Goal: Task Accomplishment & Management: Manage account settings

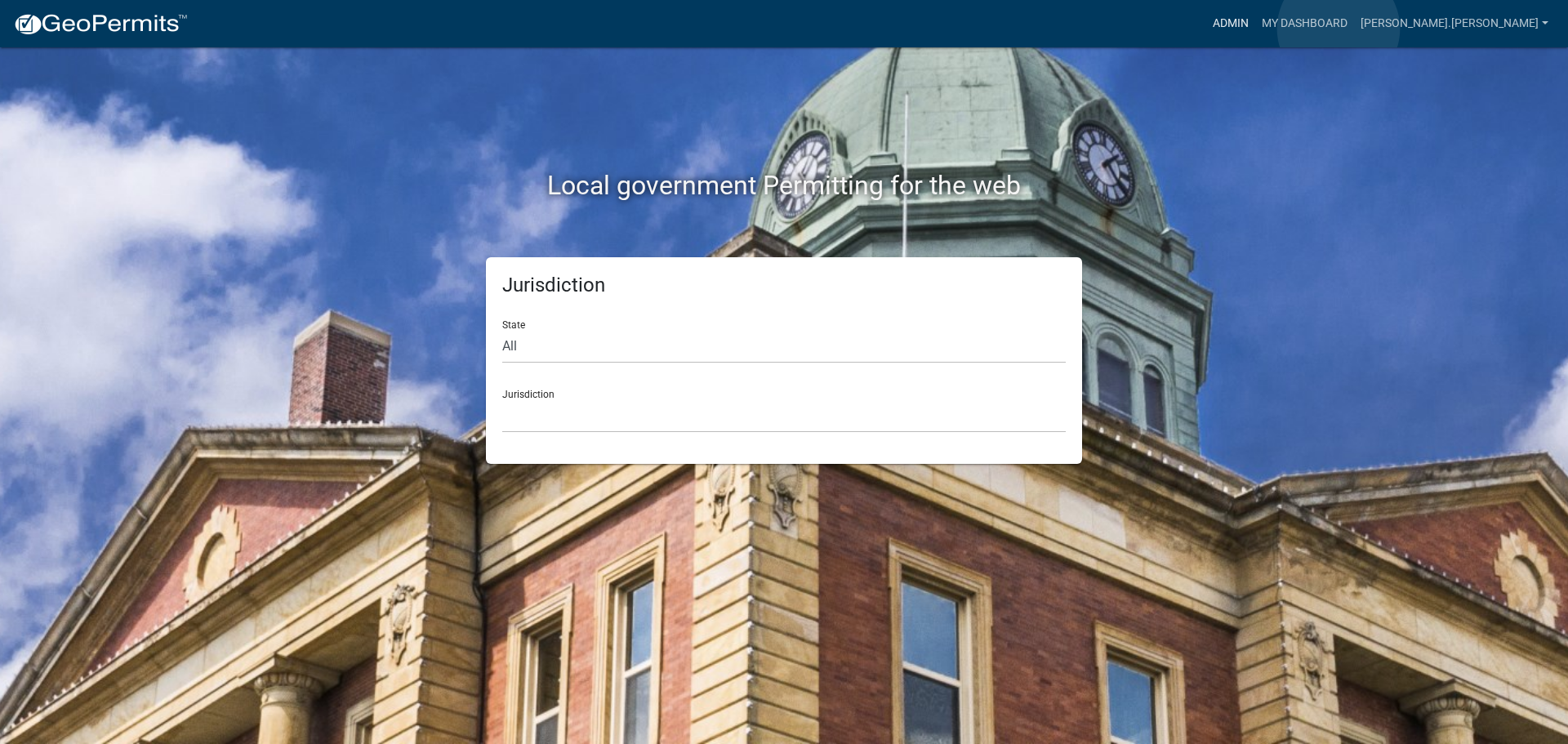
click at [1255, 29] on link "Admin" at bounding box center [1230, 24] width 49 height 32
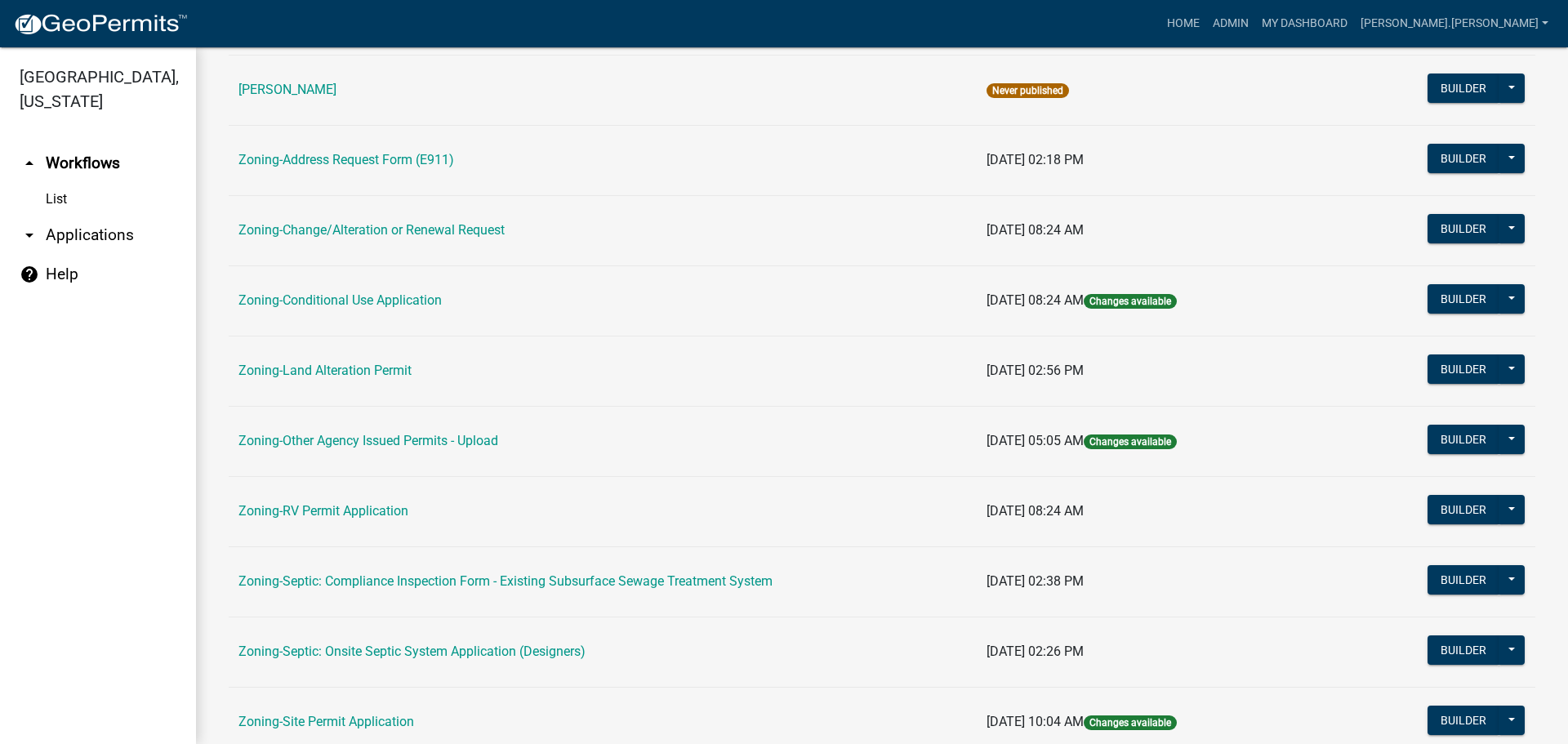
scroll to position [327, 0]
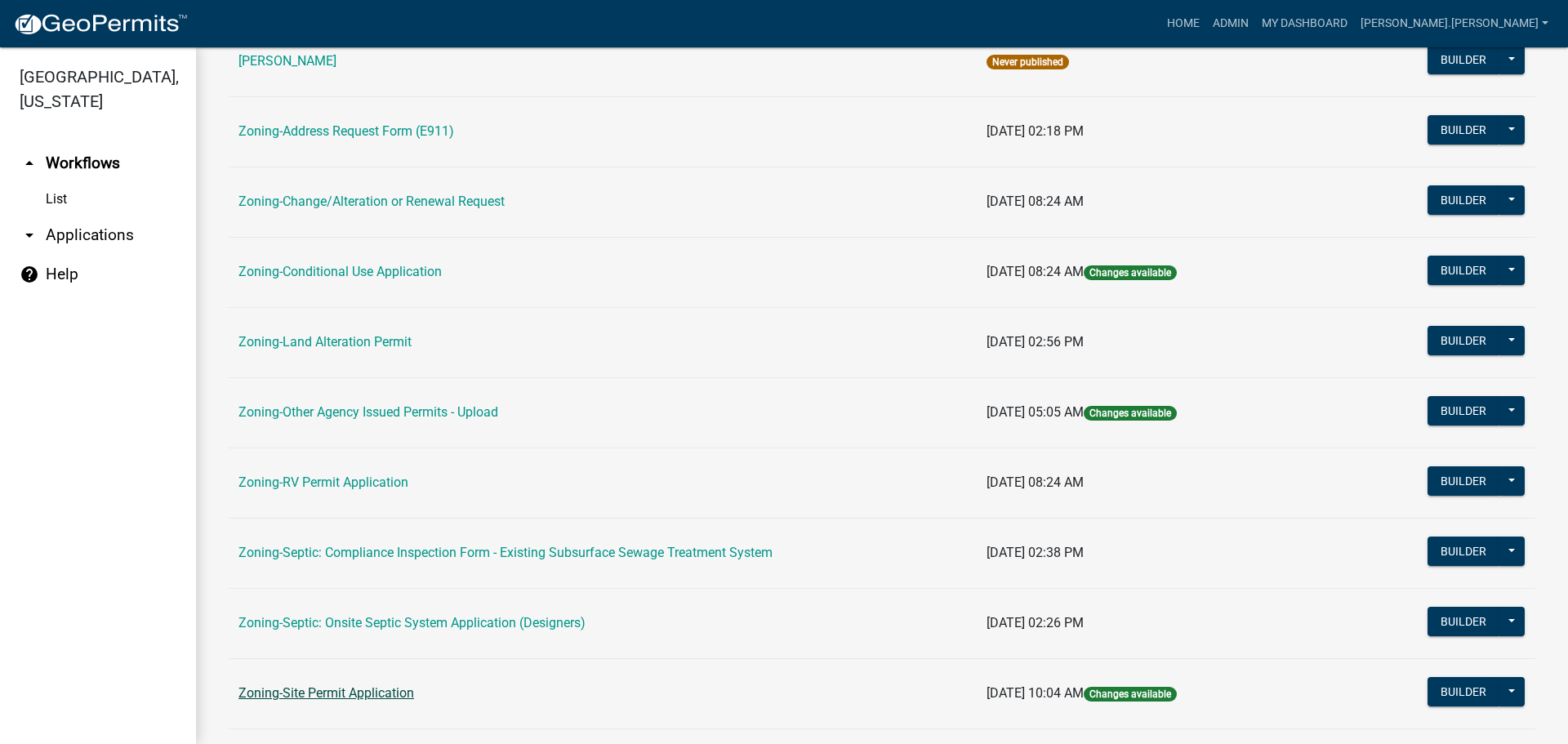
click at [368, 693] on link "Zoning-Site Permit Application" at bounding box center [326, 694] width 175 height 16
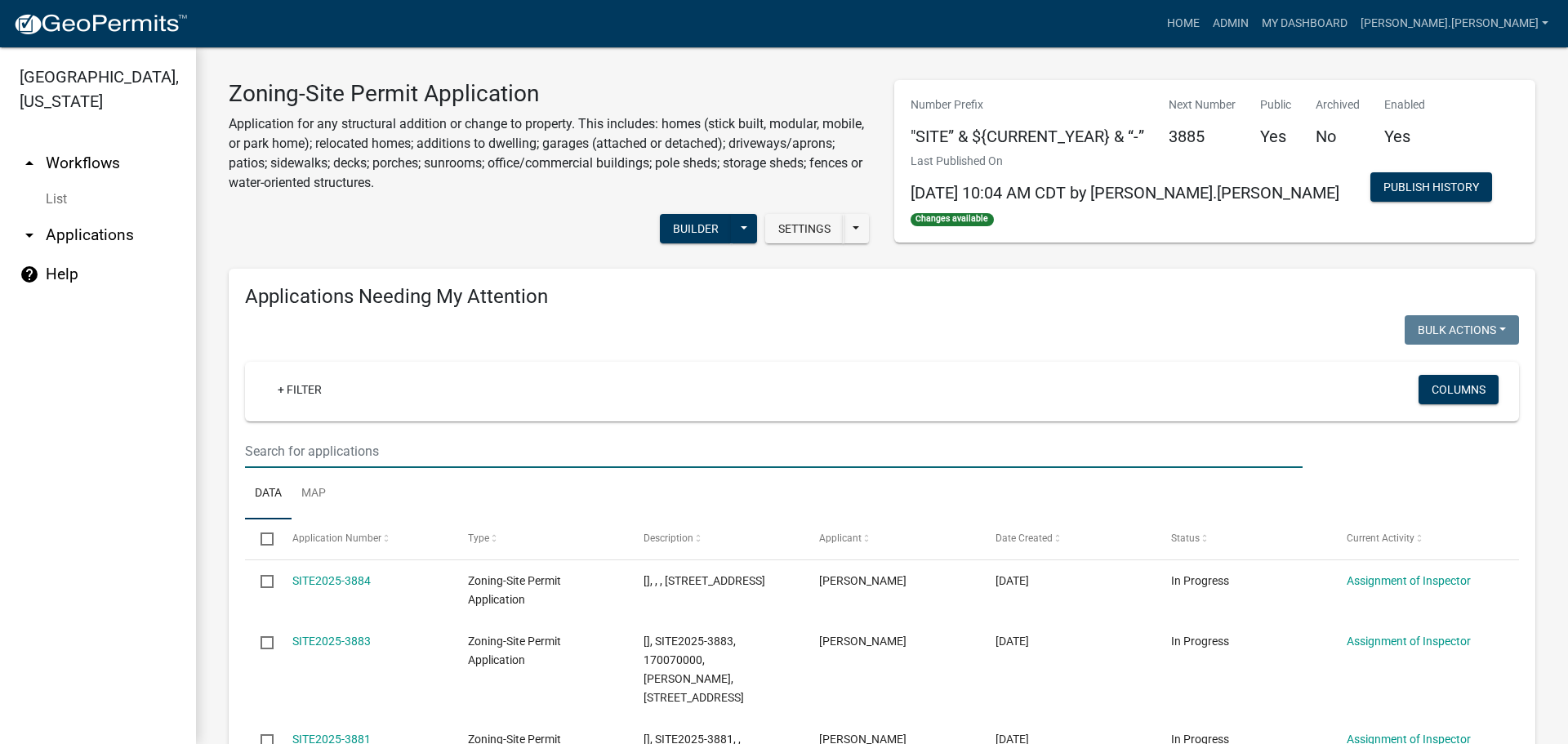
click at [334, 449] on input "text" at bounding box center [774, 451] width 1058 height 34
type input "e"
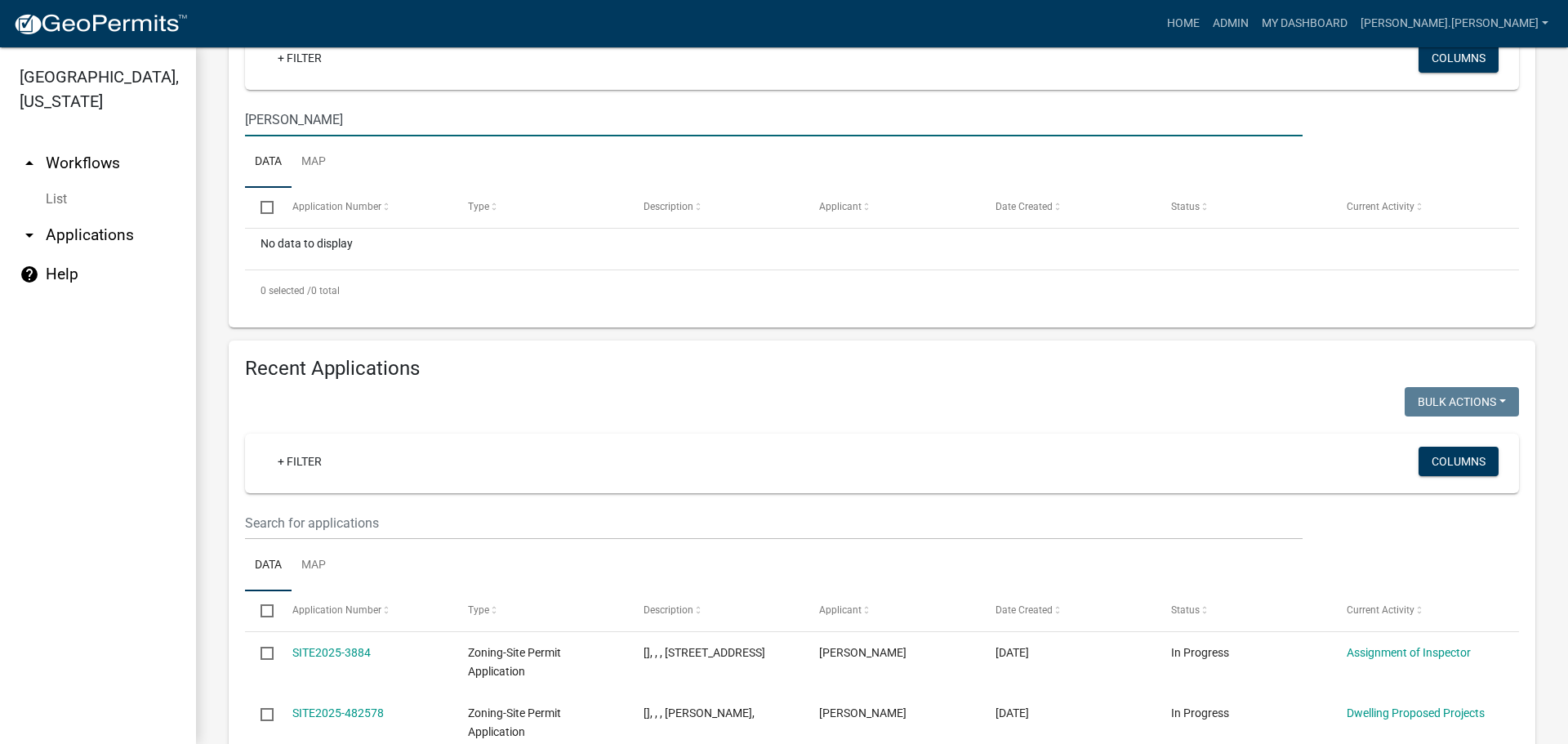
scroll to position [409, 0]
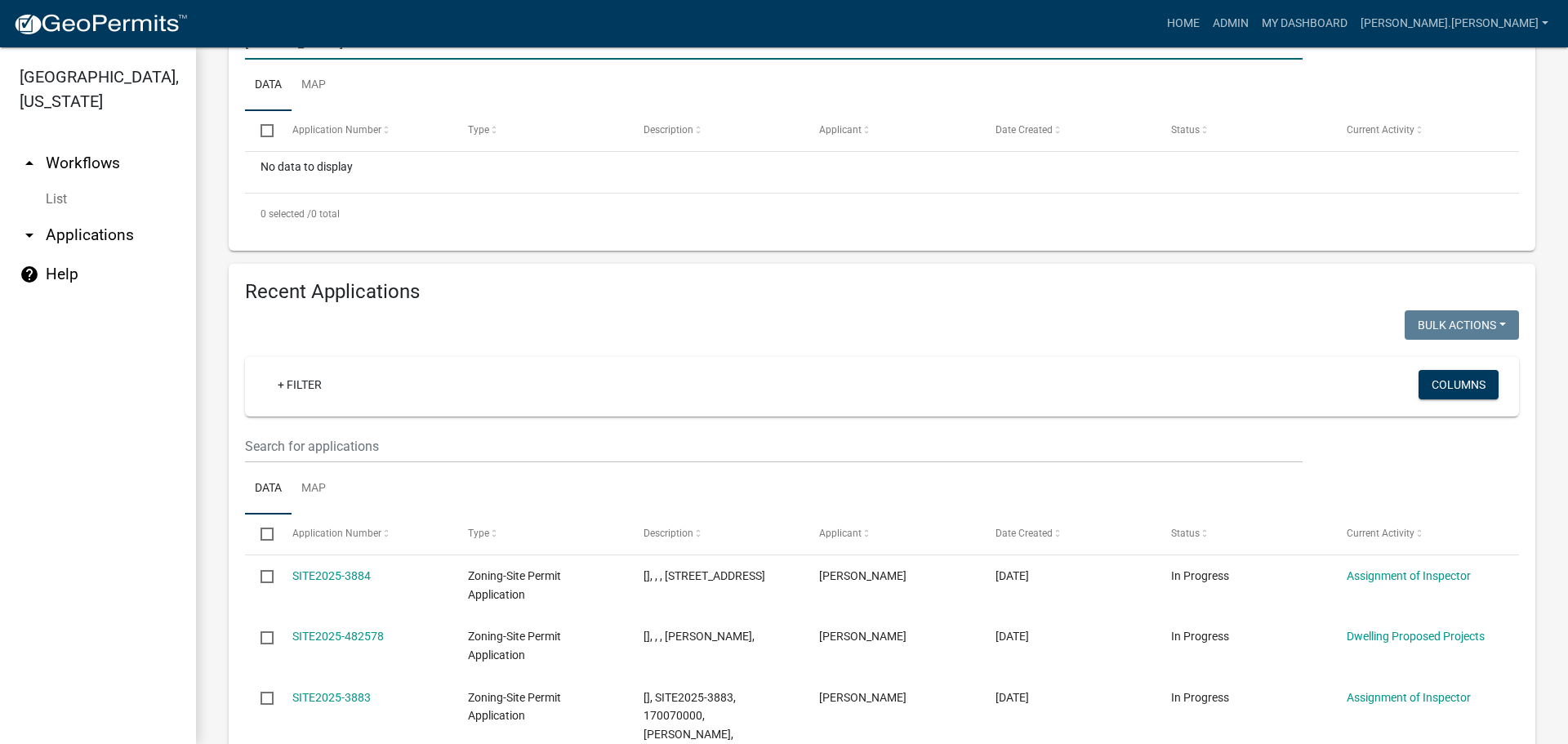
type input "evans"
click at [430, 440] on input "text" at bounding box center [774, 446] width 1058 height 34
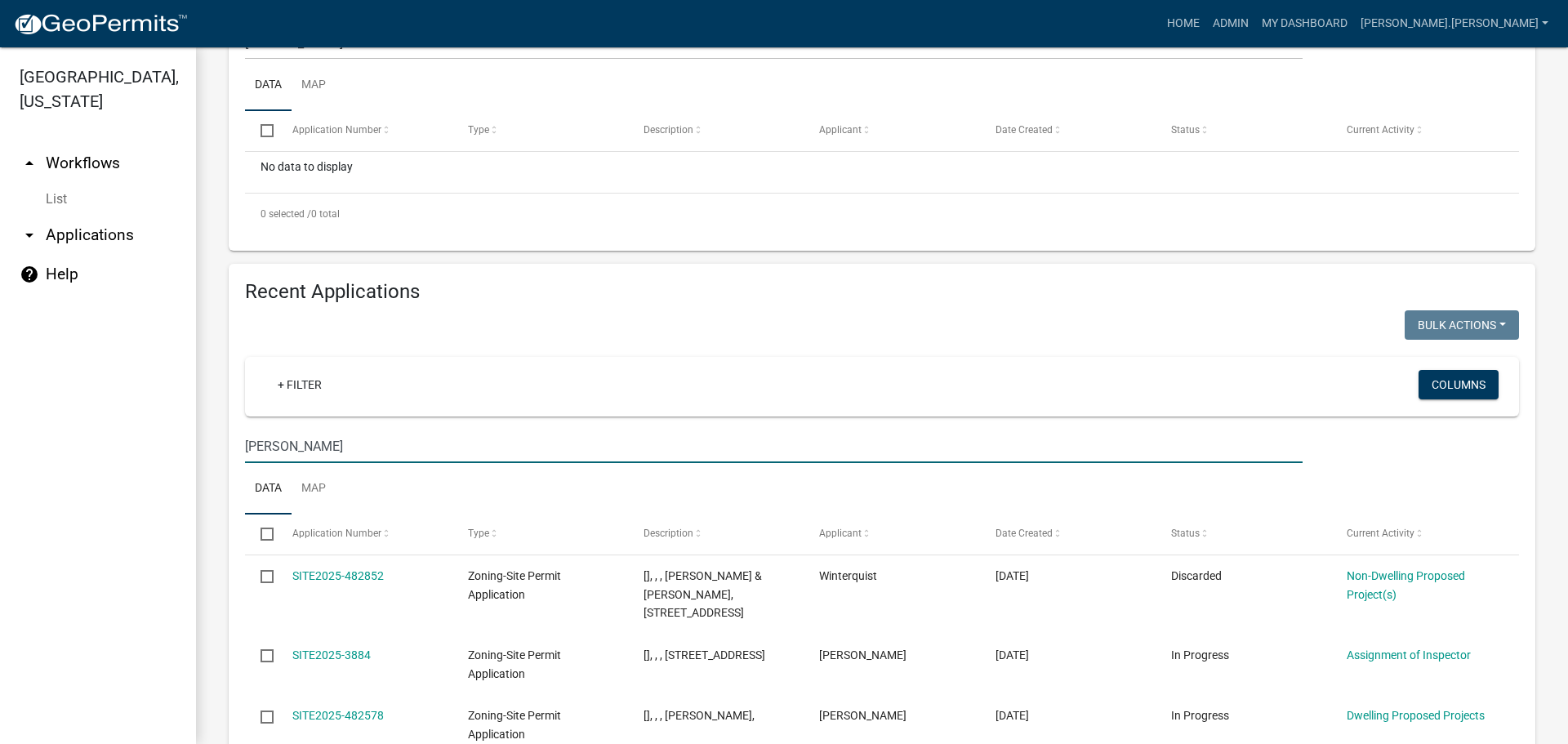
type input "evans"
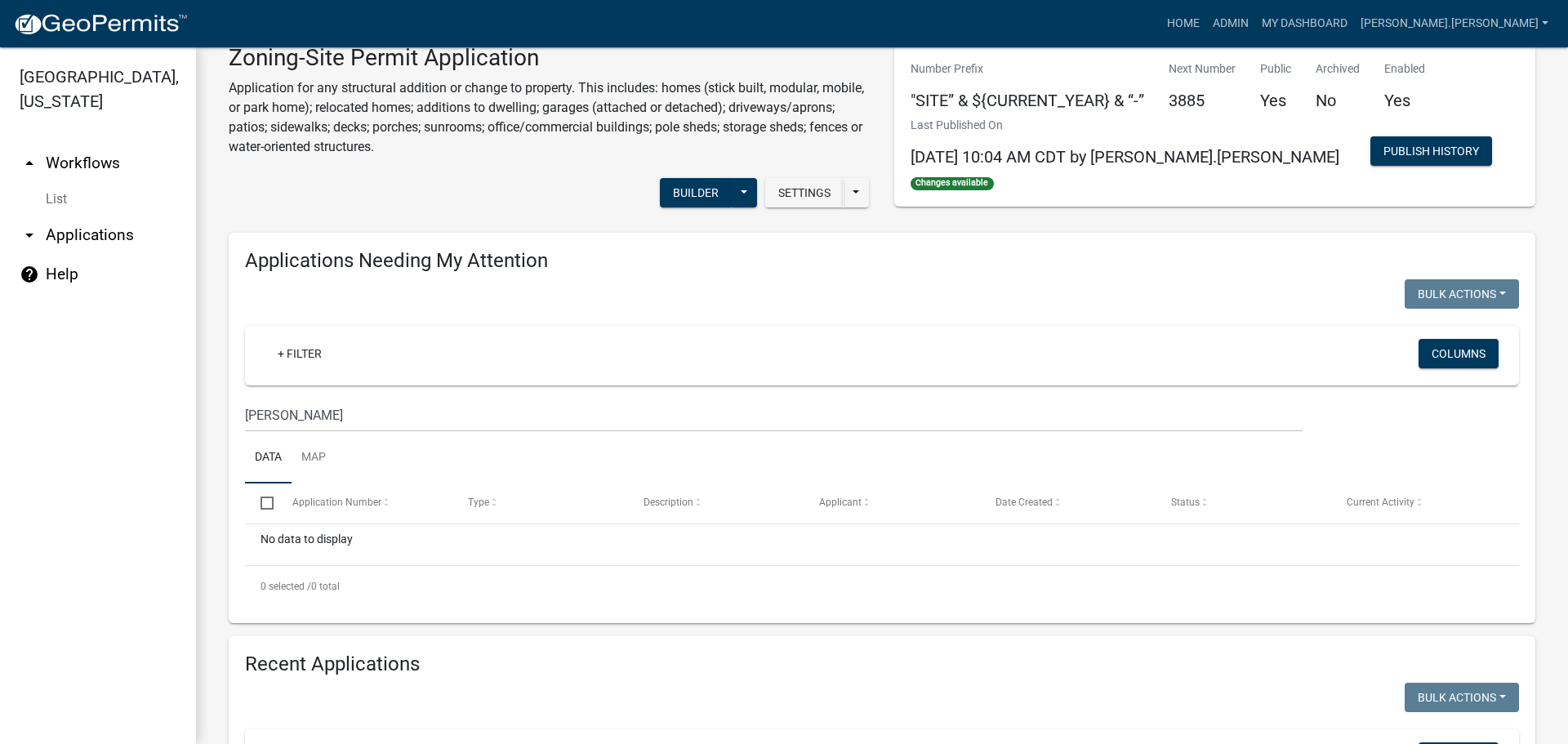
scroll to position [0, 0]
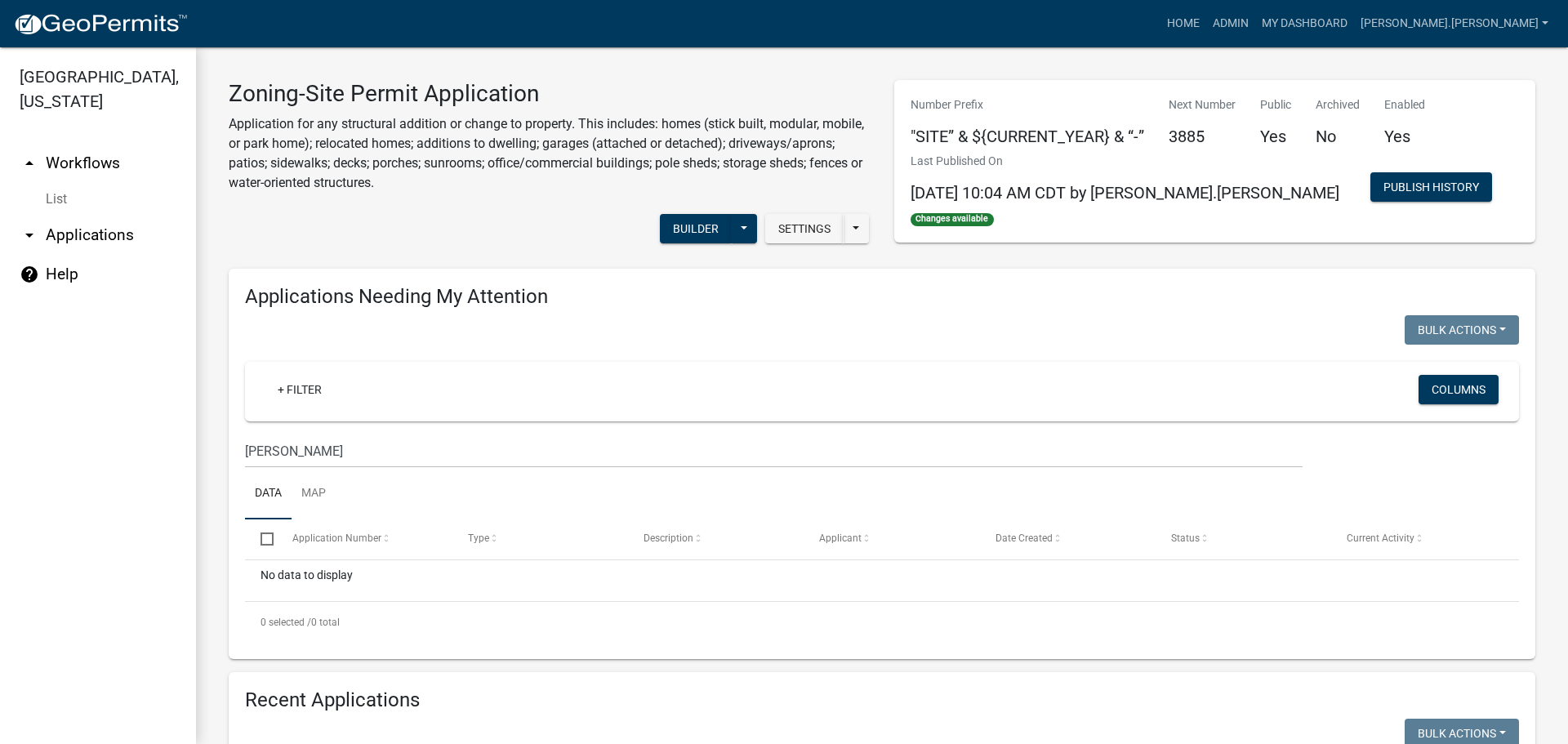
click at [128, 20] on img at bounding box center [99, 24] width 174 height 25
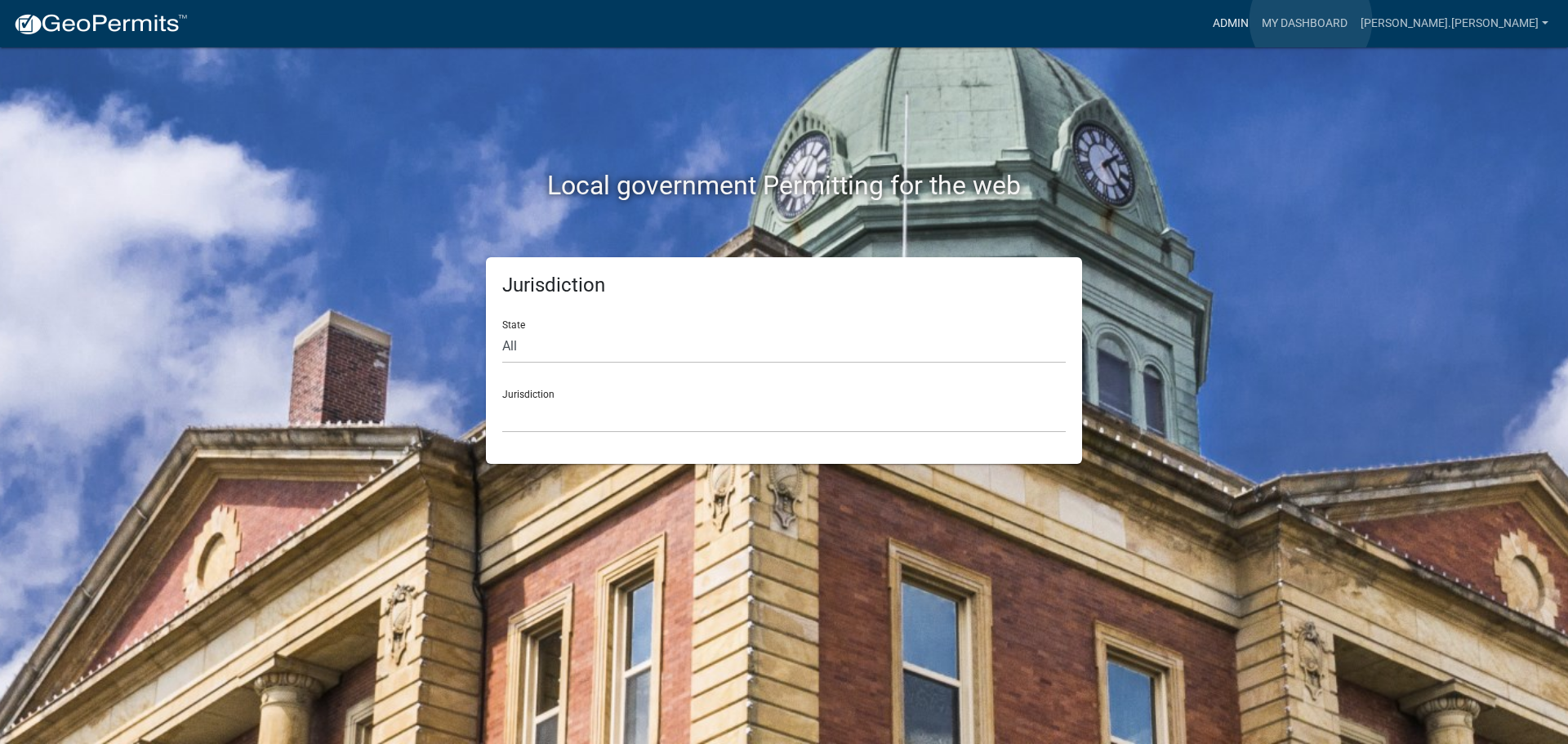
click at [1255, 21] on link "Admin" at bounding box center [1230, 24] width 49 height 32
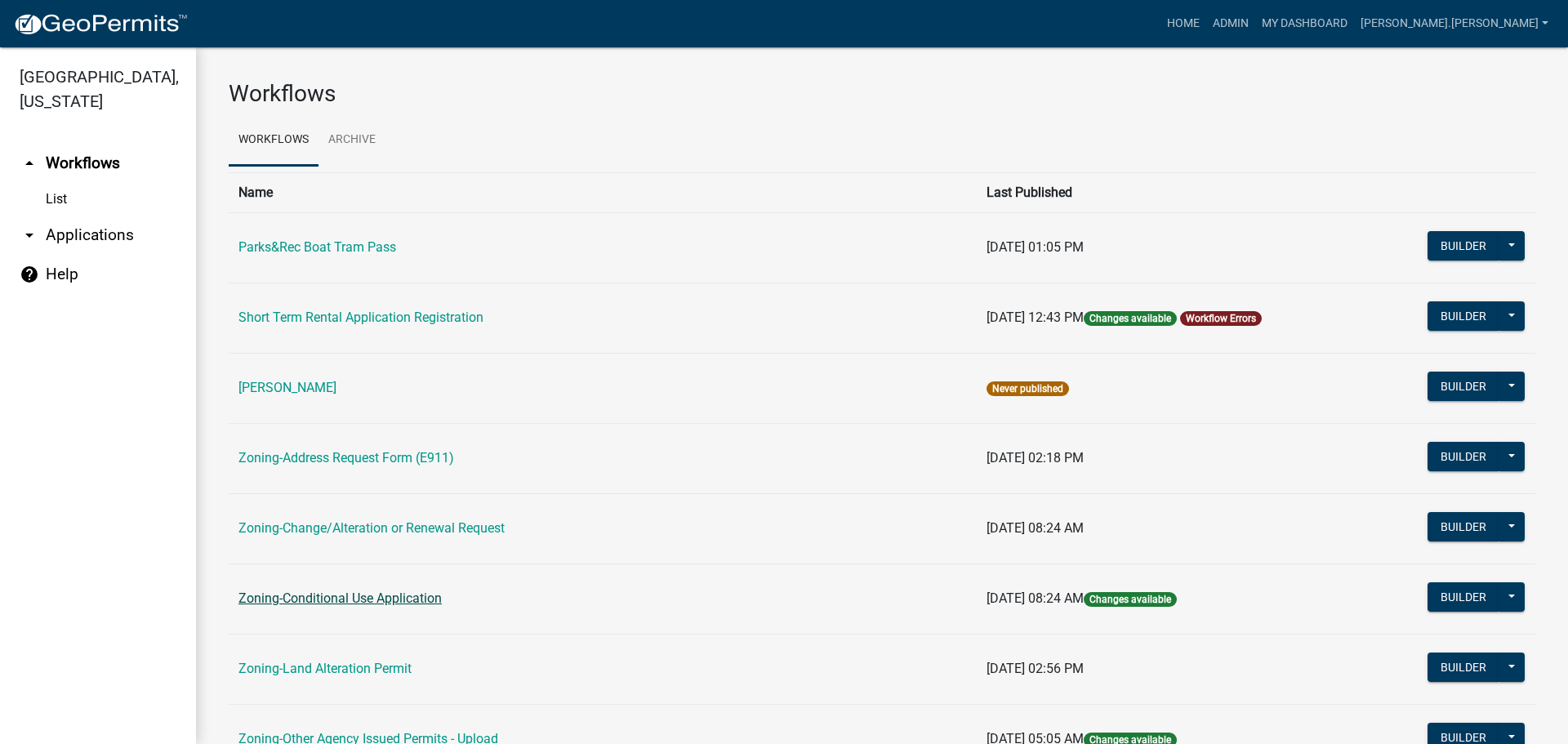
scroll to position [409, 0]
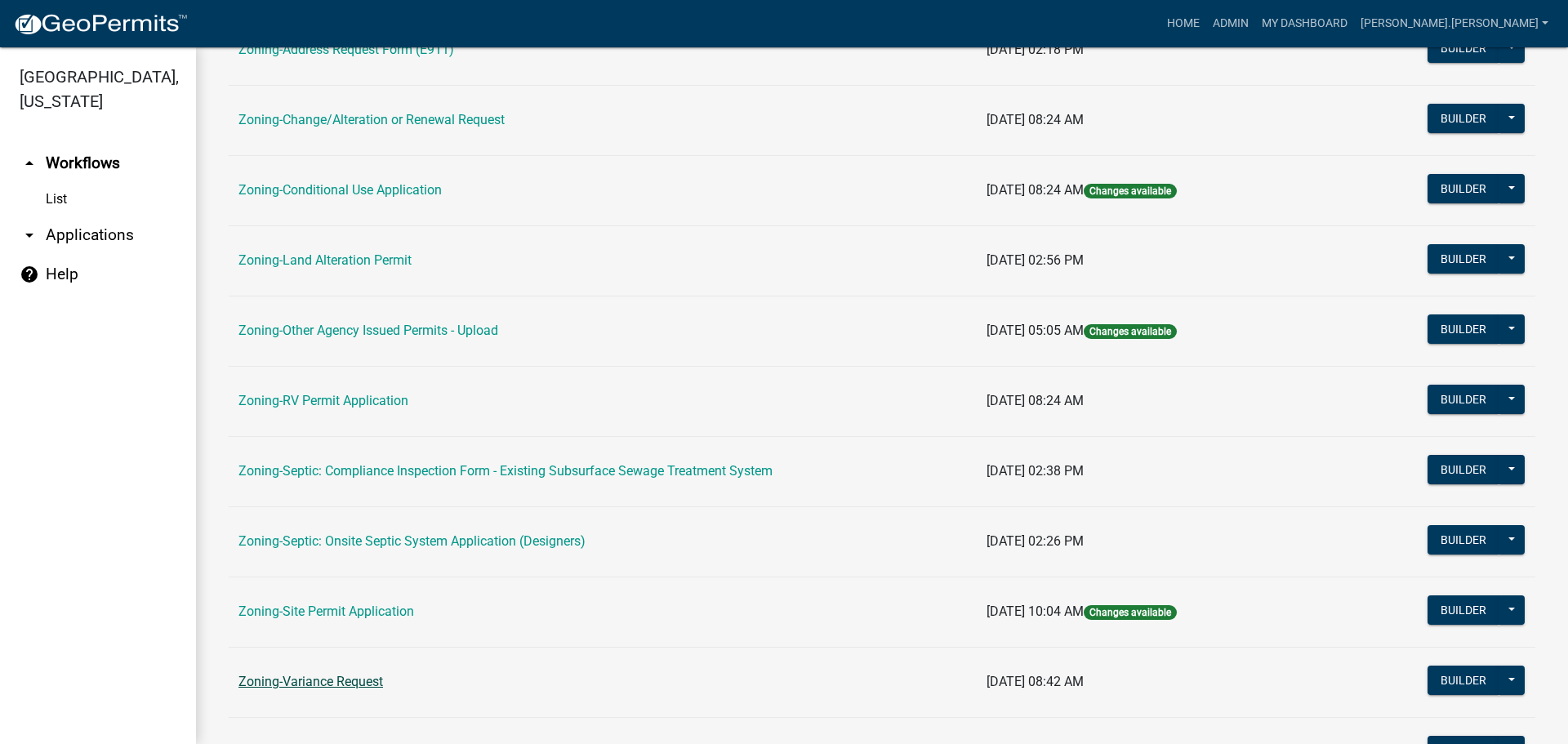
click at [323, 676] on link "Zoning-Variance Request" at bounding box center [310, 682] width 145 height 16
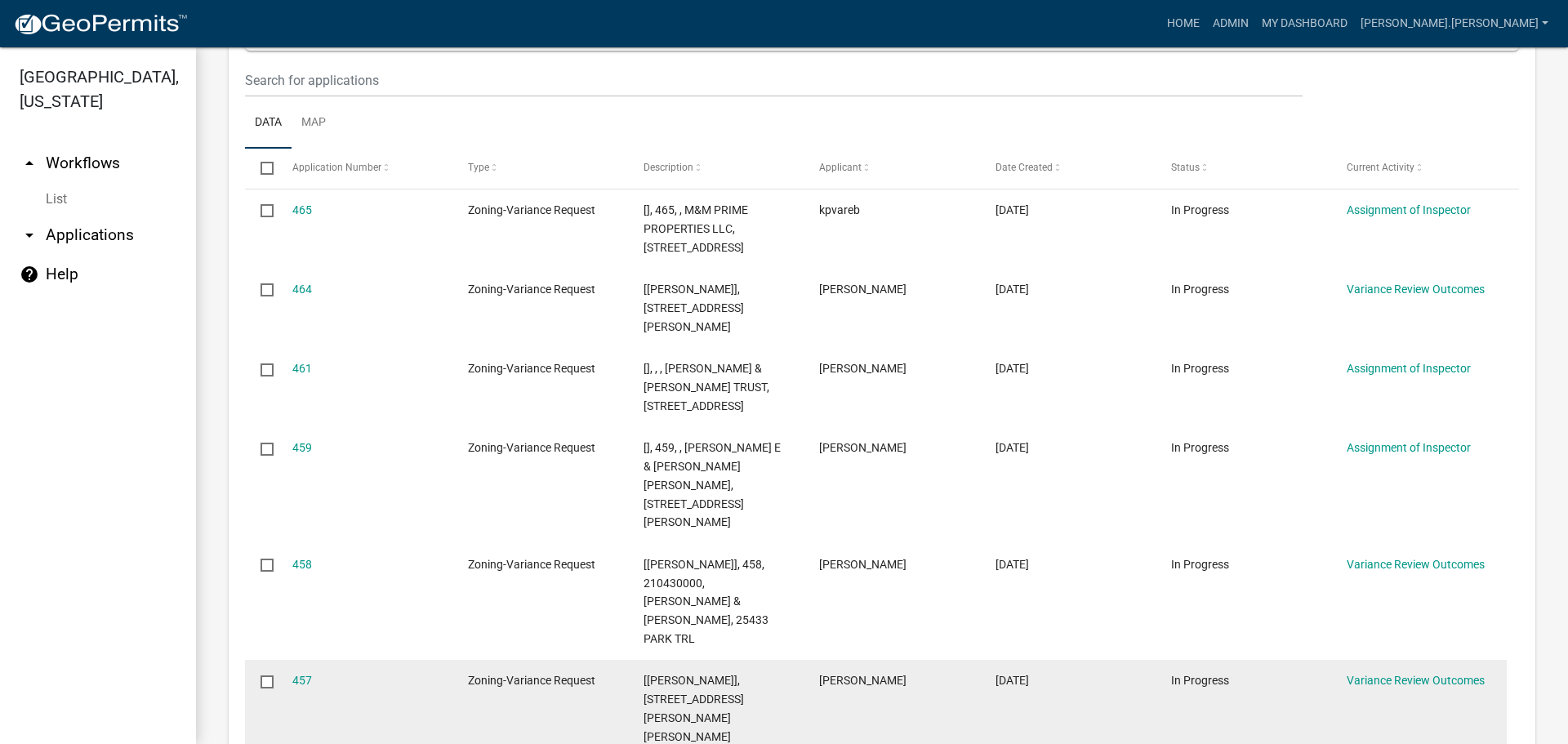
scroll to position [208, 0]
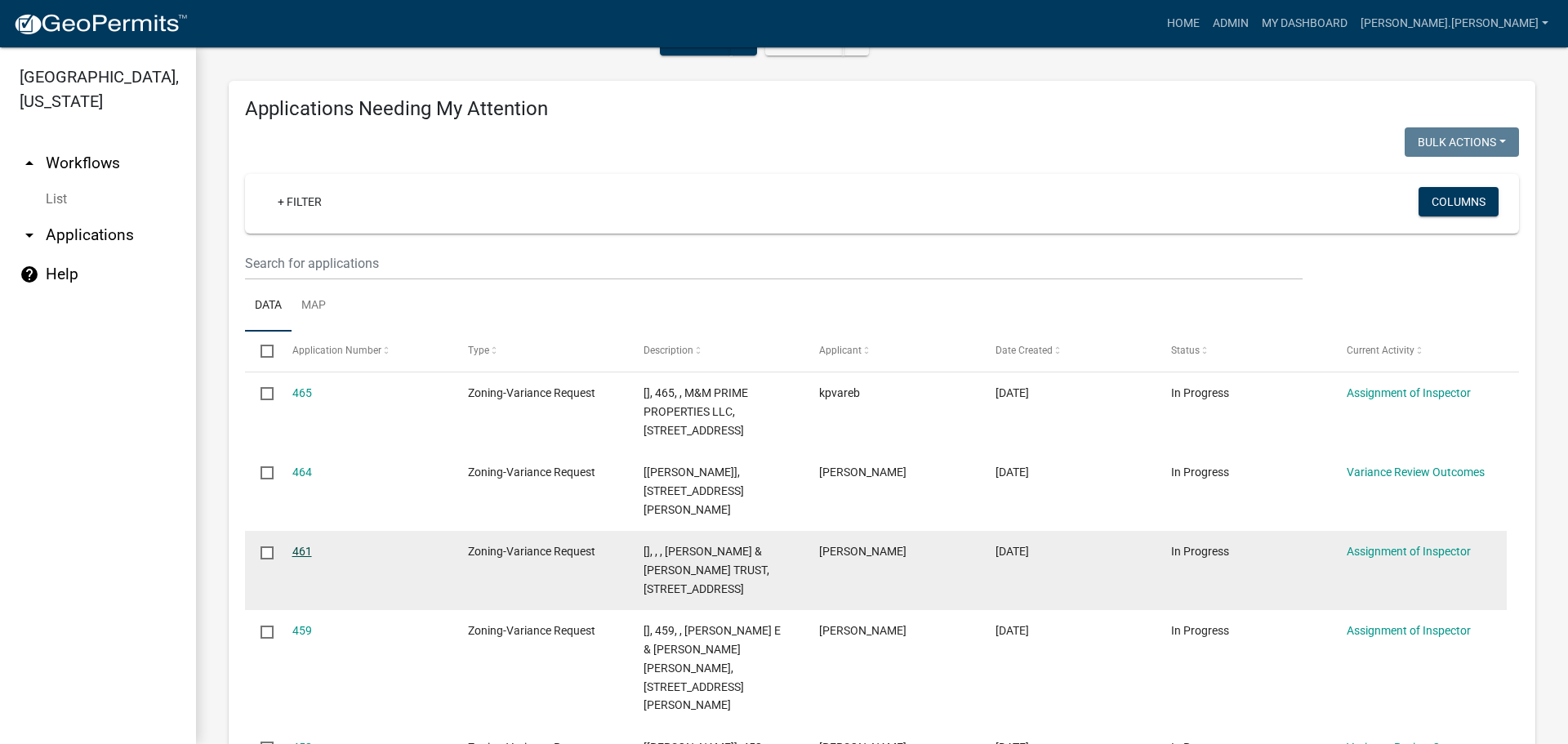
click at [306, 547] on link "461" at bounding box center [302, 551] width 20 height 13
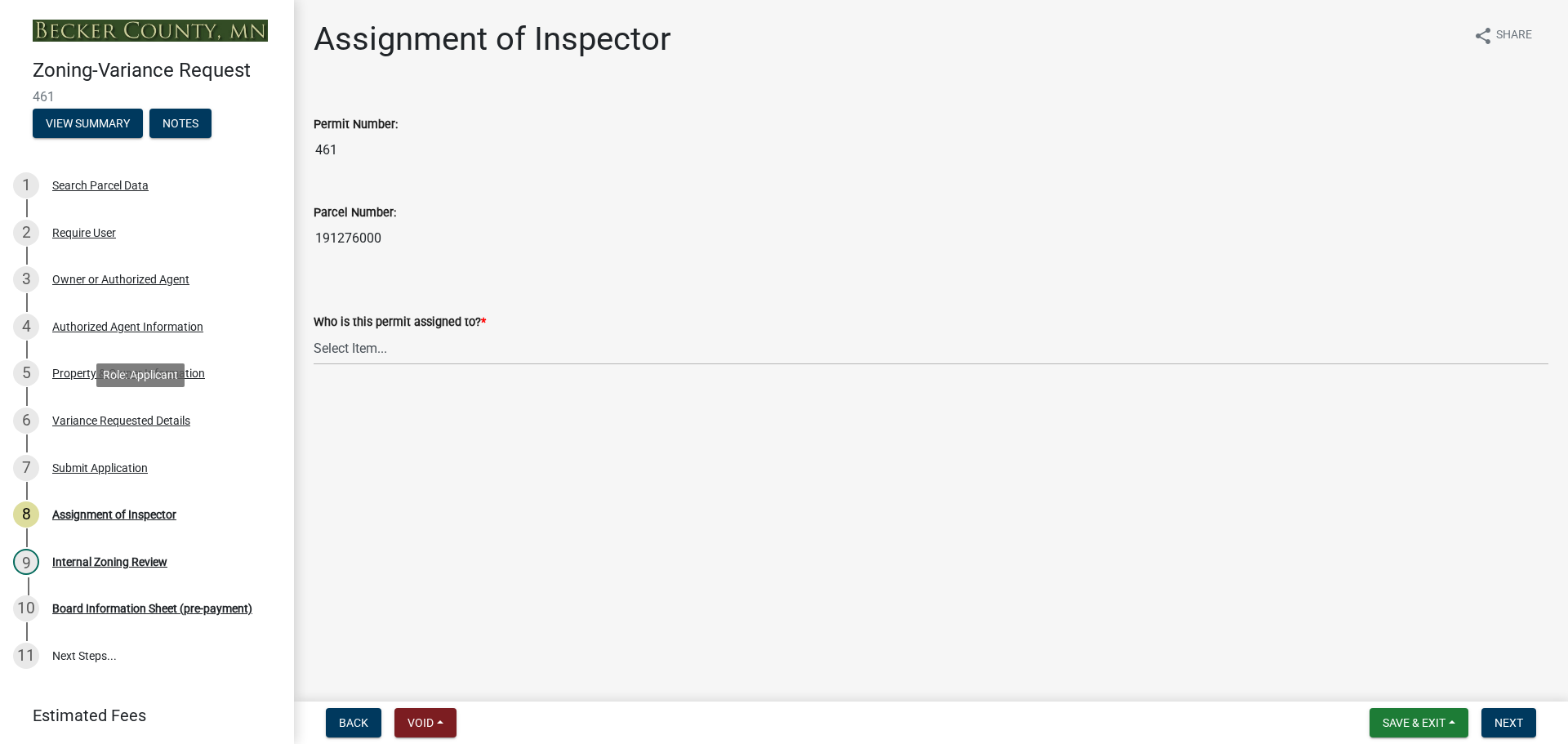
click at [120, 425] on div "Variance Requested Details" at bounding box center [121, 421] width 138 height 12
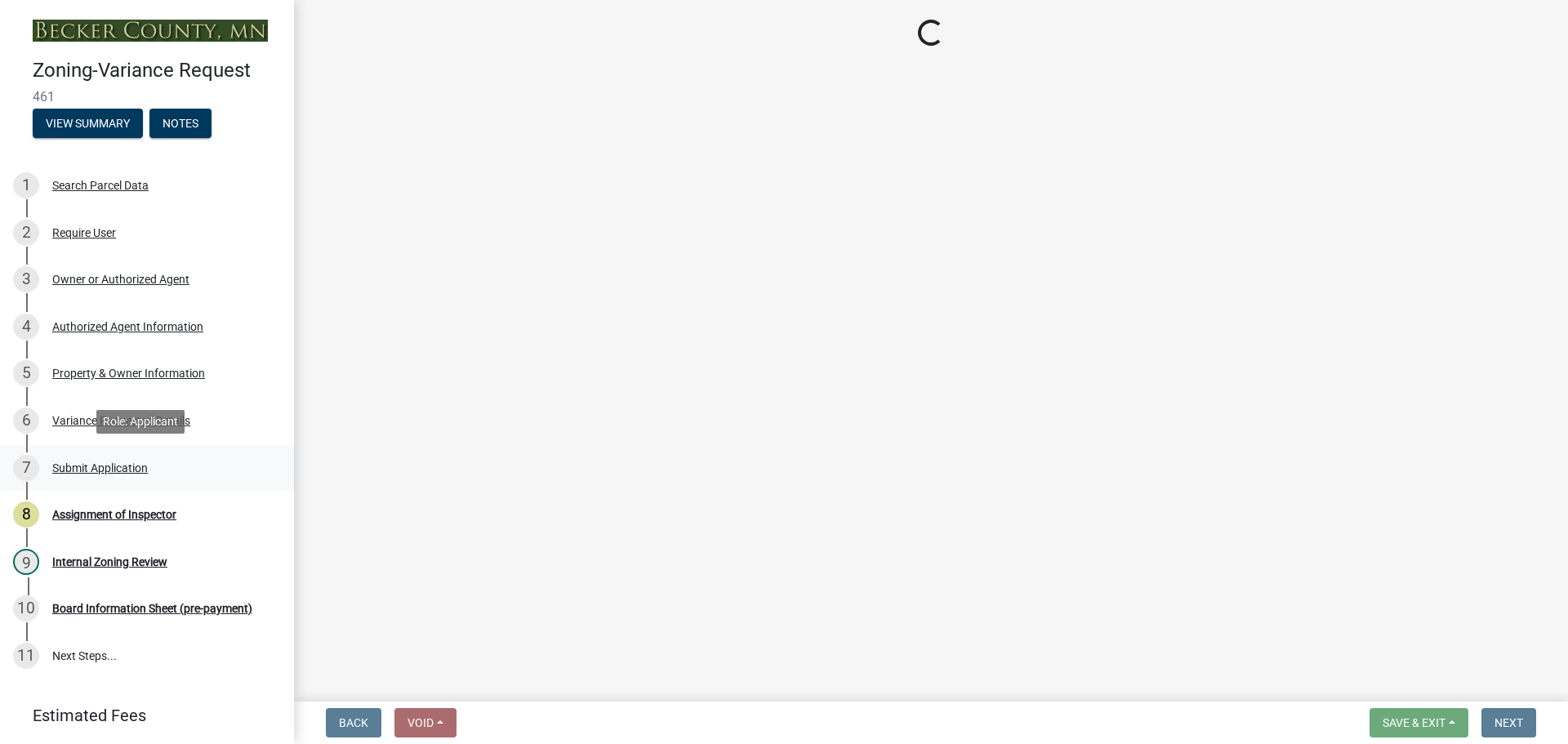
select select "a5c6235c-6fe0-43e3-9b64-f3566618e99d"
select select "a60f612c-e64d-4767-92b2-cb2f842b6e0b"
select select "bb2b5e43-03c1-4874-9abf-a65f400af928"
select select "8ea3e6c3-8fed-4904-aa20-2f643744aa0c"
select select "860afd09-da87-482b-bca4-413f5cf53582"
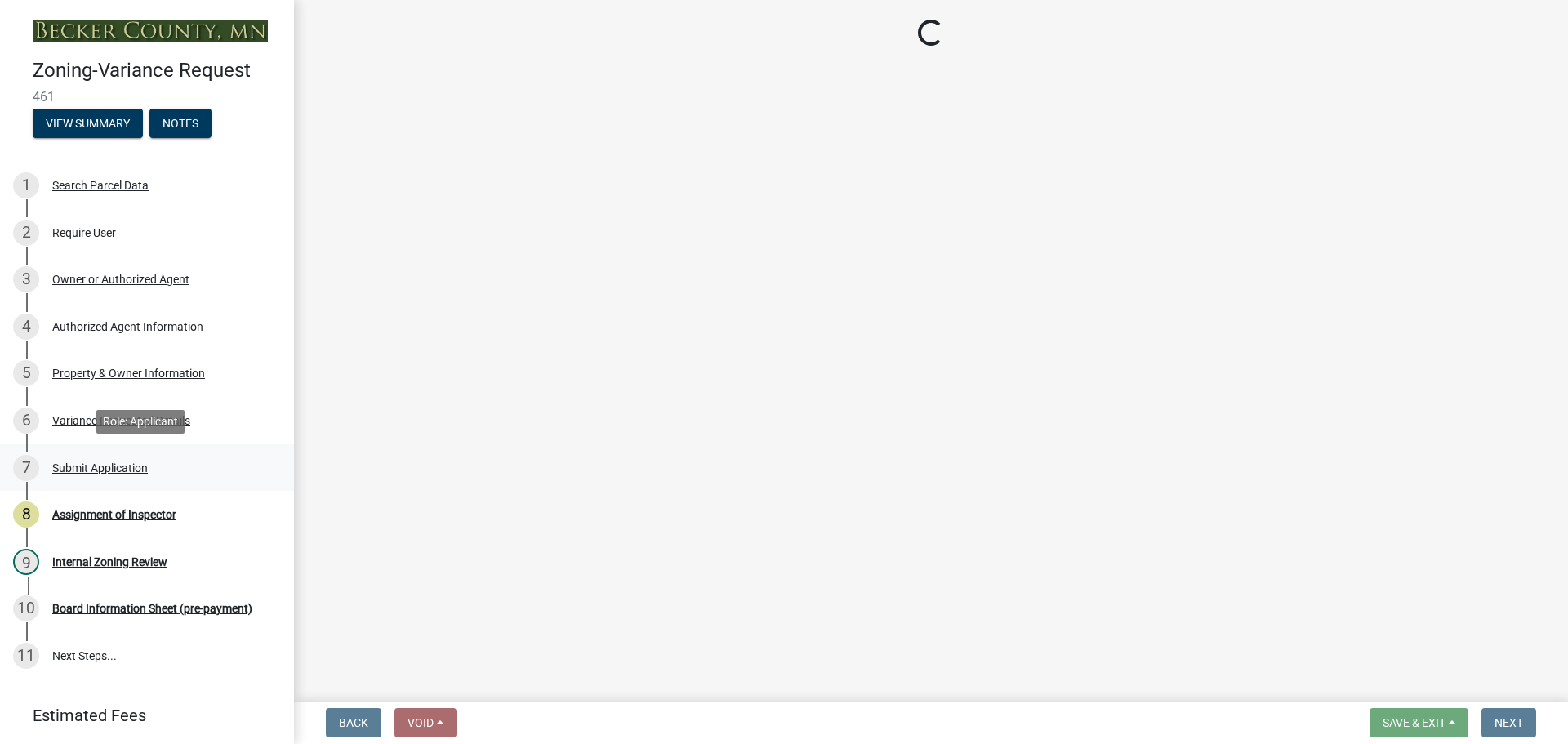
select select "ee8740c3-f4d5-48cf-ad42-c8f7342b480c"
select select "1aa51e34-4f0a-4095-a3f3-287665056048"
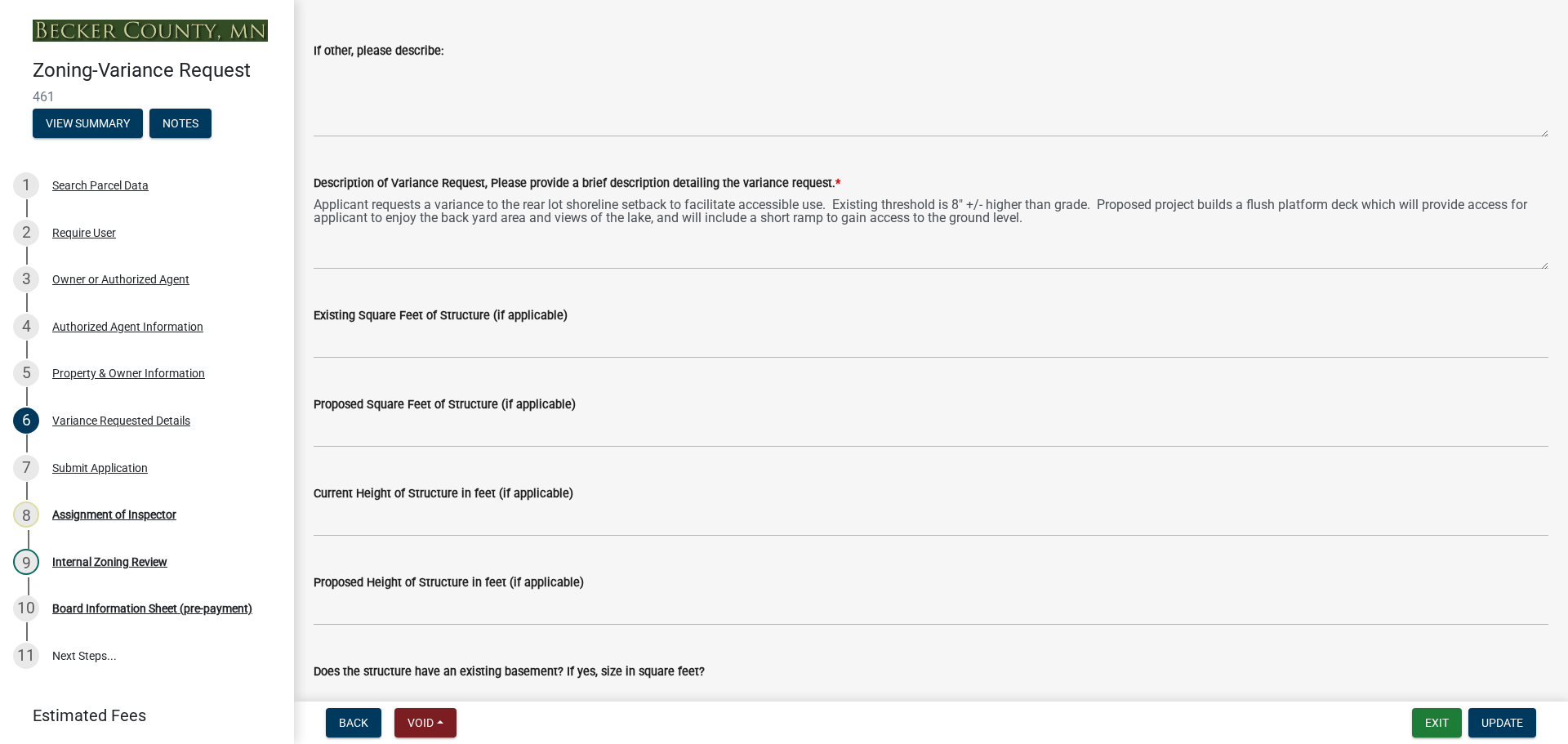
scroll to position [3471, 0]
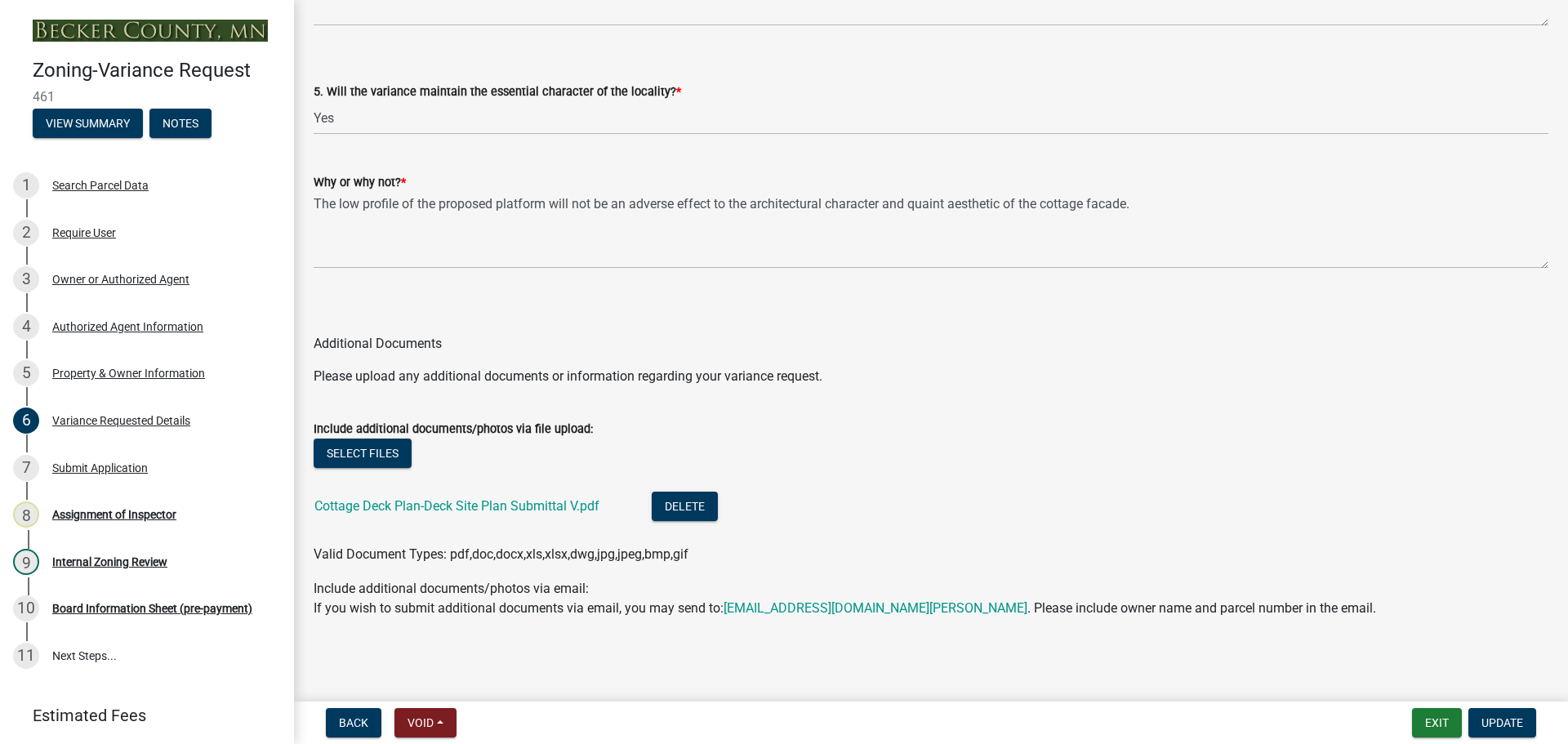
drag, startPoint x: 660, startPoint y: 134, endPoint x: 637, endPoint y: 507, distance: 373.7
click at [525, 502] on link "Cottage Deck Plan-Deck Site Plan Submittal V.pdf" at bounding box center [456, 507] width 285 height 16
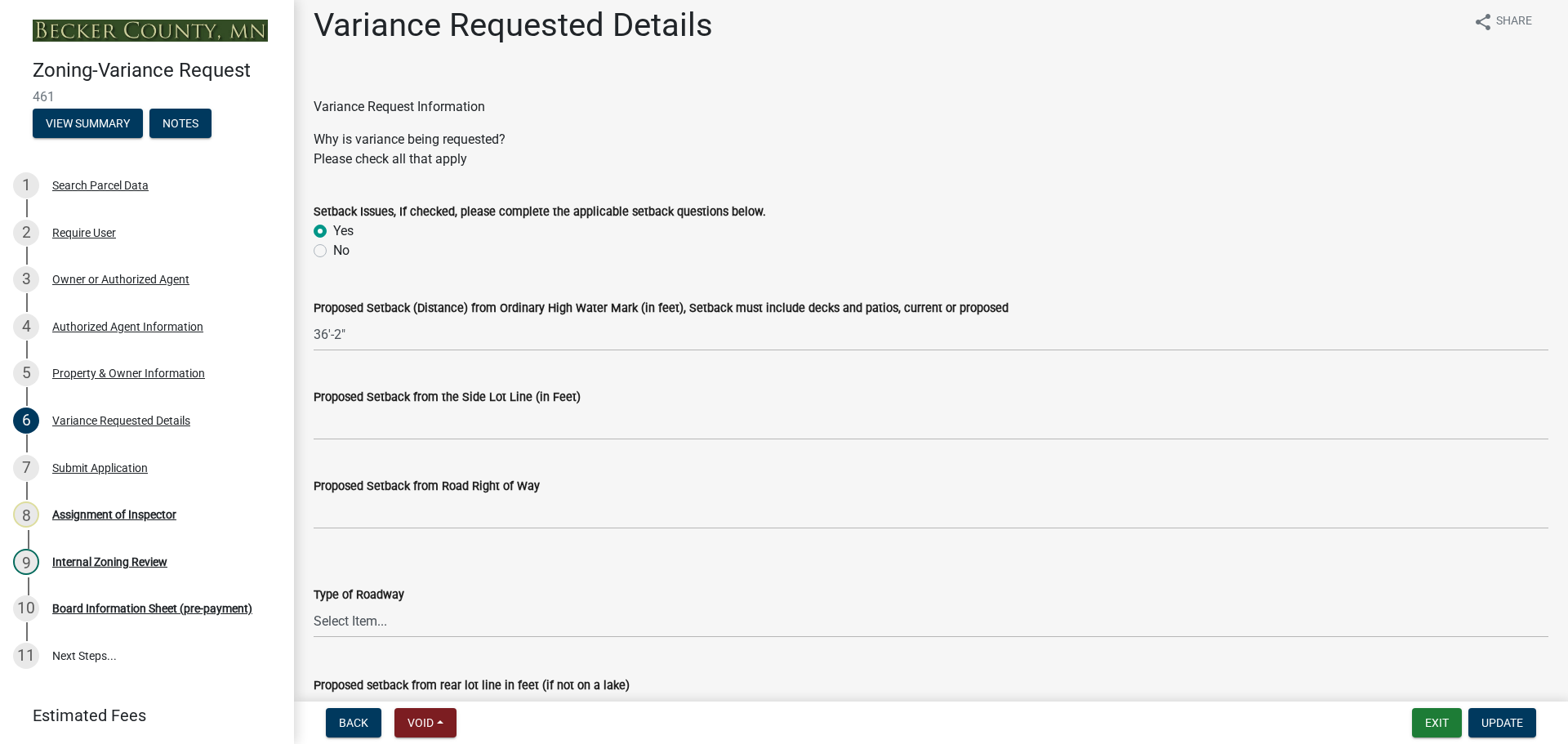
scroll to position [0, 0]
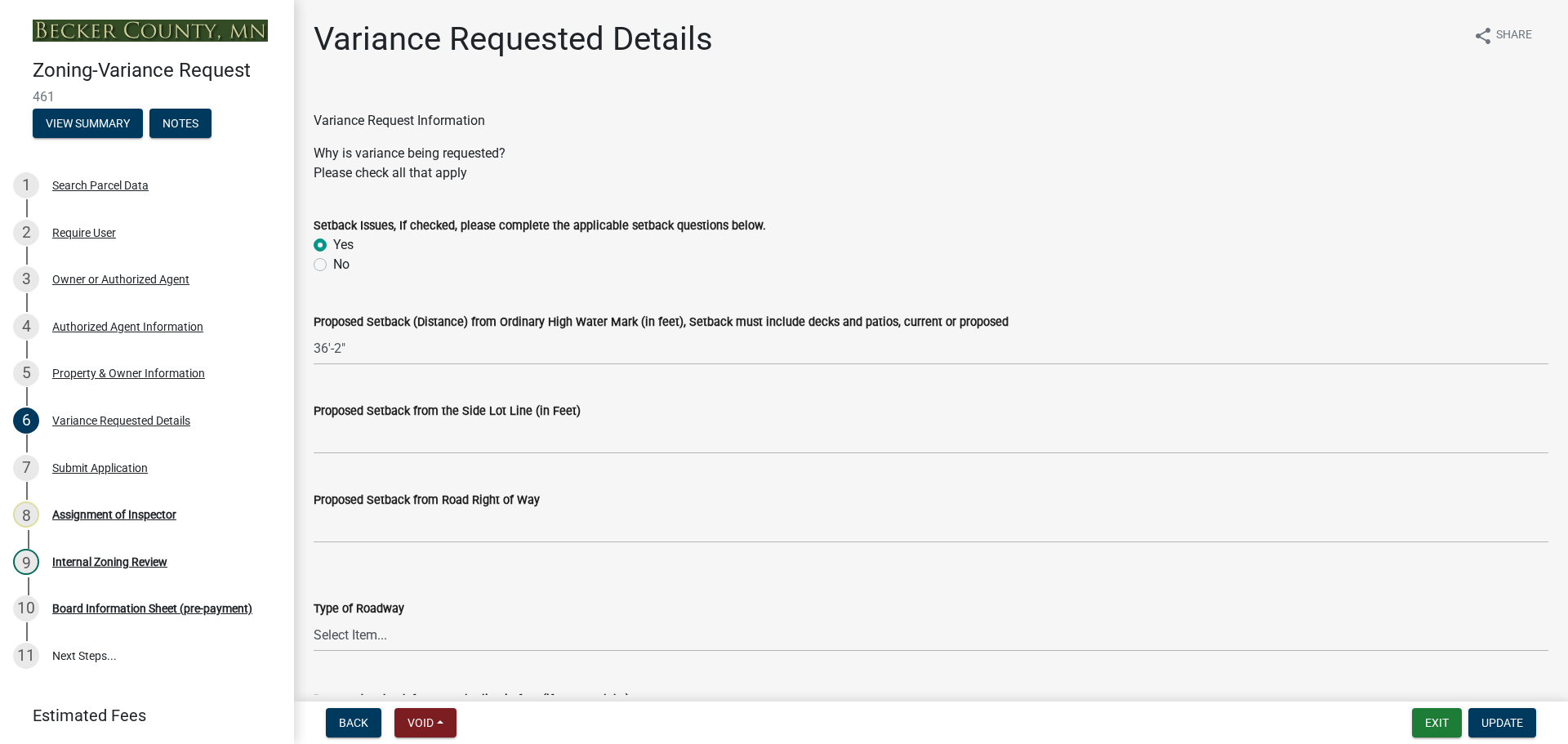
drag, startPoint x: 679, startPoint y: 408, endPoint x: 521, endPoint y: 22, distance: 417.1
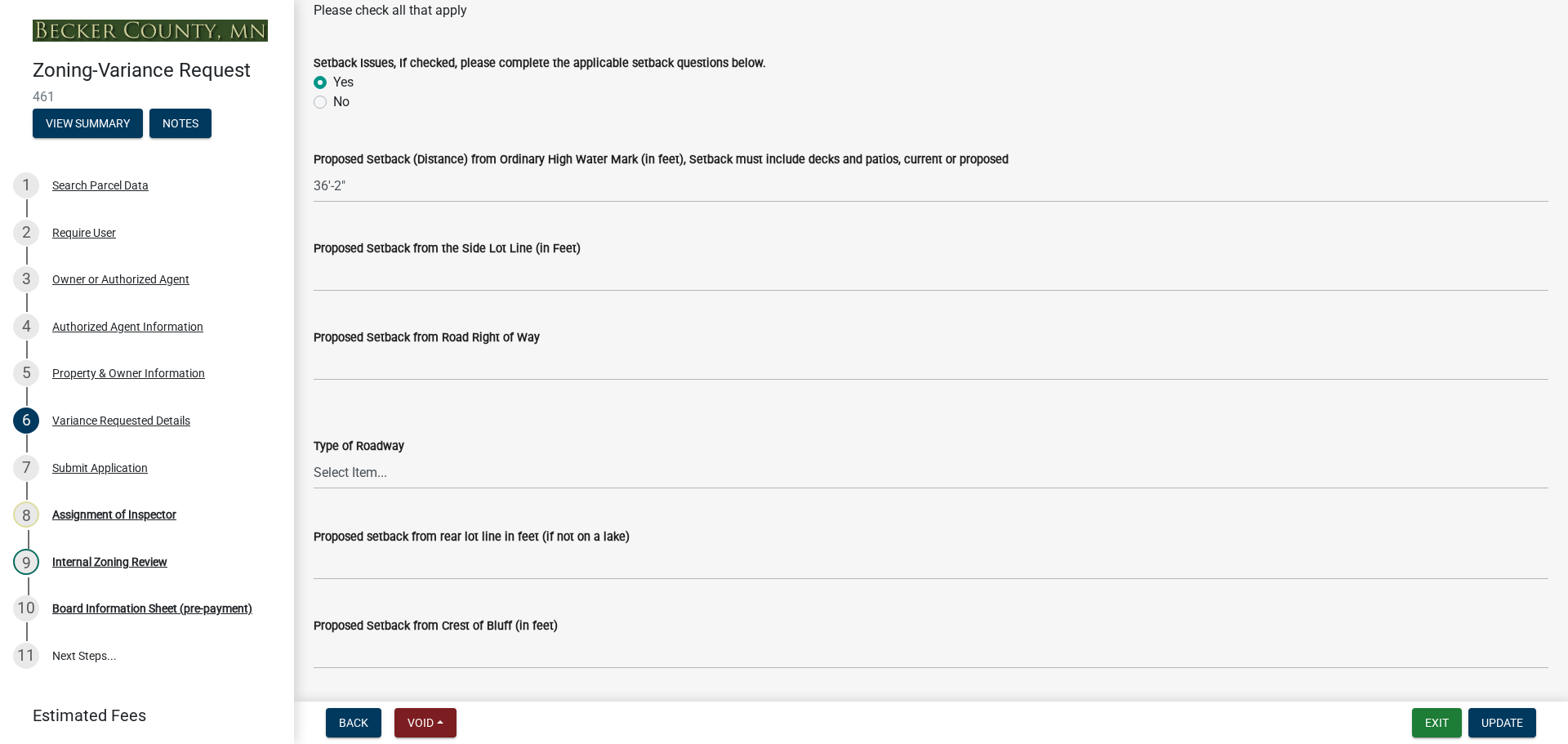
scroll to position [164, 0]
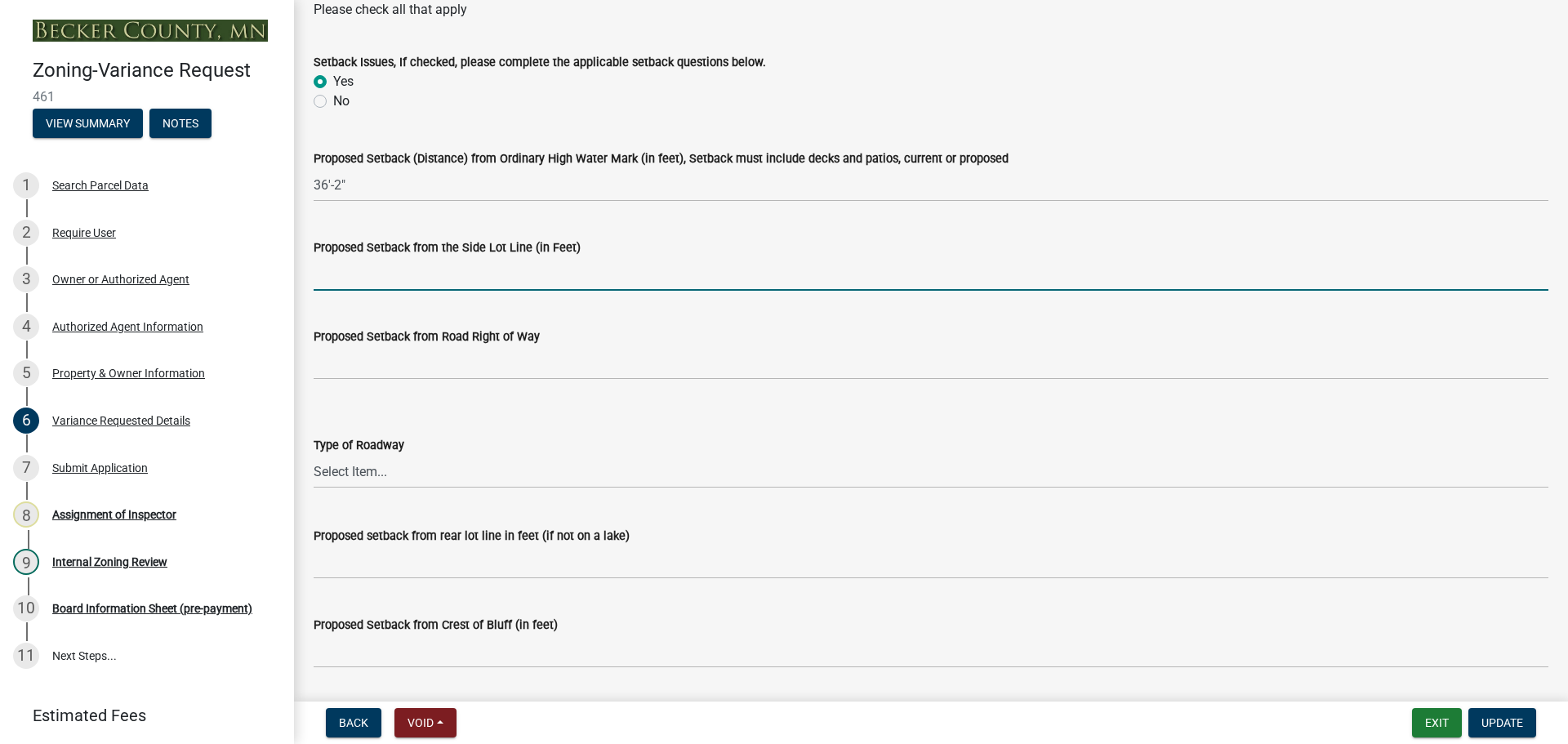
click at [467, 275] on input "Proposed Setback from the Side Lot Line (in Feet)" at bounding box center [930, 274] width 1234 height 34
type input "5'"
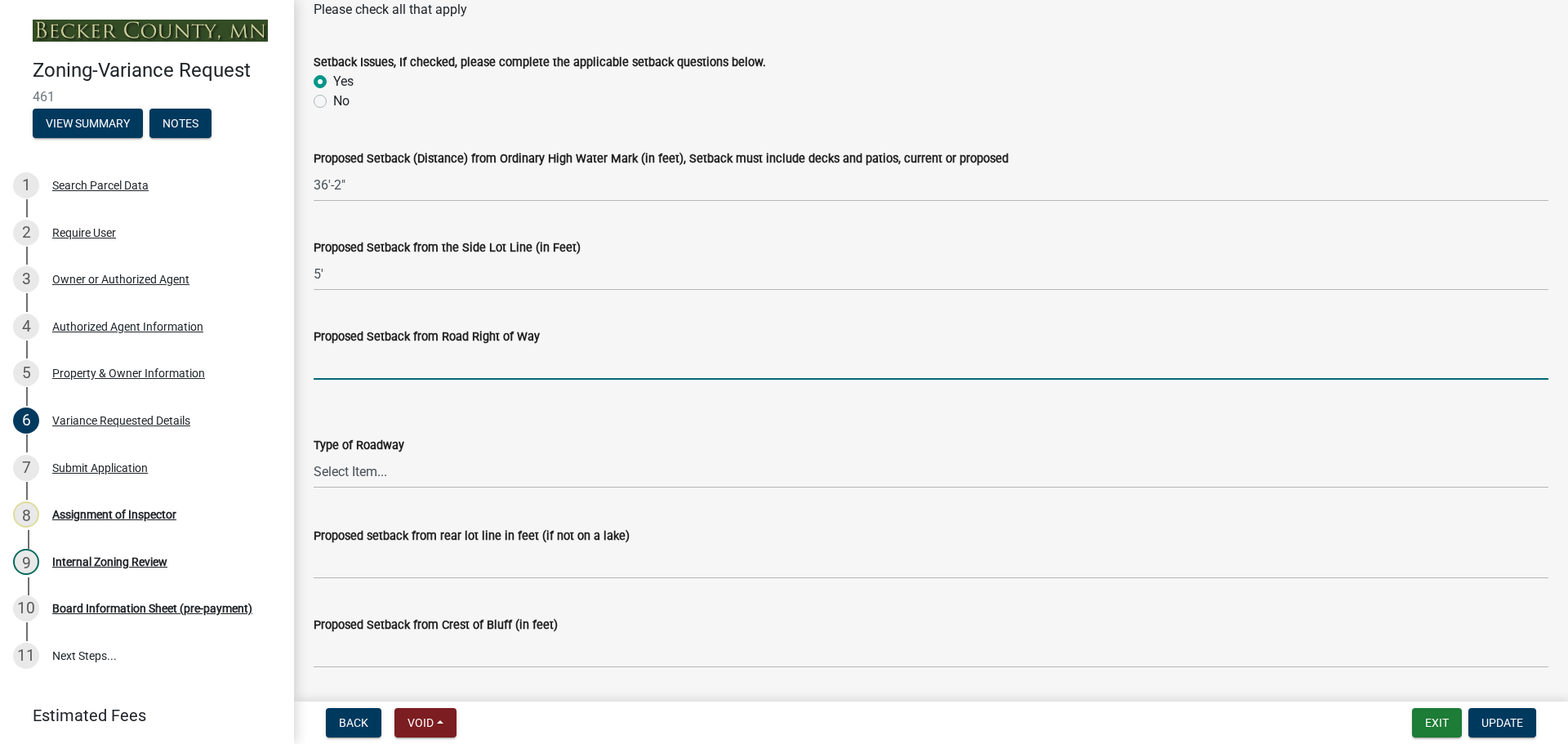
click at [385, 366] on input "Proposed Setback from Road Right of Way" at bounding box center [930, 364] width 1234 height 34
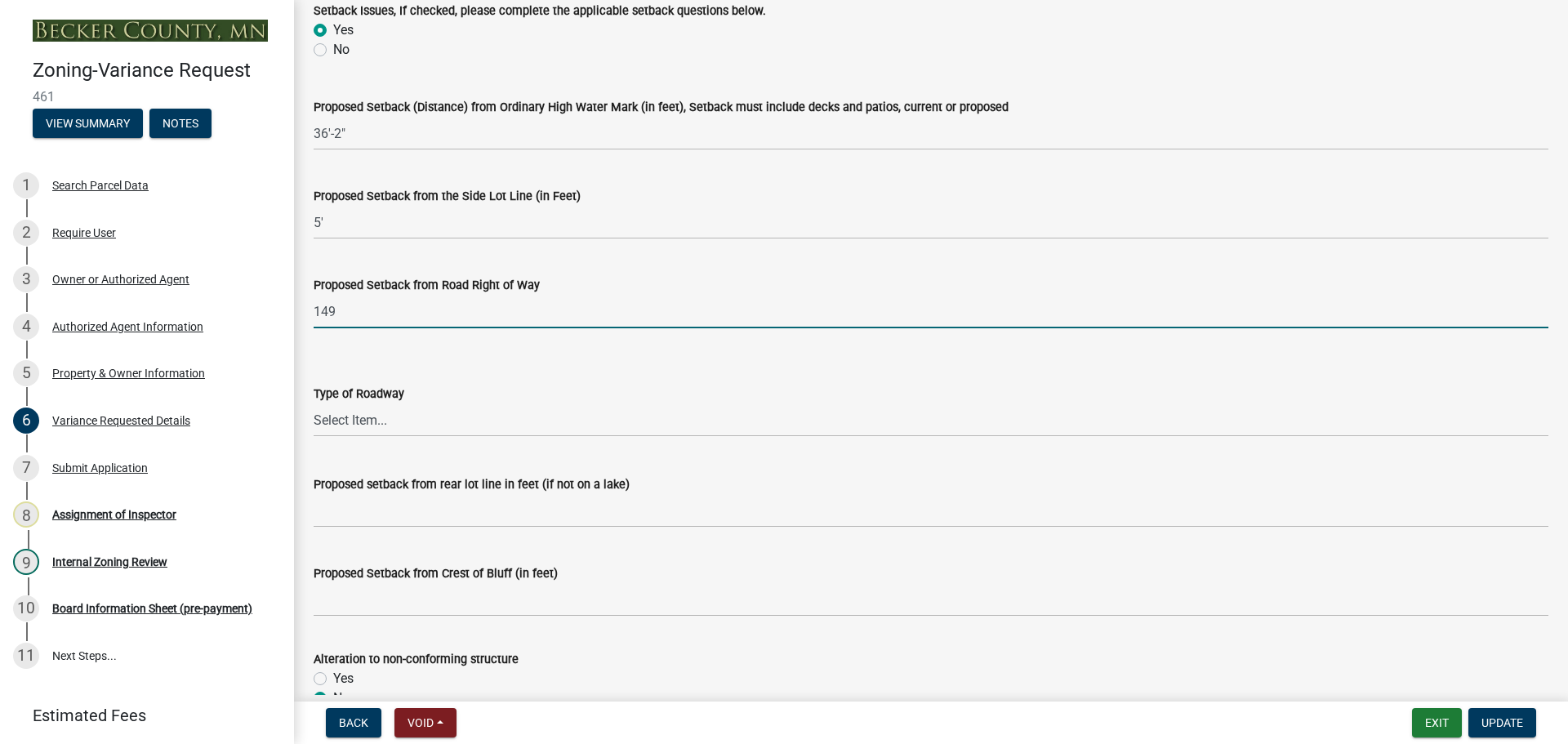
scroll to position [327, 0]
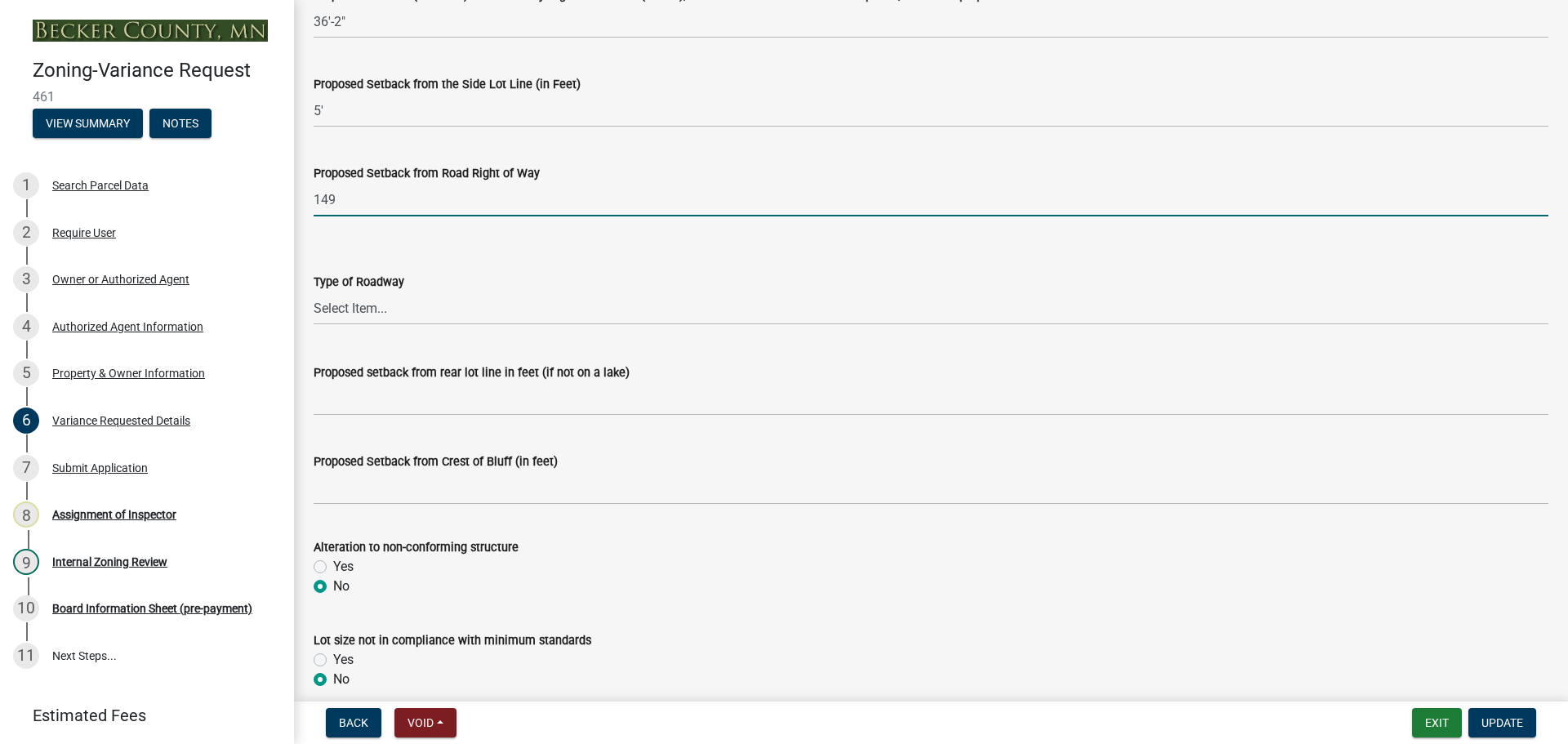
type input "149"
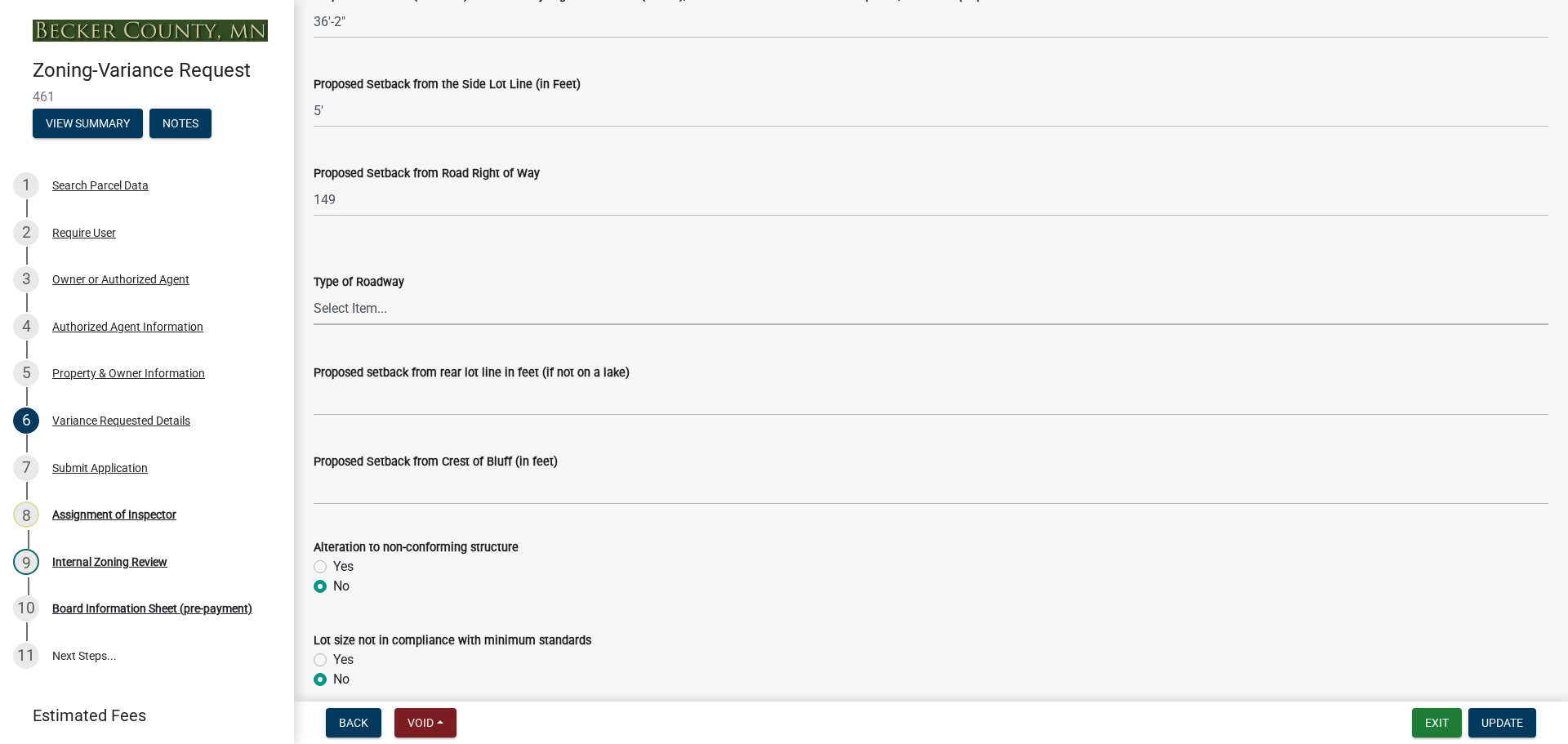
click at [417, 310] on select "Select Item... Township County State" at bounding box center [930, 308] width 1234 height 34
click at [313, 292] on select "Select Item... Township County State" at bounding box center [930, 308] width 1234 height 34
select select "edc6b78d-c029-41a6-a436-e6f76b5f0855"
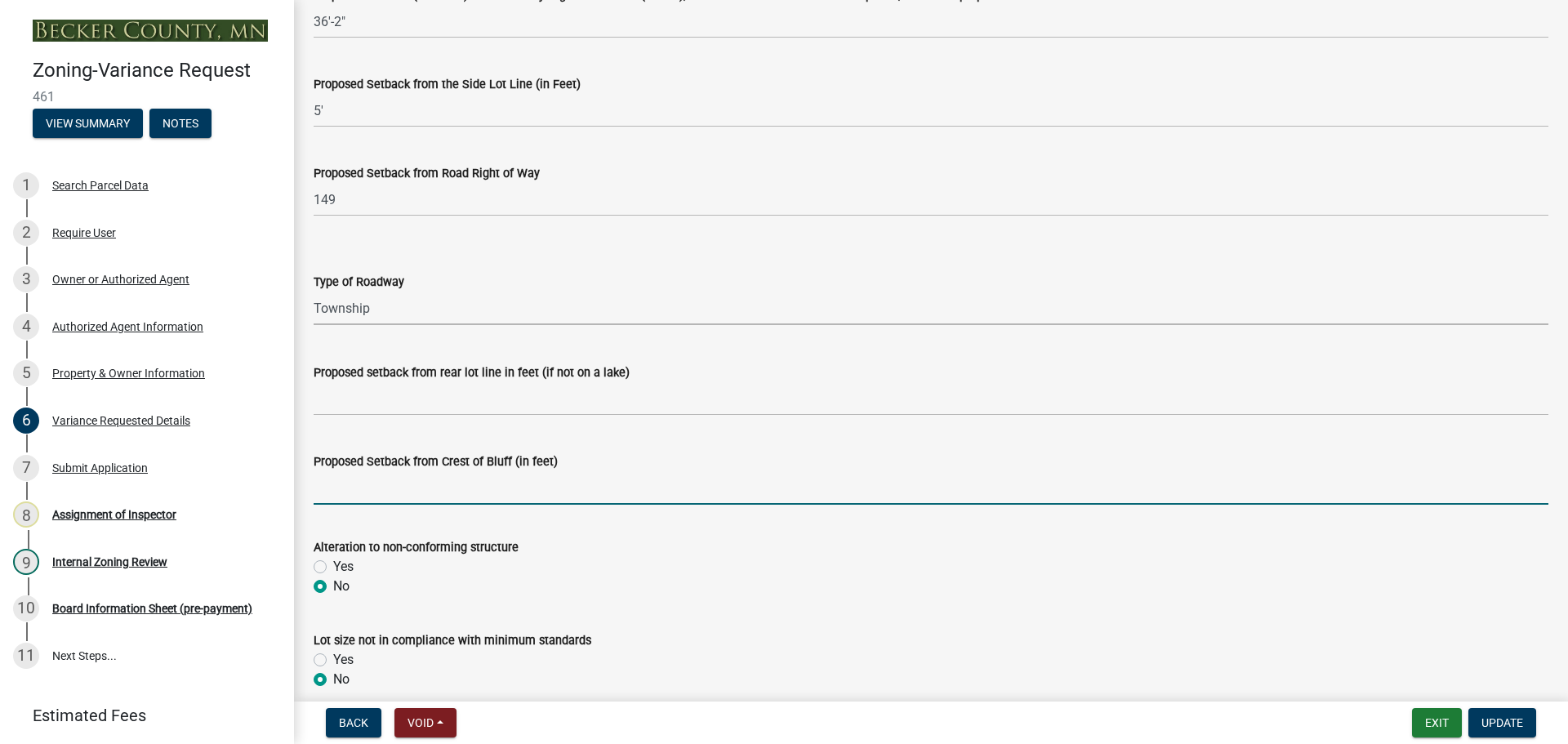
click at [398, 484] on input "Proposed Setback from Crest of Bluff (in feet)" at bounding box center [930, 488] width 1234 height 34
type input "N/A"
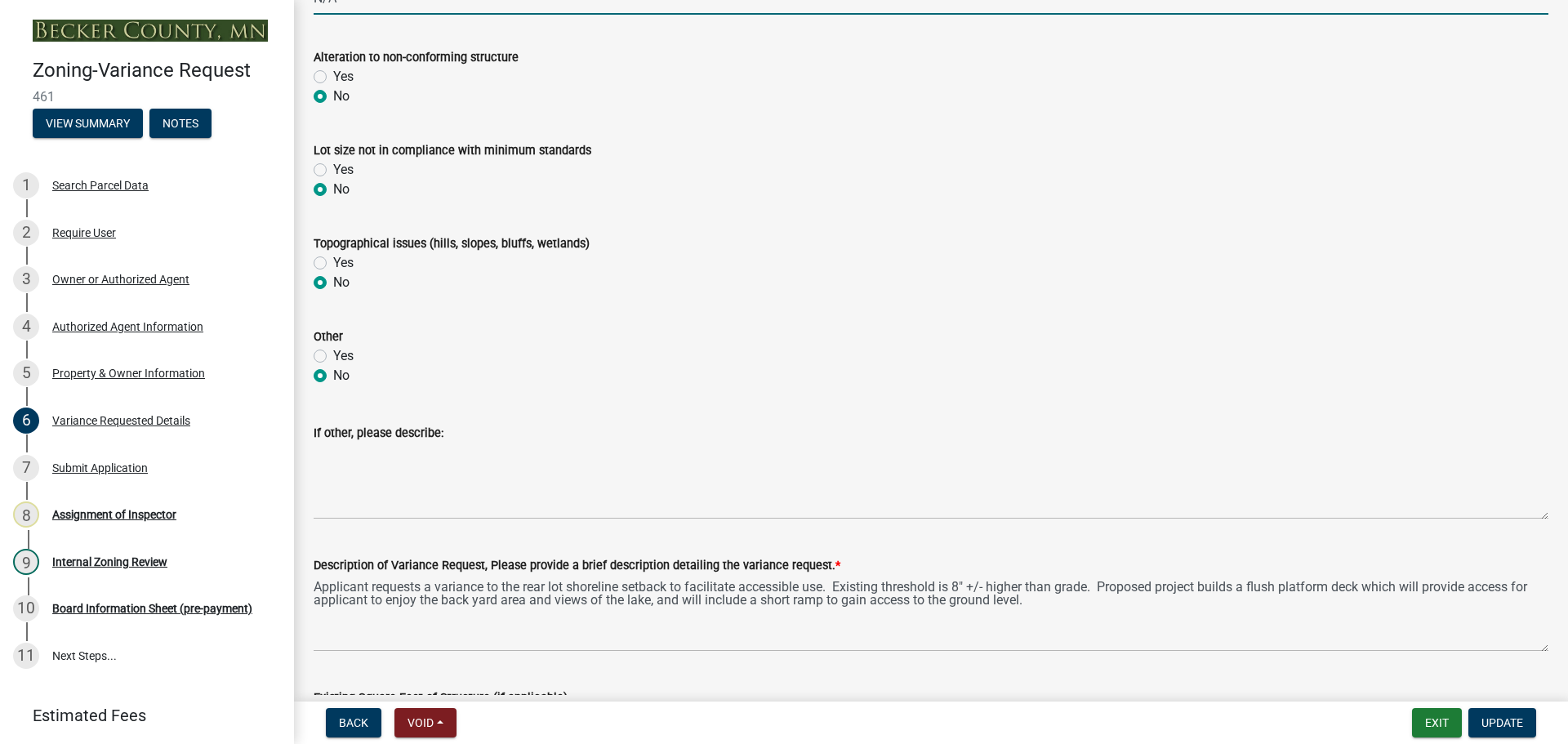
scroll to position [653, 0]
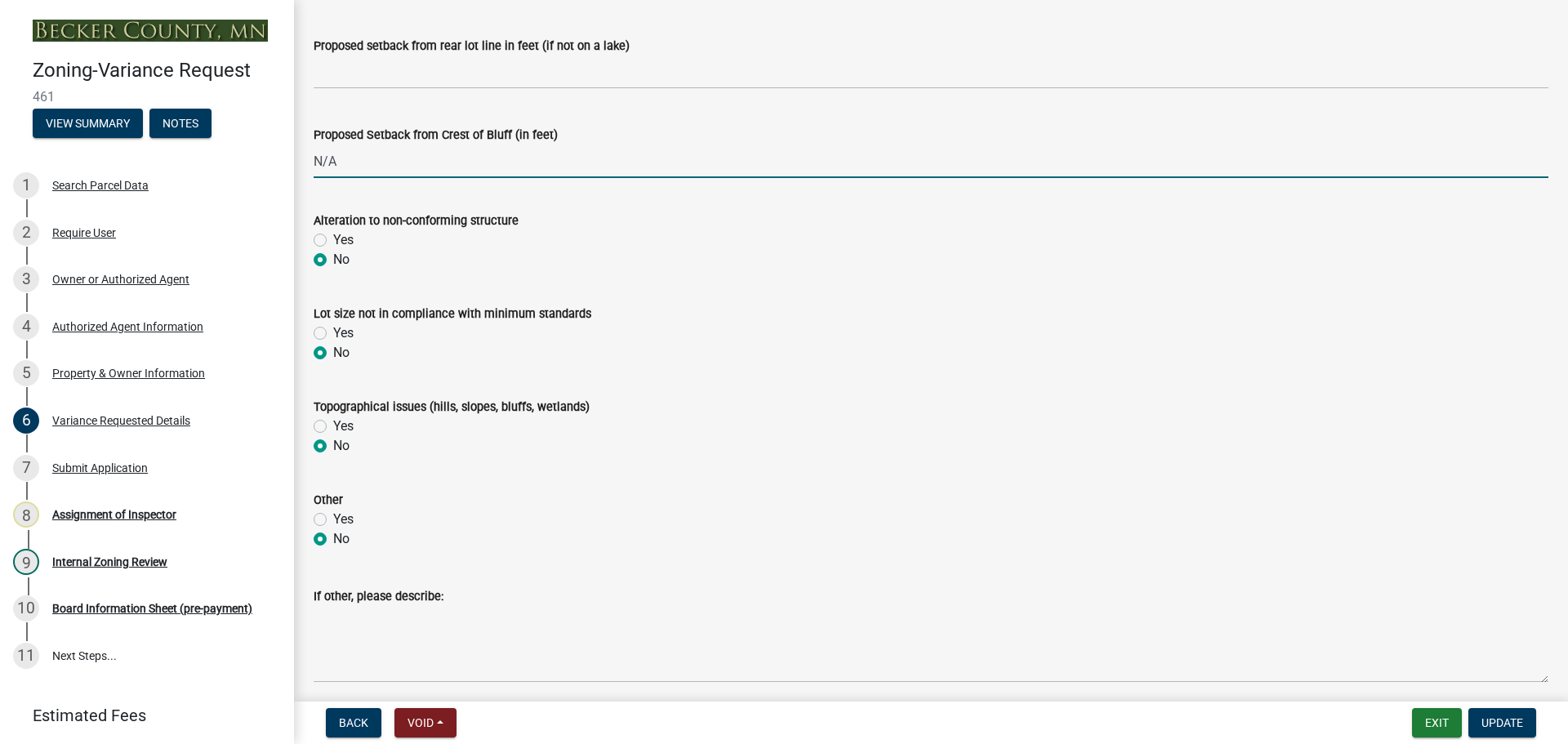
click at [333, 332] on label "Yes" at bounding box center [343, 333] width 21 height 20
click at [333, 332] on input "Yes" at bounding box center [338, 328] width 11 height 11
radio input "true"
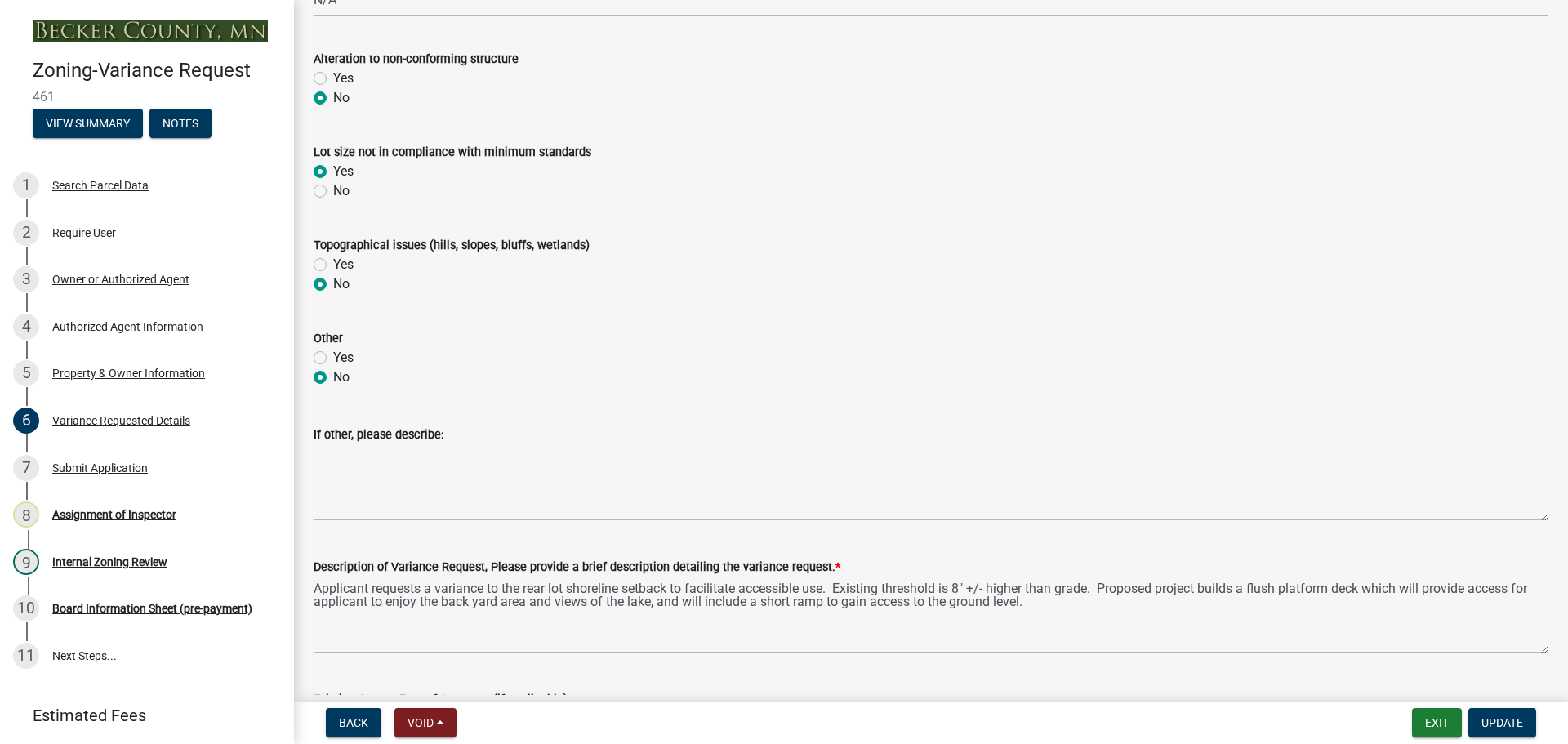
scroll to position [817, 0]
click at [1498, 724] on span "Update" at bounding box center [1502, 722] width 41 height 13
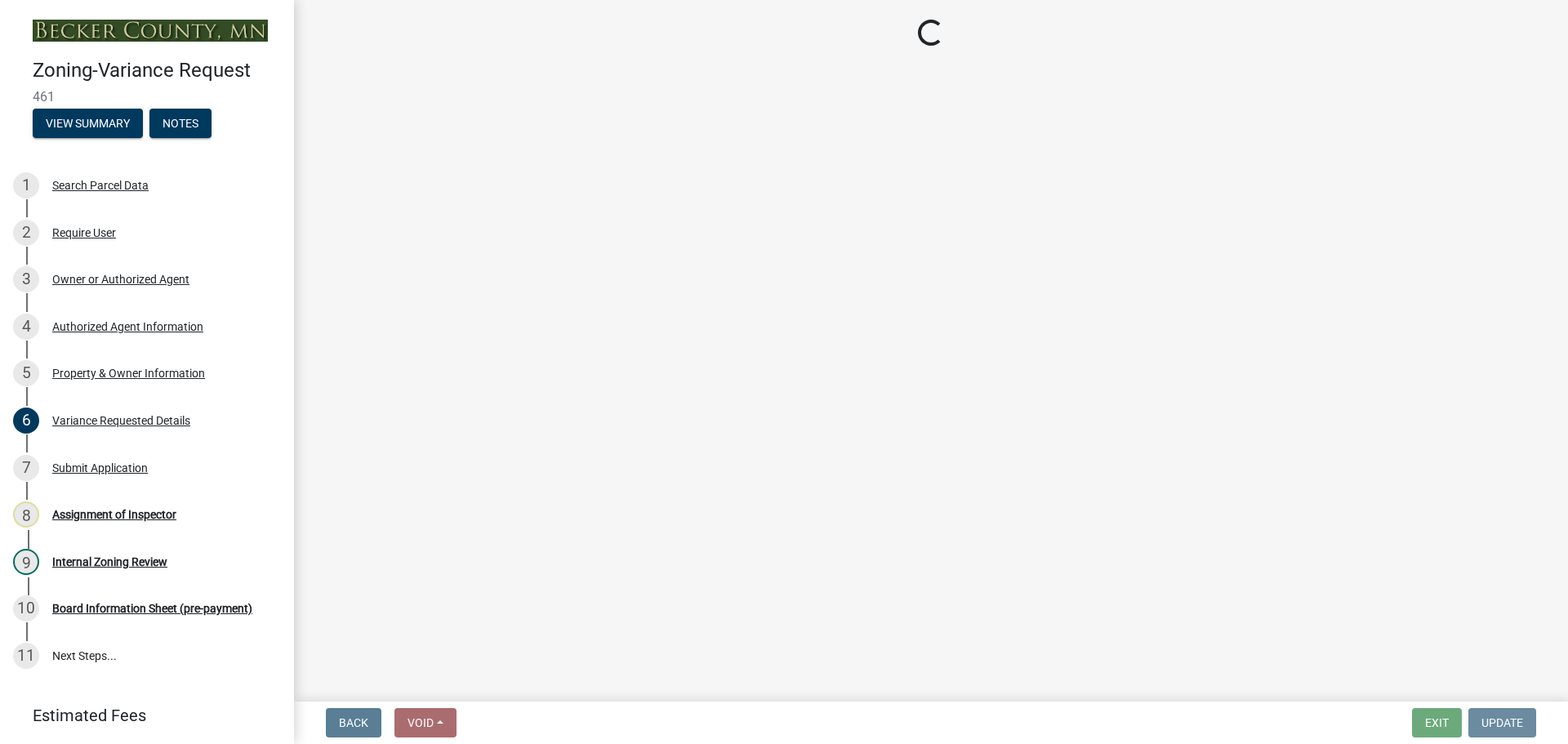
scroll to position [0, 0]
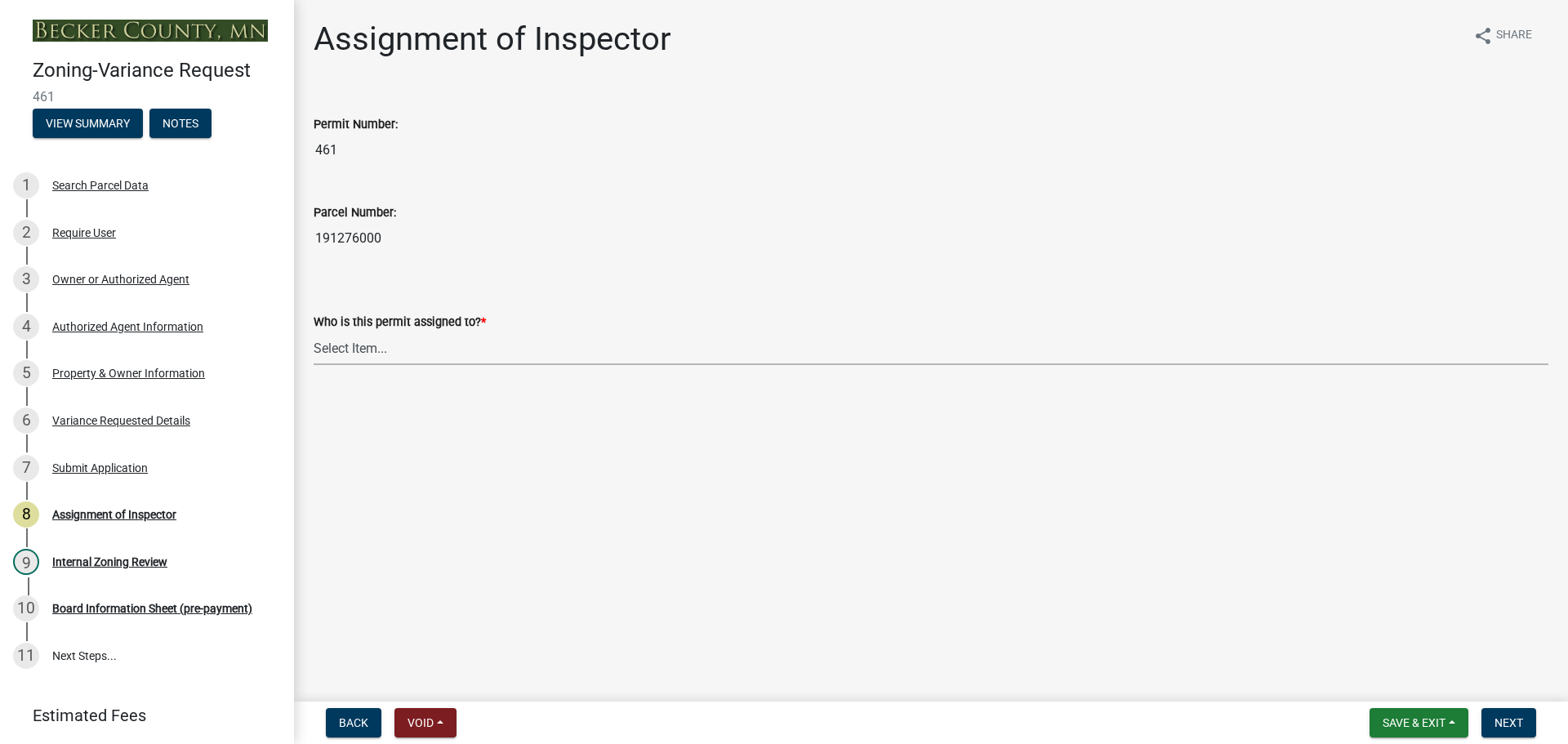
click at [365, 348] on select "Select Item... Jeff Rusness Kyle Vareberg Nicole Bradbury Susan Rockwell Tyler …" at bounding box center [930, 349] width 1234 height 34
click at [313, 332] on select "Select Item... Jeff Rusness Kyle Vareberg Nicole Bradbury Susan Rockwell Tyler …" at bounding box center [930, 349] width 1234 height 34
select select "c0b6e50c-983d-48c1-a910-e8bd43c13b77"
click at [129, 424] on div "Variance Requested Details" at bounding box center [121, 421] width 138 height 12
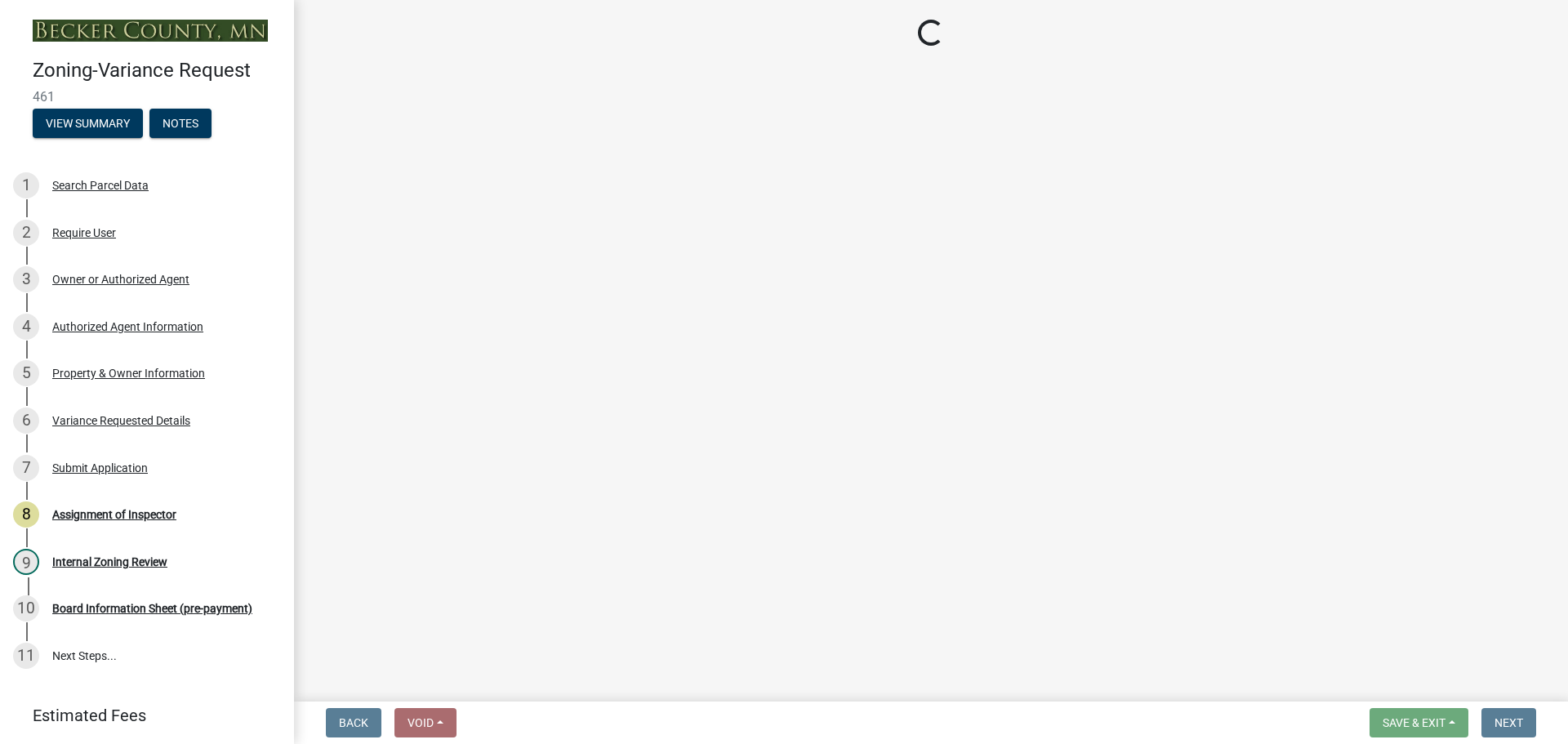
select select "edc6b78d-c029-41a6-a436-e6f76b5f0855"
select select "a5c6235c-6fe0-43e3-9b64-f3566618e99d"
select select "a60f612c-e64d-4767-92b2-cb2f842b6e0b"
select select "bb2b5e43-03c1-4874-9abf-a65f400af928"
select select "8ea3e6c3-8fed-4904-aa20-2f643744aa0c"
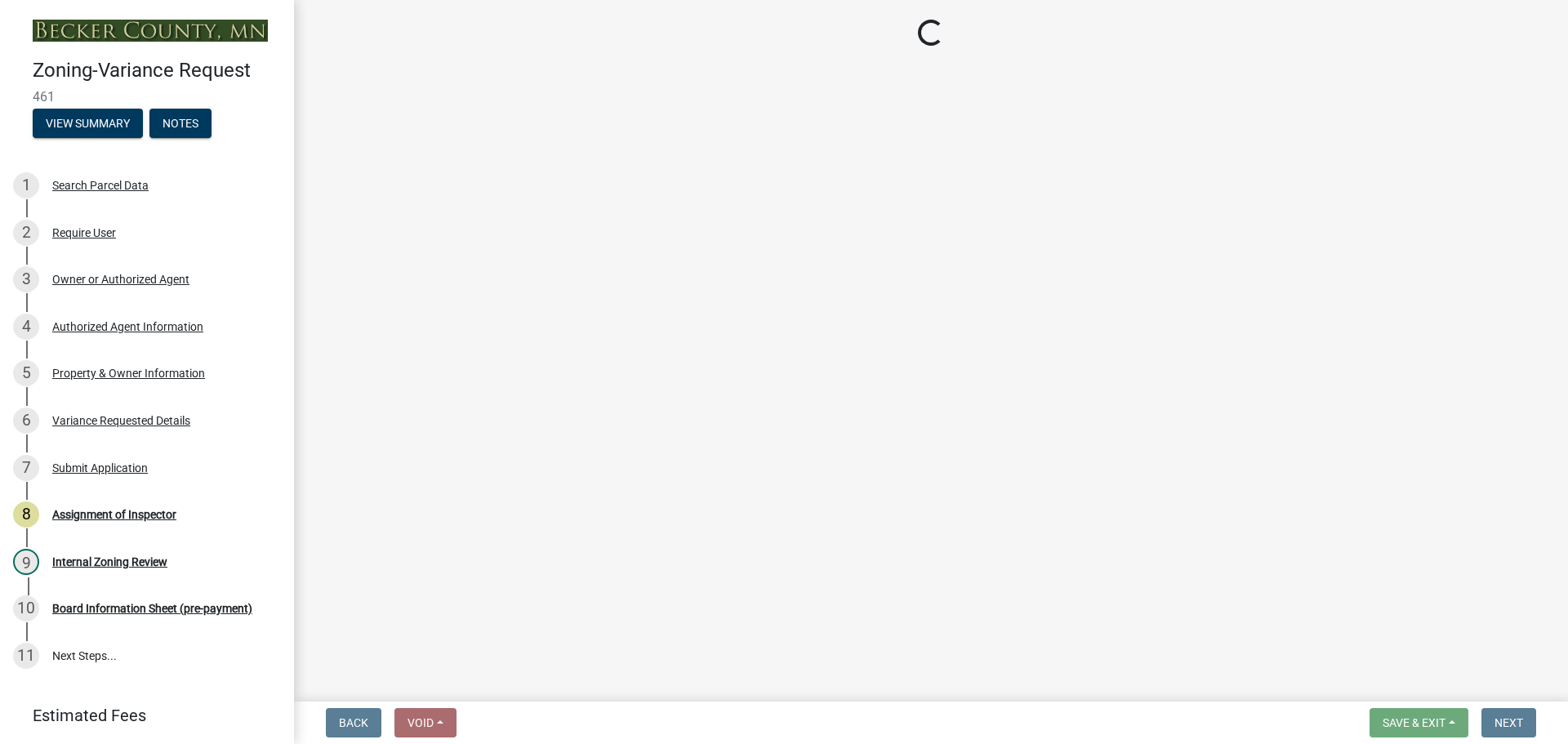
select select "860afd09-da87-482b-bca4-413f5cf53582"
select select "ee8740c3-f4d5-48cf-ad42-c8f7342b480c"
select select "1aa51e34-4f0a-4095-a3f3-287665056048"
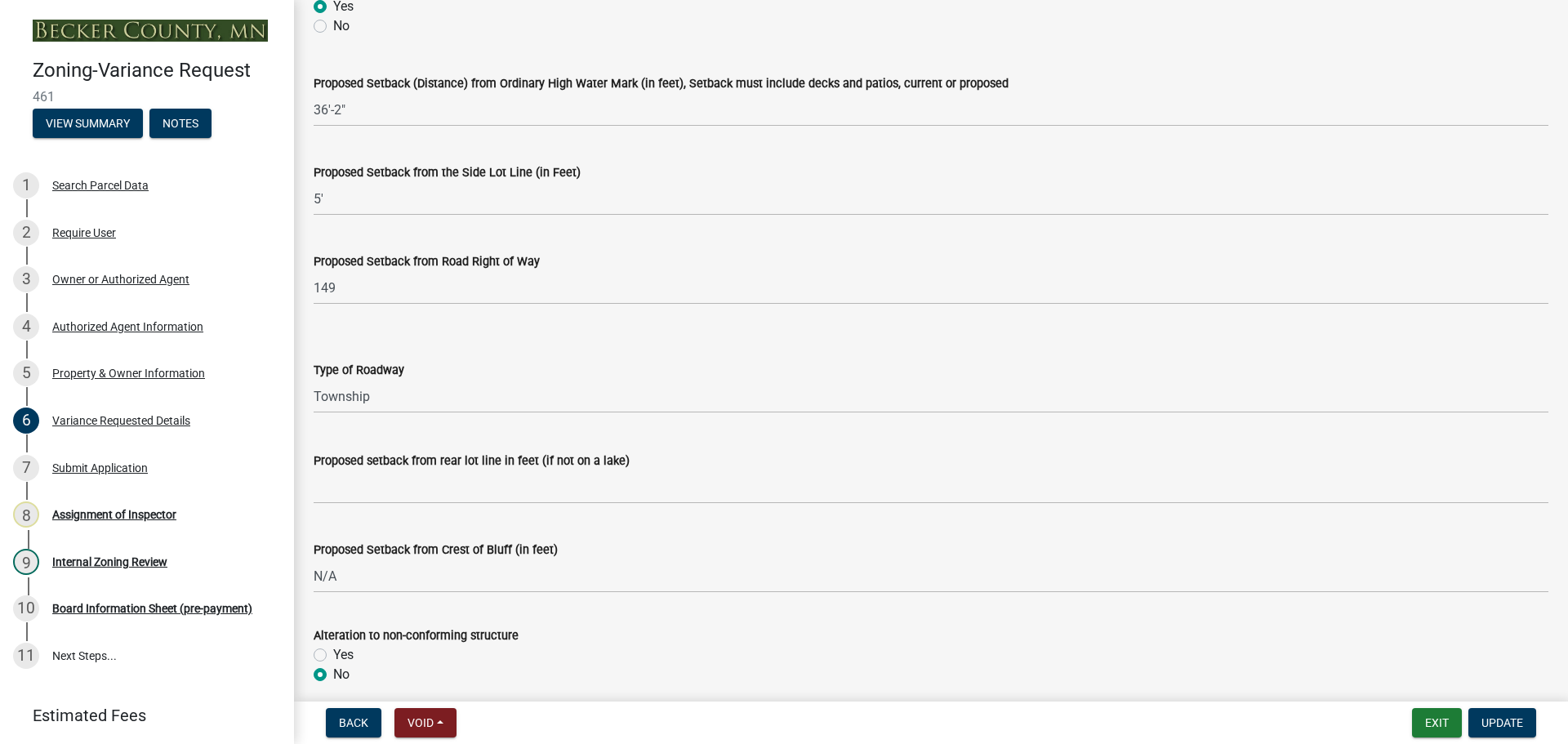
scroll to position [245, 0]
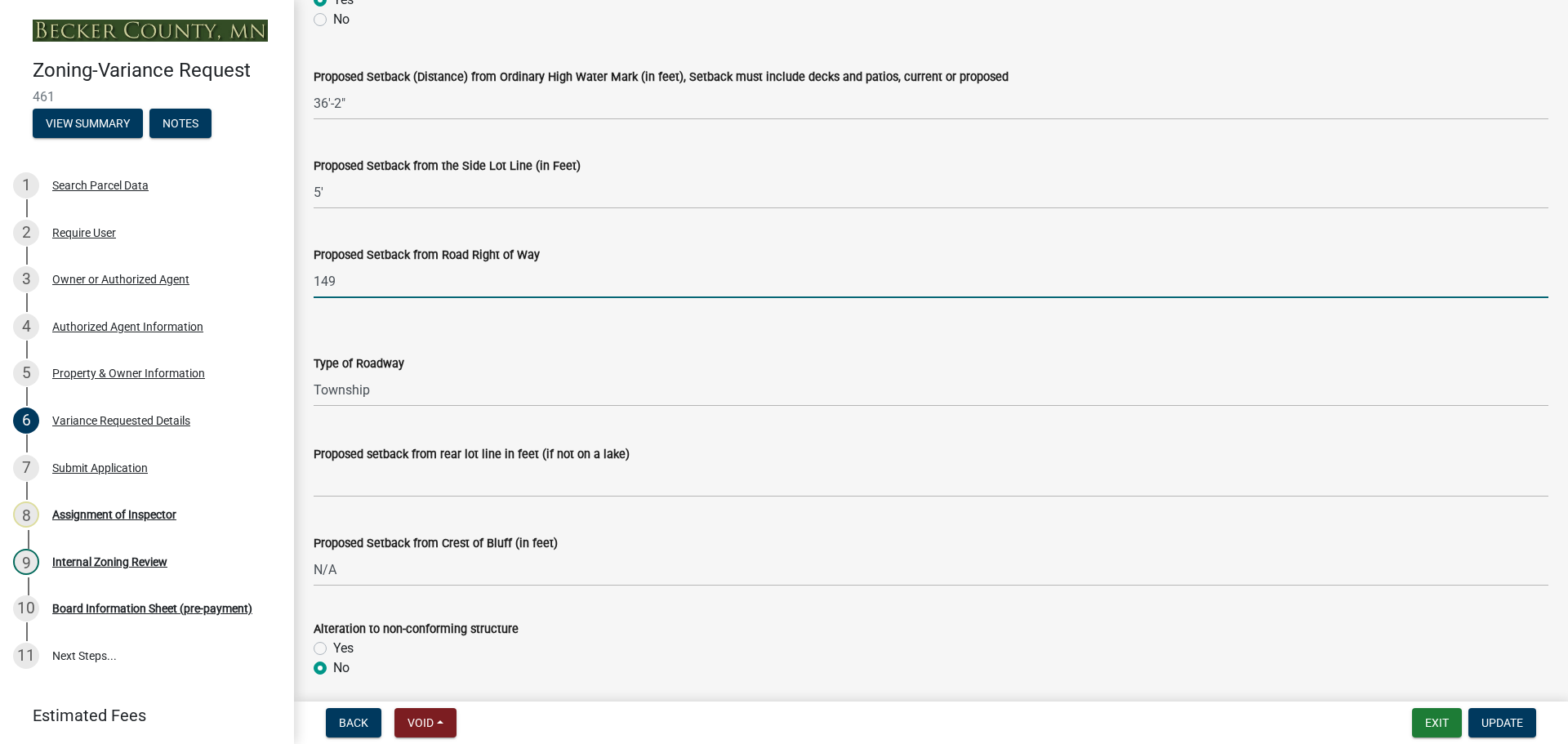
click at [351, 283] on input "149" at bounding box center [930, 282] width 1234 height 34
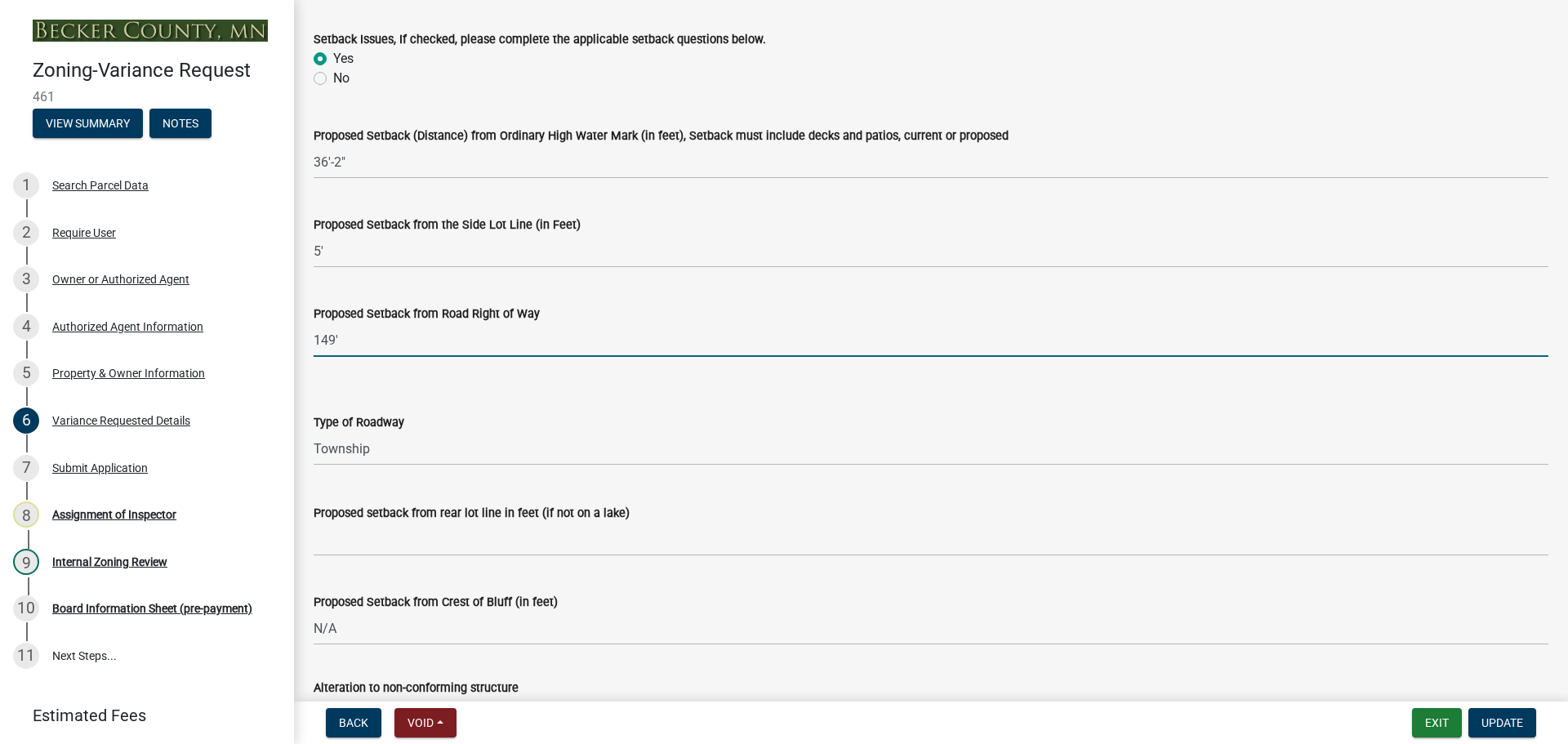
scroll to position [39, 0]
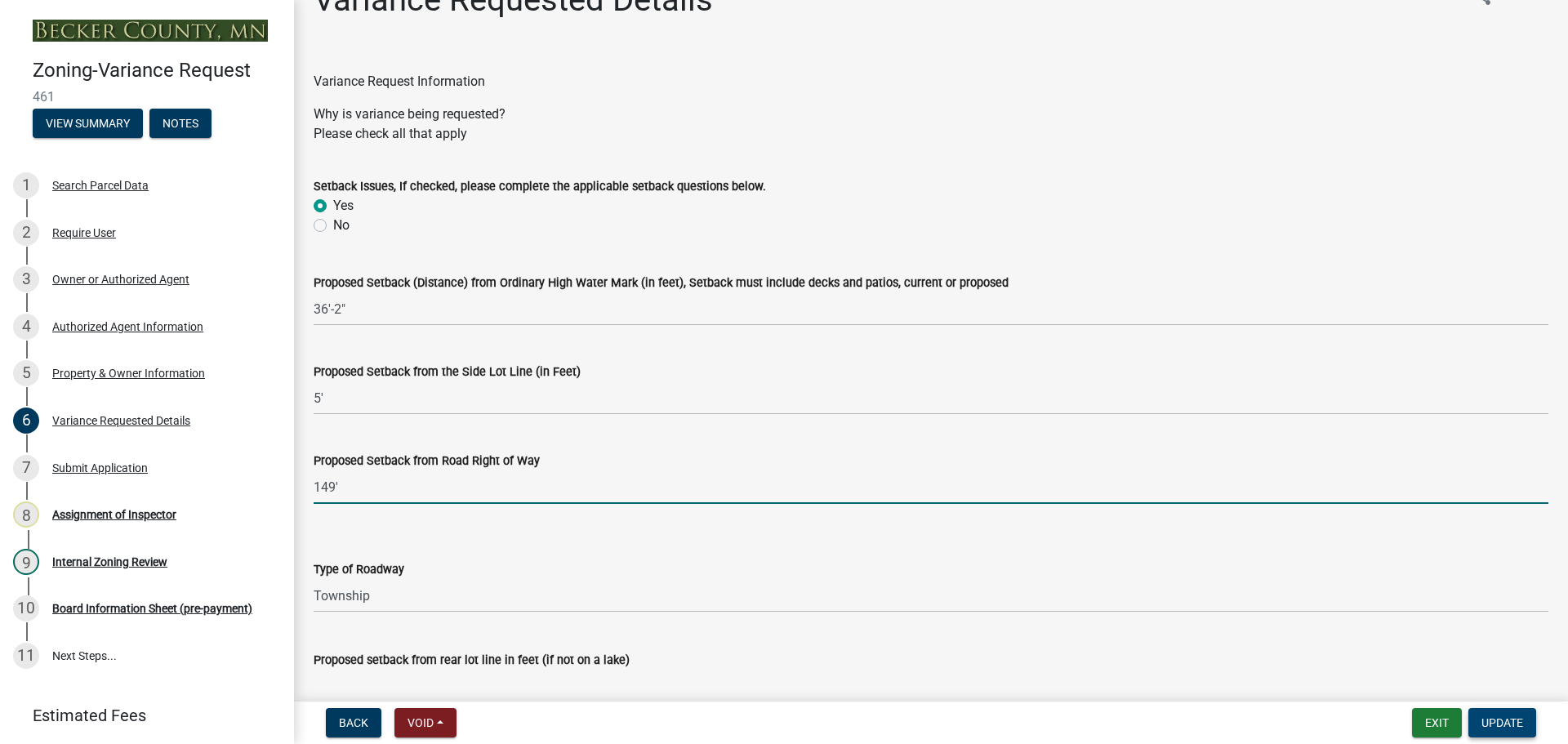
type input "149'"
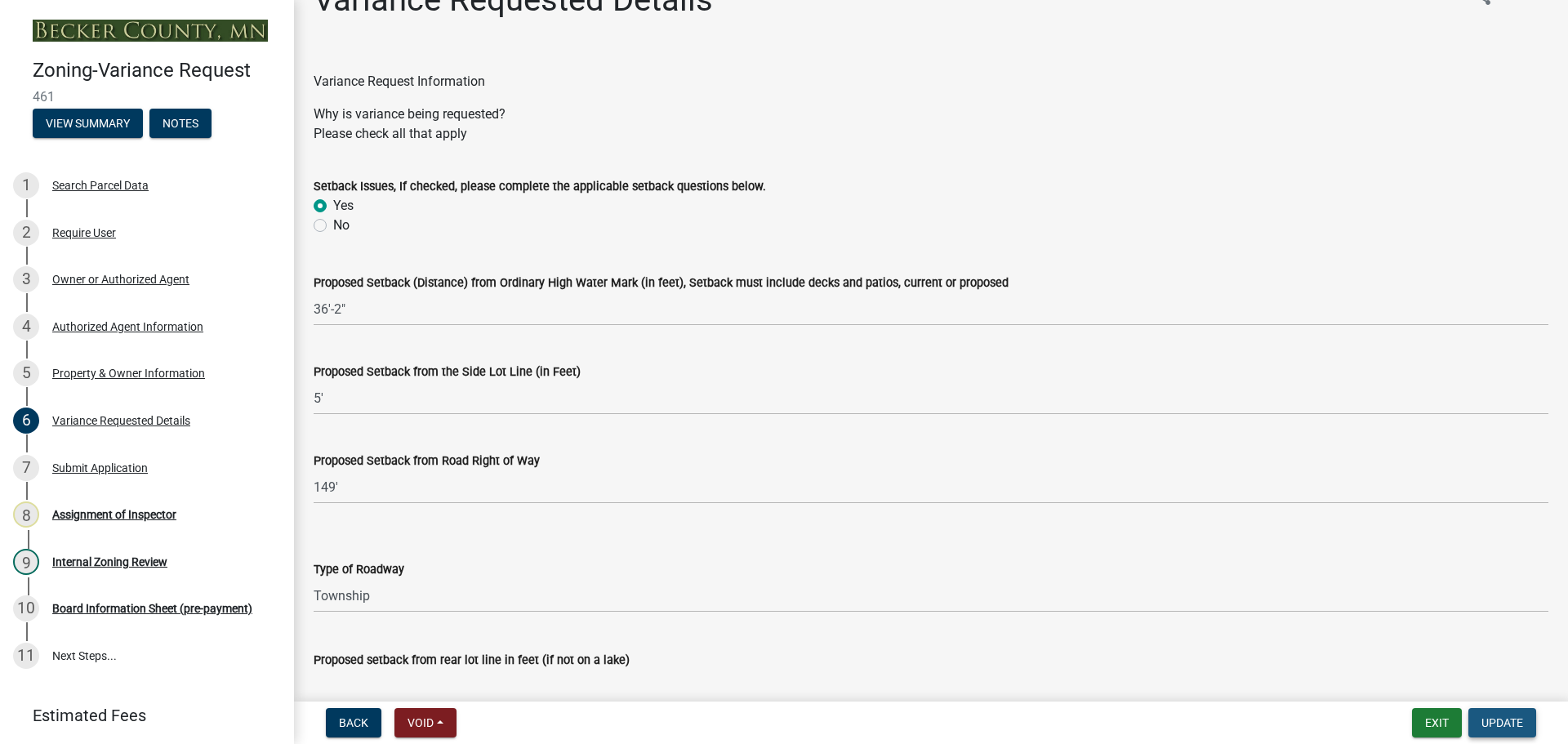
click at [1503, 722] on span "Update" at bounding box center [1502, 722] width 41 height 13
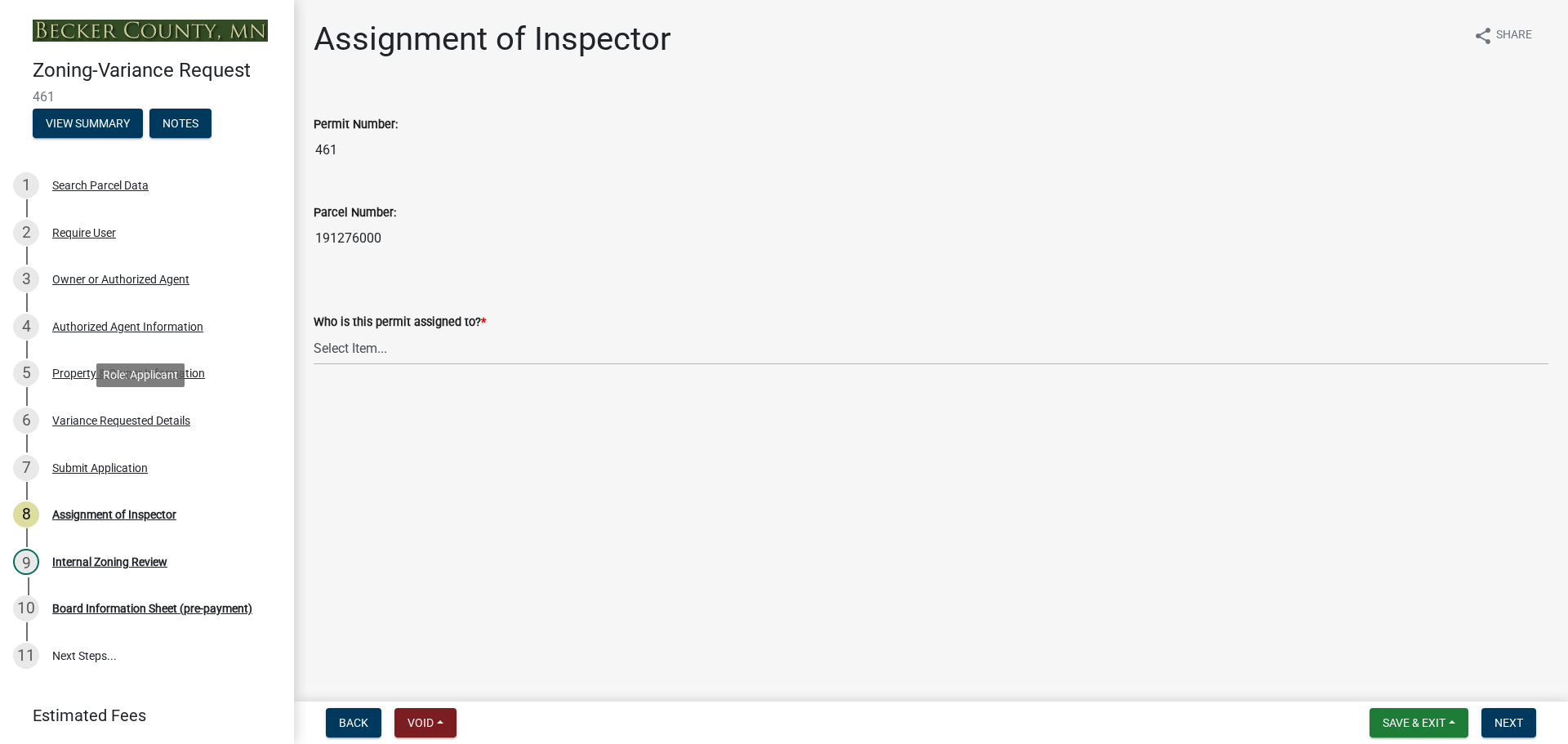
click at [130, 415] on div "Variance Requested Details" at bounding box center [121, 421] width 138 height 12
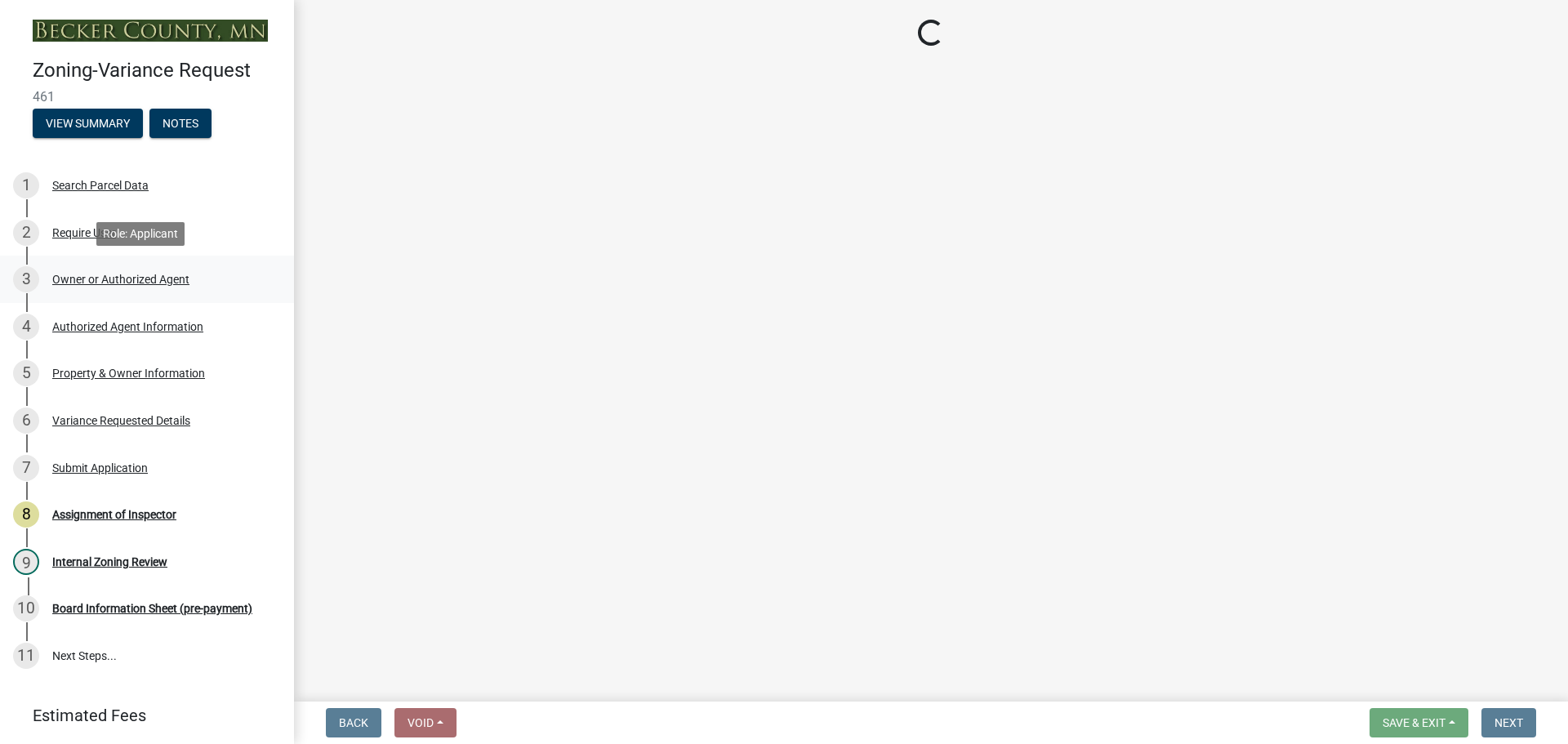
select select "edc6b78d-c029-41a6-a436-e6f76b5f0855"
select select "a5c6235c-6fe0-43e3-9b64-f3566618e99d"
select select "a60f612c-e64d-4767-92b2-cb2f842b6e0b"
select select "bb2b5e43-03c1-4874-9abf-a65f400af928"
select select "8ea3e6c3-8fed-4904-aa20-2f643744aa0c"
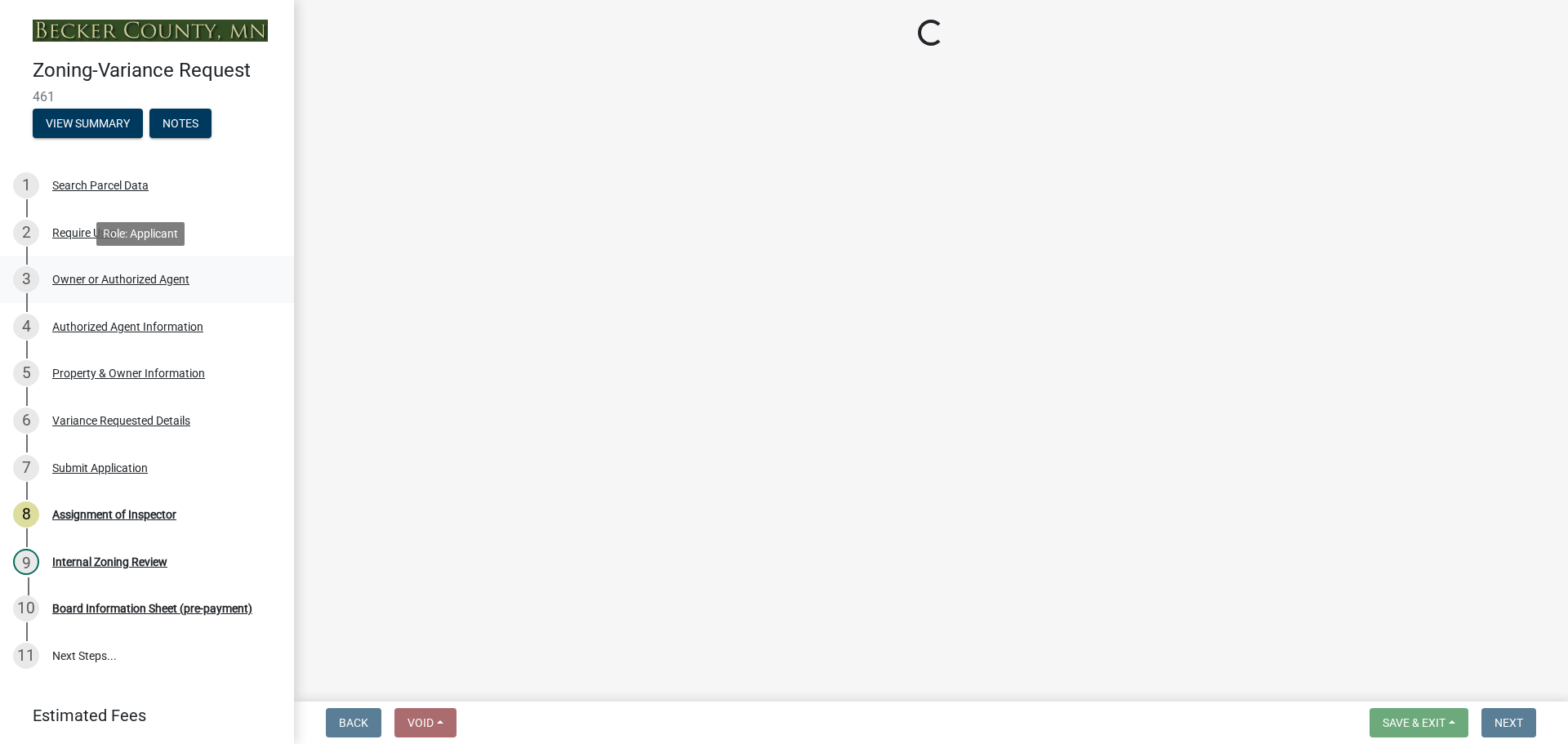
select select "860afd09-da87-482b-bca4-413f5cf53582"
select select "ee8740c3-f4d5-48cf-ad42-c8f7342b480c"
select select "1aa51e34-4f0a-4095-a3f3-287665056048"
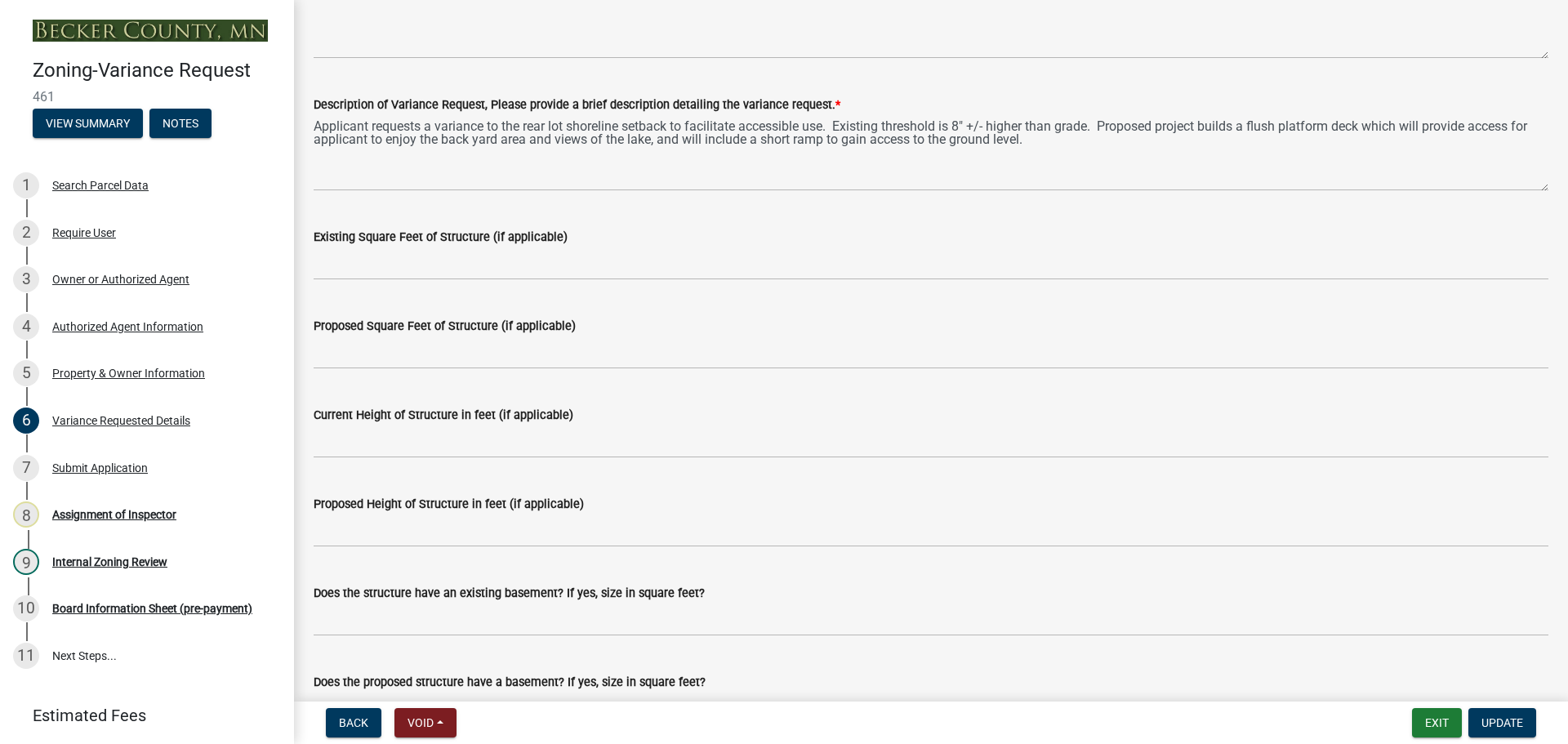
scroll to position [1307, 0]
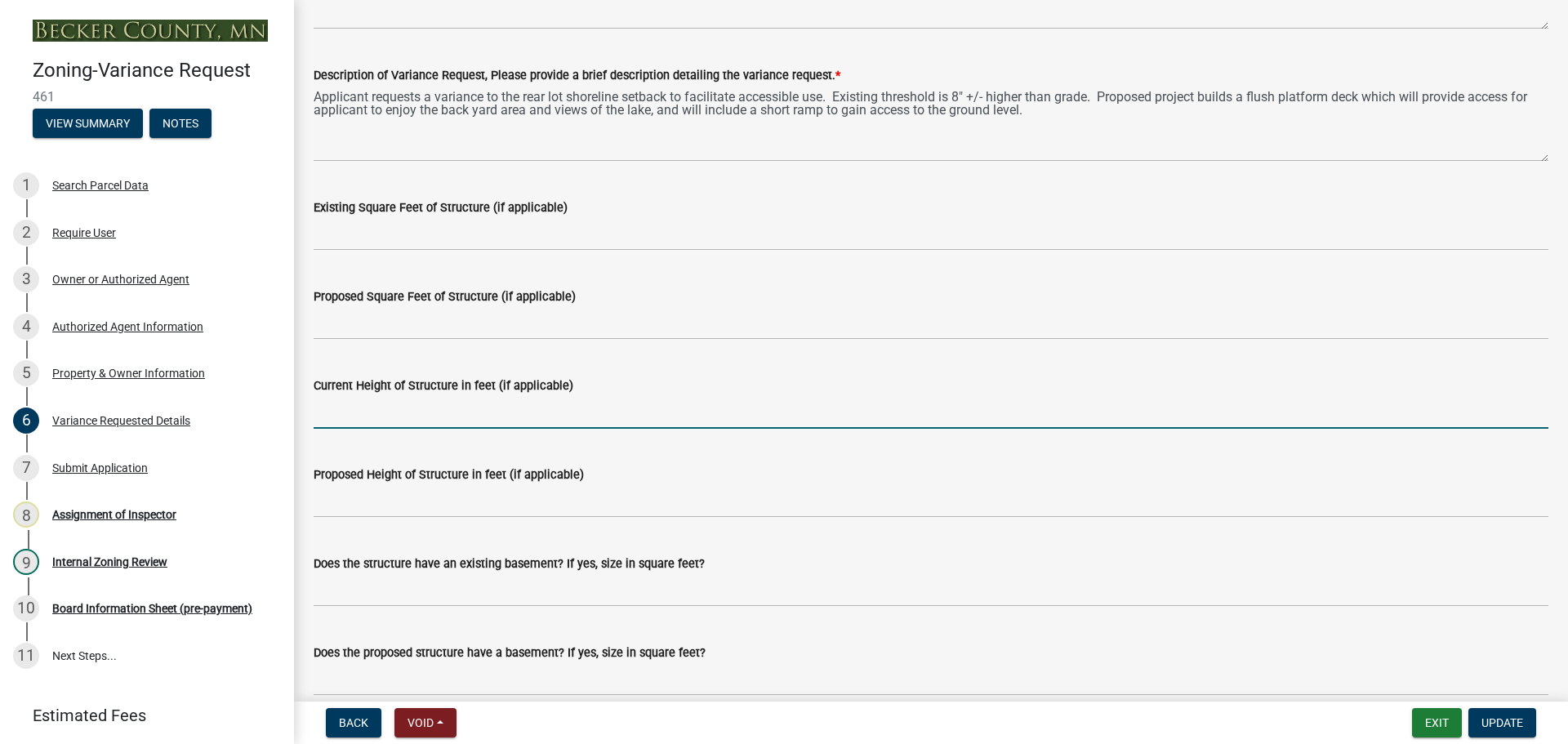
click at [375, 423] on input "Current Height of Structure in feet (if applicable)" at bounding box center [930, 412] width 1234 height 34
type input "8''"
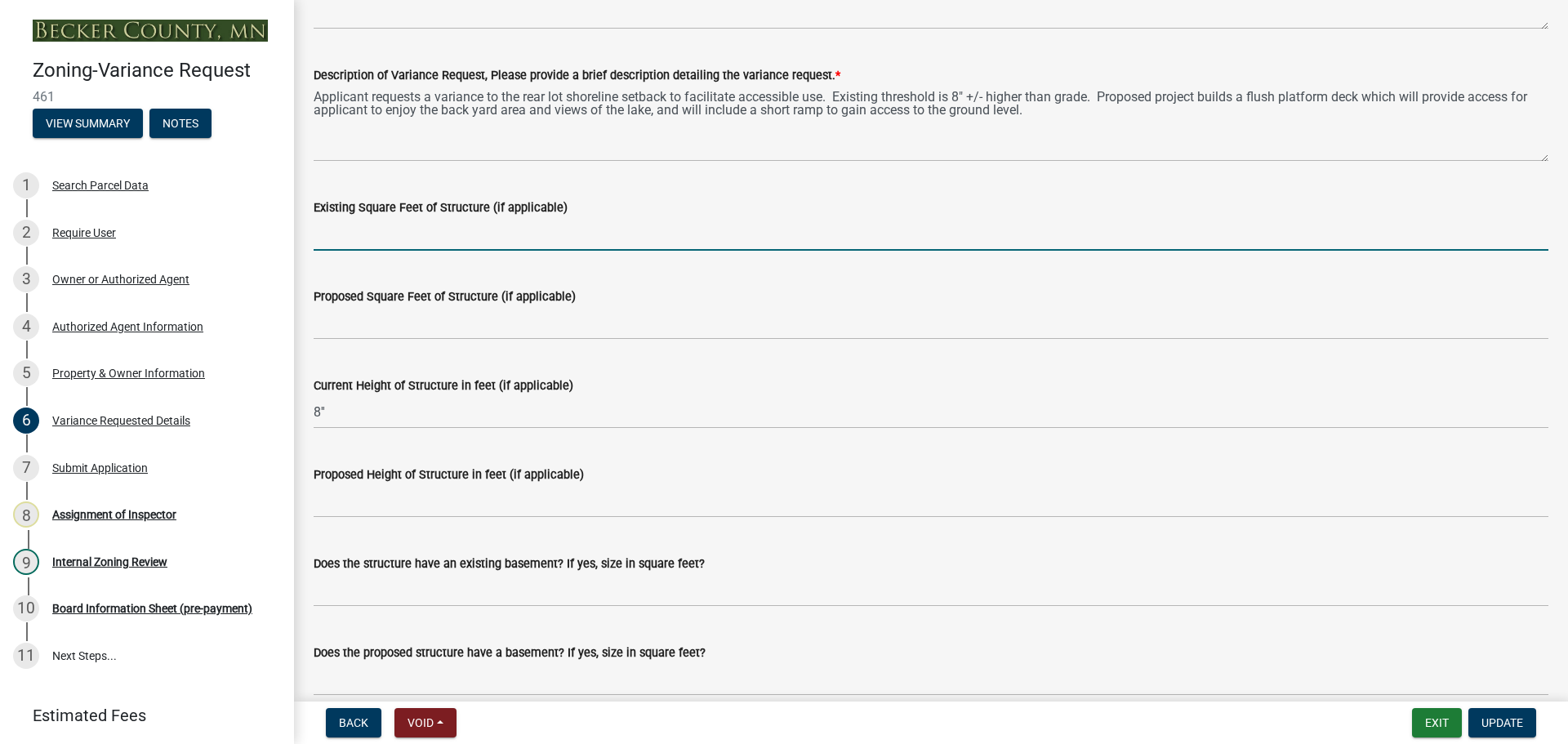
click at [405, 223] on input "Existing Square Feet of Structure (if applicable)" at bounding box center [930, 235] width 1234 height 34
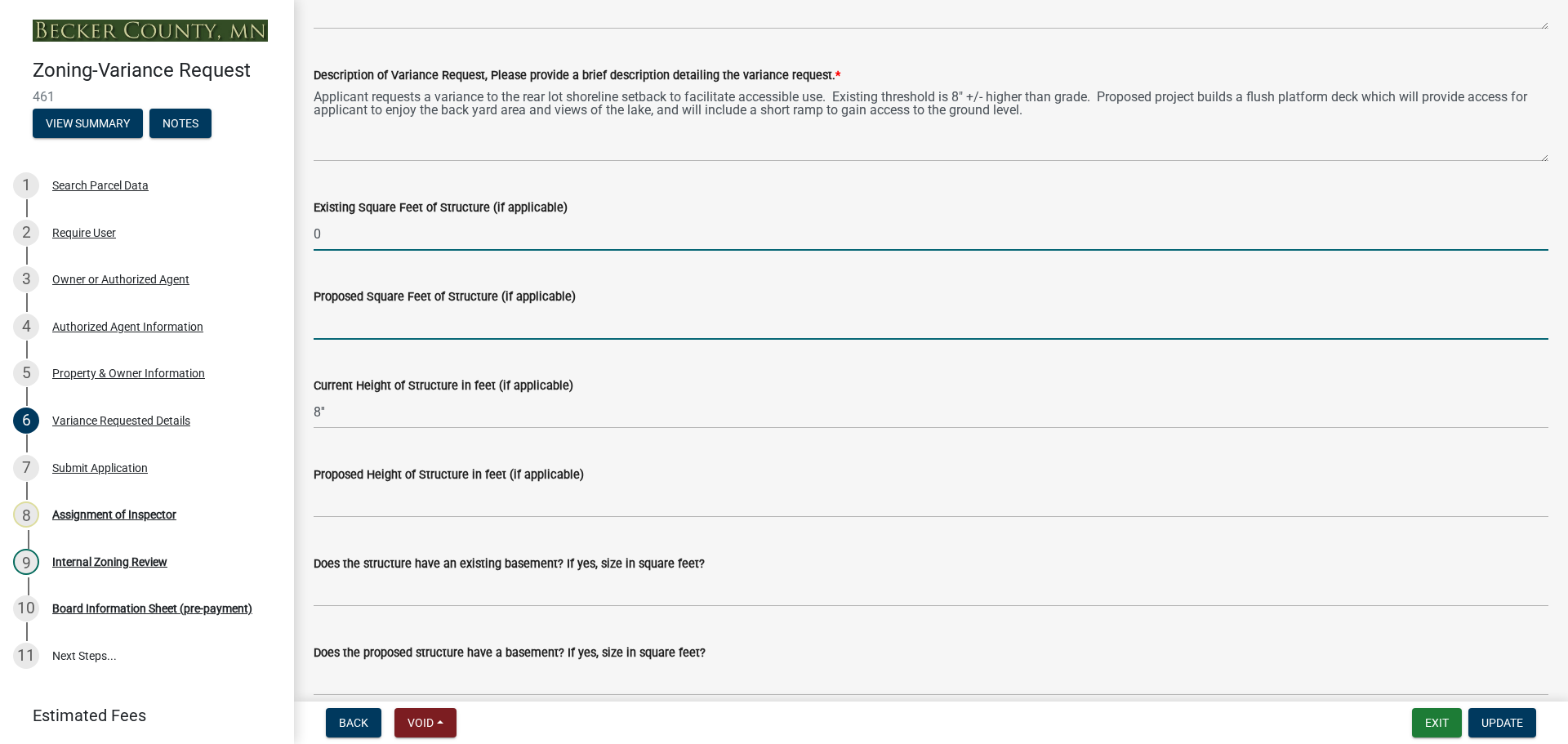
click at [421, 311] on input "Proposed Square Feet of Structure (if applicable)" at bounding box center [930, 323] width 1234 height 34
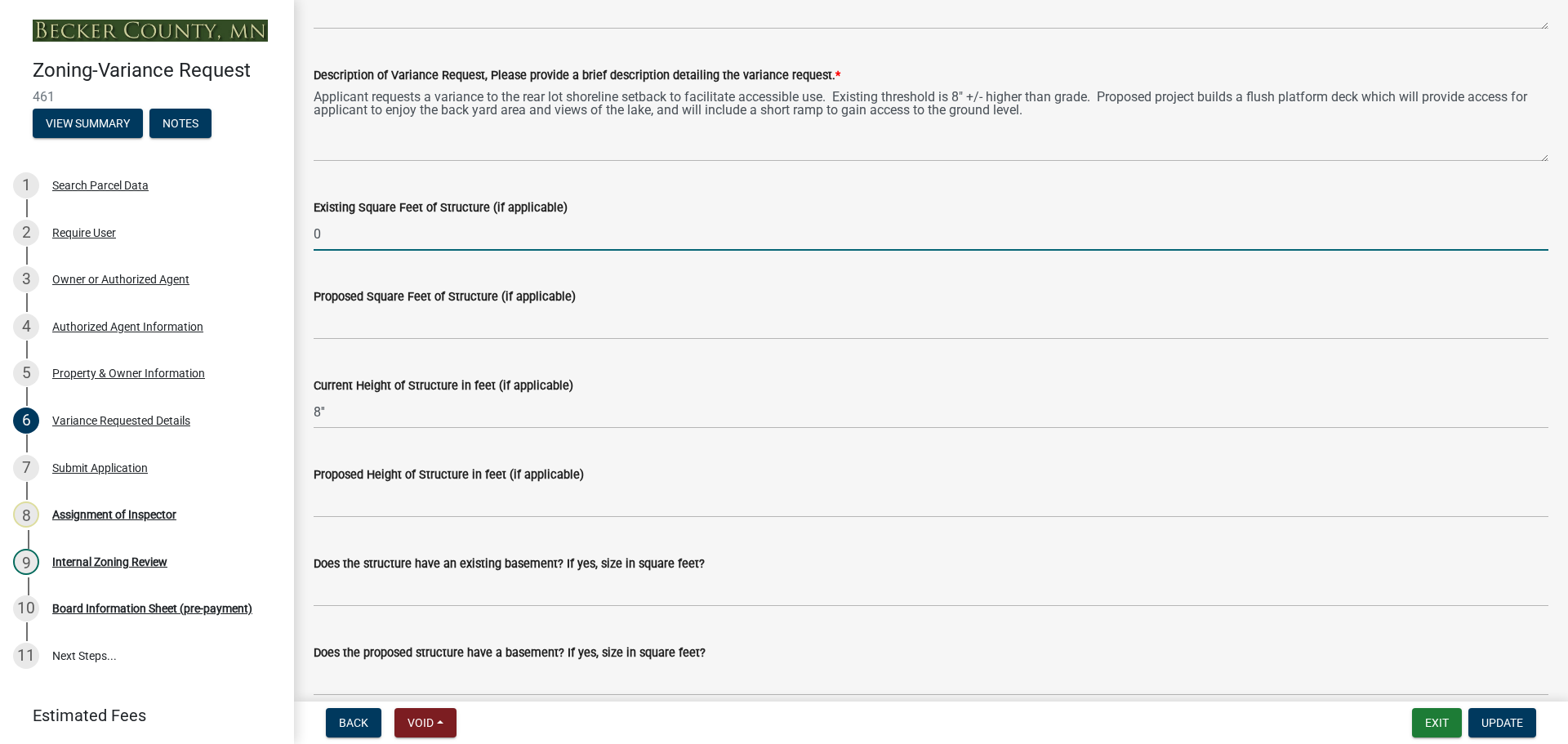
click at [418, 234] on input "0" at bounding box center [930, 235] width 1234 height 34
type input "0 SF"
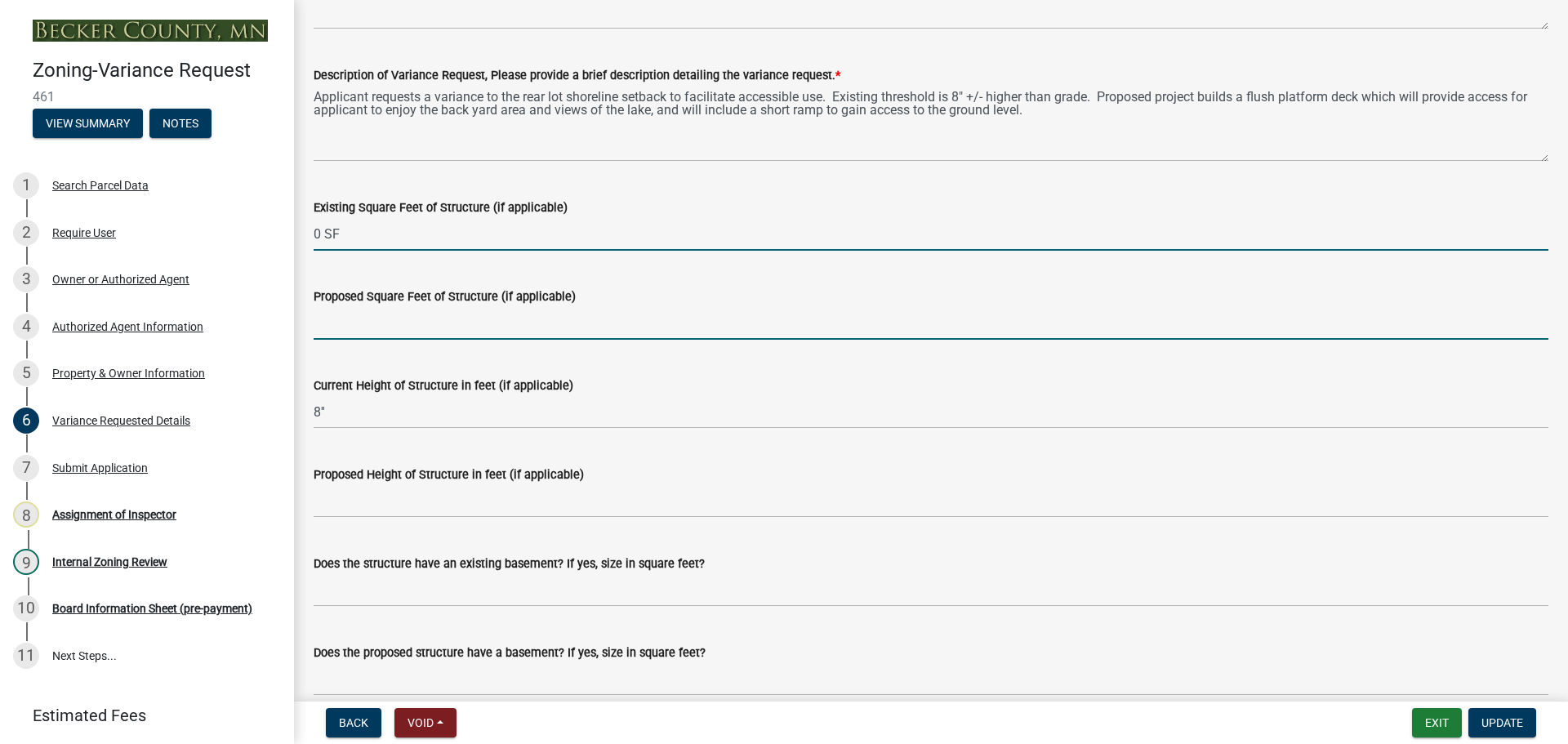
click at [375, 326] on input "Proposed Square Feet of Structure (if applicable)" at bounding box center [930, 323] width 1234 height 34
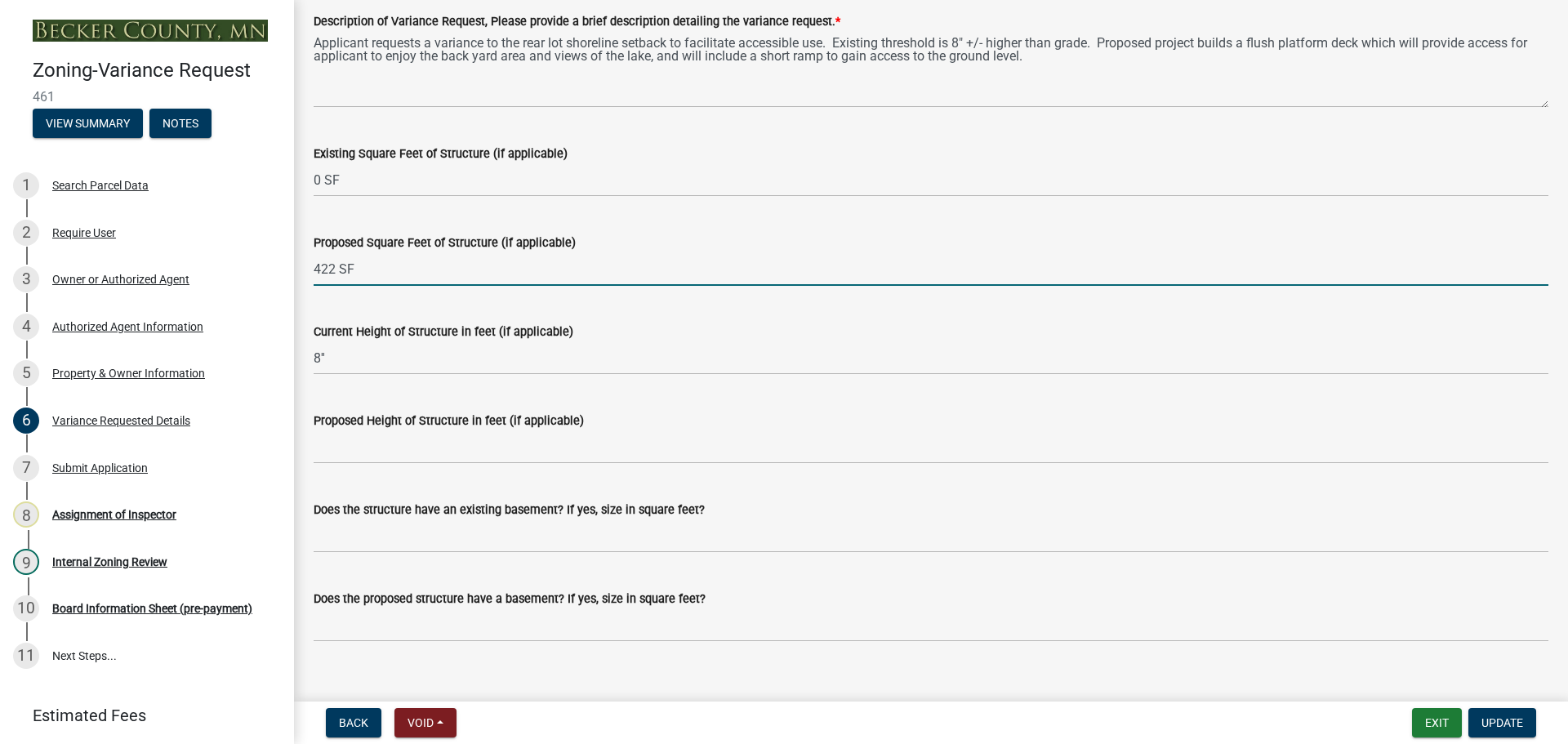
scroll to position [1388, 0]
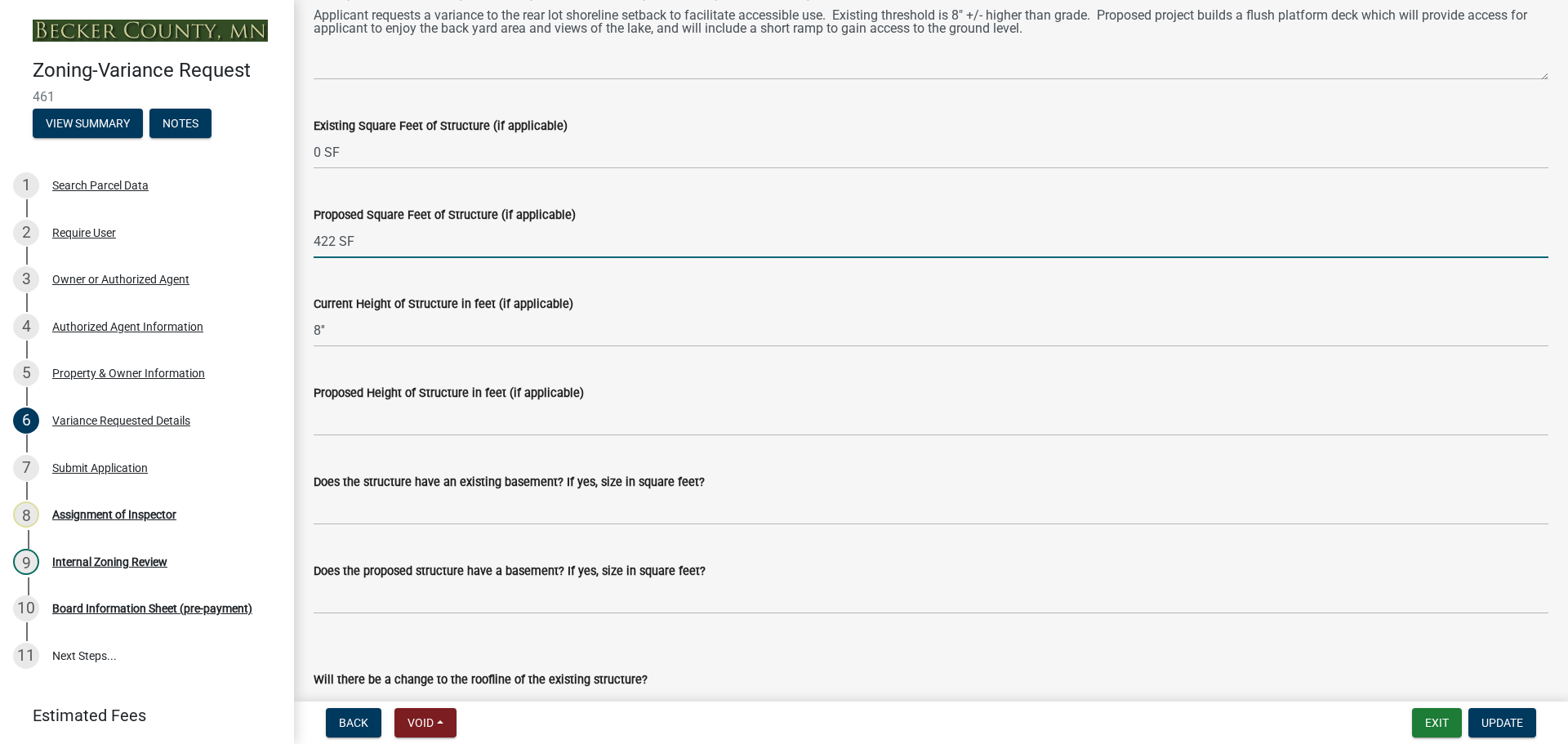
type input "422 SF"
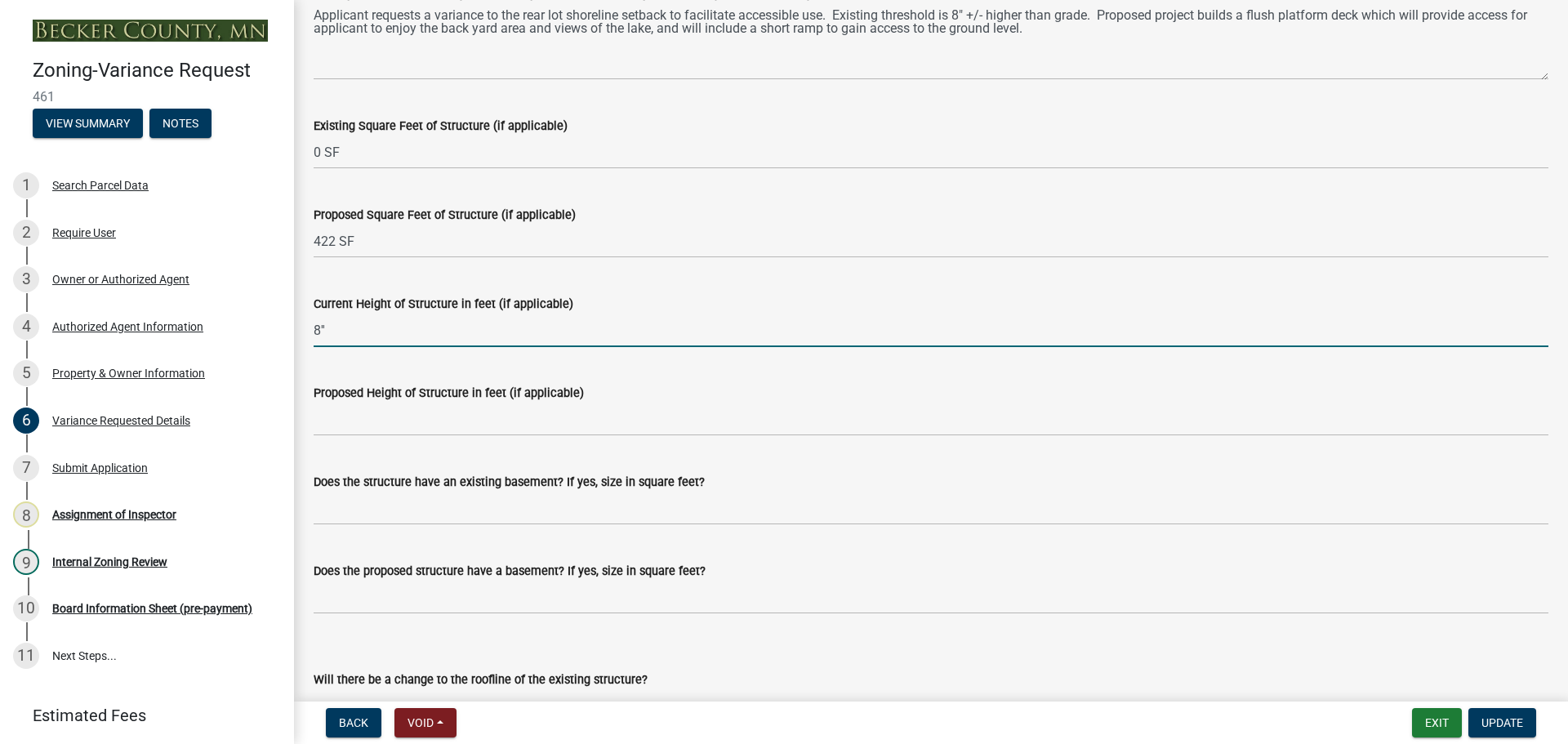
click at [398, 327] on input "8''" at bounding box center [930, 330] width 1234 height 34
type input "0"
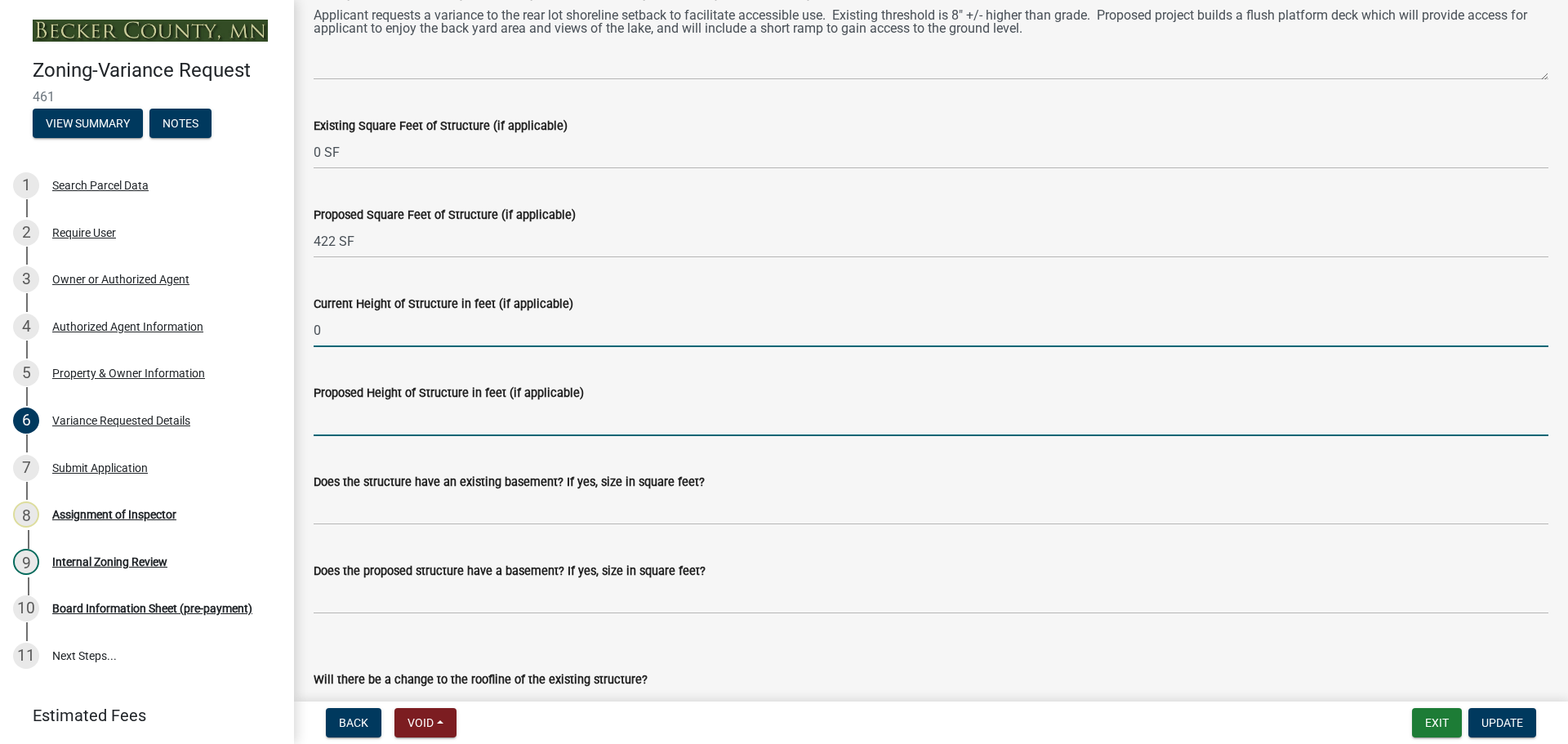
click at [390, 425] on input "Proposed Height of Structure in feet (if applicable)" at bounding box center [930, 420] width 1234 height 34
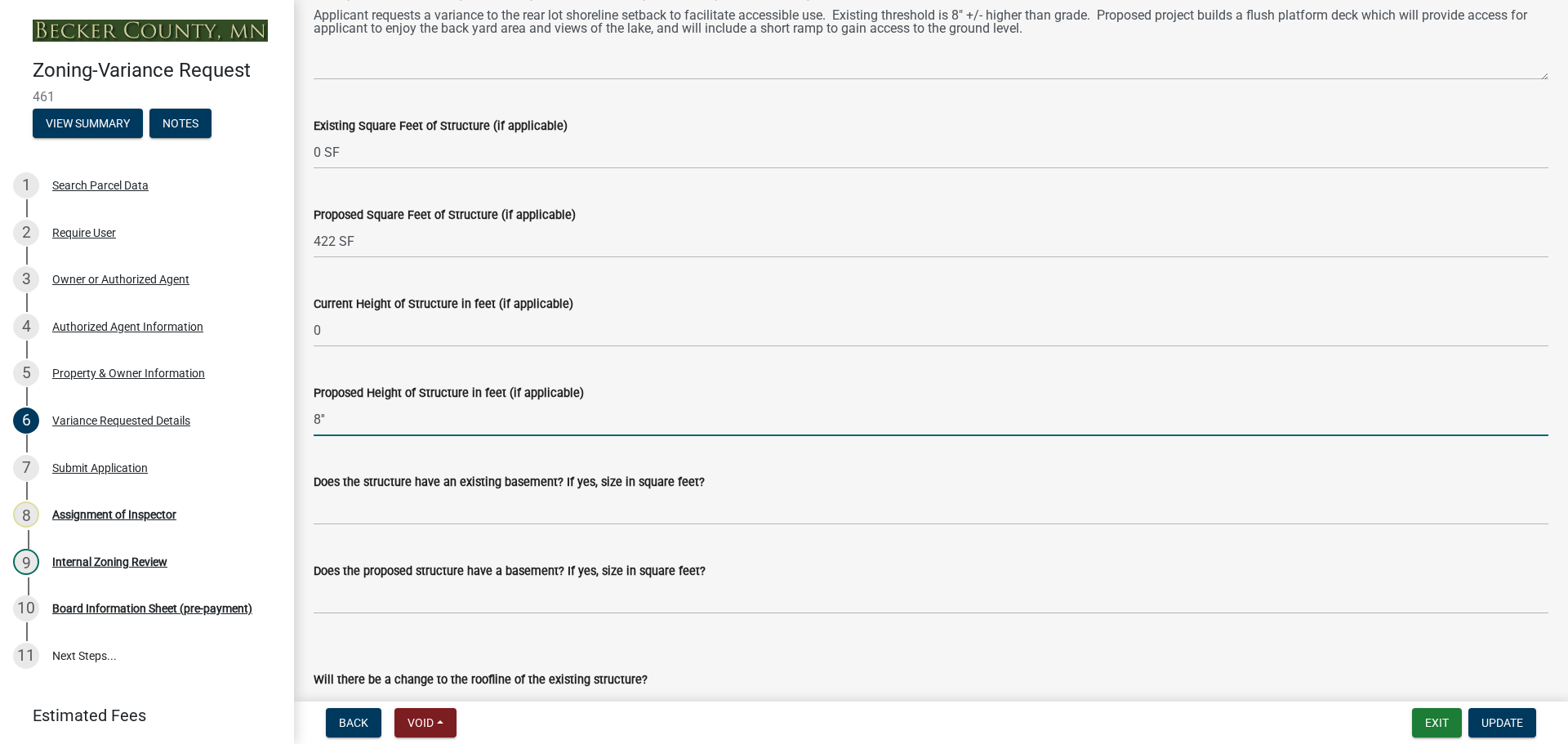
type input "8''"
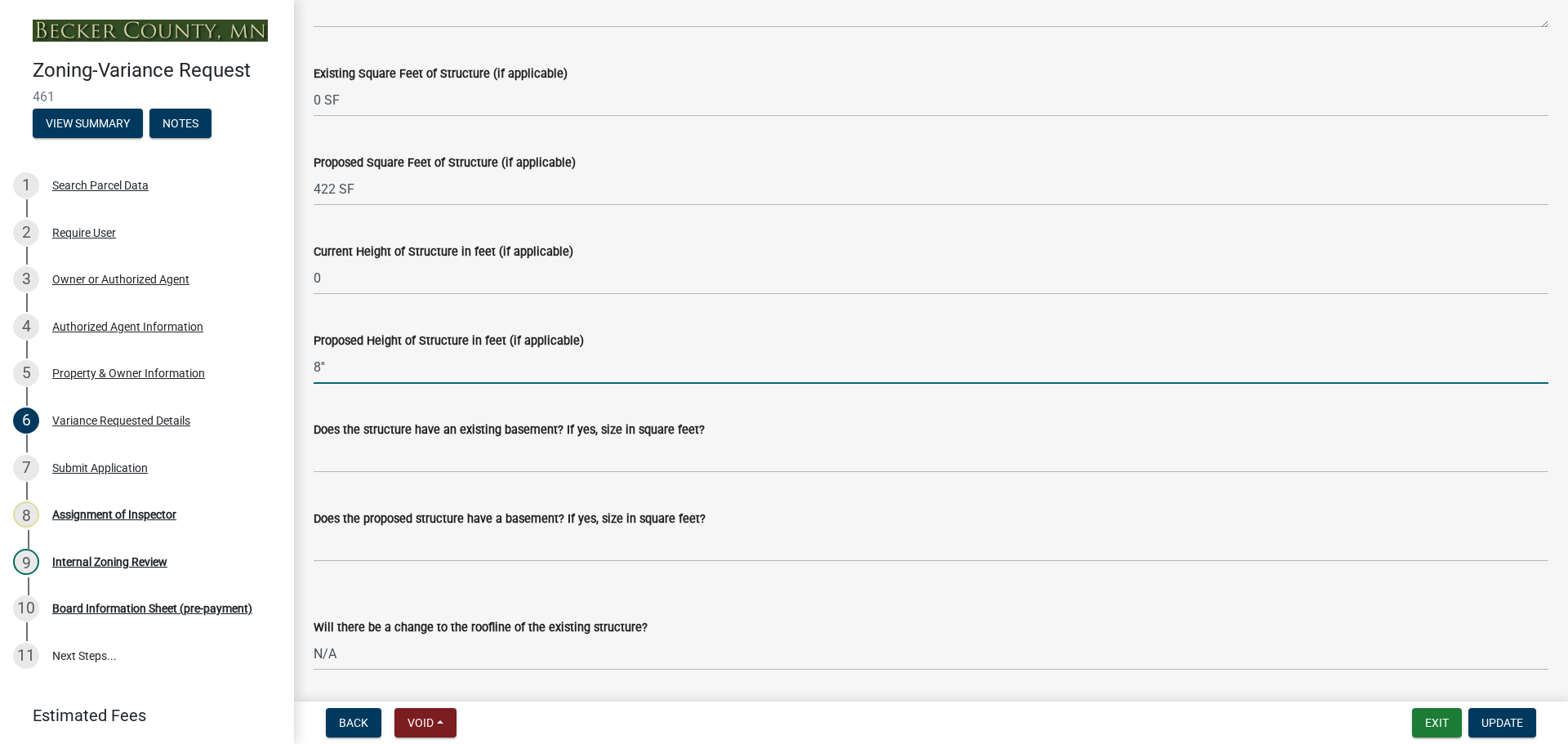
scroll to position [1470, 0]
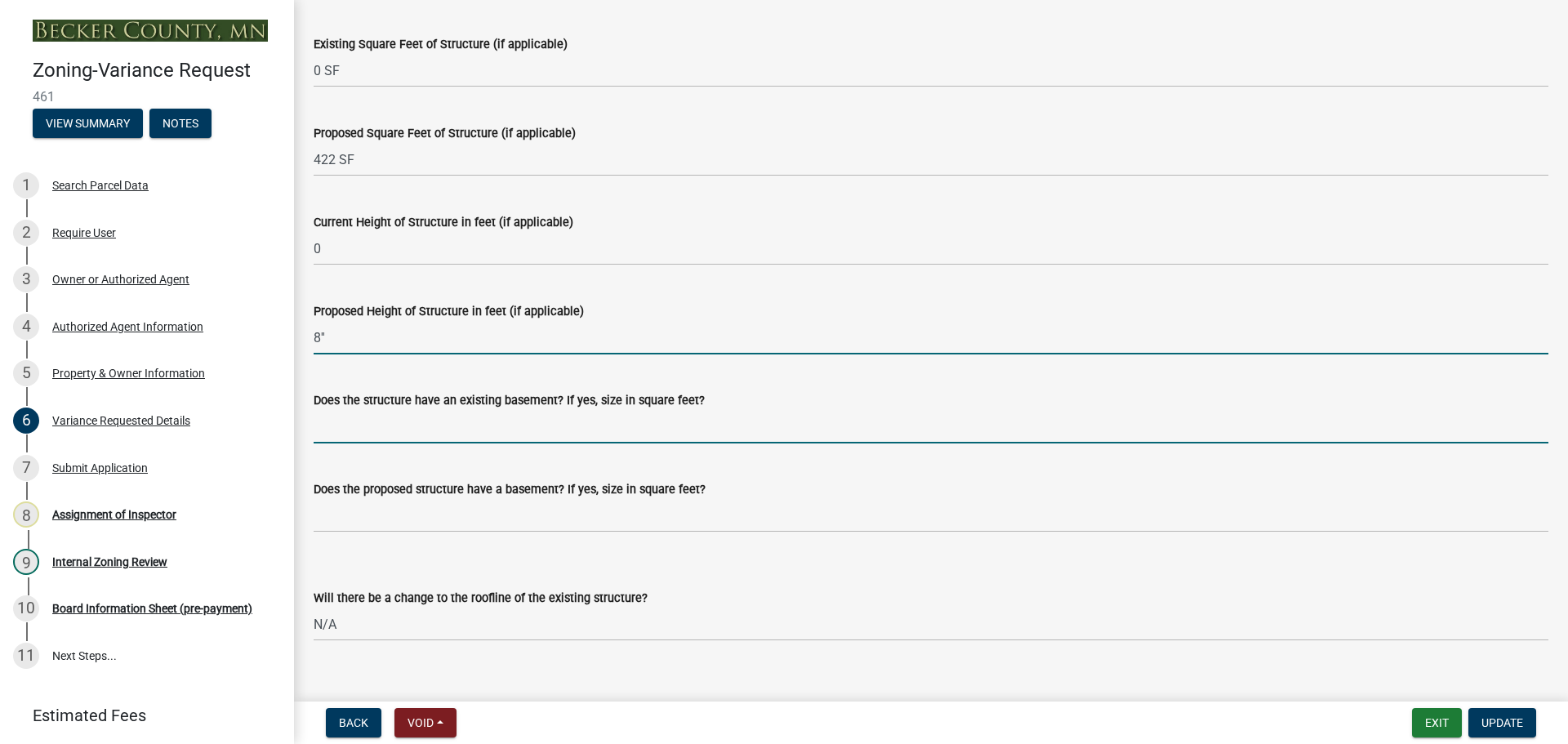
click at [501, 427] on input "Does the structure have an existing basement? If yes, size in square feet?" at bounding box center [930, 427] width 1234 height 34
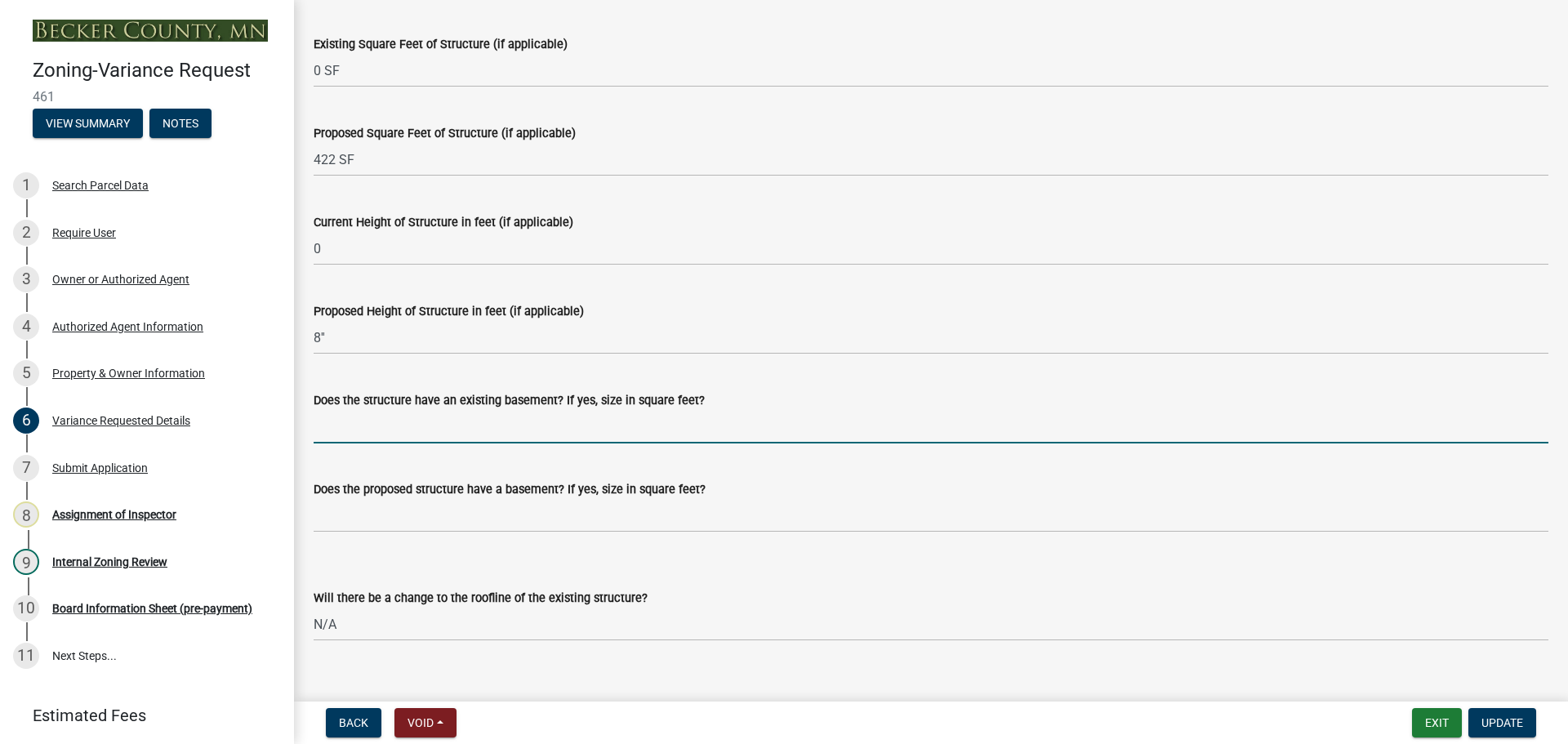
type input "N/A"
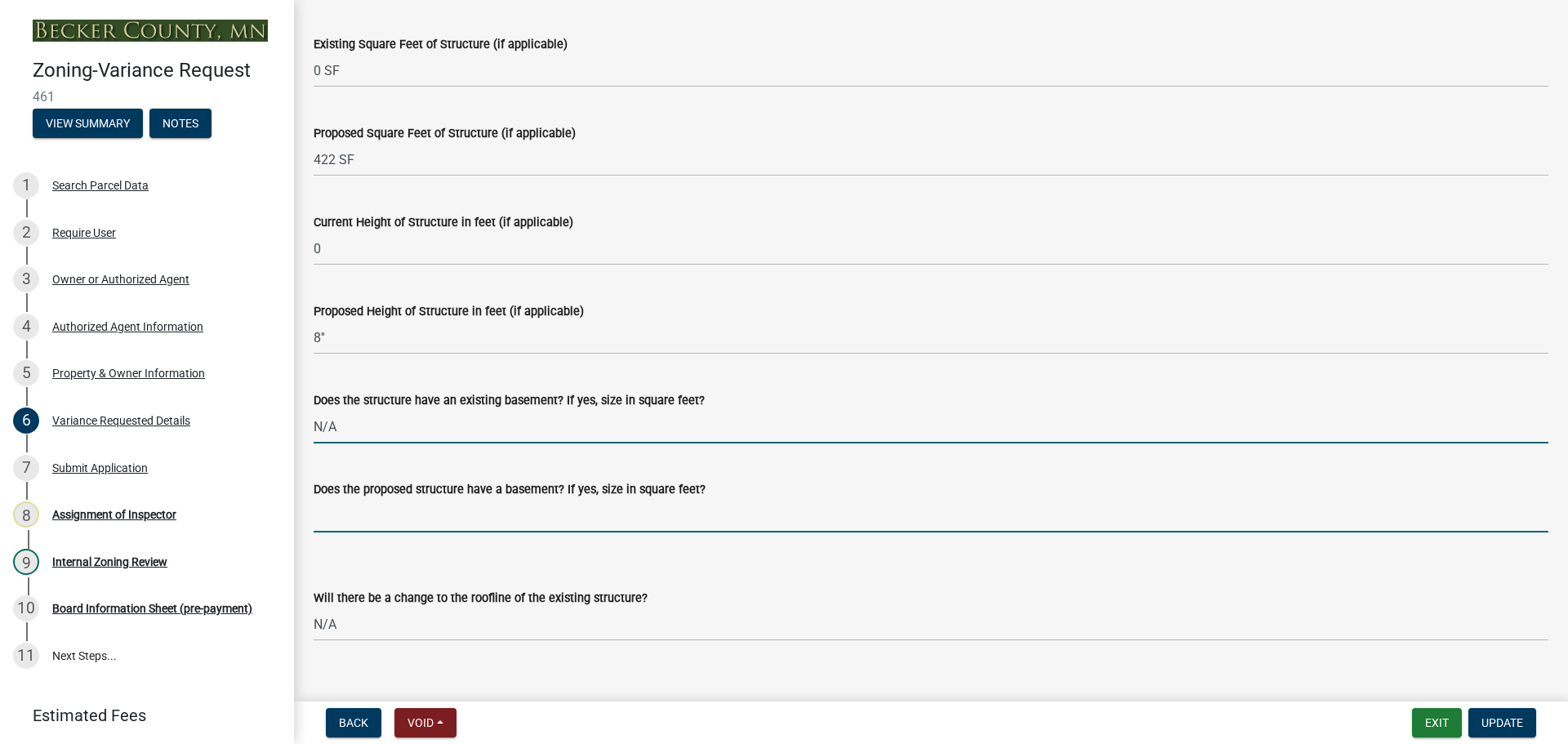
click at [423, 518] on input "Does the proposed structure have a basement? If yes, size in square feet?" at bounding box center [930, 516] width 1234 height 34
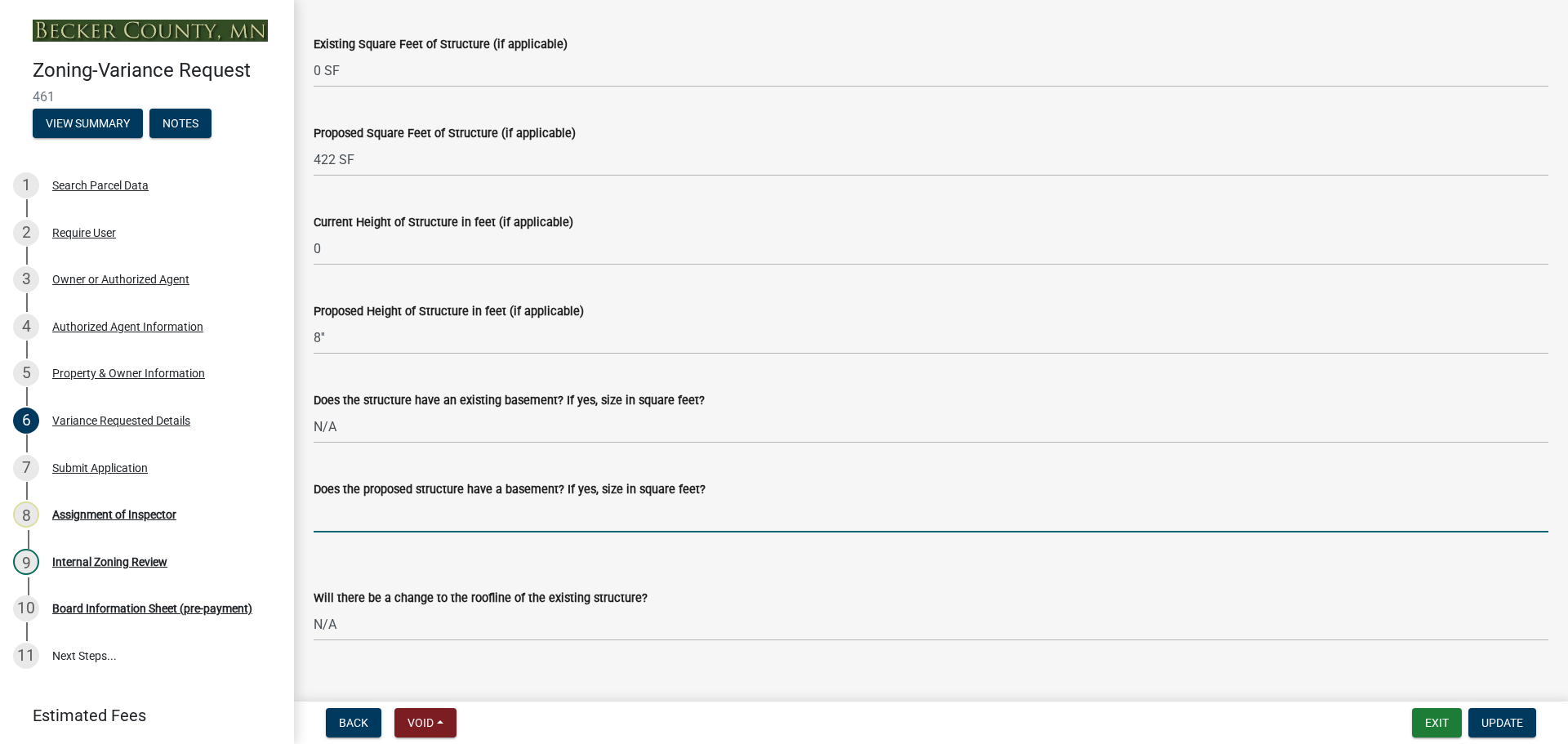
type input "N/A"
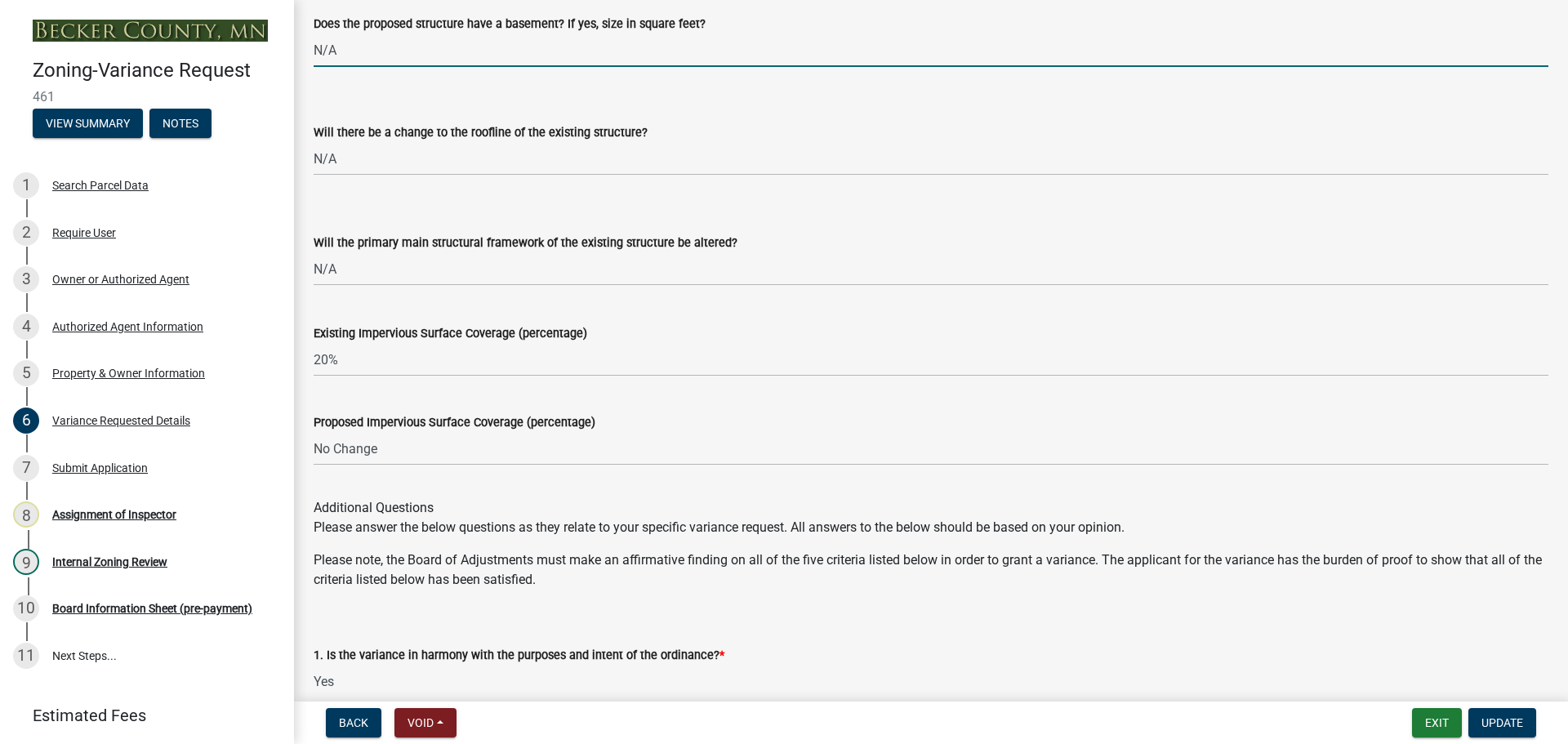
scroll to position [1961, 0]
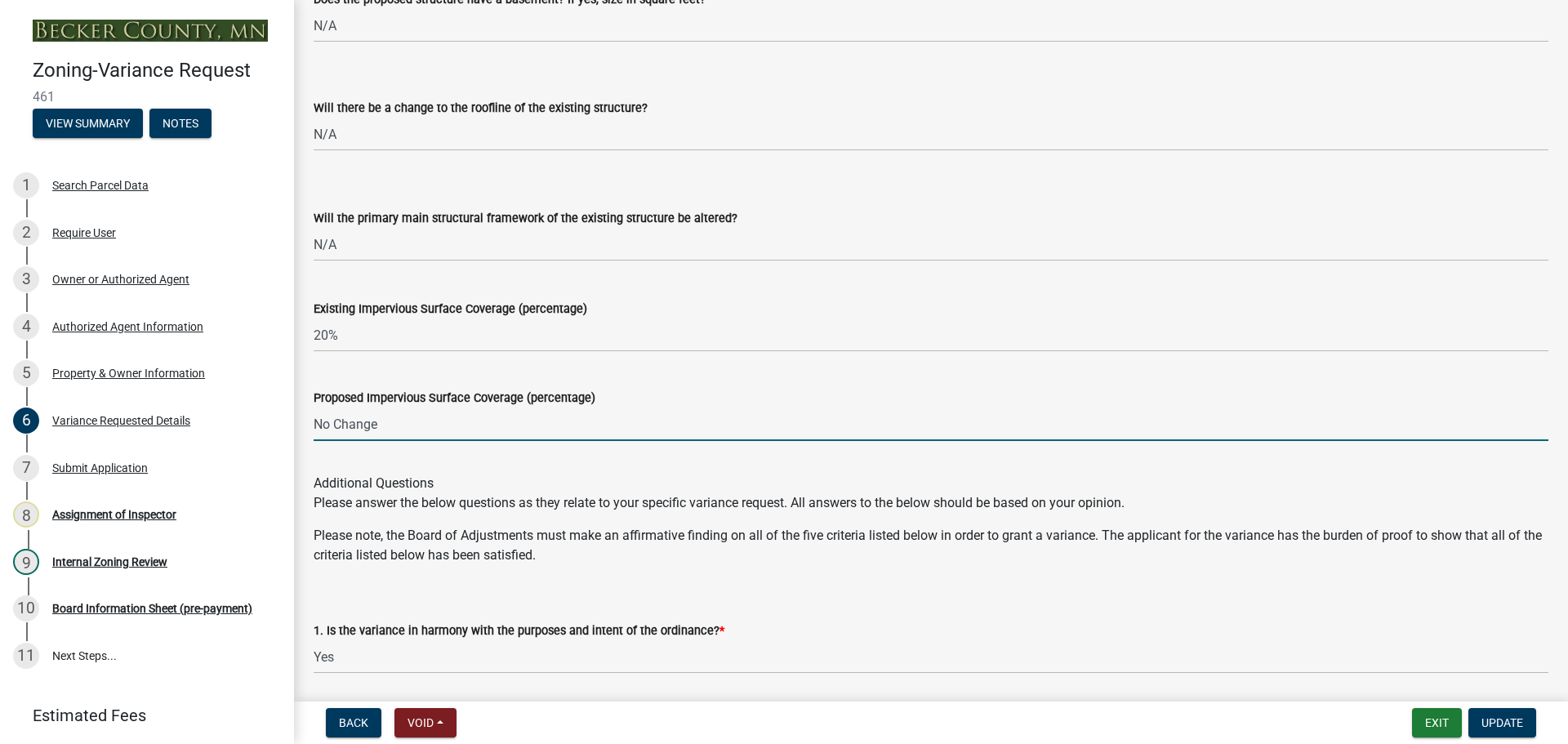
click at [313, 420] on input "No Change" at bounding box center [930, 425] width 1234 height 34
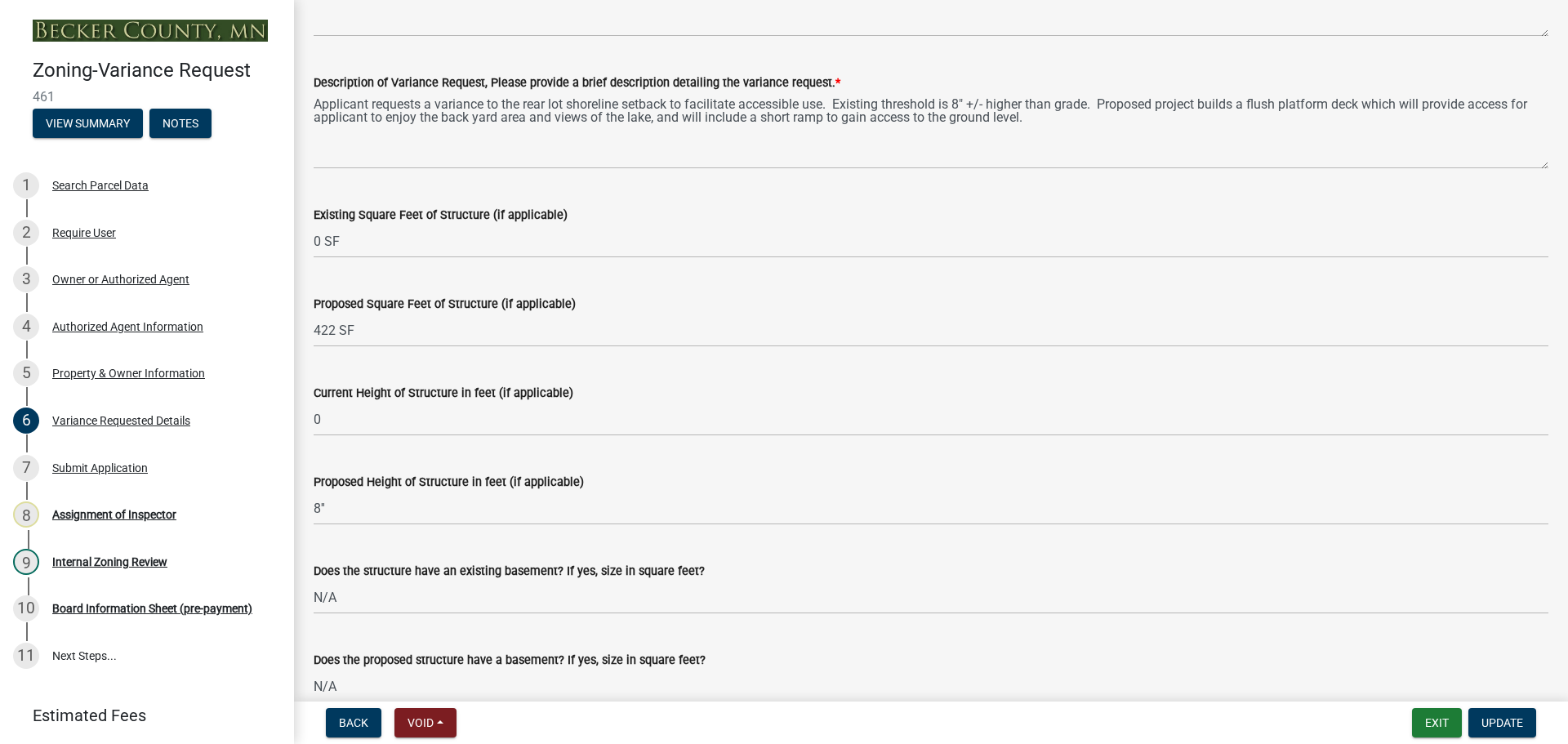
scroll to position [1144, 0]
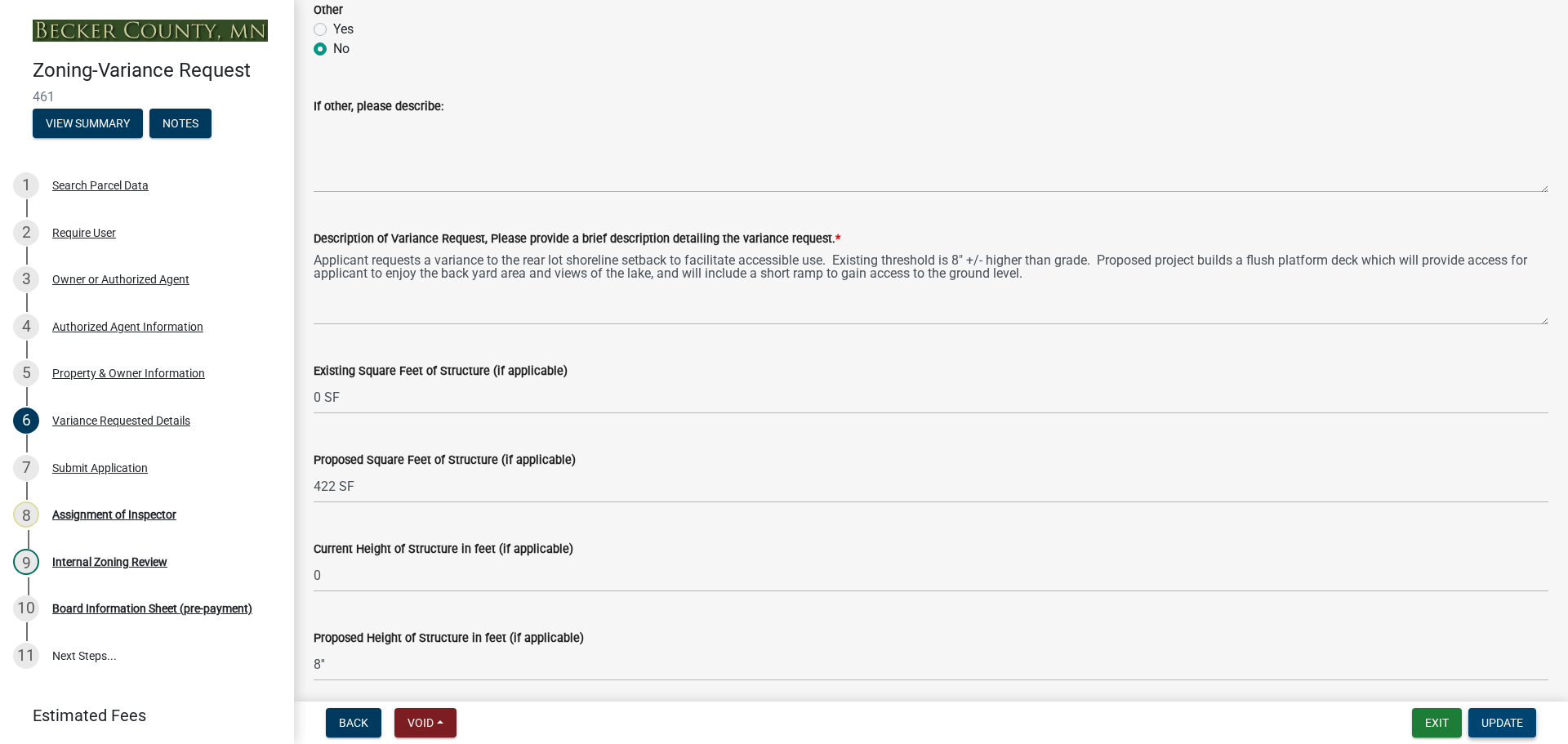
type input "20% No Change"
click at [1525, 727] on button "Update" at bounding box center [1502, 723] width 68 height 30
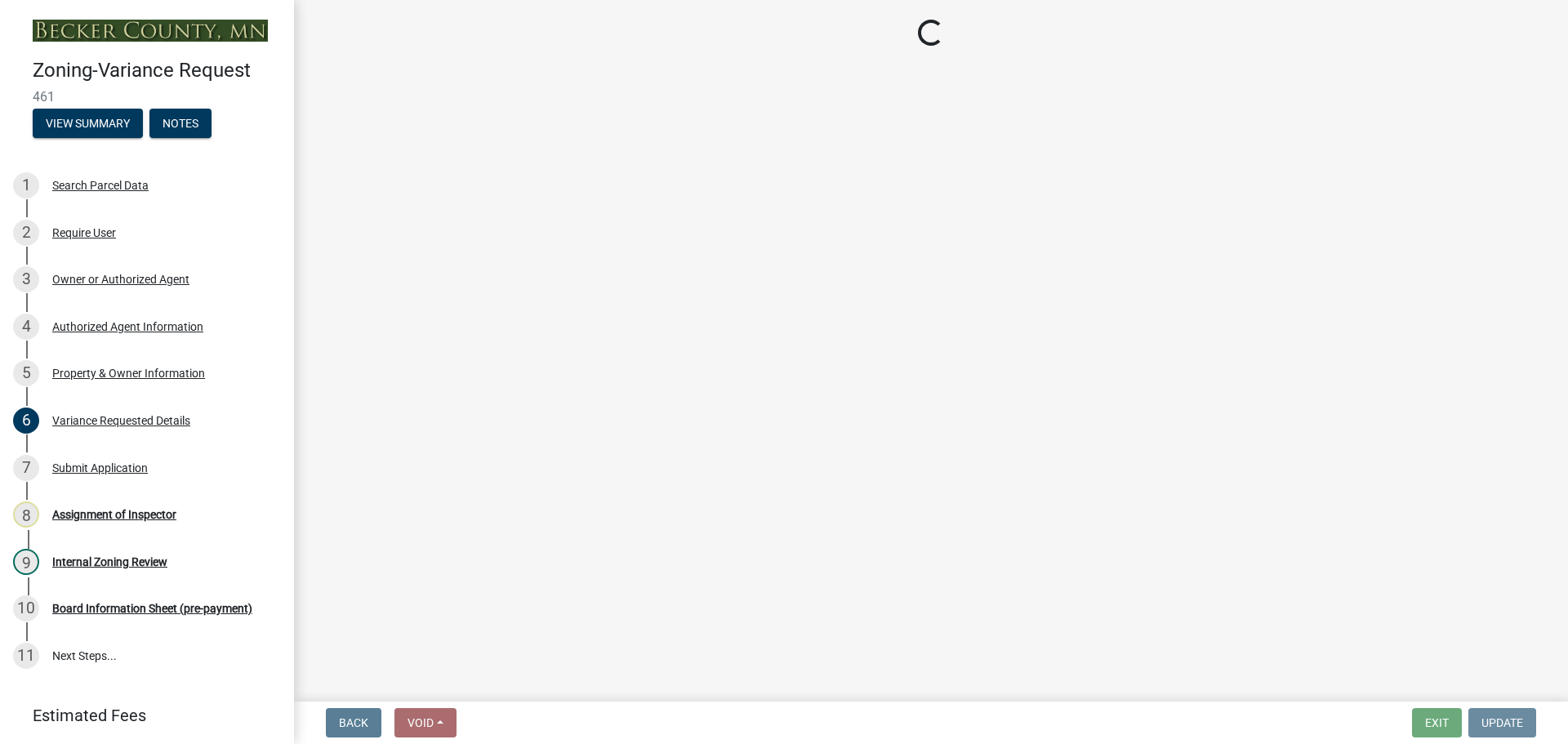
scroll to position [0, 0]
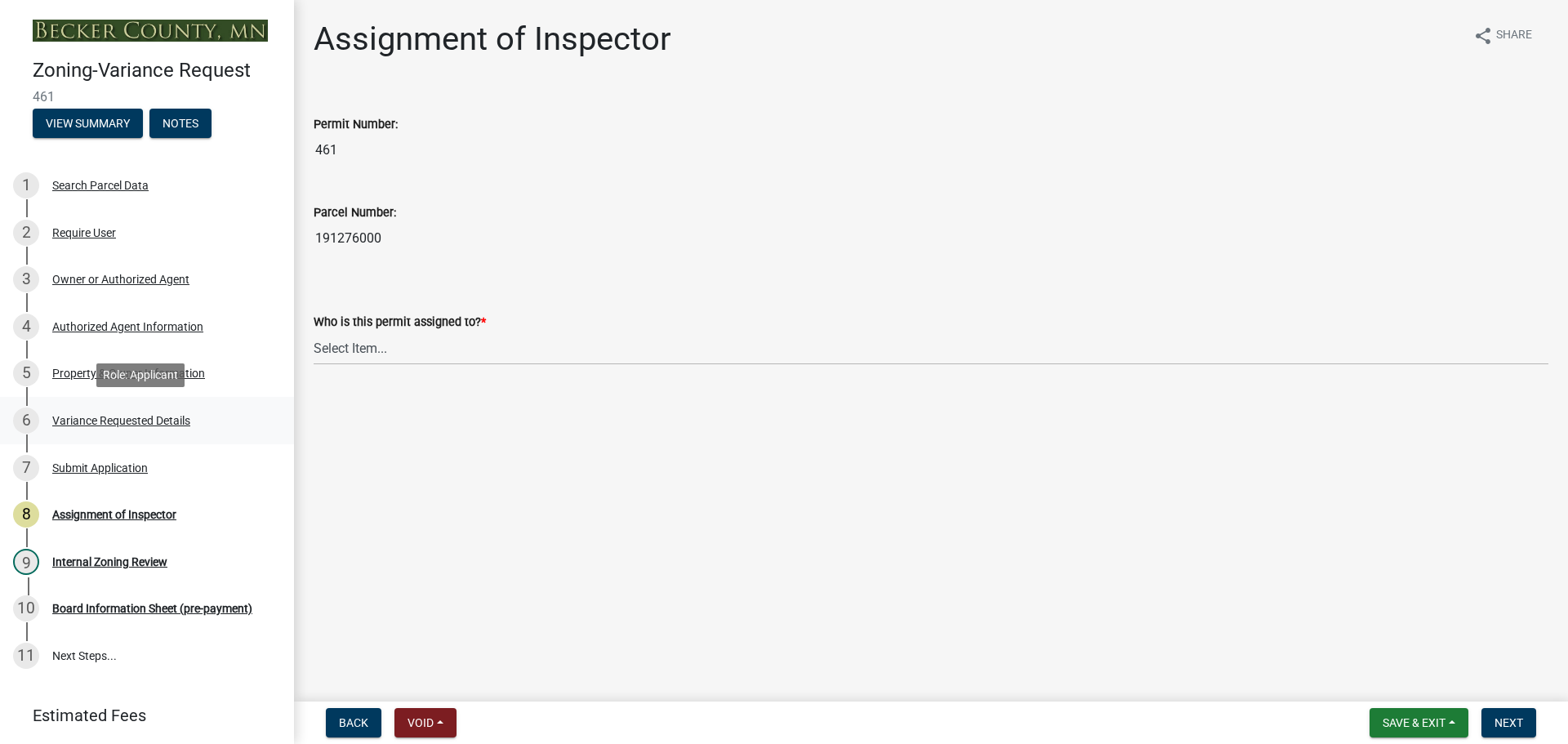
click at [131, 432] on div "6 Variance Requested Details" at bounding box center [140, 421] width 255 height 27
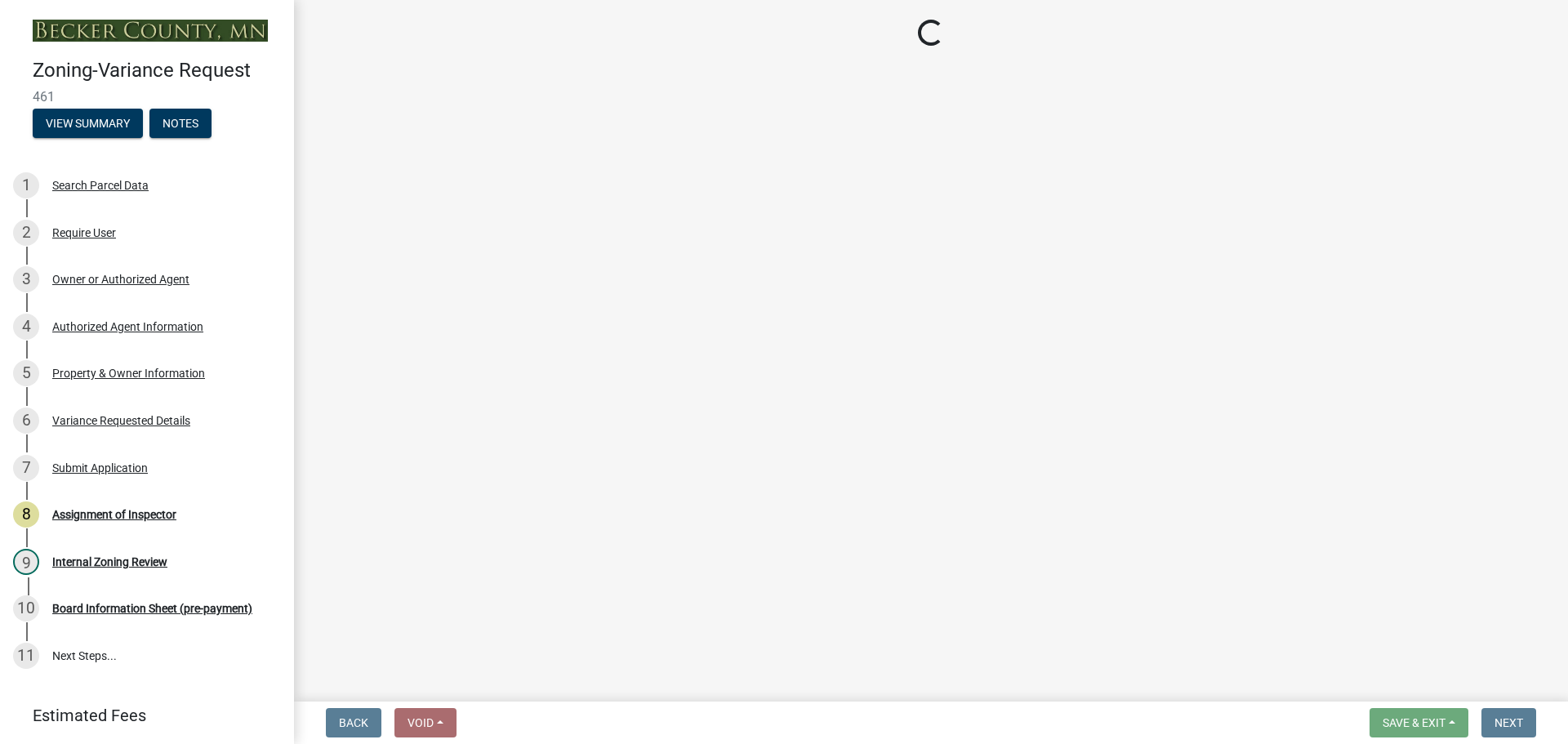
select select "edc6b78d-c029-41a6-a436-e6f76b5f0855"
select select "a5c6235c-6fe0-43e3-9b64-f3566618e99d"
select select "a60f612c-e64d-4767-92b2-cb2f842b6e0b"
select select "bb2b5e43-03c1-4874-9abf-a65f400af928"
select select "8ea3e6c3-8fed-4904-aa20-2f643744aa0c"
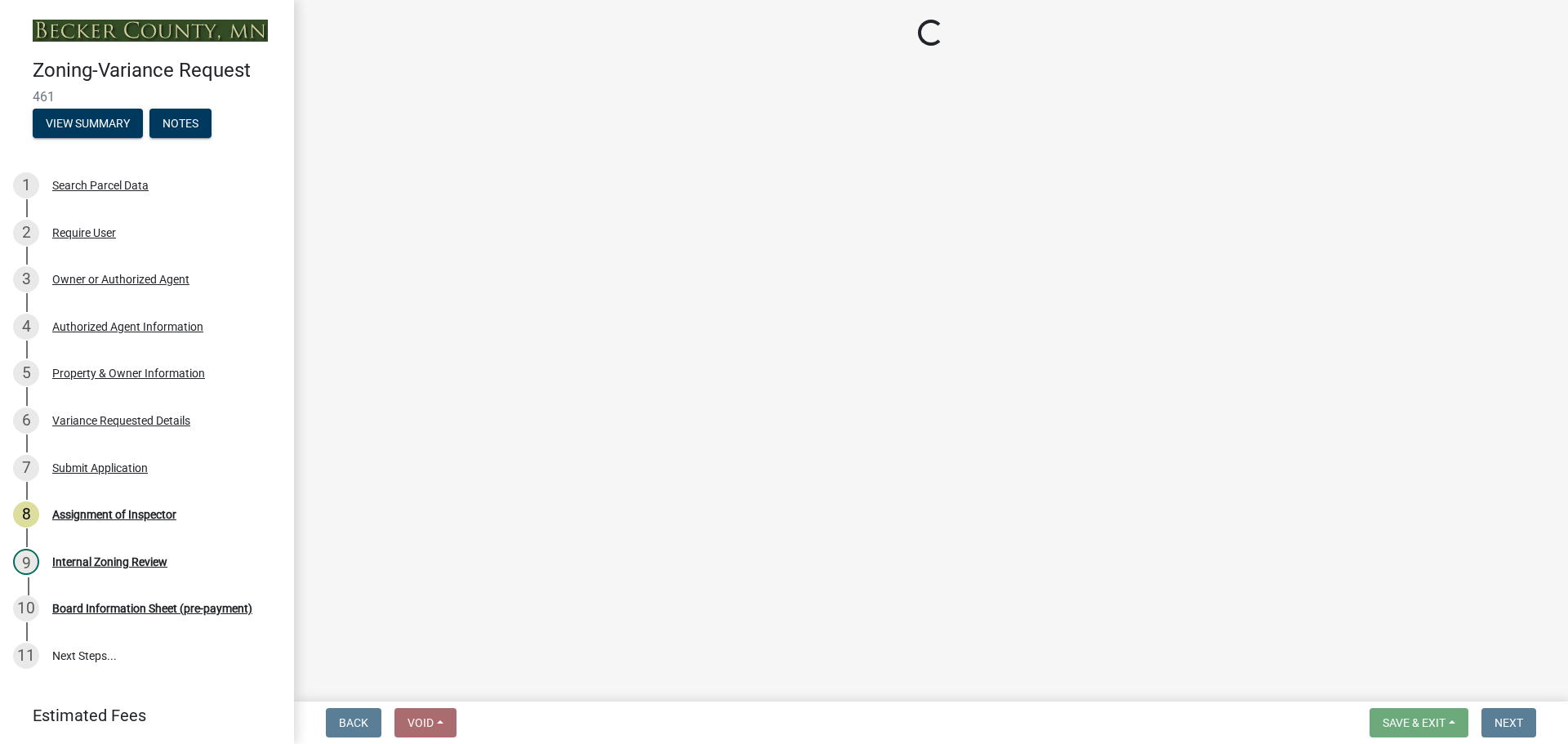
select select "860afd09-da87-482b-bca4-413f5cf53582"
select select "ee8740c3-f4d5-48cf-ad42-c8f7342b480c"
select select "1aa51e34-4f0a-4095-a3f3-287665056048"
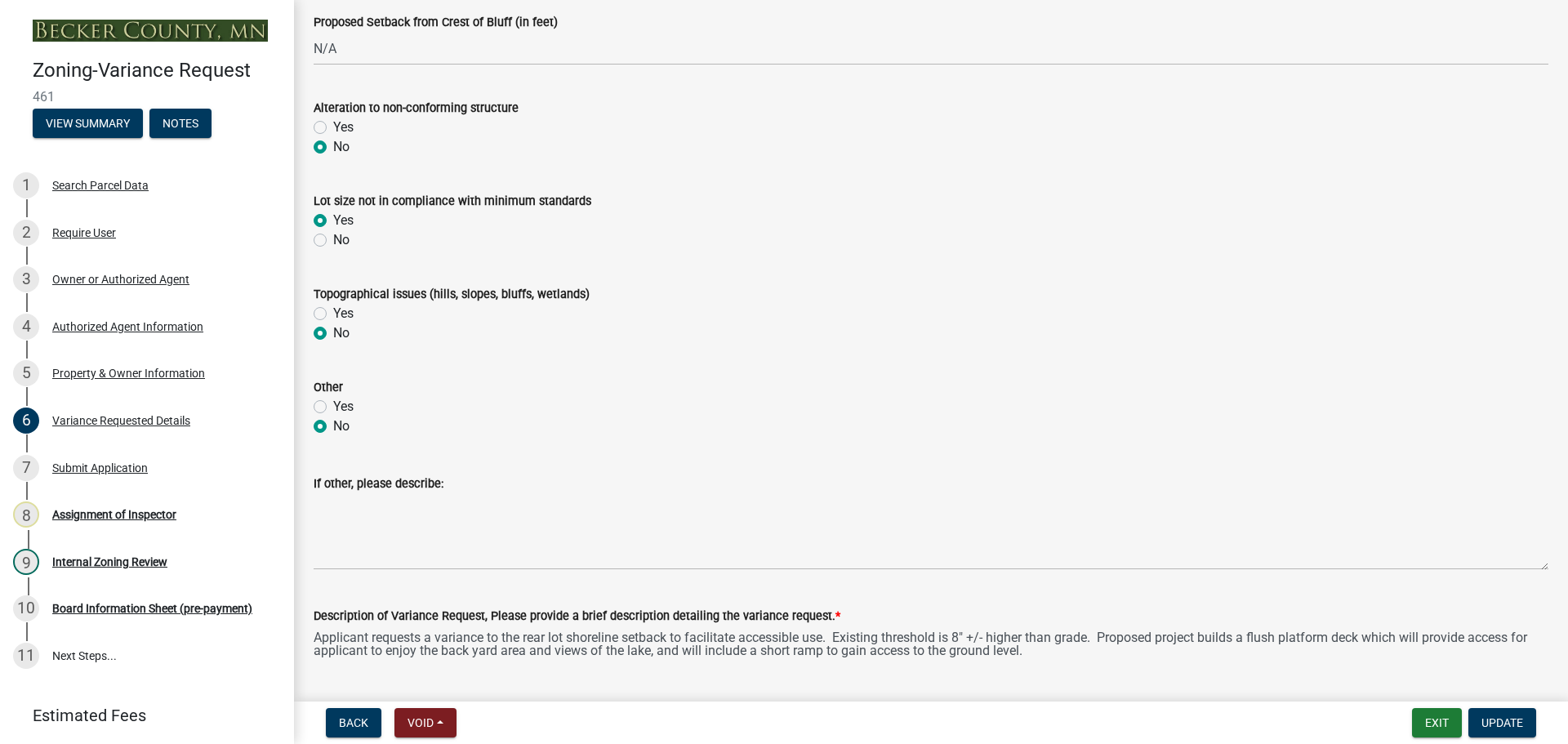
scroll to position [981, 0]
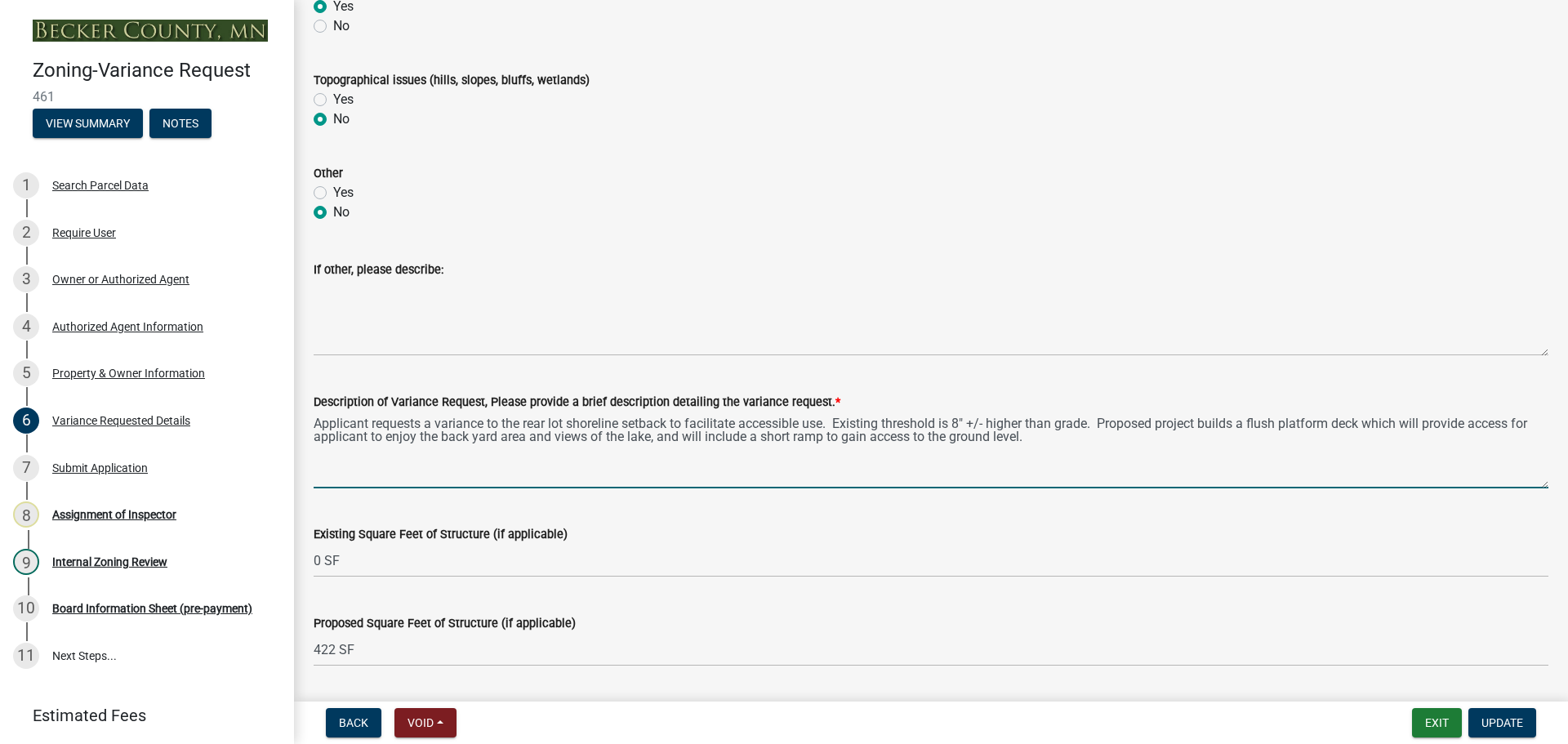
drag, startPoint x: 1054, startPoint y: 440, endPoint x: 1063, endPoint y: 482, distance: 43.0
click at [1063, 482] on textarea "Applicant requests a variance to the rear lot shoreline setback to facilitate a…" at bounding box center [930, 450] width 1234 height 77
click at [1062, 466] on textarea "Applicant requests a variance to the rear lot shoreline setback to facilitate a…" at bounding box center [930, 450] width 1234 height 77
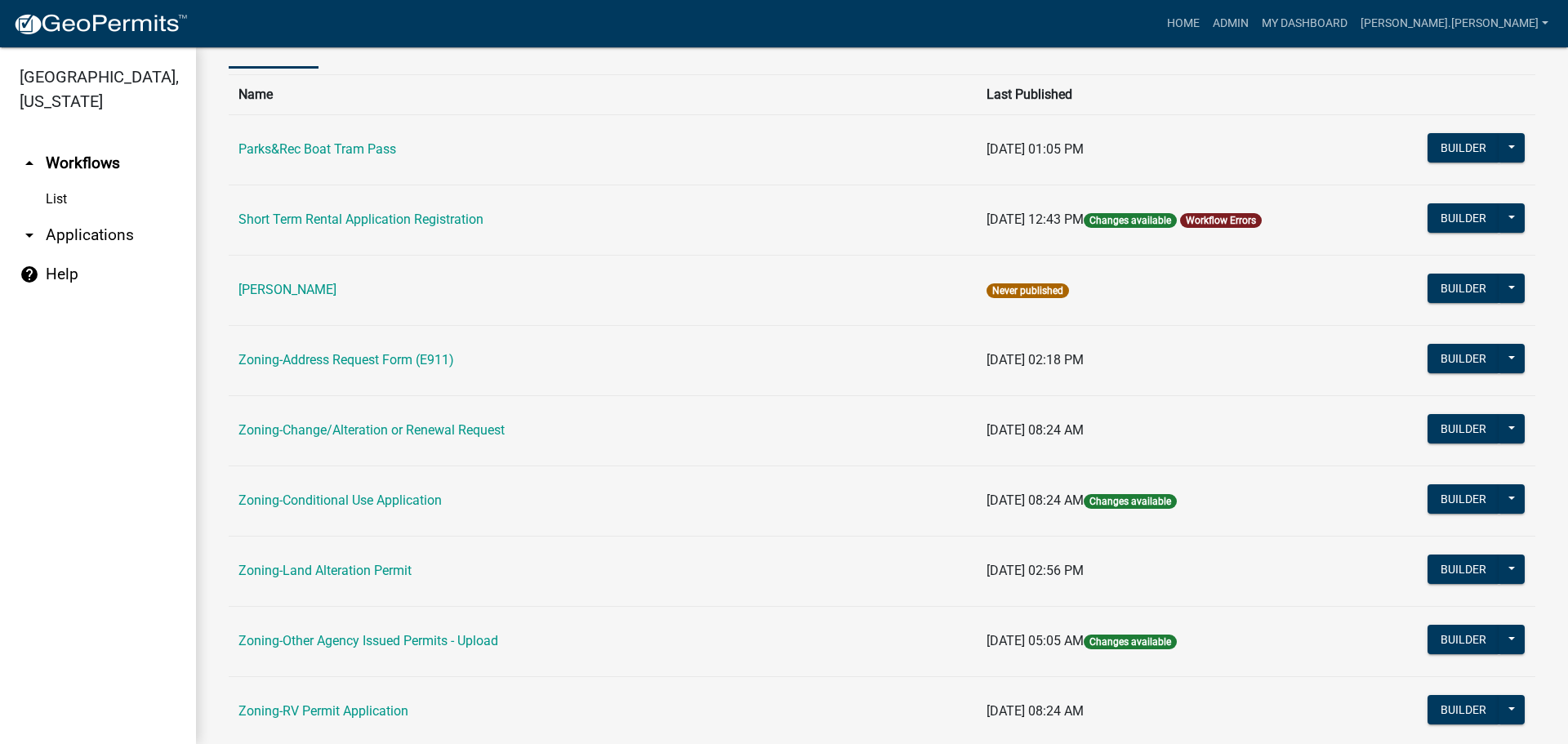
scroll to position [327, 0]
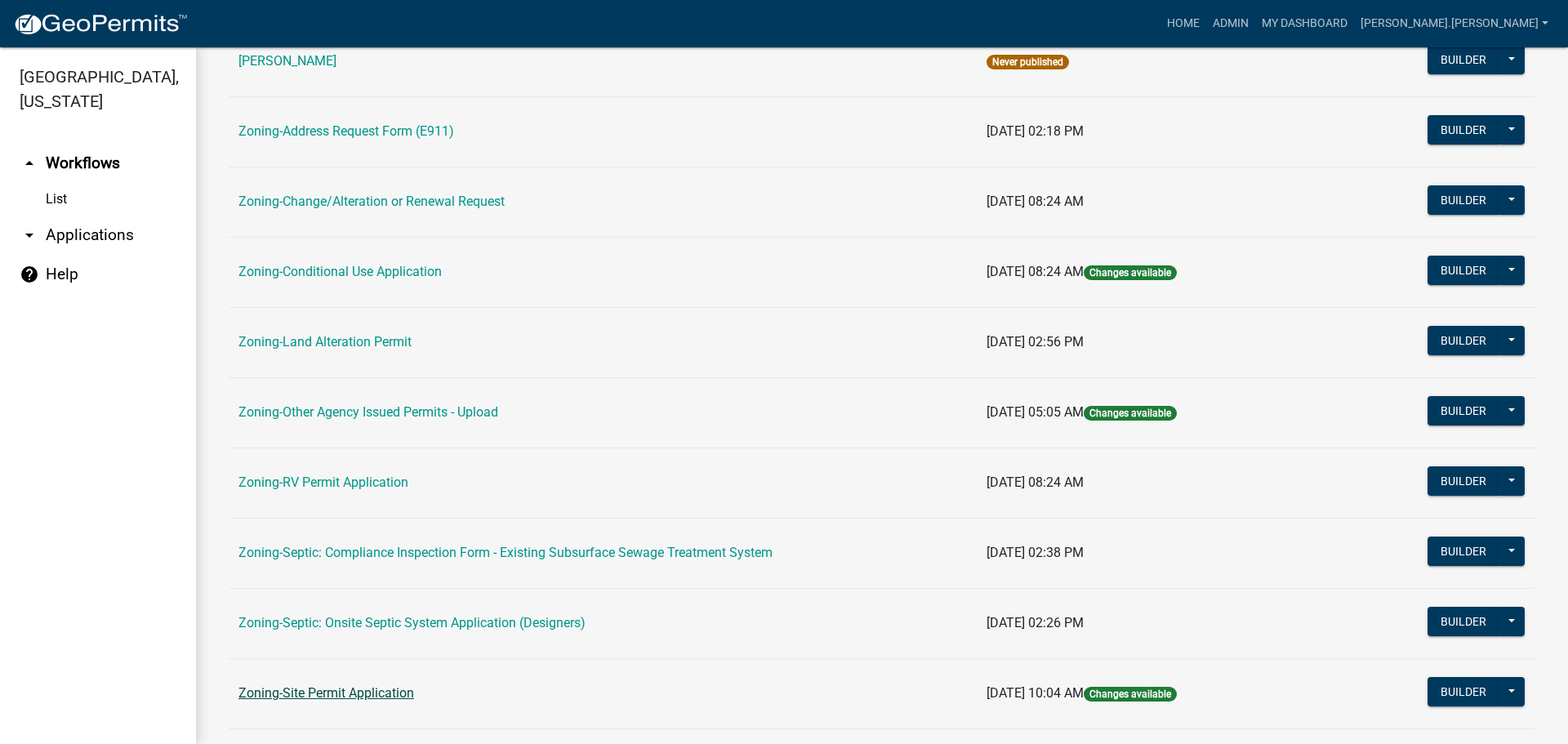
click at [288, 695] on link "Zoning-Site Permit Application" at bounding box center [326, 694] width 175 height 16
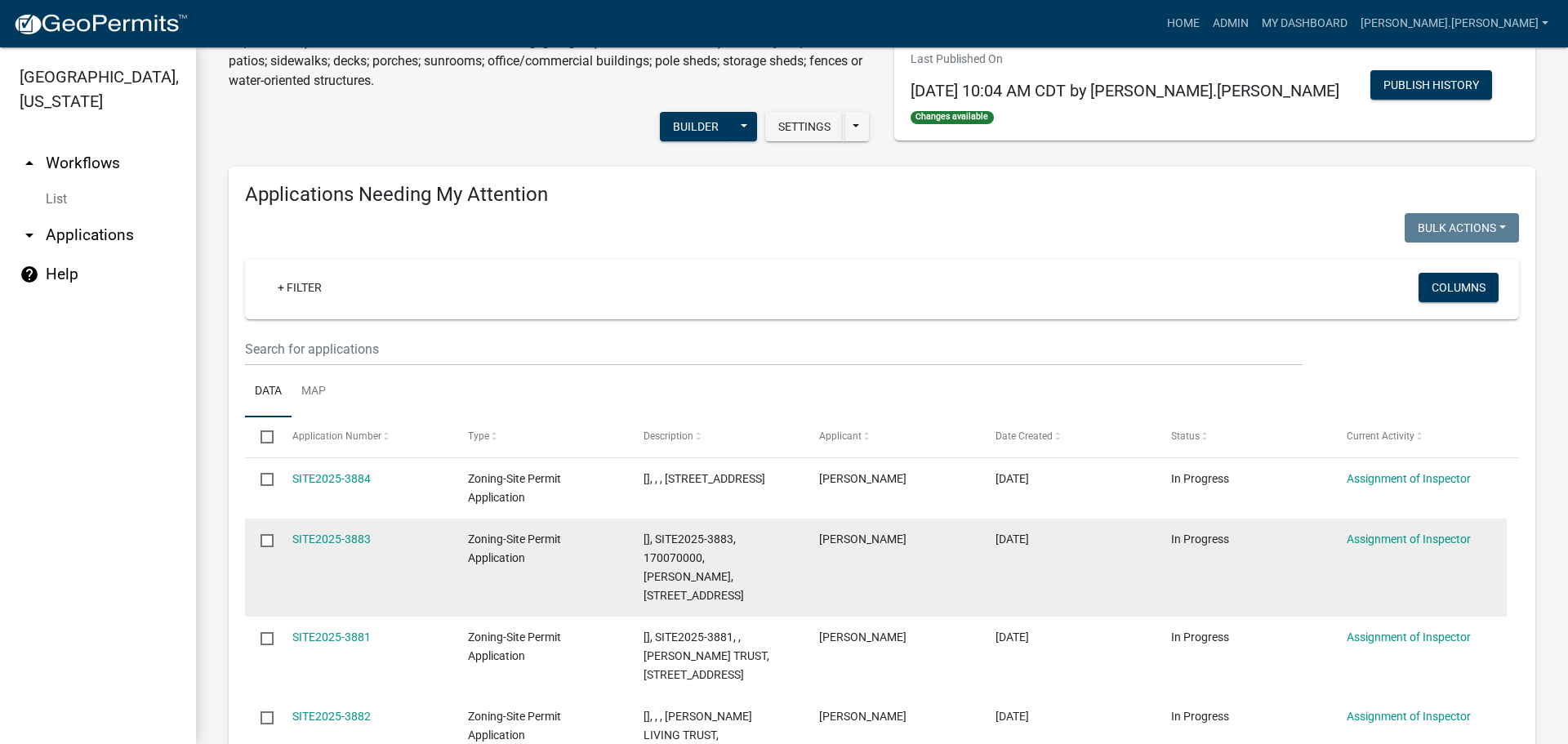
scroll to position [82, 0]
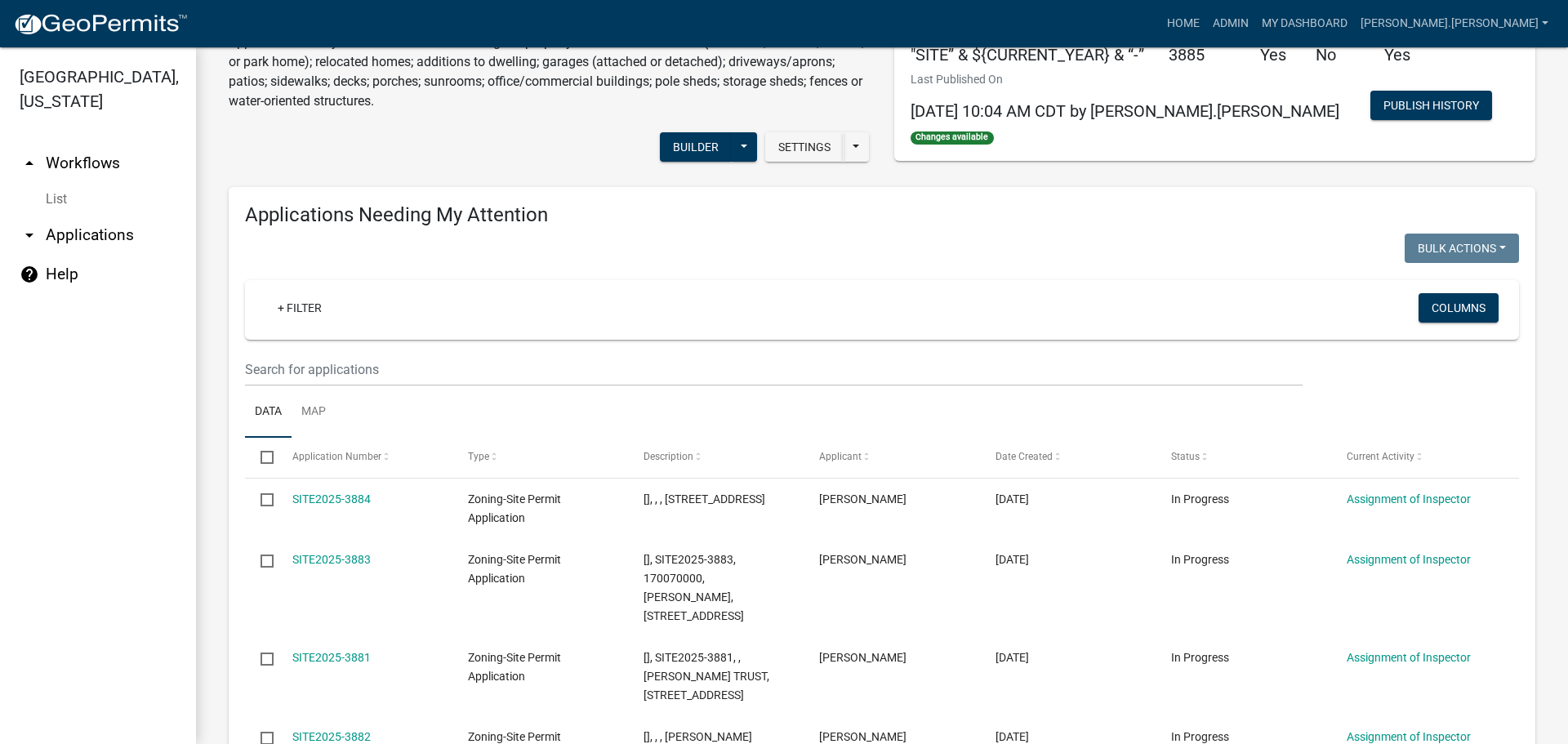
click at [136, 21] on img at bounding box center [99, 24] width 174 height 25
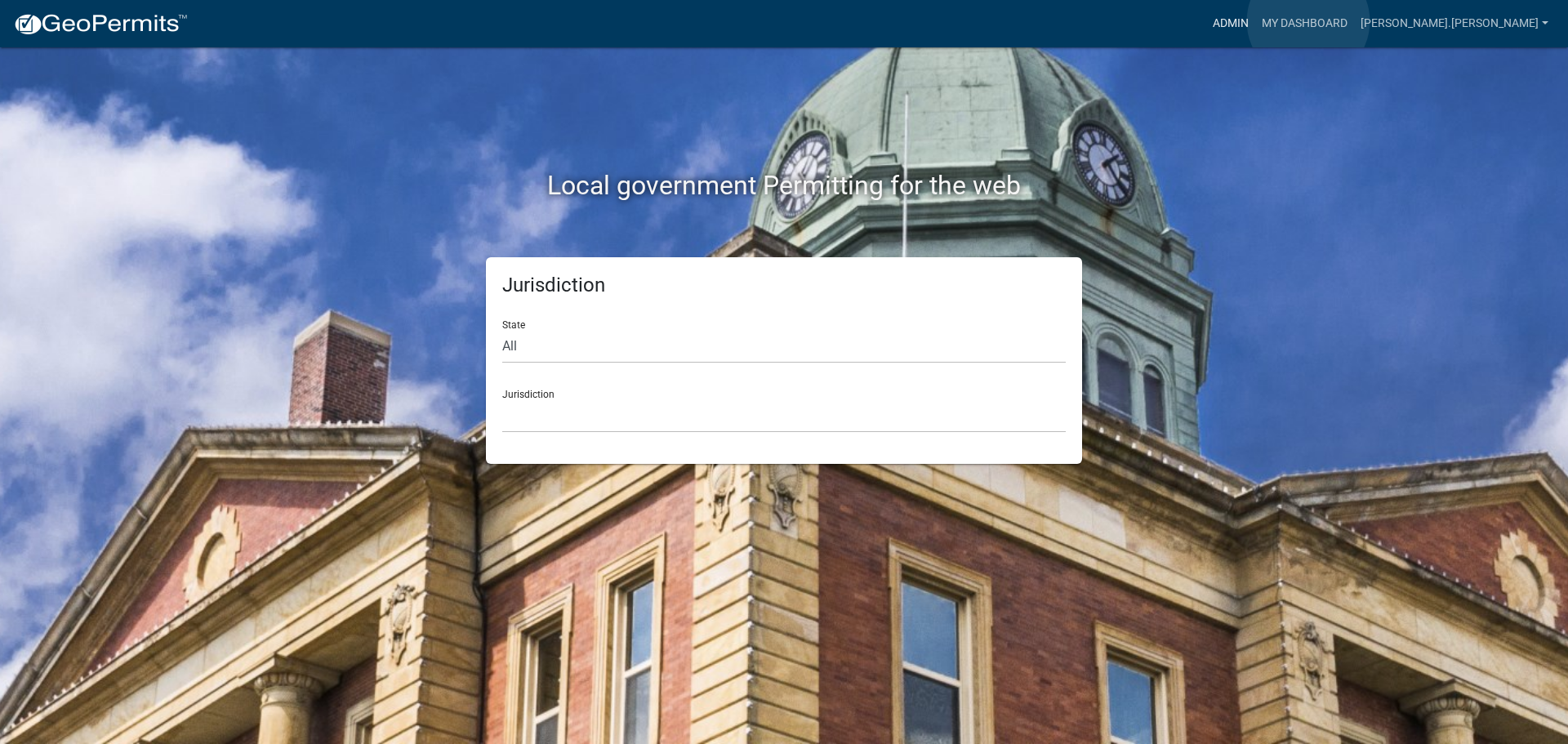
click at [1255, 22] on link "Admin" at bounding box center [1230, 24] width 49 height 32
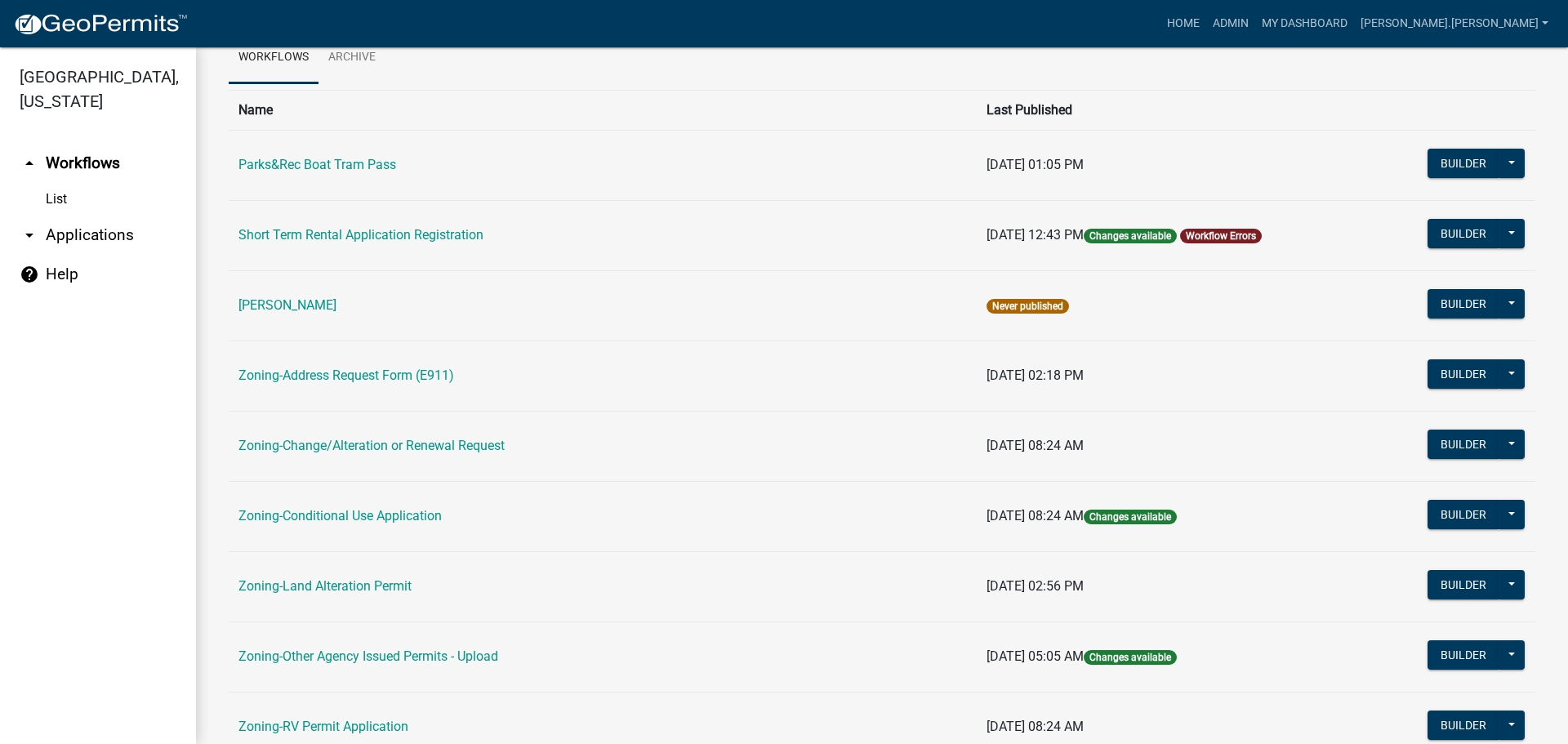
scroll to position [327, 0]
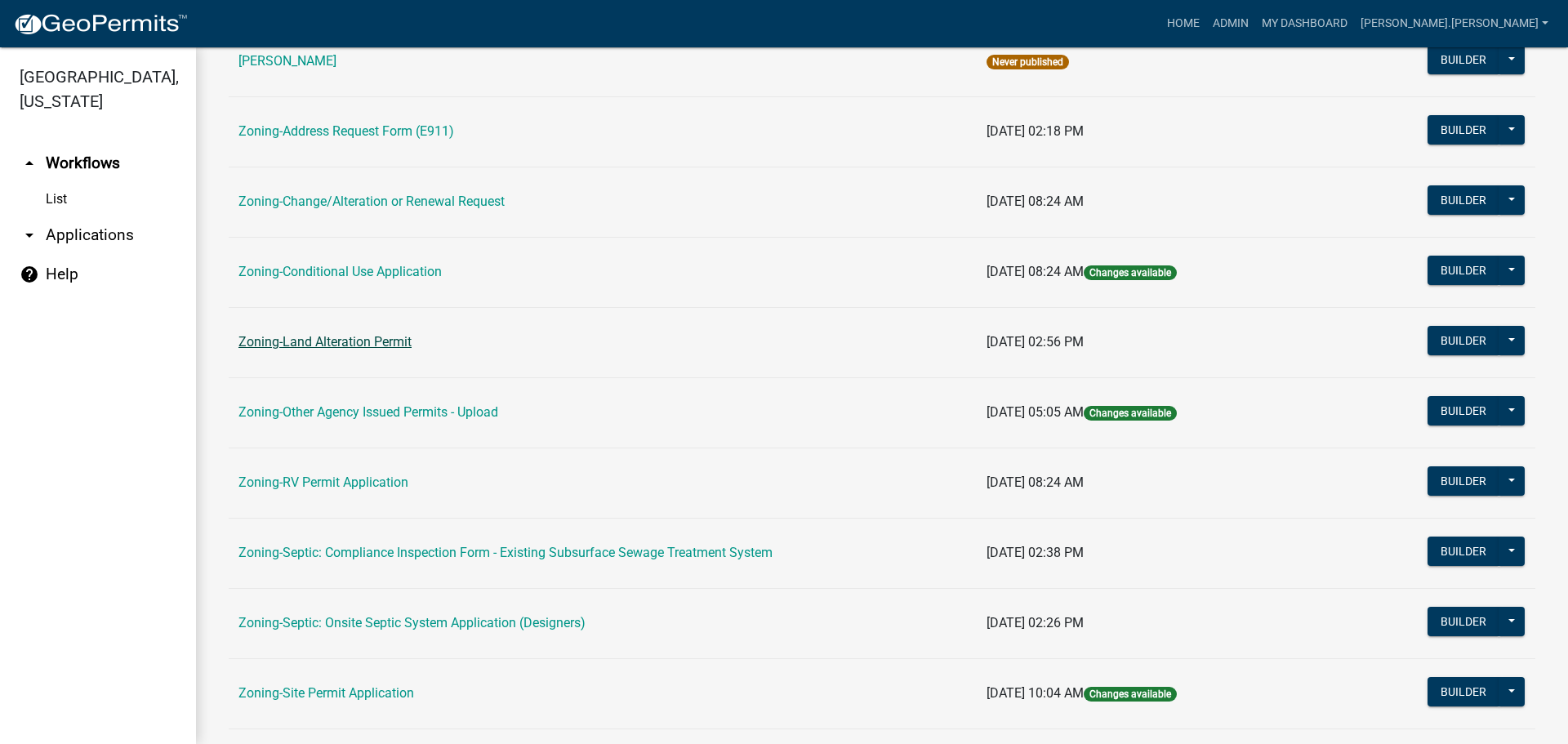
click at [336, 348] on link "Zoning-Land Alteration Permit" at bounding box center [325, 342] width 173 height 16
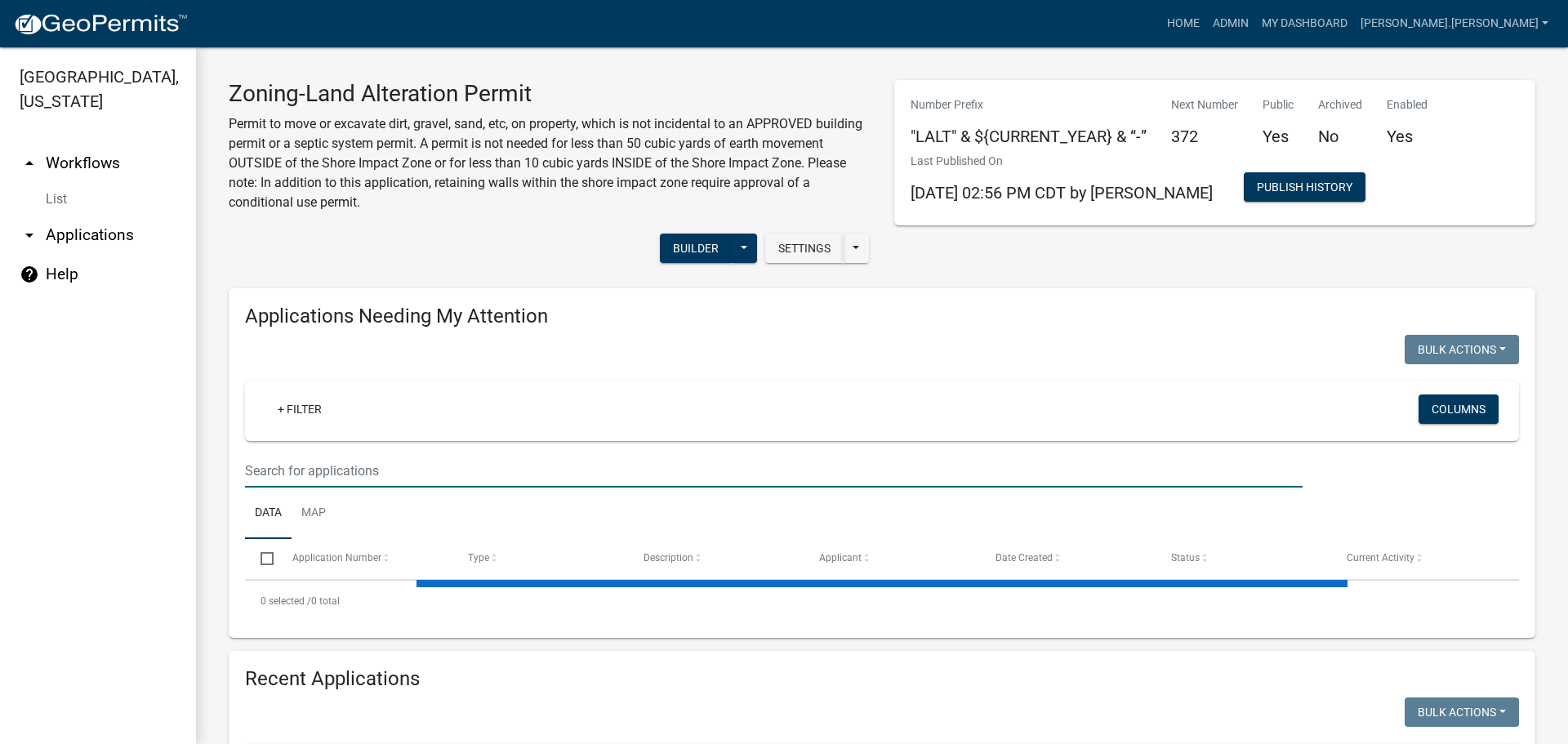
click at [379, 469] on input "text" at bounding box center [774, 471] width 1058 height 34
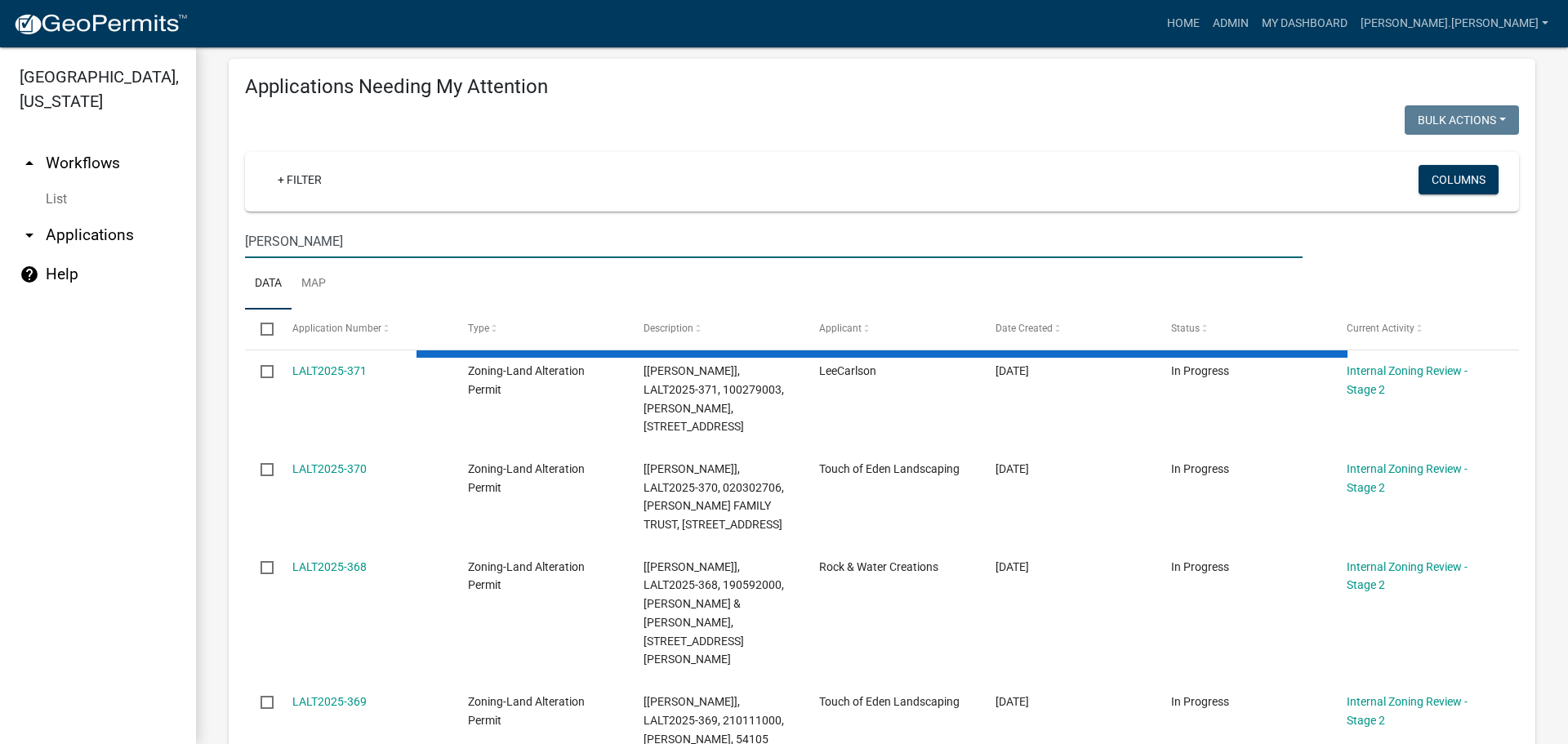
scroll to position [245, 0]
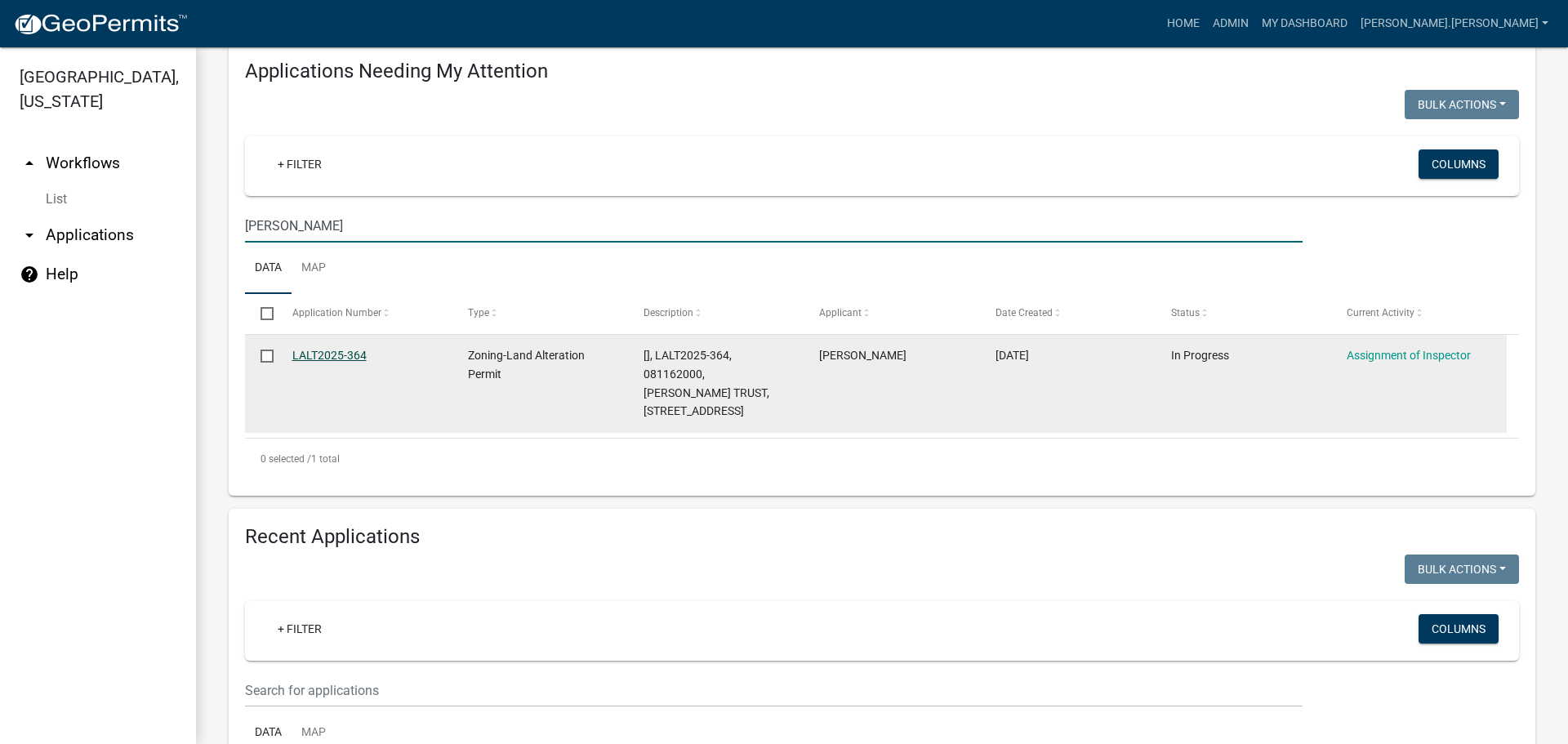
type input "evans"
click at [338, 354] on link "LALT2025-364" at bounding box center [329, 355] width 74 height 13
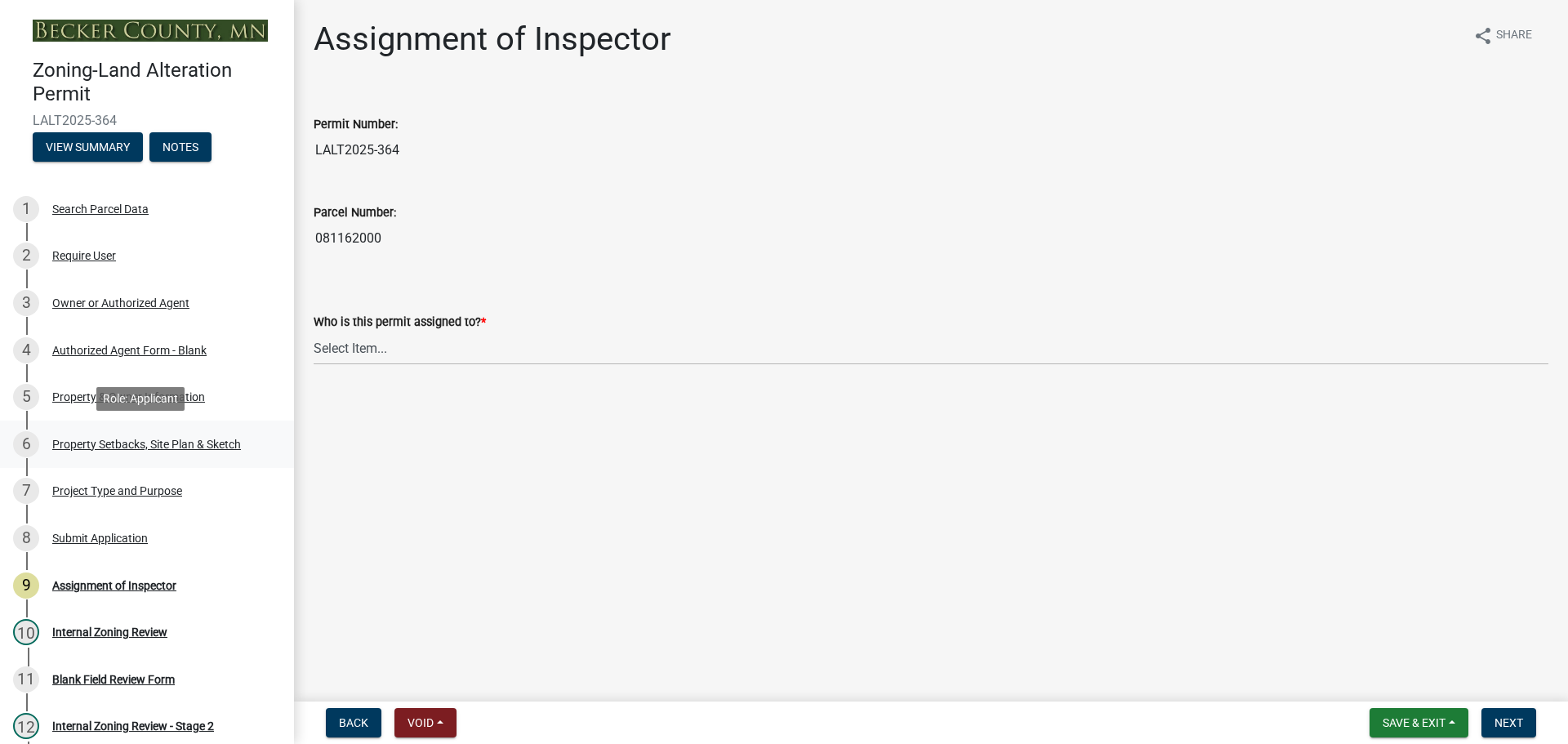
click at [141, 442] on div "Property Setbacks, Site Plan & Sketch" at bounding box center [147, 444] width 189 height 12
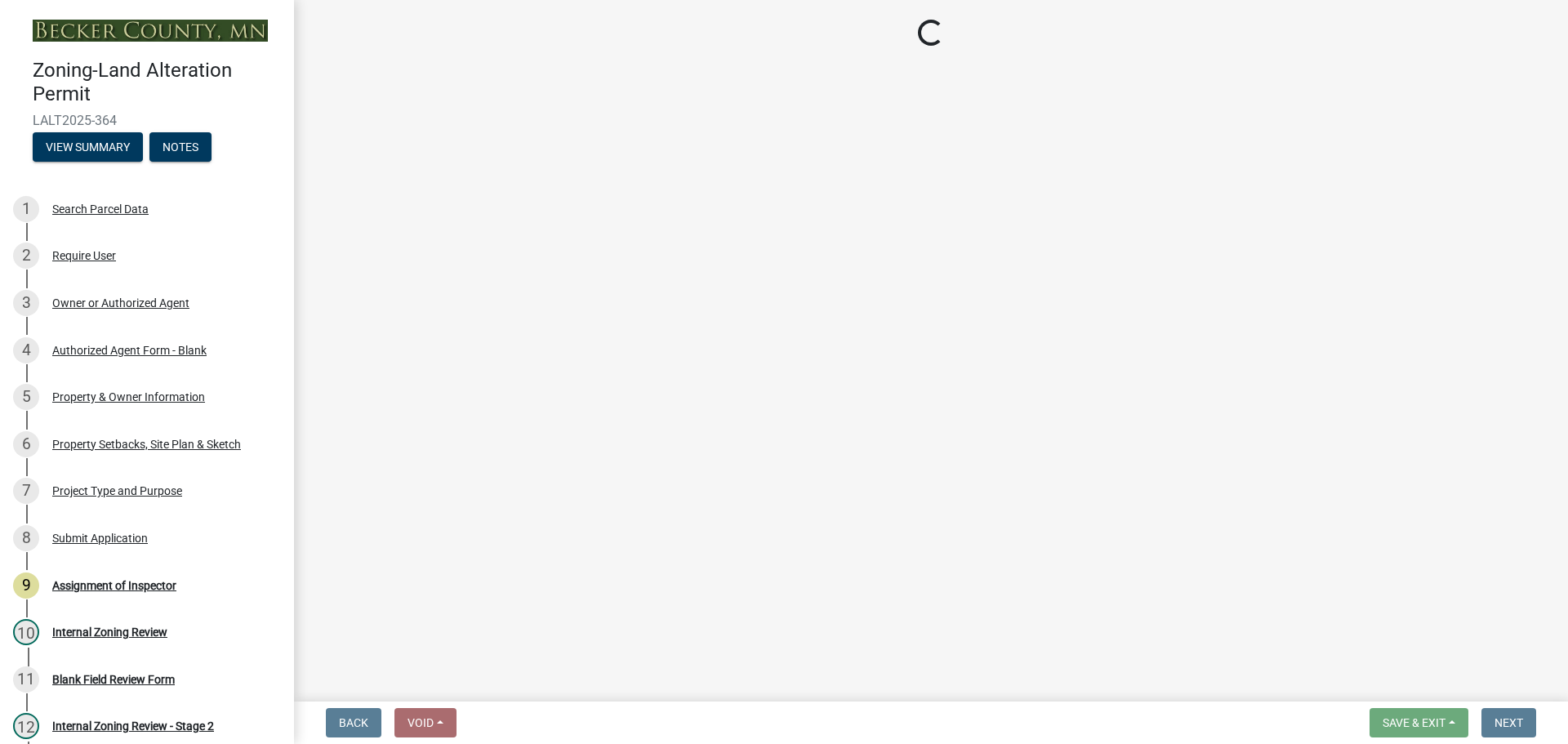
select select "023fca83-4df2-42b9-94ed-3498437255e1"
select select "84ece663-5328-4739-b2f5-2b1393f0600c"
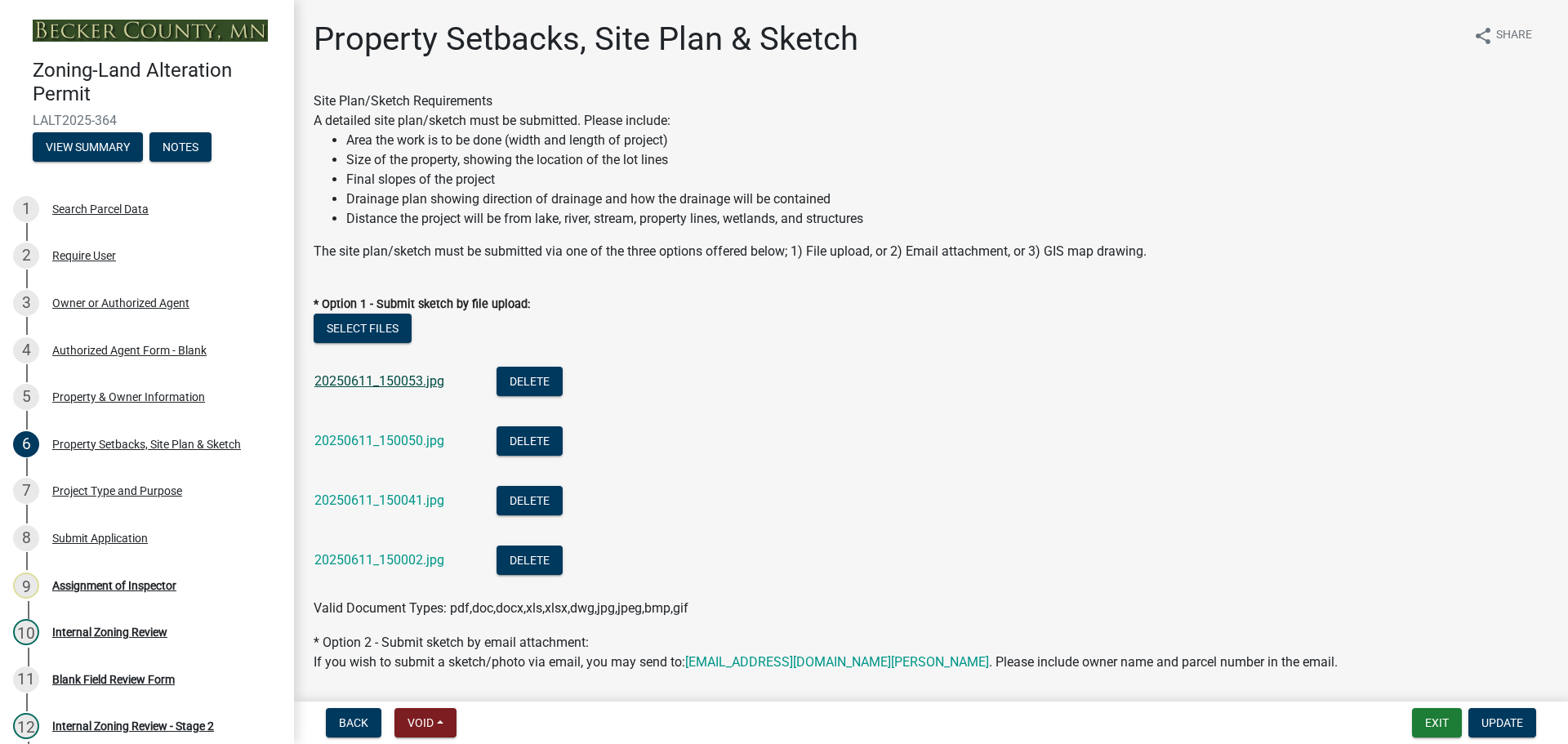
click at [396, 374] on link "20250611_150053.jpg" at bounding box center [379, 381] width 130 height 16
click at [141, 398] on div "Property & Owner Information" at bounding box center [128, 397] width 153 height 12
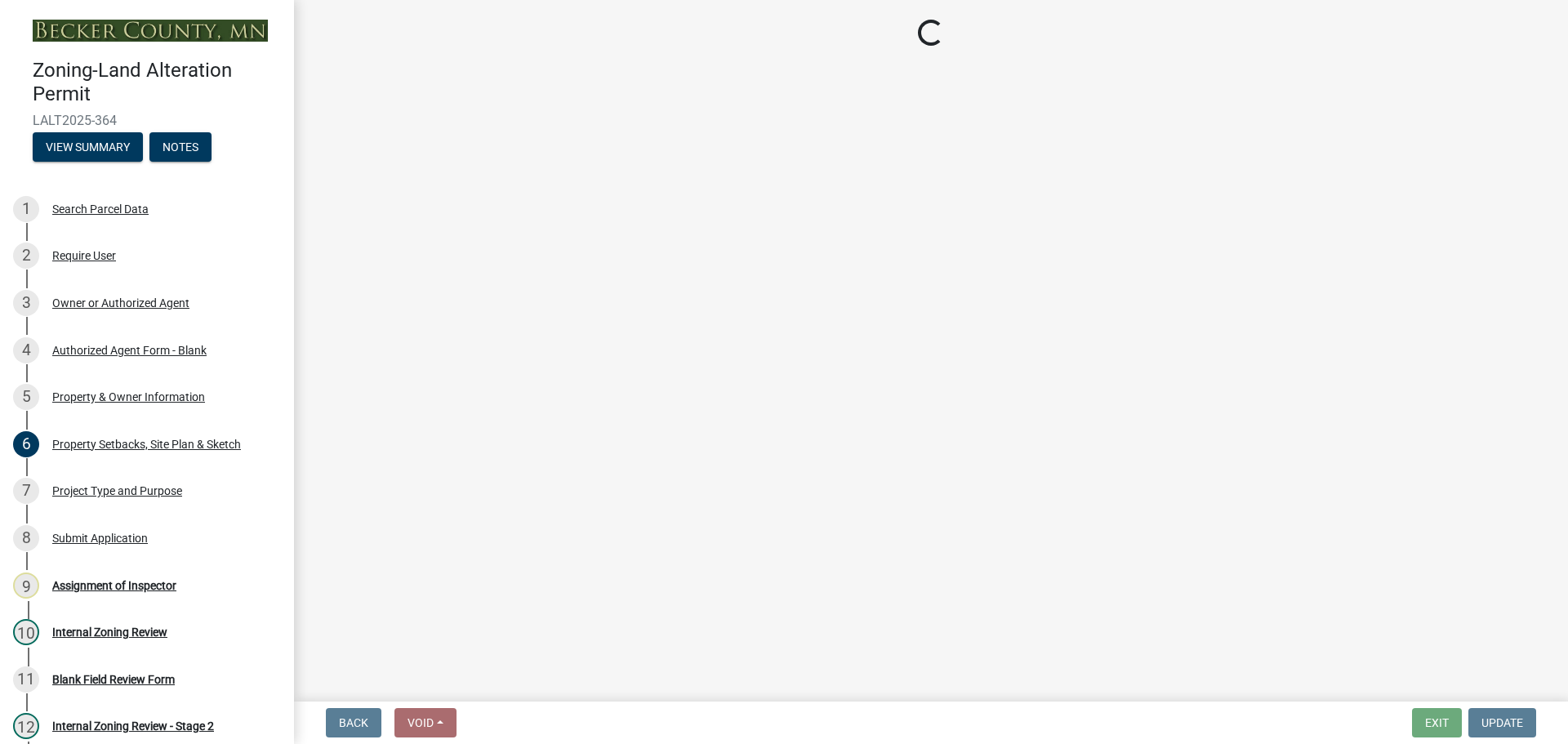
select select "5f41a604-8b91-453d-8de3-98cc9e8acc9b"
select select "1f98c670-5060-4342-b3e9-a36a94991d44"
select select "d4d80fd2-4592-4b42-b162-92c6ae87a66c"
select select "dc4f5ea1-89af-47bb-9e4c-d309aedfa7a7"
select select "549ecfc6-d4d4-4bf0-90f9-058b0a0f393c"
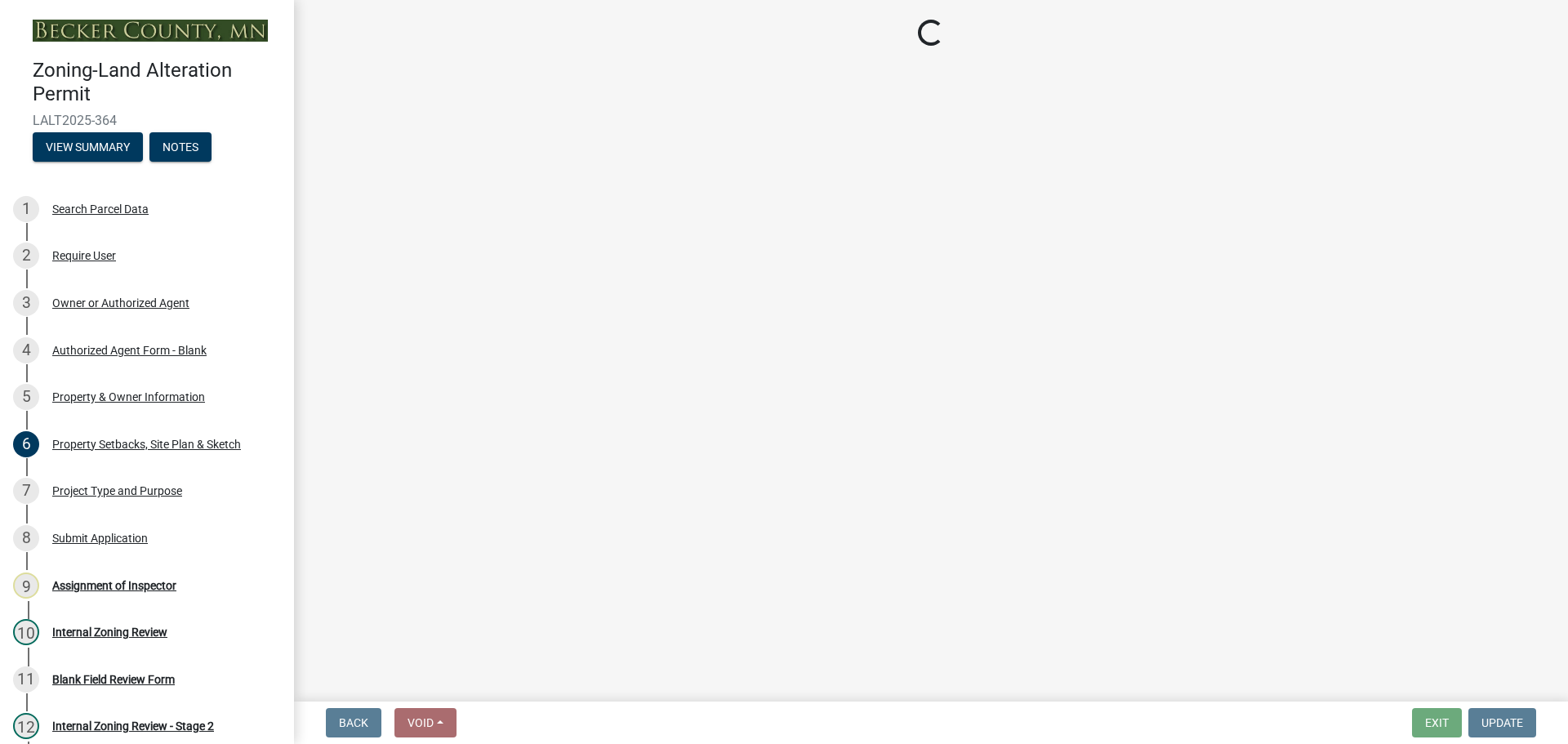
select select "c1c19f9b-ed98-4a80-b19c-b5d7b660d61e"
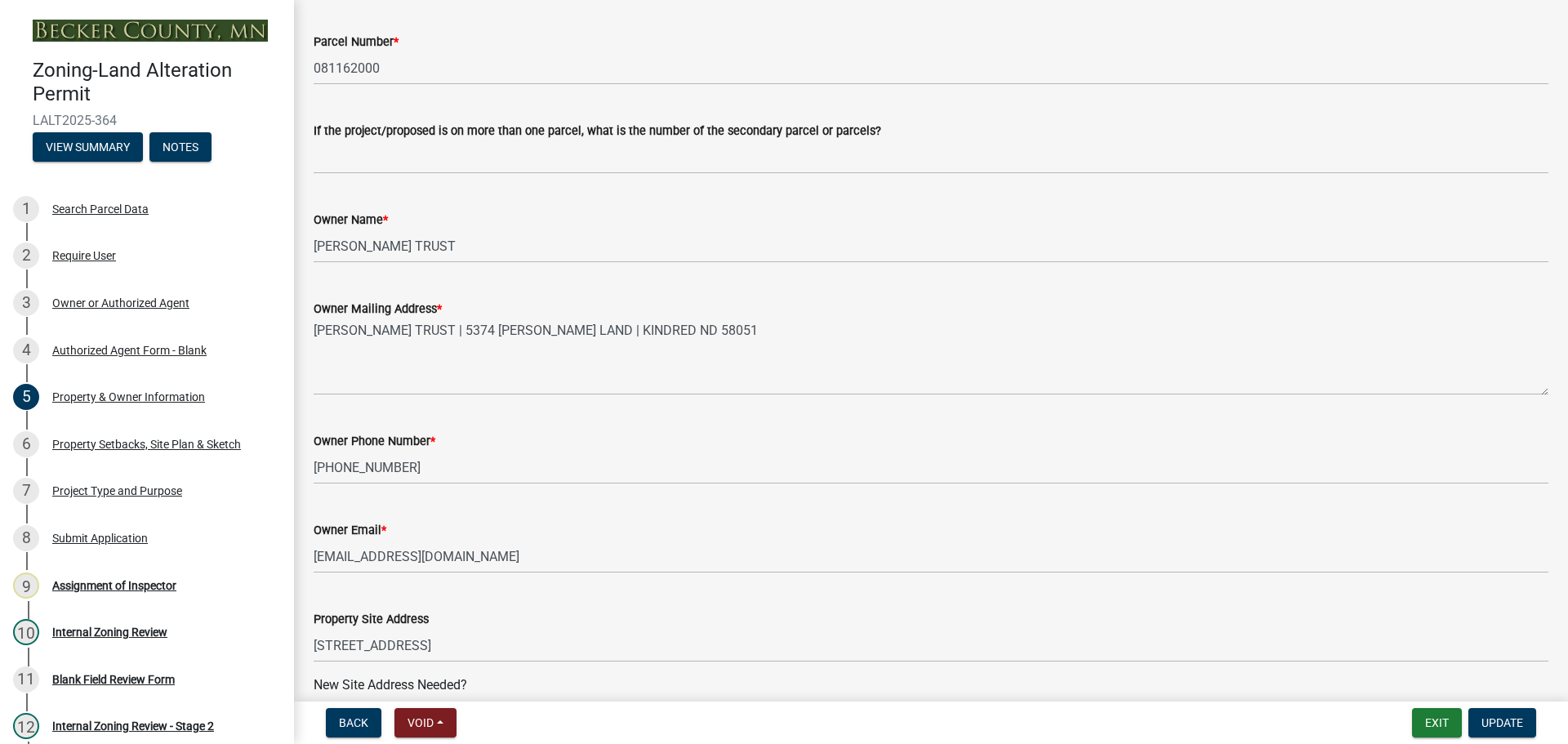
scroll to position [245, 0]
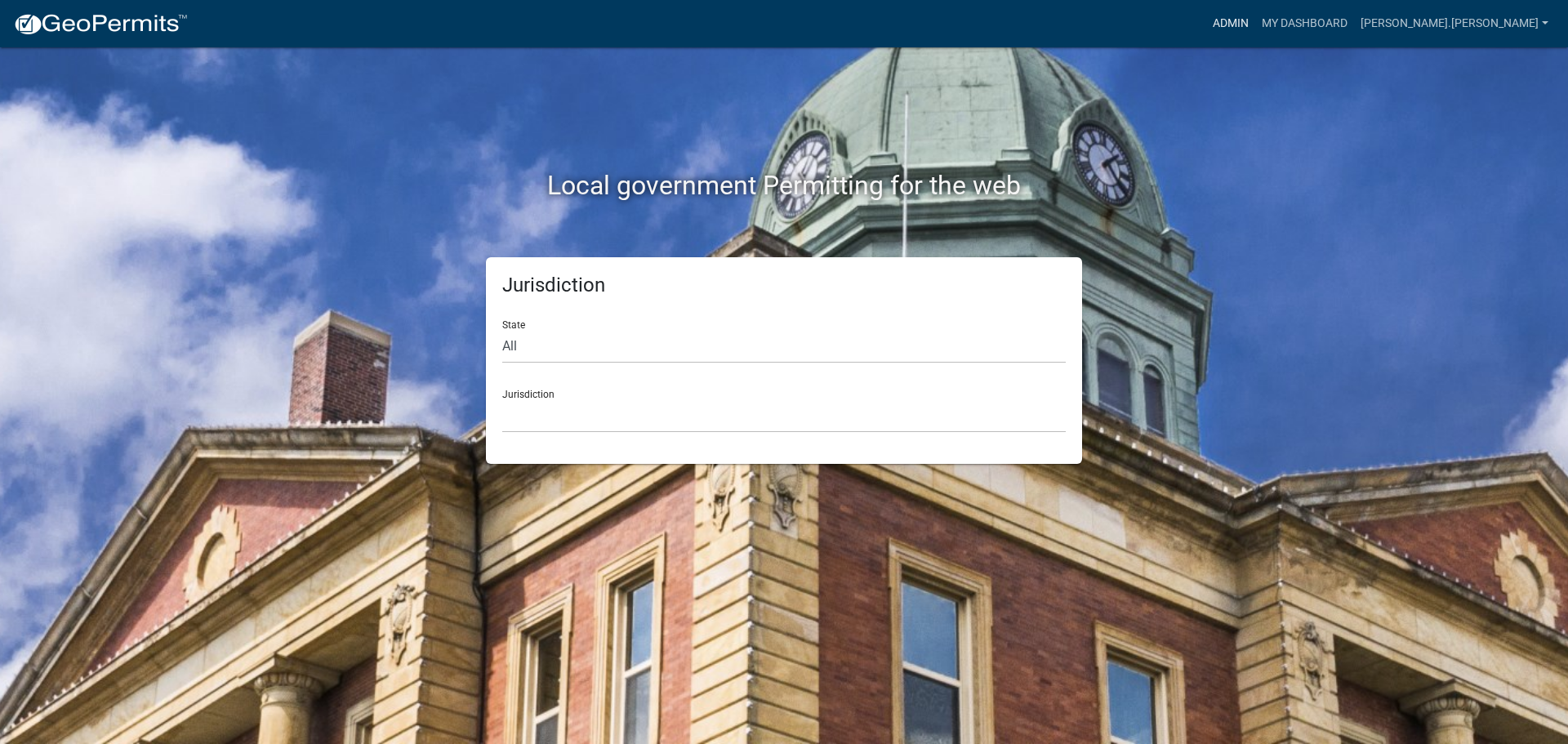
click at [1255, 29] on link "Admin" at bounding box center [1230, 24] width 49 height 32
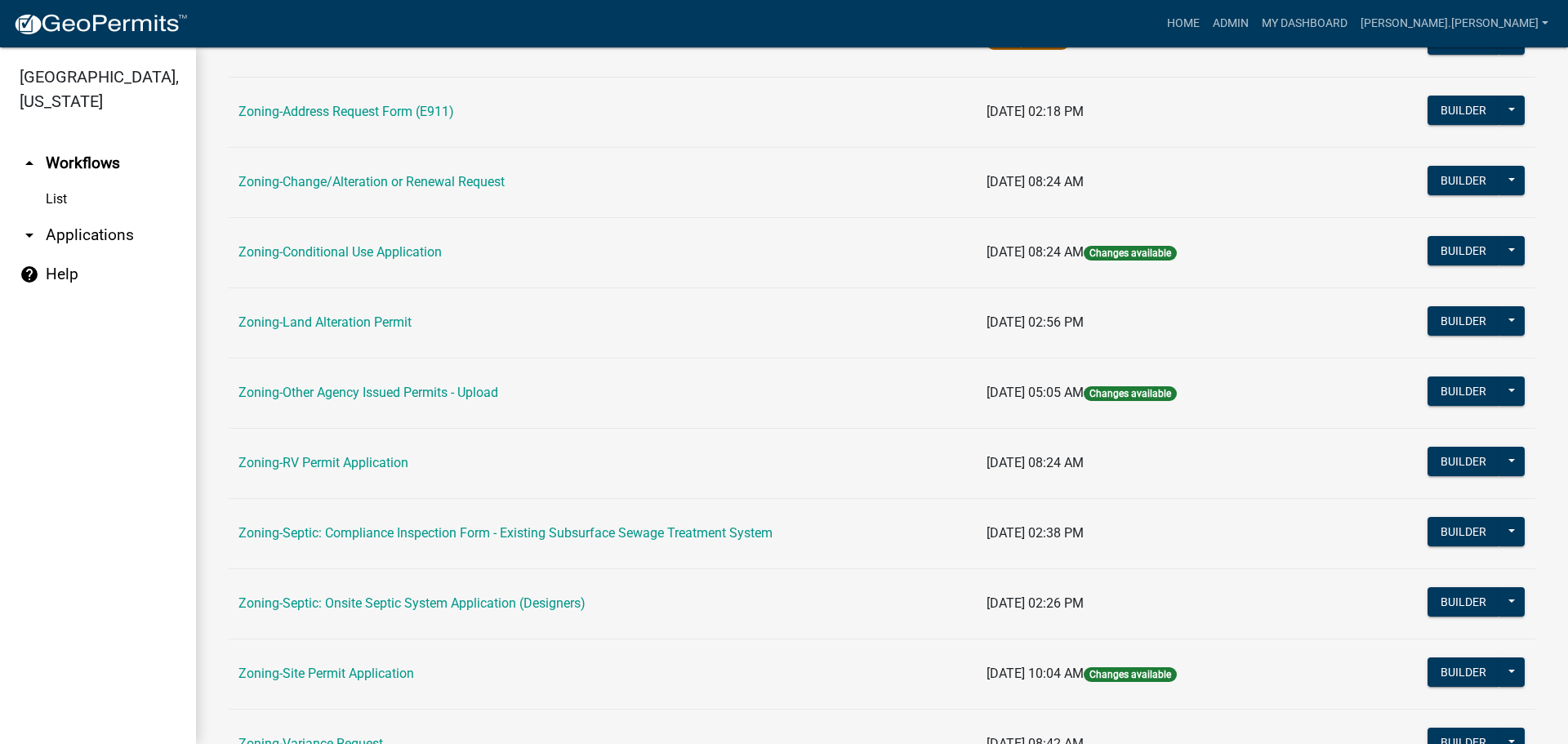
scroll to position [409, 0]
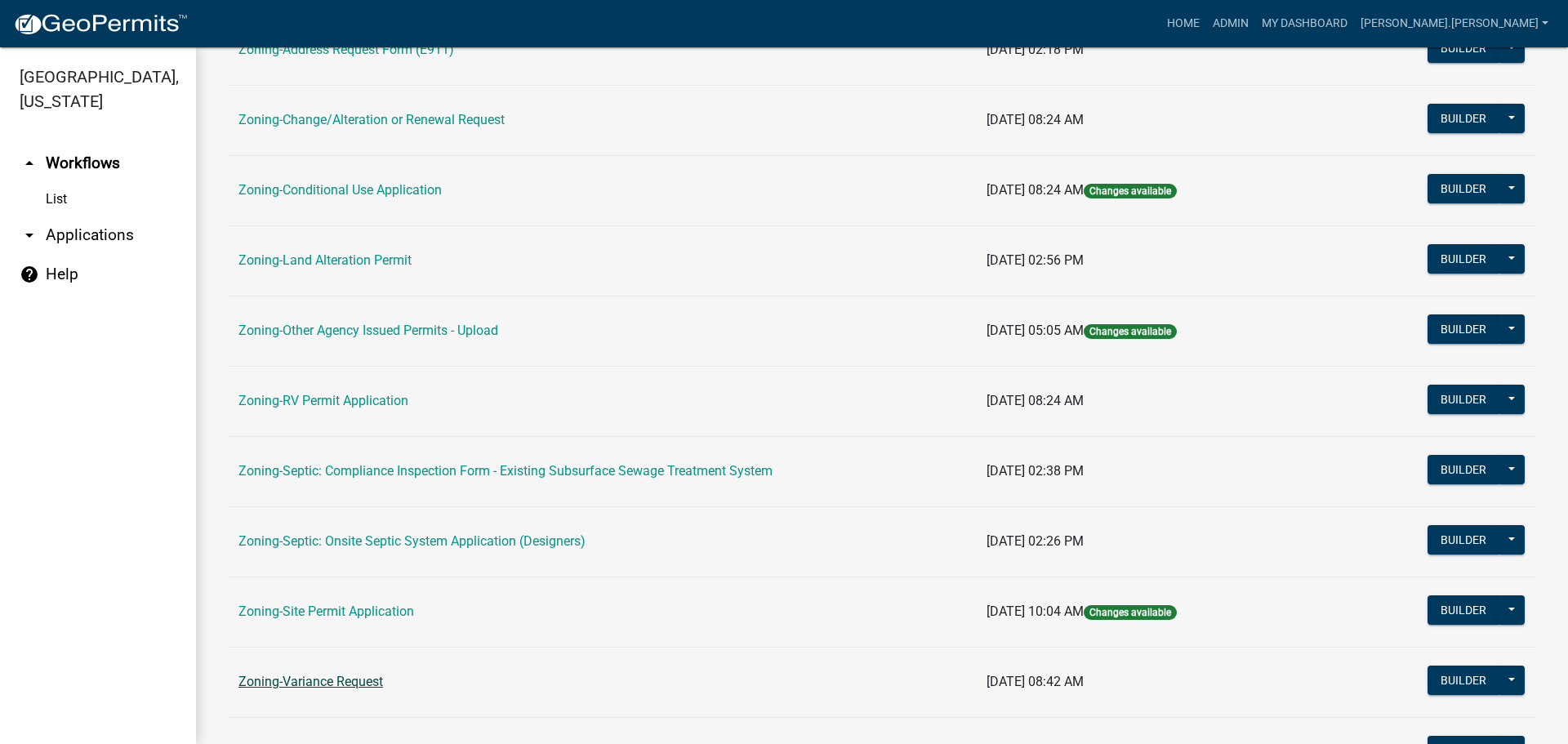
click at [346, 683] on link "Zoning-Variance Request" at bounding box center [310, 682] width 145 height 16
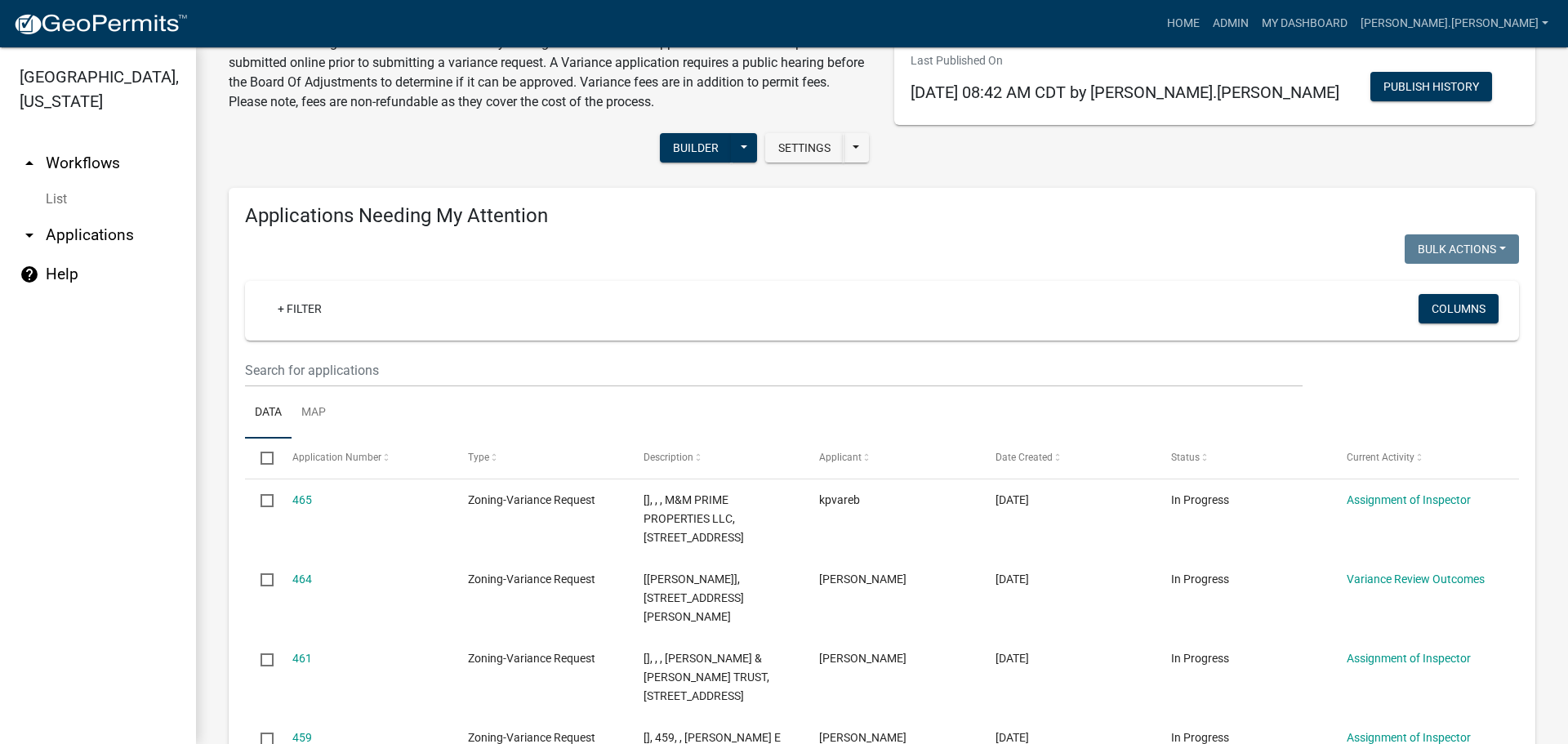
scroll to position [82, 0]
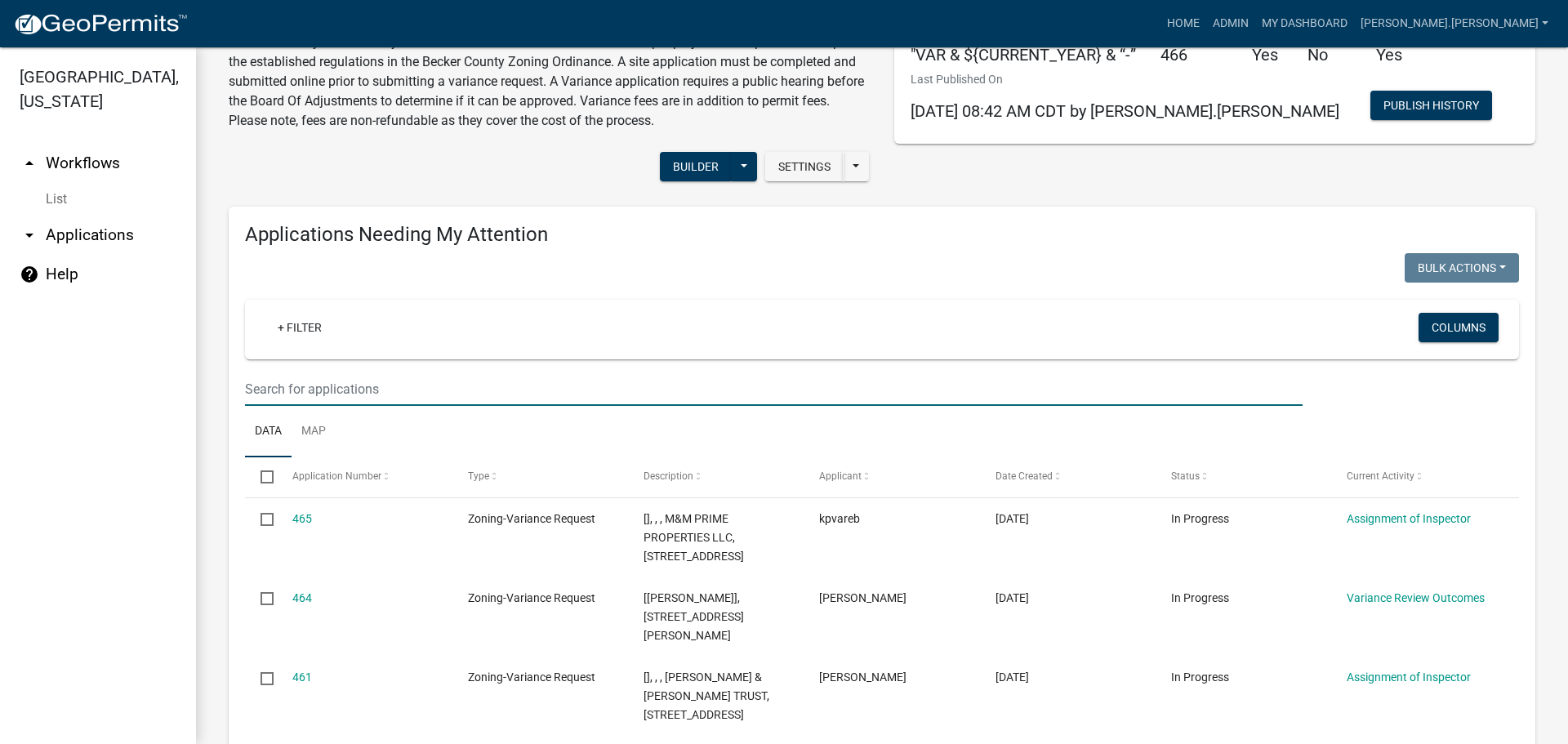
click at [387, 376] on input "text" at bounding box center [774, 389] width 1058 height 34
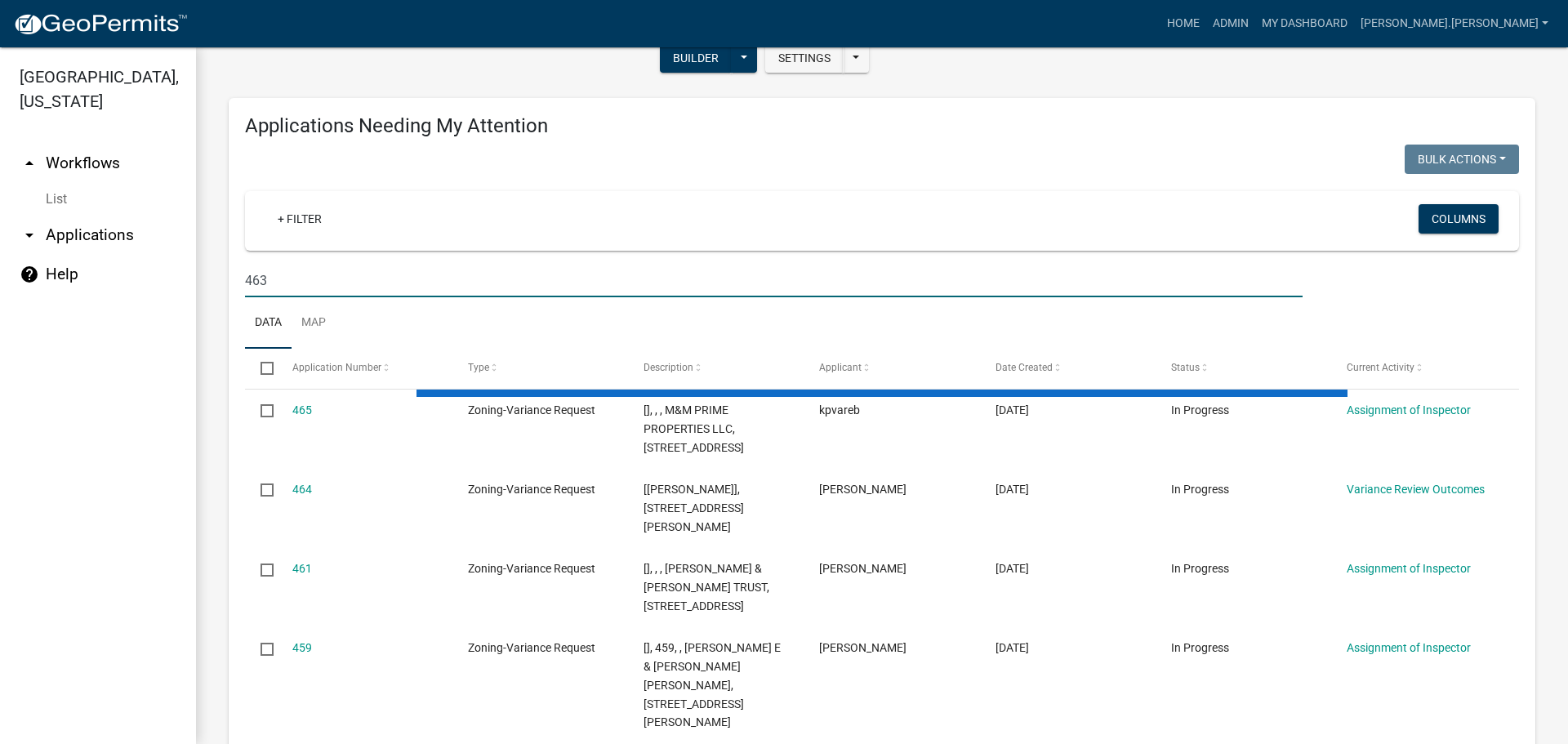
scroll to position [327, 0]
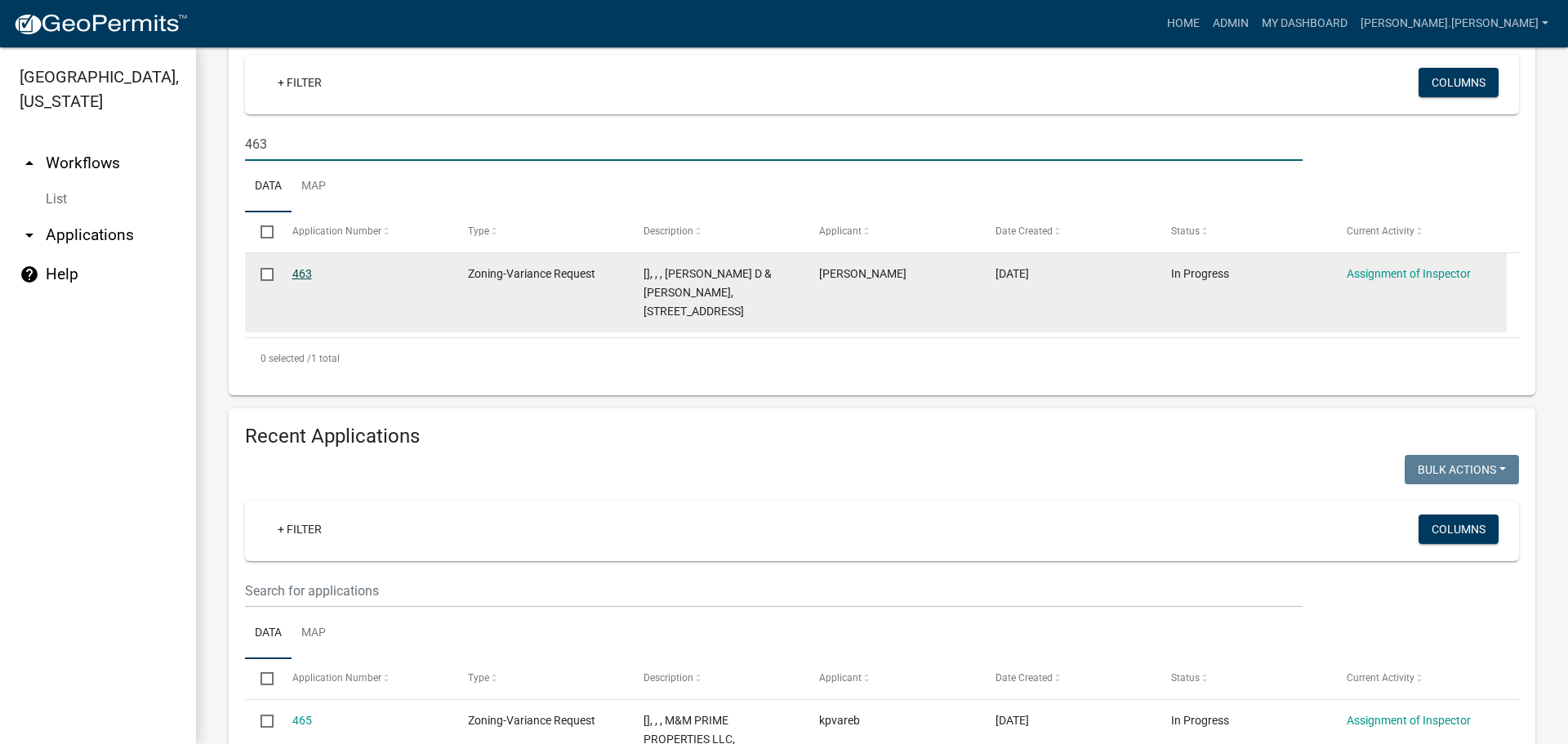
type input "463"
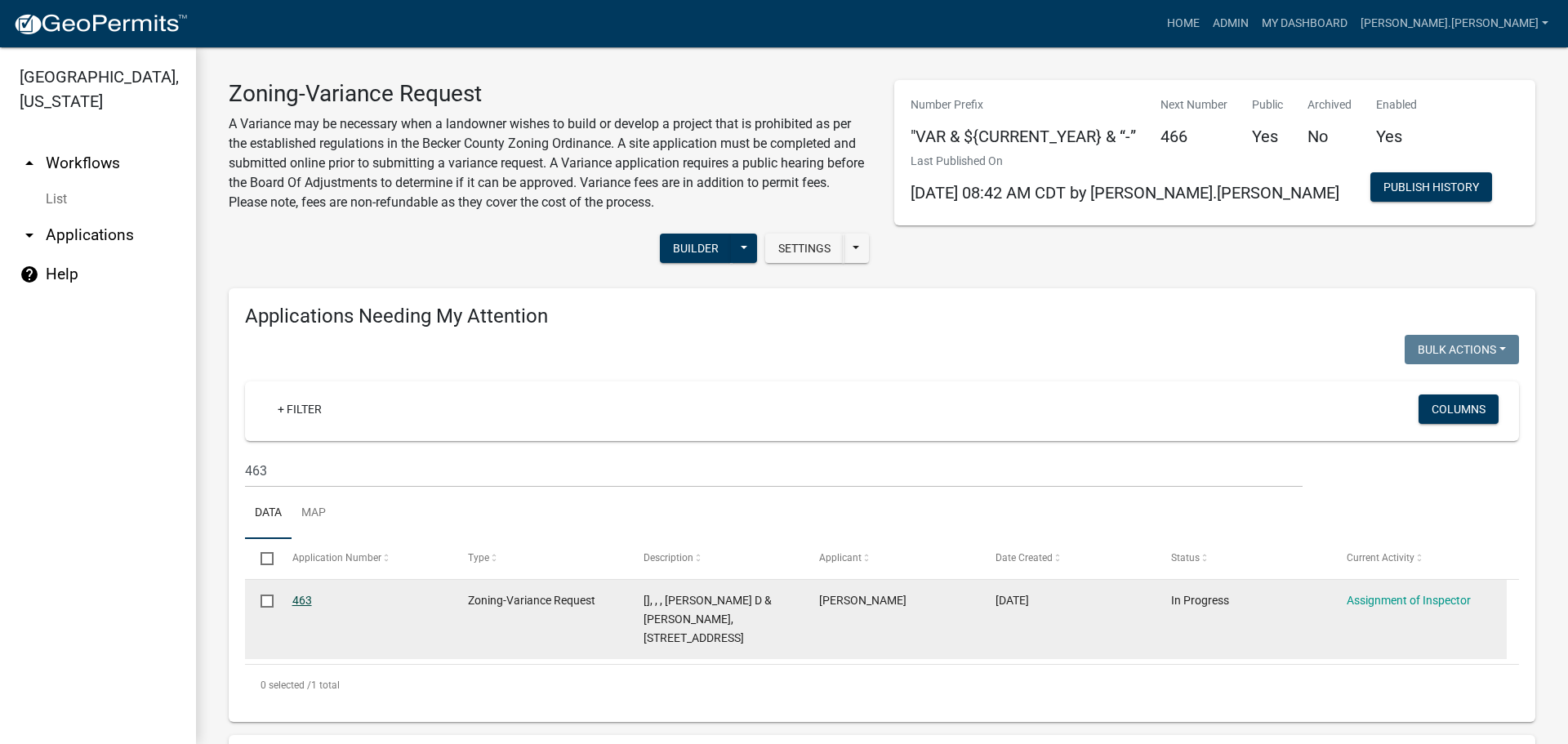
click at [302, 600] on link "463" at bounding box center [302, 600] width 20 height 13
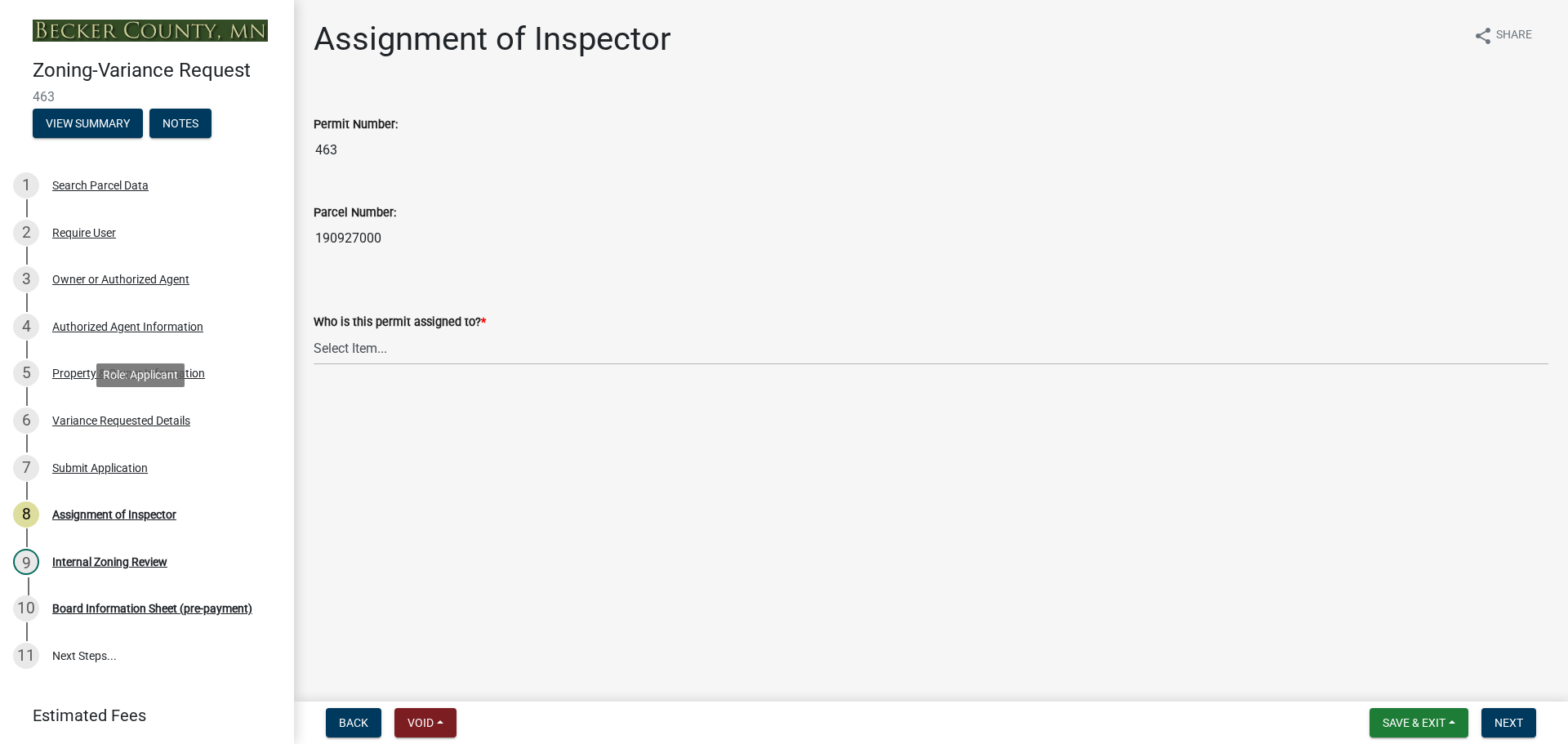
click at [117, 418] on div "Variance Requested Details" at bounding box center [121, 421] width 138 height 12
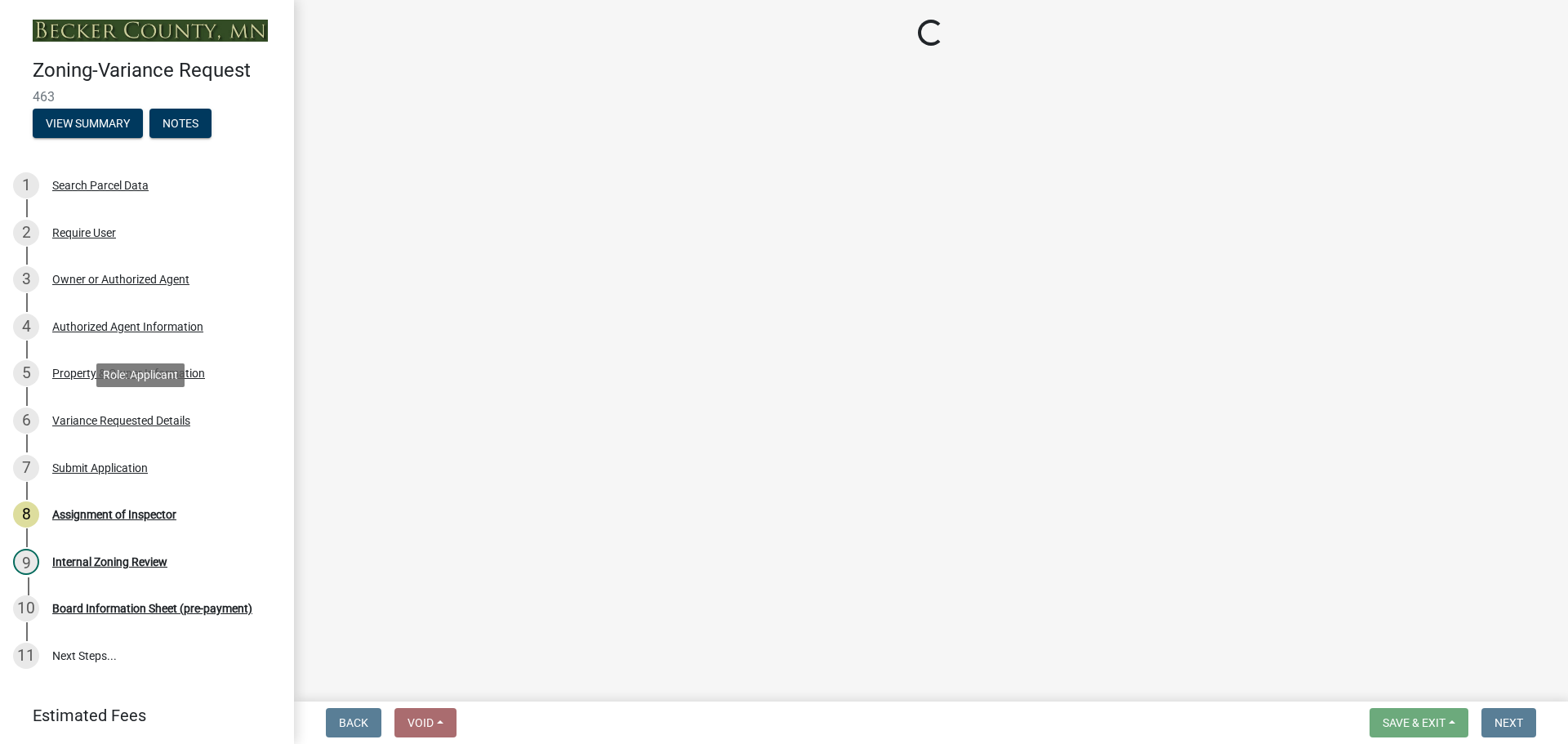
select select "96e126f4-40c4-47d1-a8f7-50b92e69dbaa"
select select "a5c6235c-6fe0-43e3-9b64-f3566618e99d"
select select "a60f612c-e64d-4767-92b2-cb2f842b6e0b"
select select "bb2b5e43-03c1-4874-9abf-a65f400af928"
select select "8ea3e6c3-8fed-4904-aa20-2f643744aa0c"
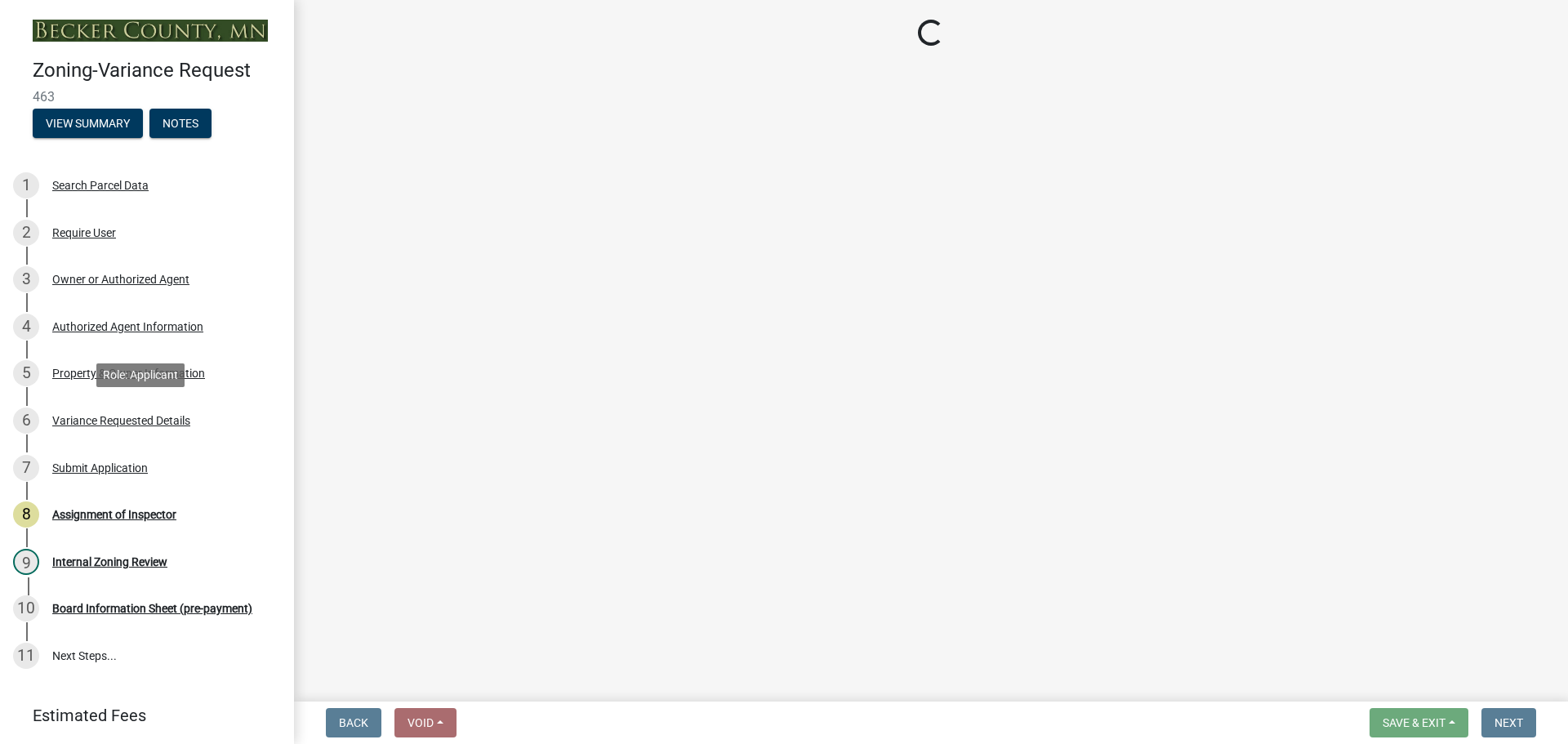
select select "860afd09-da87-482b-bca4-413f5cf53582"
select select "ee8740c3-f4d5-48cf-ad42-c8f7342b480c"
select select "1aa51e34-4f0a-4095-a3f3-287665056048"
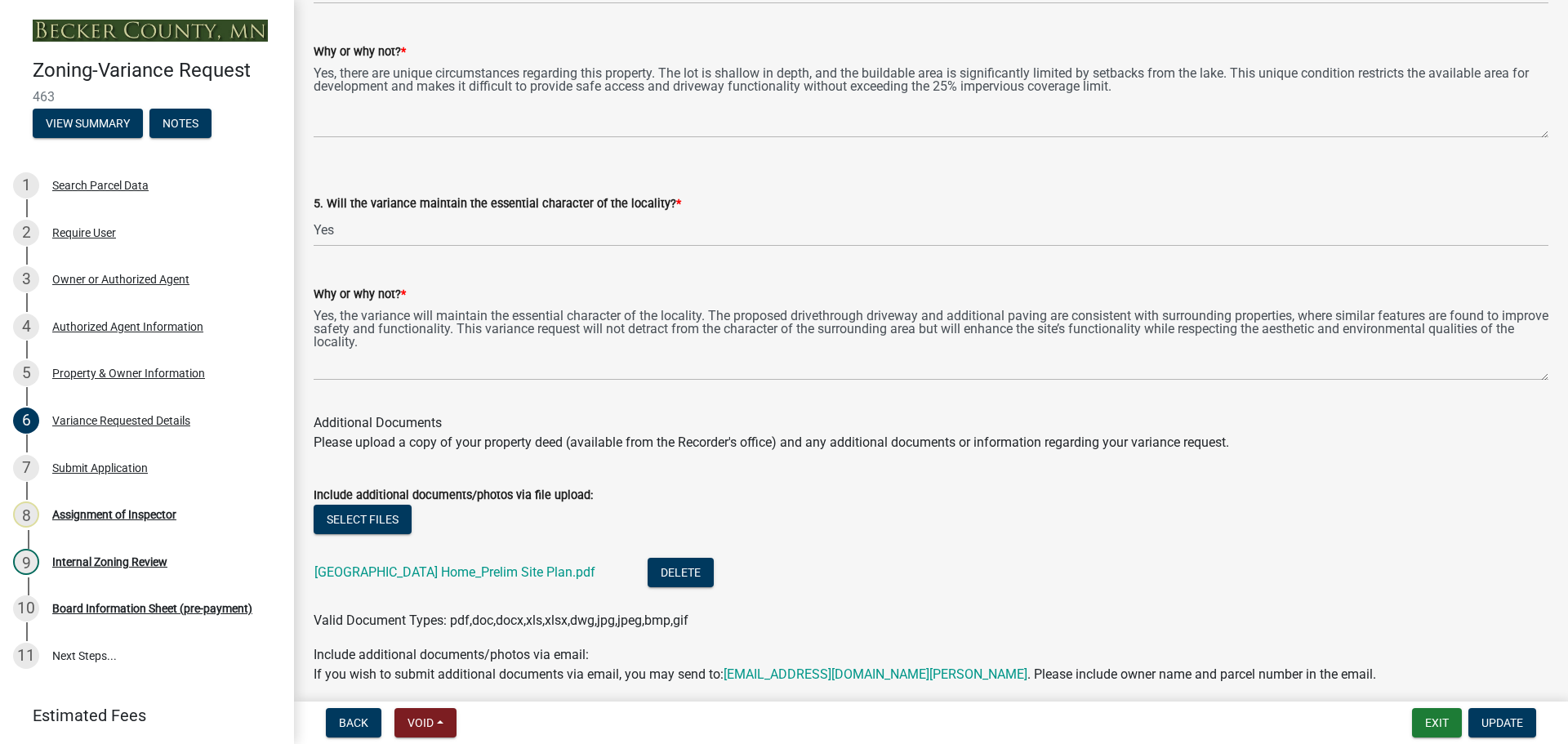
scroll to position [3424, 0]
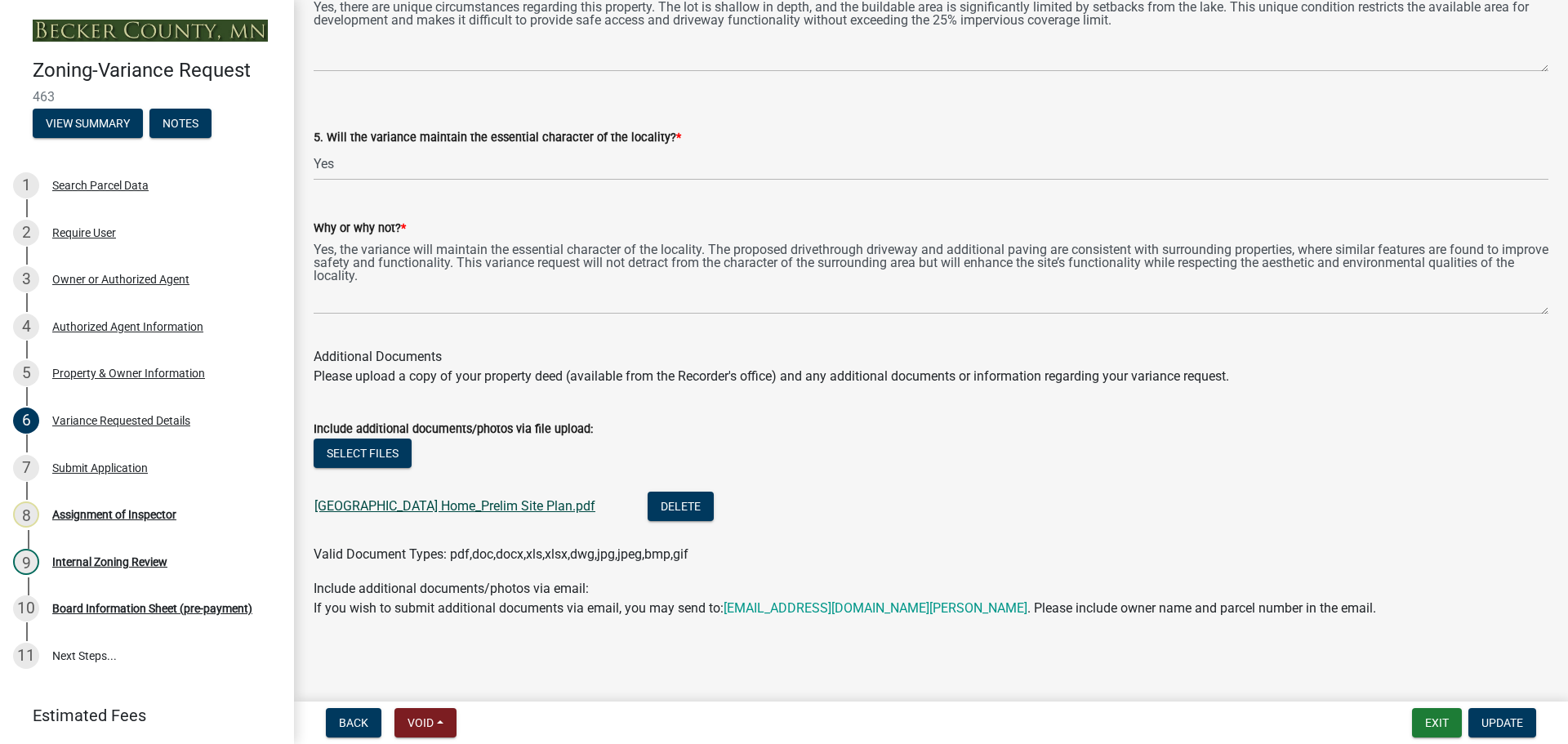
click at [437, 502] on link "[GEOGRAPHIC_DATA] Home_Prelim Site Plan.pdf" at bounding box center [454, 507] width 281 height 16
click at [88, 375] on div "Property & Owner Information" at bounding box center [128, 373] width 153 height 12
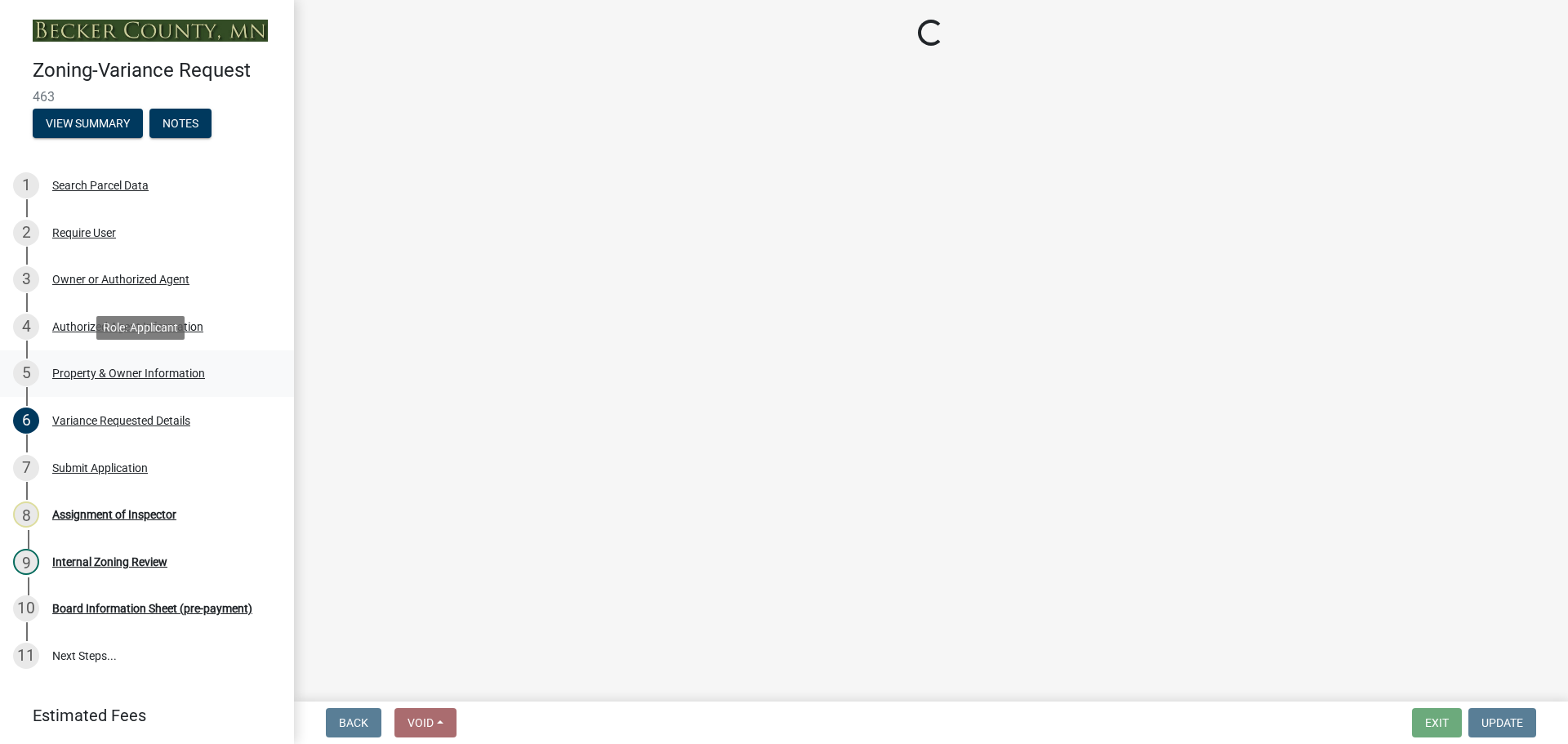
select select "bd6c4c96-e8c1-49bc-ade5-b37215bb1ac6"
select select "2b9210e5-8cac-47c3-9819-0b9c3513b258"
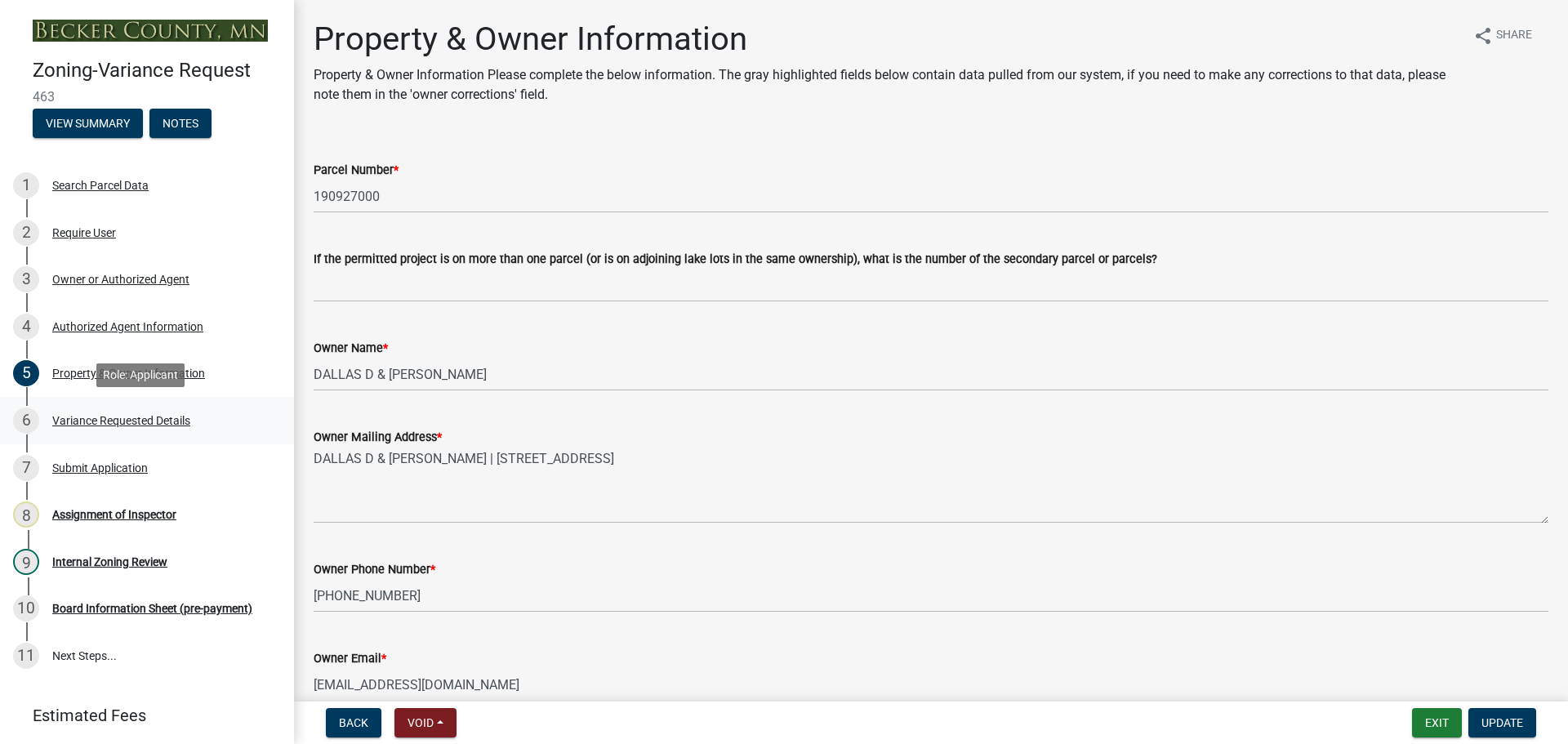
click at [177, 419] on div "Variance Requested Details" at bounding box center [121, 421] width 138 height 12
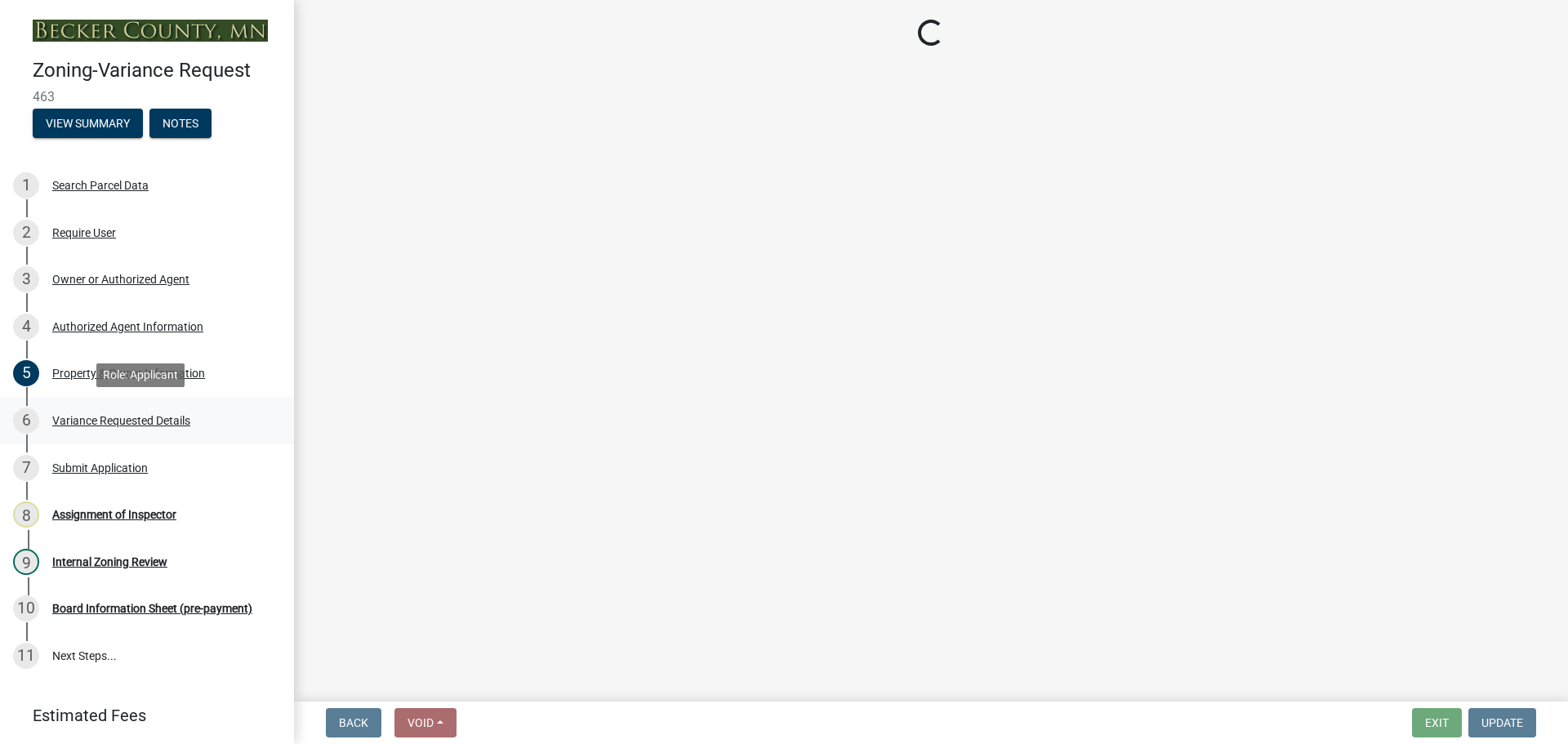
select select "96e126f4-40c4-47d1-a8f7-50b92e69dbaa"
select select "a5c6235c-6fe0-43e3-9b64-f3566618e99d"
select select "a60f612c-e64d-4767-92b2-cb2f842b6e0b"
select select "bb2b5e43-03c1-4874-9abf-a65f400af928"
select select "8ea3e6c3-8fed-4904-aa20-2f643744aa0c"
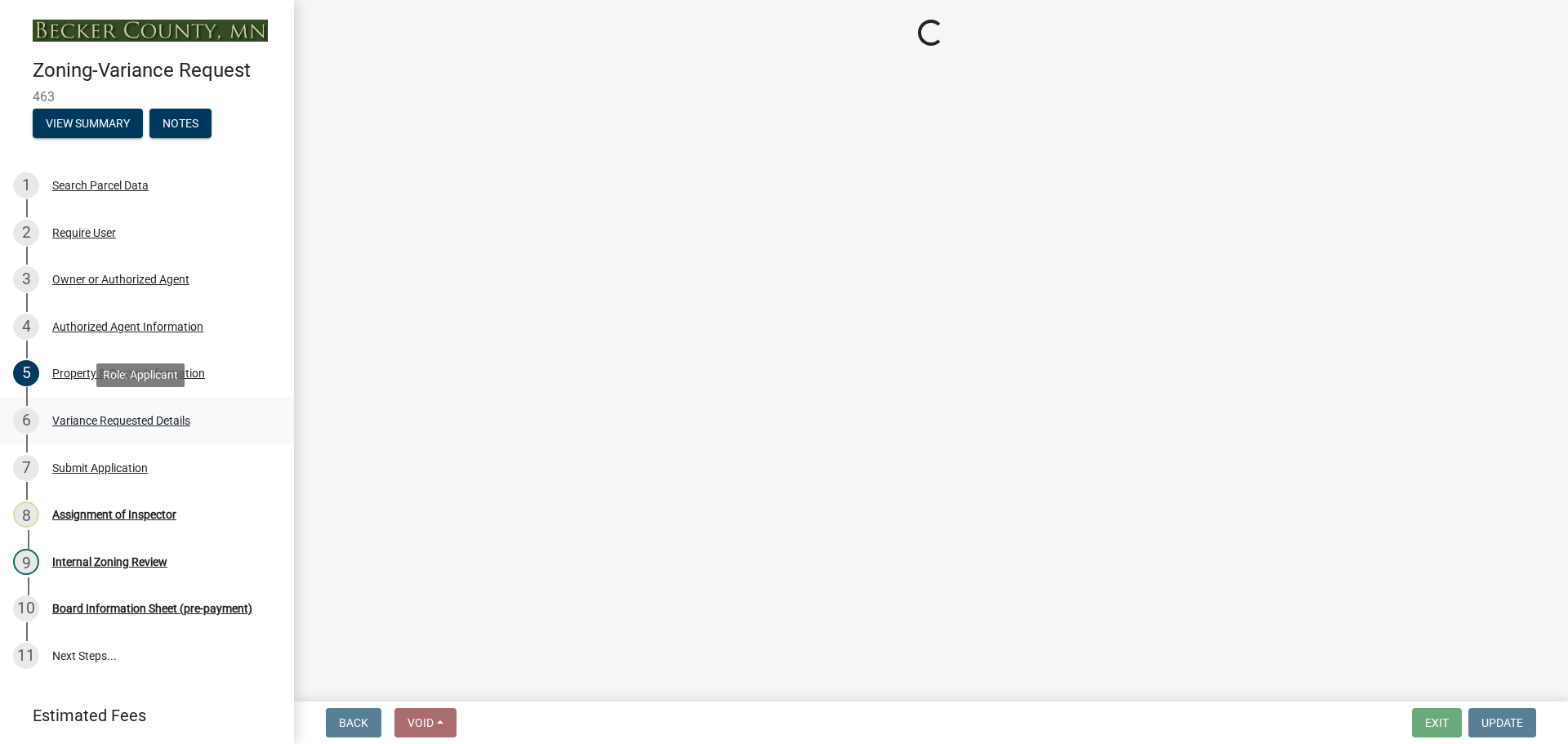
select select "860afd09-da87-482b-bca4-413f5cf53582"
select select "ee8740c3-f4d5-48cf-ad42-c8f7342b480c"
select select "1aa51e34-4f0a-4095-a3f3-287665056048"
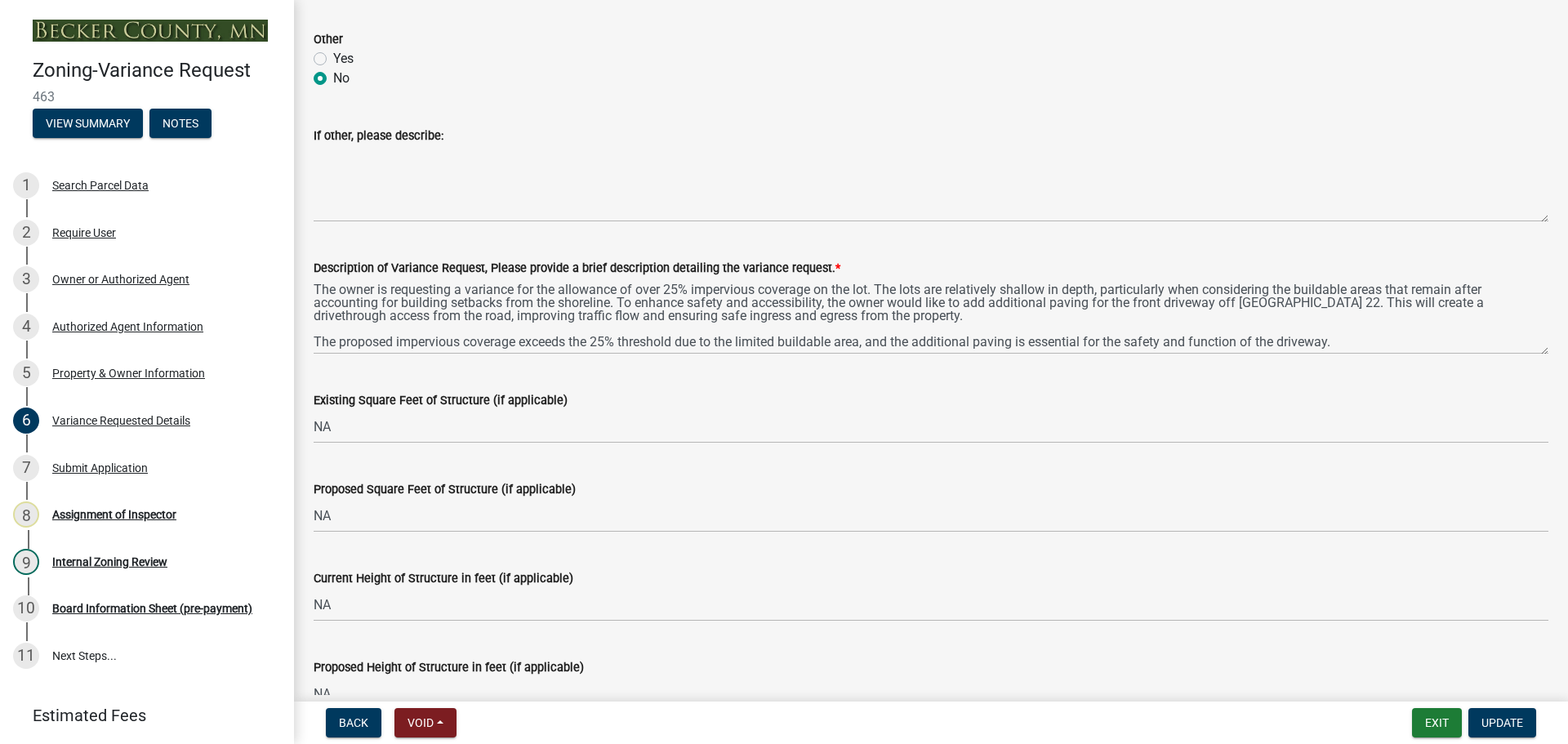
scroll to position [1144, 0]
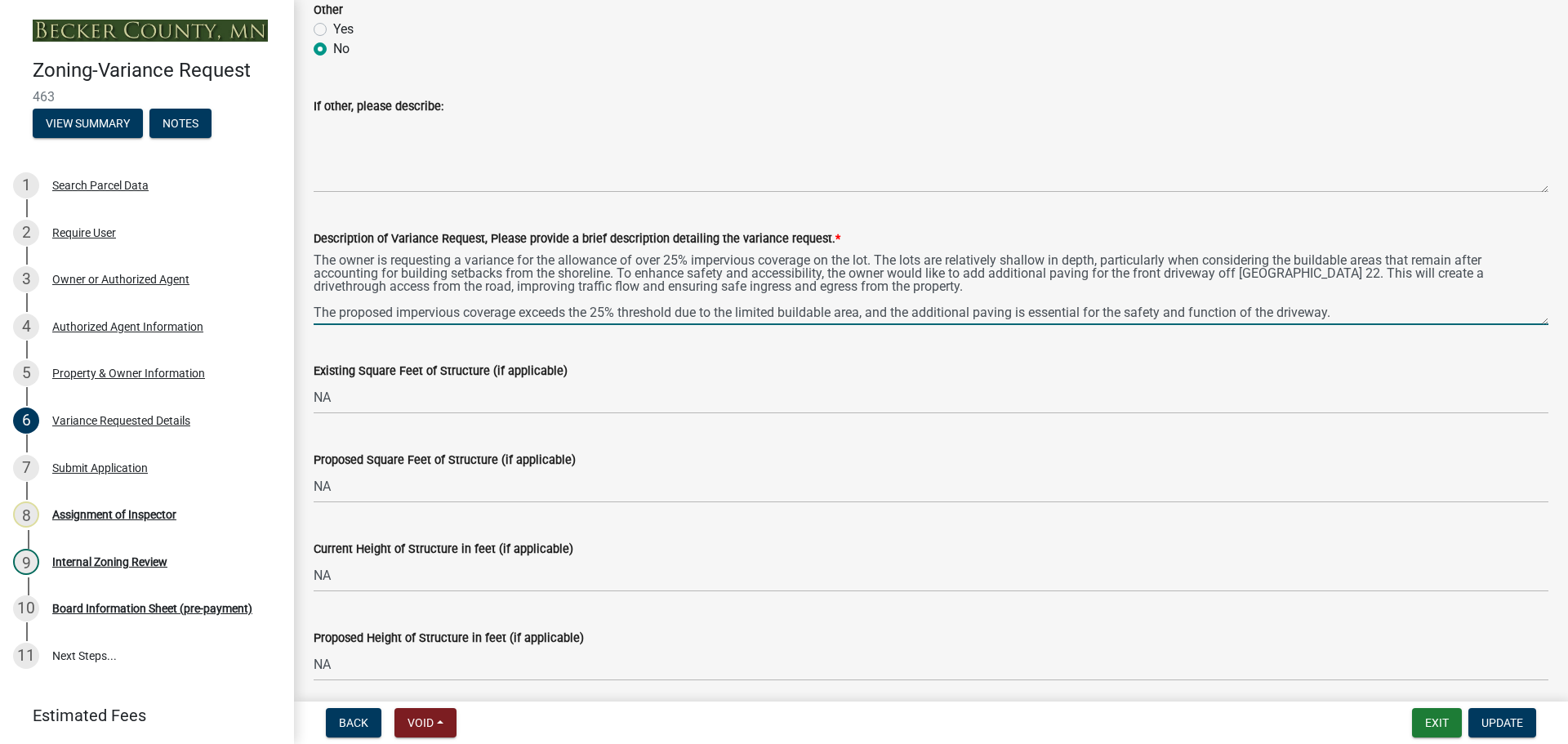
drag, startPoint x: 610, startPoint y: 308, endPoint x: 593, endPoint y: 304, distance: 17.5
click at [593, 304] on textarea "The owner is requesting a variance for the allowance of over 25% impervious cov…" at bounding box center [930, 287] width 1234 height 77
click at [614, 312] on textarea "The owner is requesting a variance for the allowance of over 25% impervious cov…" at bounding box center [930, 287] width 1234 height 77
drag, startPoint x: 614, startPoint y: 312, endPoint x: 595, endPoint y: 308, distance: 19.4
click at [595, 308] on textarea "The owner is requesting a variance for the allowance of over 25% impervious cov…" at bounding box center [930, 287] width 1234 height 77
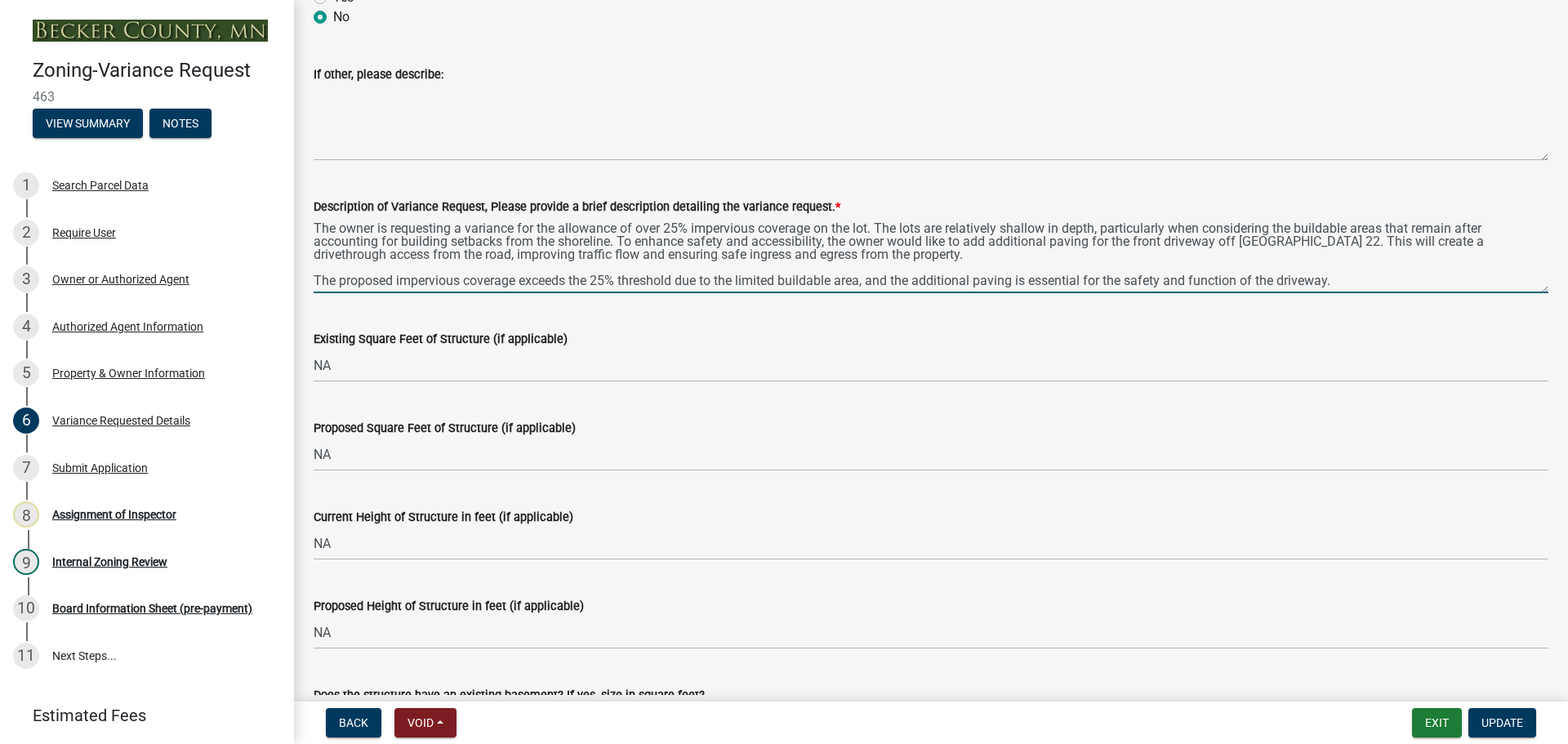
scroll to position [1062, 0]
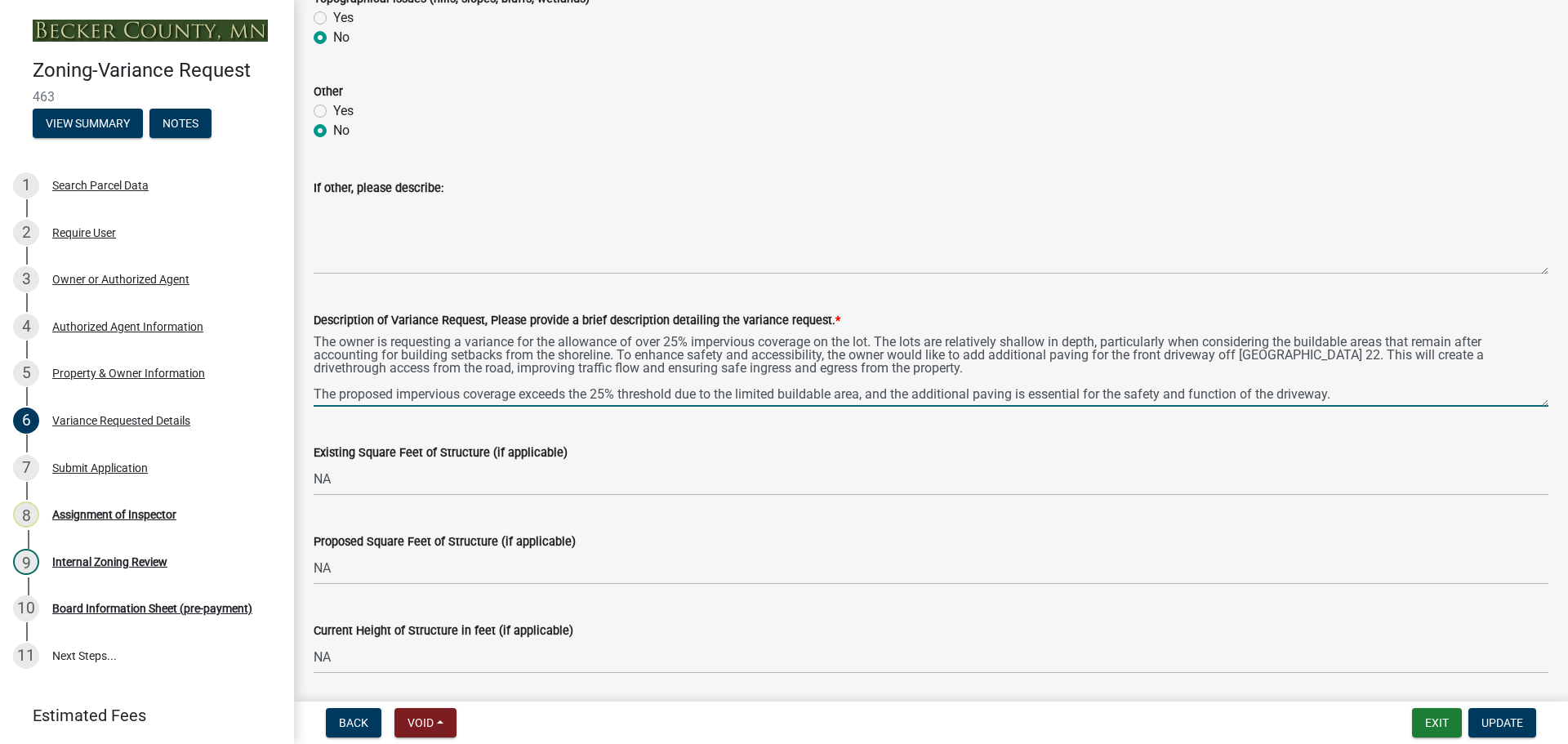
click at [525, 345] on textarea "The owner is requesting a variance for the allowance of over 25% impervious cov…" at bounding box center [930, 369] width 1234 height 77
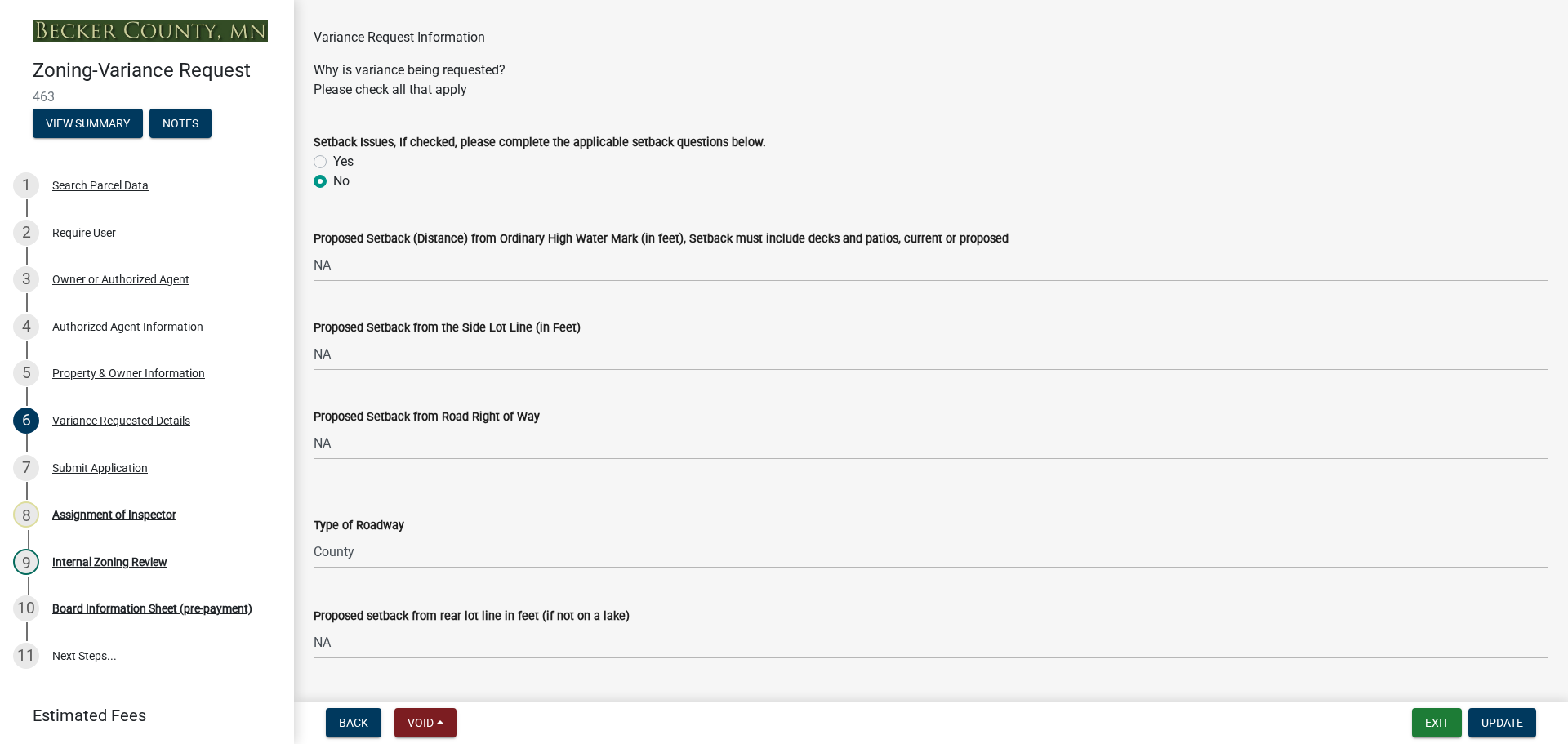
scroll to position [82, 0]
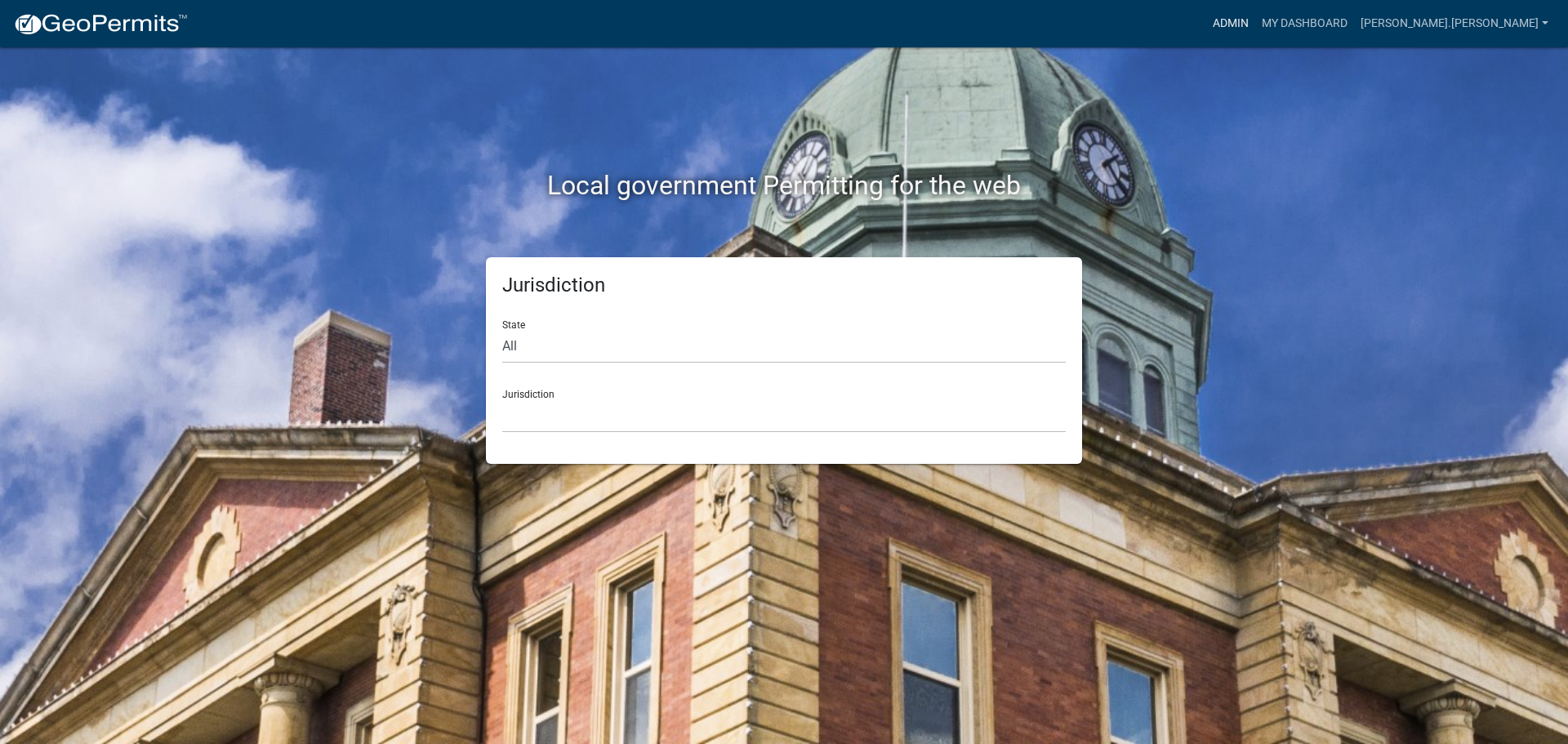
click at [1255, 22] on link "Admin" at bounding box center [1230, 24] width 49 height 32
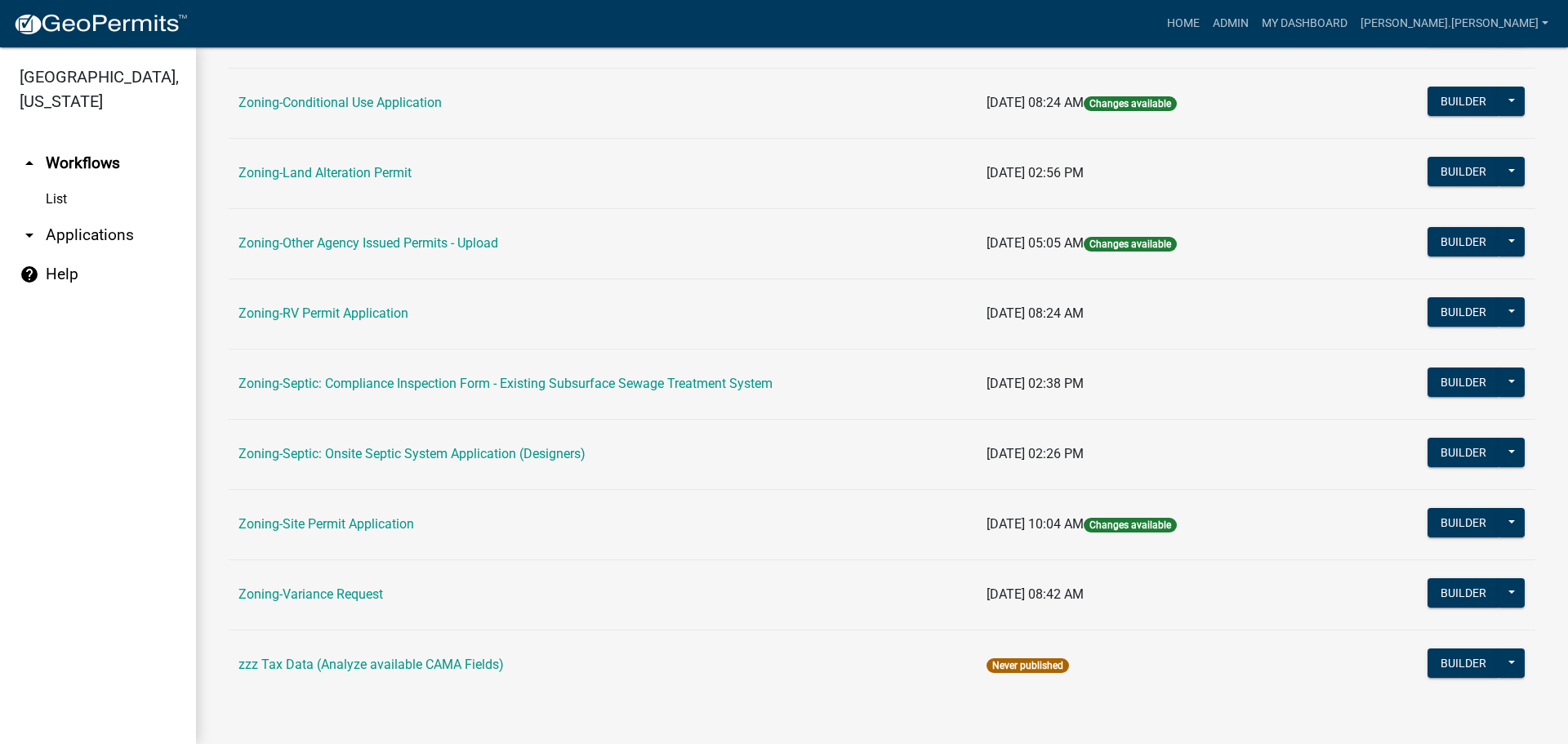
scroll to position [498, 0]
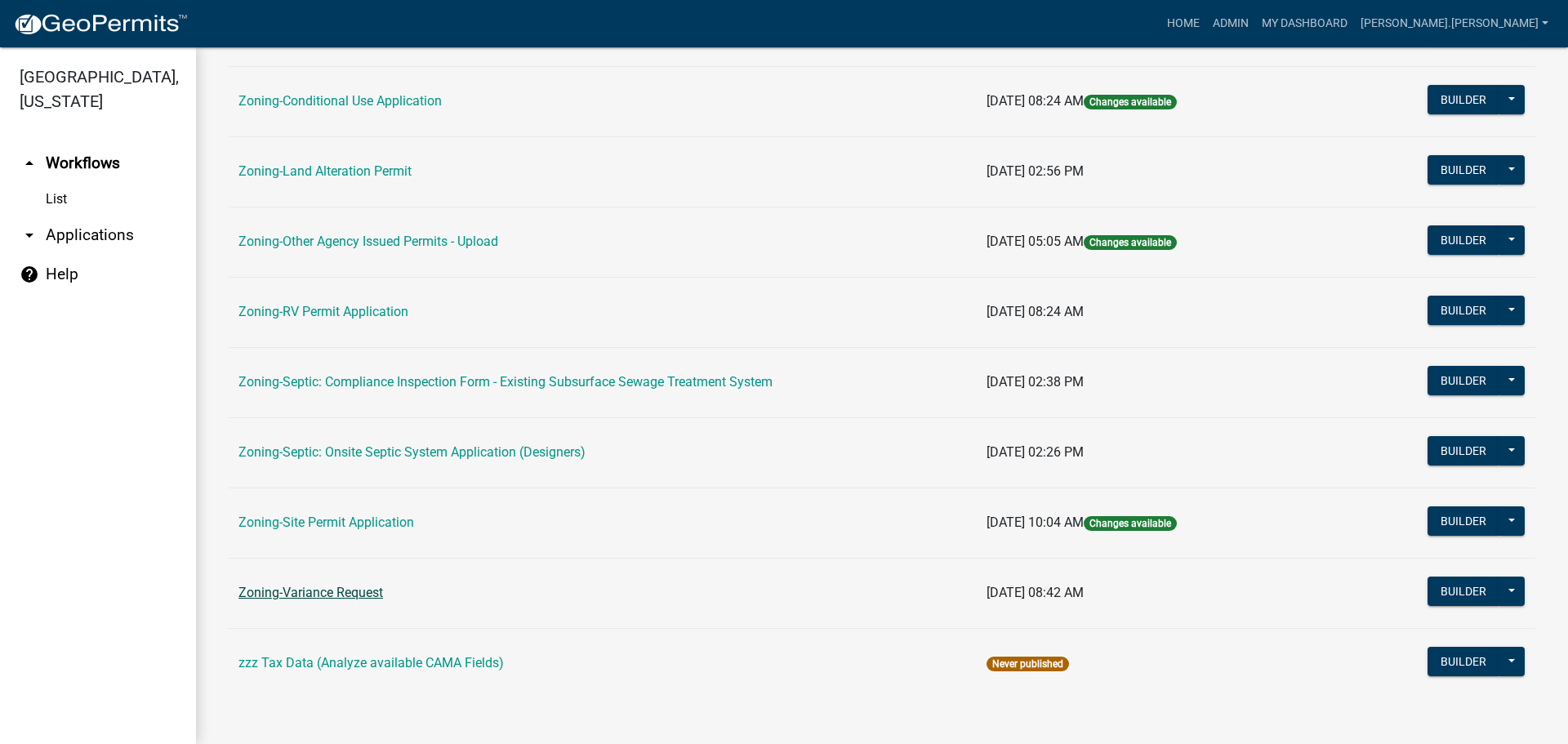
click at [345, 596] on link "Zoning-Variance Request" at bounding box center [310, 593] width 145 height 16
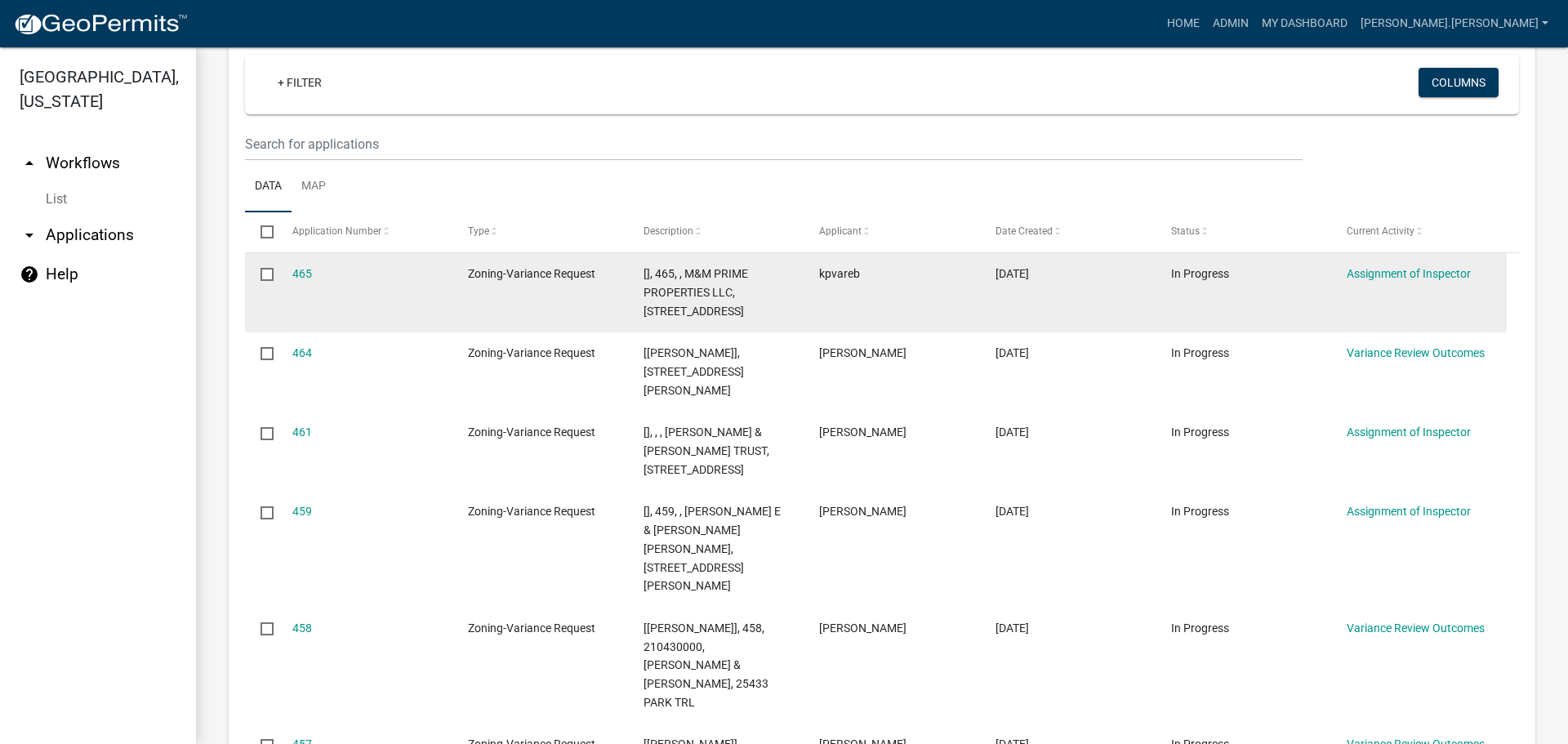
scroll to position [653, 0]
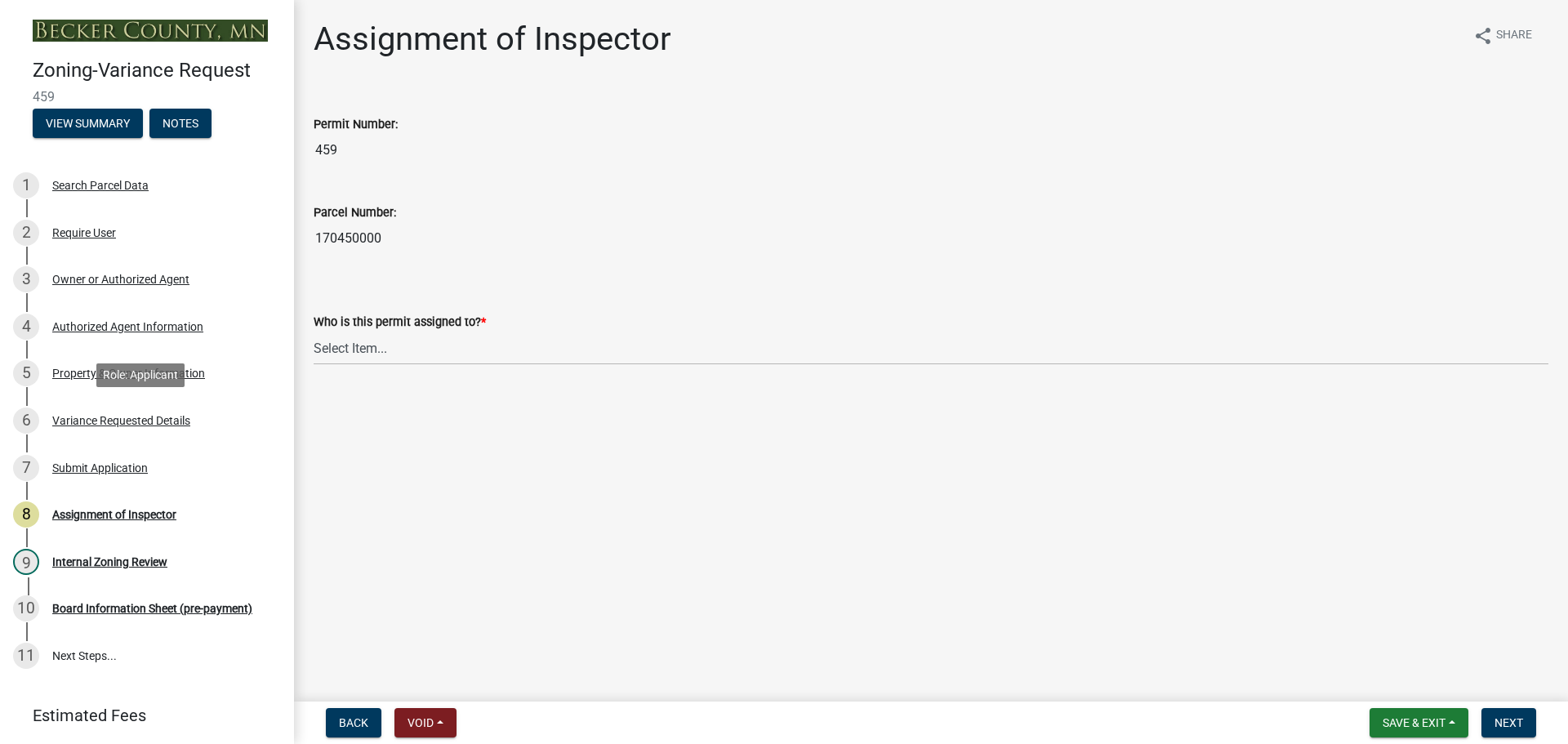
click at [131, 423] on div "Variance Requested Details" at bounding box center [121, 421] width 138 height 12
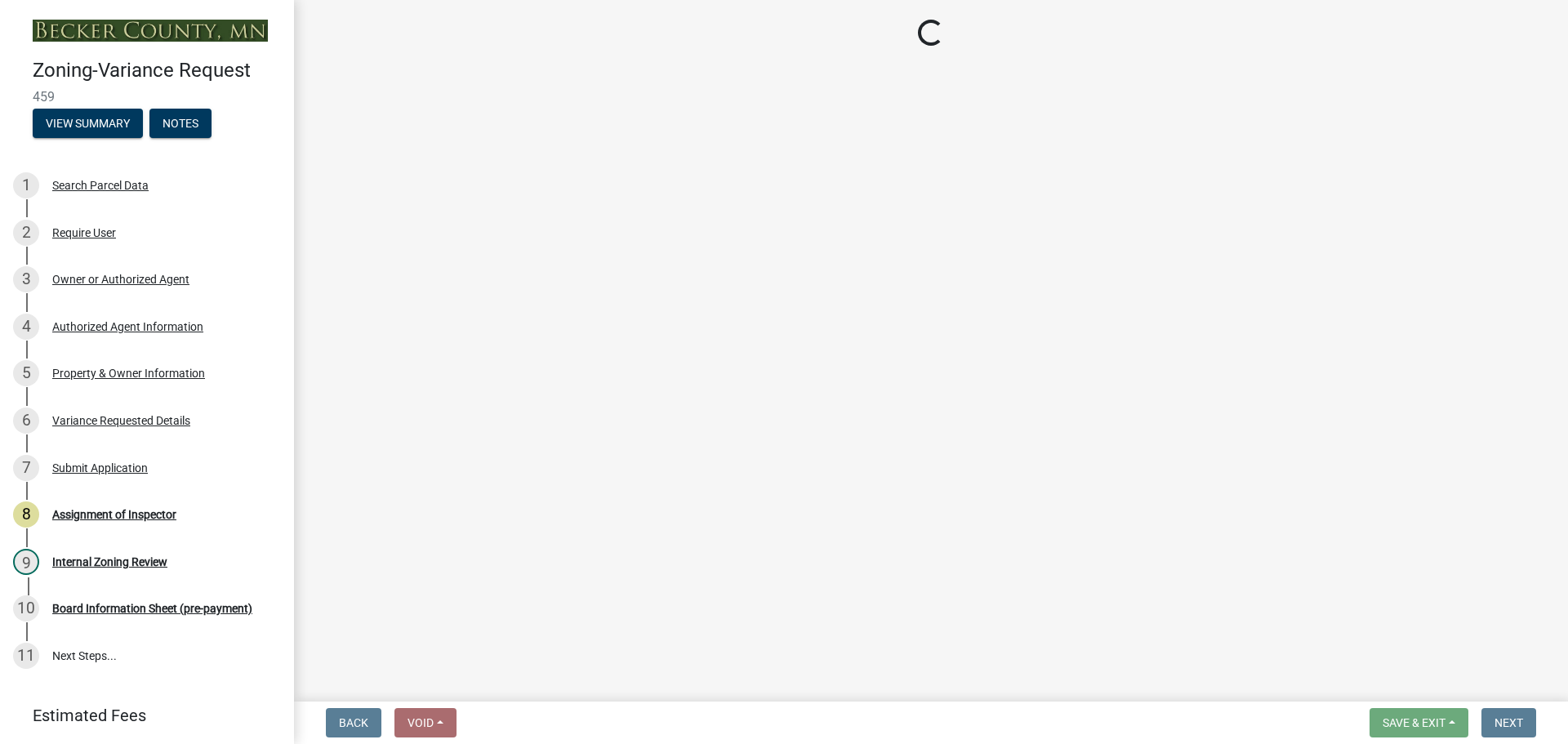
select select "edc6b78d-c029-41a6-a436-e6f76b5f0855"
select select "15bf2cec-1ca8-47a3-85db-999609351cbd"
select select "fa582be9-2d62-4523-84bf-021228ae85a0"
select select "bb2b5e43-03c1-4874-9abf-a65f400af928"
select select "8ea3e6c3-8fed-4904-aa20-2f643744aa0c"
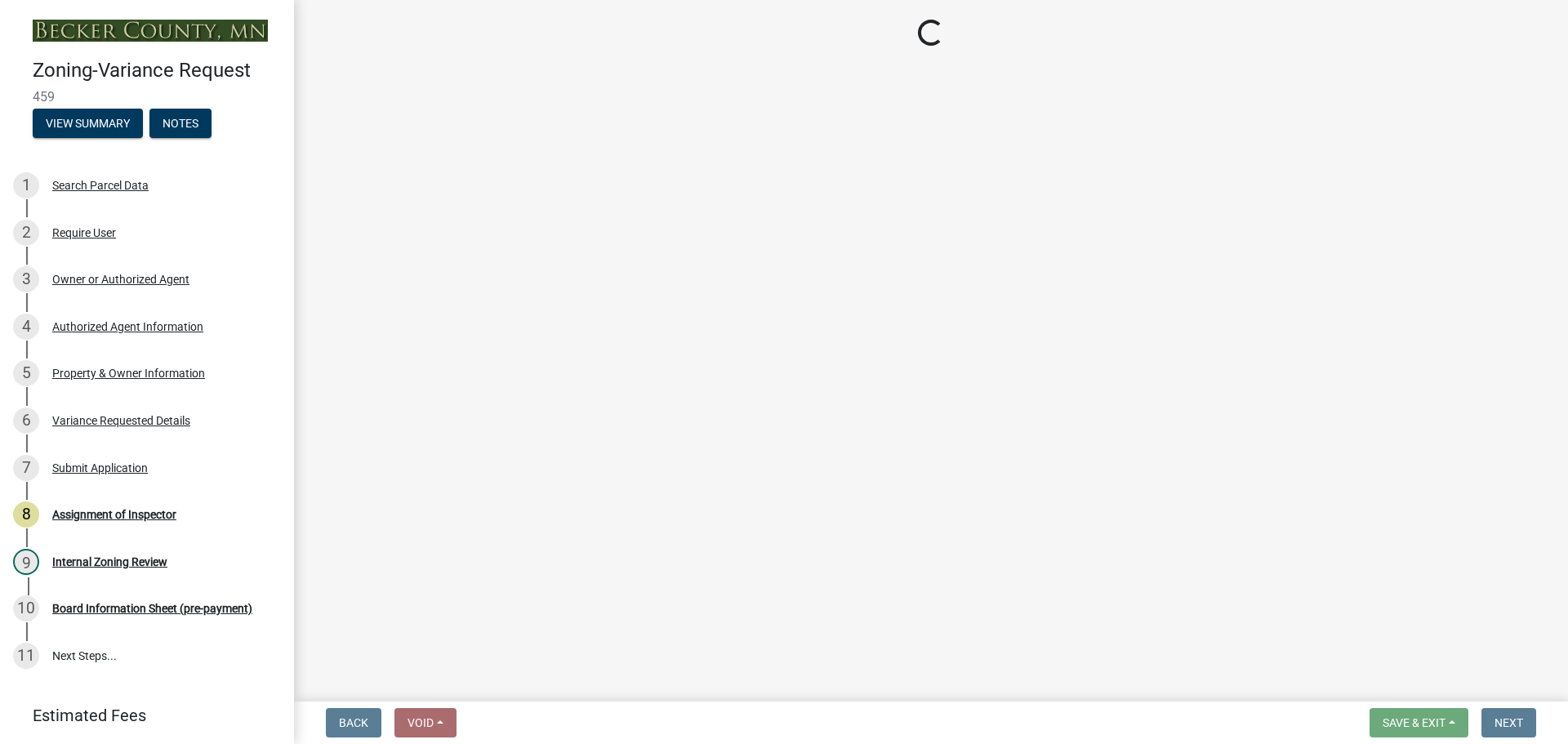
select select "860afd09-da87-482b-bca4-413f5cf53582"
select select "7ceadfd0-f0c9-4b9c-a53d-dc82f9dbdebf"
select select "1aa51e34-4f0a-4095-a3f3-287665056048"
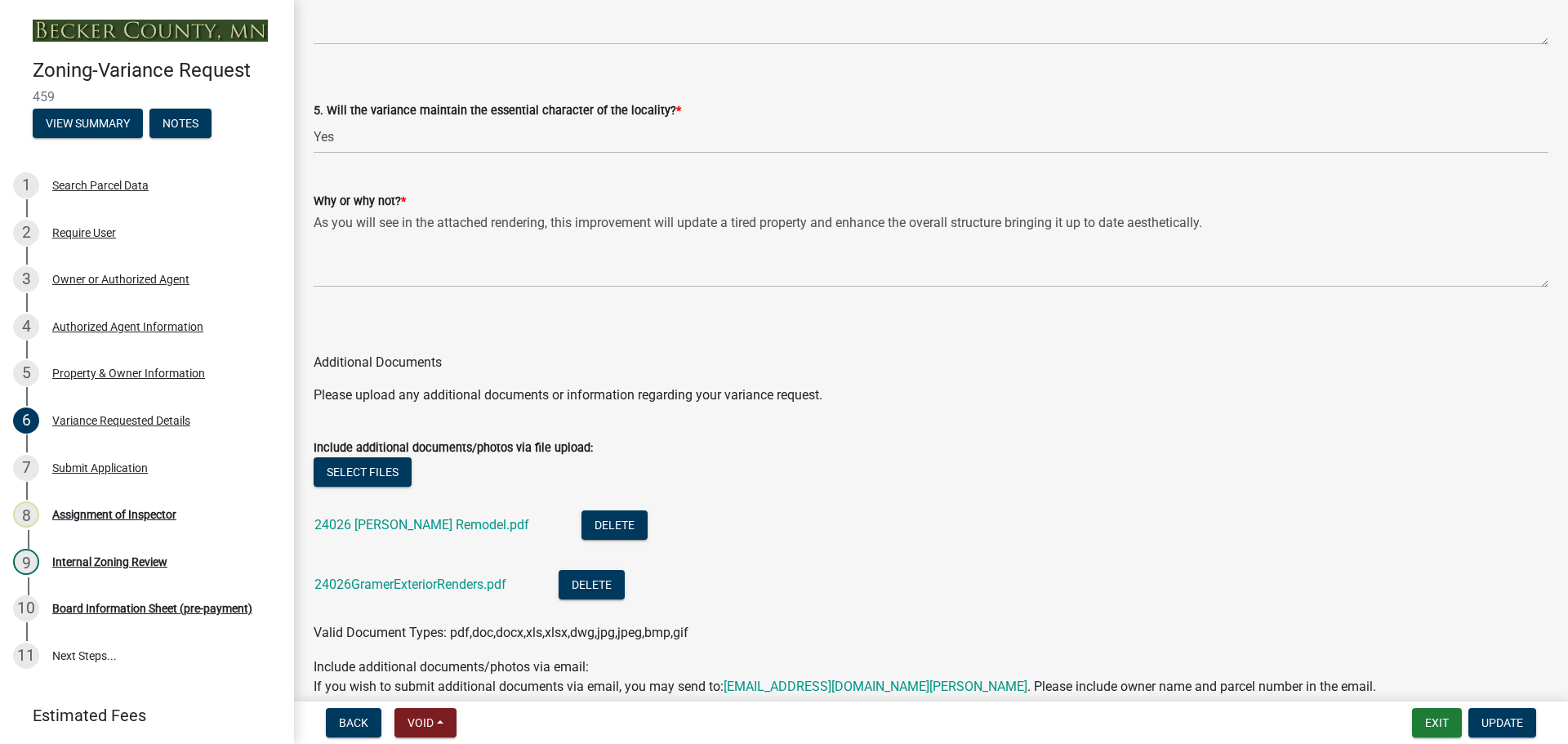
scroll to position [3530, 0]
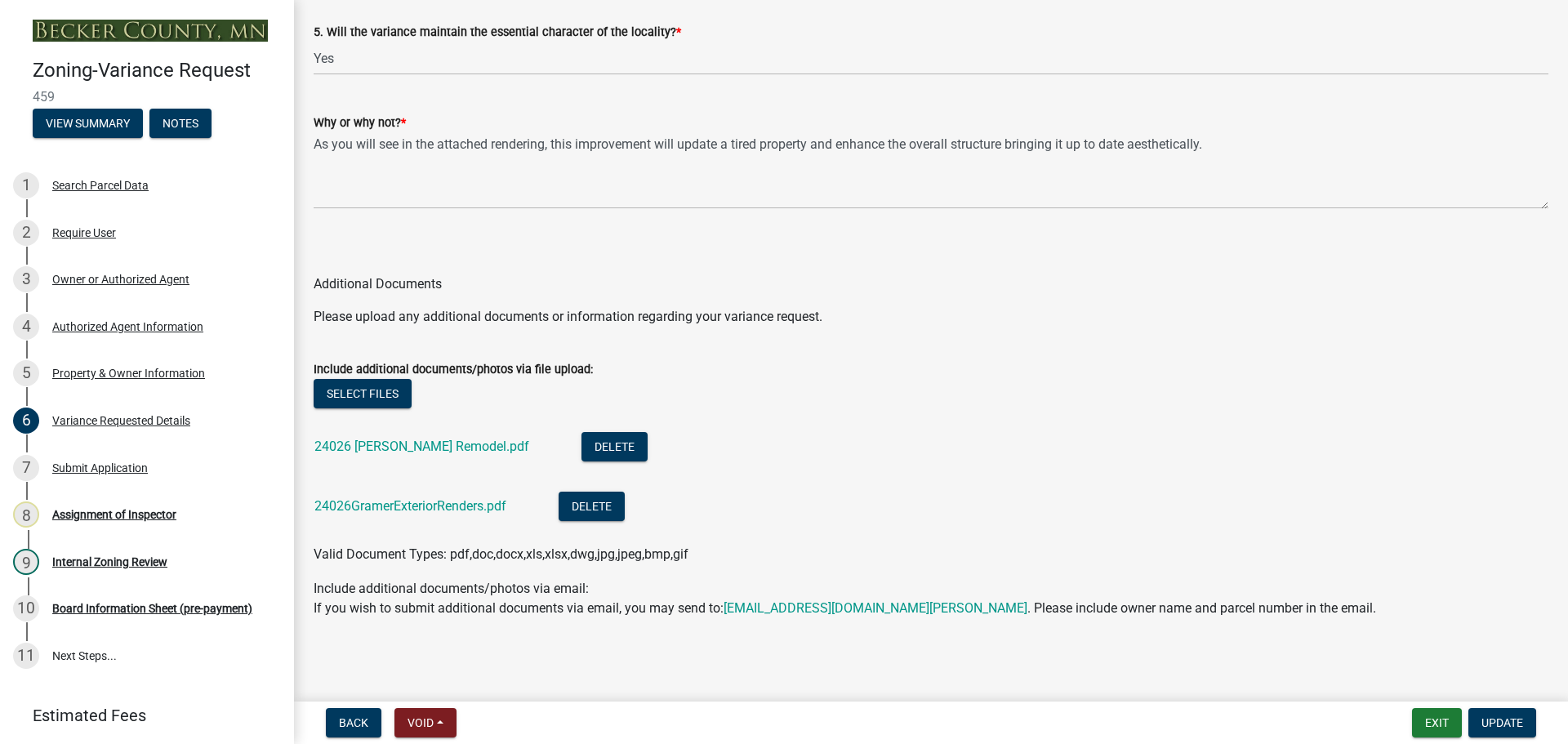
drag, startPoint x: 384, startPoint y: 313, endPoint x: 380, endPoint y: 494, distance: 181.0
click at [384, 444] on link "24026 [PERSON_NAME] Remodel.pdf" at bounding box center [422, 446] width 215 height 16
click at [350, 504] on link "24026GramerExteriorRenders.pdf" at bounding box center [410, 507] width 192 height 16
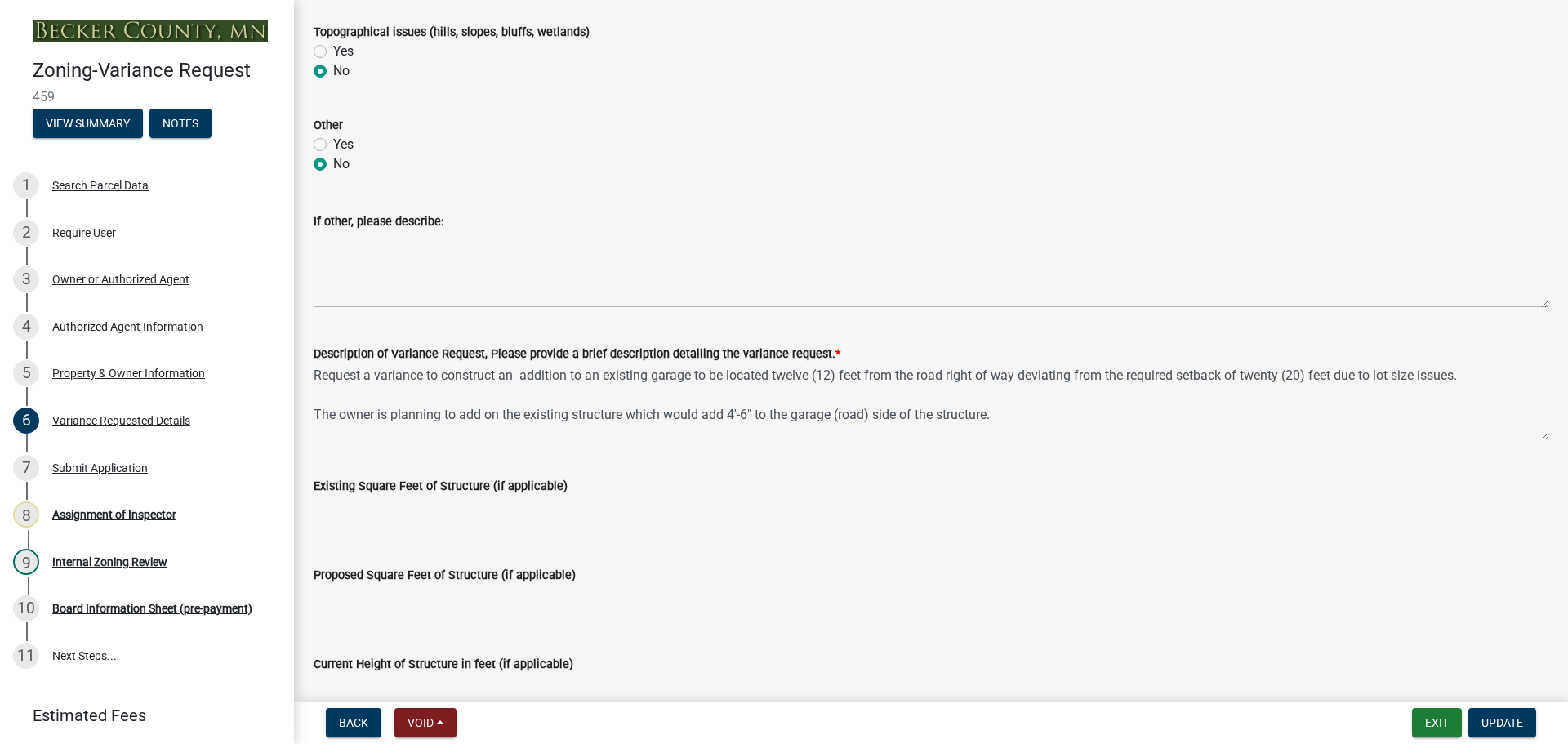
scroll to position [1062, 0]
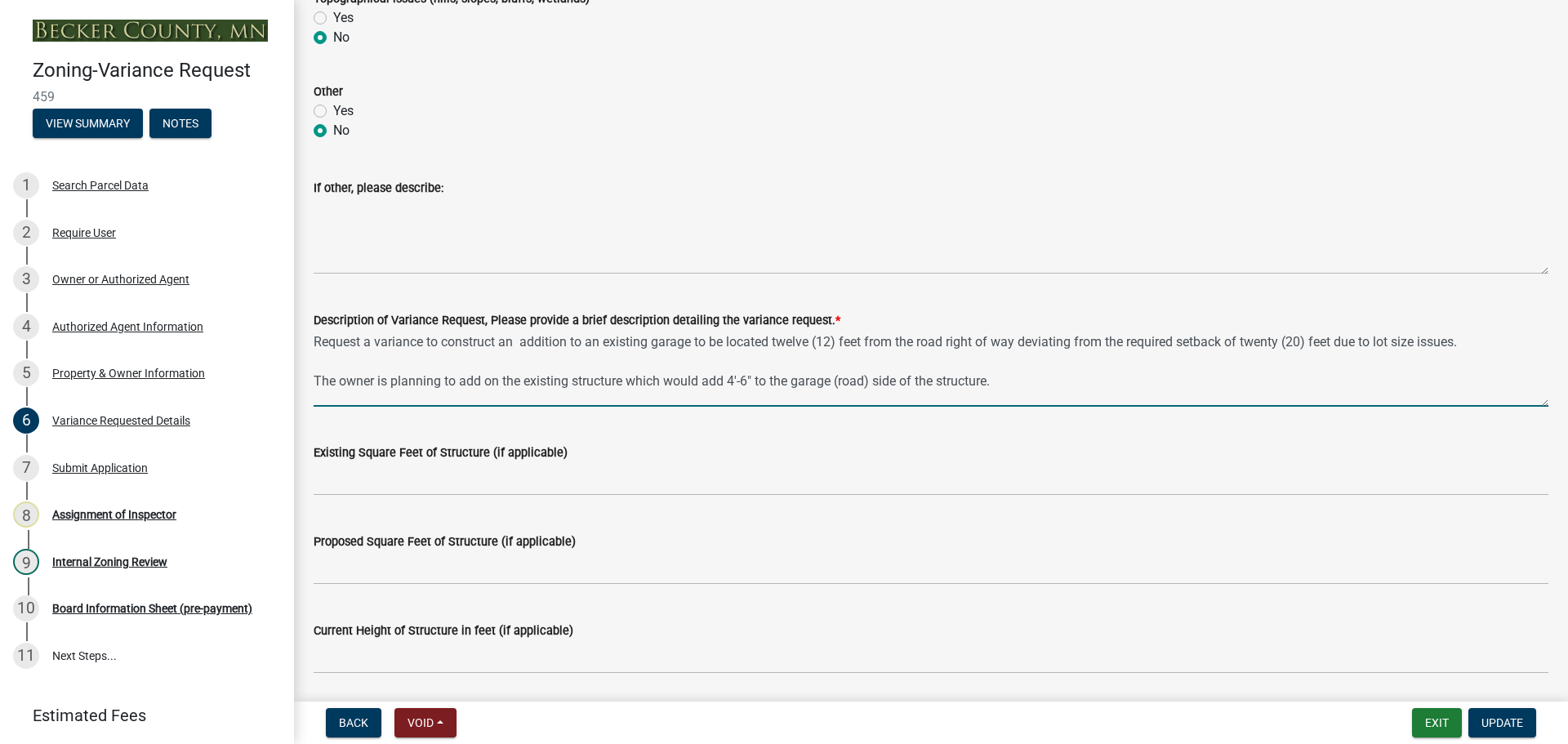
click at [316, 343] on textarea "Request a variance to construct an addition to an existing garage to be located…" at bounding box center [930, 369] width 1234 height 77
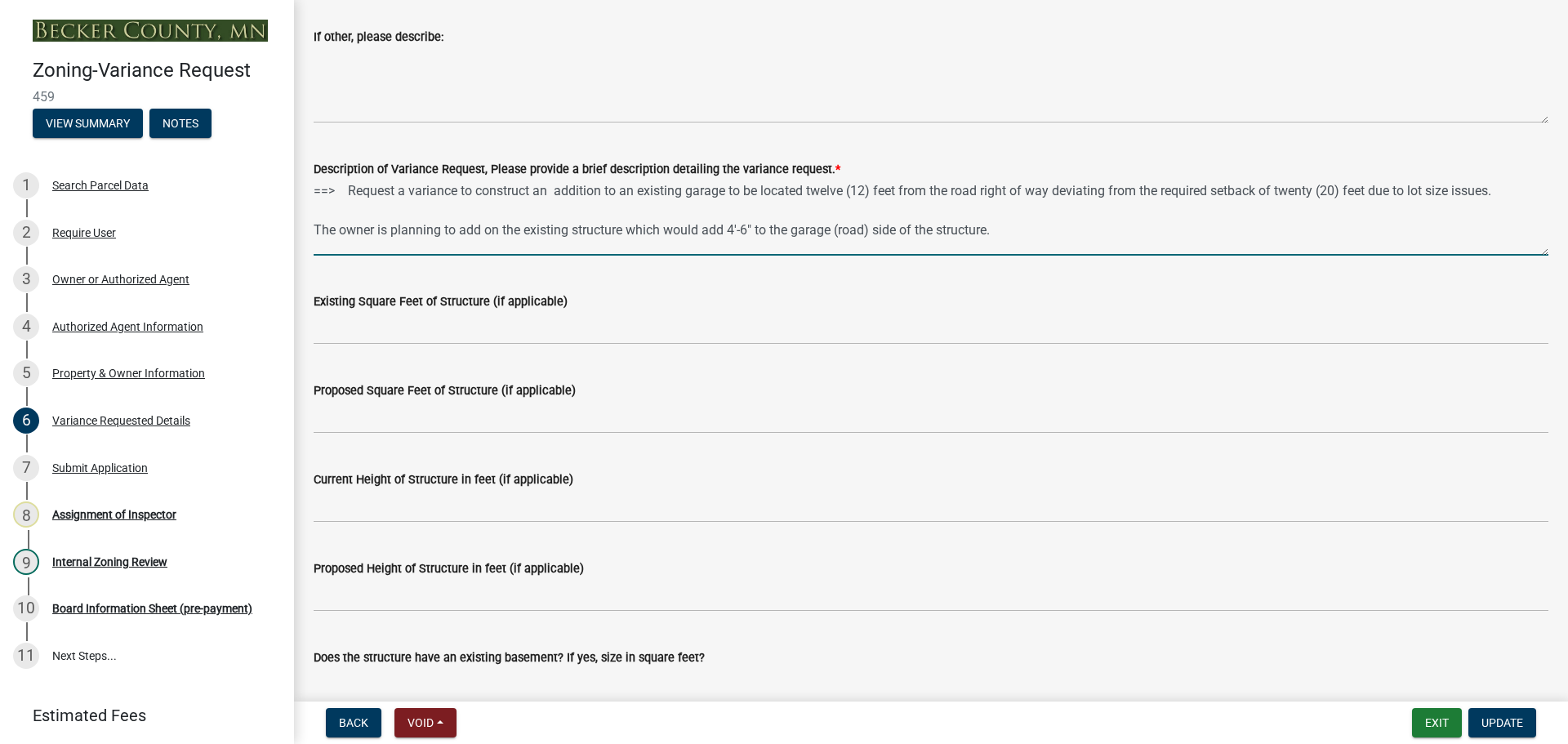
scroll to position [1226, 0]
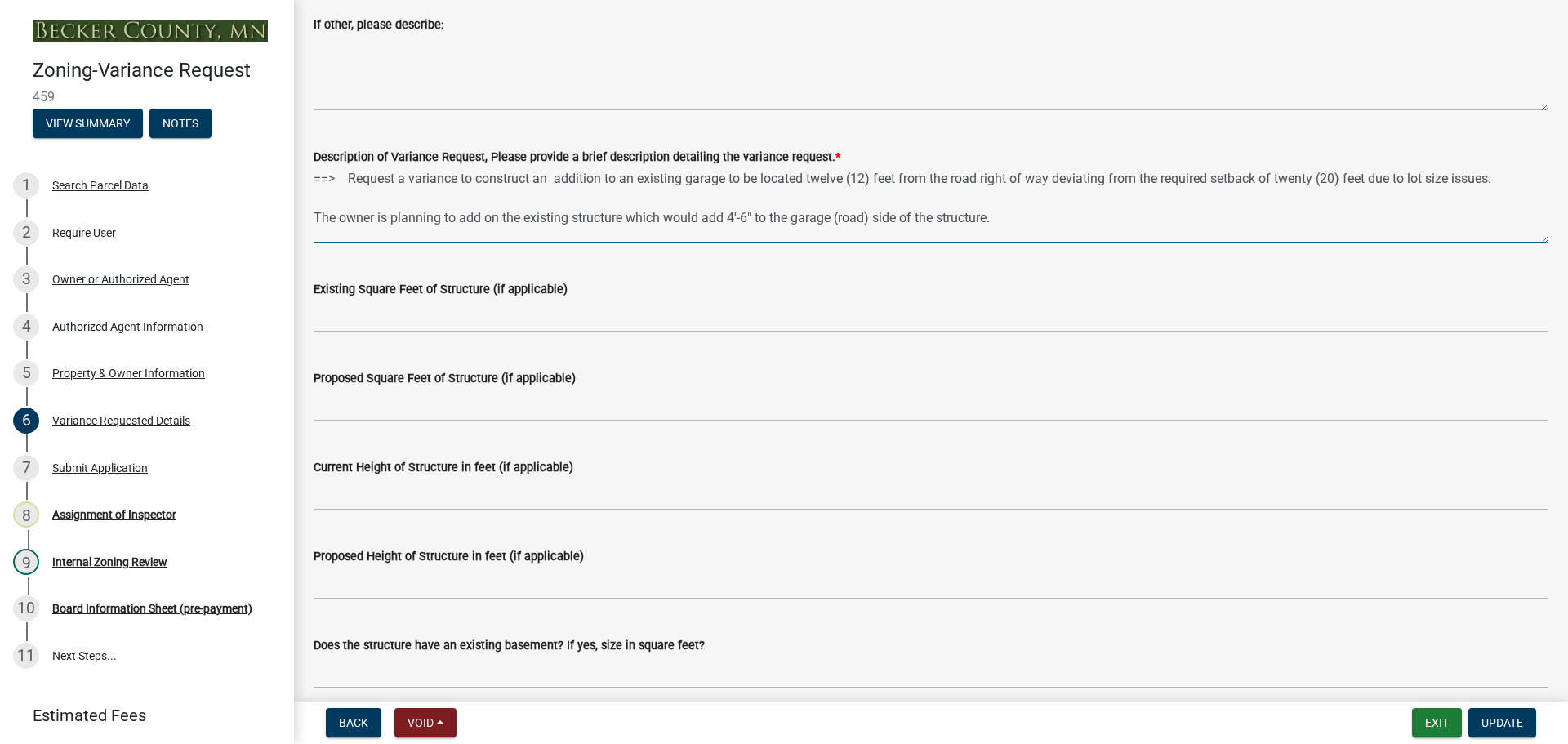
type textarea "==> Request a variance to construct an addition to an existing garage to be loc…"
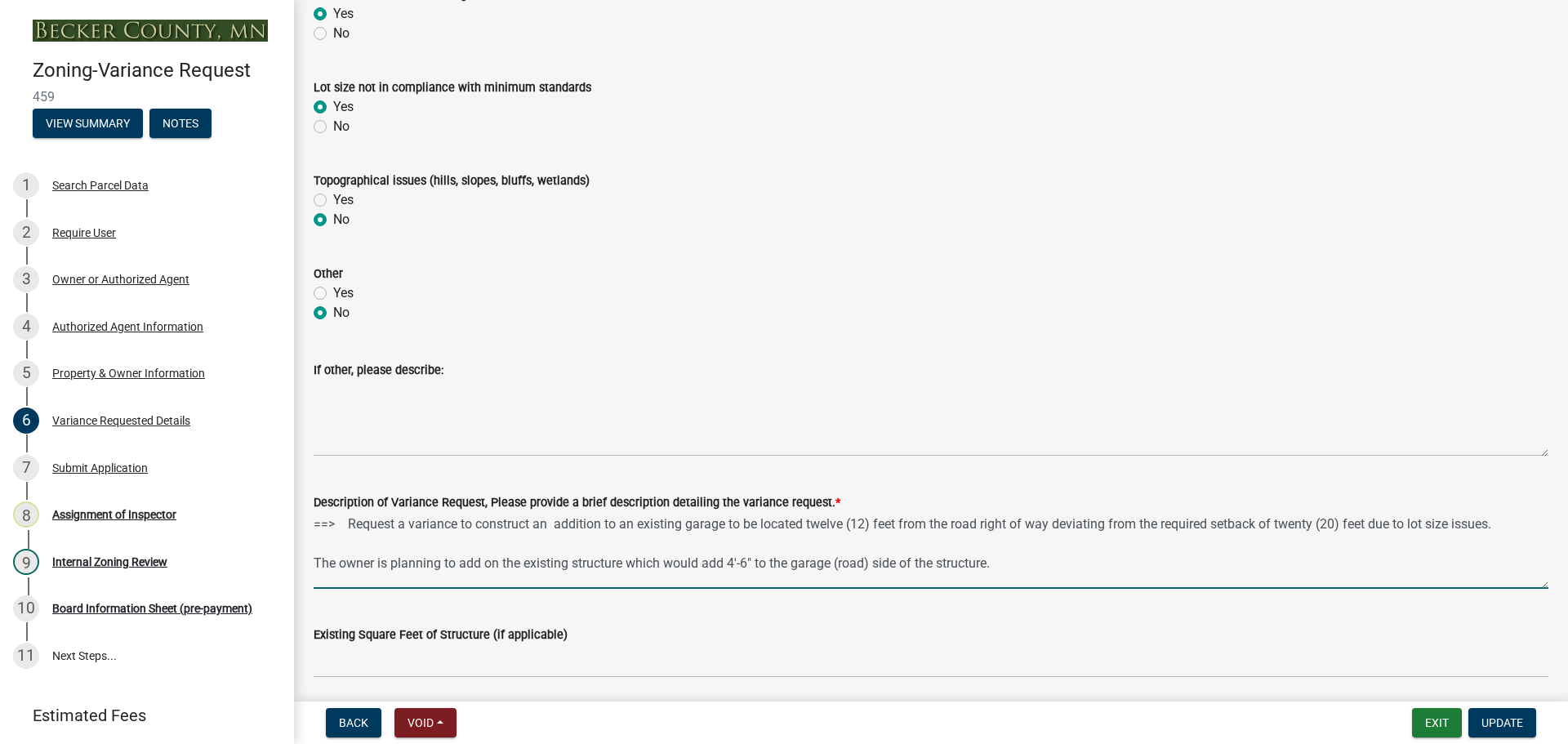
scroll to position [899, 0]
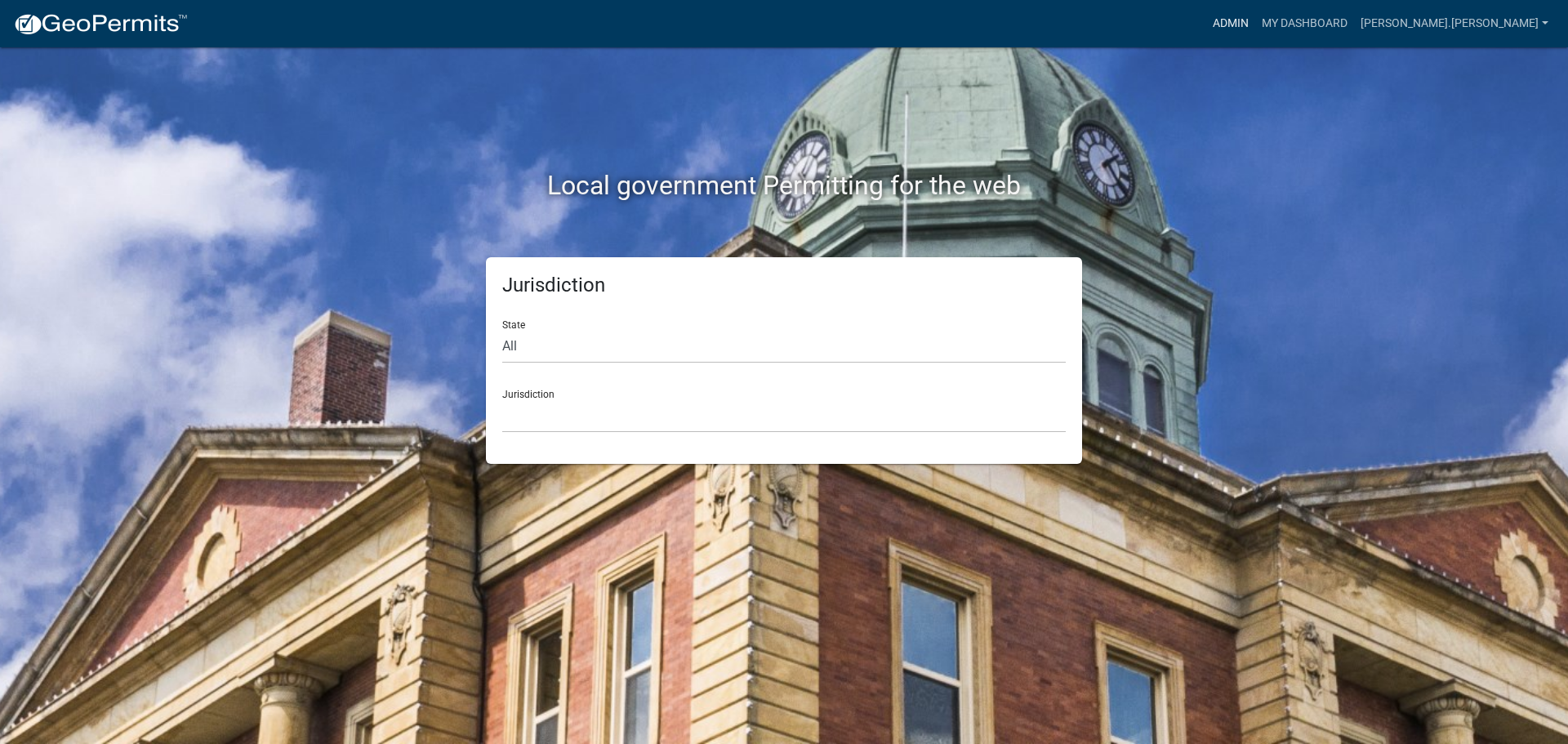
click at [1255, 20] on link "Admin" at bounding box center [1230, 24] width 49 height 32
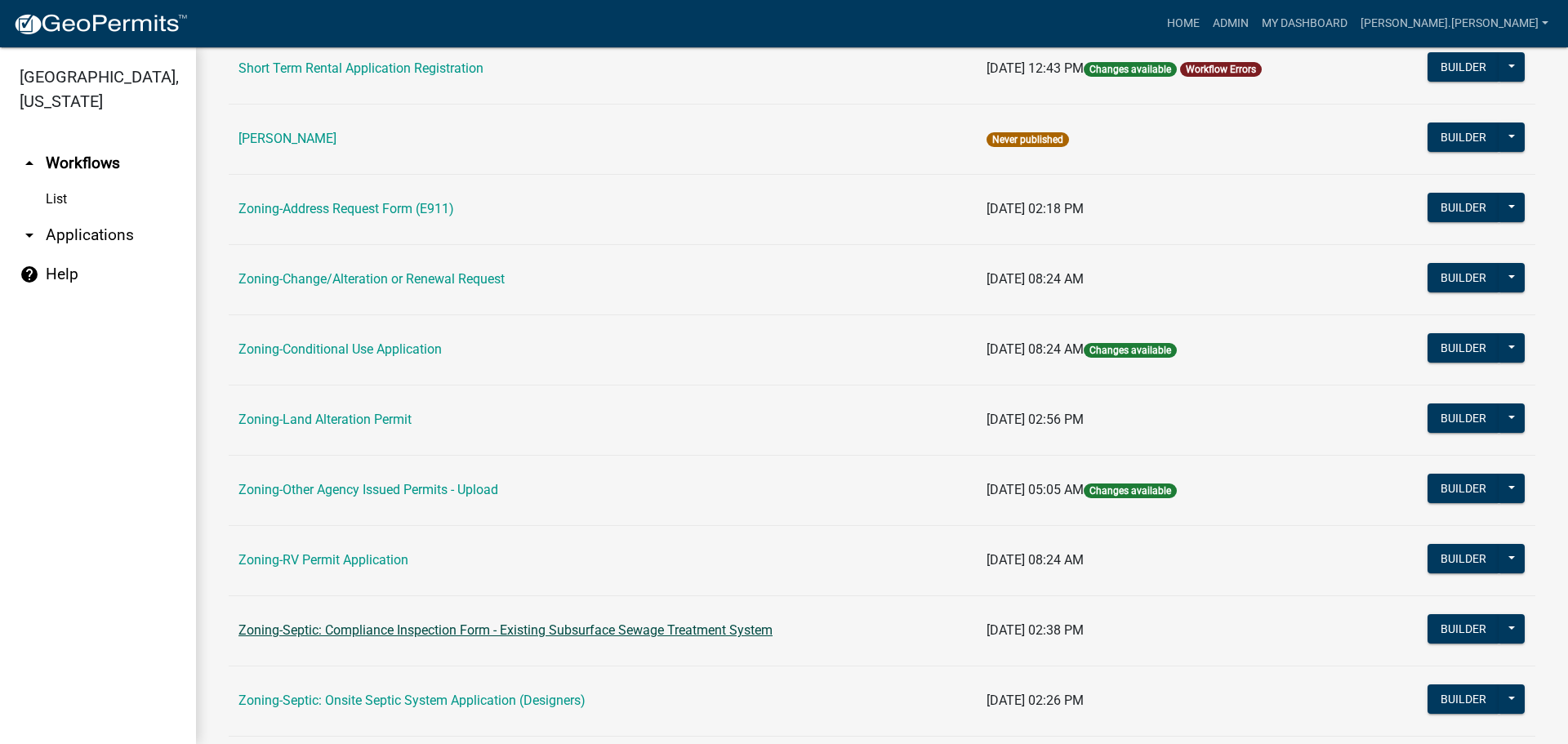
scroll to position [409, 0]
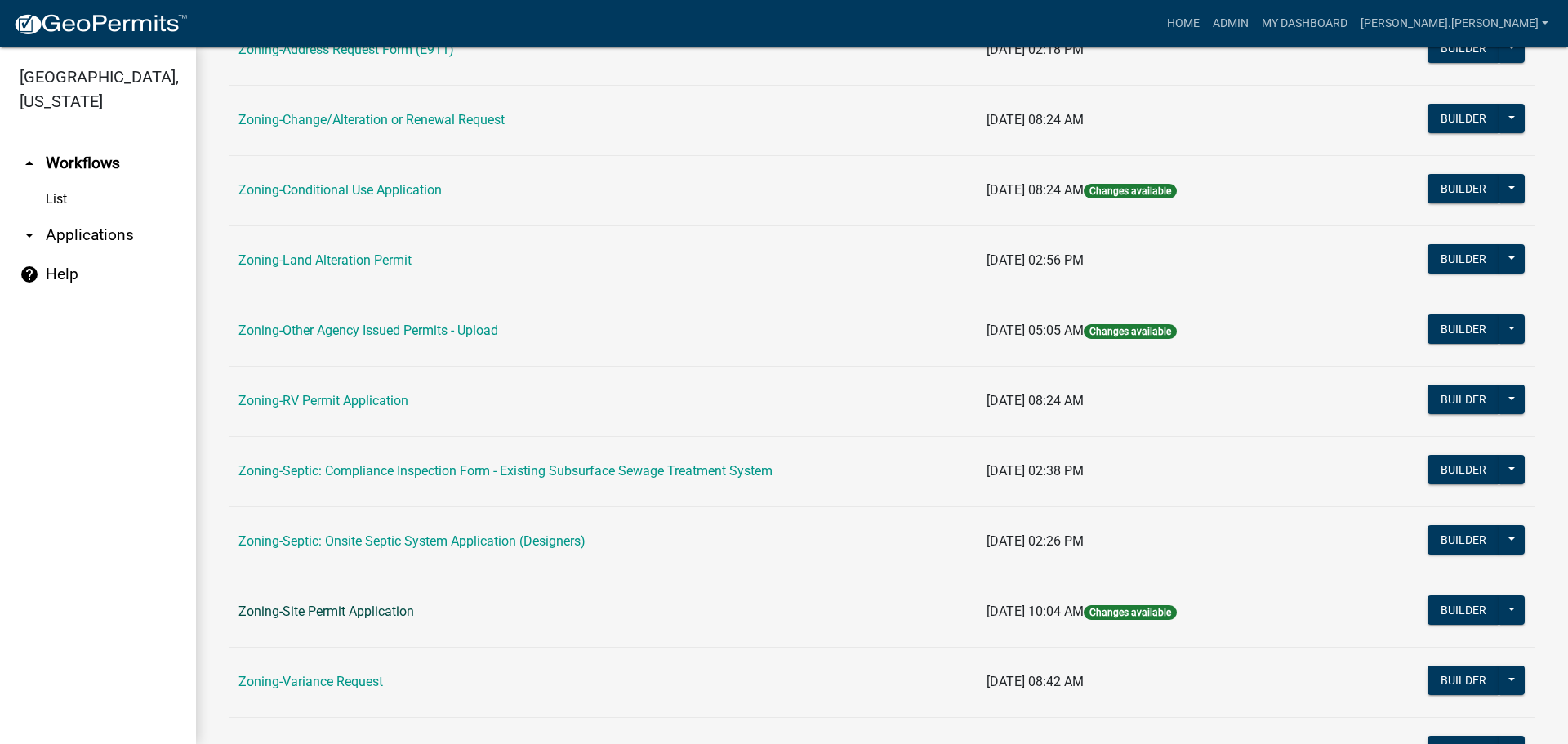
click at [365, 608] on link "Zoning-Site Permit Application" at bounding box center [326, 612] width 175 height 16
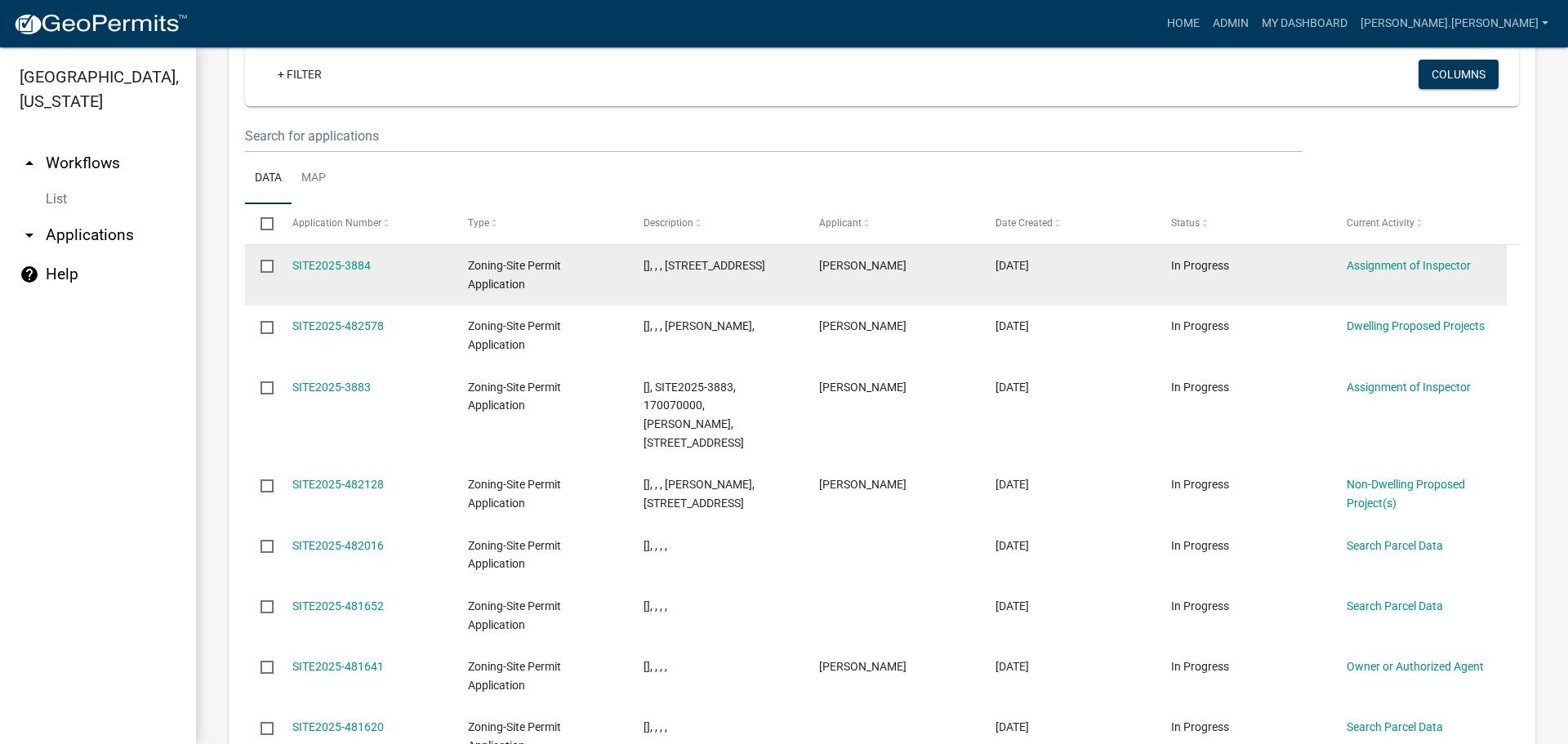
scroll to position [1564, 0]
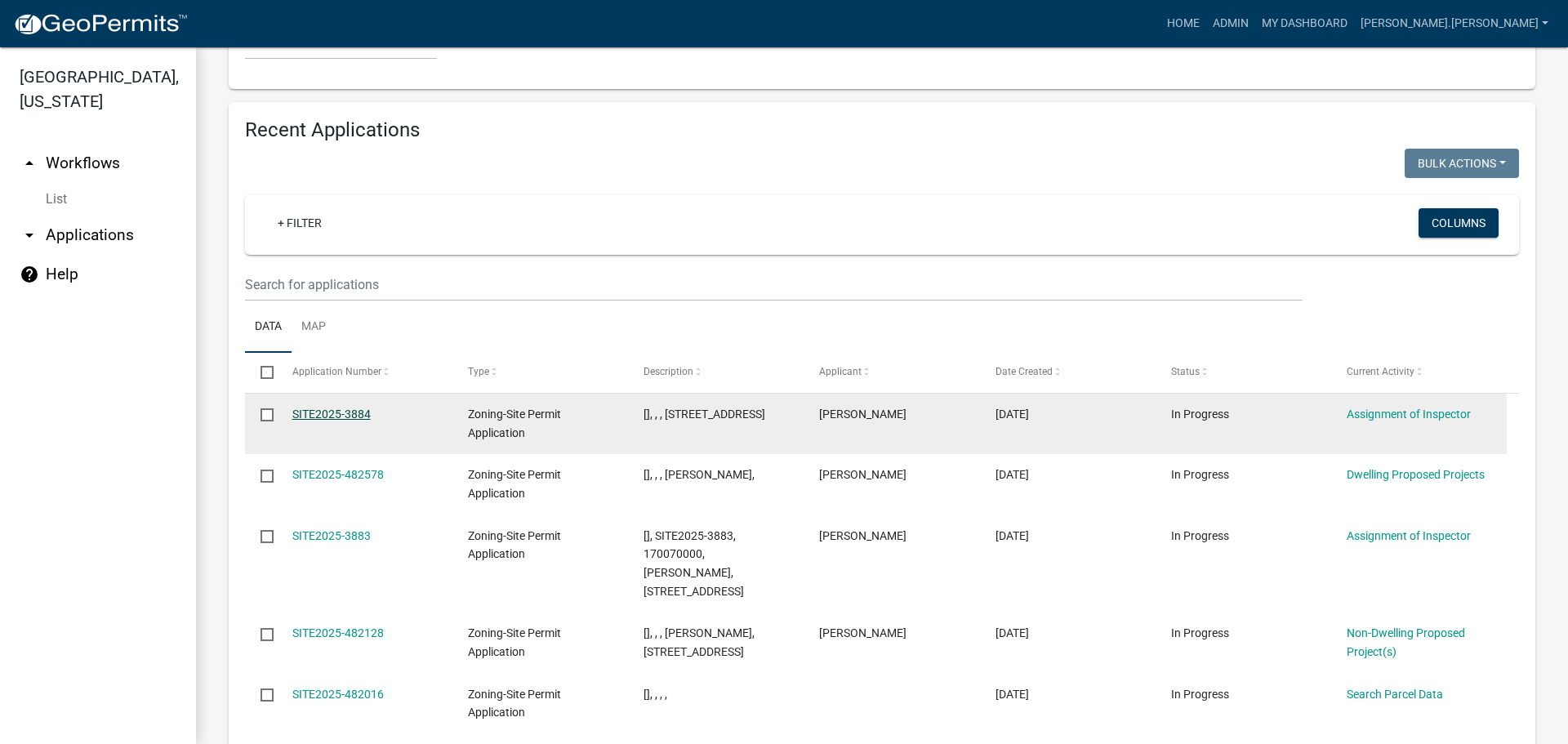
click at [319, 408] on link "SITE2025-3884" at bounding box center [332, 414] width 79 height 13
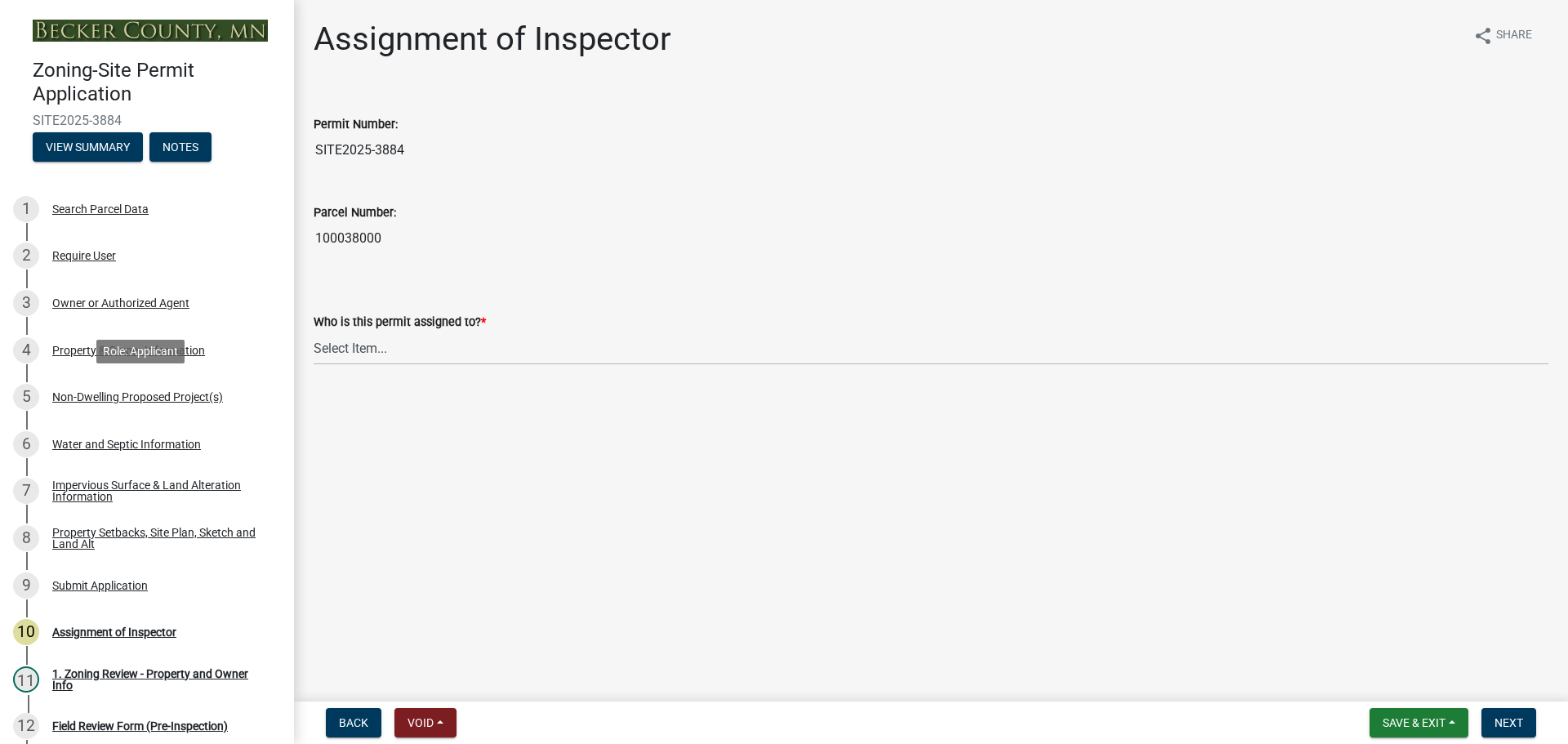
click at [142, 404] on div "5 Non-Dwelling Proposed Project(s)" at bounding box center [140, 397] width 255 height 27
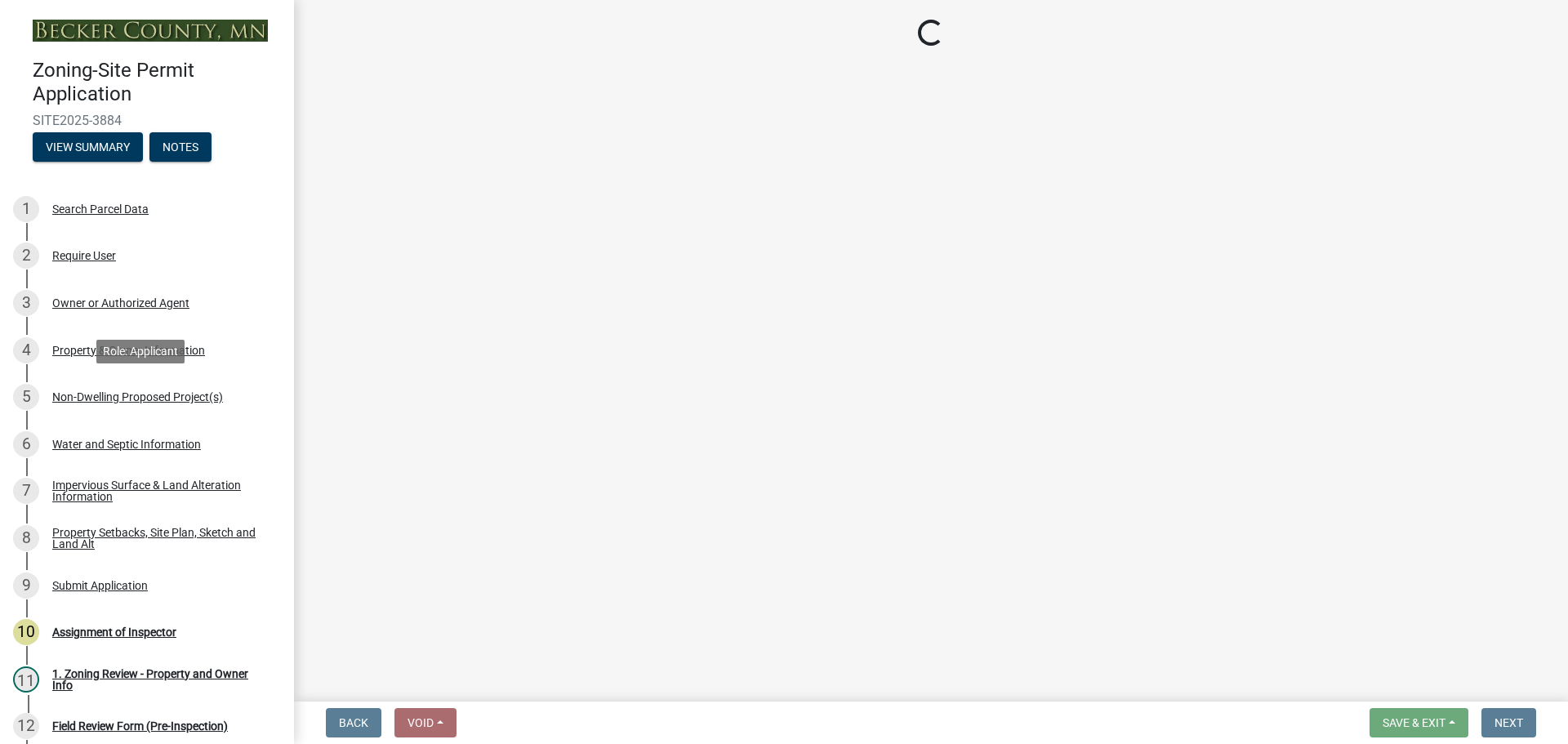
select select "6ced1b54-2913-4dbf-9776-23baa6524e46"
select select "3a2d96d3-fd69-4ed9-bae4-7a5aa03a7e58"
select select "6094bfe3-a997-46d7-8224-ceb3abf7e49e"
select select "ae391dbd-f41d-43ca-bdf1-092bd9136923"
select select "258cbdbc-8629-455d-9fed-6a57bf82144e"
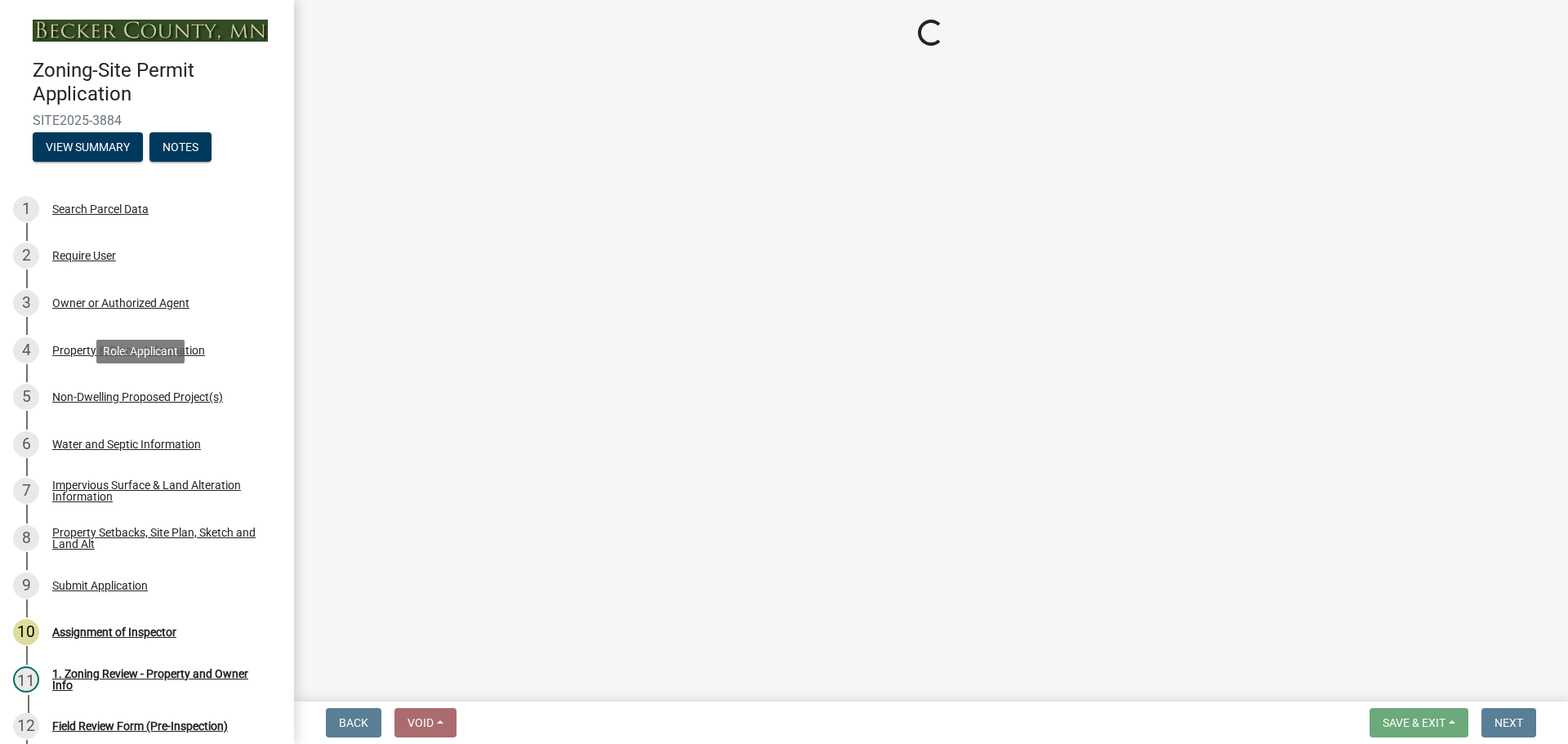
select select "a9a8393f-3c28-47b8-b6d9-84c94641c3fc"
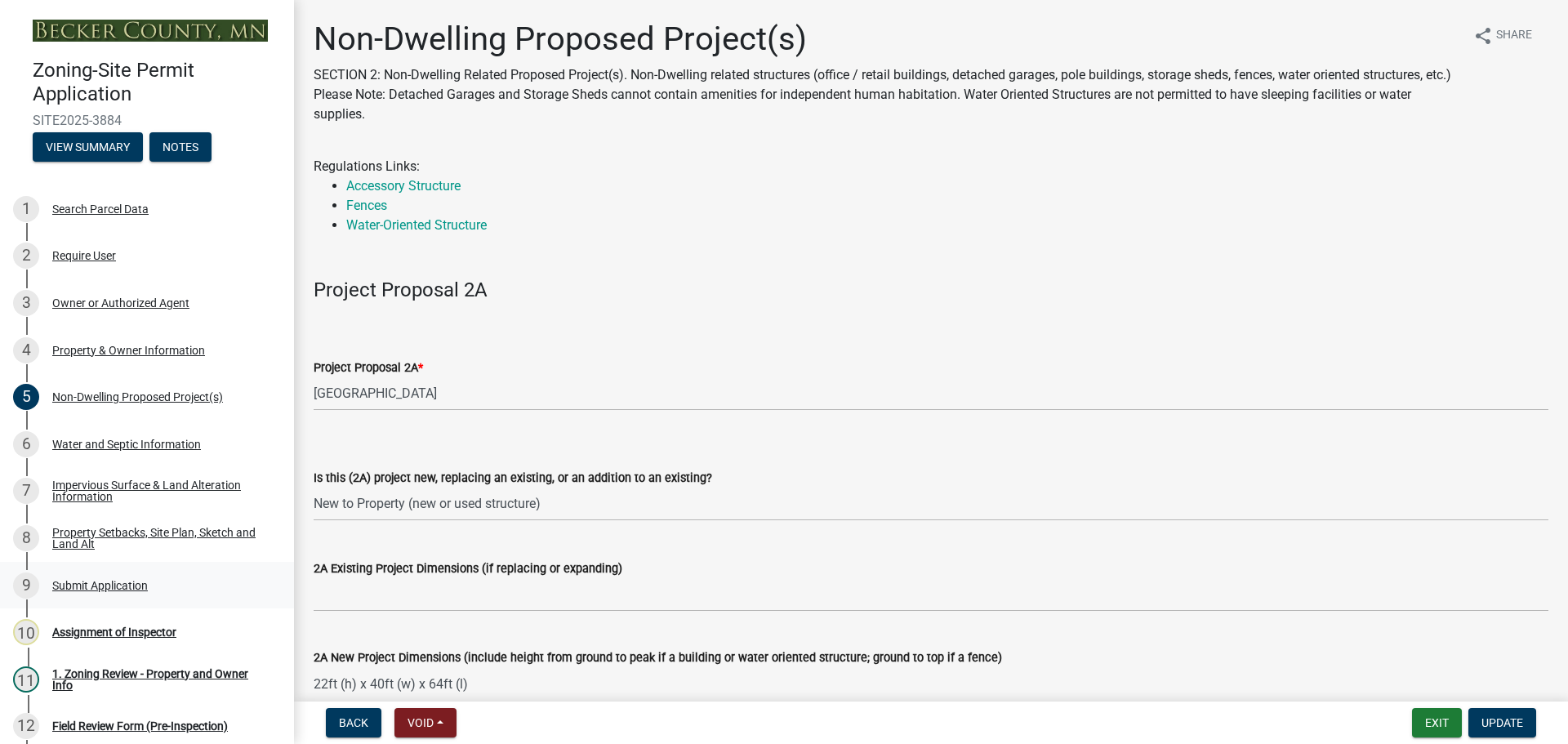
click at [98, 589] on div "Submit Application" at bounding box center [99, 586] width 96 height 12
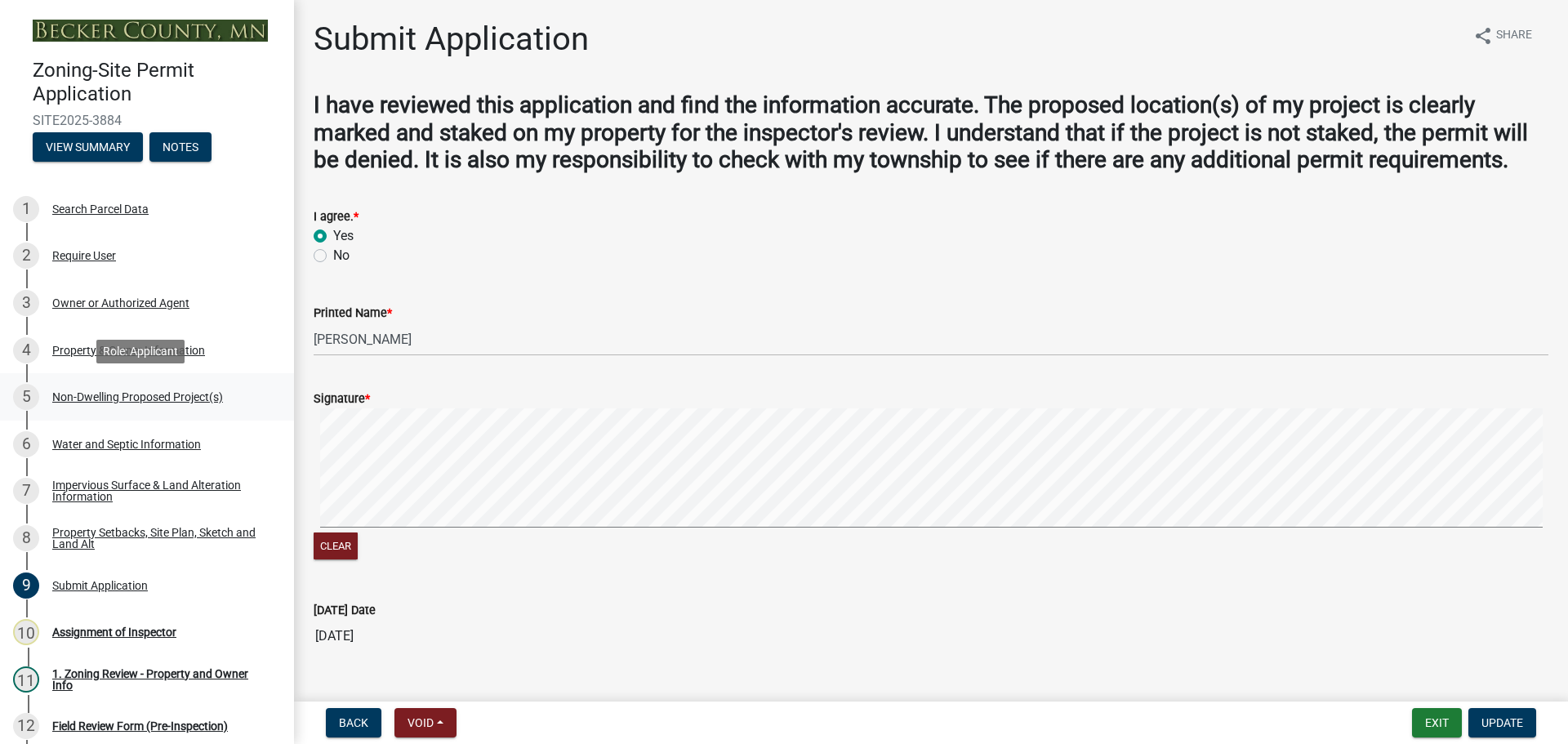
click at [95, 391] on div "Non-Dwelling Proposed Project(s)" at bounding box center [137, 397] width 170 height 12
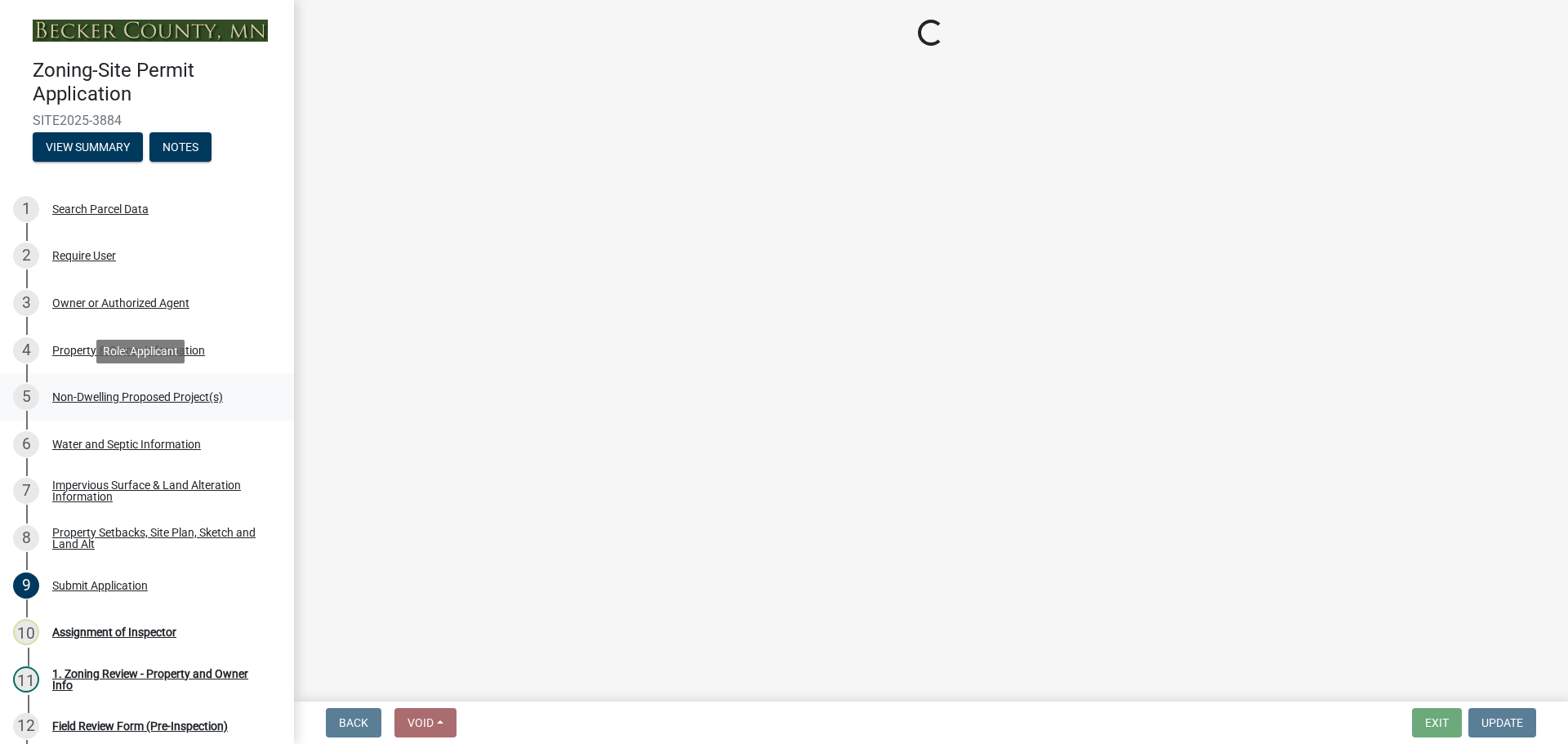
select select "6ced1b54-2913-4dbf-9776-23baa6524e46"
select select "3a2d96d3-fd69-4ed9-bae4-7a5aa03a7e58"
select select "6094bfe3-a997-46d7-8224-ceb3abf7e49e"
select select "ae391dbd-f41d-43ca-bdf1-092bd9136923"
select select "258cbdbc-8629-455d-9fed-6a57bf82144e"
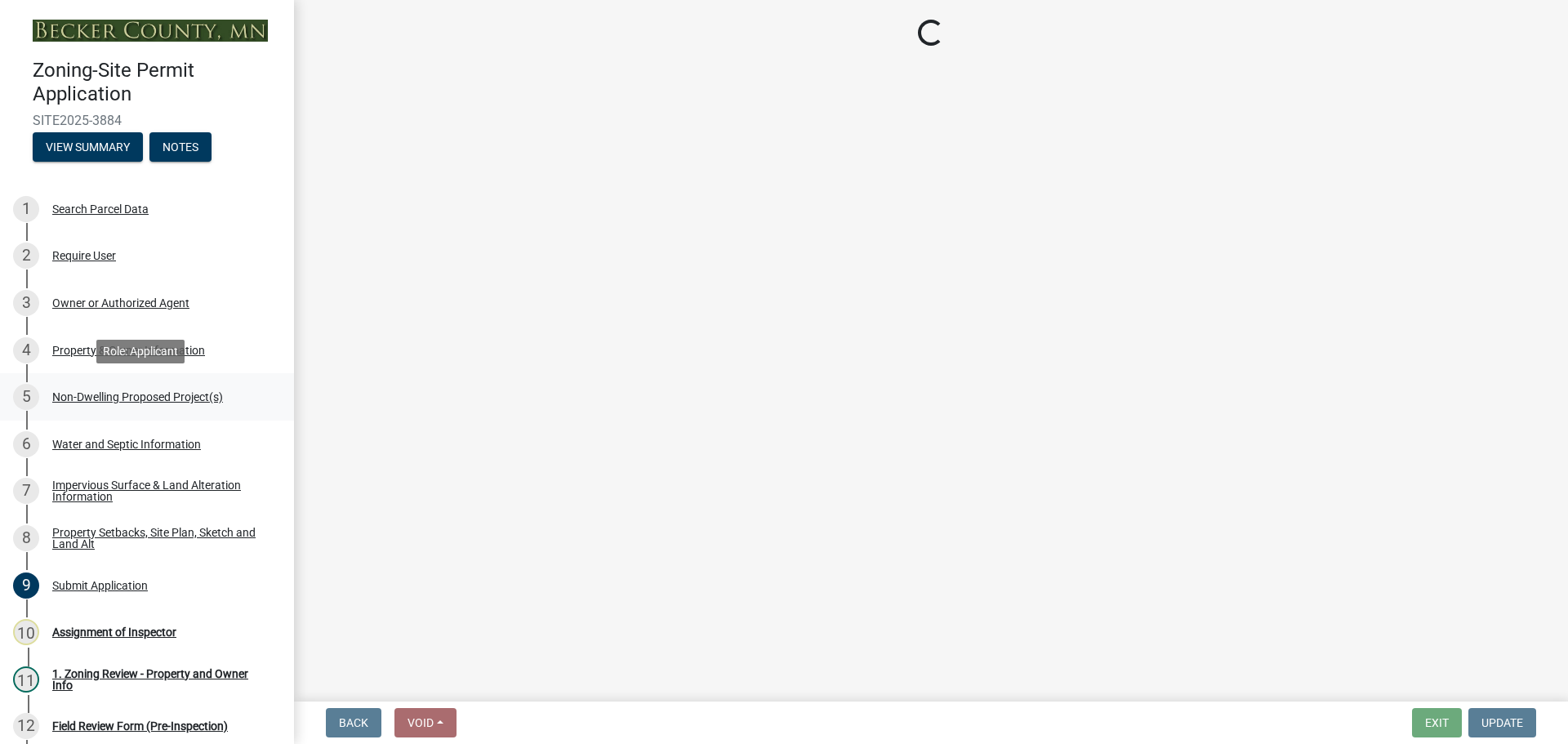
select select "a9a8393f-3c28-47b8-b6d9-84c94641c3fc"
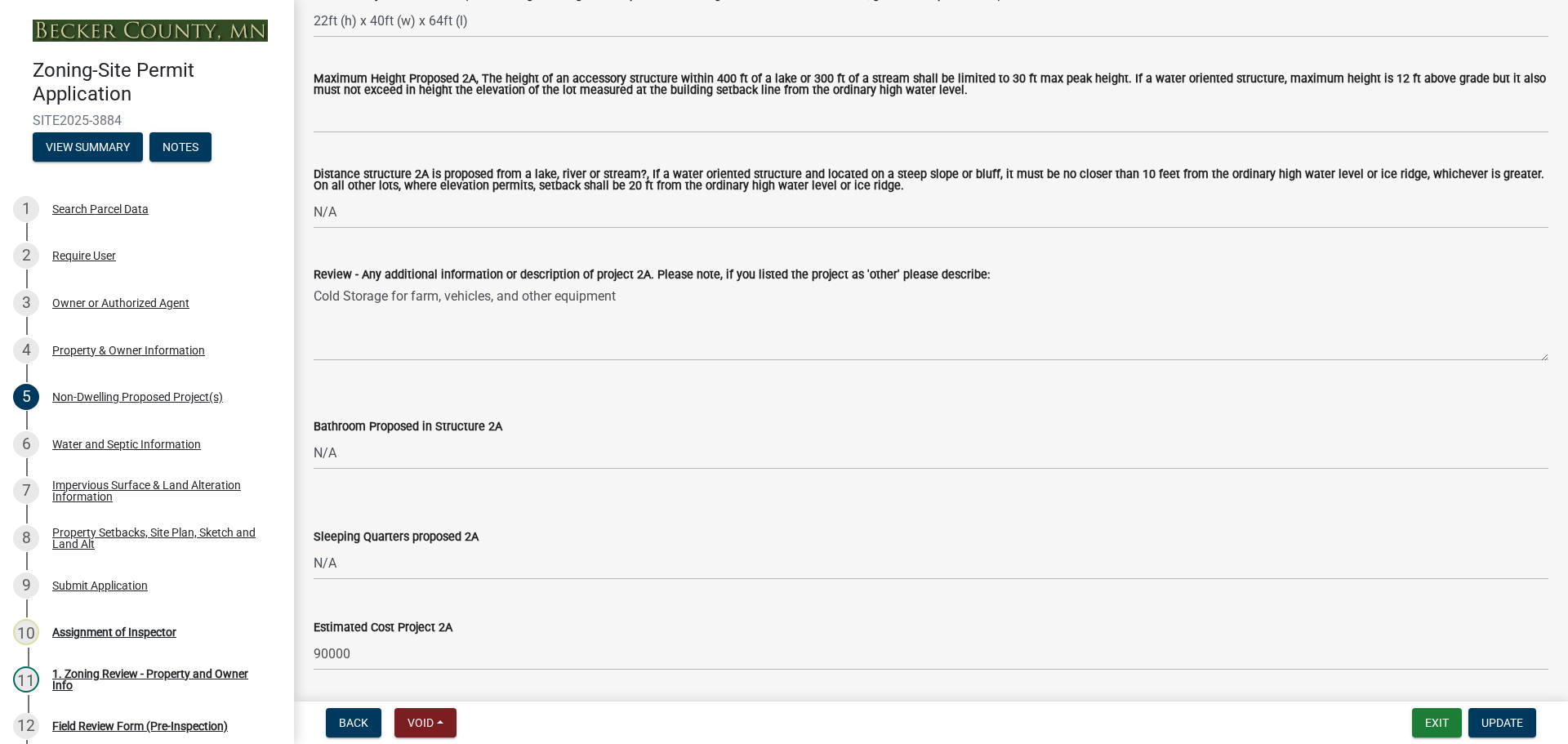
scroll to position [817, 0]
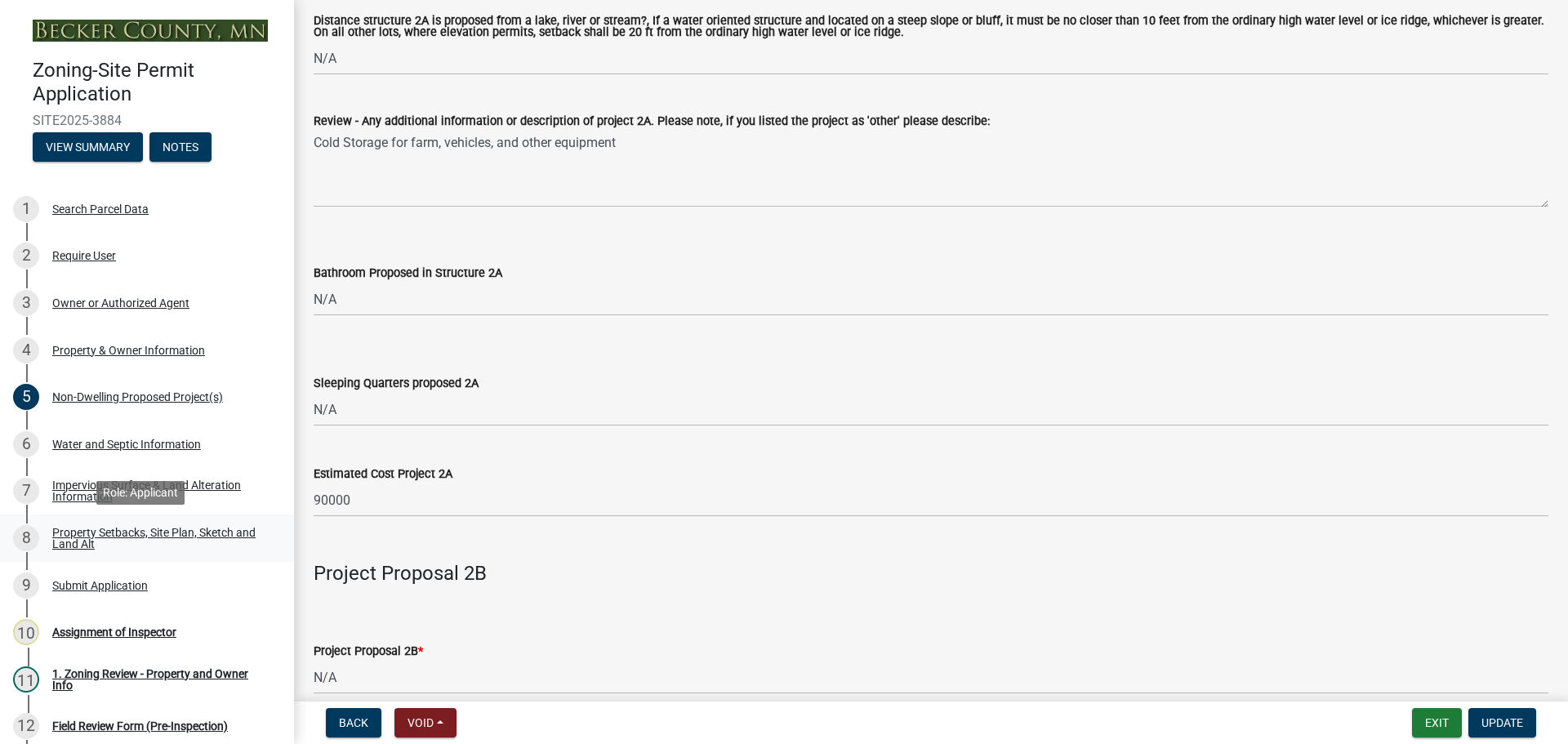
click at [139, 530] on div "Property Setbacks, Site Plan, Sketch and Land Alt" at bounding box center [160, 538] width 216 height 23
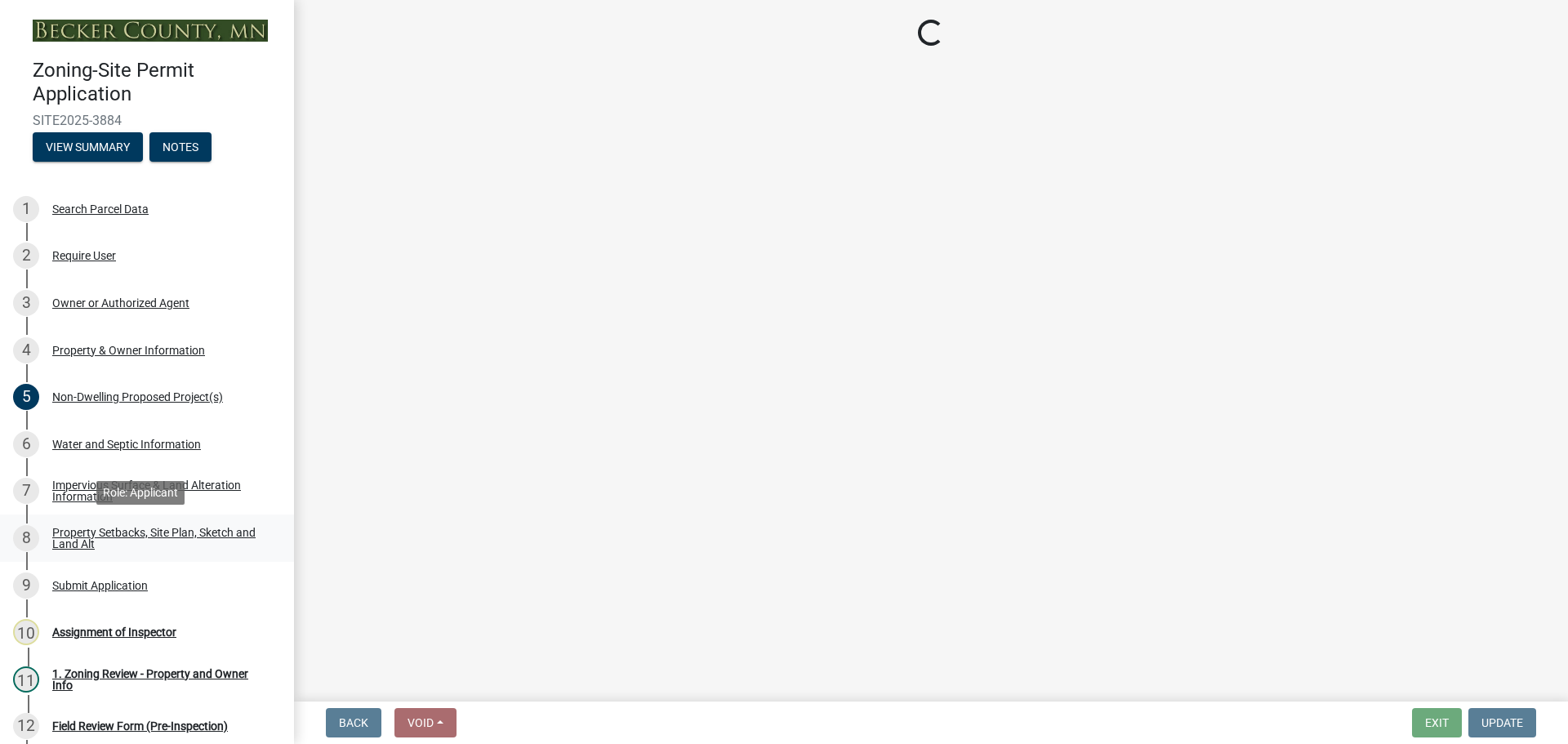
scroll to position [0, 0]
select select "bc359128-44fe-43a6-b559-d4174f4d38cf"
select select "b827d36a-50e8-40dd-aeaa-a80d5c176b31"
select select "fd58f24c-a096-4195-863e-b494ea1fd324"
select select "12f785fb-c378-4b18-841c-21c73dc99083"
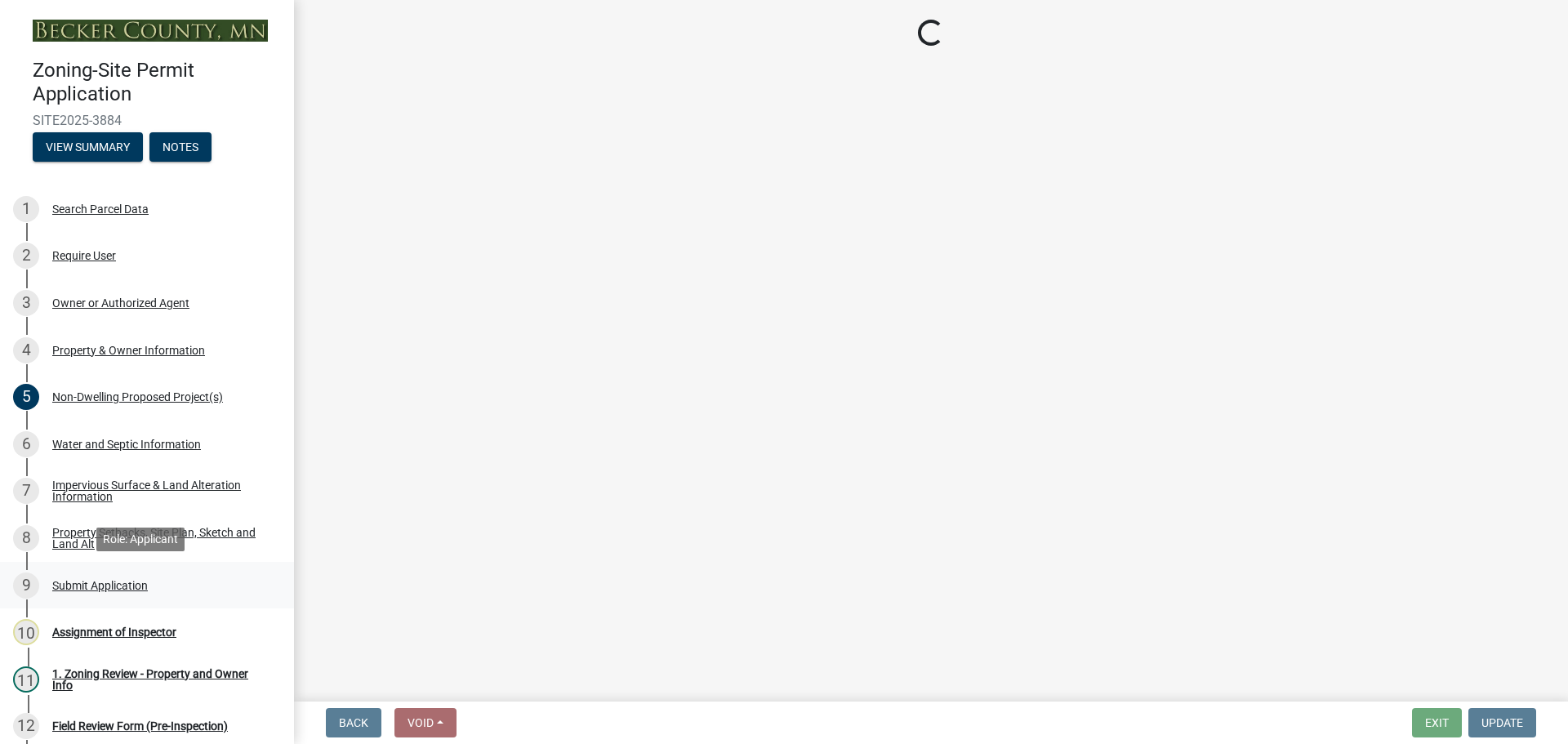
select select "12da6293-5841-4f5c-bd92-3658833964cd"
select select "27b2a8b4-abf6-463e-8c0c-7c5d2b4fe26f"
select select "5ad4ab64-b44e-481c-9000-9e5907aa74e1"
select select "a96800da-4e88-4c62-b1ff-2cd17f9e3346"
select select "c8b8ea71-7088-4e87-a493-7bc88cc2835b"
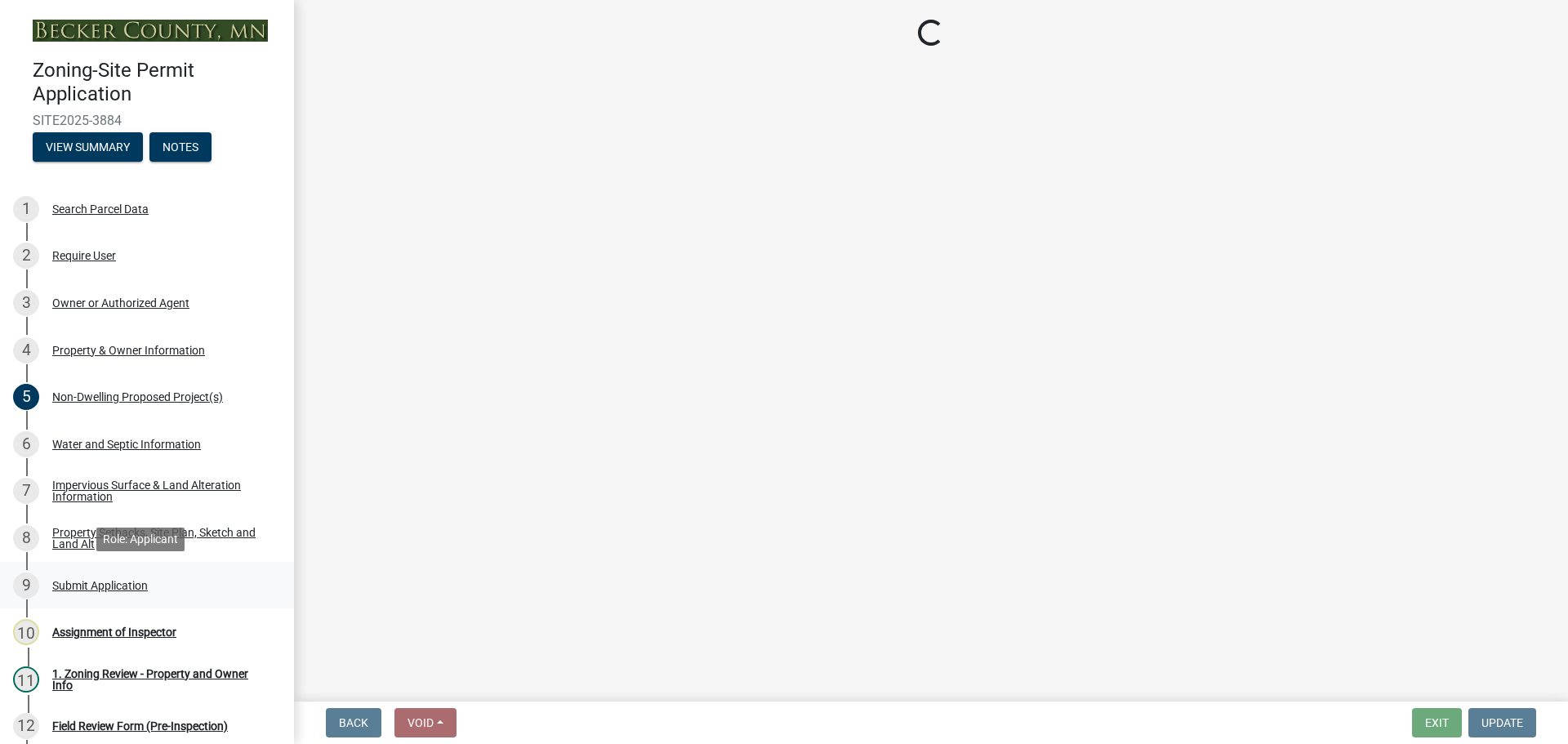
select select "a4ce8fad-3c47-4e2b-9375-28a8f2ee630b"
select select "4421853d-5e11-4b64-95ec-6c47066881cc"
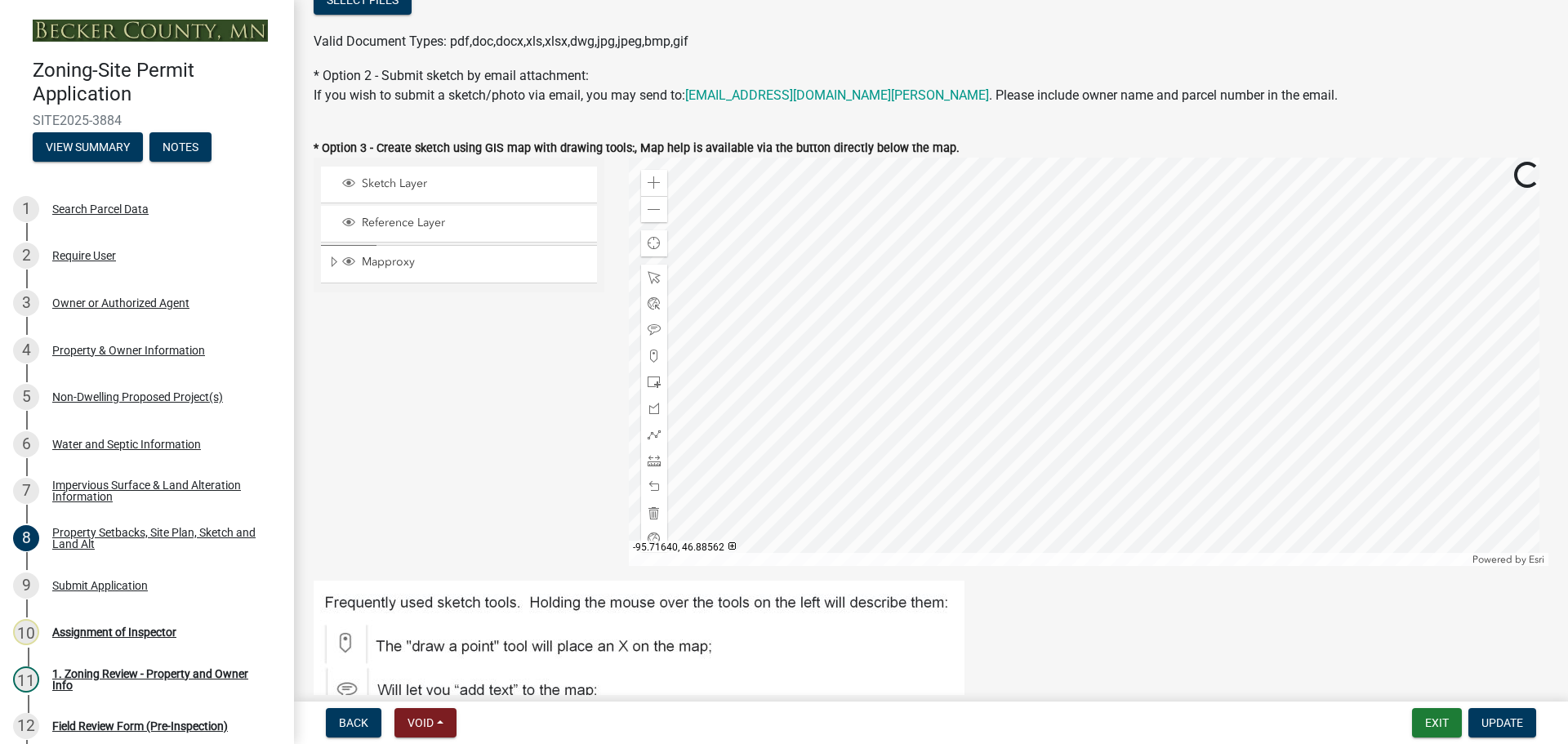
scroll to position [245, 0]
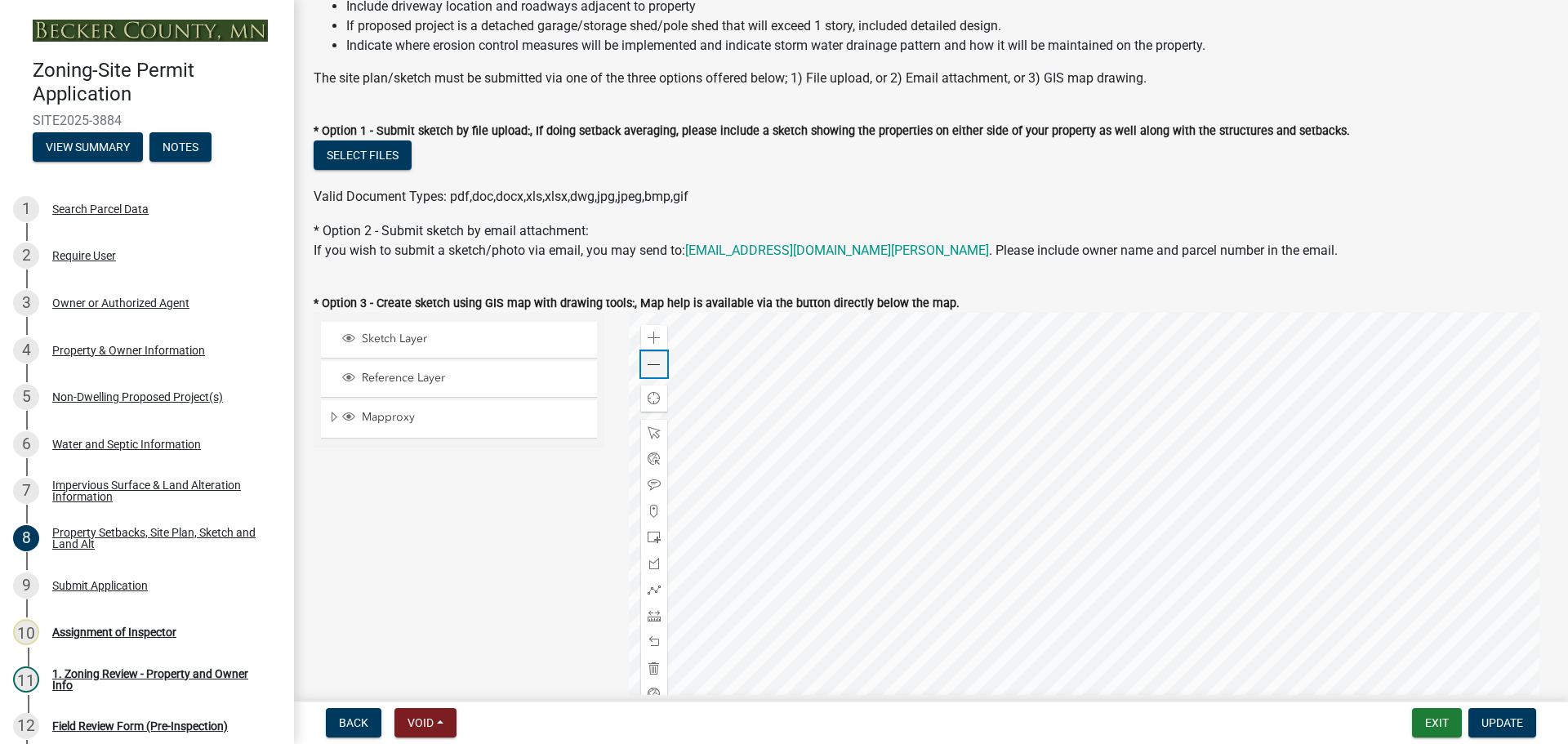
click at [648, 363] on span at bounding box center [653, 365] width 13 height 13
click at [647, 334] on span at bounding box center [653, 338] width 13 height 13
click at [1158, 520] on div at bounding box center [1088, 517] width 920 height 409
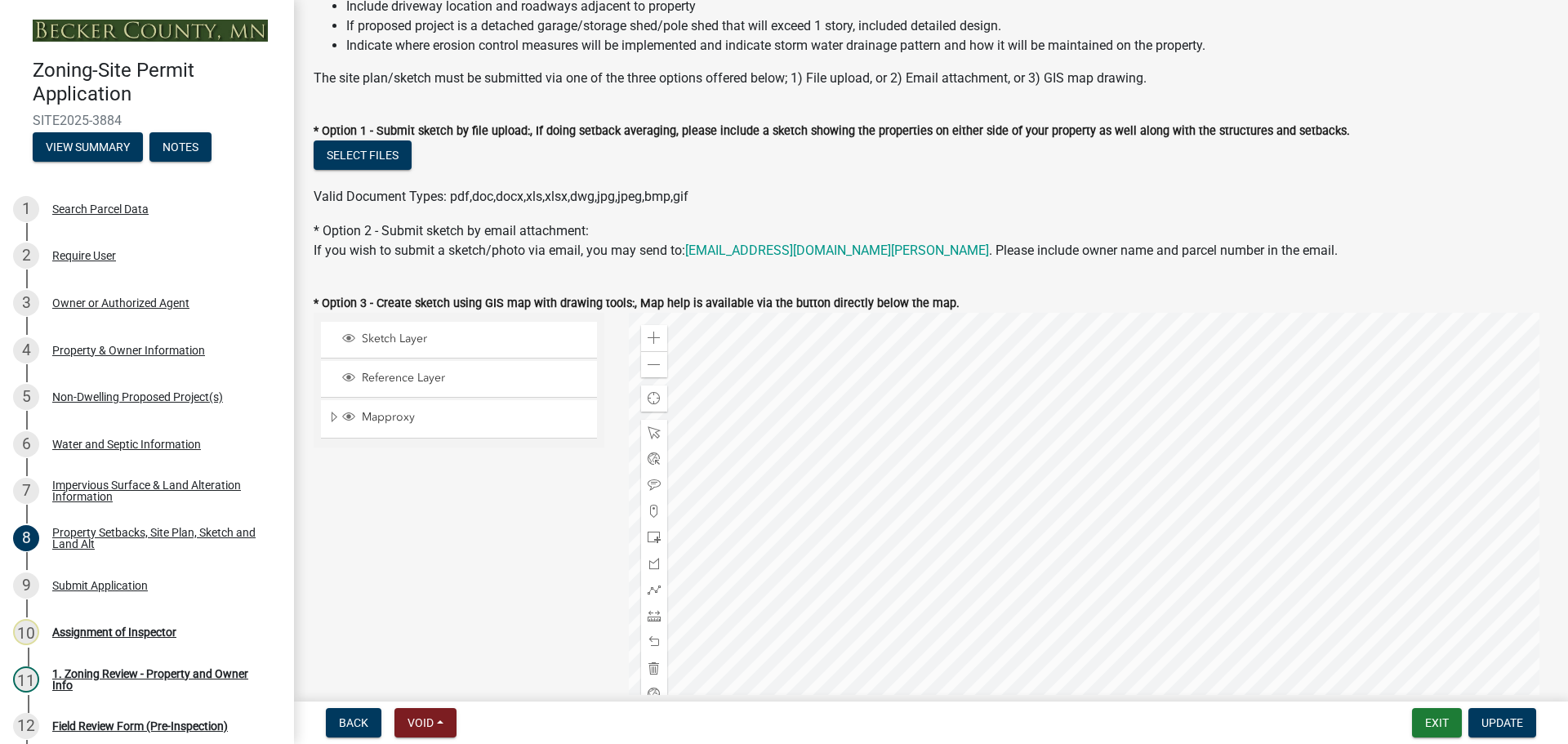
click at [1089, 370] on div at bounding box center [1088, 517] width 920 height 409
click at [1002, 533] on div at bounding box center [1088, 517] width 920 height 409
click at [993, 466] on div at bounding box center [1088, 517] width 920 height 409
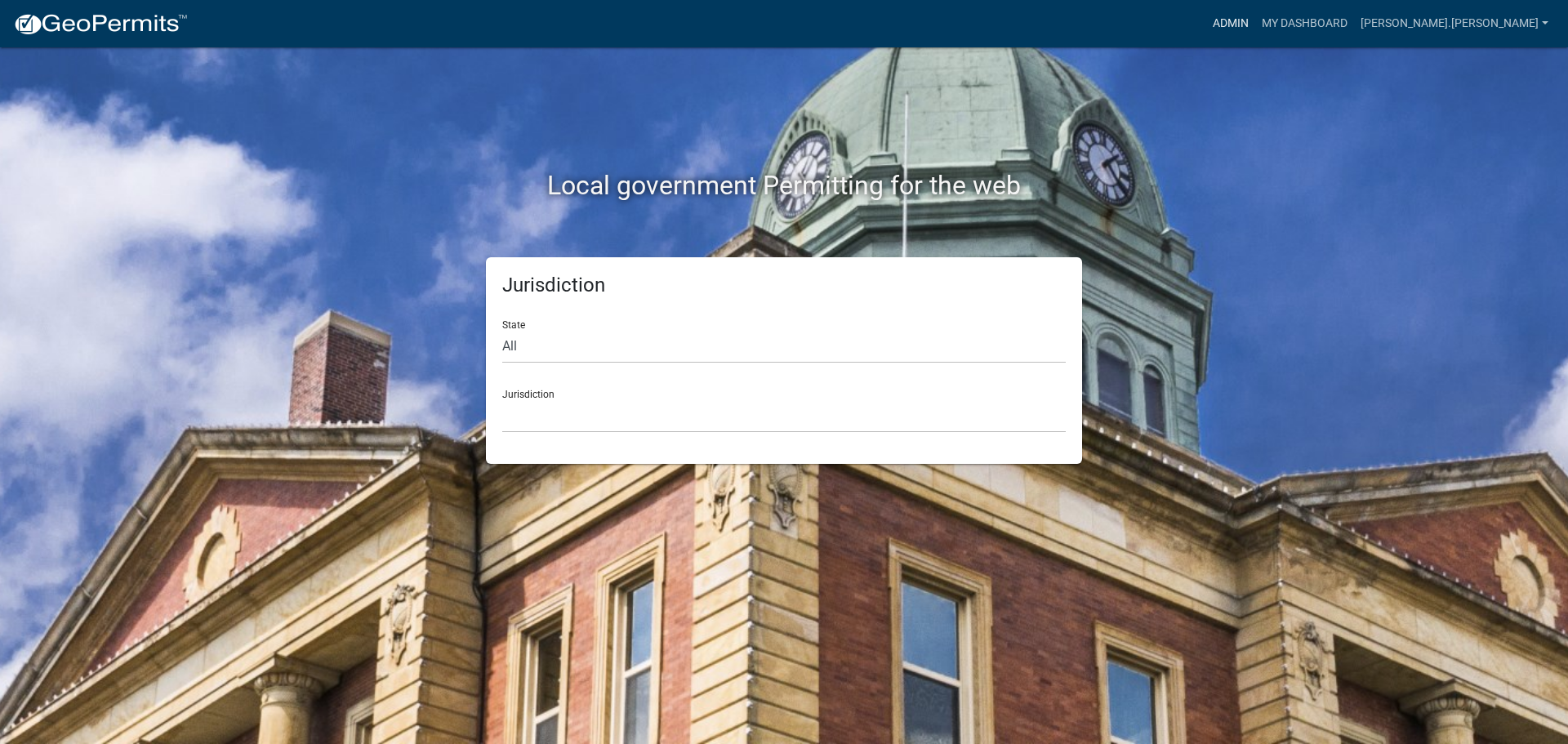
click at [1255, 23] on link "Admin" at bounding box center [1230, 24] width 49 height 32
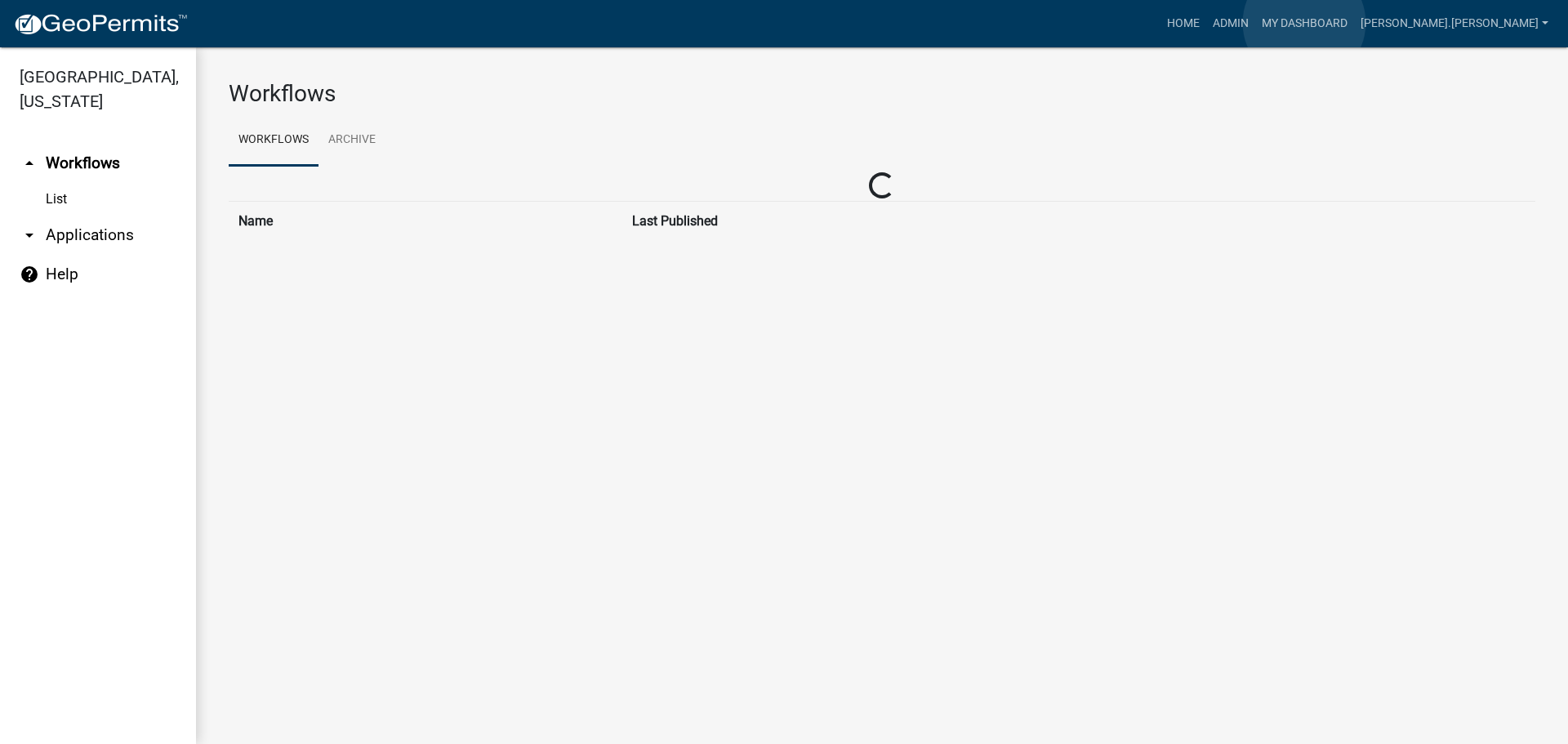
click at [1255, 23] on link "Admin" at bounding box center [1230, 24] width 49 height 32
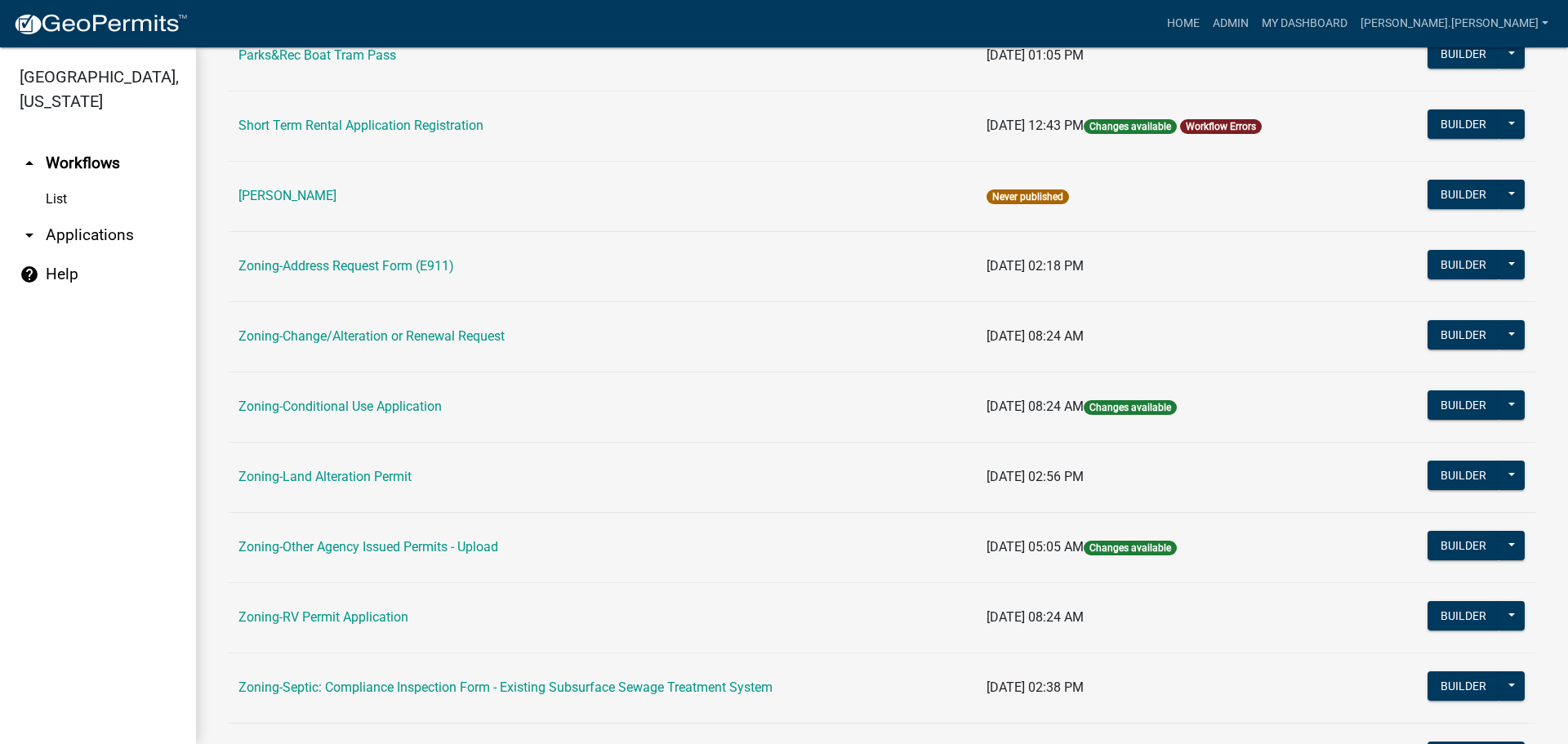
scroll to position [409, 0]
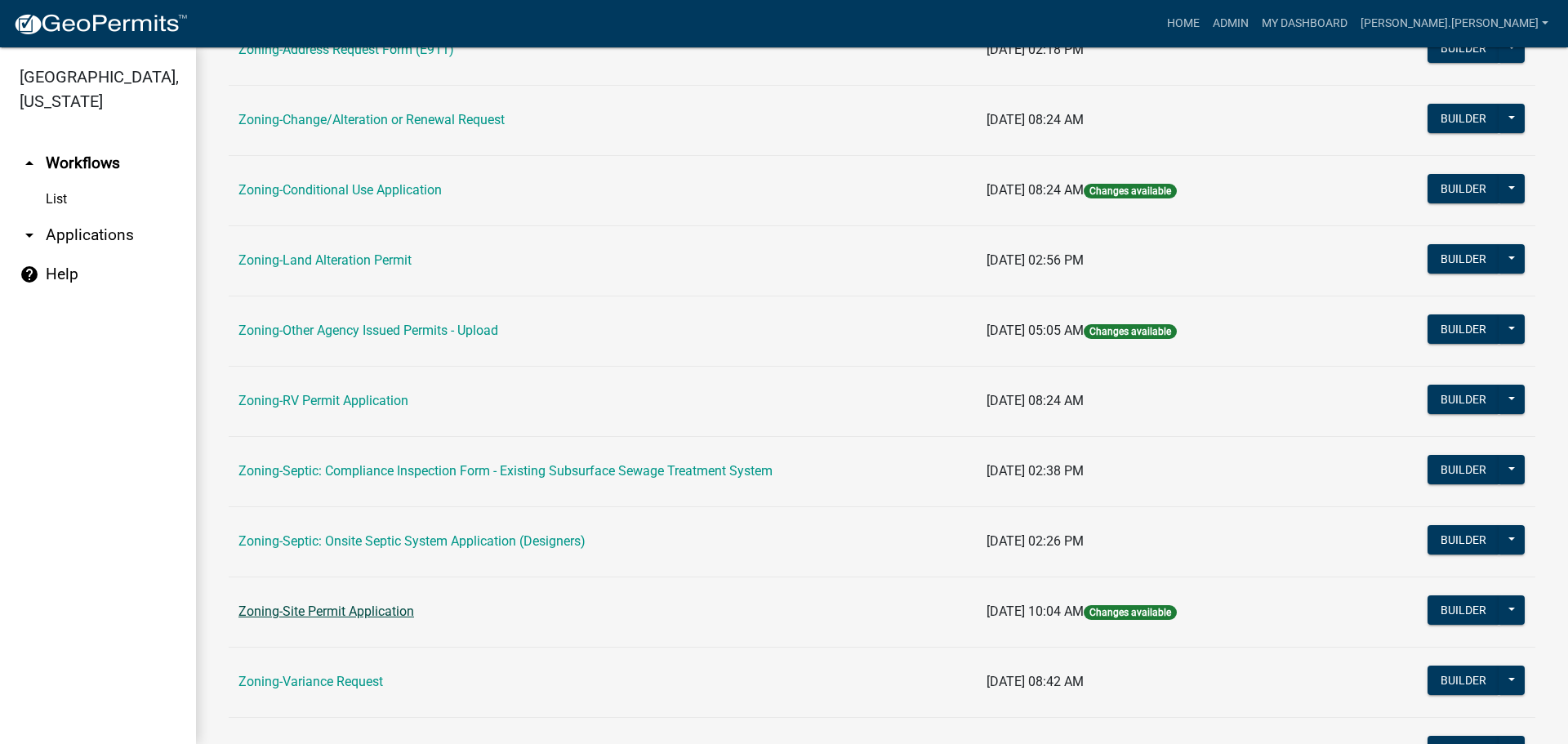
click at [391, 614] on link "Zoning-Site Permit Application" at bounding box center [326, 612] width 175 height 16
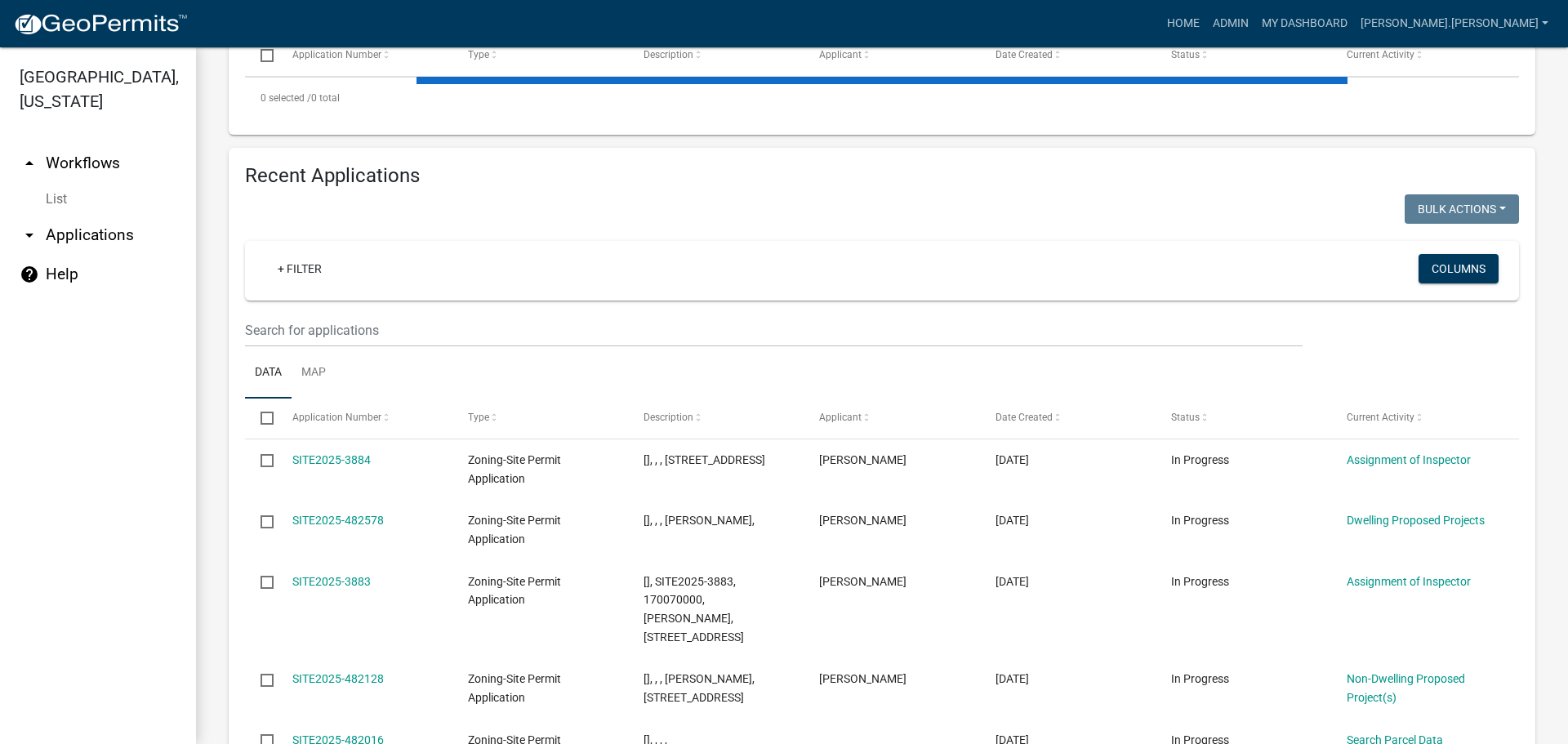
scroll to position [514, 0]
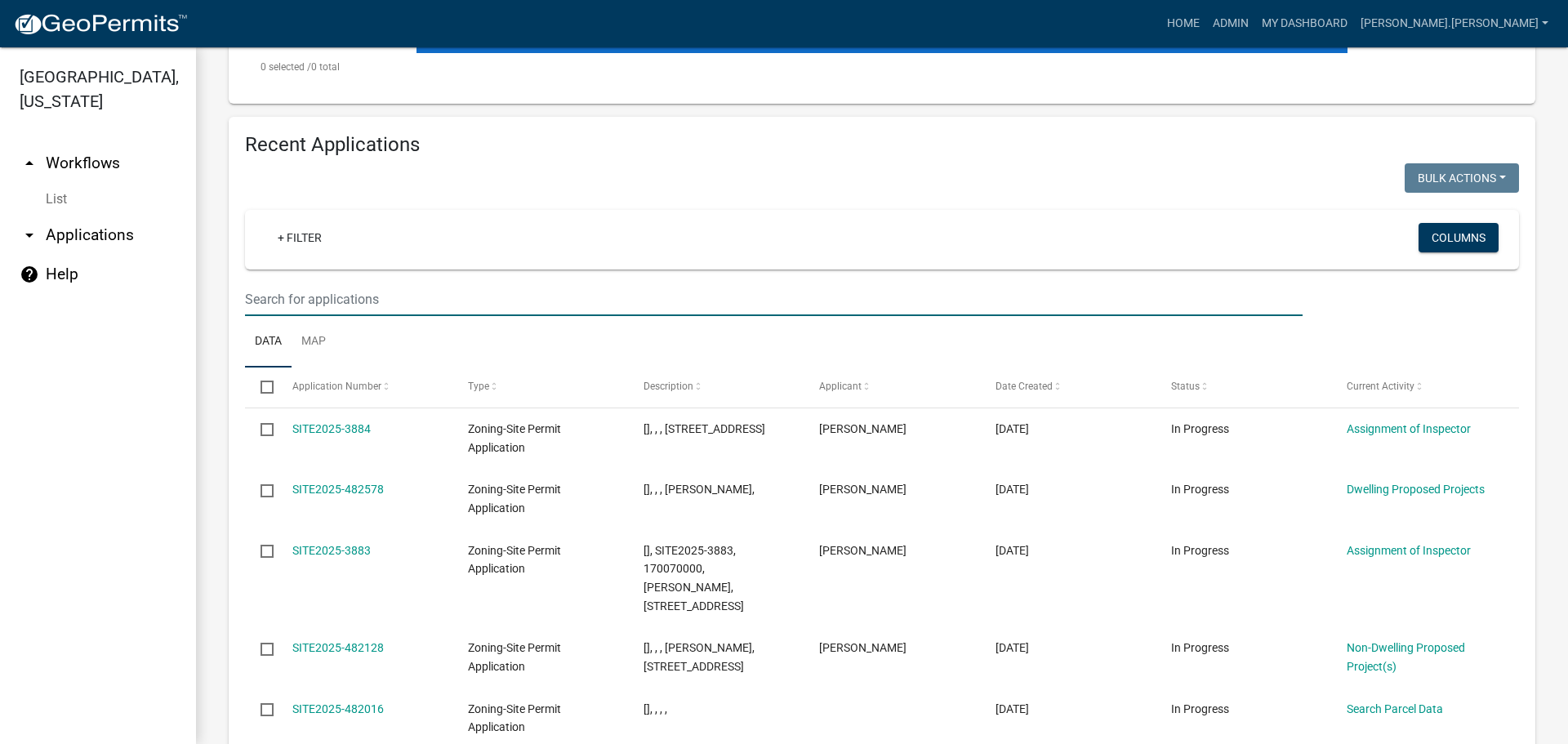
click at [377, 313] on input "text" at bounding box center [774, 300] width 1058 height 34
type input "gramer"
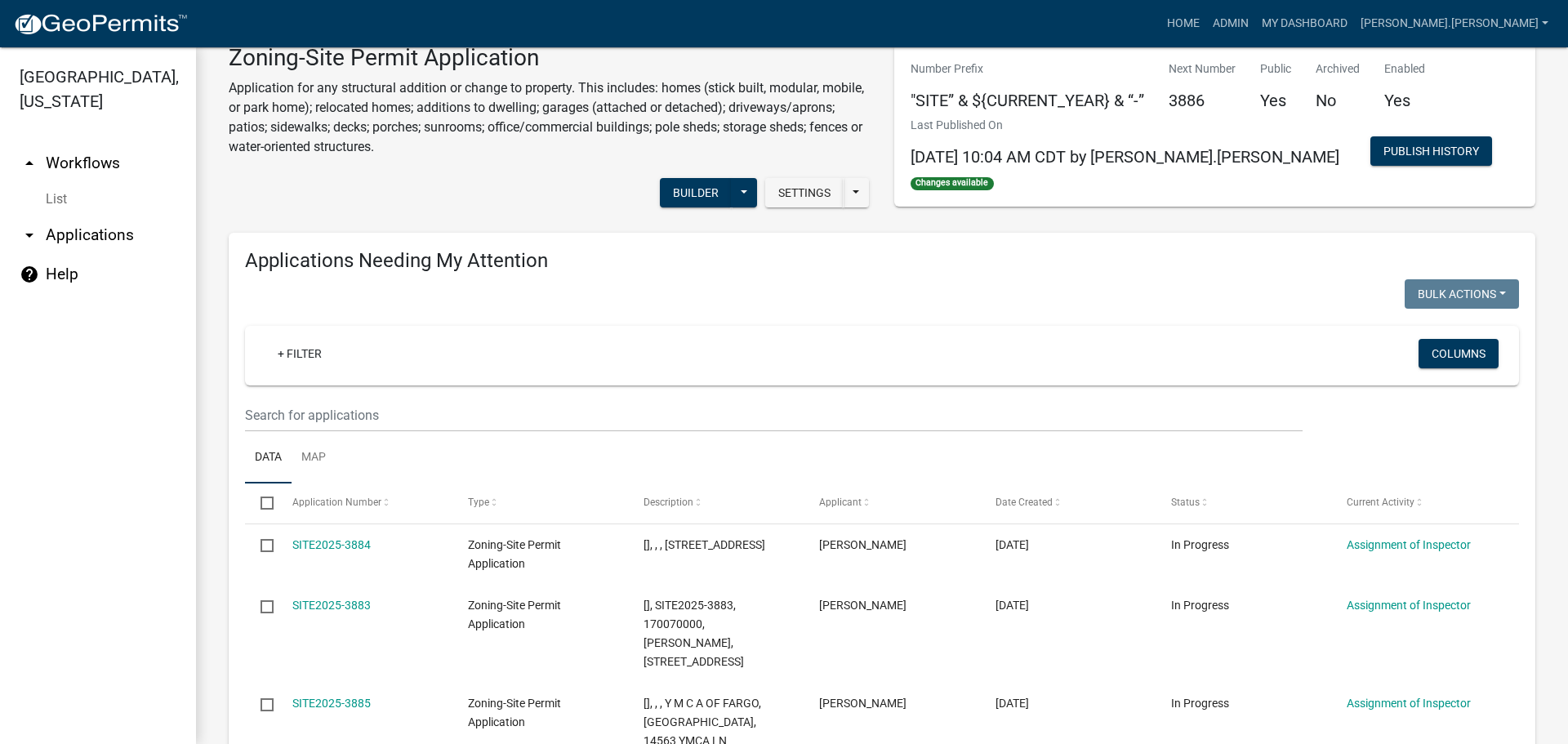
scroll to position [0, 0]
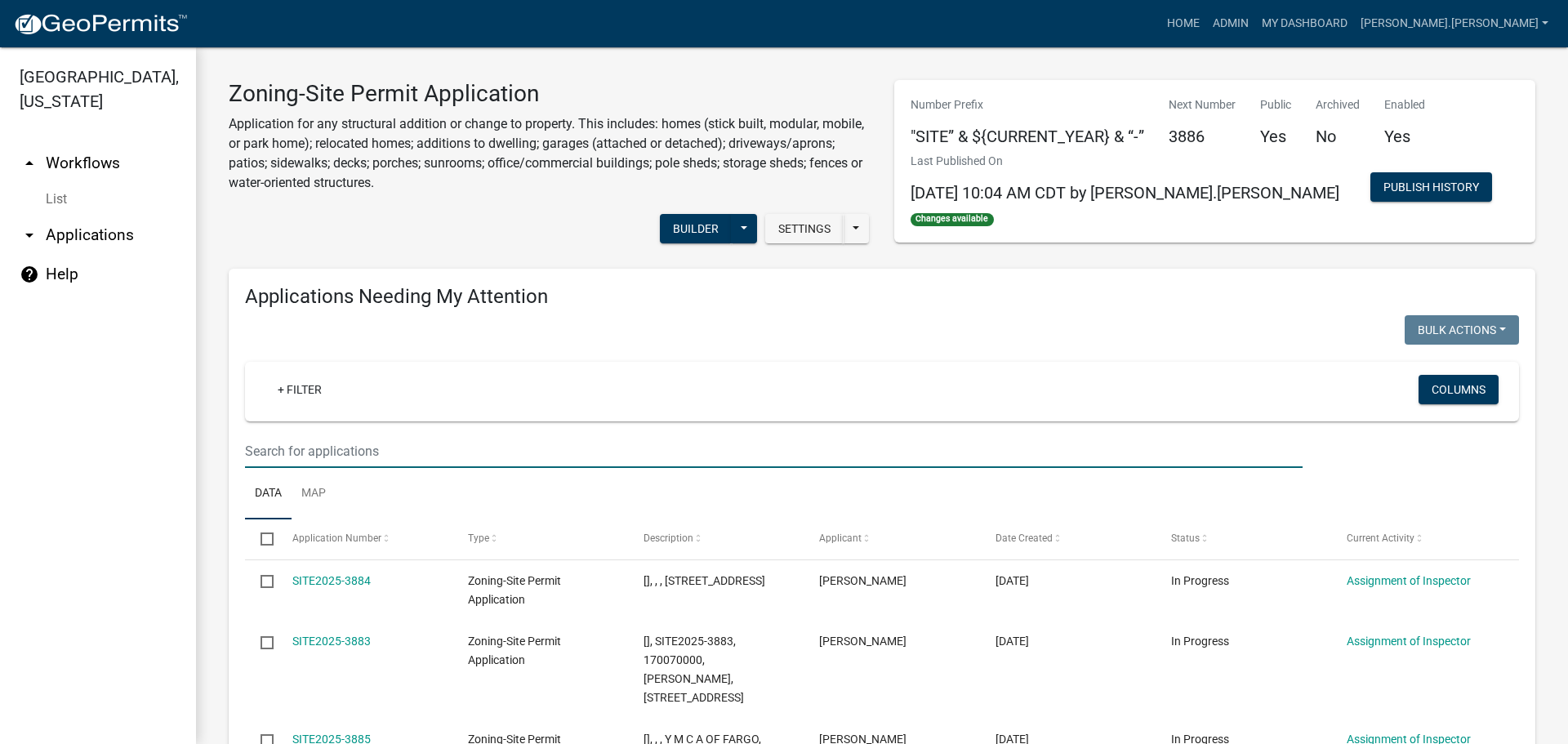
click at [349, 446] on input "text" at bounding box center [774, 451] width 1058 height 34
type input "gramer"
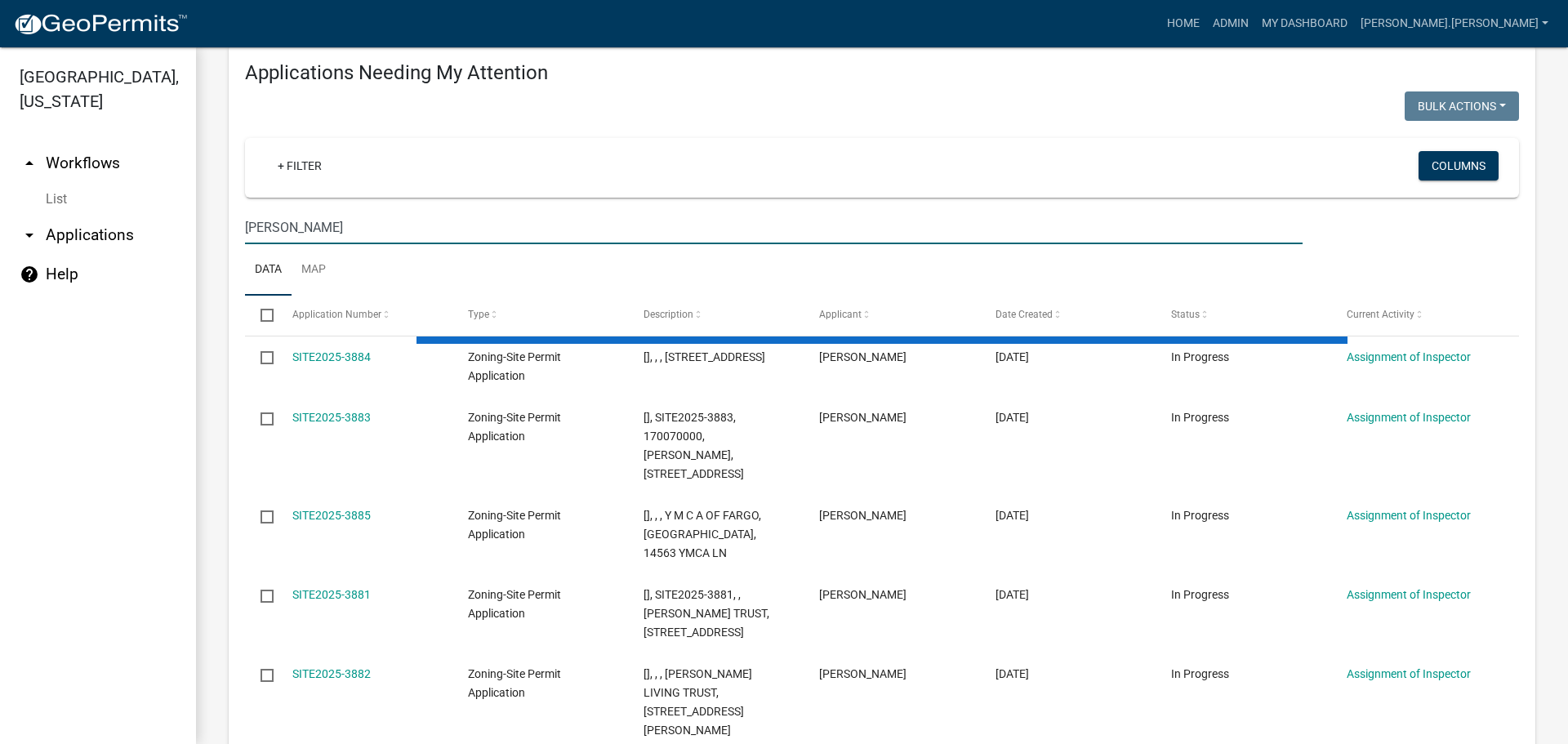
scroll to position [245, 0]
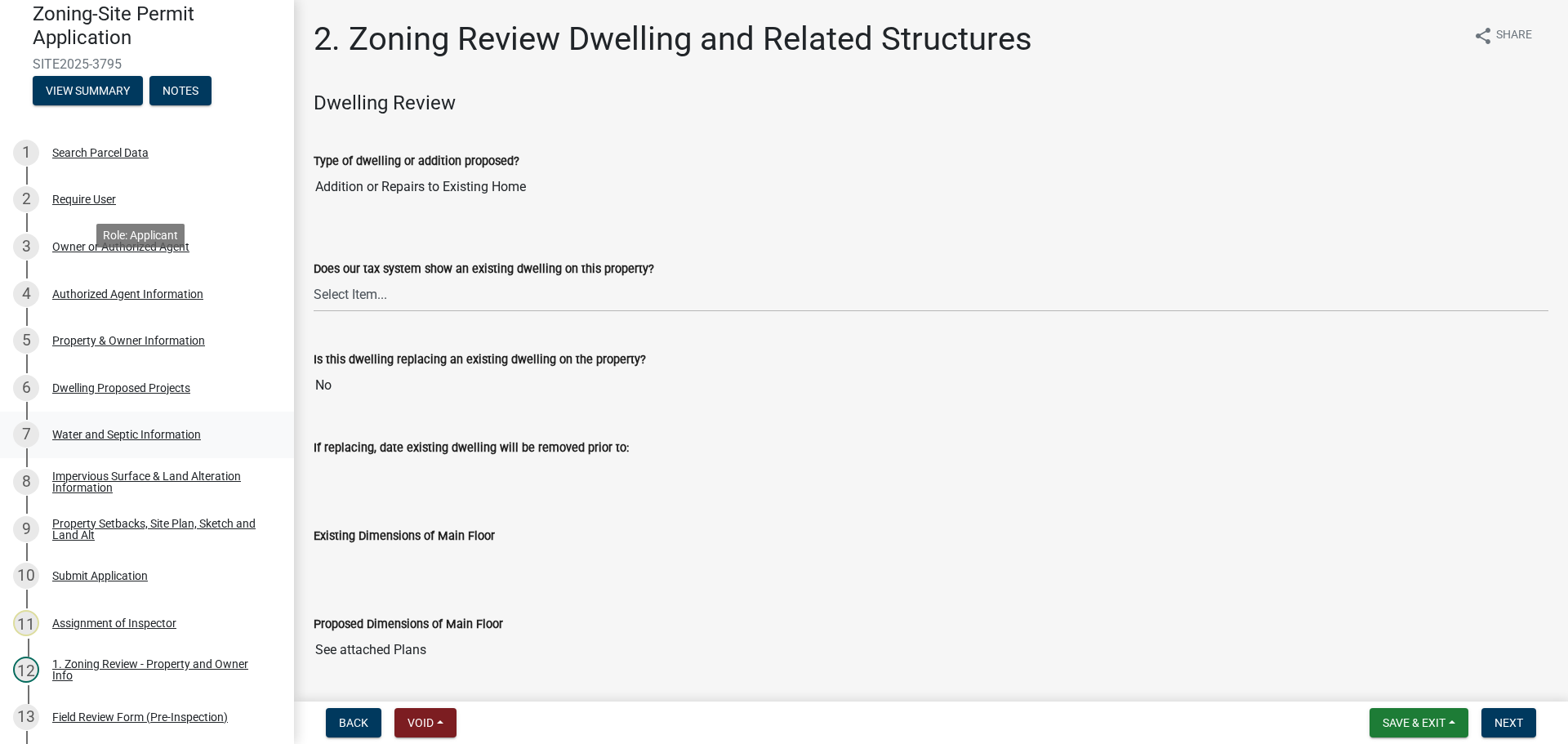
scroll to position [245, 0]
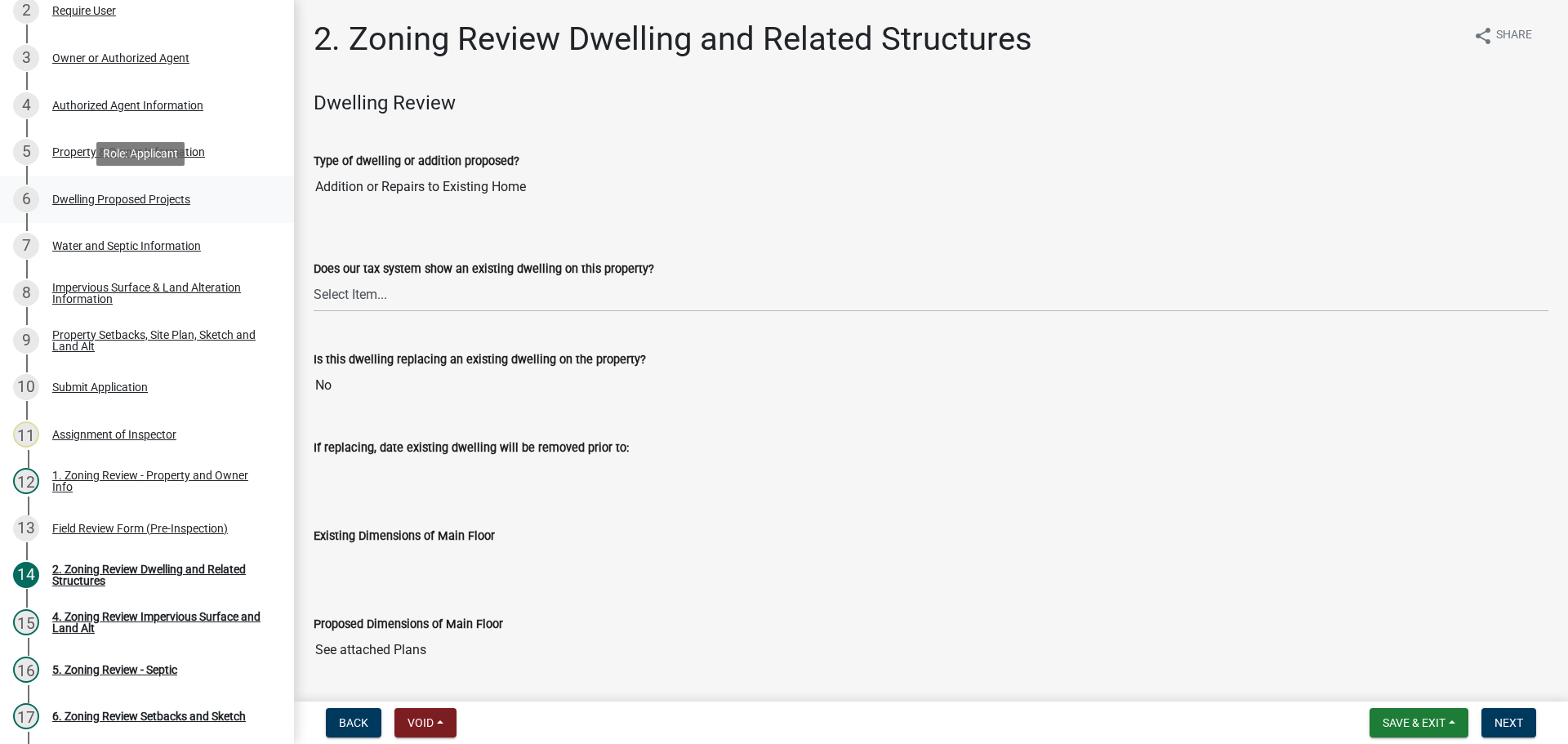
click at [131, 190] on div "6 Dwelling Proposed Projects" at bounding box center [140, 199] width 255 height 27
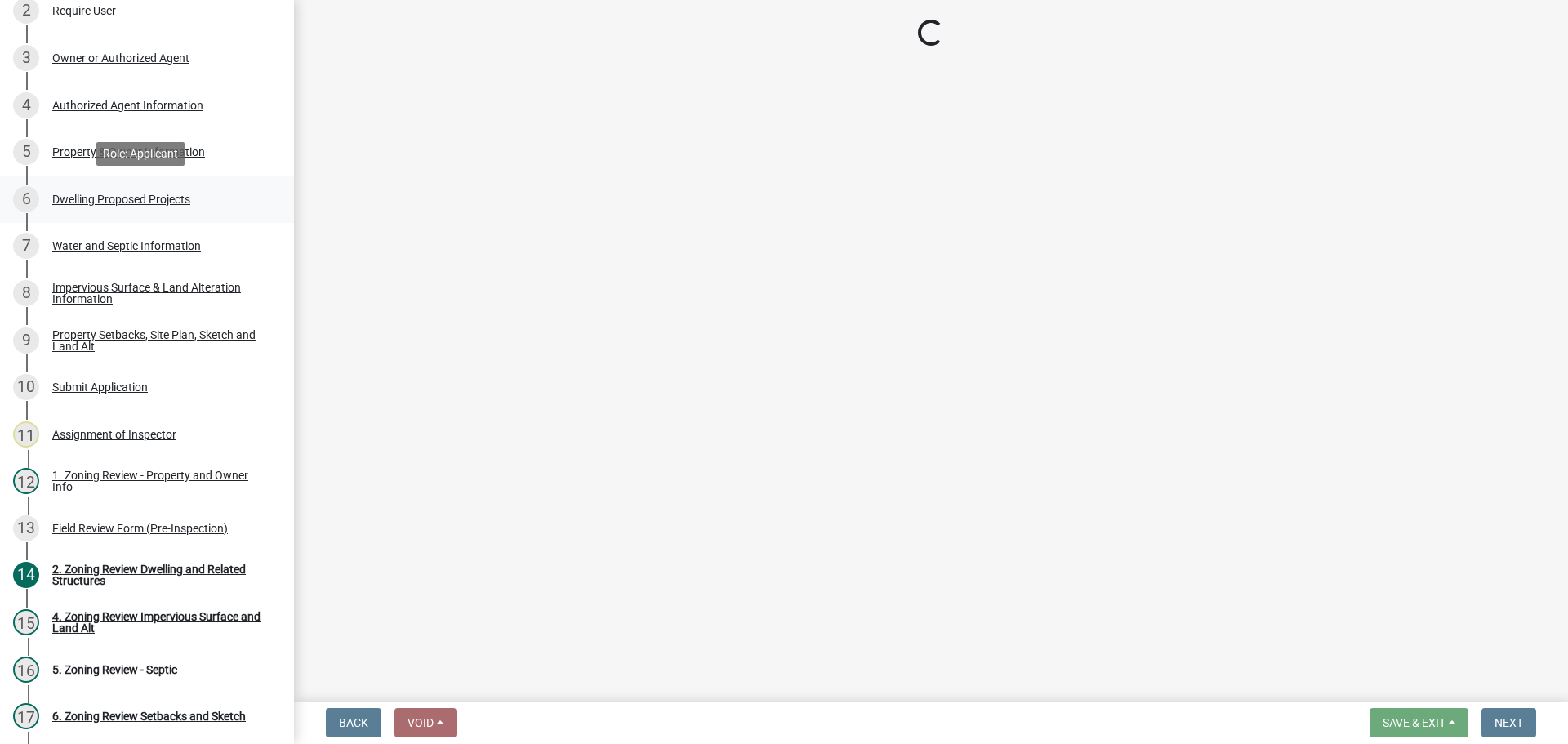
select select "b76c2e3f-c59d-4748-8205-29623accd873"
select select "566f81cc-4b3f-4ecb-9f16-a2b313352c61"
select select "03c1fec4-1fbe-4331-bc18-34e24145556f"
select select "e13aacd2-5b16-46a8-9c16-26b3d7b1c810"
select select "5dd6cdd5-8b7d-4534-b791-478230f7b8b7"
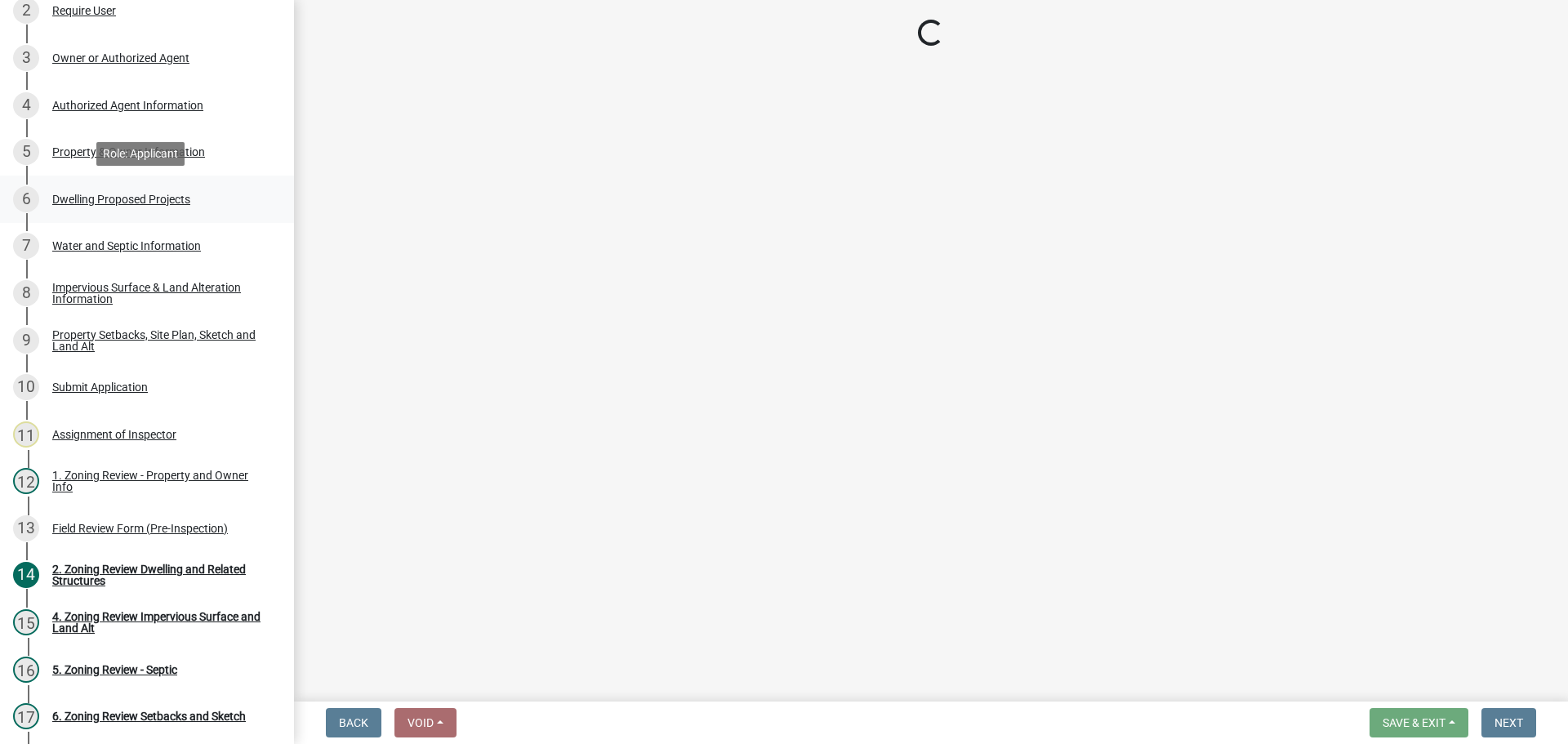
select select "e9b8a31e-e3fd-4a95-ab32-acf8bf819ee6"
select select "5c3531b8-bc96-4b07-92f8-845cfe46d7fc"
select select "beadd2dd-8960-4720-a713-fac19c5075c6"
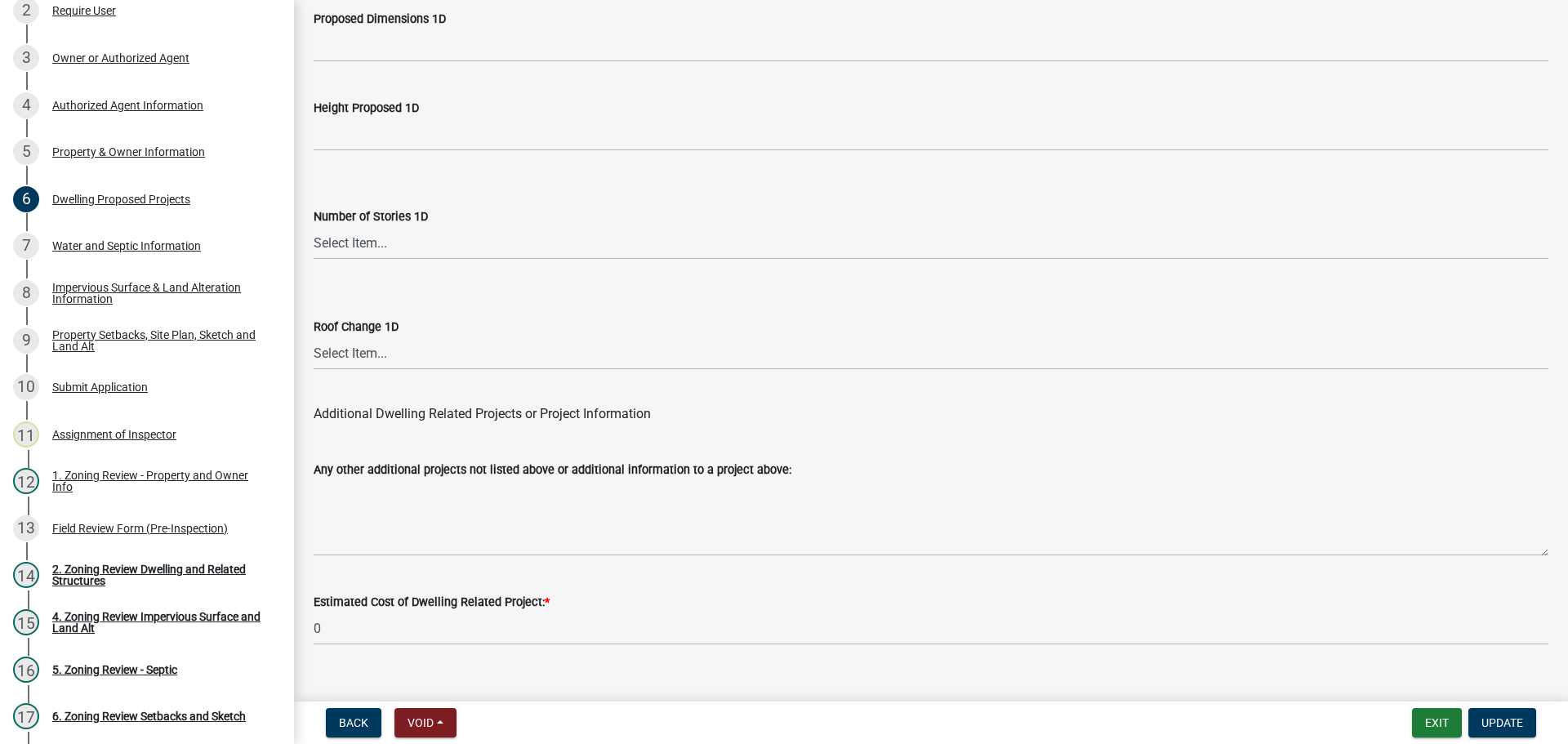
scroll to position [3917, 0]
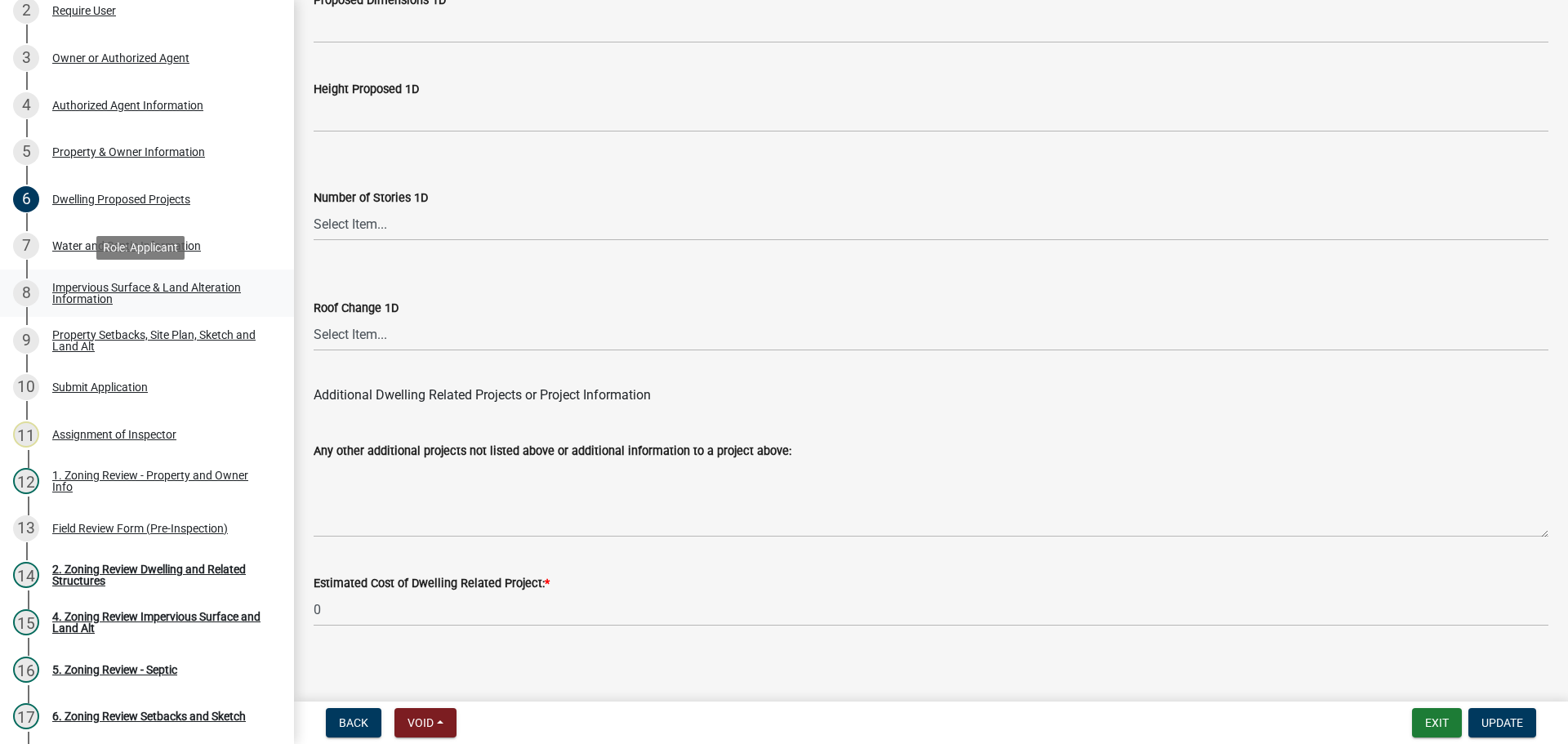
click at [117, 290] on div "Impervious Surface & Land Alteration Information" at bounding box center [160, 293] width 216 height 23
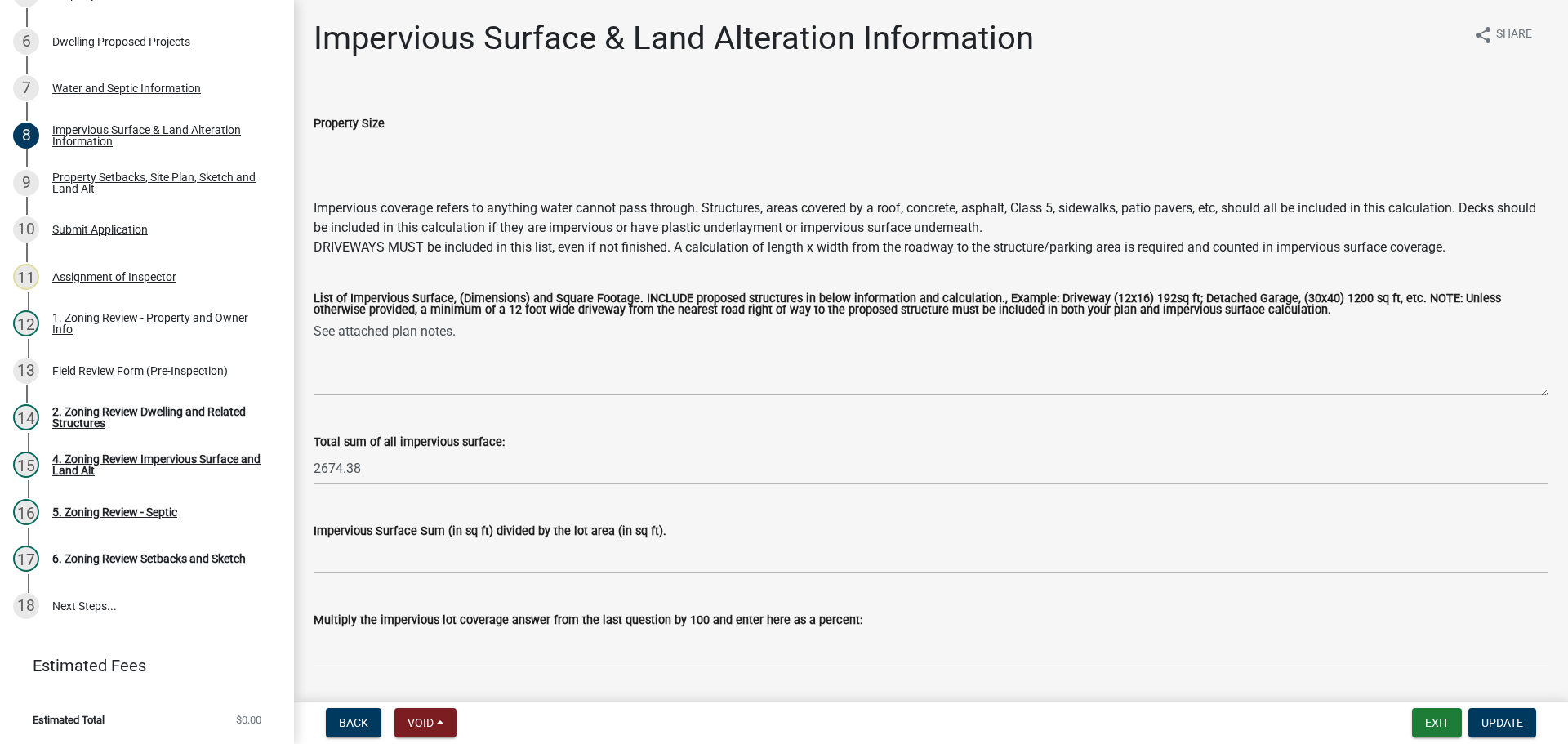
scroll to position [0, 0]
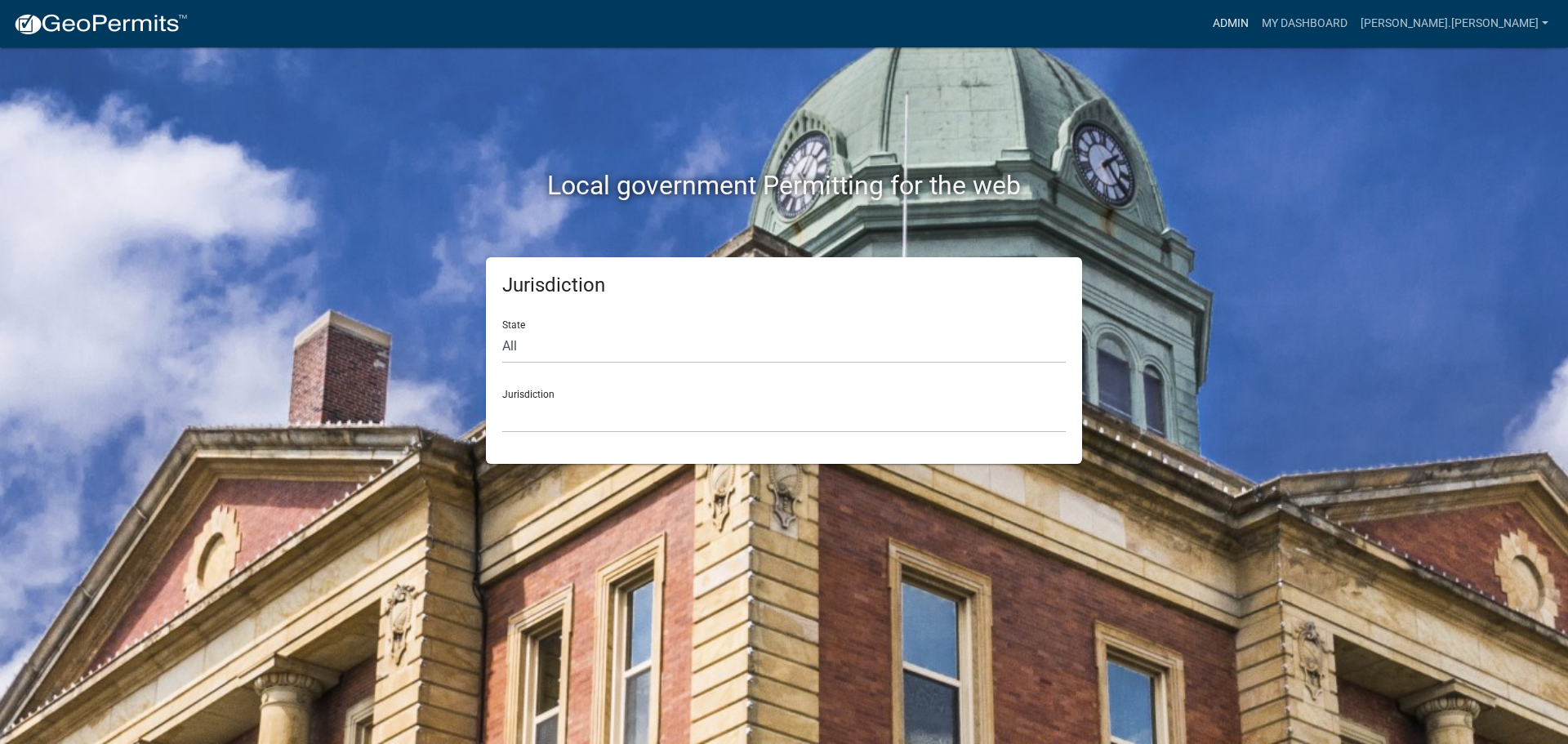
click at [1255, 20] on link "Admin" at bounding box center [1230, 24] width 49 height 32
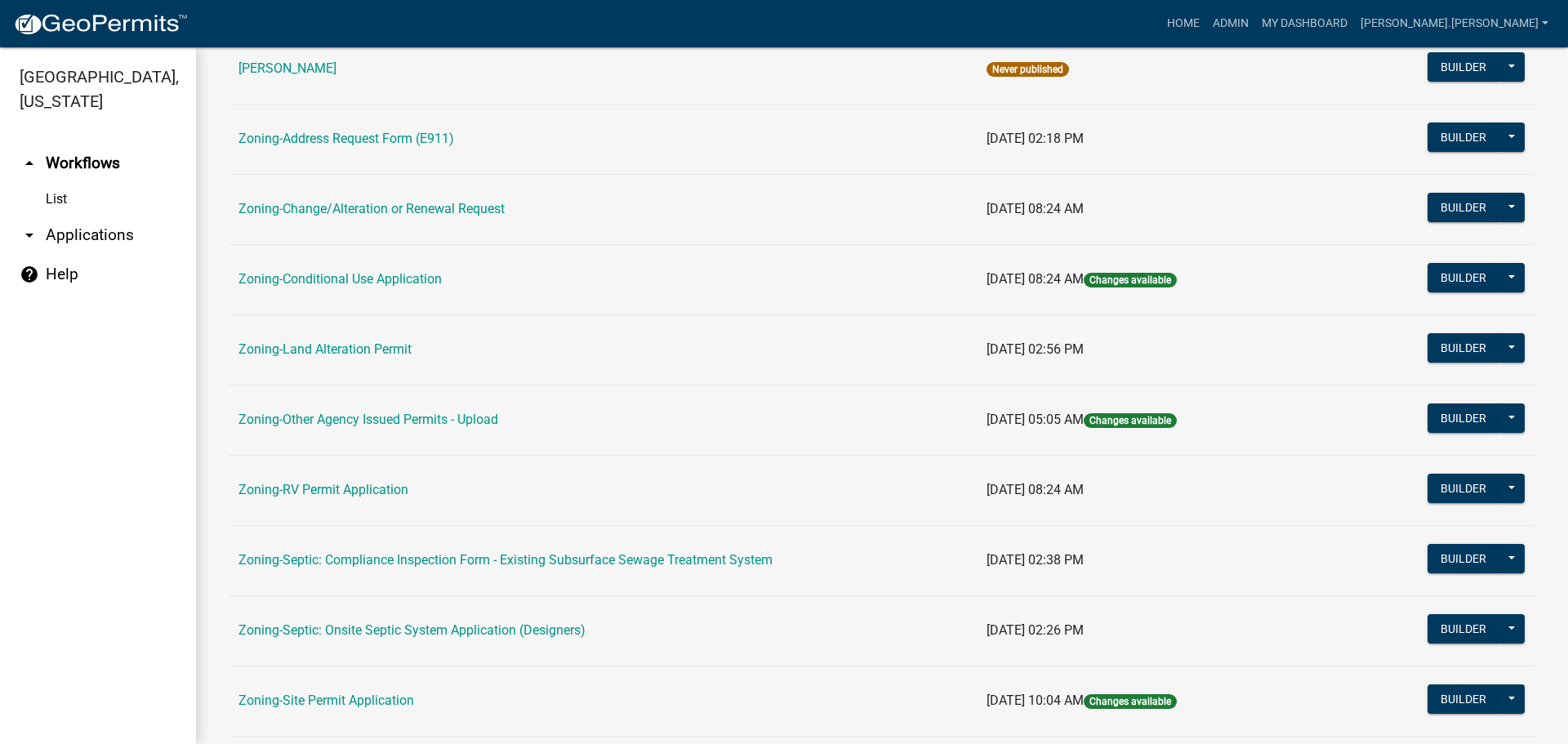
scroll to position [327, 0]
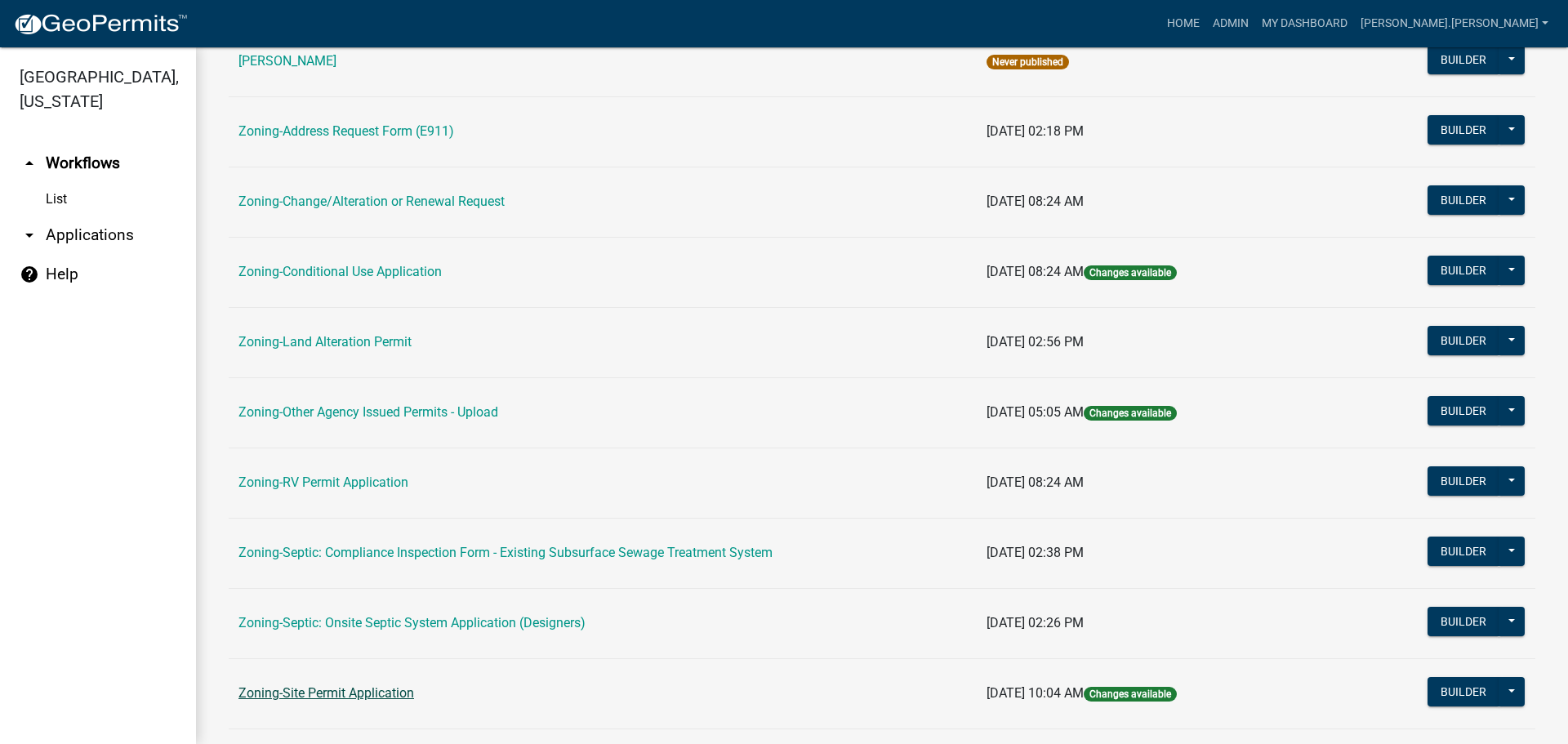
click at [356, 687] on link "Zoning-Site Permit Application" at bounding box center [326, 694] width 175 height 16
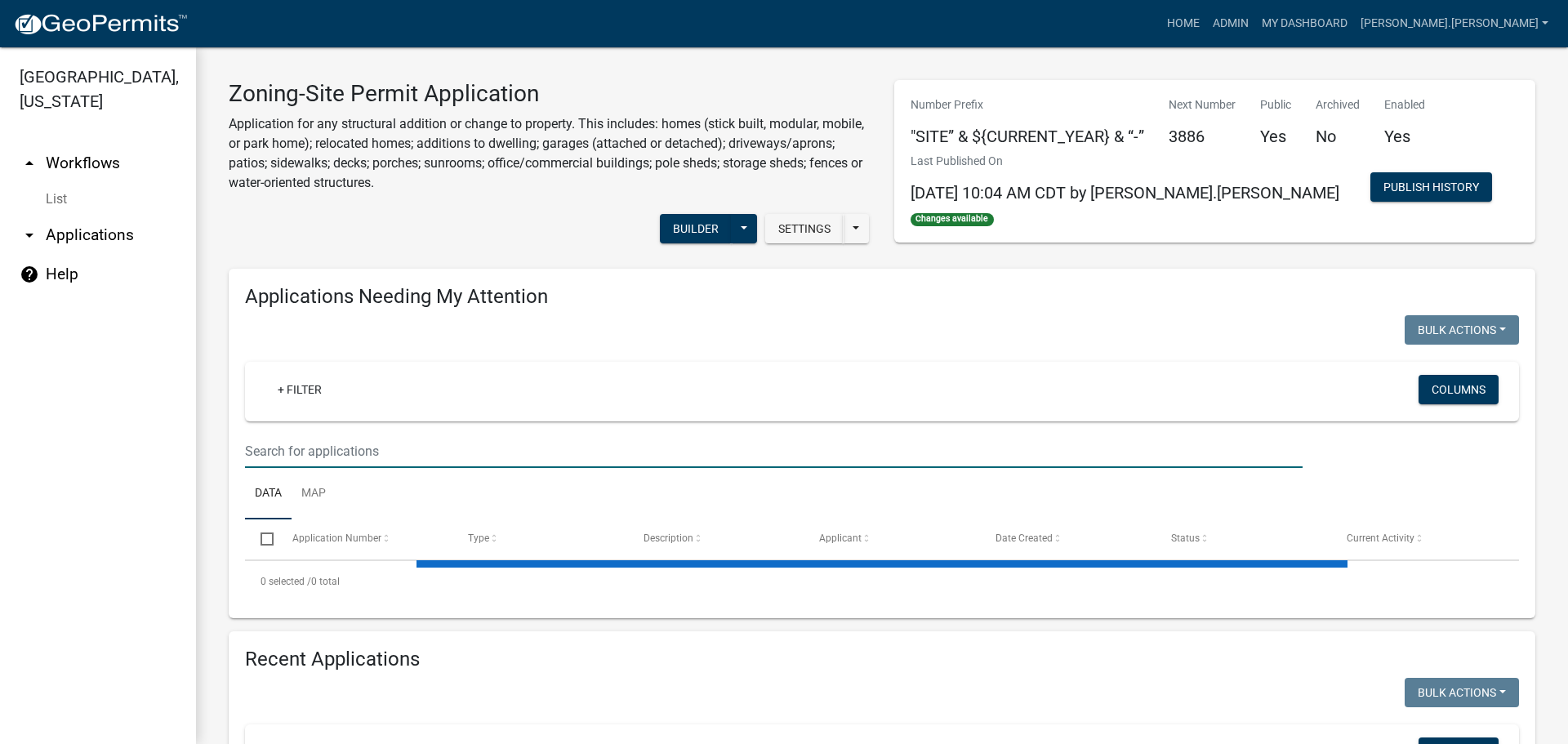
click at [465, 442] on input "text" at bounding box center [774, 451] width 1058 height 34
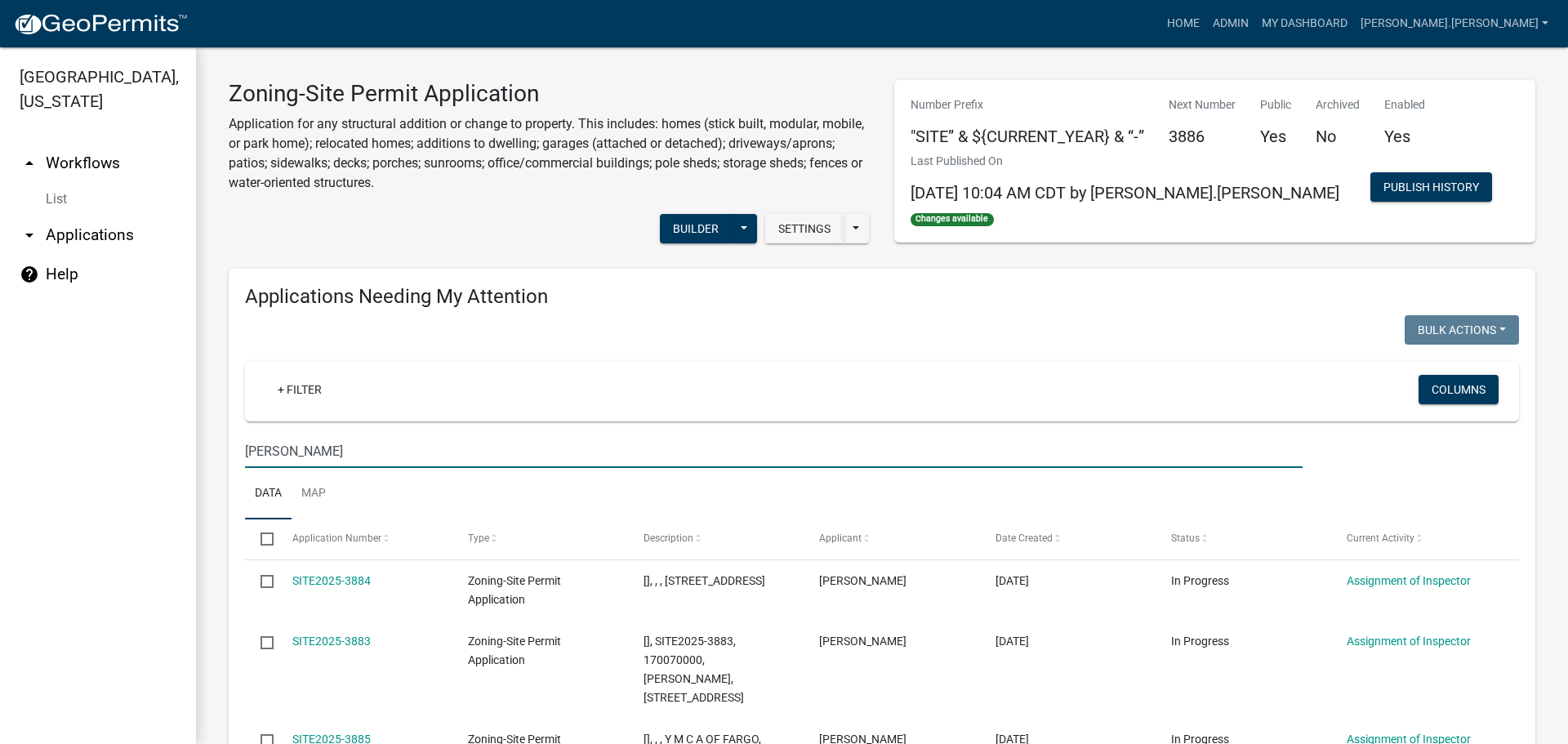
type input "travis"
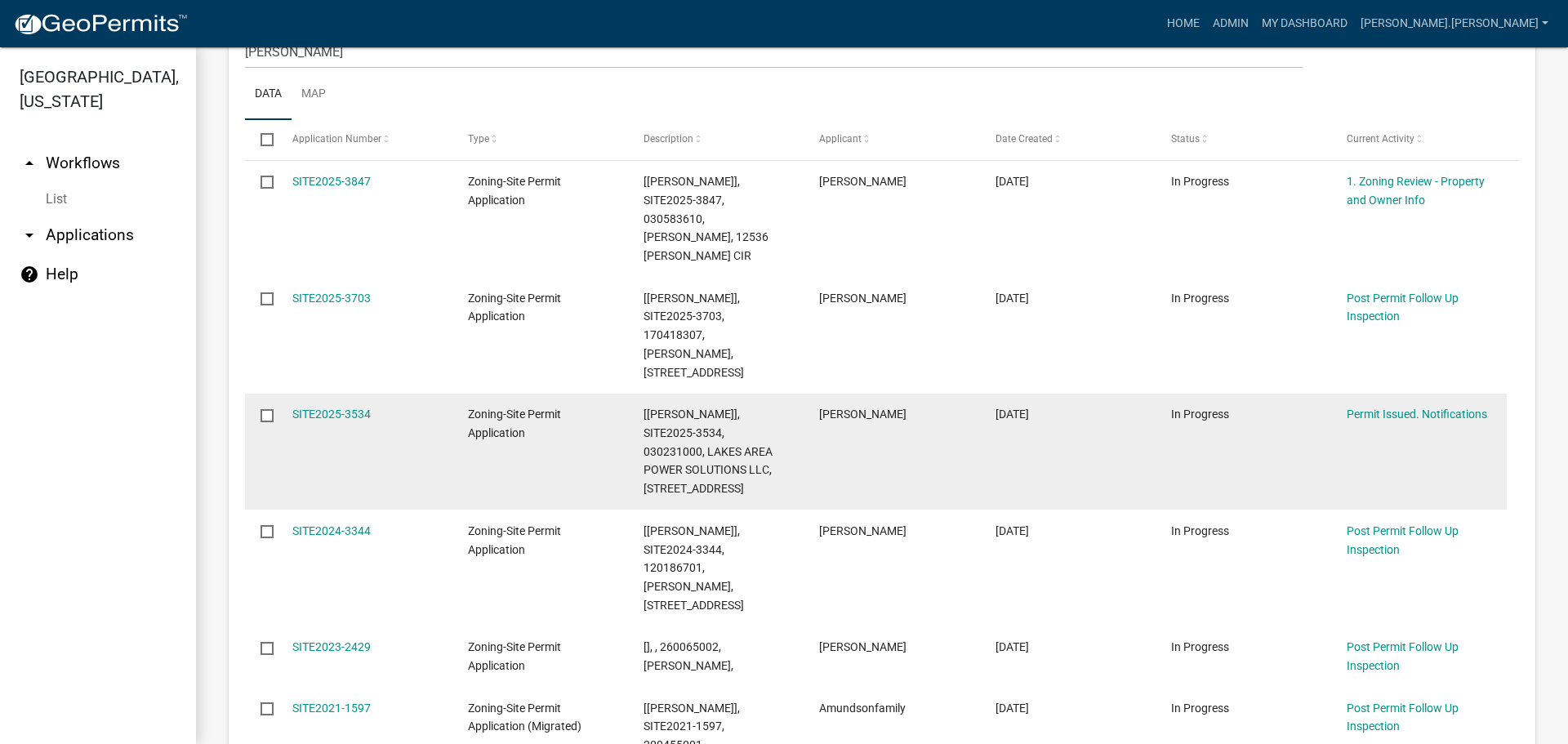
scroll to position [327, 0]
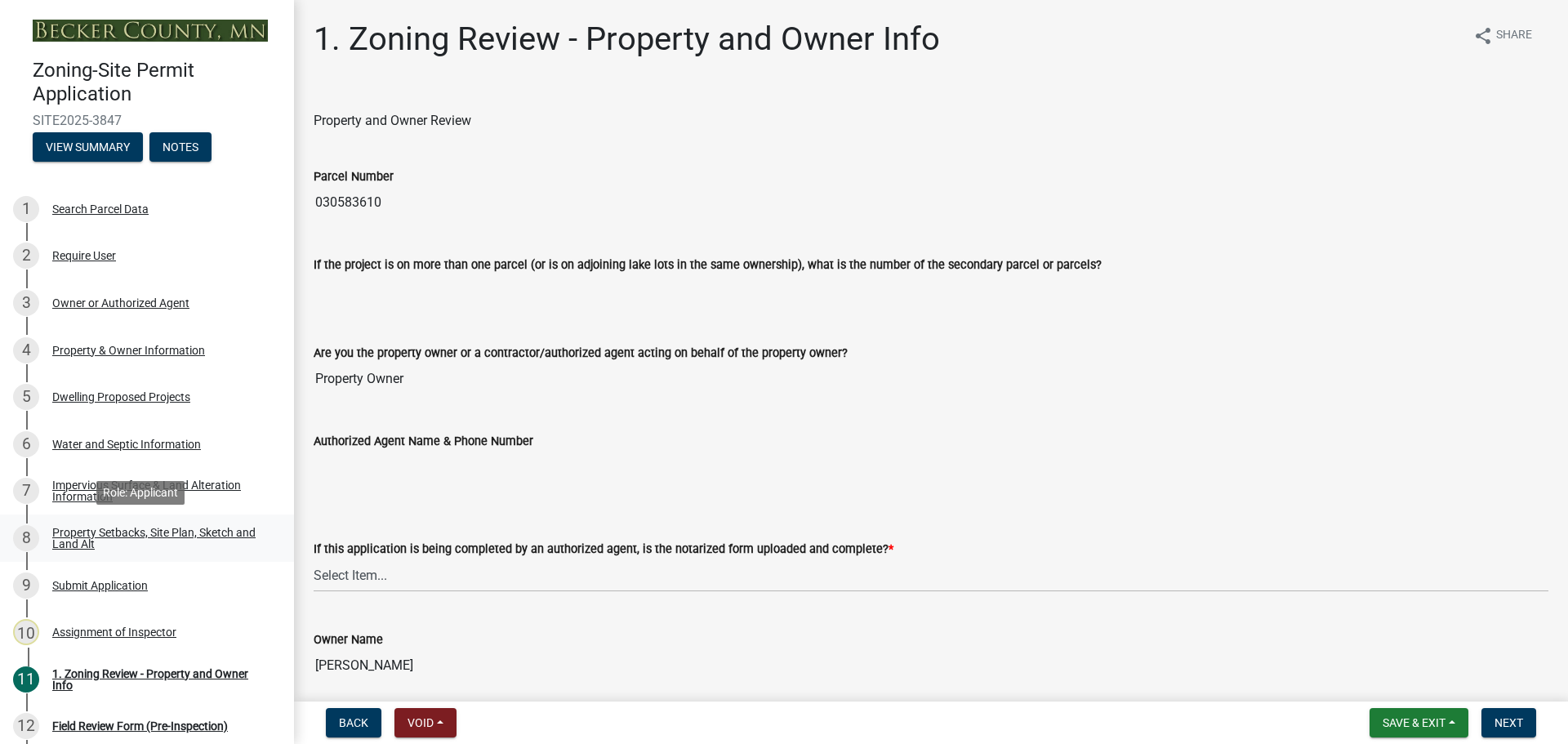
click at [110, 530] on div "Property Setbacks, Site Plan, Sketch and Land Alt" at bounding box center [160, 538] width 216 height 23
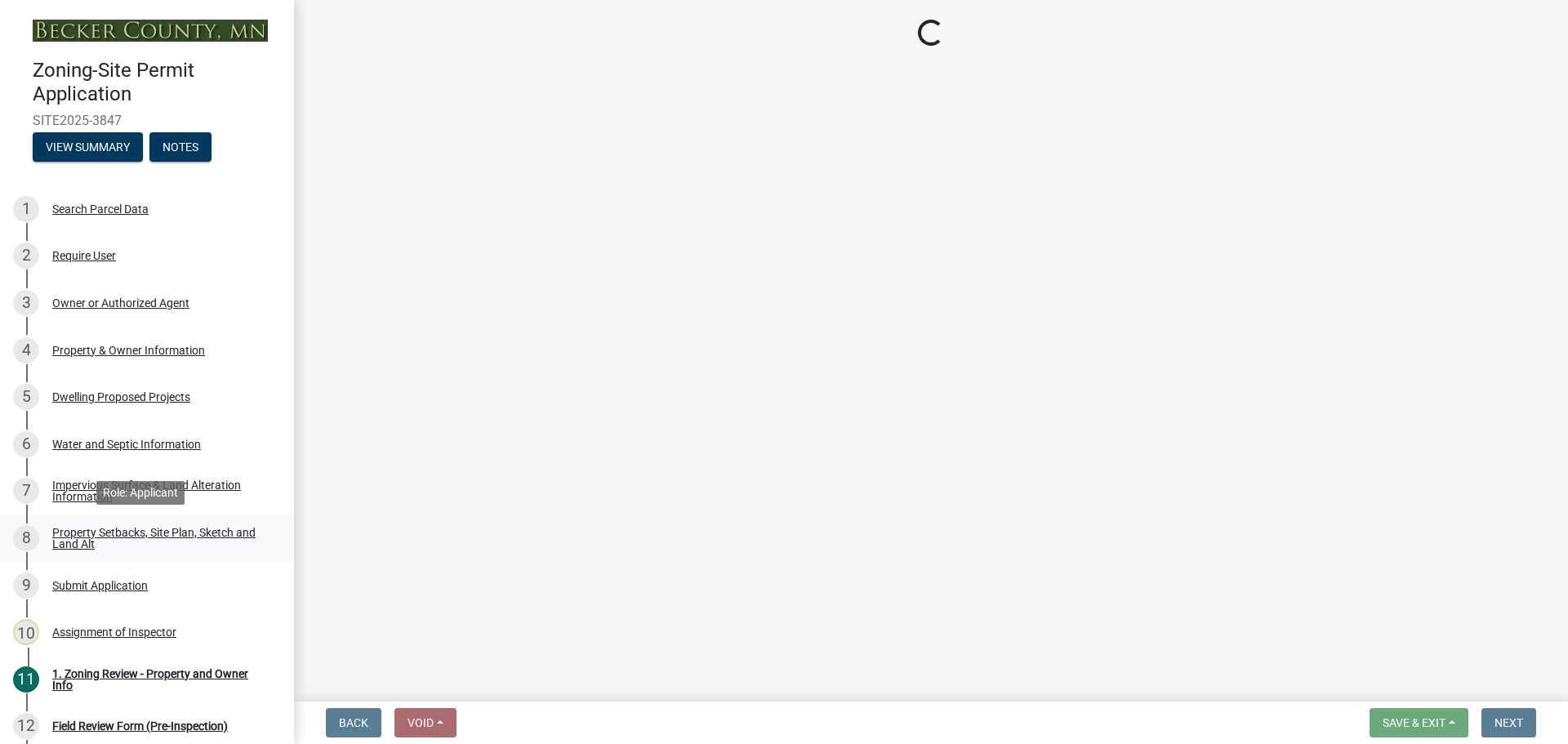
select select "d89fbfa0-1150-4954-b91c-9d482c9530a3"
select select "b56a4575-9846-47cf-8067-c59a4853da22"
select select "e8ab2dc3-aa3f-46f3-9b4a-37eb25ad84af"
select select "27b2a8b4-abf6-463e-8c0c-7c5d2b4fe26f"
select select "5ad4ab64-b44e-481c-9000-9e5907aa74e1"
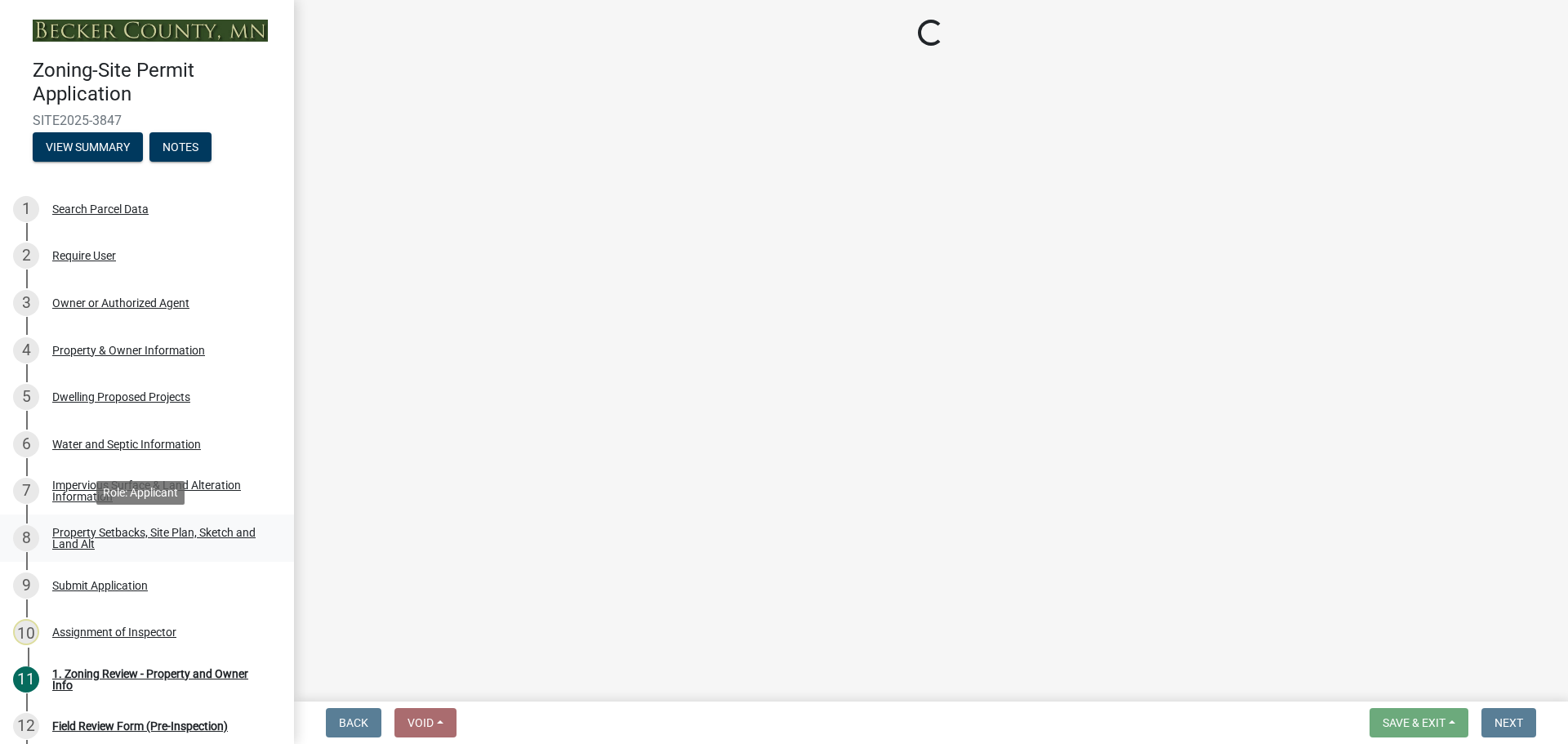
select select "e019de12-4845-45f2-ad10-5fb76eee0e55"
select select "c8b8ea71-7088-4e87-a493-7bc88cc2835b"
select select "133211ff-91ce-4a0a-9235-b48a7e2069a0"
select select "19d13e65-c93d-443e-910a-7a17299544cc"
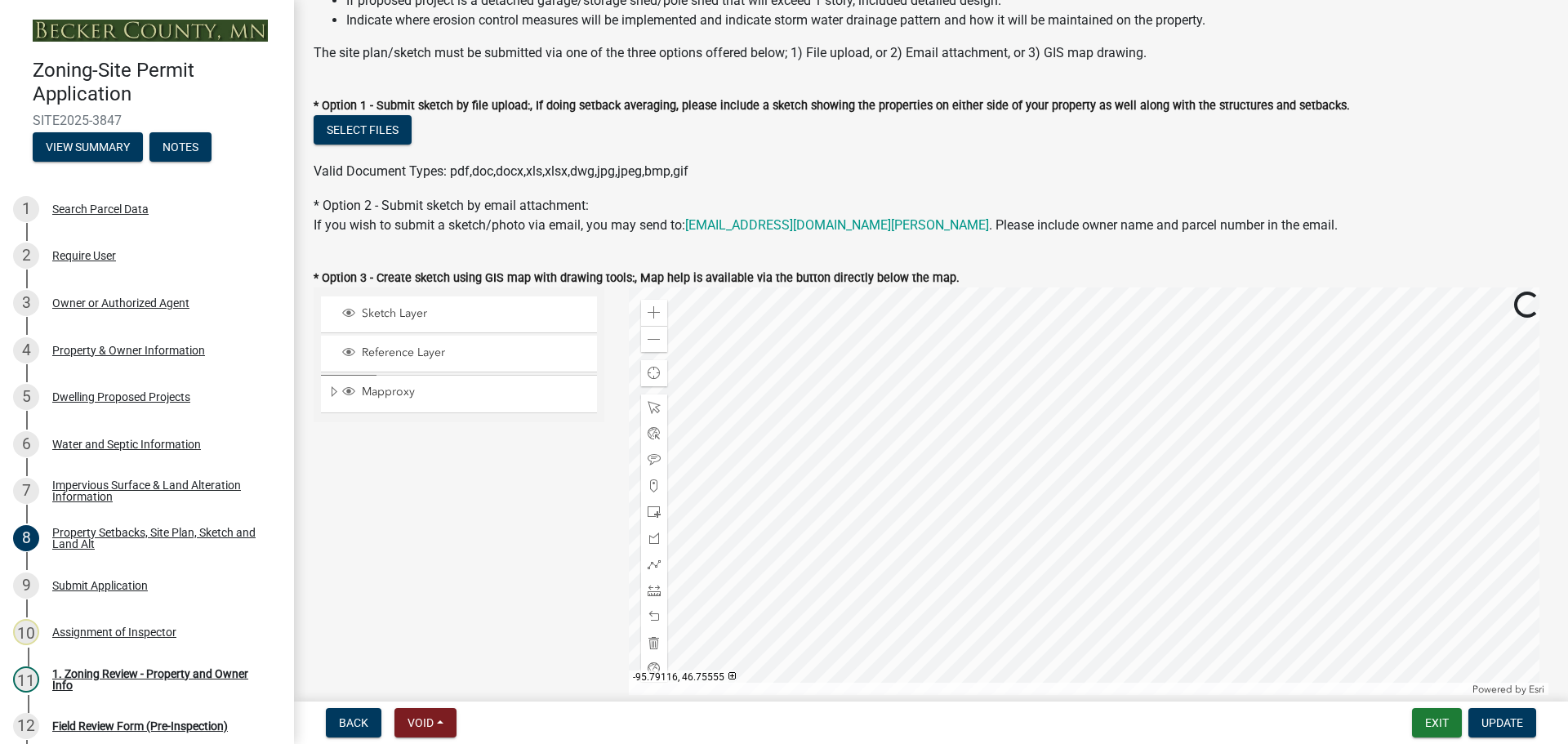
scroll to position [409, 0]
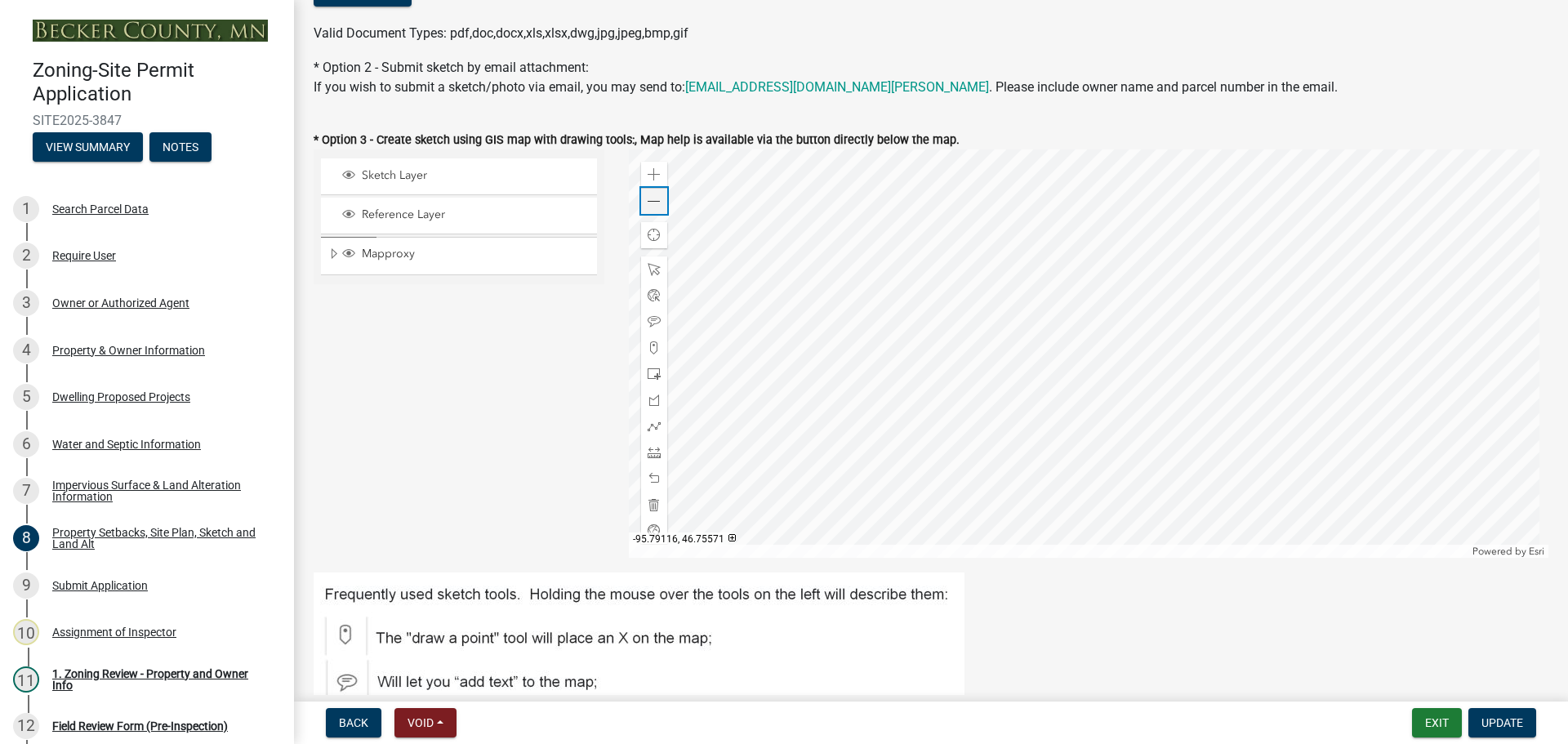
click at [657, 200] on div "Zoom out" at bounding box center [654, 201] width 27 height 27
click at [1010, 401] on div at bounding box center [1088, 354] width 920 height 409
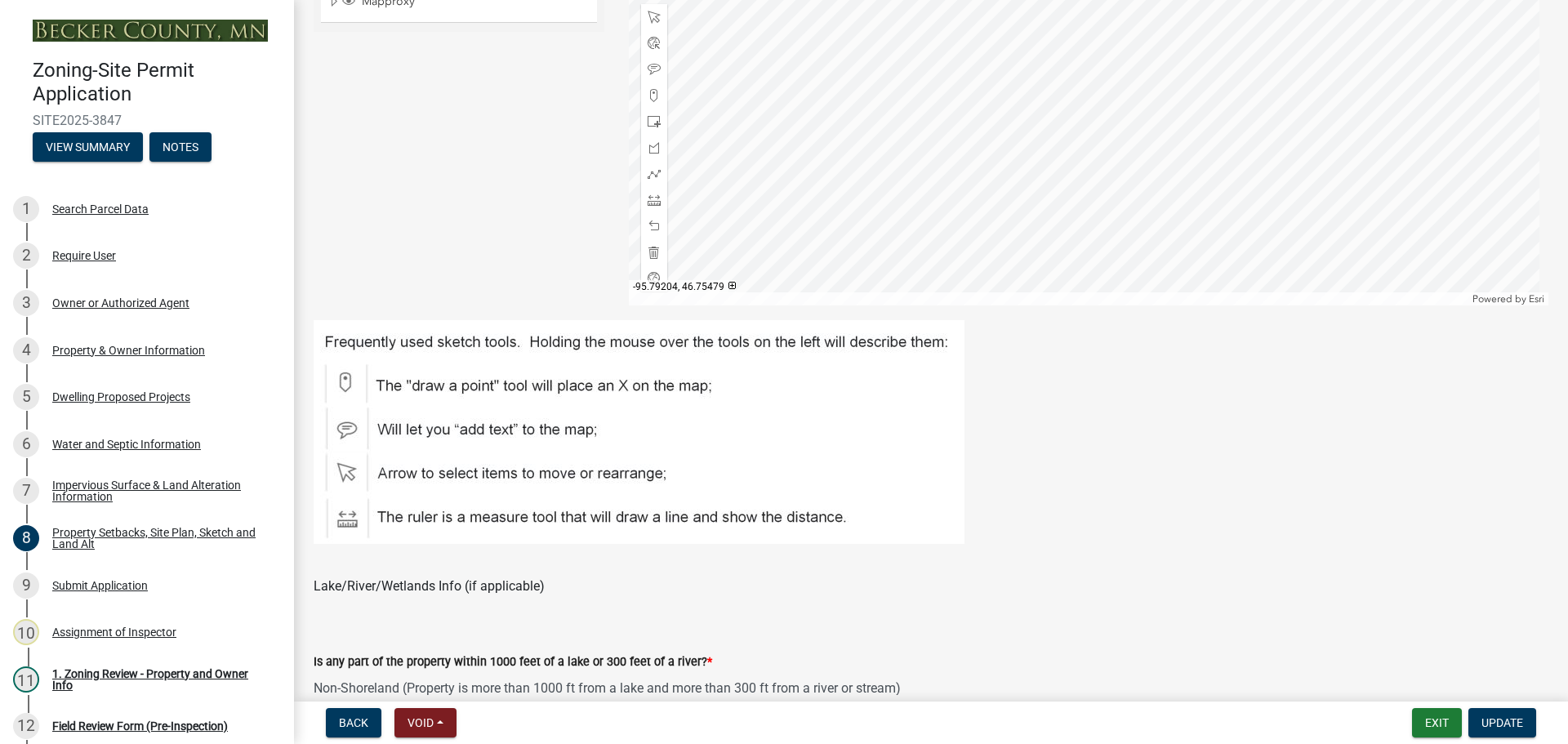
scroll to position [490, 0]
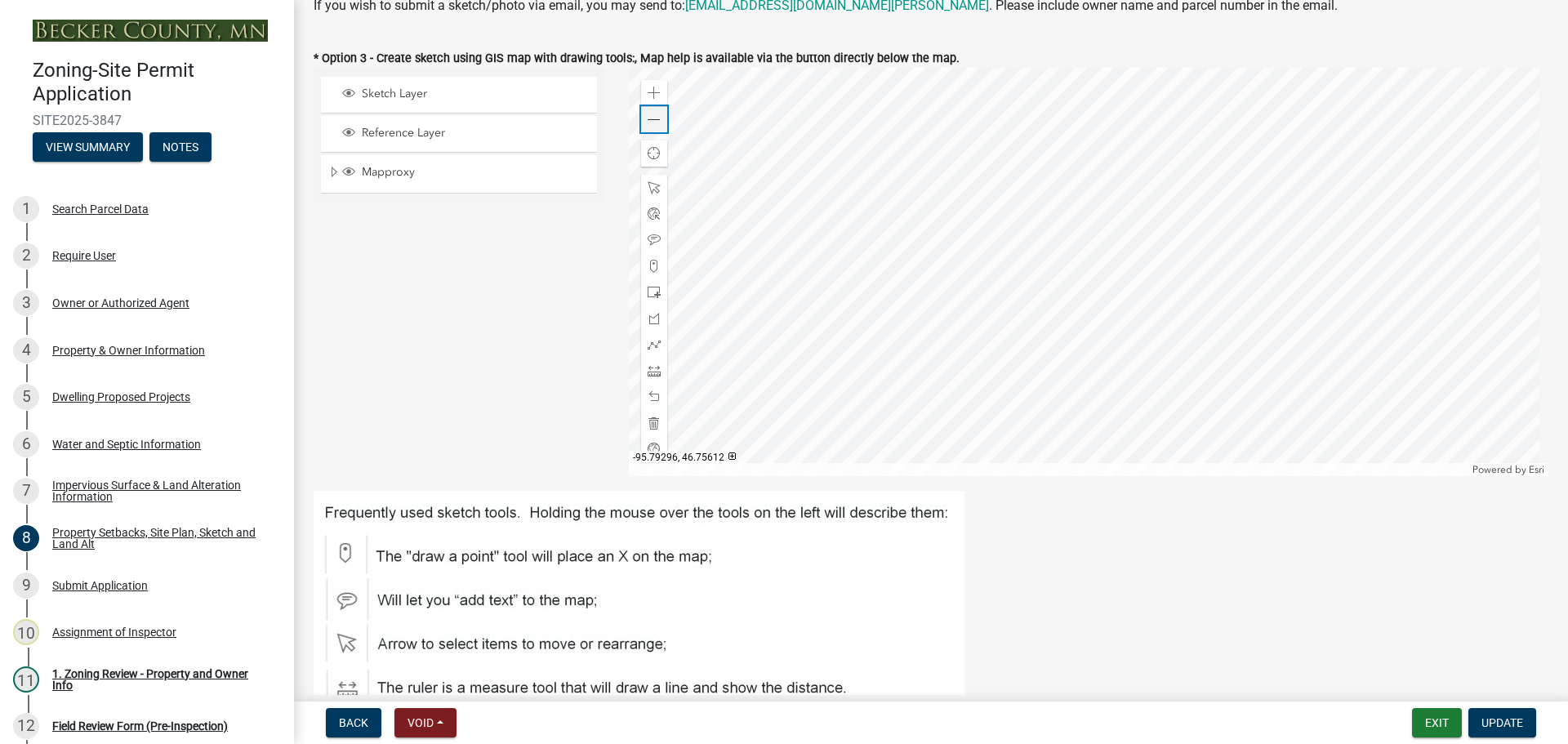
click at [651, 119] on span at bounding box center [653, 119] width 13 height 13
click at [660, 121] on div "Zoom out" at bounding box center [654, 119] width 27 height 27
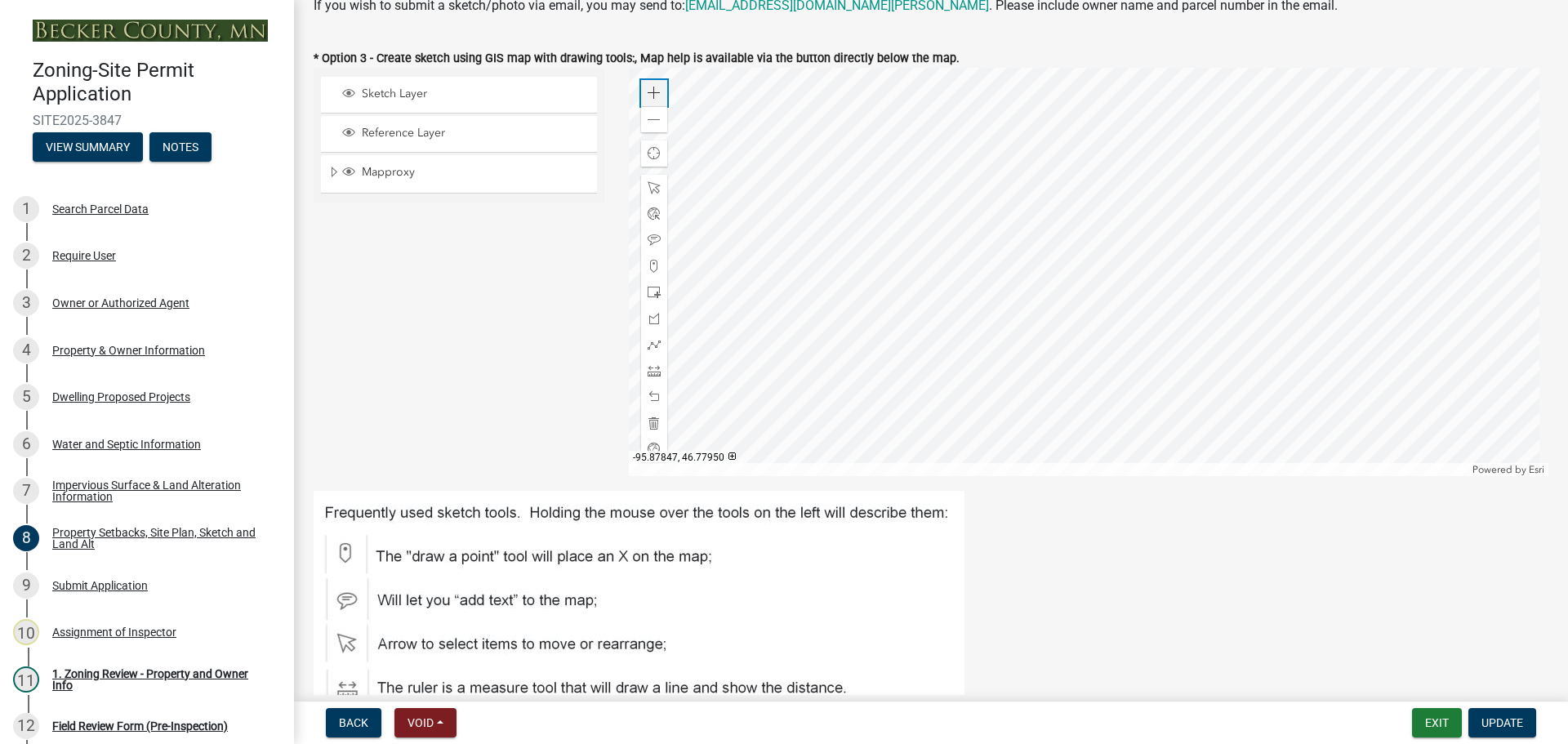
click at [642, 91] on div "Zoom in" at bounding box center [654, 93] width 27 height 27
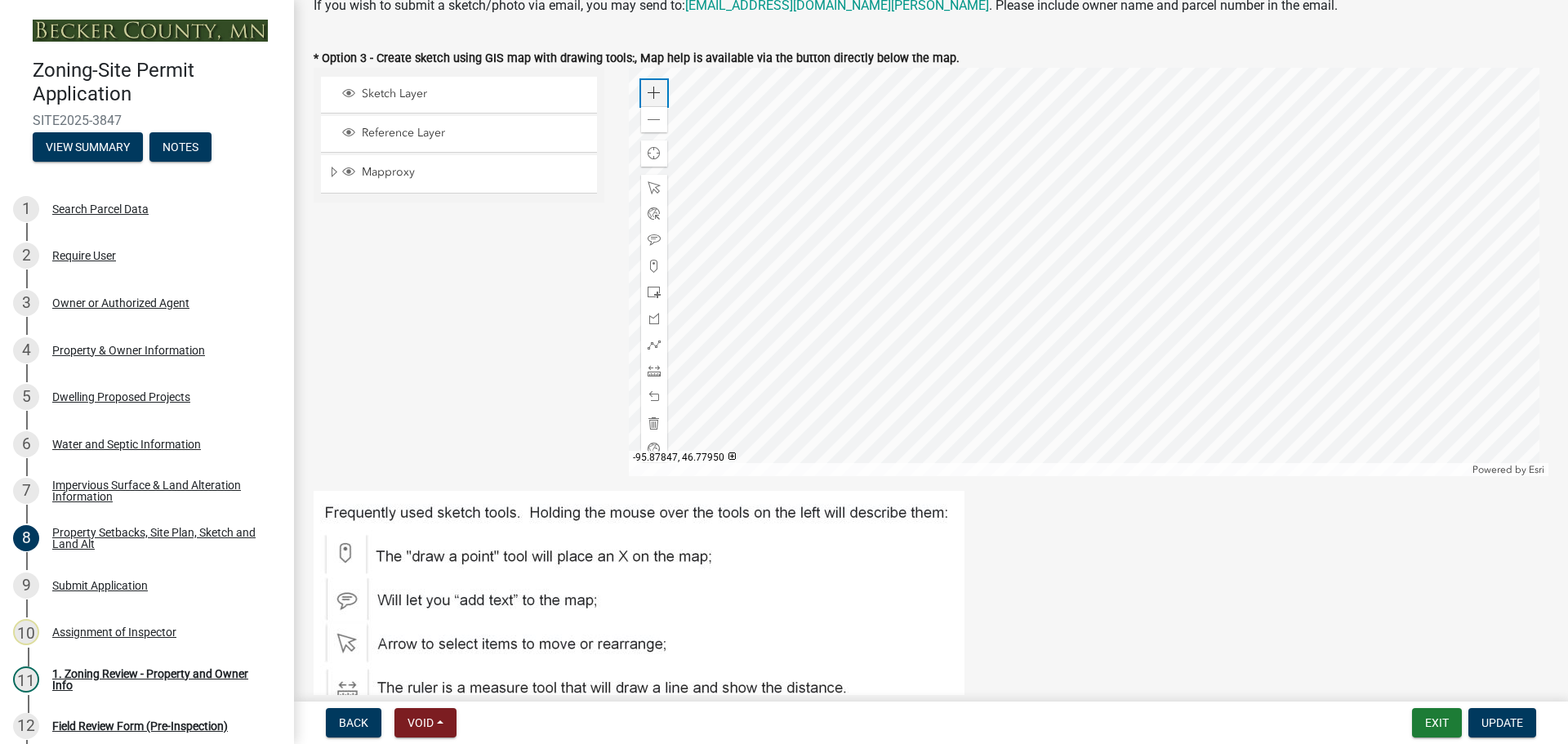
click at [642, 91] on div "Zoom in" at bounding box center [654, 93] width 27 height 27
click at [972, 327] on div at bounding box center [1088, 272] width 920 height 409
click at [1166, 344] on div at bounding box center [1088, 272] width 920 height 409
click at [1133, 403] on div at bounding box center [1088, 272] width 920 height 409
click at [655, 370] on span at bounding box center [653, 371] width 13 height 13
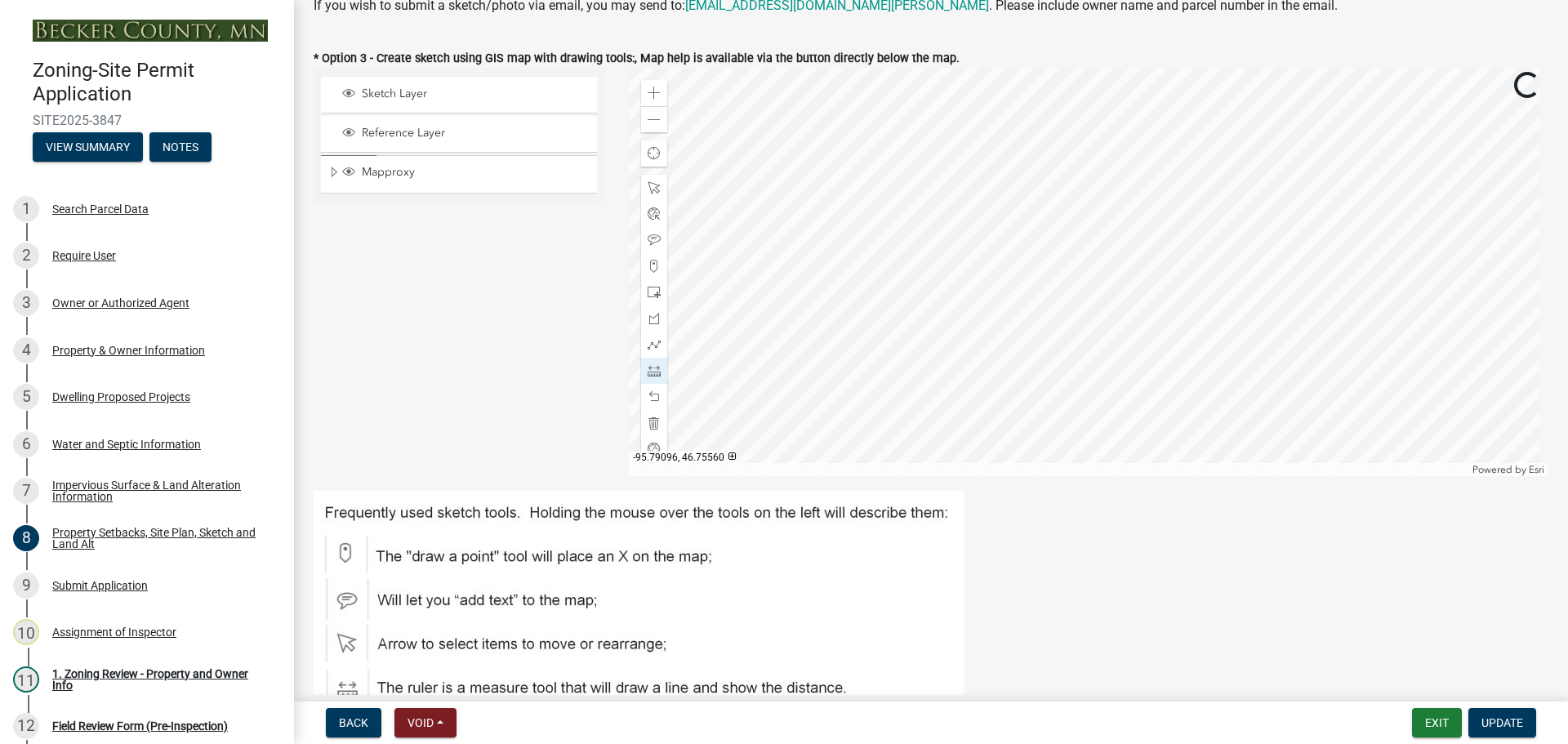
click at [1140, 324] on div at bounding box center [1088, 272] width 920 height 409
click at [1005, 323] on div at bounding box center [1088, 272] width 920 height 409
click at [1128, 277] on div at bounding box center [1088, 272] width 920 height 409
click at [1148, 180] on div at bounding box center [1088, 272] width 920 height 409
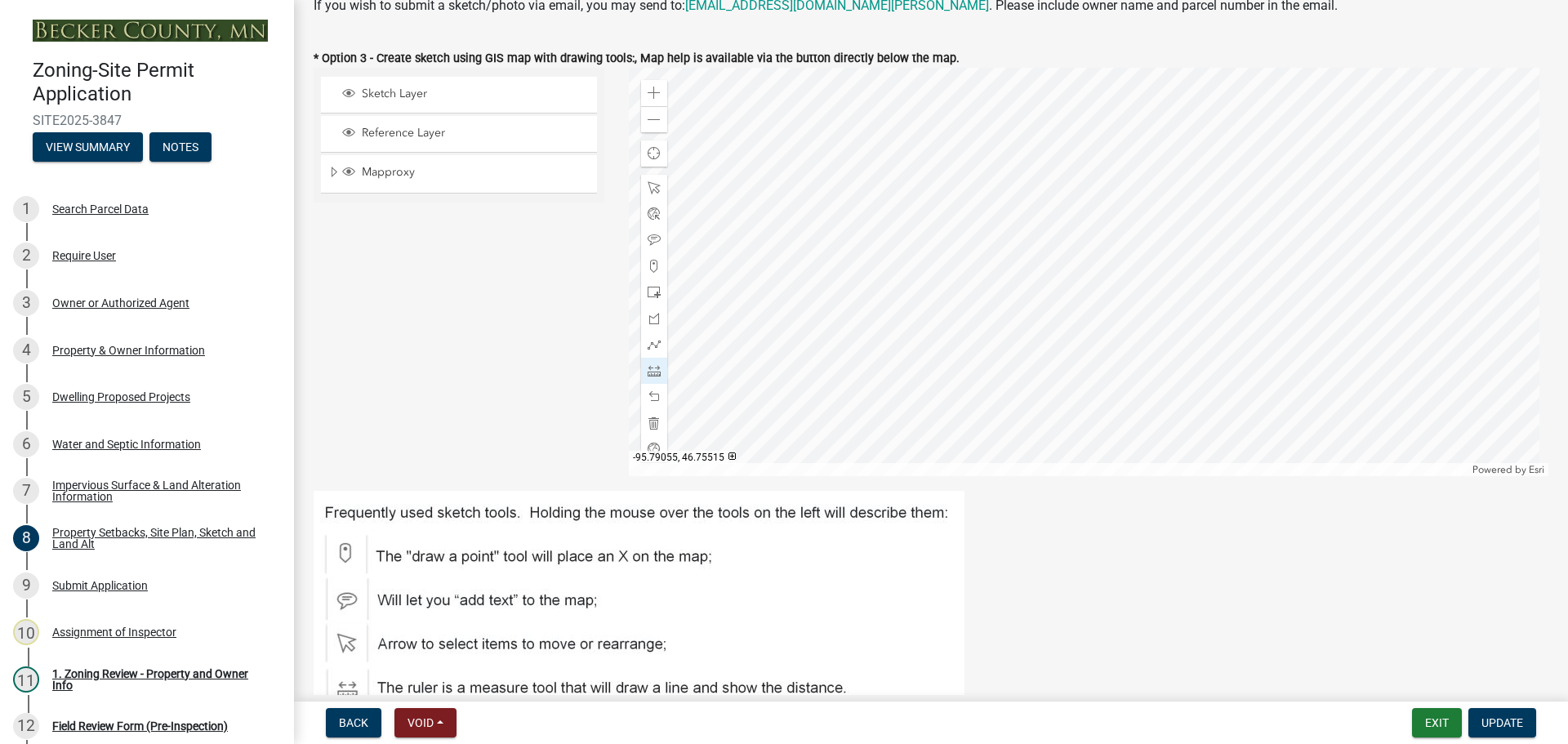
click at [1225, 379] on div at bounding box center [1088, 272] width 920 height 409
click at [1192, 439] on div at bounding box center [1088, 272] width 920 height 409
click at [1179, 315] on div at bounding box center [1088, 272] width 920 height 409
click at [1166, 164] on div at bounding box center [1088, 272] width 920 height 409
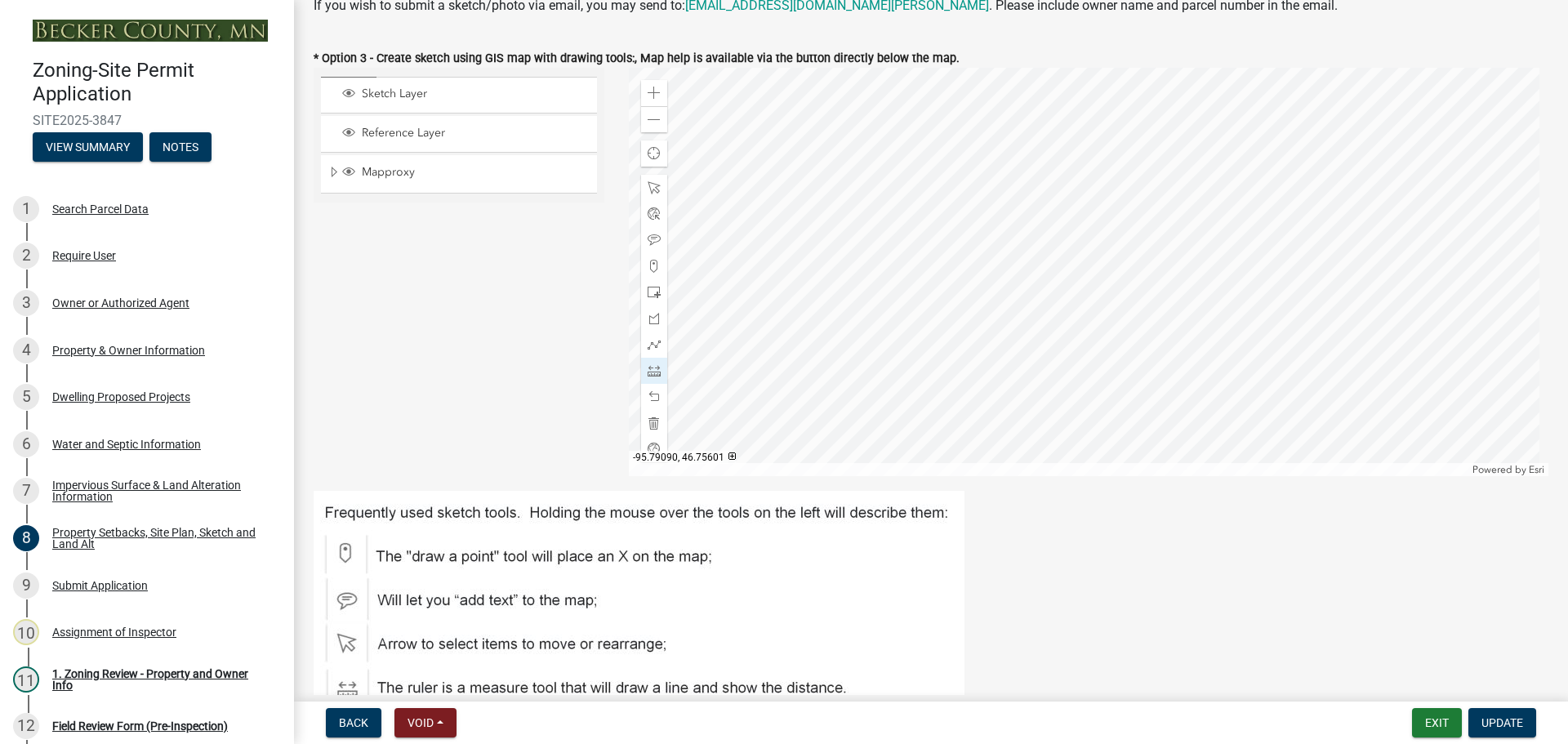
click at [1166, 164] on div at bounding box center [1088, 272] width 920 height 409
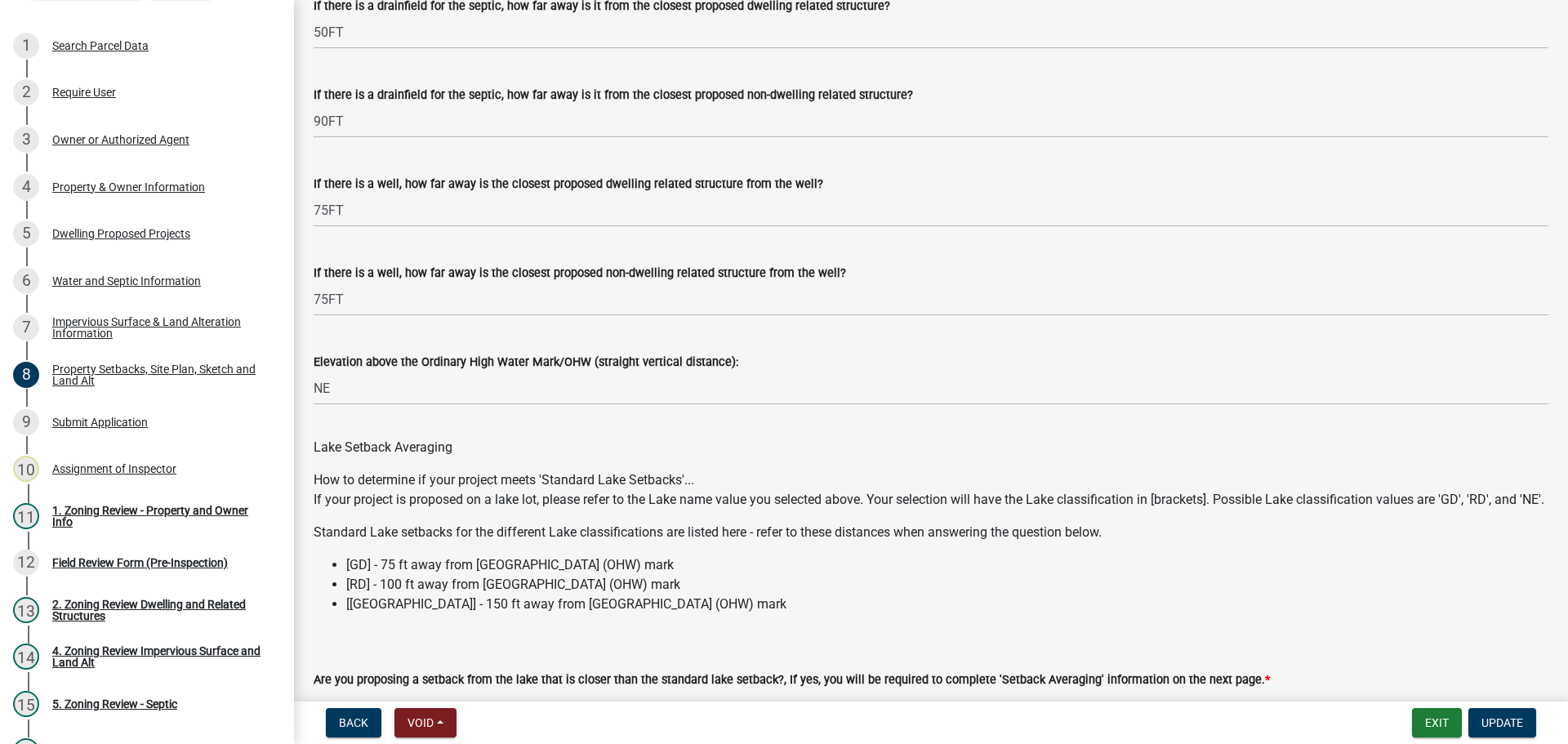
scroll to position [4494, 0]
click at [1497, 716] on span "Update" at bounding box center [1502, 722] width 41 height 13
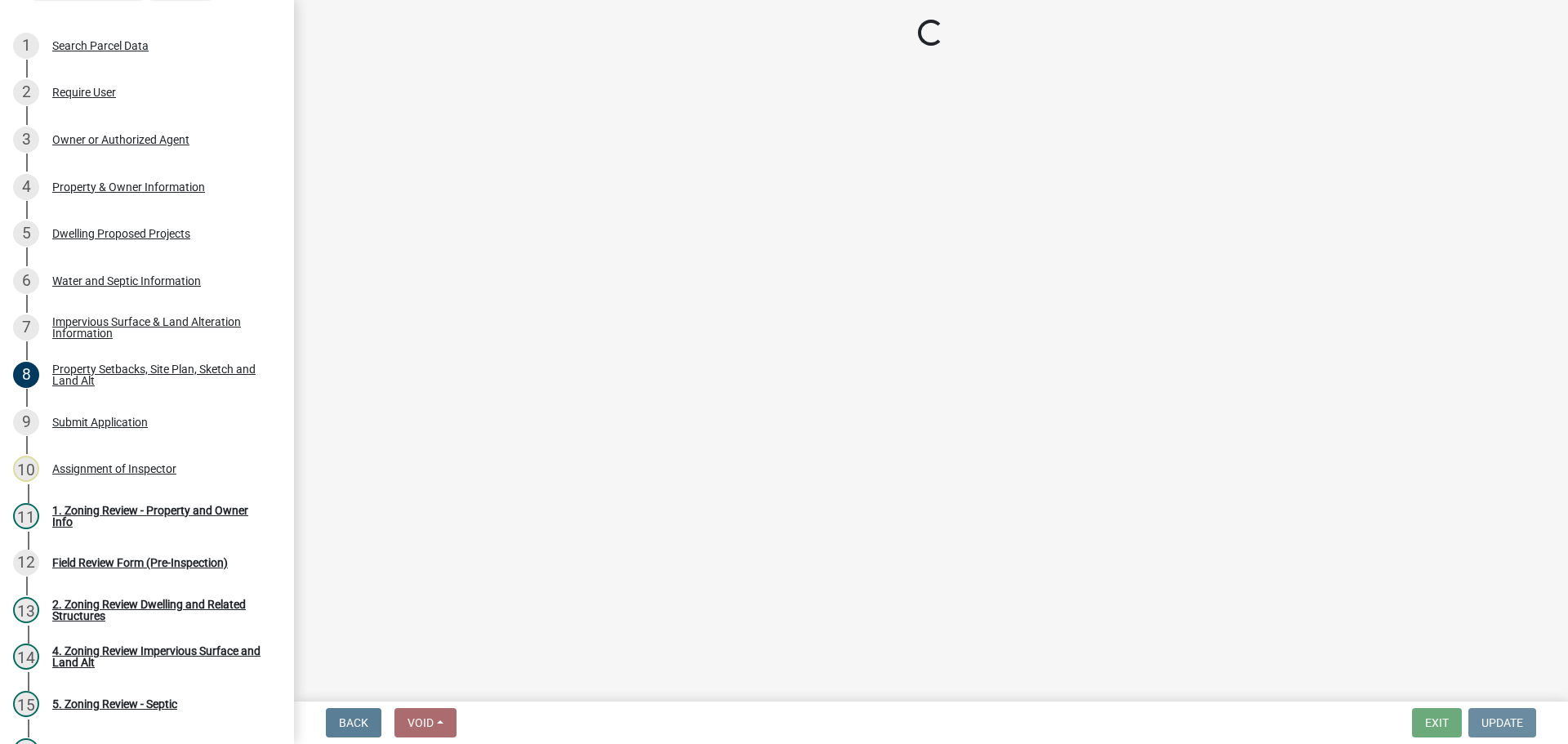
scroll to position [0, 0]
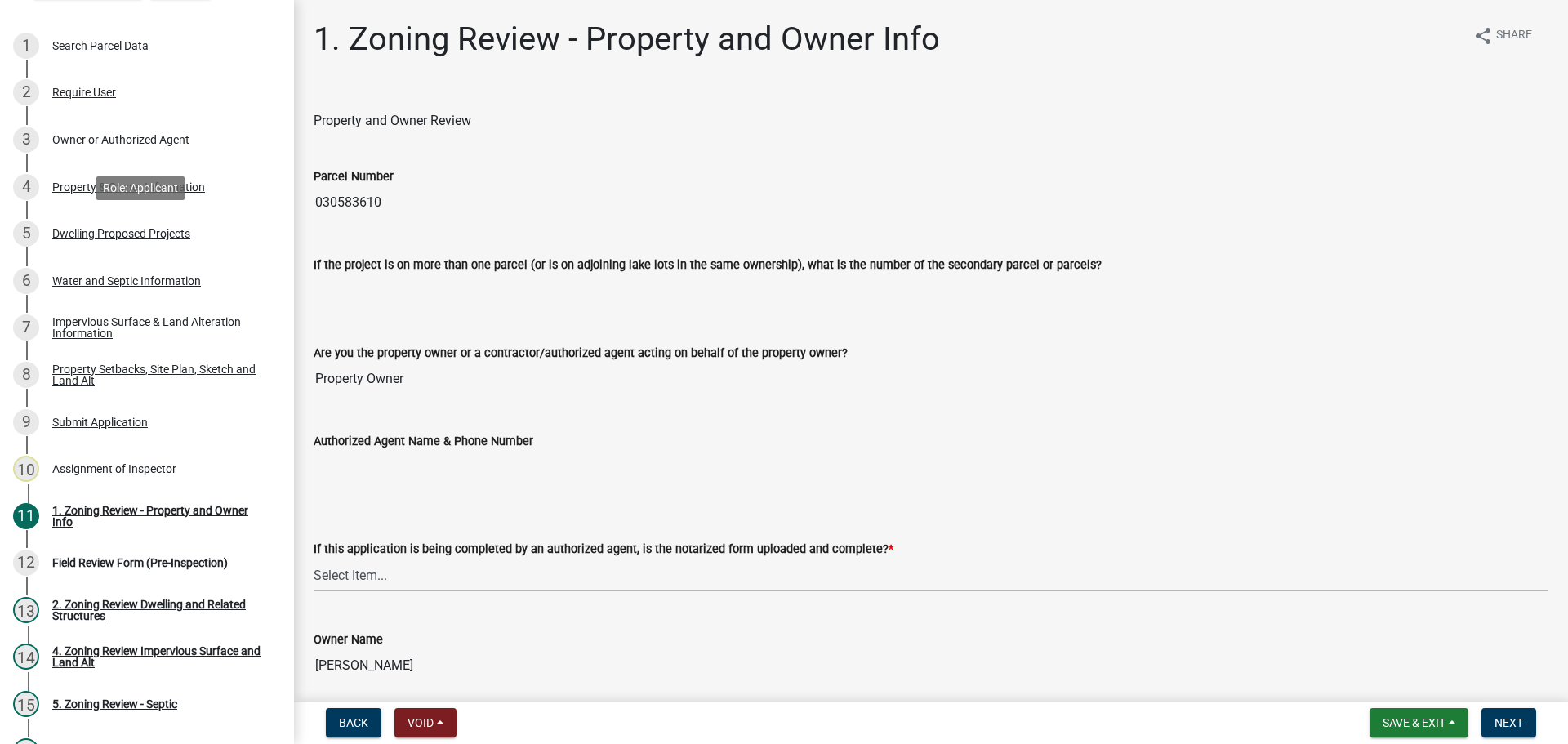
click at [128, 233] on div "Dwelling Proposed Projects" at bounding box center [121, 234] width 138 height 12
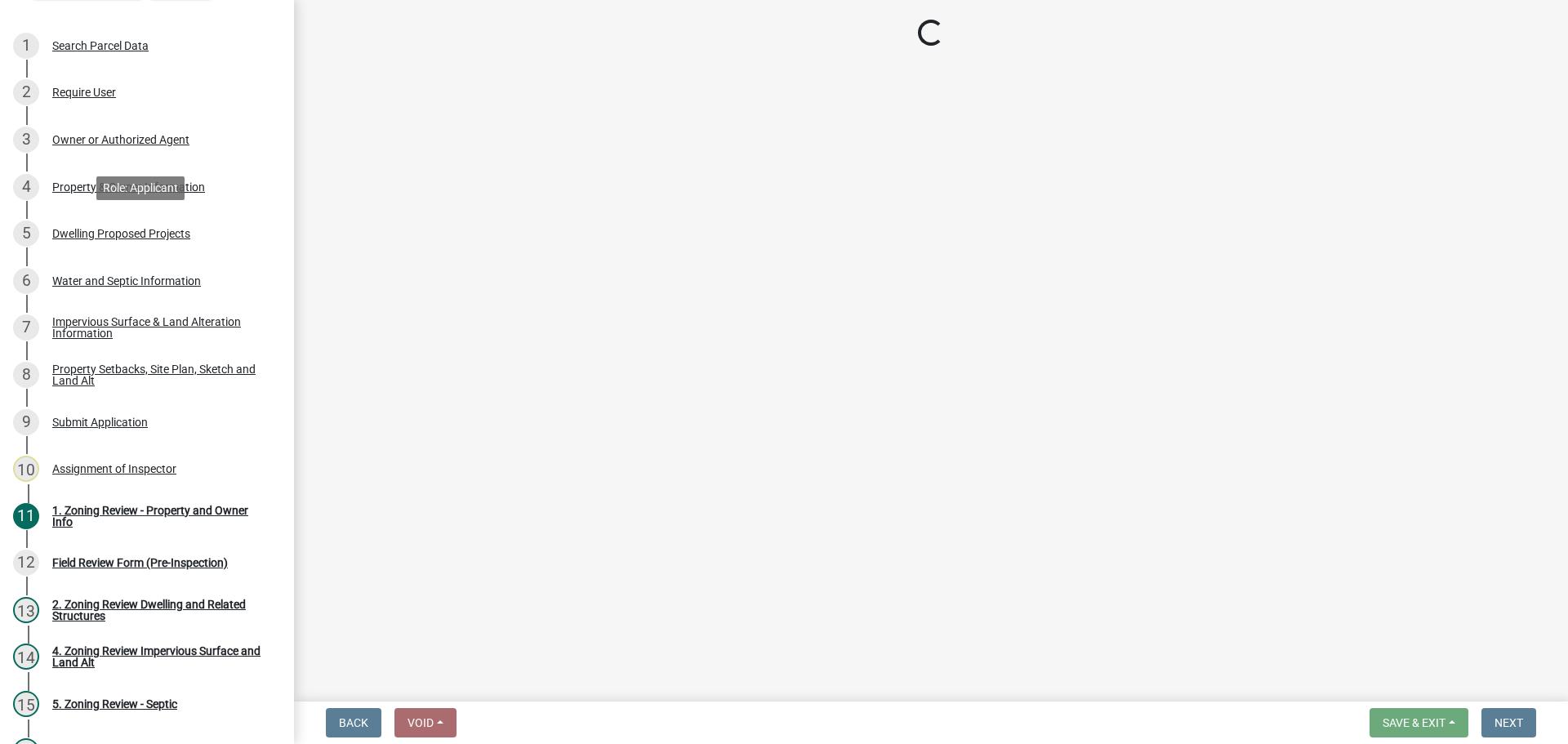
select select "5b8abcc6-67f7-49fb-8f25-c295ccc2b339"
select select "2dc577ba-aef6-4196-bc52-35577603d189"
select select "f4ae0446-41fa-4afd-99aa-409617c58827"
select select "4f5e2784-8c40-49a3-b0e9-8f1a3cbab4f4"
select select "744d8552-d7ef-4cf1-b465-42901748f06c"
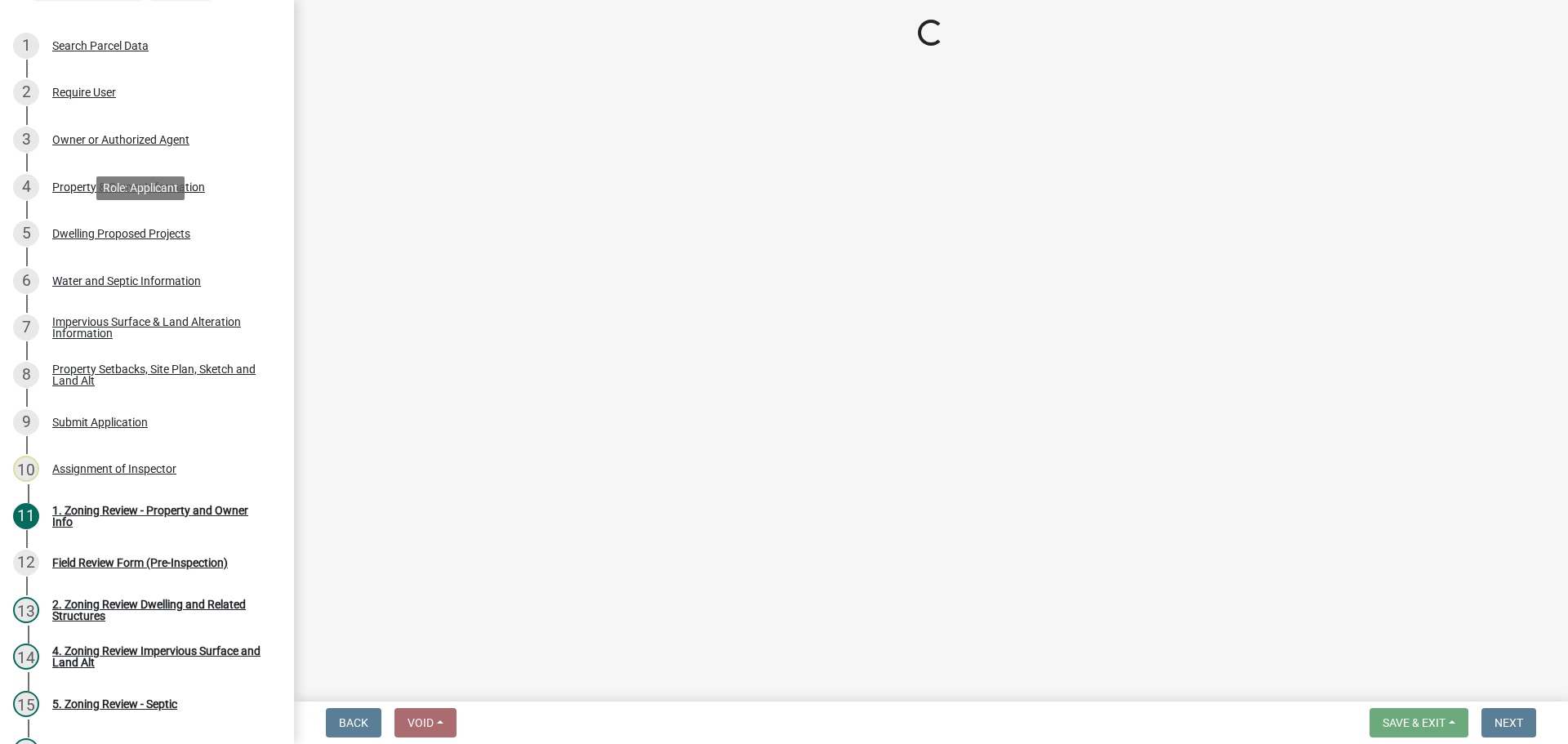
select select "638dddef-31f4-4d73-b0b5-0ffc7b344434"
select select "0c863e3c-258e-4b1d-9985-47500660ce44"
select select "0ceb8b90-6e92-4b1f-be25-acba4c819eff"
select select "574dab0a-a2f9-4f32-a930-7f8884412bac"
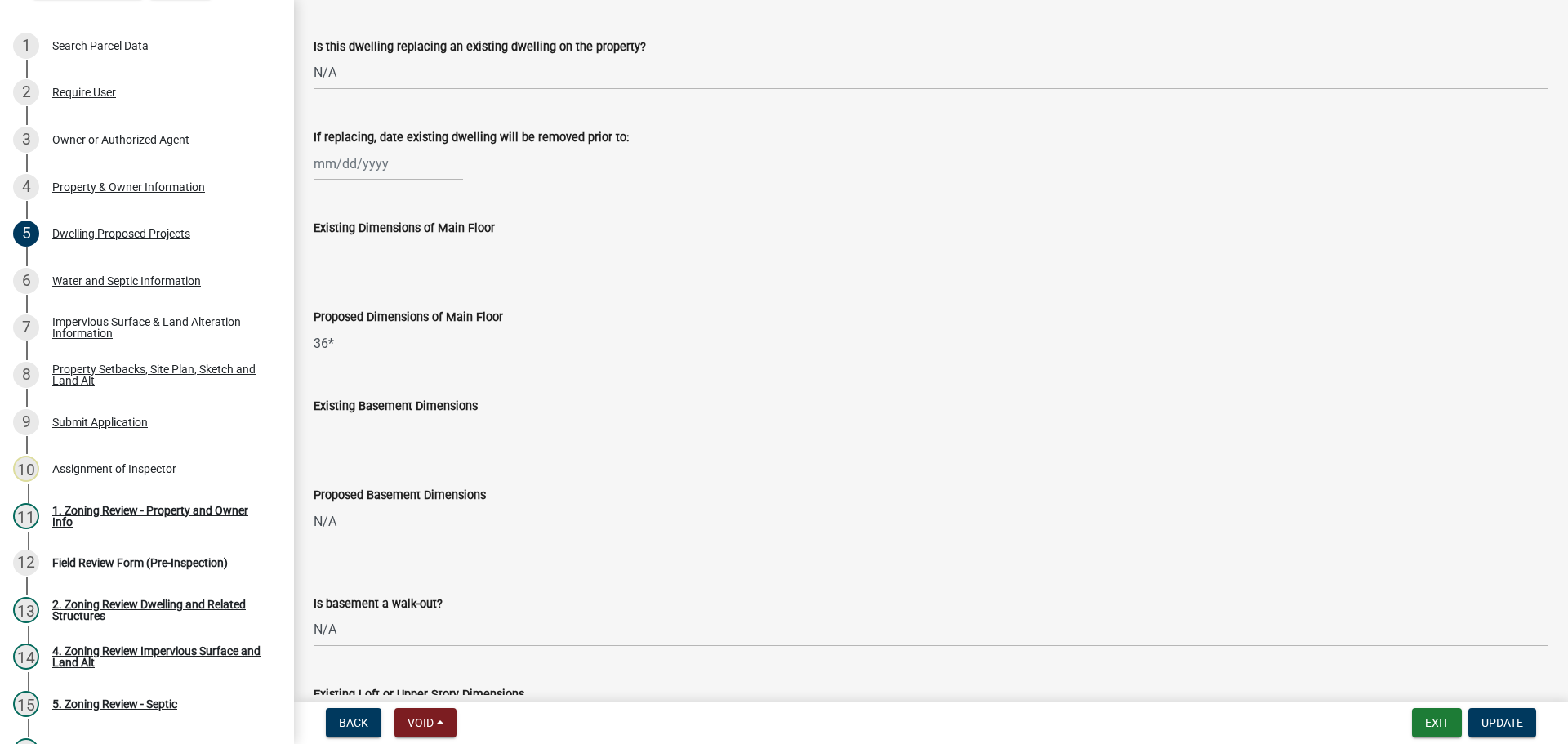
scroll to position [327, 0]
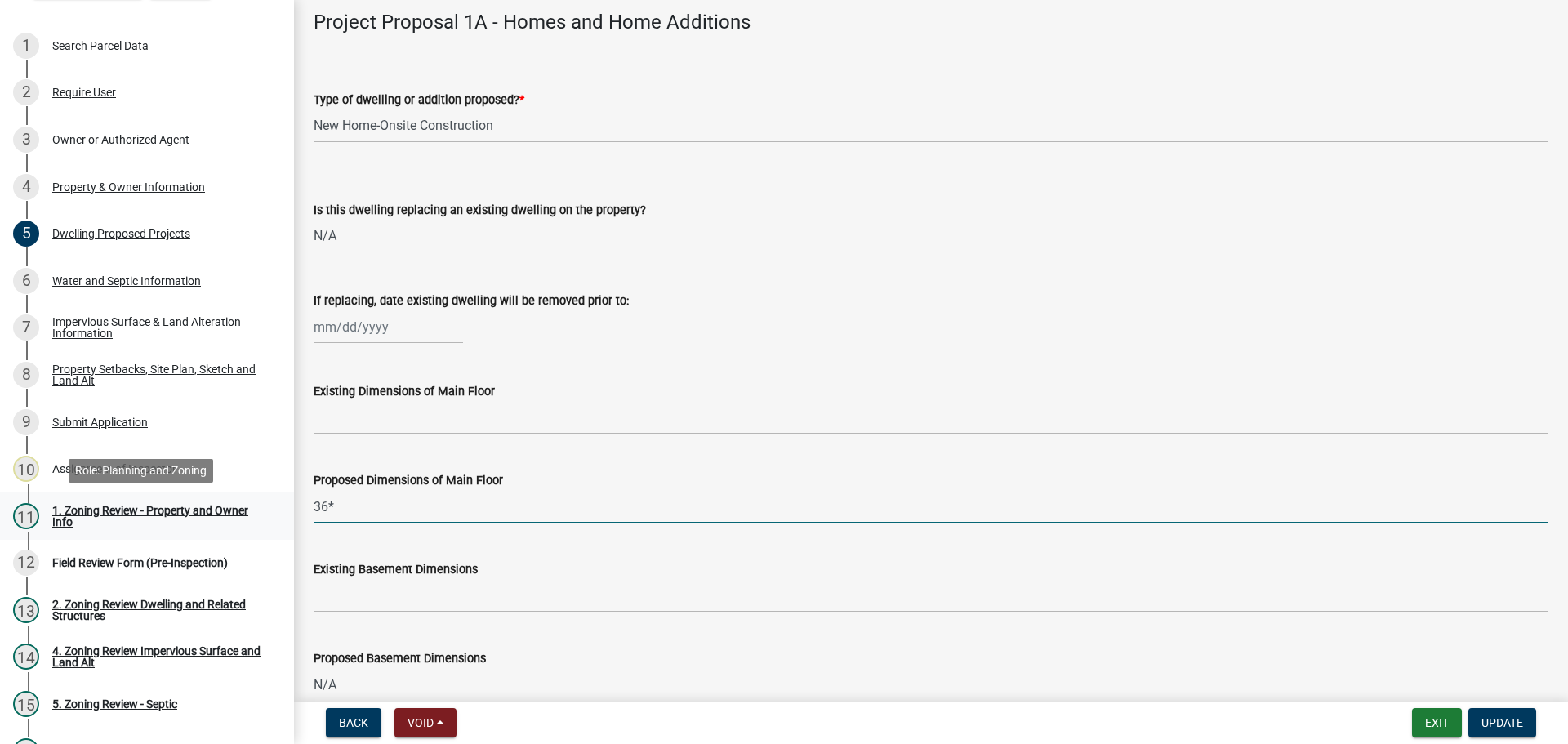
drag, startPoint x: 370, startPoint y: 500, endPoint x: 257, endPoint y: 492, distance: 113.3
click at [257, 492] on div "Zoning-Site Permit Application SITE2025-3847 View Summary Notes 1 Search Parcel…" at bounding box center [784, 372] width 1568 height 744
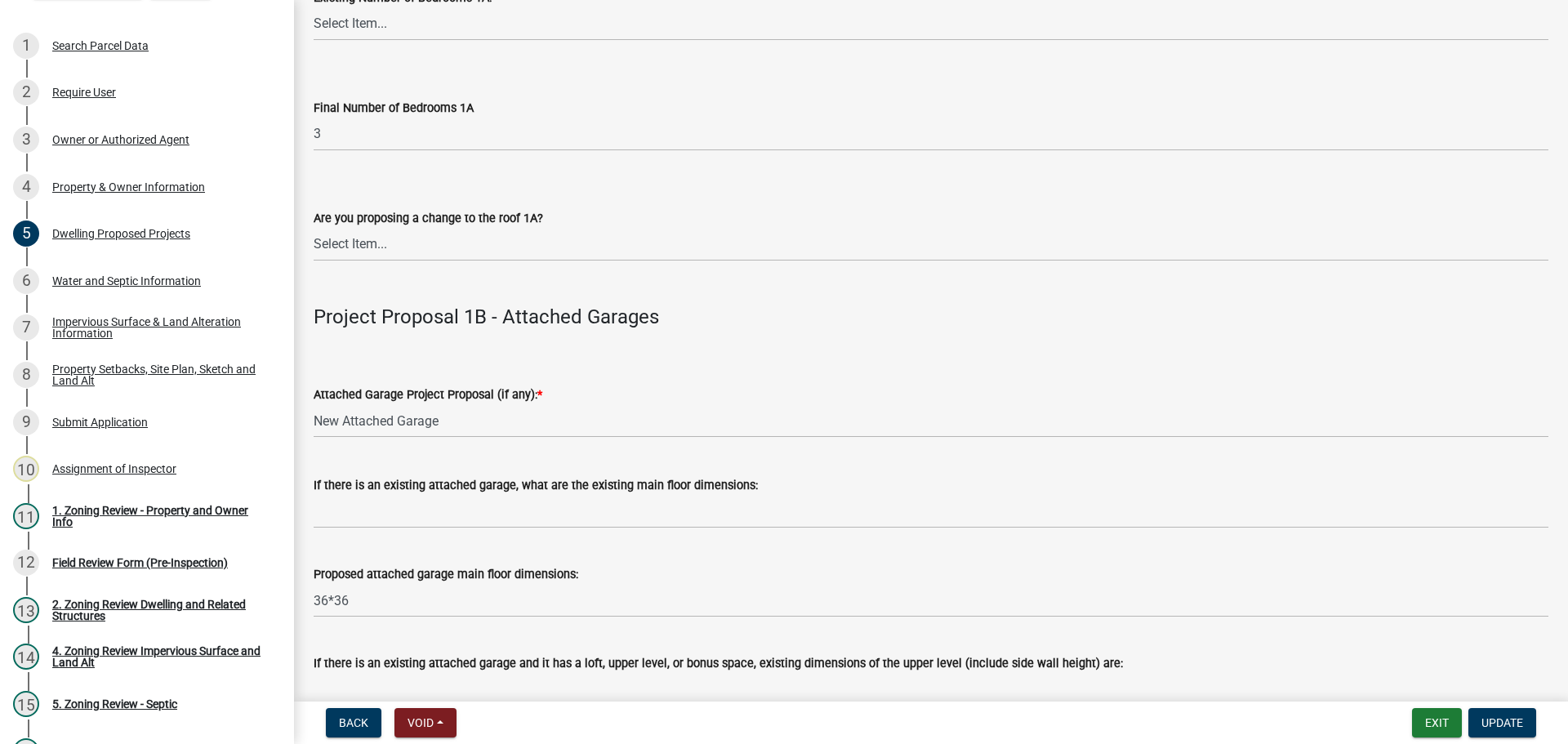
scroll to position [1634, 0]
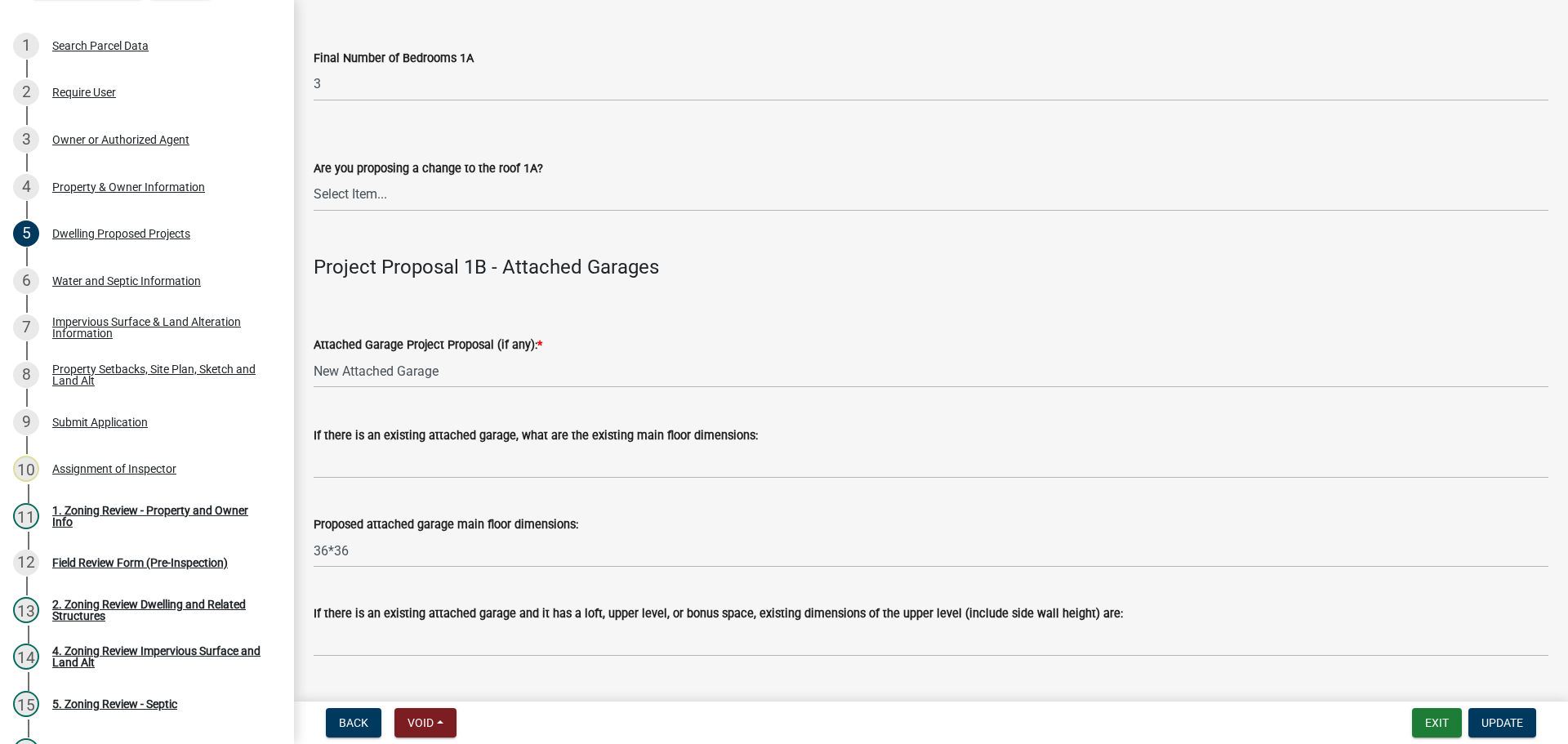
type input "36x76"
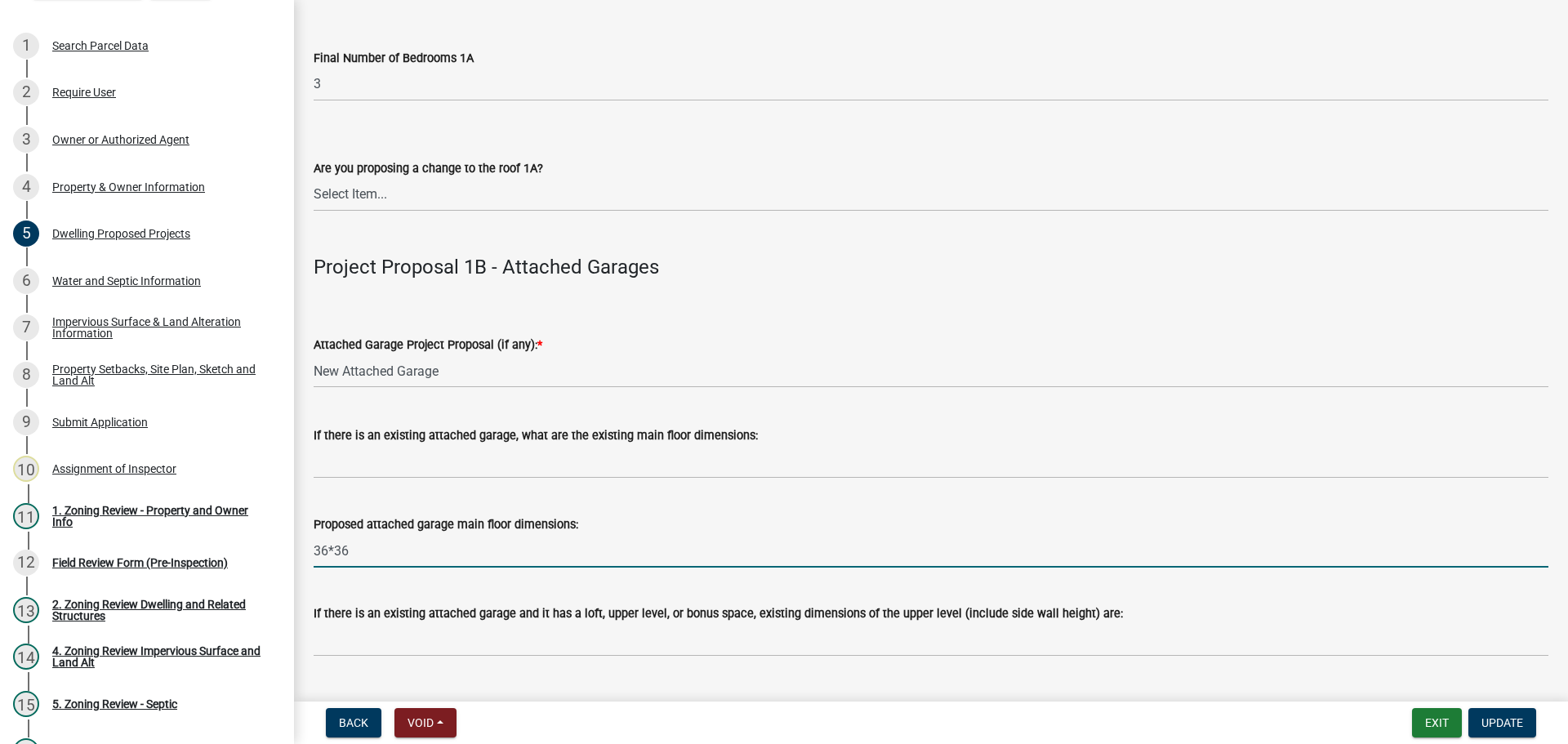
click at [336, 547] on input "36*36" at bounding box center [930, 551] width 1234 height 34
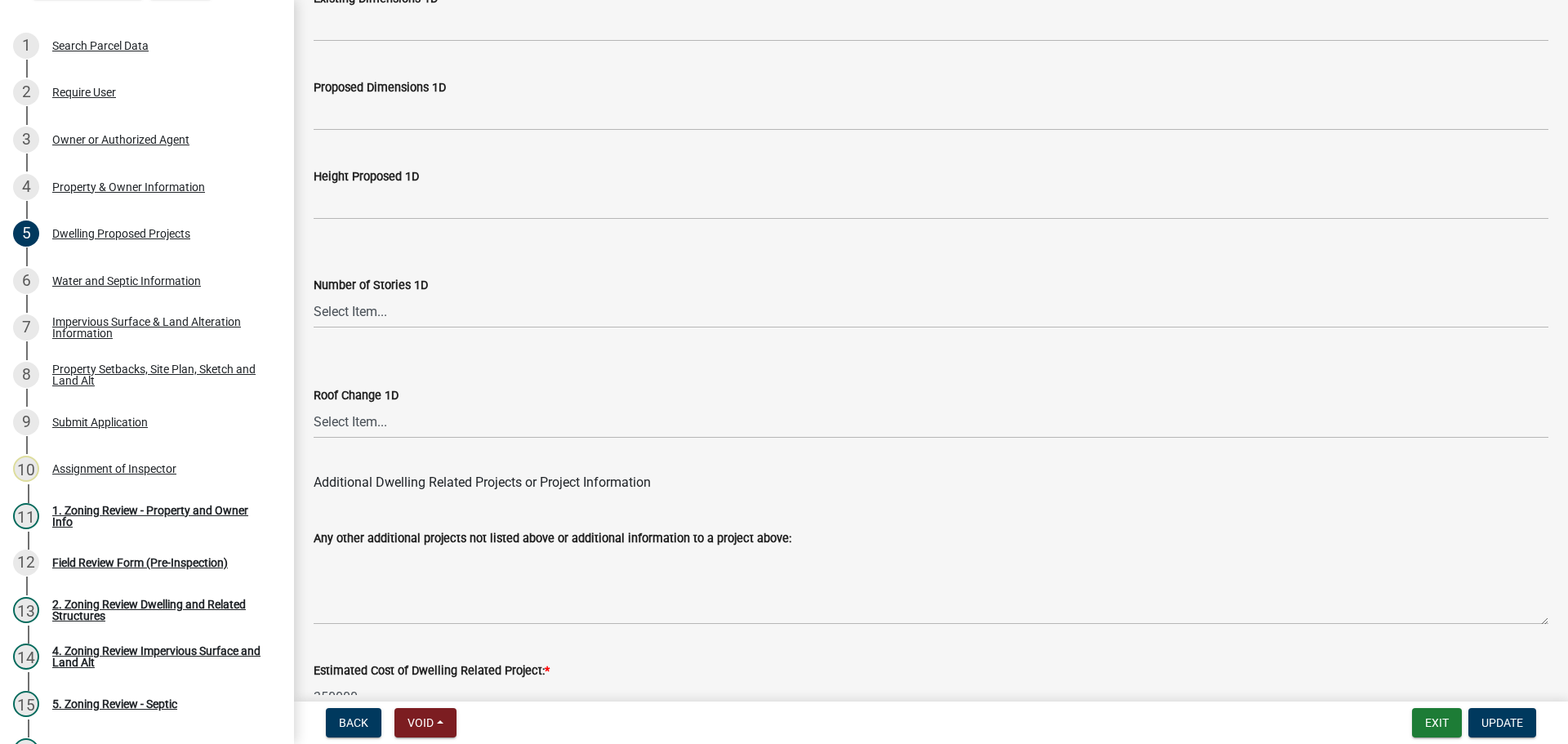
scroll to position [3917, 0]
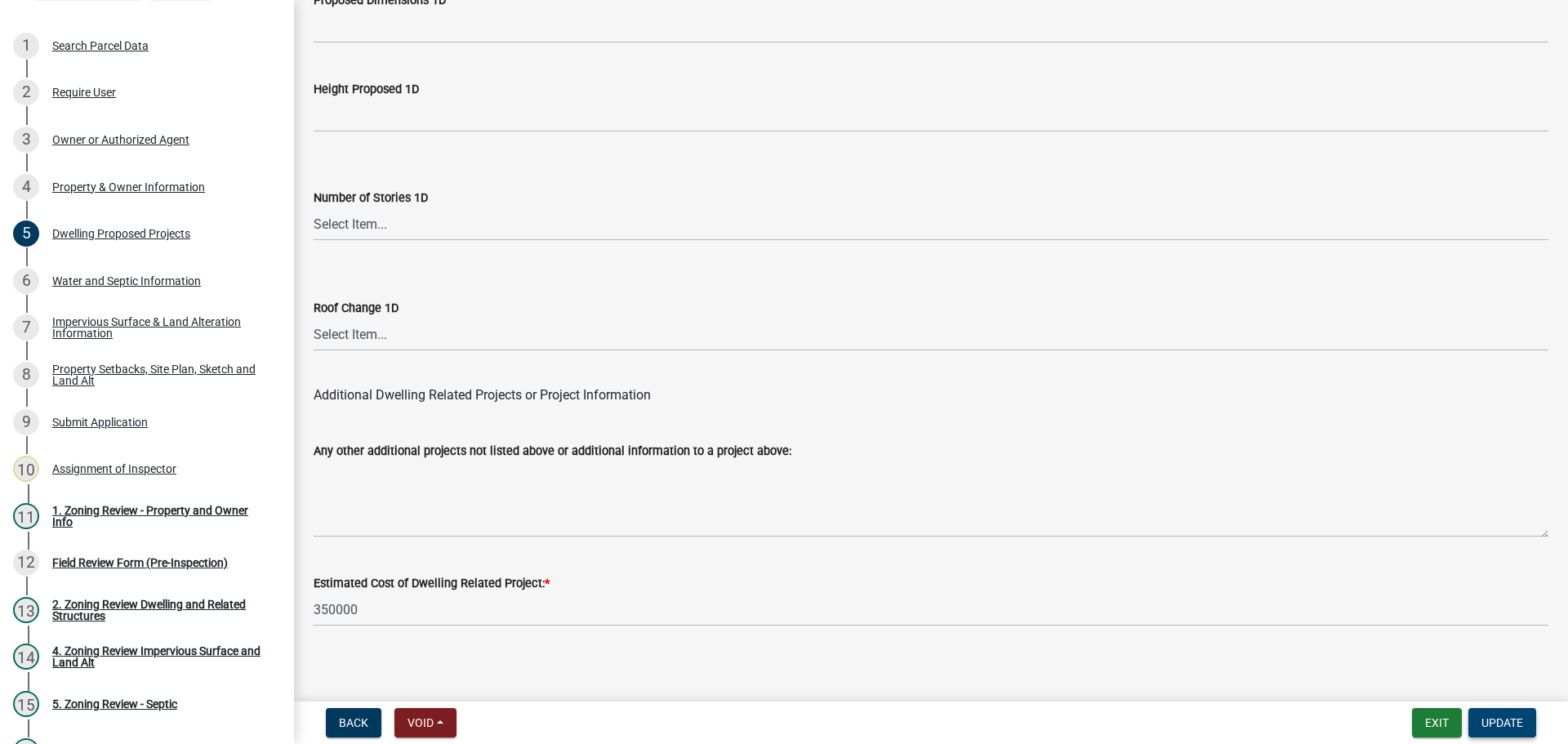
type input "36x36"
click at [1497, 725] on span "Update" at bounding box center [1502, 722] width 41 height 13
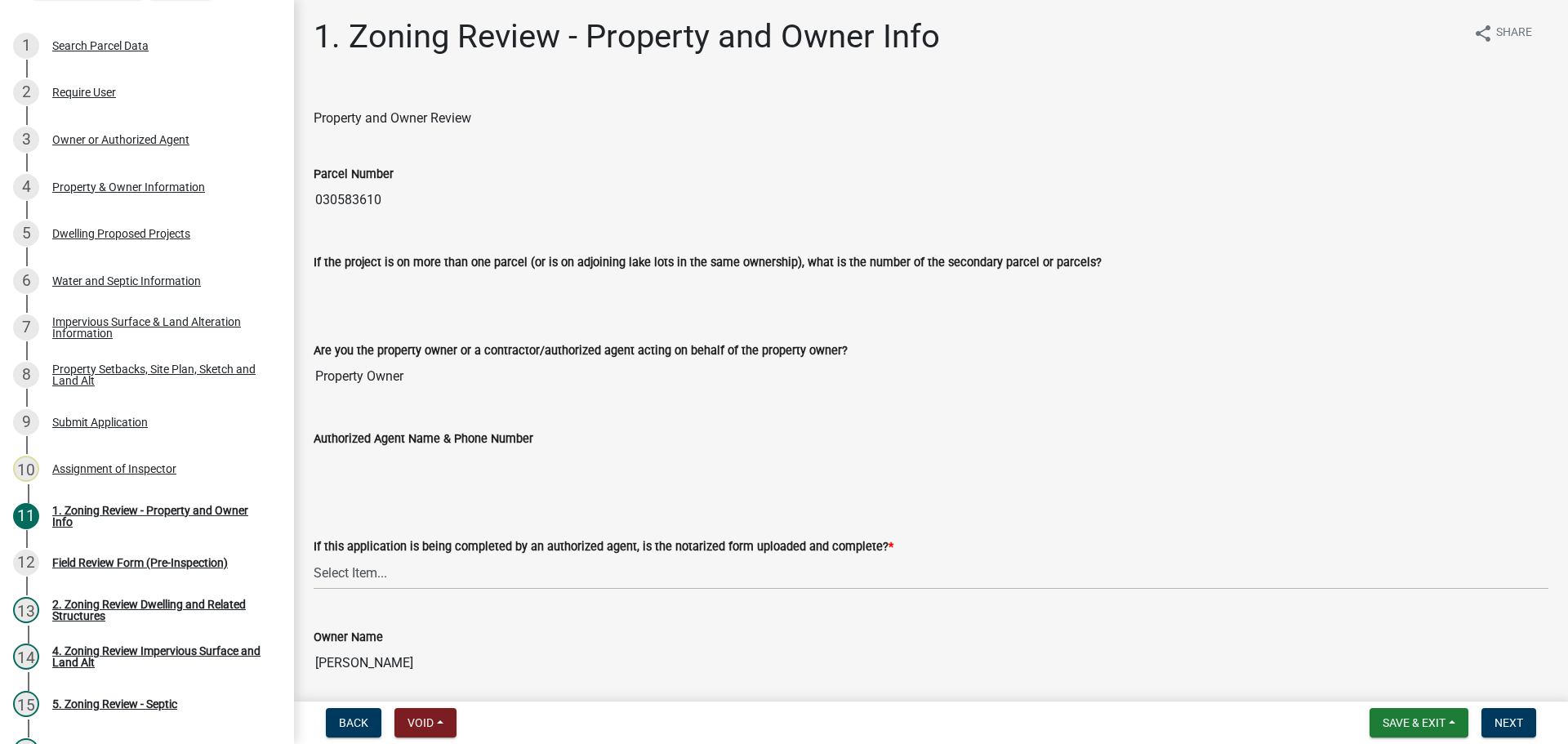
scroll to position [0, 0]
click at [169, 362] on div "8 Property Setbacks, Site Plan, Sketch and Land Alt" at bounding box center [140, 374] width 255 height 27
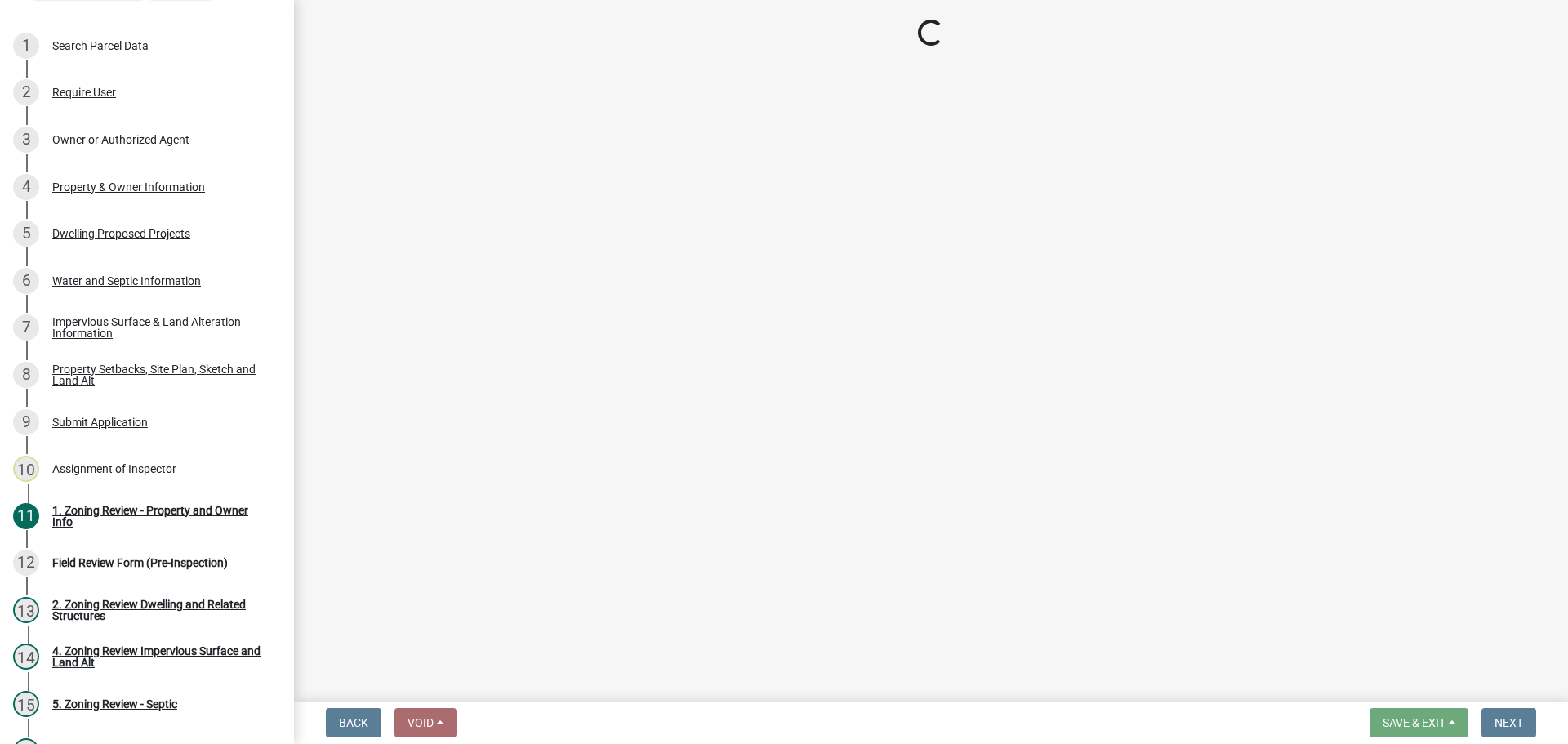
select select "d89fbfa0-1150-4954-b91c-9d482c9530a3"
select select "b56a4575-9846-47cf-8067-c59a4853da22"
select select "e8ab2dc3-aa3f-46f3-9b4a-37eb25ad84af"
select select "27b2a8b4-abf6-463e-8c0c-7c5d2b4fe26f"
select select "5ad4ab64-b44e-481c-9000-9e5907aa74e1"
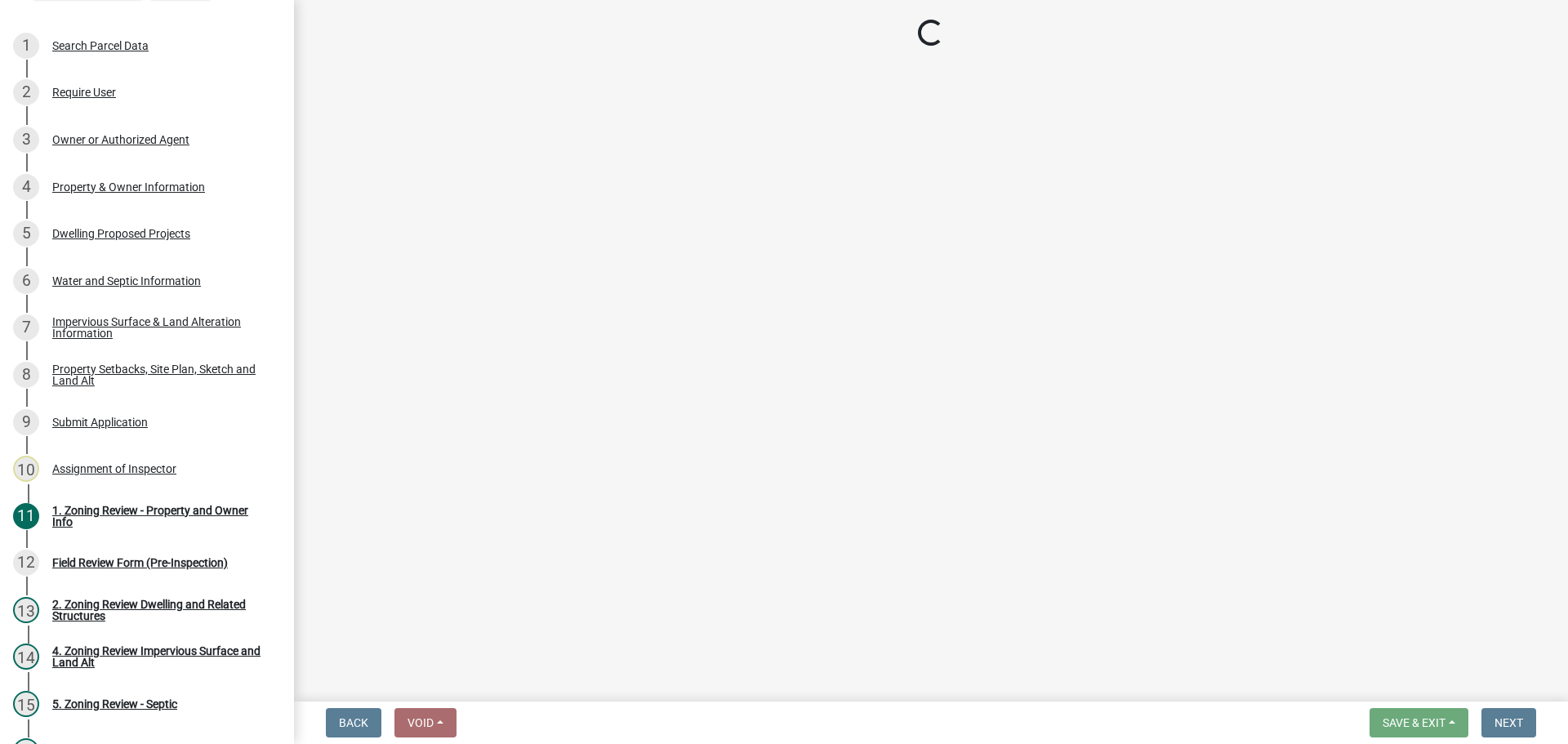
select select "e019de12-4845-45f2-ad10-5fb76eee0e55"
select select "c8b8ea71-7088-4e87-a493-7bc88cc2835b"
select select "133211ff-91ce-4a0a-9235-b48a7e2069a0"
select select "19d13e65-c93d-443e-910a-7a17299544cc"
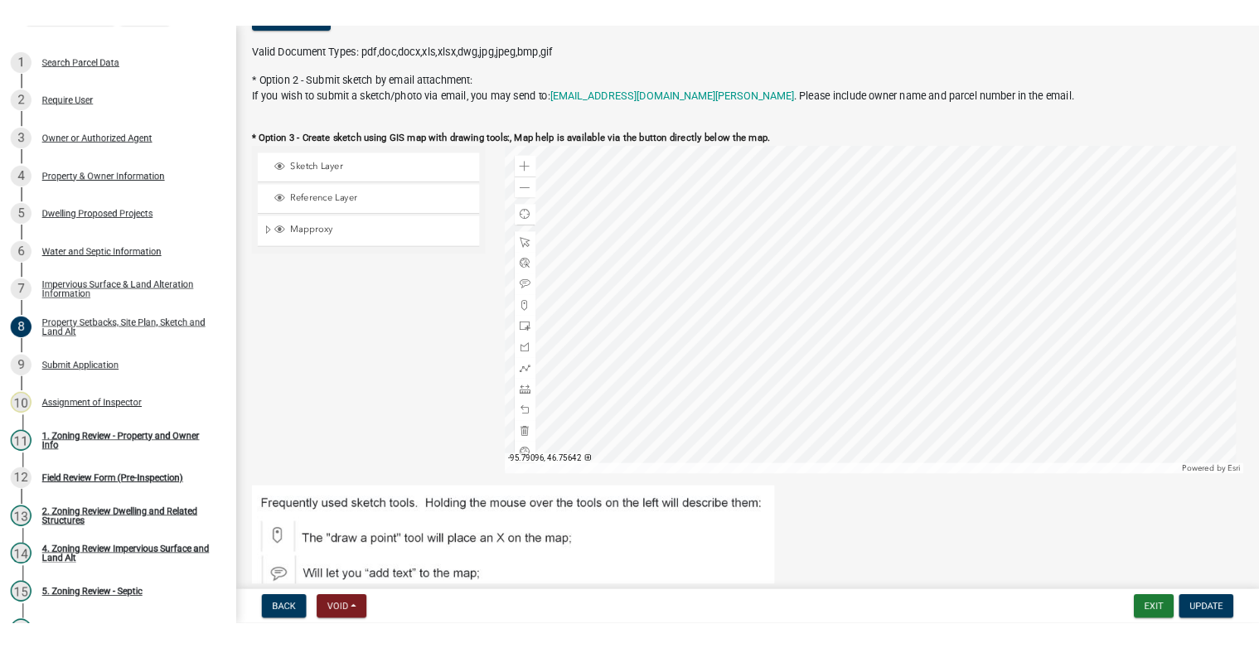
scroll to position [442, 0]
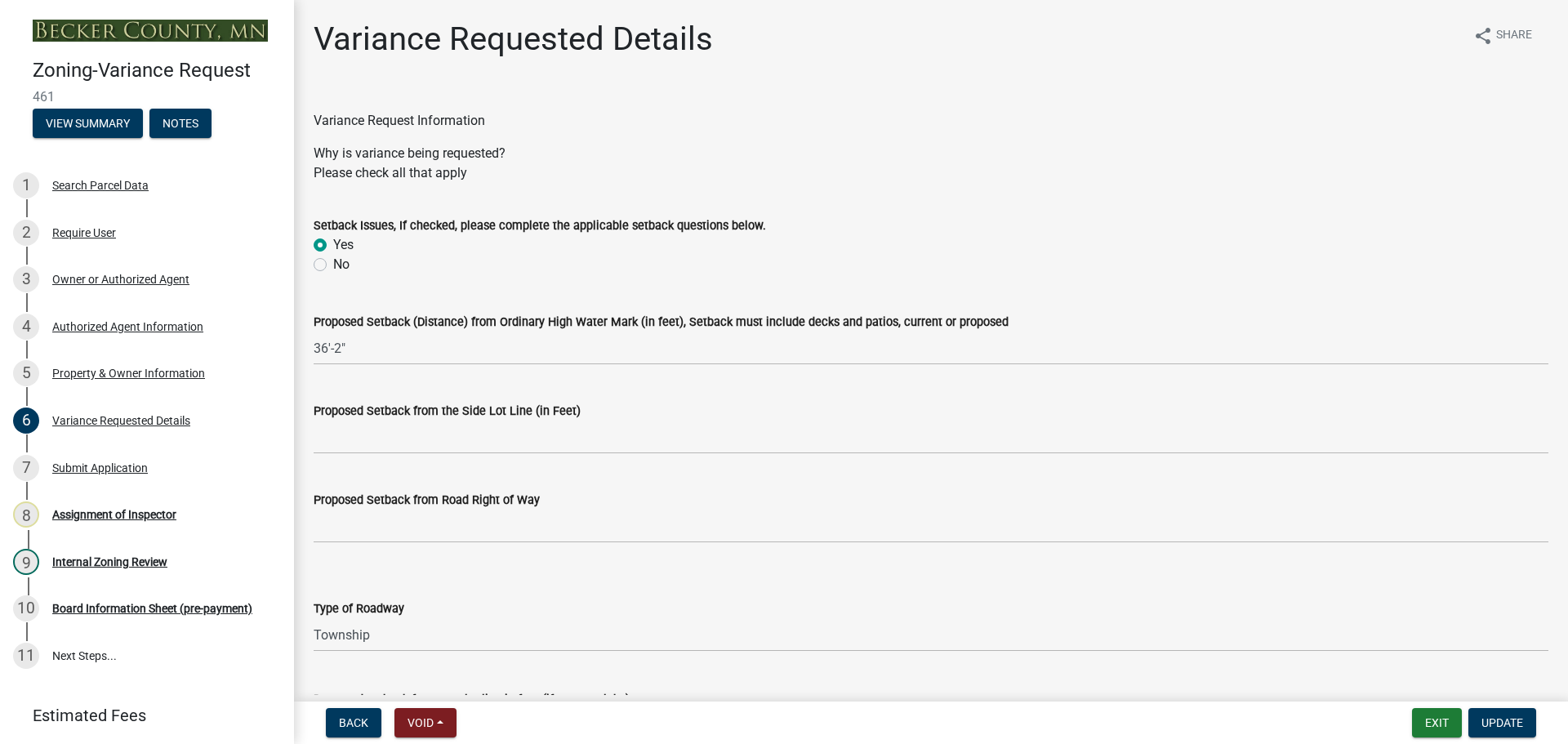
select select "edc6b78d-c029-41a6-a436-e6f76b5f0855"
select select "a5c6235c-6fe0-43e3-9b64-f3566618e99d"
select select "a60f612c-e64d-4767-92b2-cb2f842b6e0b"
select select "bb2b5e43-03c1-4874-9abf-a65f400af928"
select select "8ea3e6c3-8fed-4904-aa20-2f643744aa0c"
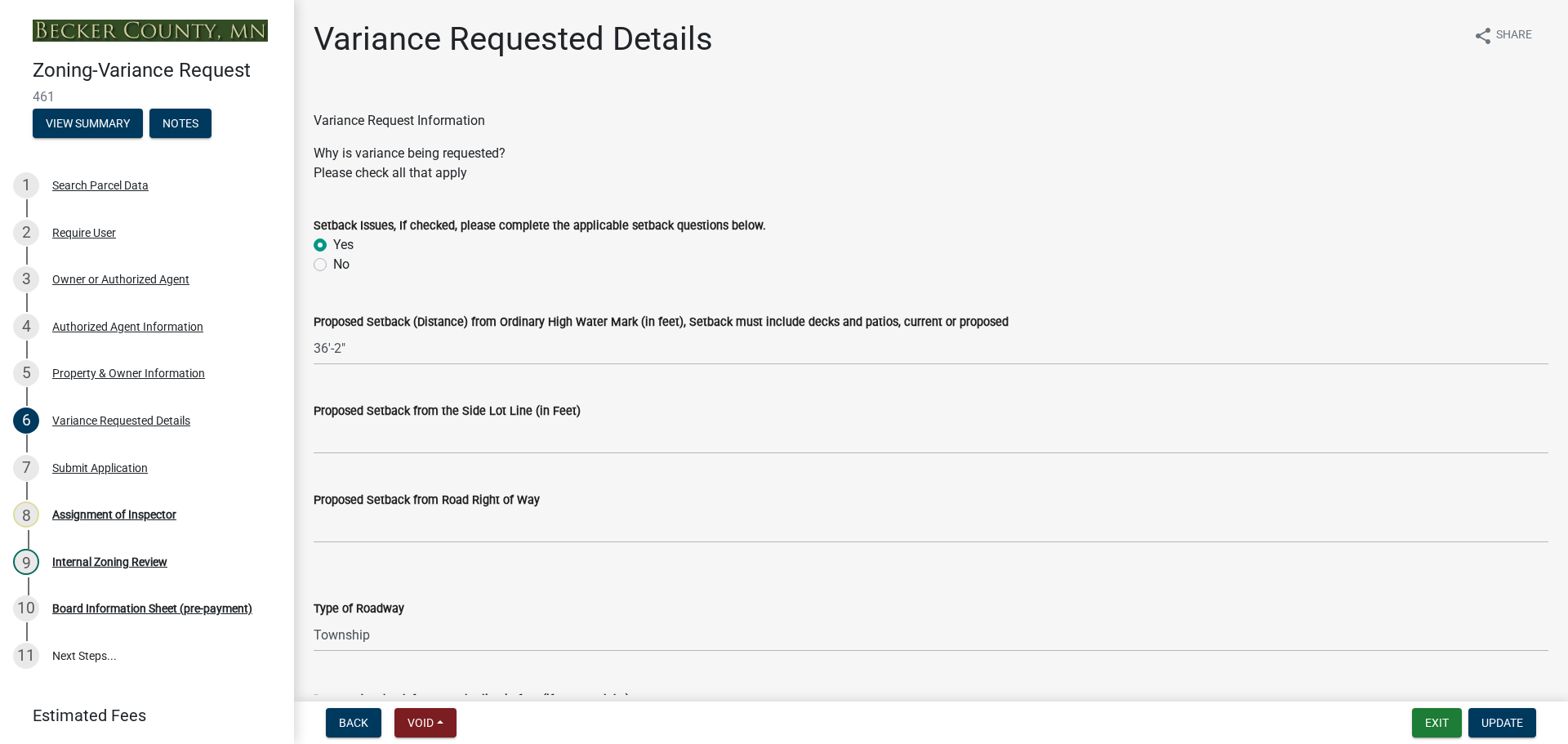
select select "860afd09-da87-482b-bca4-413f5cf53582"
select select "ee8740c3-f4d5-48cf-ad42-c8f7342b480c"
select select "1aa51e34-4f0a-4095-a3f3-287665056048"
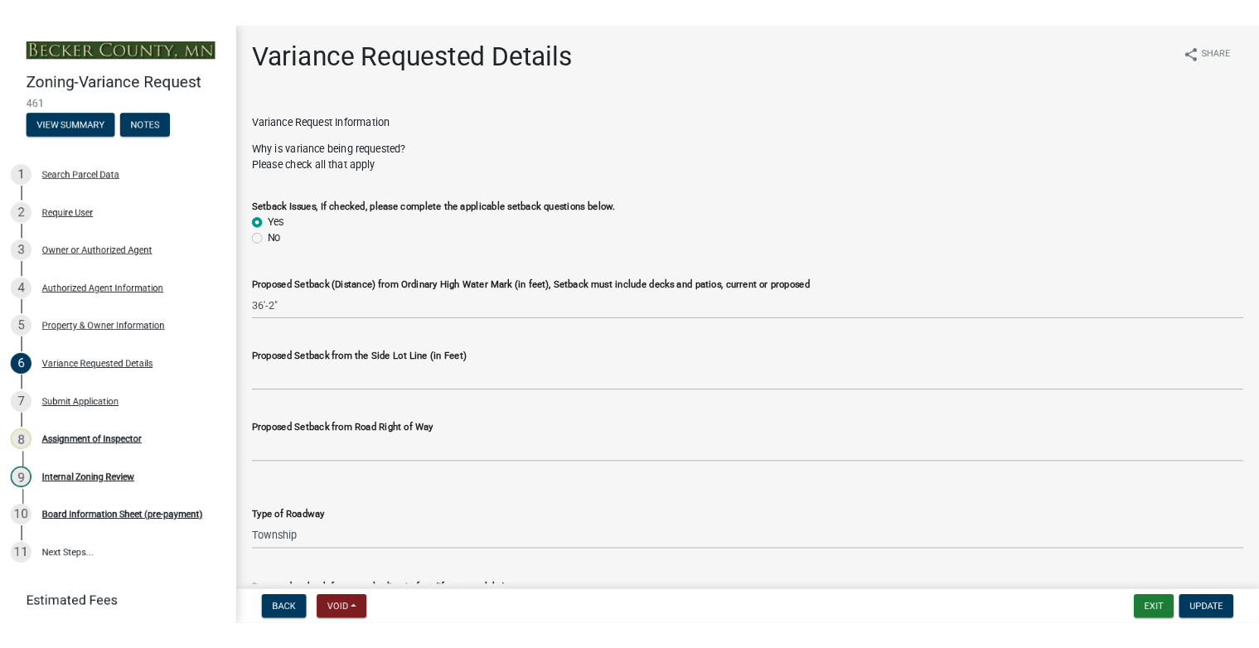
scroll to position [995, 0]
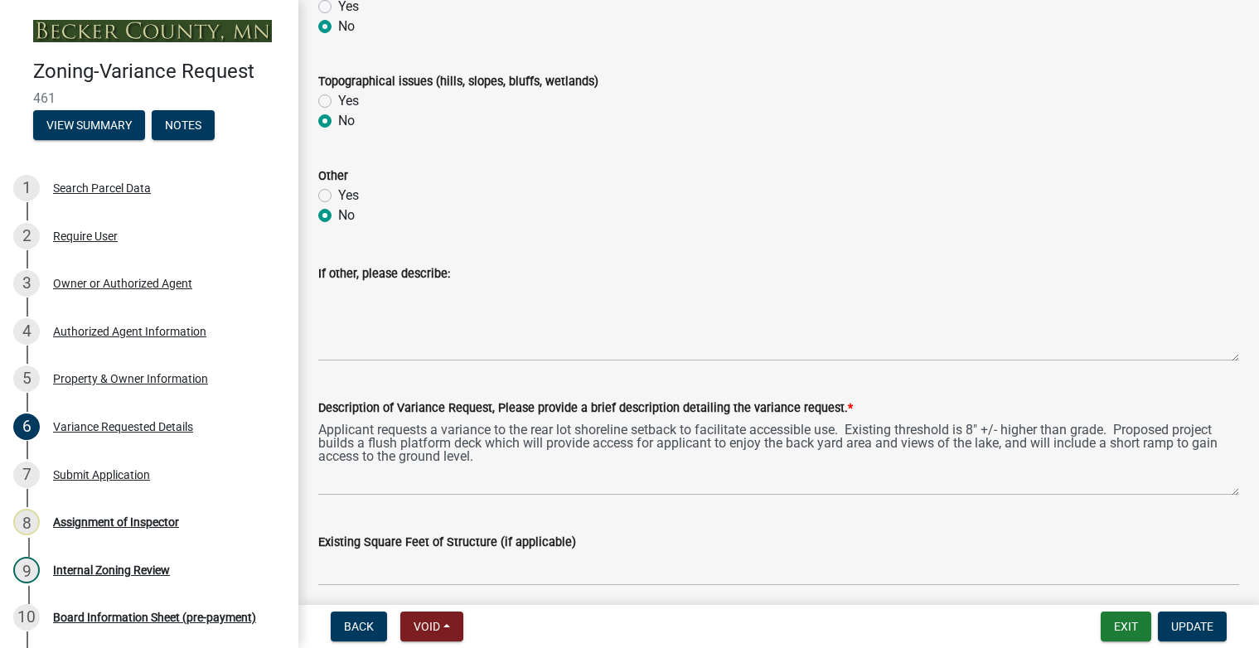
click at [1171, 98] on div "Yes" at bounding box center [778, 101] width 921 height 20
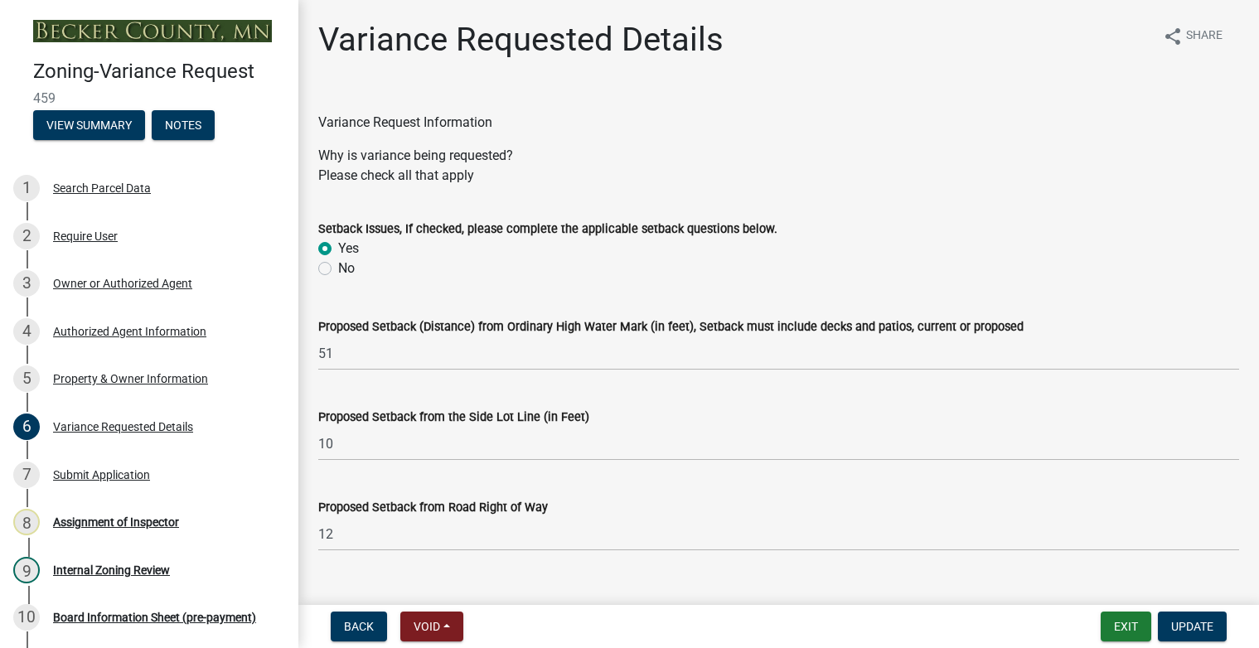
select select "edc6b78d-c029-41a6-a436-e6f76b5f0855"
select select "15bf2cec-1ca8-47a3-85db-999609351cbd"
select select "fa582be9-2d62-4523-84bf-021228ae85a0"
select select "bb2b5e43-03c1-4874-9abf-a65f400af928"
select select "8ea3e6c3-8fed-4904-aa20-2f643744aa0c"
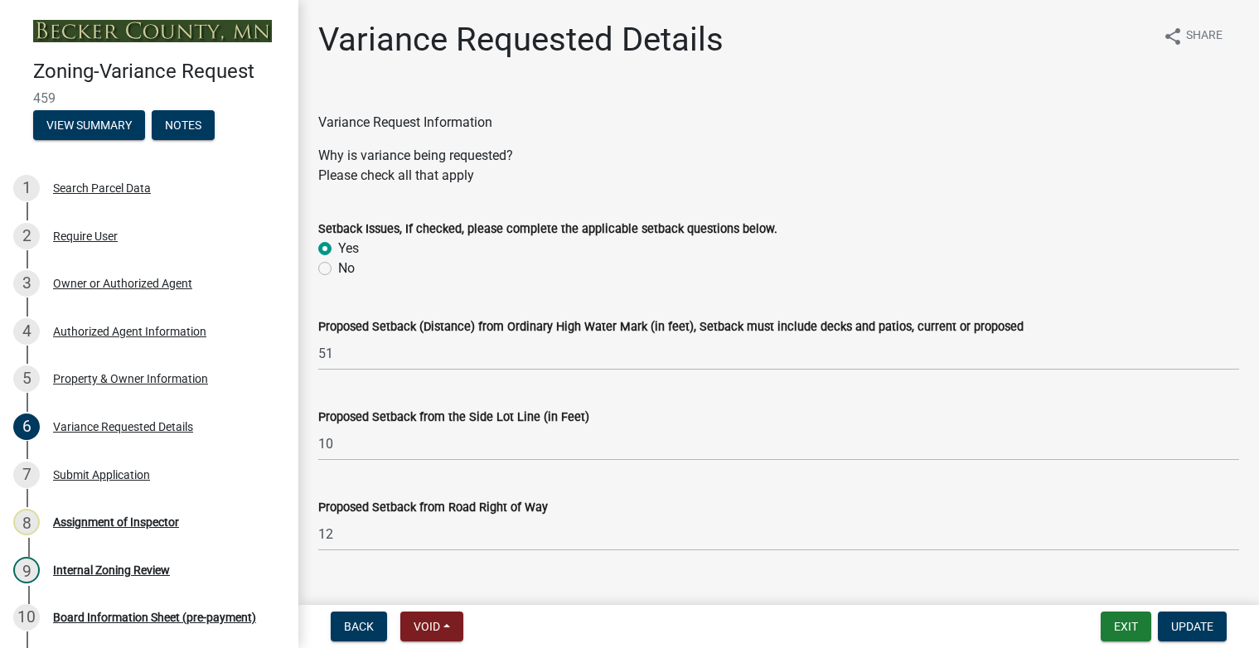
select select "860afd09-da87-482b-bca4-413f5cf53582"
select select "7ceadfd0-f0c9-4b9c-a53d-dc82f9dbdebf"
select select "1aa51e34-4f0a-4095-a3f3-287665056048"
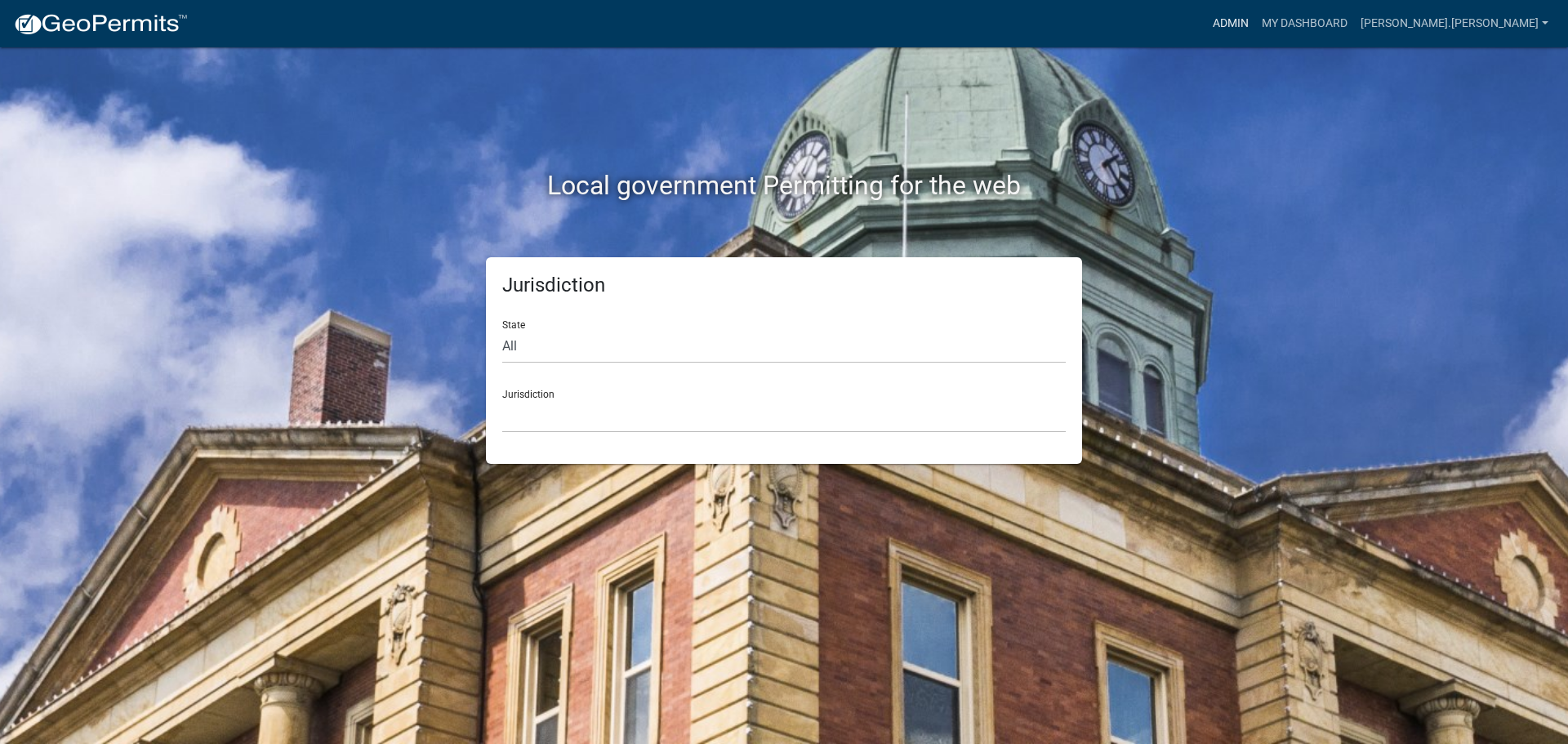
click at [1255, 20] on link "Admin" at bounding box center [1230, 24] width 49 height 32
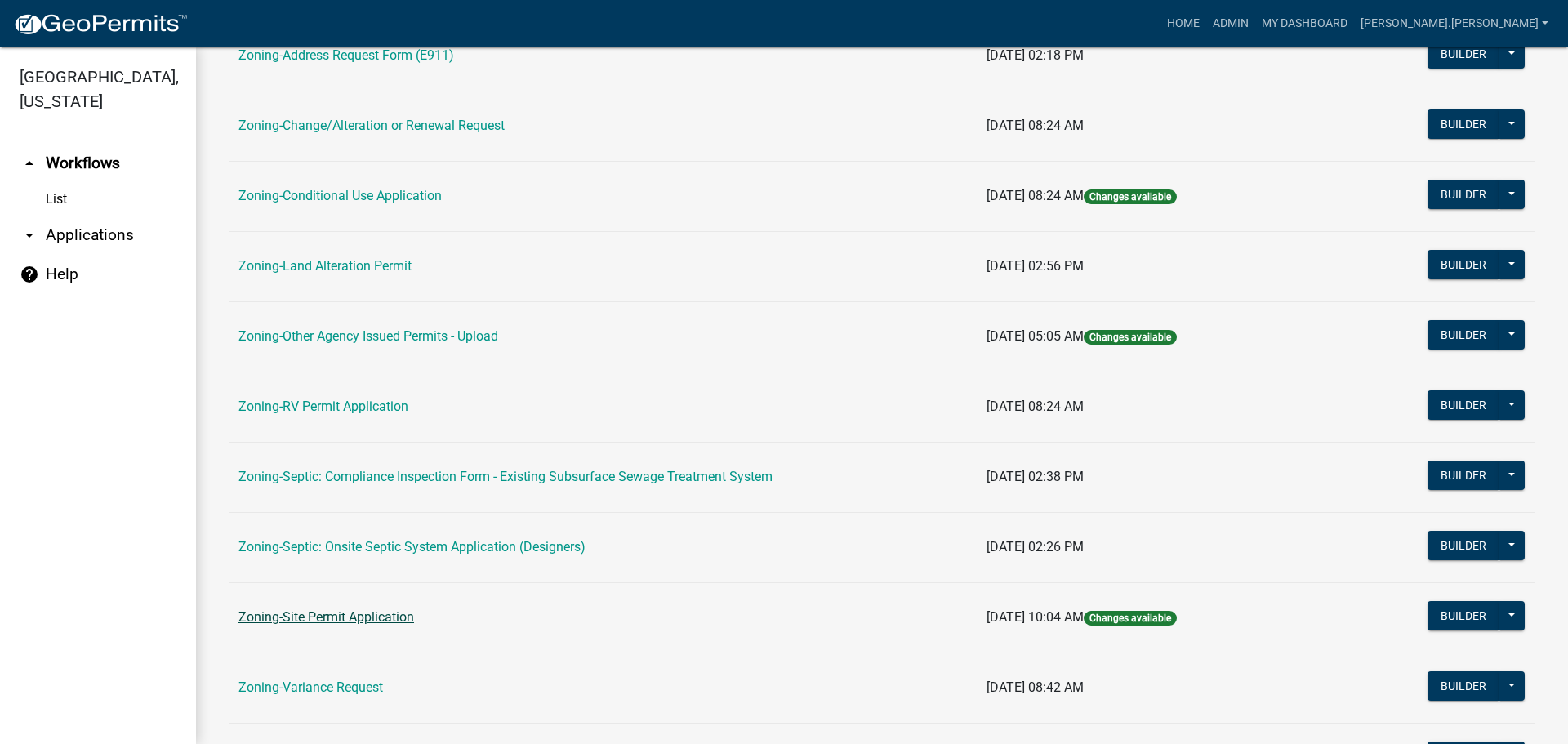
scroll to position [409, 0]
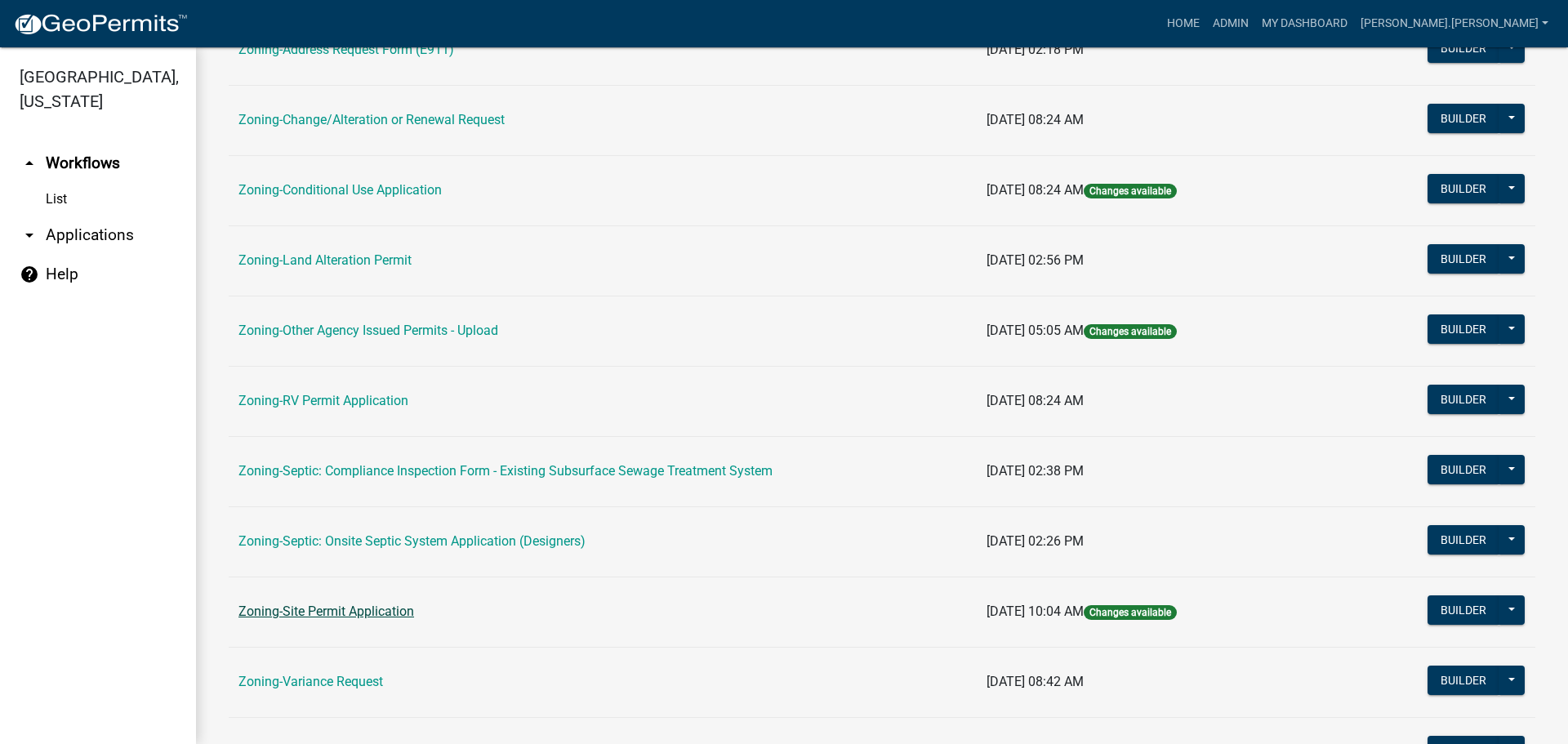
click at [334, 612] on link "Zoning-Site Permit Application" at bounding box center [326, 612] width 175 height 16
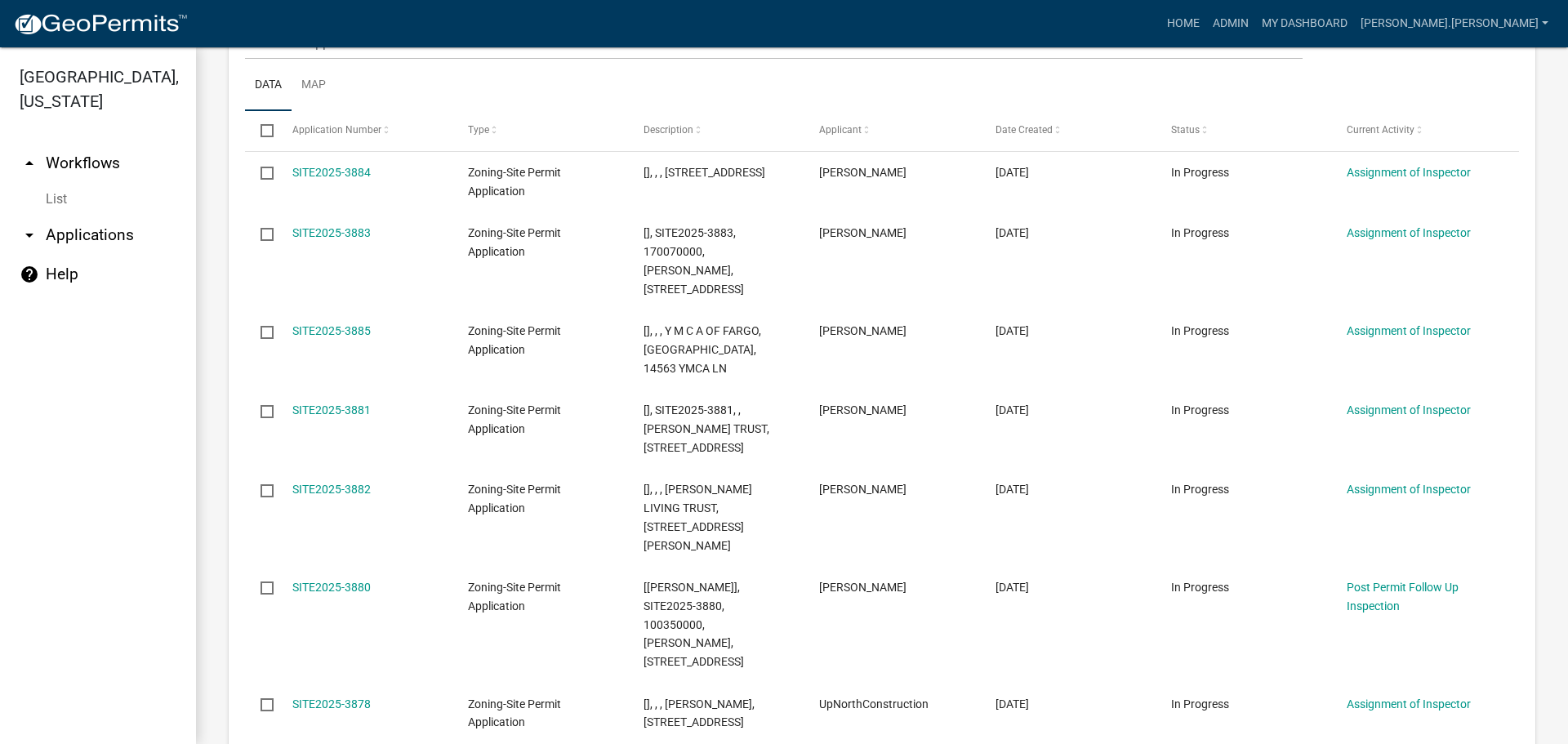
scroll to position [164, 0]
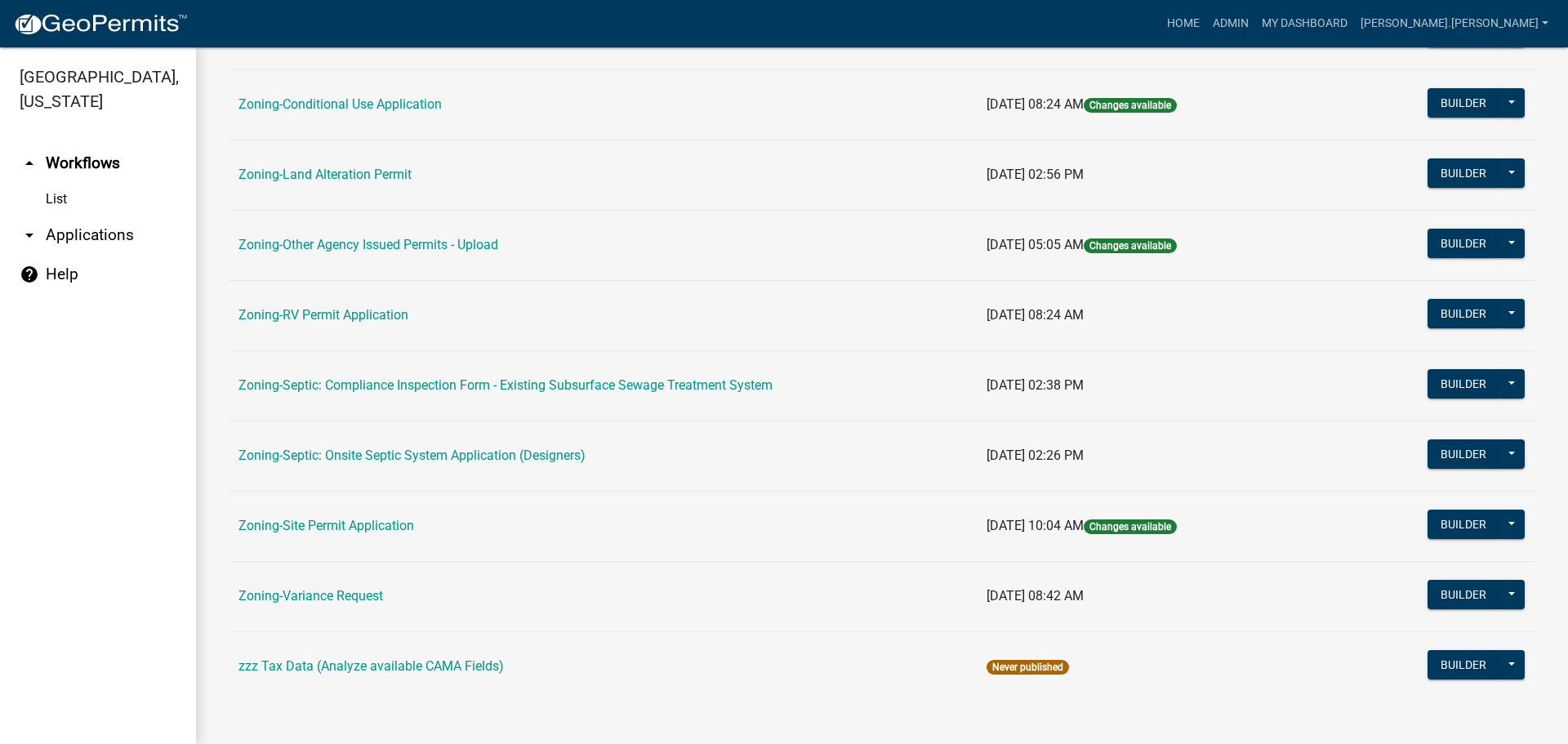
scroll to position [498, 0]
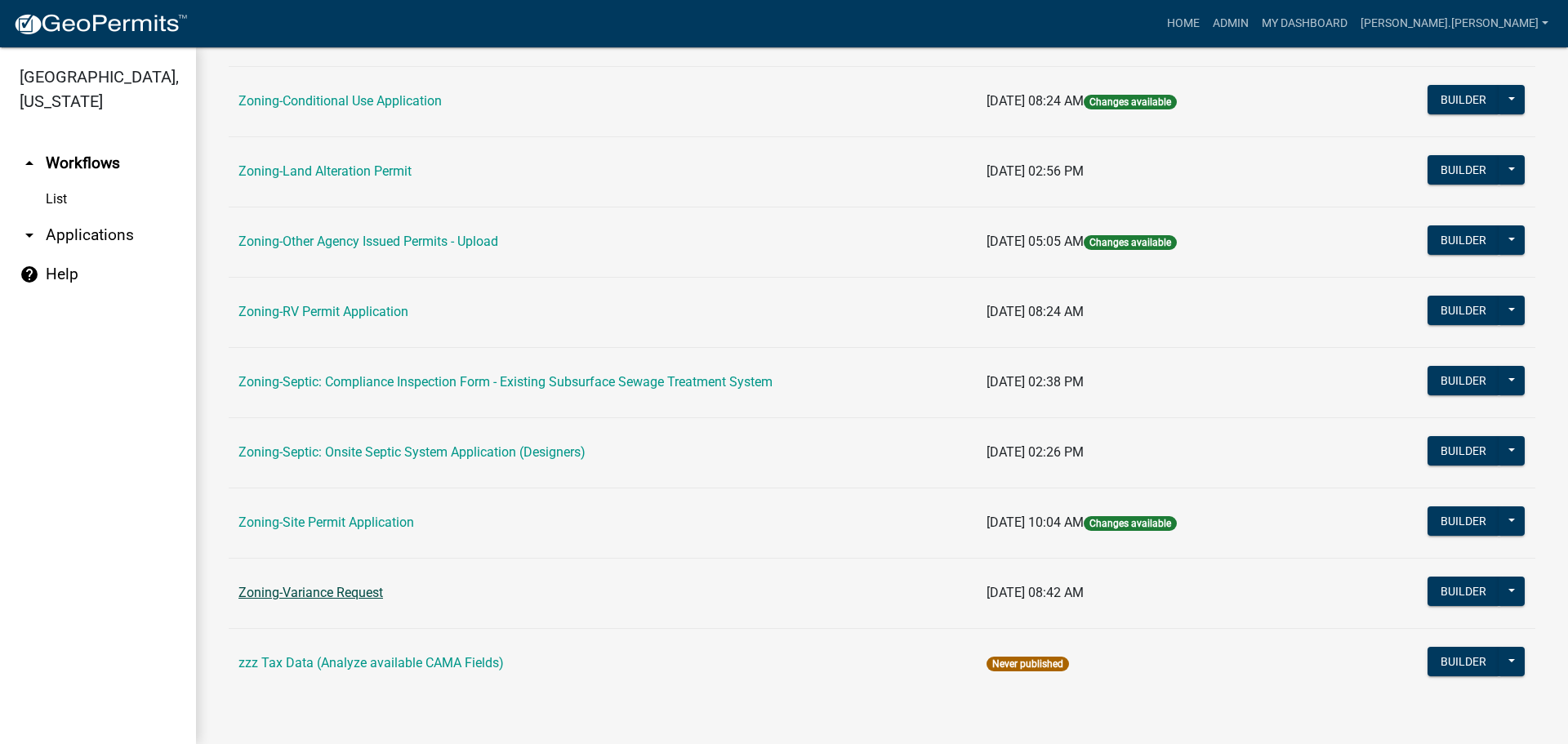
click at [332, 598] on link "Zoning-Variance Request" at bounding box center [310, 593] width 145 height 16
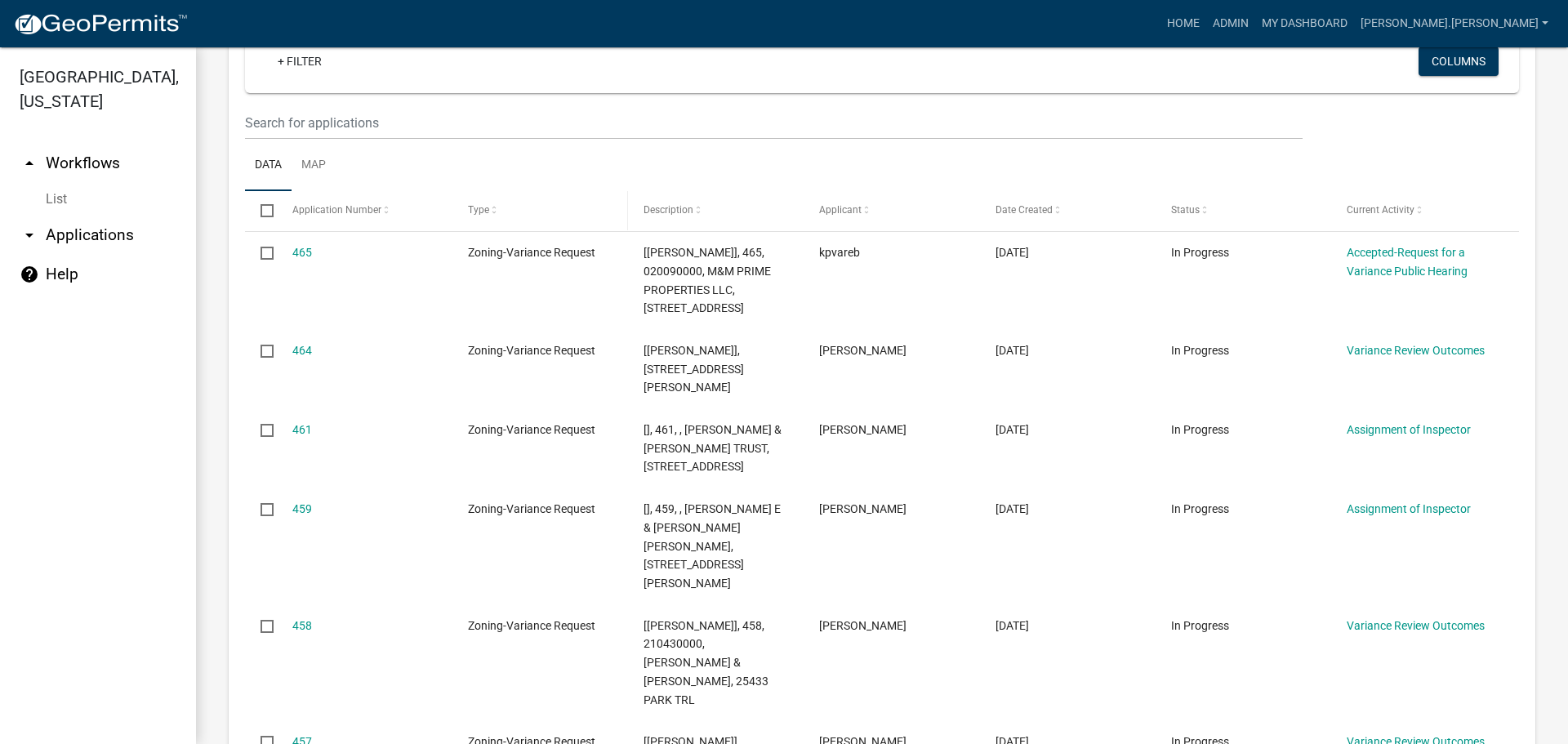
scroll to position [409, 0]
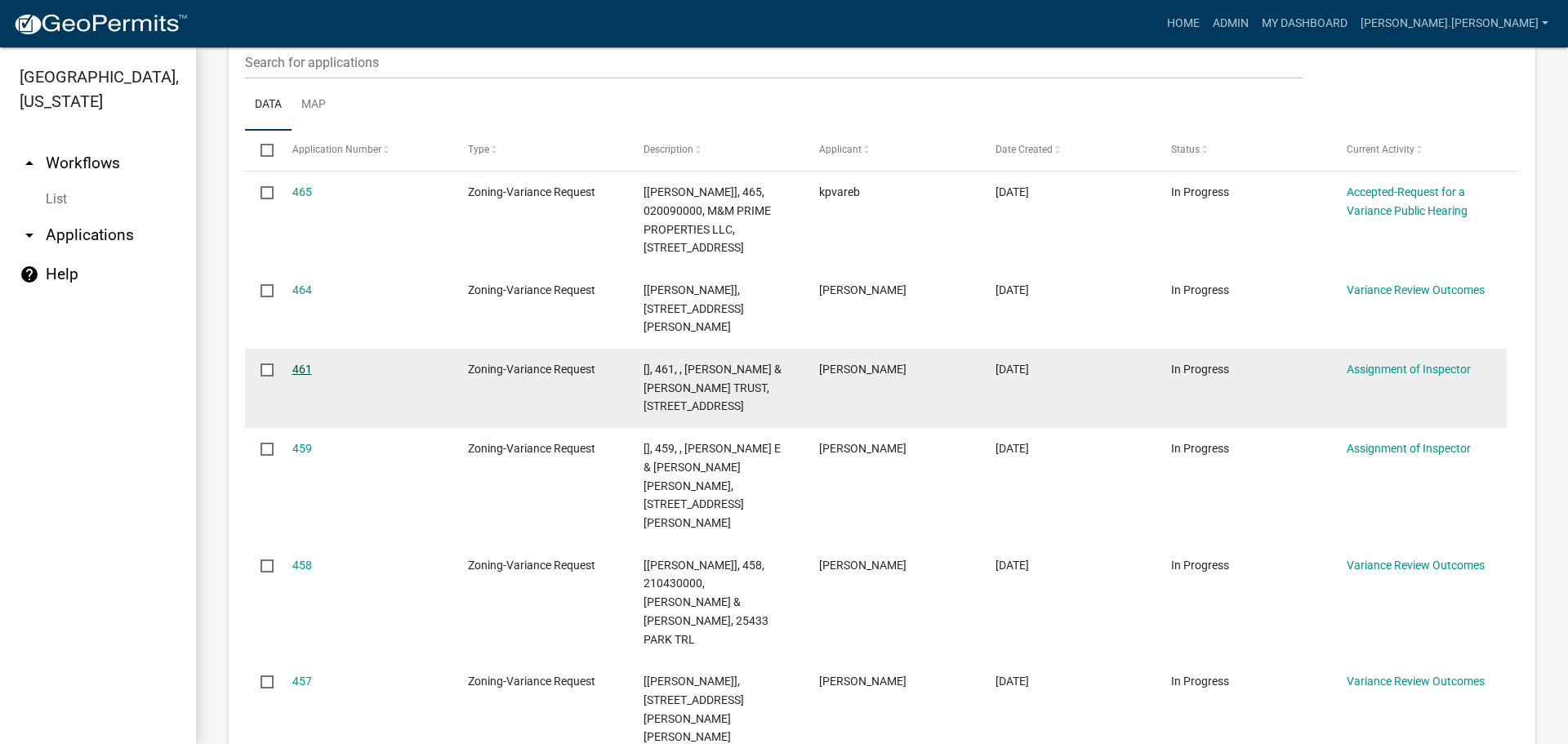
click at [307, 369] on link "461" at bounding box center [302, 369] width 20 height 13
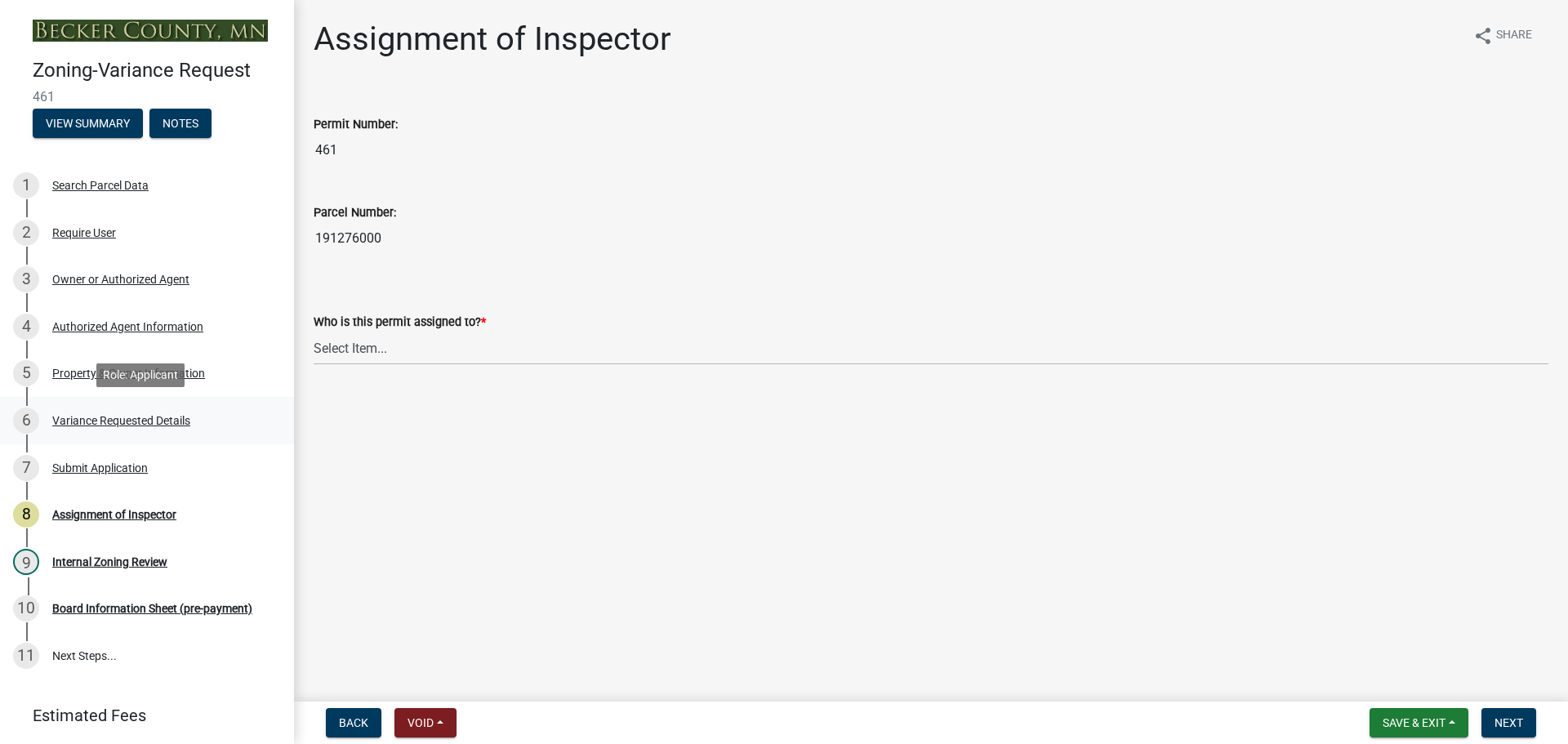
click at [169, 416] on div "Variance Requested Details" at bounding box center [121, 421] width 138 height 12
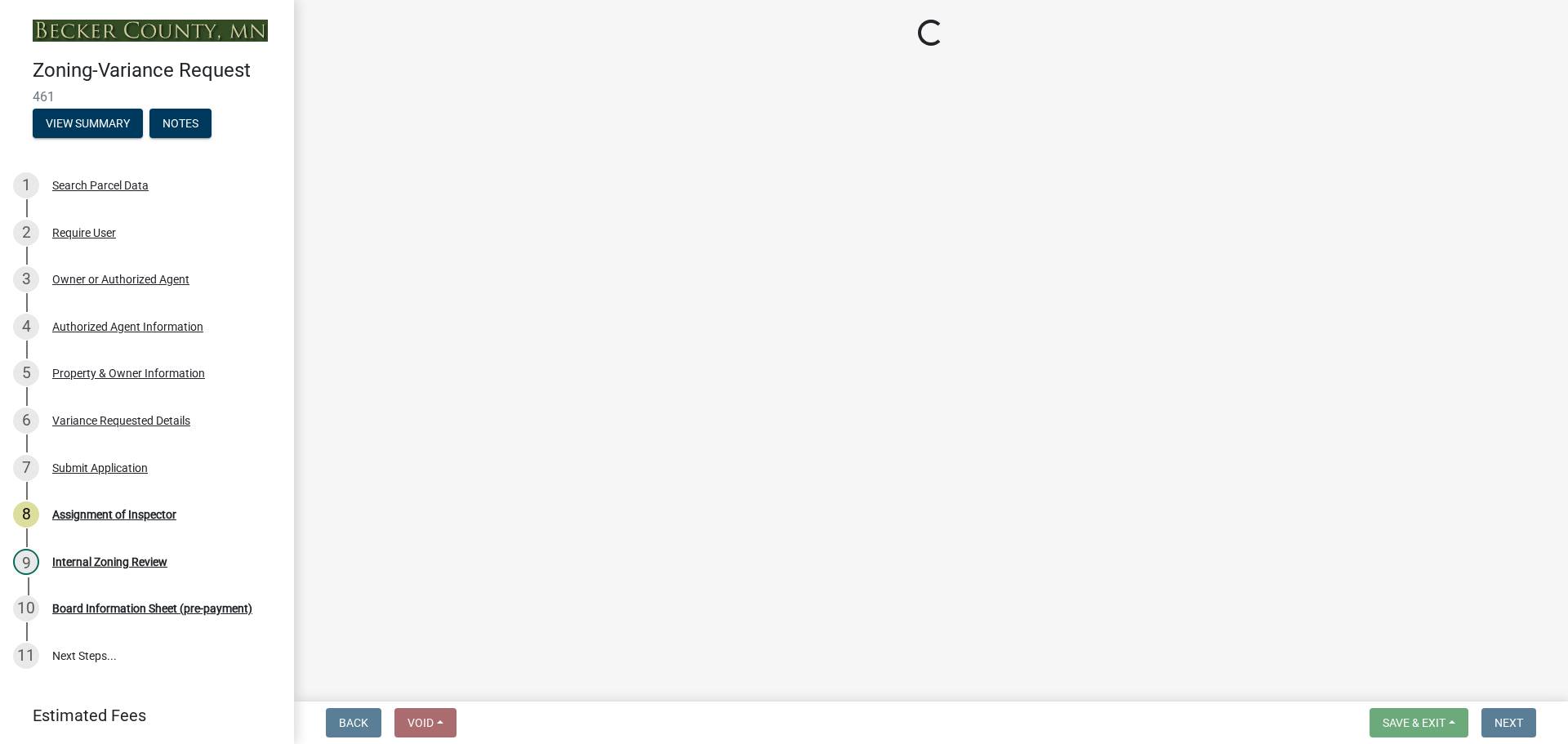
select select "edc6b78d-c029-41a6-a436-e6f76b5f0855"
select select "a5c6235c-6fe0-43e3-9b64-f3566618e99d"
select select "a60f612c-e64d-4767-92b2-cb2f842b6e0b"
select select "bb2b5e43-03c1-4874-9abf-a65f400af928"
select select "8ea3e6c3-8fed-4904-aa20-2f643744aa0c"
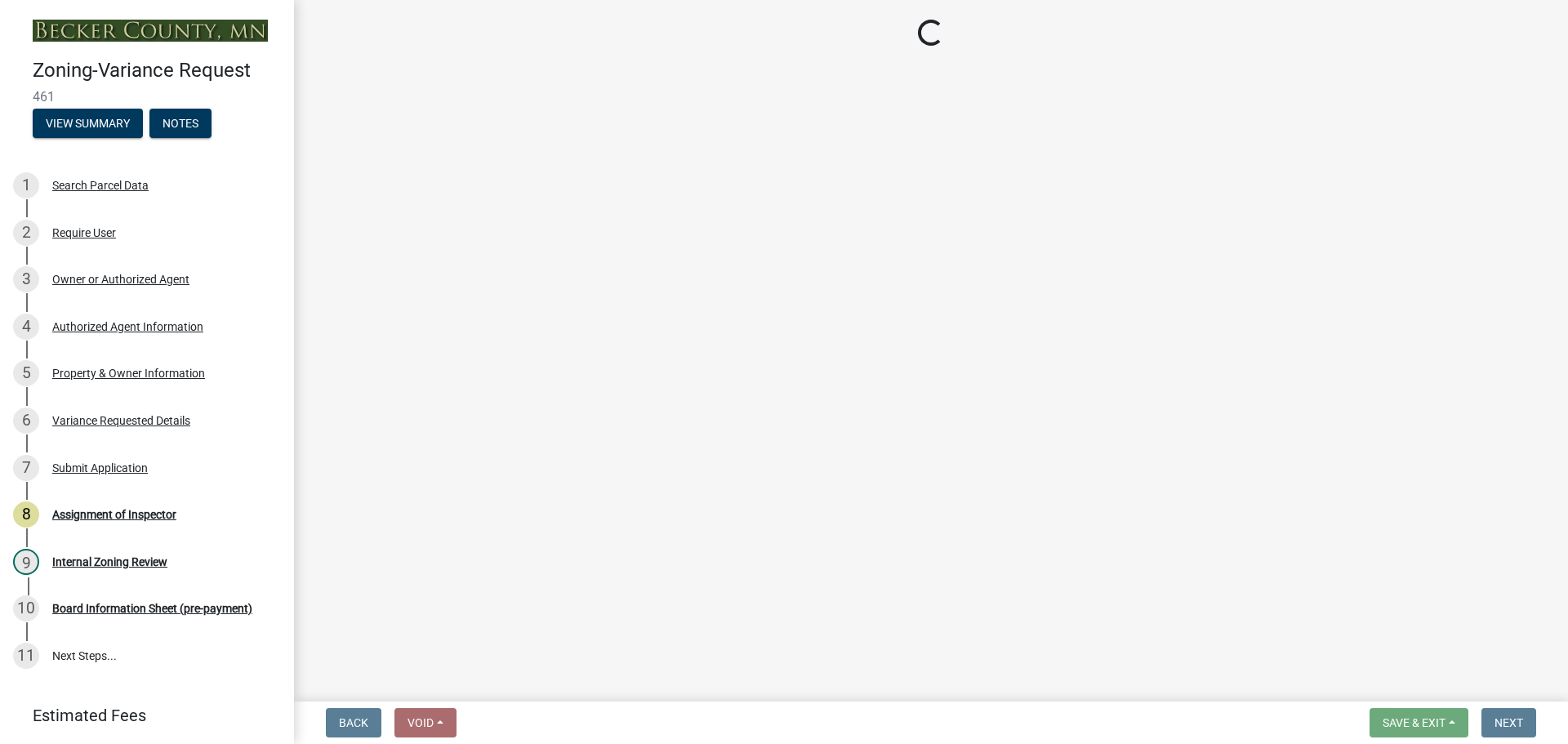
select select "860afd09-da87-482b-bca4-413f5cf53582"
select select "ee8740c3-f4d5-48cf-ad42-c8f7342b480c"
select select "1aa51e34-4f0a-4095-a3f3-287665056048"
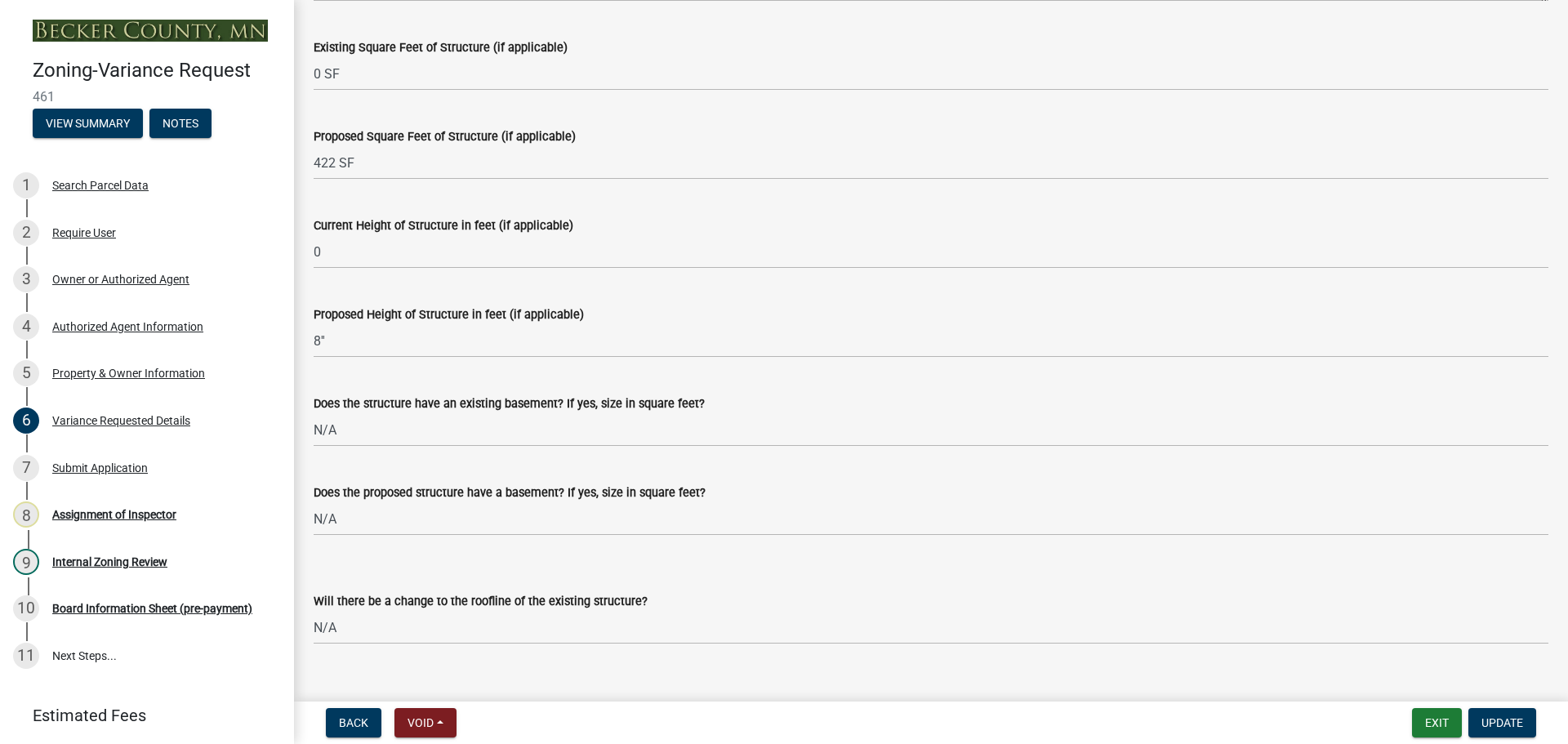
scroll to position [1264, 0]
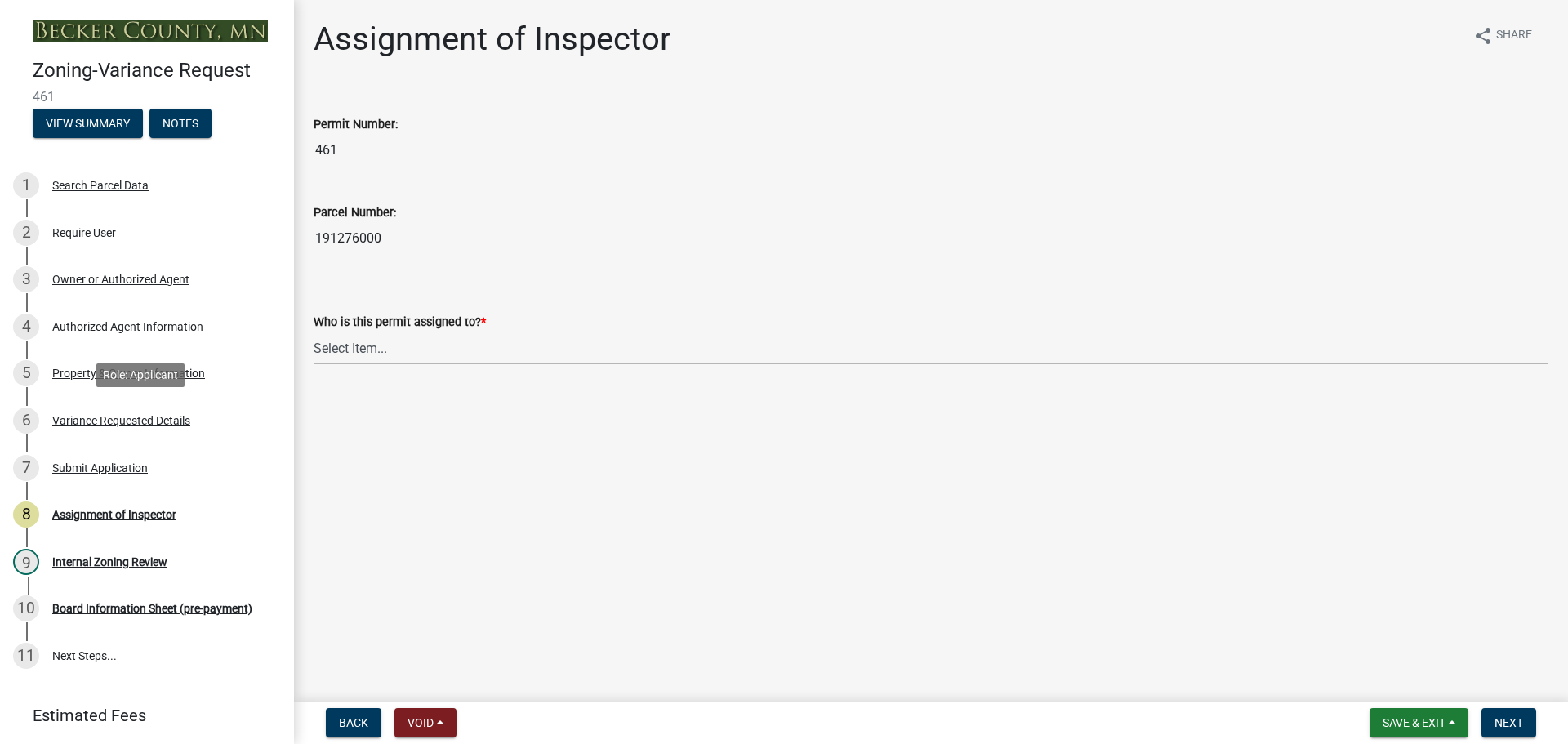
click at [155, 420] on div "Variance Requested Details" at bounding box center [121, 421] width 138 height 12
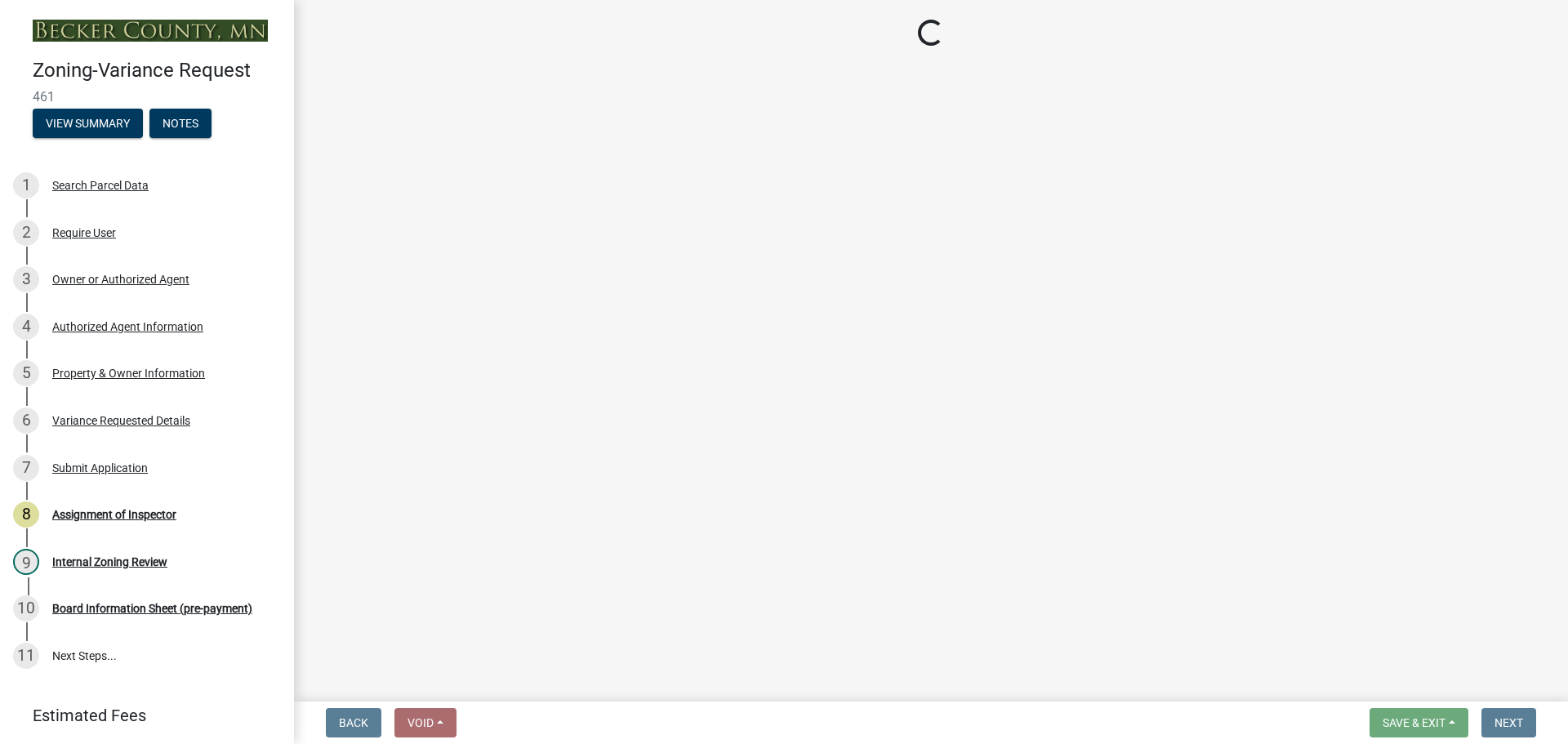
select select "edc6b78d-c029-41a6-a436-e6f76b5f0855"
select select "a5c6235c-6fe0-43e3-9b64-f3566618e99d"
select select "a60f612c-e64d-4767-92b2-cb2f842b6e0b"
select select "bb2b5e43-03c1-4874-9abf-a65f400af928"
select select "8ea3e6c3-8fed-4904-aa20-2f643744aa0c"
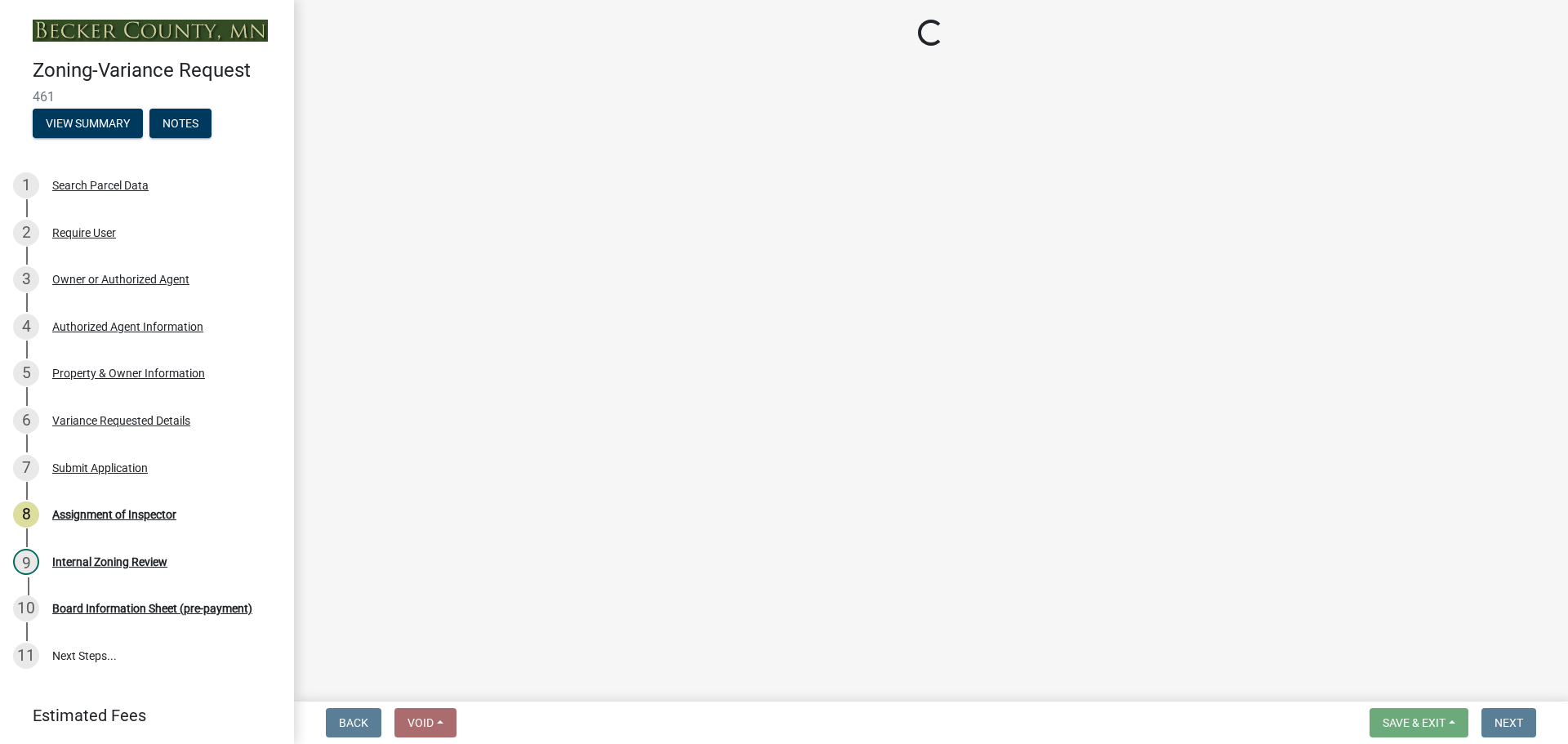
select select "860afd09-da87-482b-bca4-413f5cf53582"
select select "ee8740c3-f4d5-48cf-ad42-c8f7342b480c"
select select "1aa51e34-4f0a-4095-a3f3-287665056048"
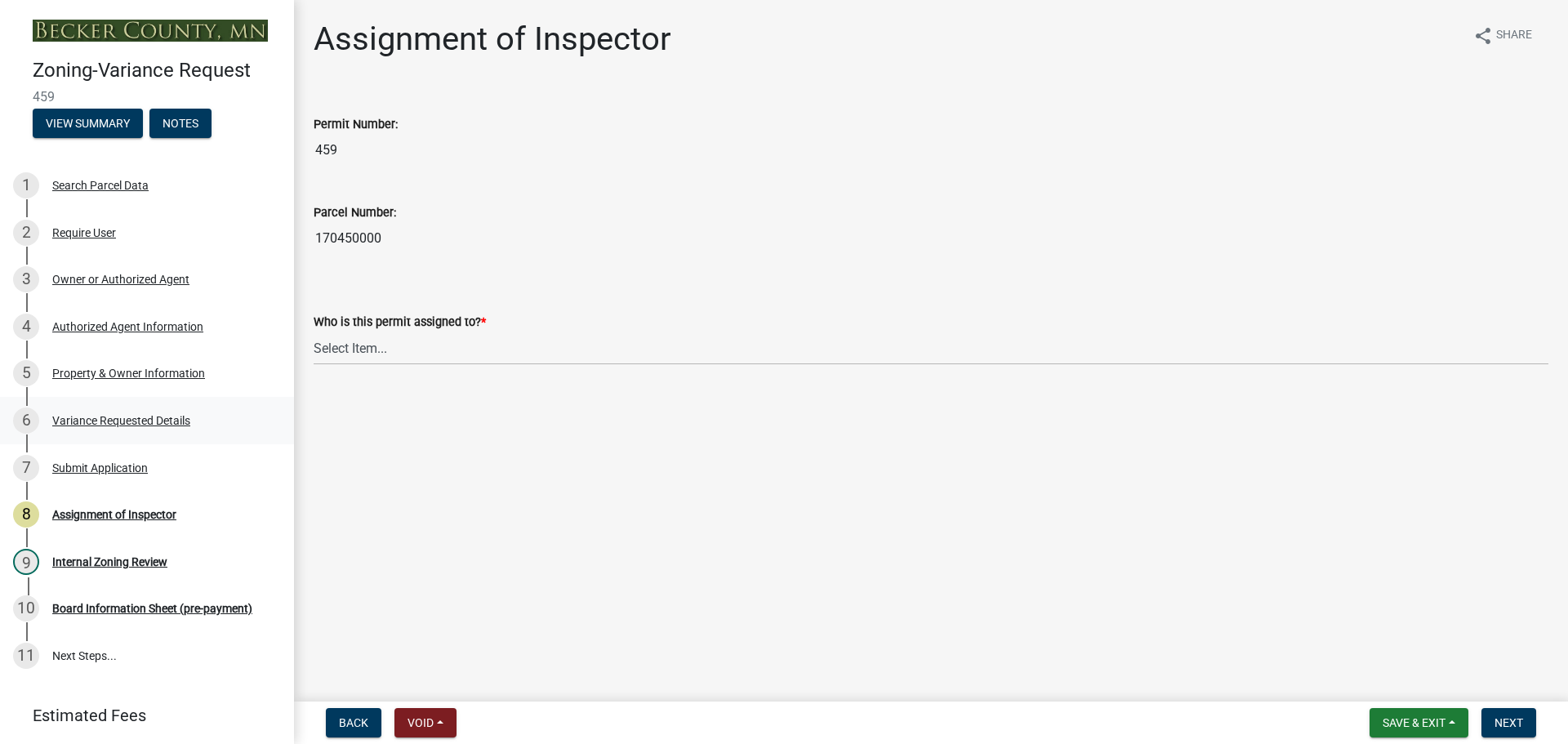
click at [109, 418] on div "Variance Requested Details" at bounding box center [121, 421] width 138 height 12
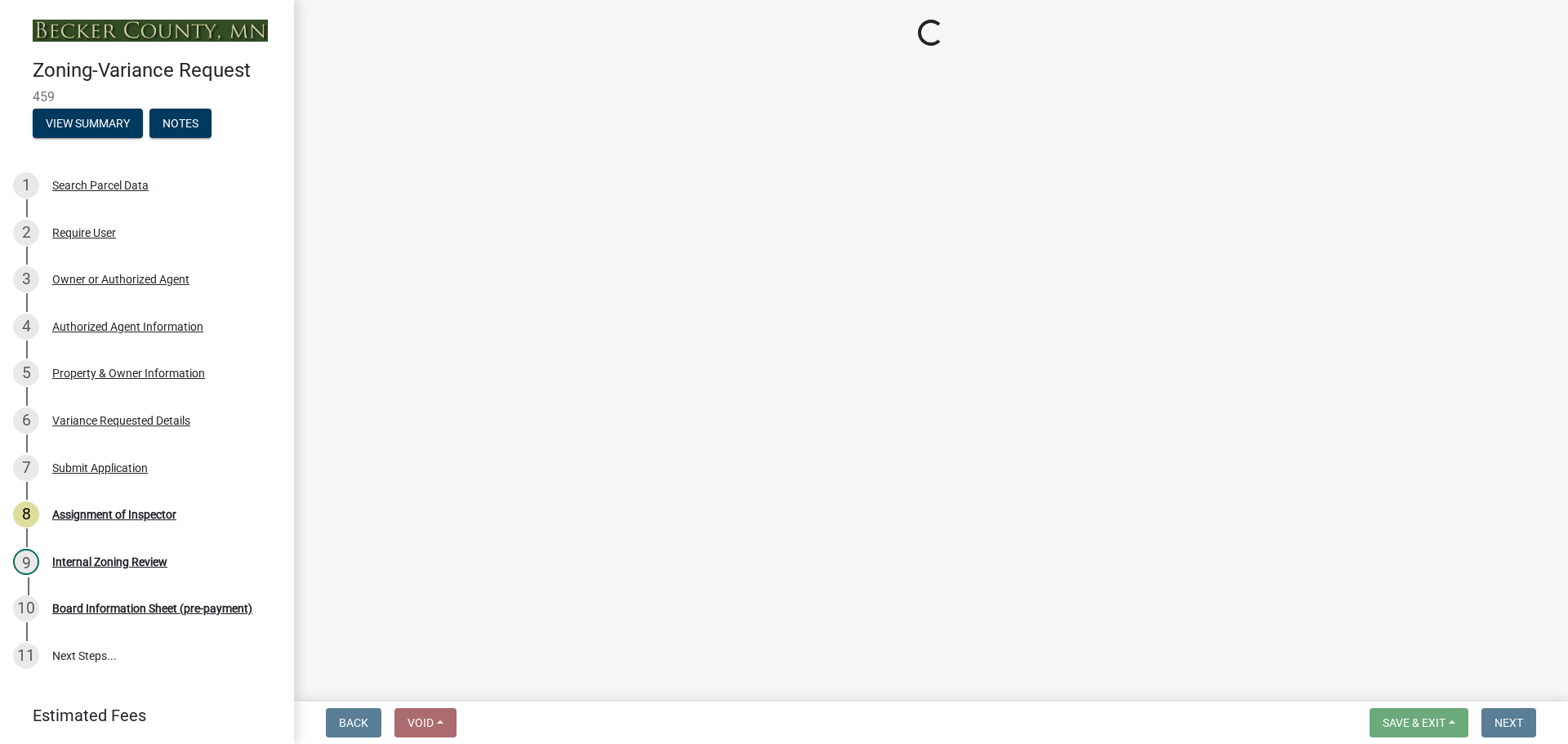
select select "edc6b78d-c029-41a6-a436-e6f76b5f0855"
select select "15bf2cec-1ca8-47a3-85db-999609351cbd"
select select "fa582be9-2d62-4523-84bf-021228ae85a0"
select select "bb2b5e43-03c1-4874-9abf-a65f400af928"
select select "8ea3e6c3-8fed-4904-aa20-2f643744aa0c"
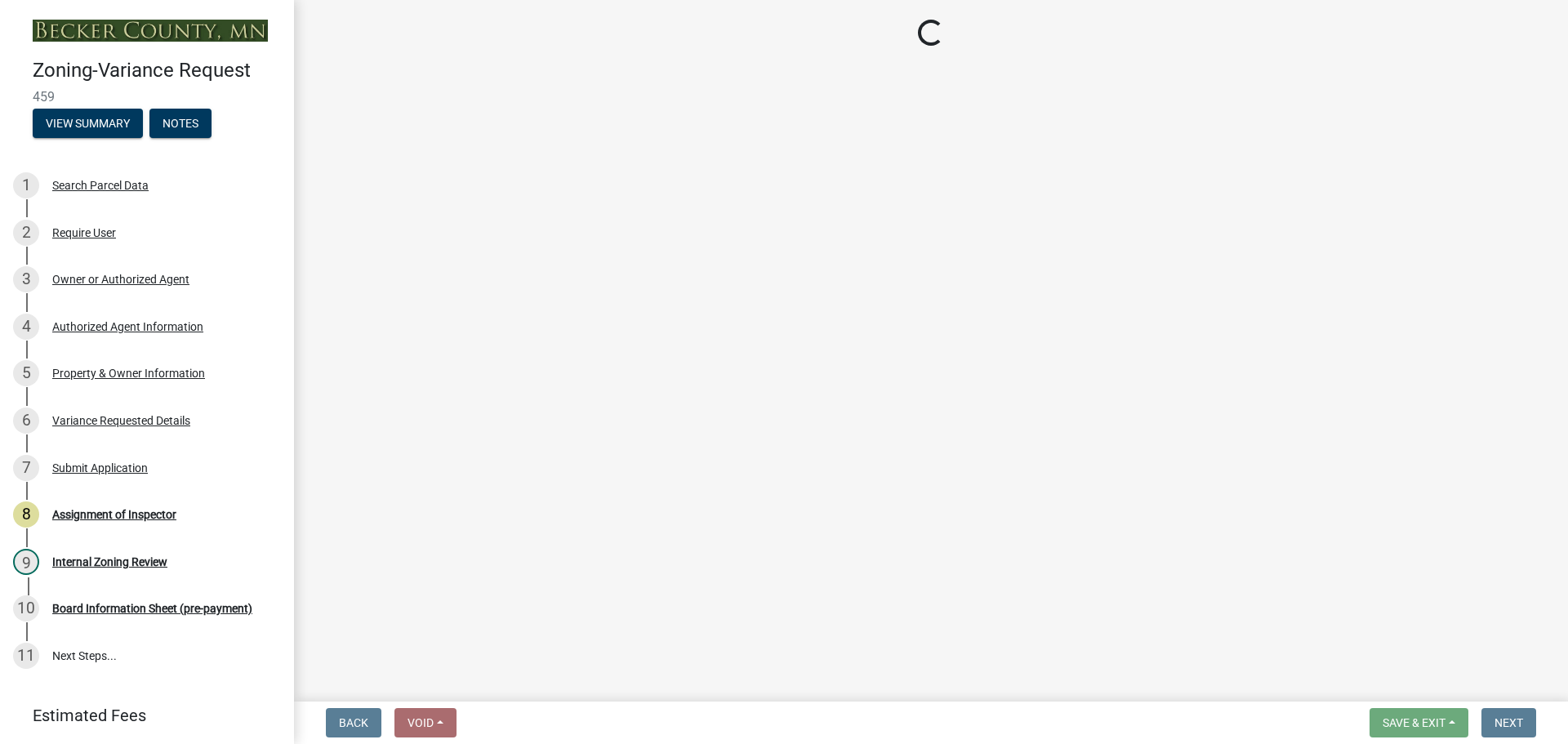
select select "860afd09-da87-482b-bca4-413f5cf53582"
select select "7ceadfd0-f0c9-4b9c-a53d-dc82f9dbdebf"
select select "1aa51e34-4f0a-4095-a3f3-287665056048"
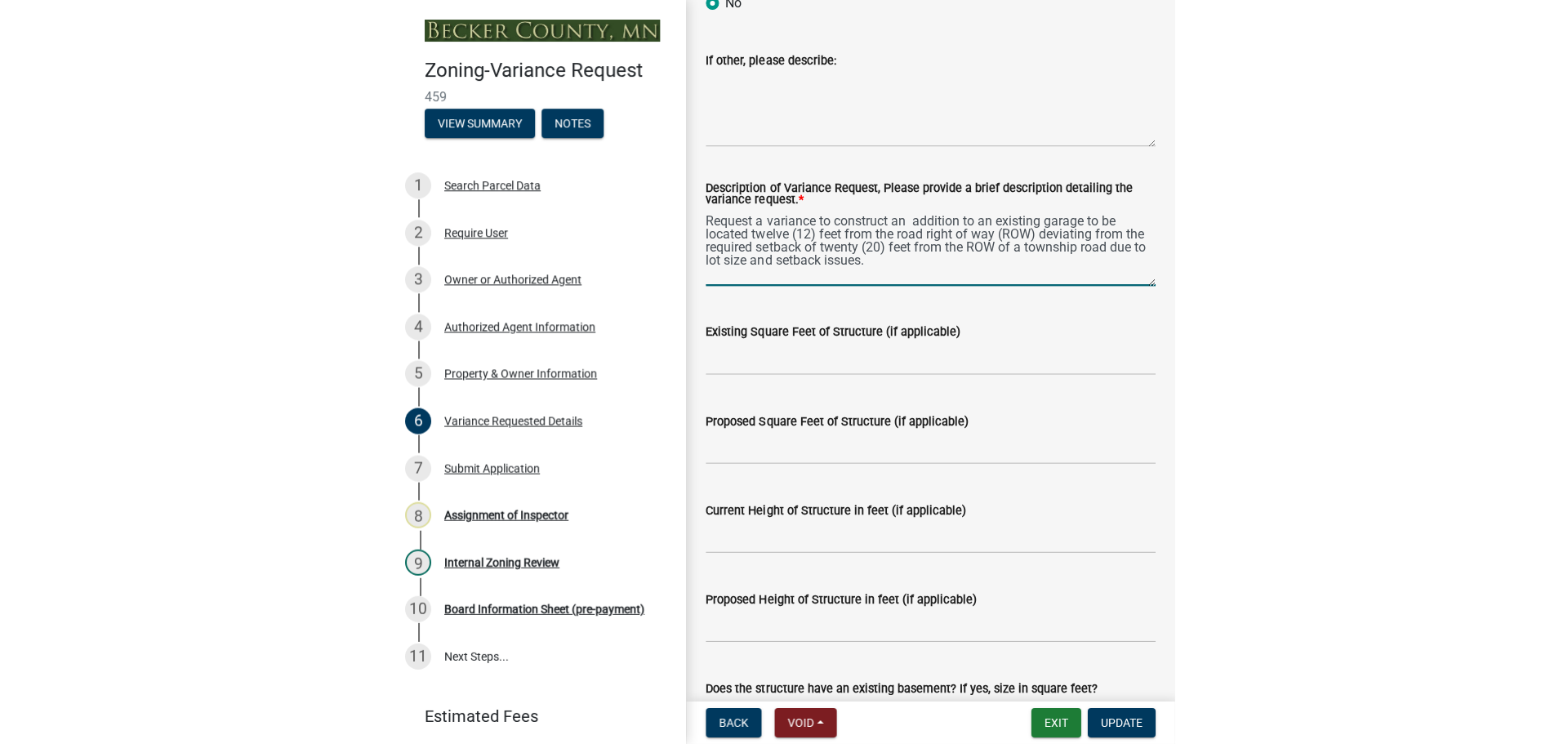
scroll to position [1280, 0]
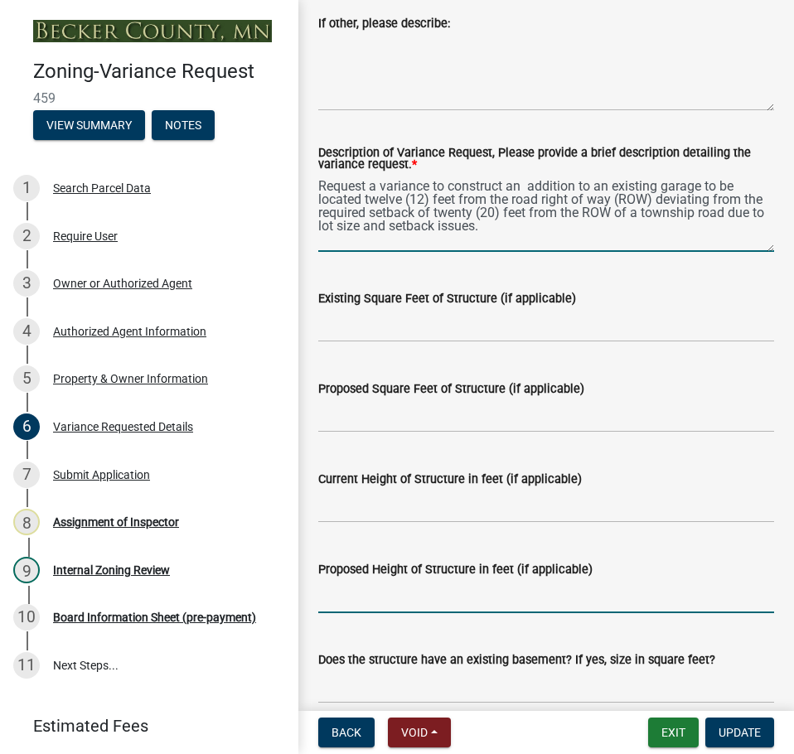
click at [404, 597] on input "Proposed Height of Structure in feet (if applicable)" at bounding box center [546, 596] width 456 height 34
type input "3"
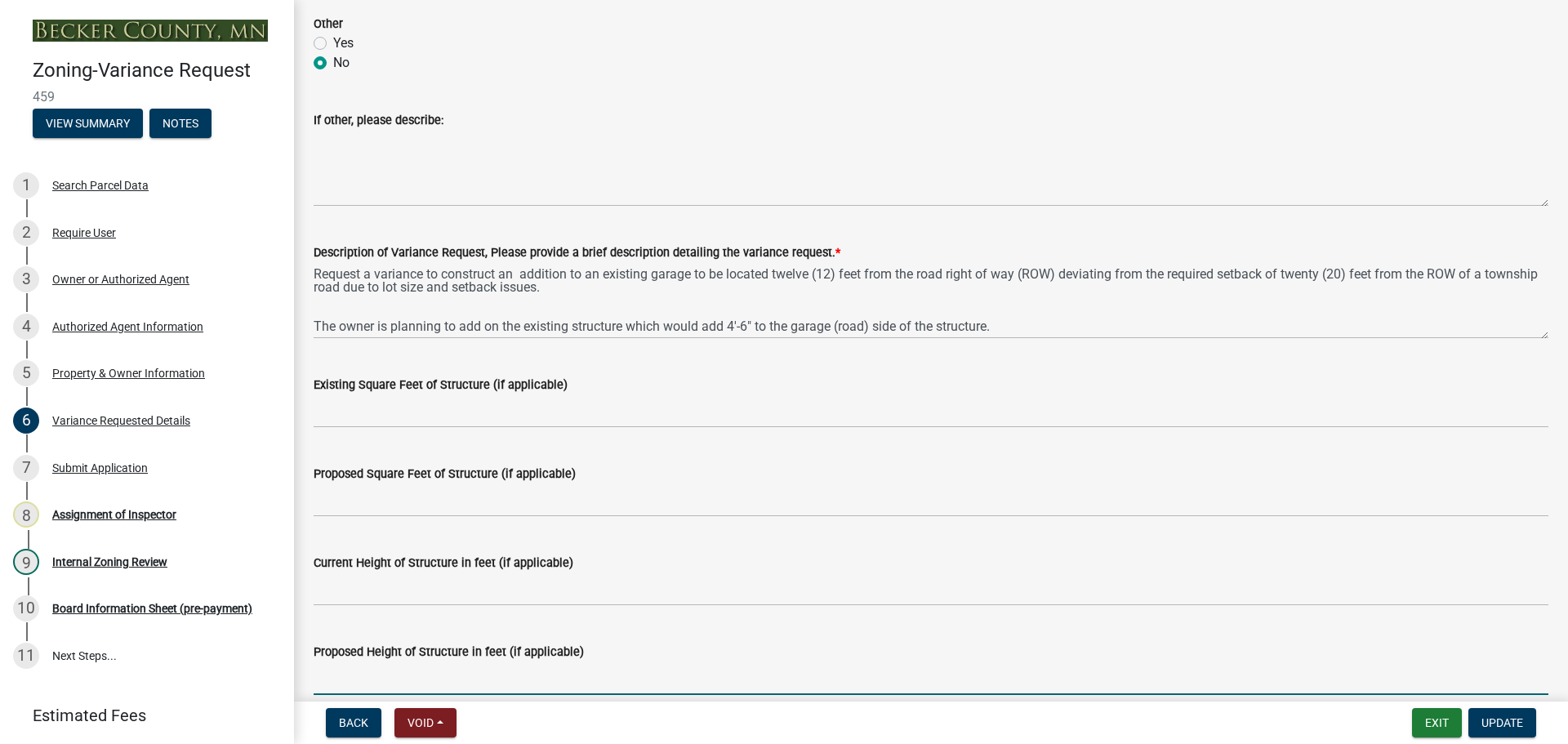
scroll to position [1144, 0]
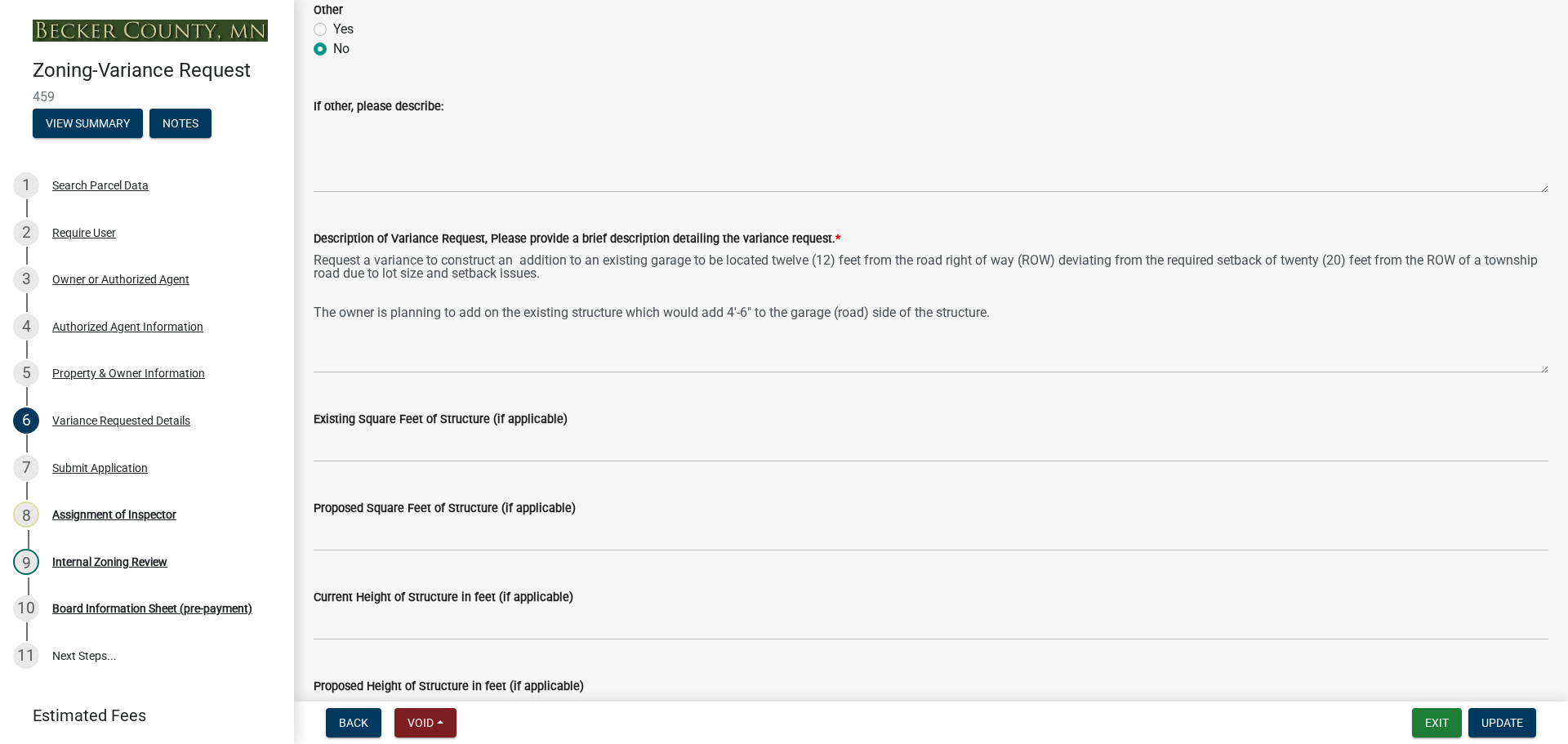
drag, startPoint x: 1533, startPoint y: 324, endPoint x: 1532, endPoint y: 372, distance: 48.0
click at [1532, 372] on textarea "Request a variance to construct an addition to an existing garage to be located…" at bounding box center [930, 310] width 1234 height 125
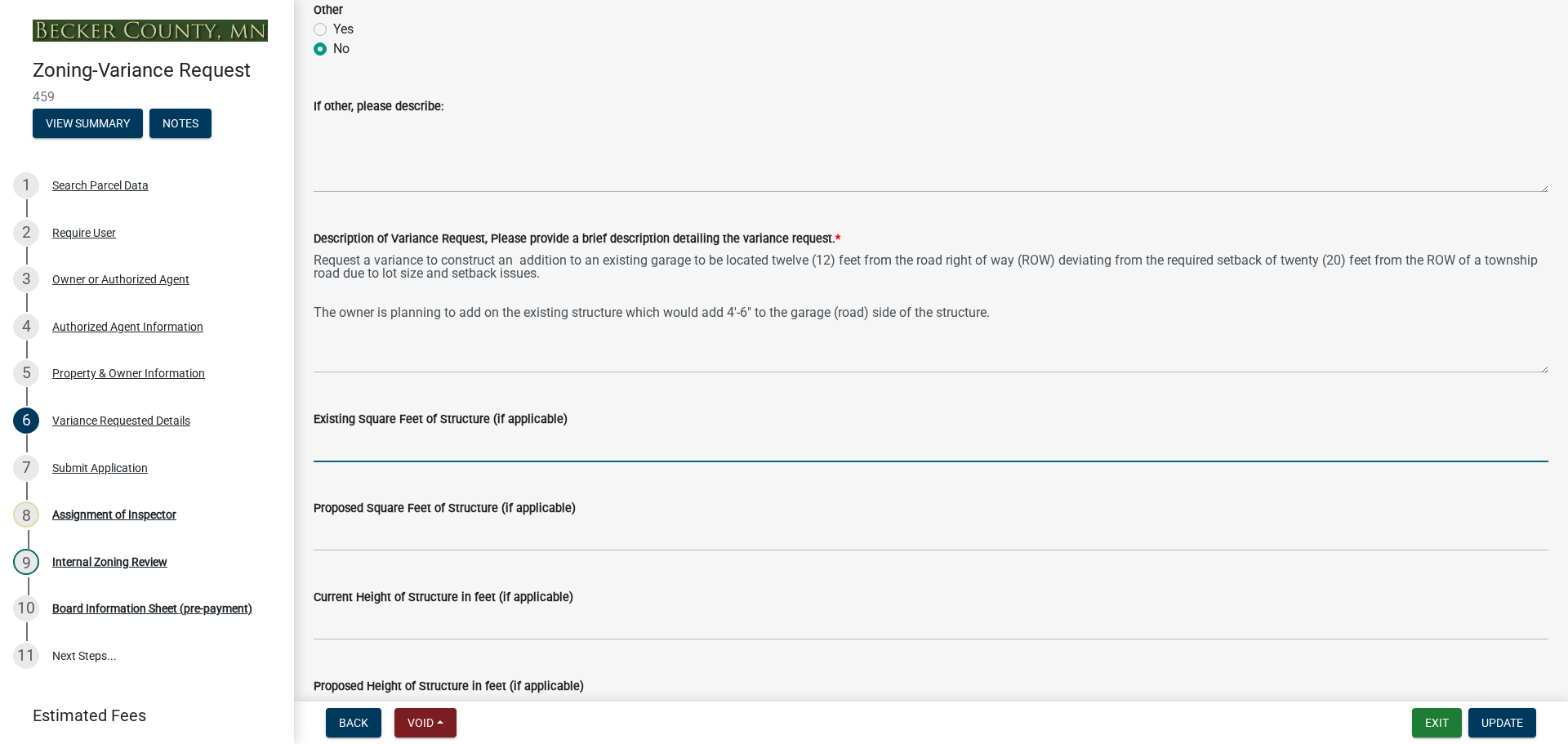
click at [366, 446] on input "Existing Square Feet of Structure (if applicable)" at bounding box center [930, 445] width 1234 height 34
type input "1440"
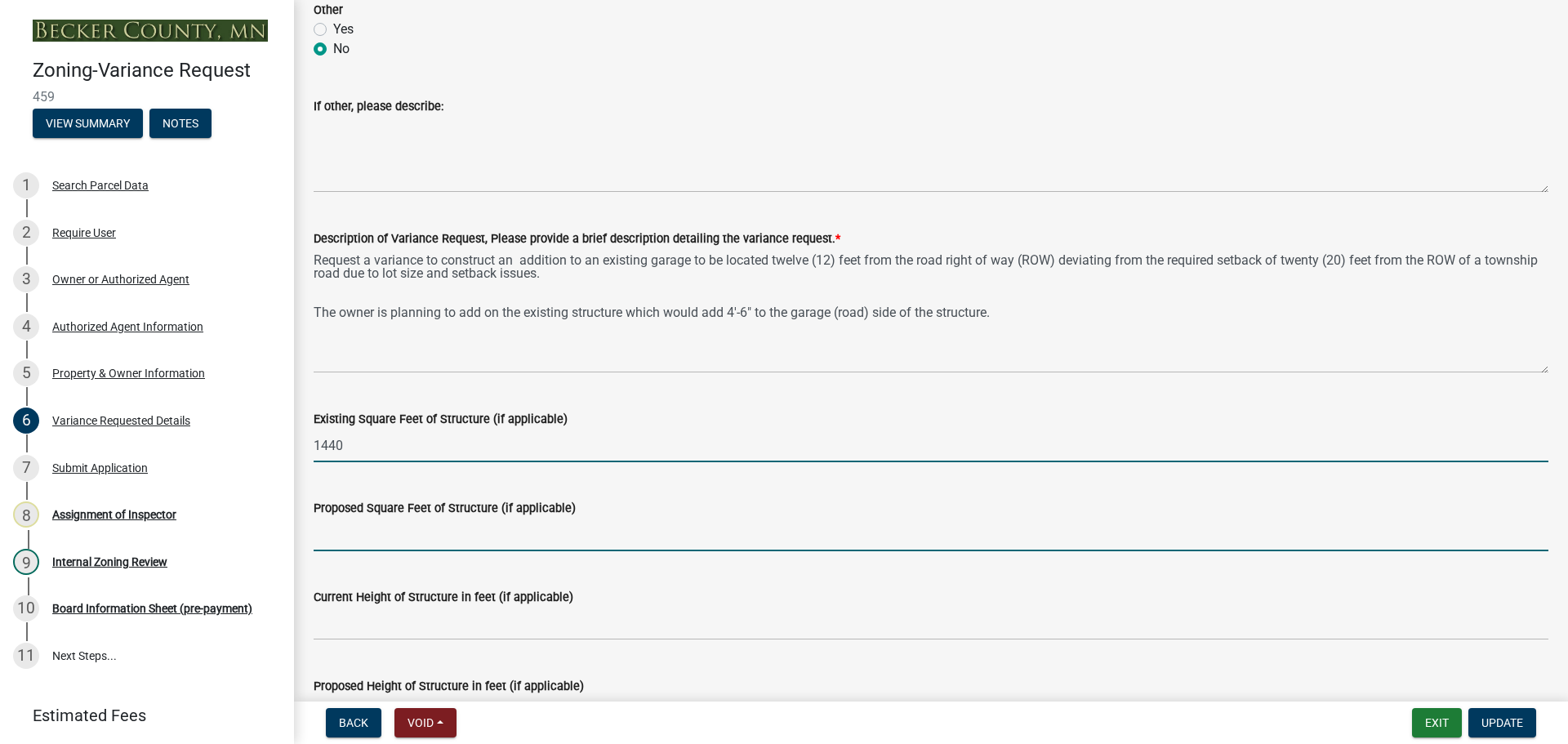
click at [460, 533] on input "Proposed Square Feet of Structure (if applicable)" at bounding box center [930, 535] width 1234 height 34
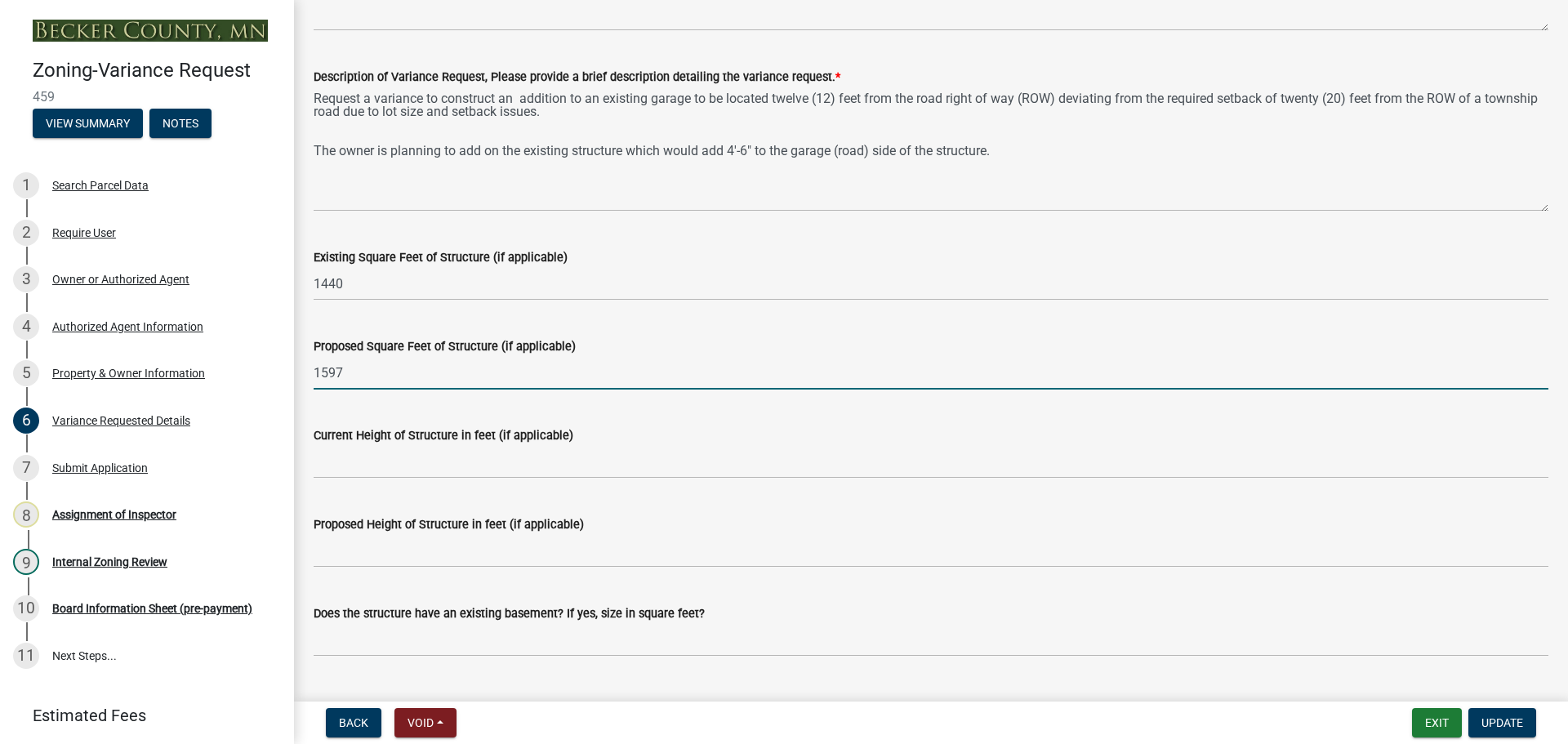
scroll to position [1307, 0]
type input "1597"
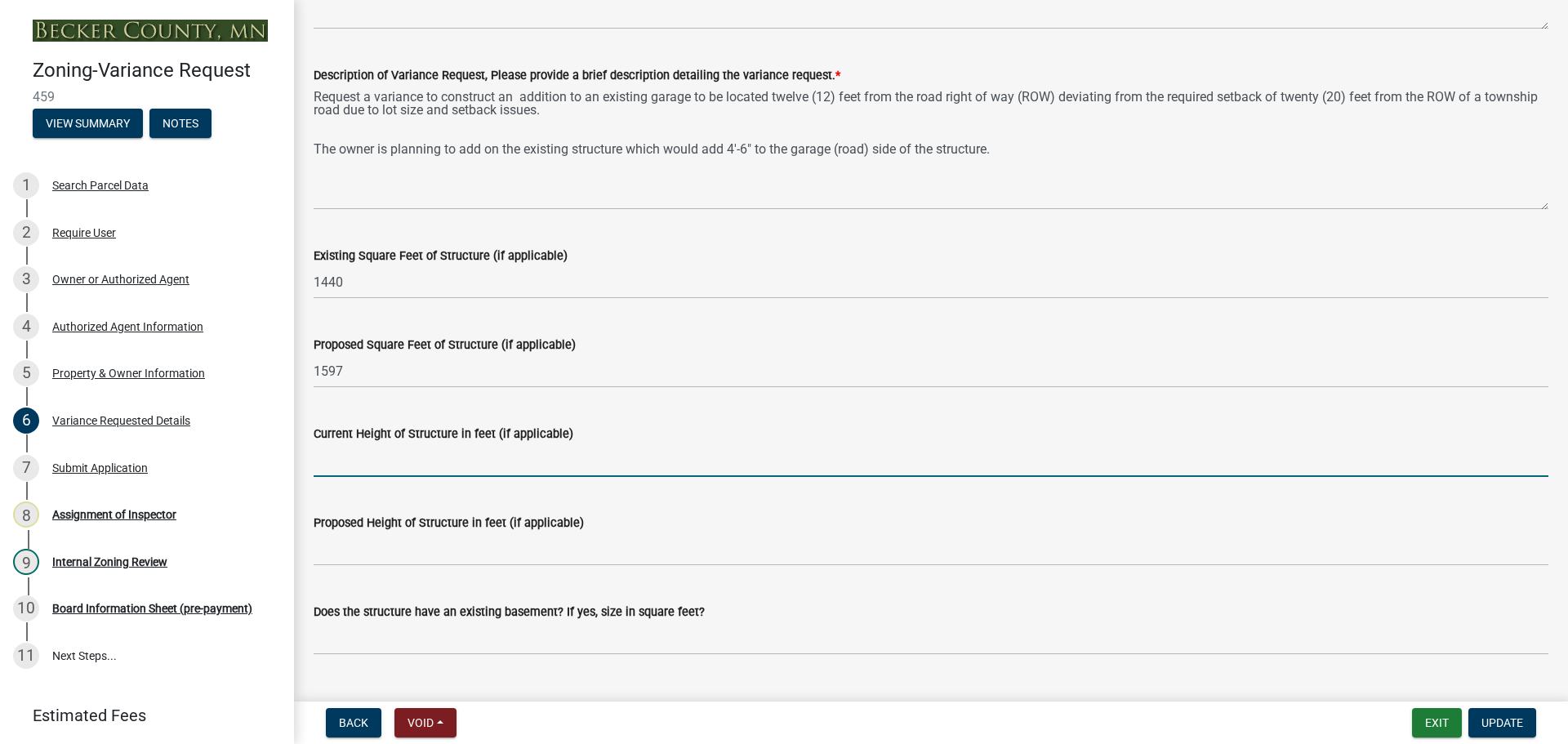
click at [423, 466] on input "Current Height of Structure in feet (if applicable)" at bounding box center [930, 460] width 1234 height 34
click at [382, 455] on input "Current Height of Structure in feet (if applicable)" at bounding box center [930, 460] width 1234 height 34
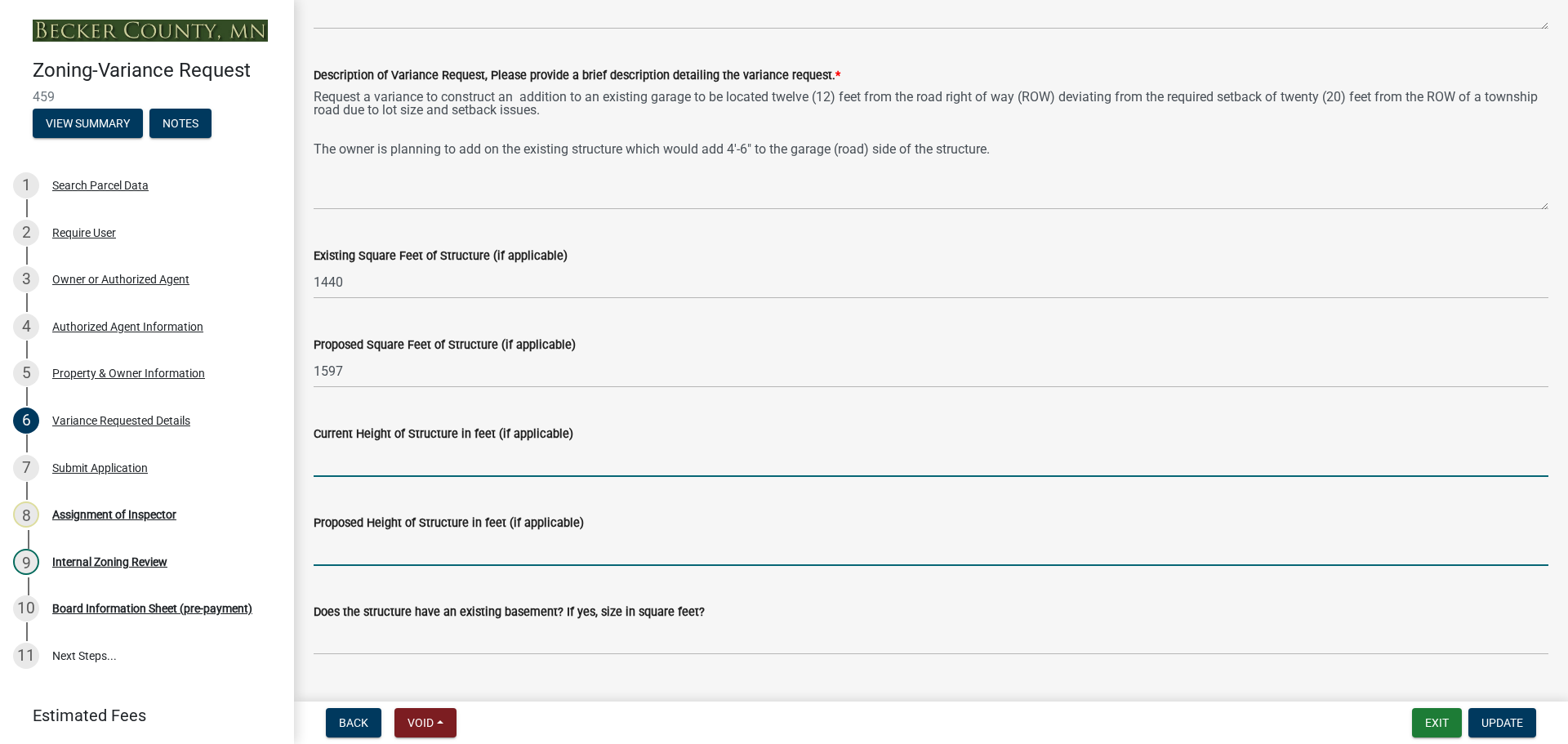
click at [373, 550] on input "Proposed Height of Structure in feet (if applicable)" at bounding box center [930, 550] width 1234 height 34
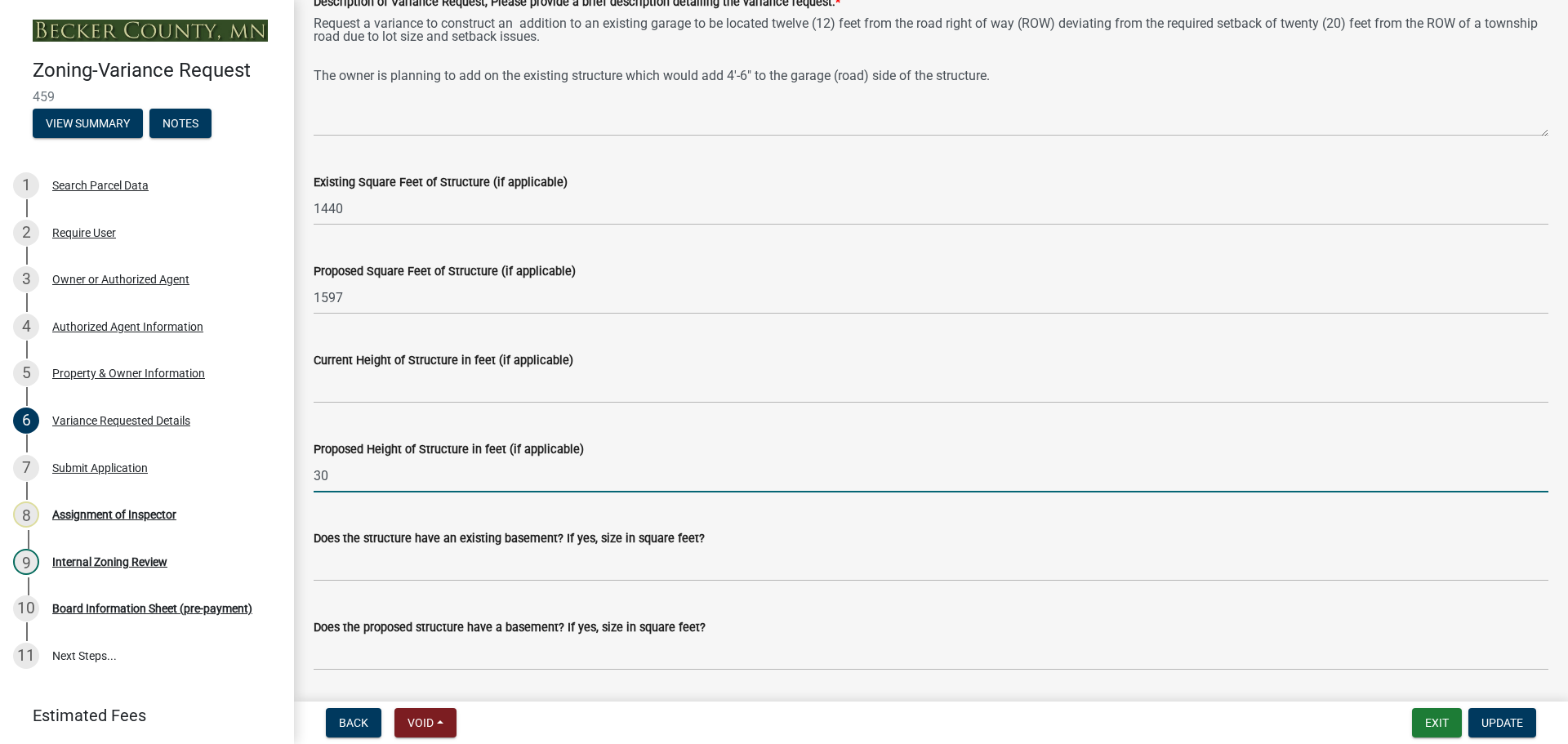
scroll to position [1470, 0]
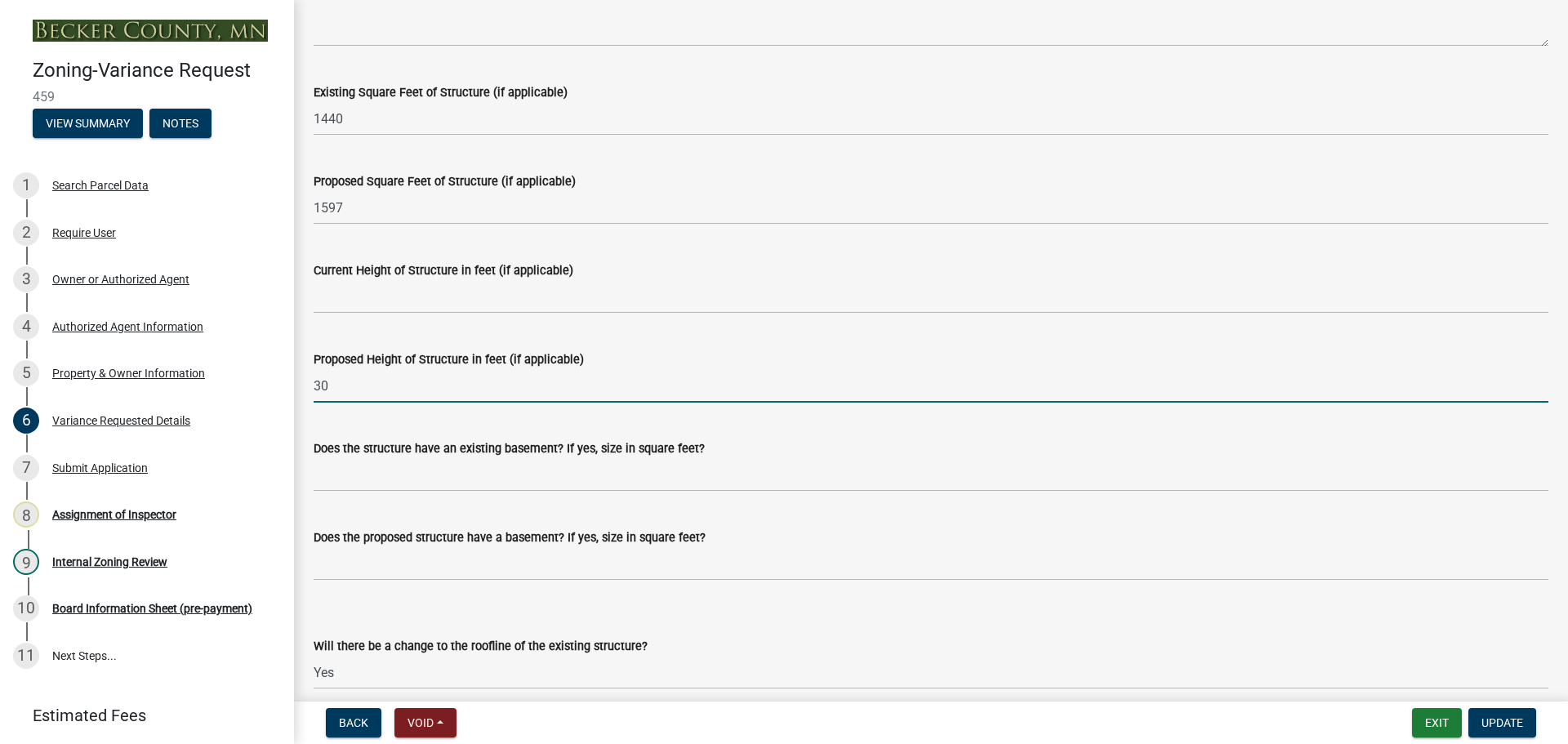
type input "30"
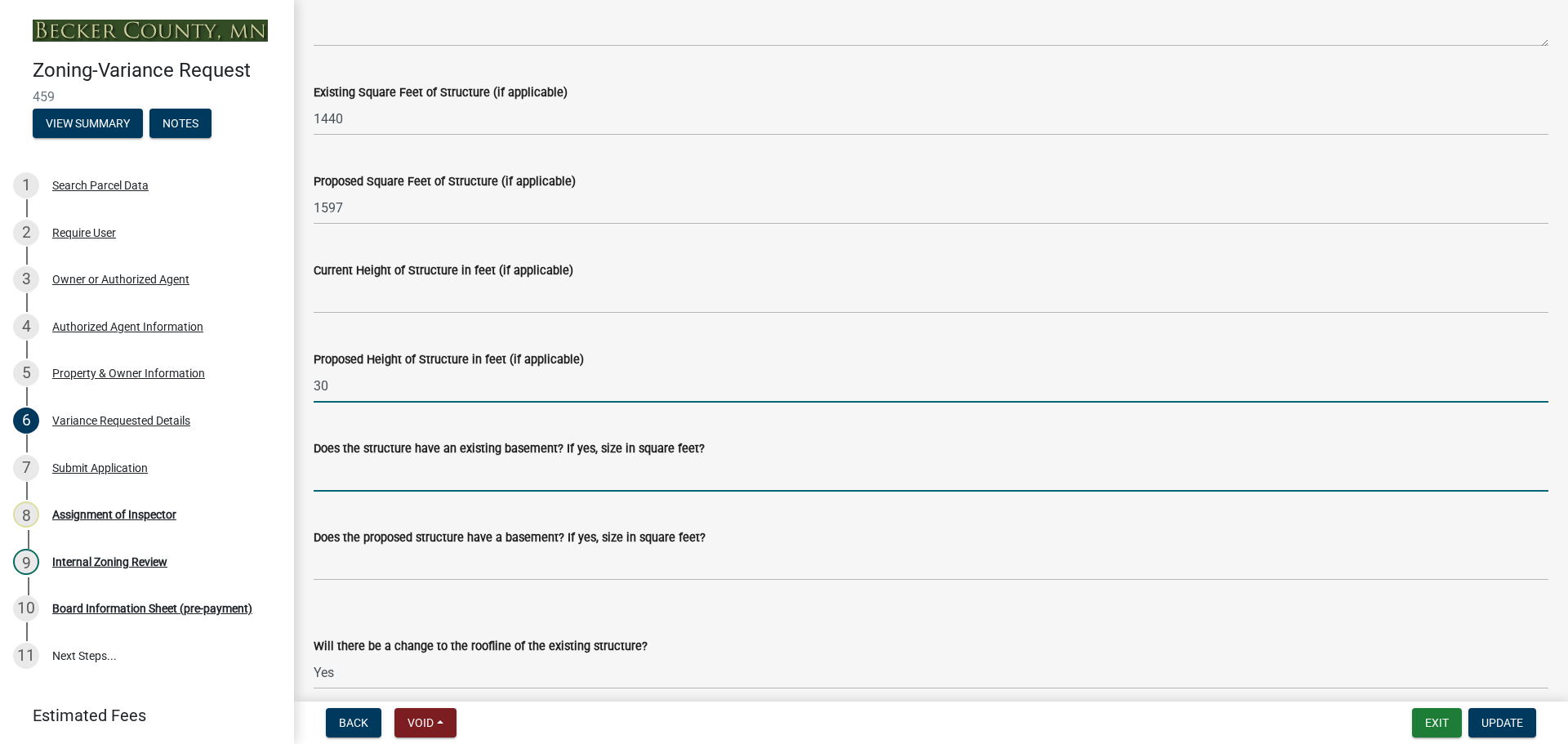
click at [356, 461] on input "Does the structure have an existing basement? If yes, size in square feet?" at bounding box center [930, 475] width 1234 height 34
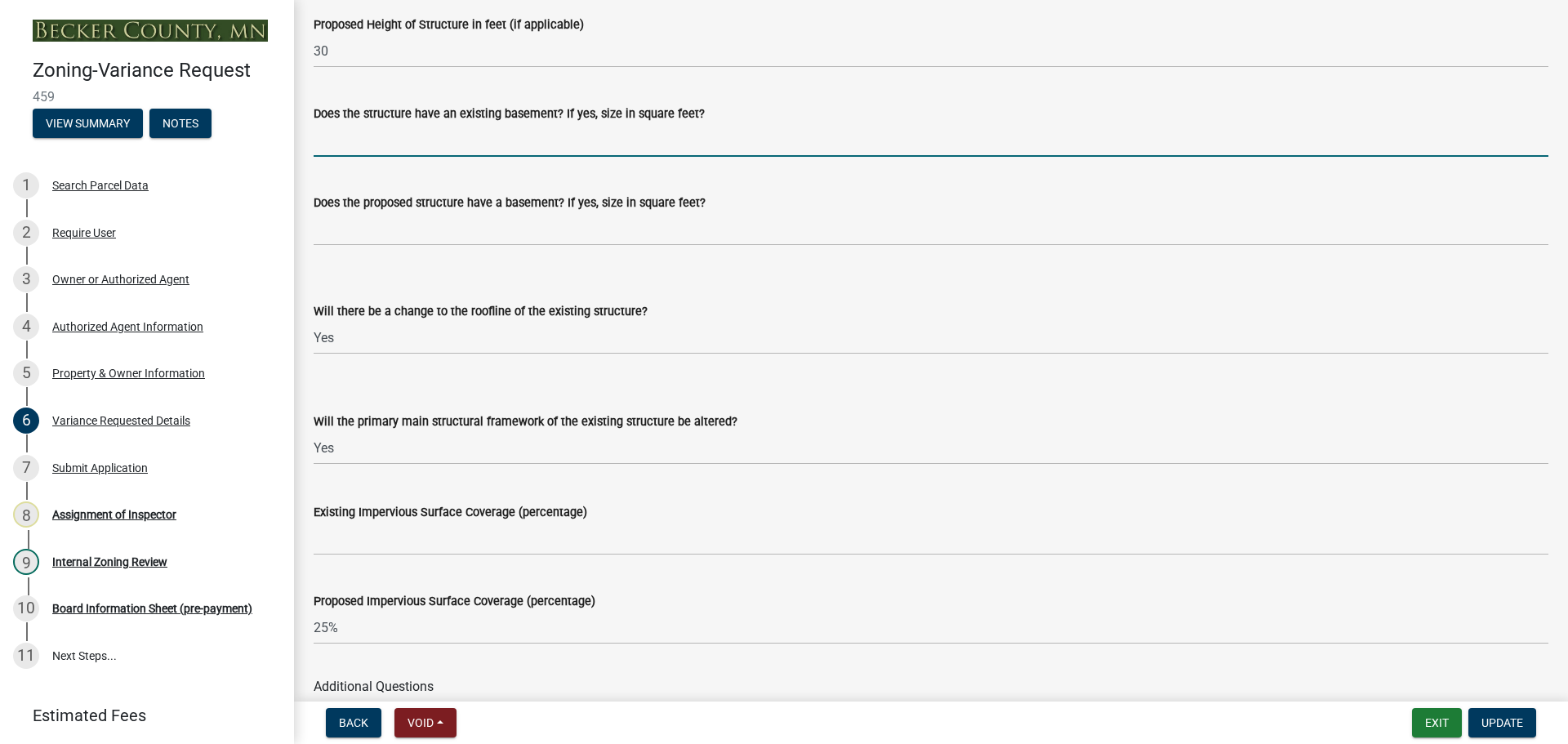
scroll to position [1716, 0]
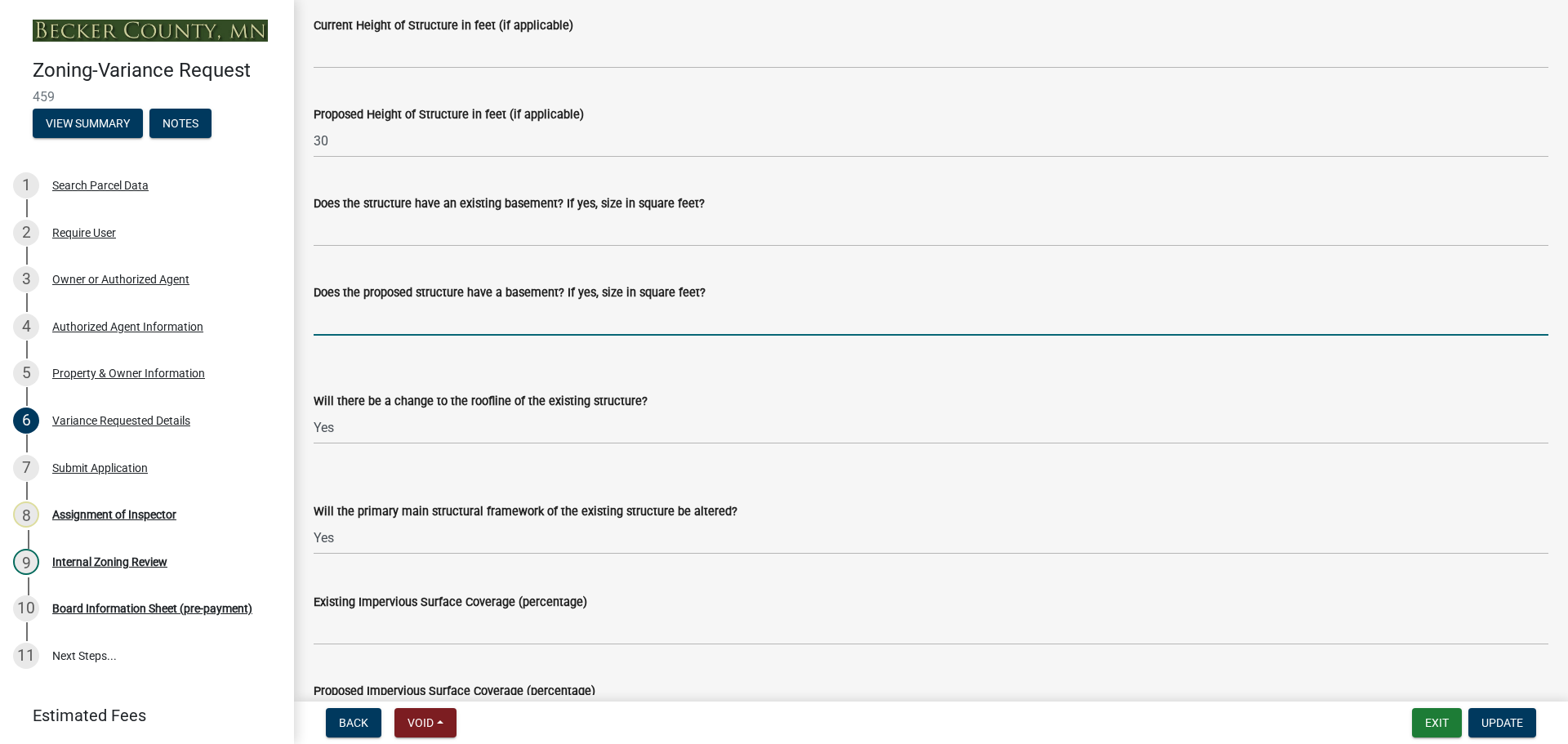
click at [344, 323] on input "Does the proposed structure have a basement? If yes, size in square feet?" at bounding box center [930, 319] width 1234 height 34
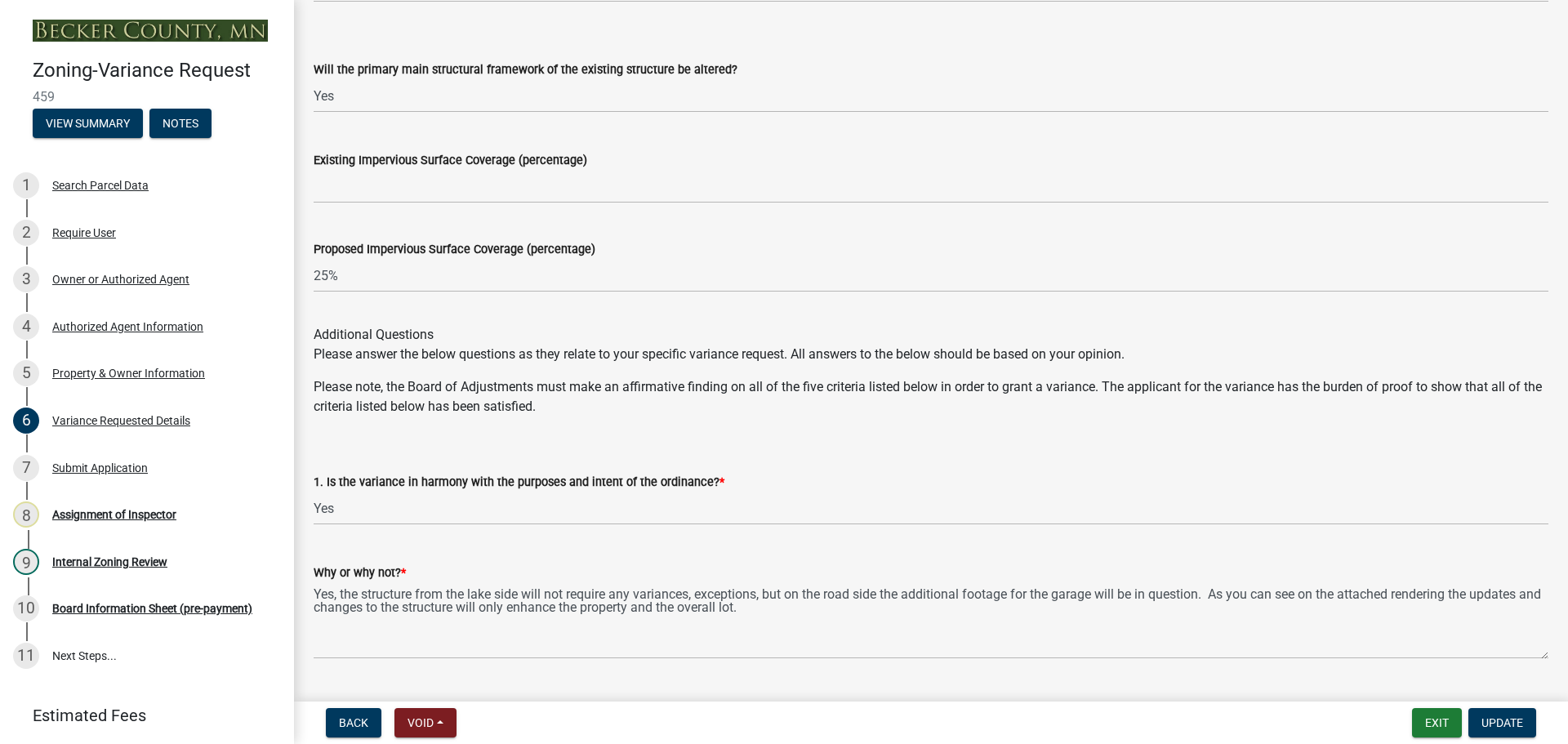
scroll to position [2043, 0]
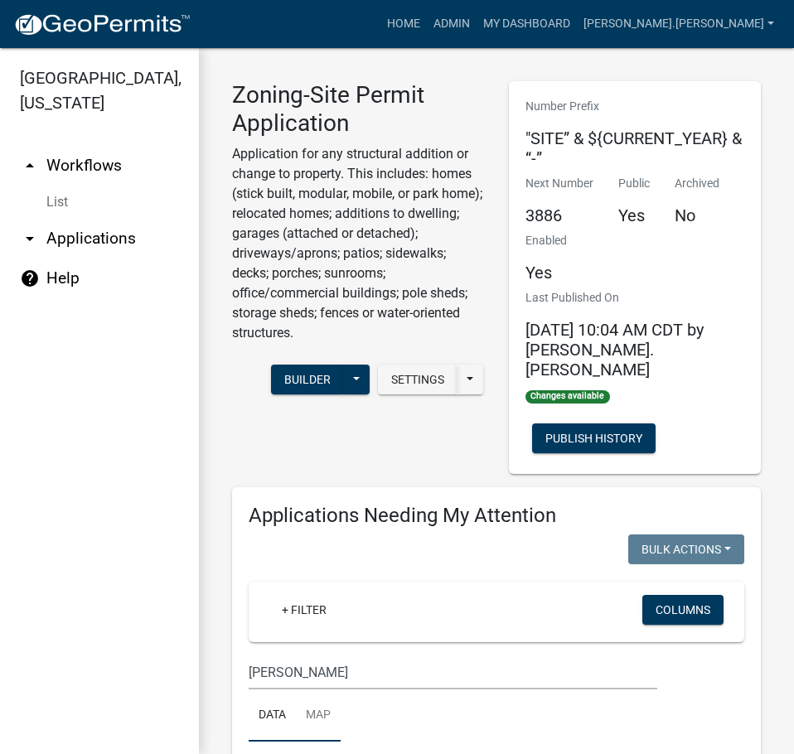
scroll to position [527, 0]
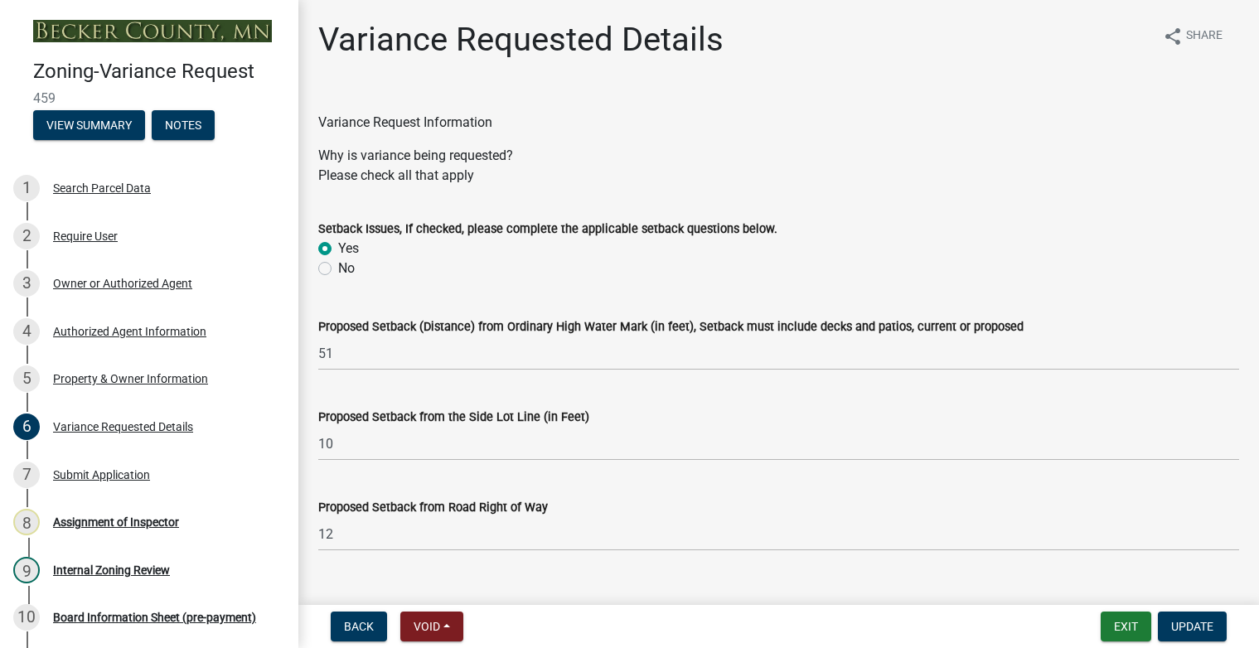
select select "edc6b78d-c029-41a6-a436-e6f76b5f0855"
select select "15bf2cec-1ca8-47a3-85db-999609351cbd"
select select "fa582be9-2d62-4523-84bf-021228ae85a0"
select select "bb2b5e43-03c1-4874-9abf-a65f400af928"
select select "8ea3e6c3-8fed-4904-aa20-2f643744aa0c"
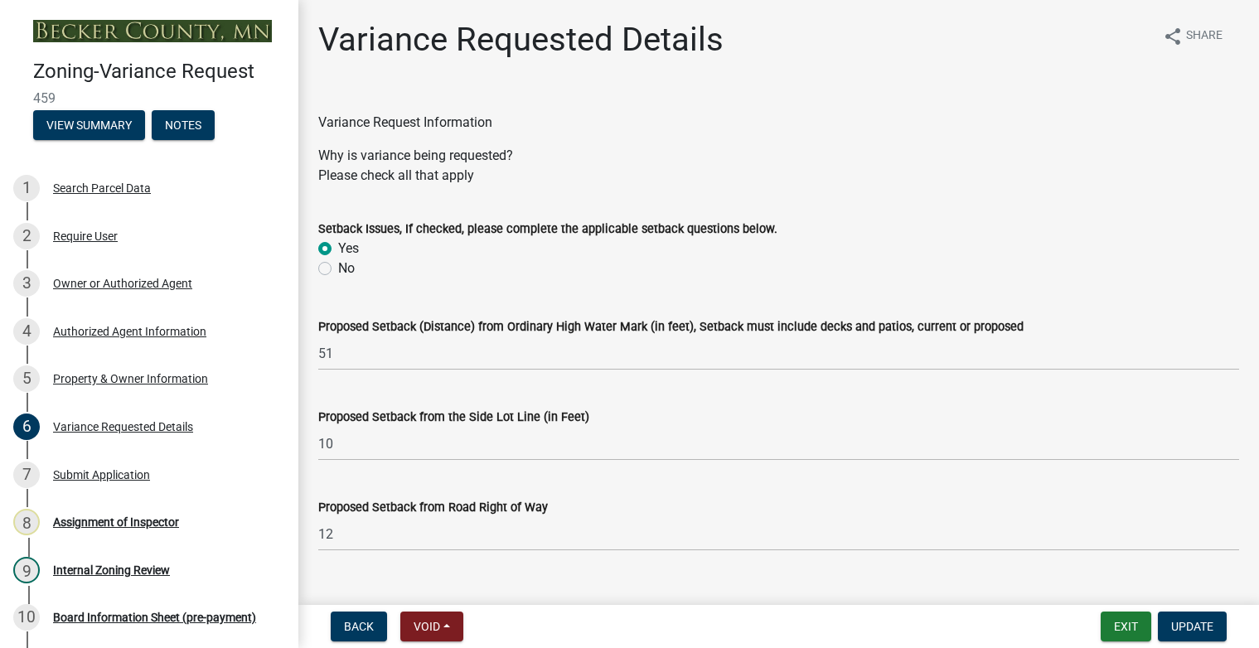
select select "860afd09-da87-482b-bca4-413f5cf53582"
select select "7ceadfd0-f0c9-4b9c-a53d-dc82f9dbdebf"
select select "1aa51e34-4f0a-4095-a3f3-287665056048"
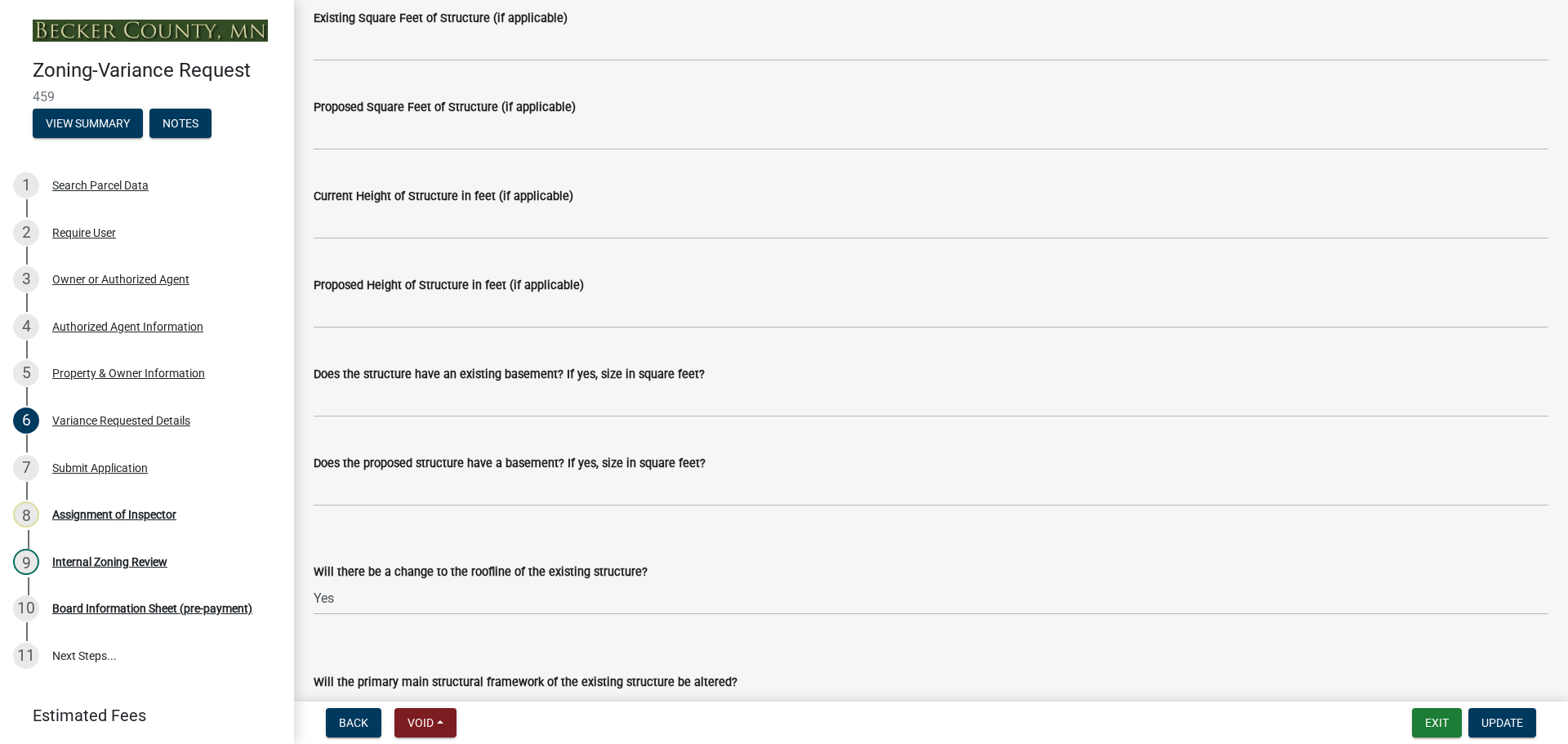
scroll to position [1243, 0]
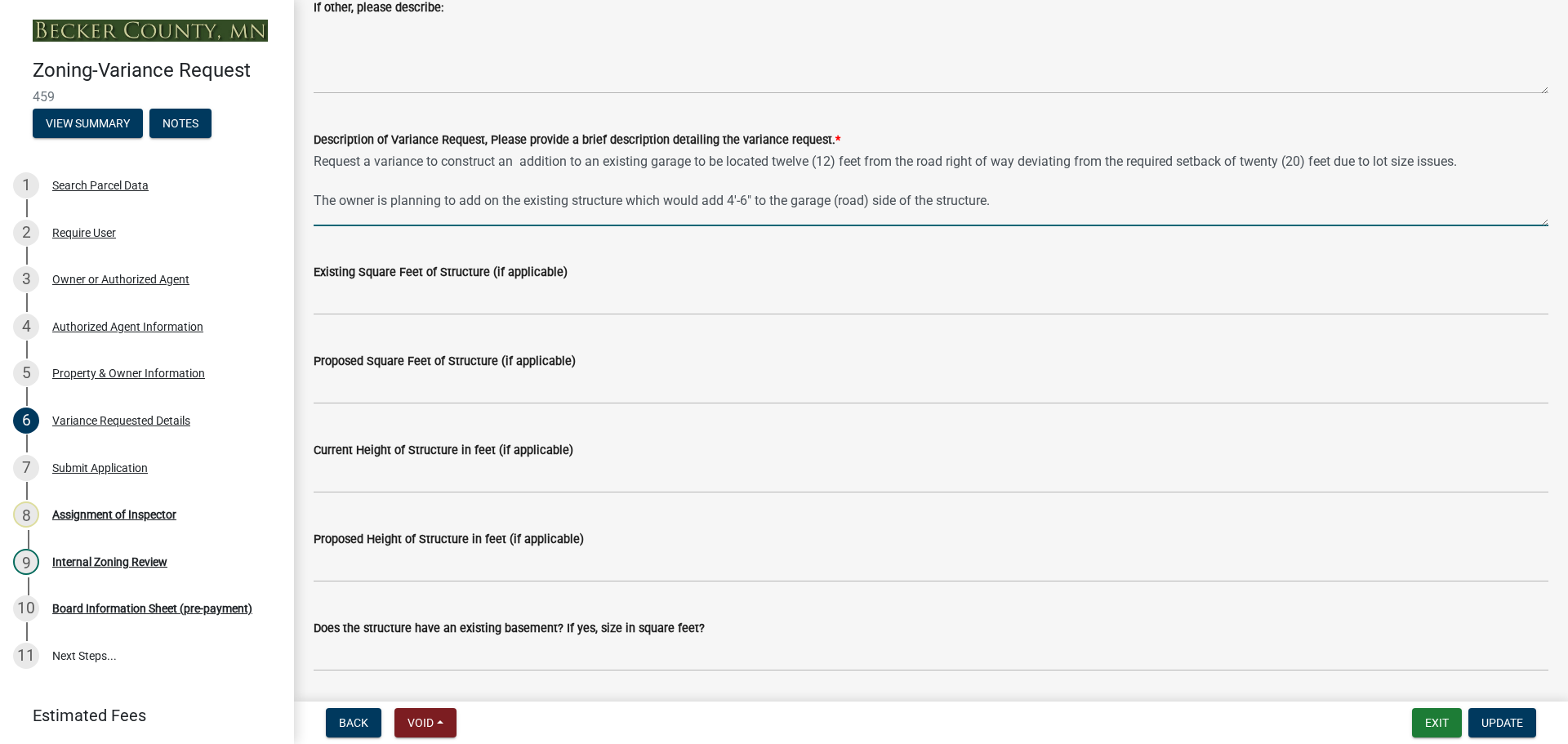
drag, startPoint x: 552, startPoint y: 226, endPoint x: 529, endPoint y: 222, distance: 23.3
click at [529, 222] on textarea "Request a variance to construct an addition to an existing garage to be located…" at bounding box center [930, 188] width 1234 height 77
drag, startPoint x: 529, startPoint y: 222, endPoint x: 541, endPoint y: 224, distance: 12.2
click at [541, 224] on textarea "Request a variance to construct an addition to an existing garage to be located…" at bounding box center [930, 188] width 1234 height 77
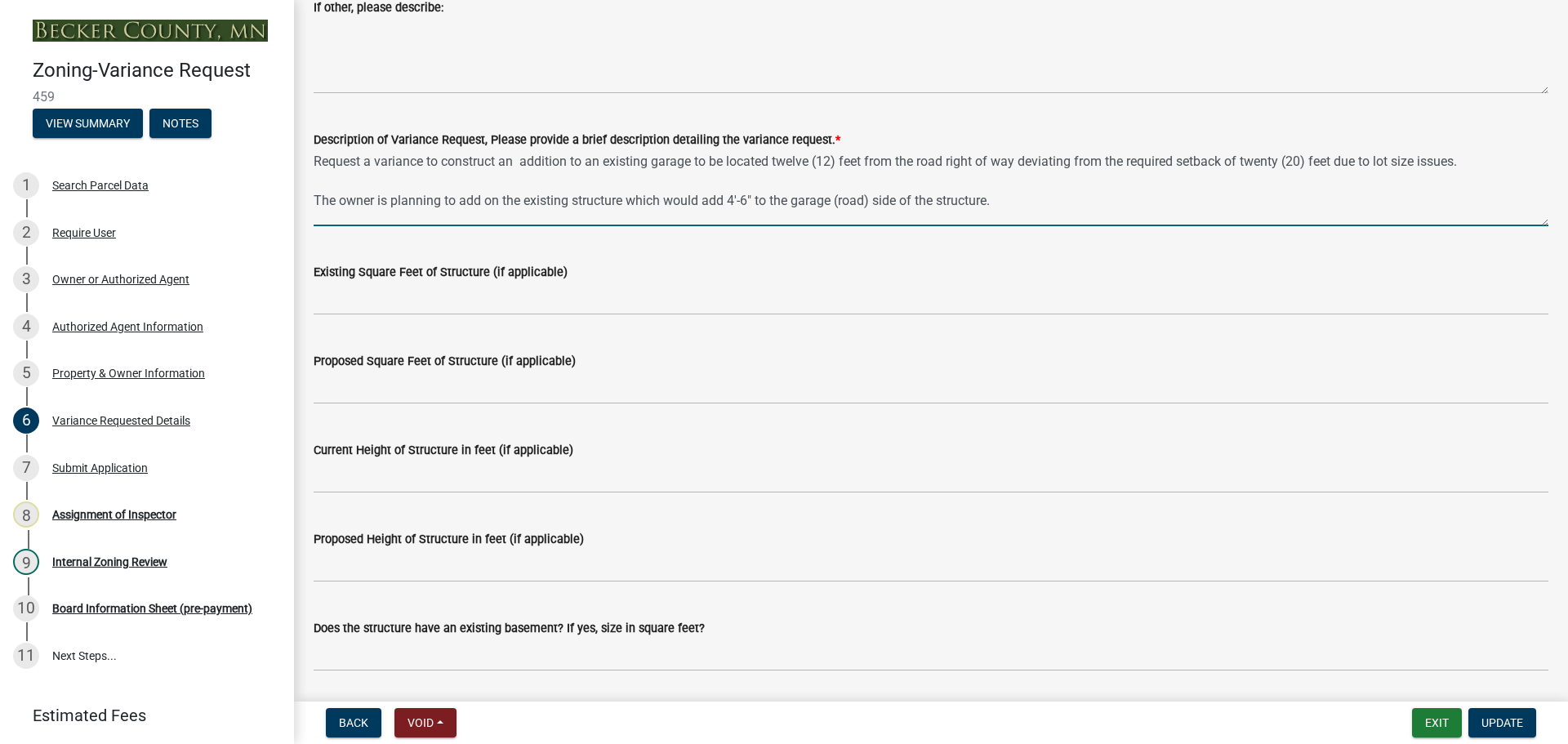
click at [541, 224] on textarea "Request a variance to construct an addition to an existing garage to be located…" at bounding box center [930, 188] width 1234 height 77
drag, startPoint x: 1037, startPoint y: 226, endPoint x: 305, endPoint y: 155, distance: 735.4
click at [305, 155] on div "Description of Variance Request, Please provide a brief description detailing t…" at bounding box center [931, 167] width 1259 height 119
click at [1001, 203] on textarea "Request a variance to construct an addition to an existing garage to be located…" at bounding box center [930, 188] width 1234 height 77
drag, startPoint x: 1007, startPoint y: 213, endPoint x: 294, endPoint y: 161, distance: 714.9
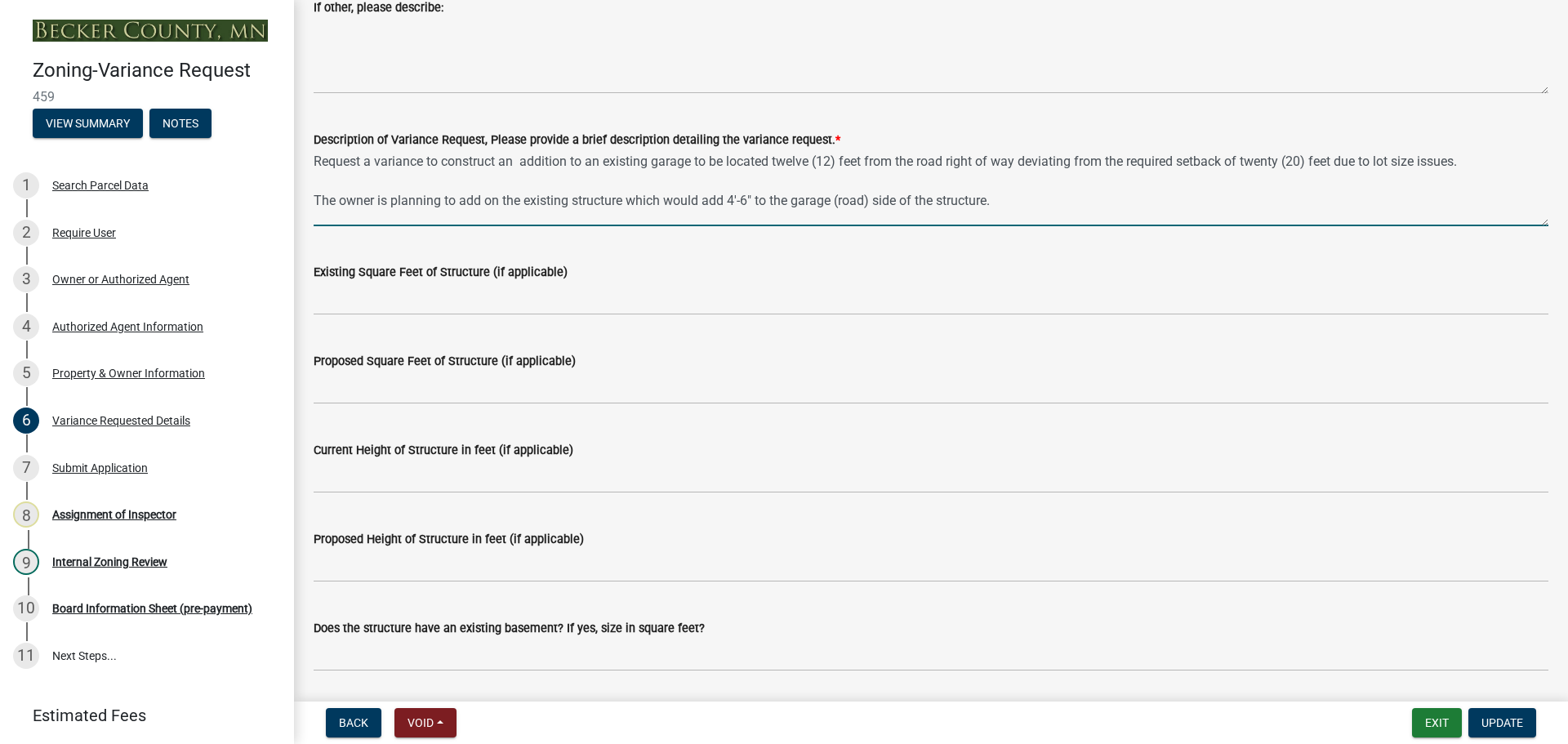
click at [1044, 207] on textarea "Request a variance to construct an addition to an existing garage to be located…" at bounding box center [930, 188] width 1234 height 77
click at [1010, 209] on textarea "Request a variance to construct an addition to an existing garage to be located…" at bounding box center [930, 188] width 1234 height 77
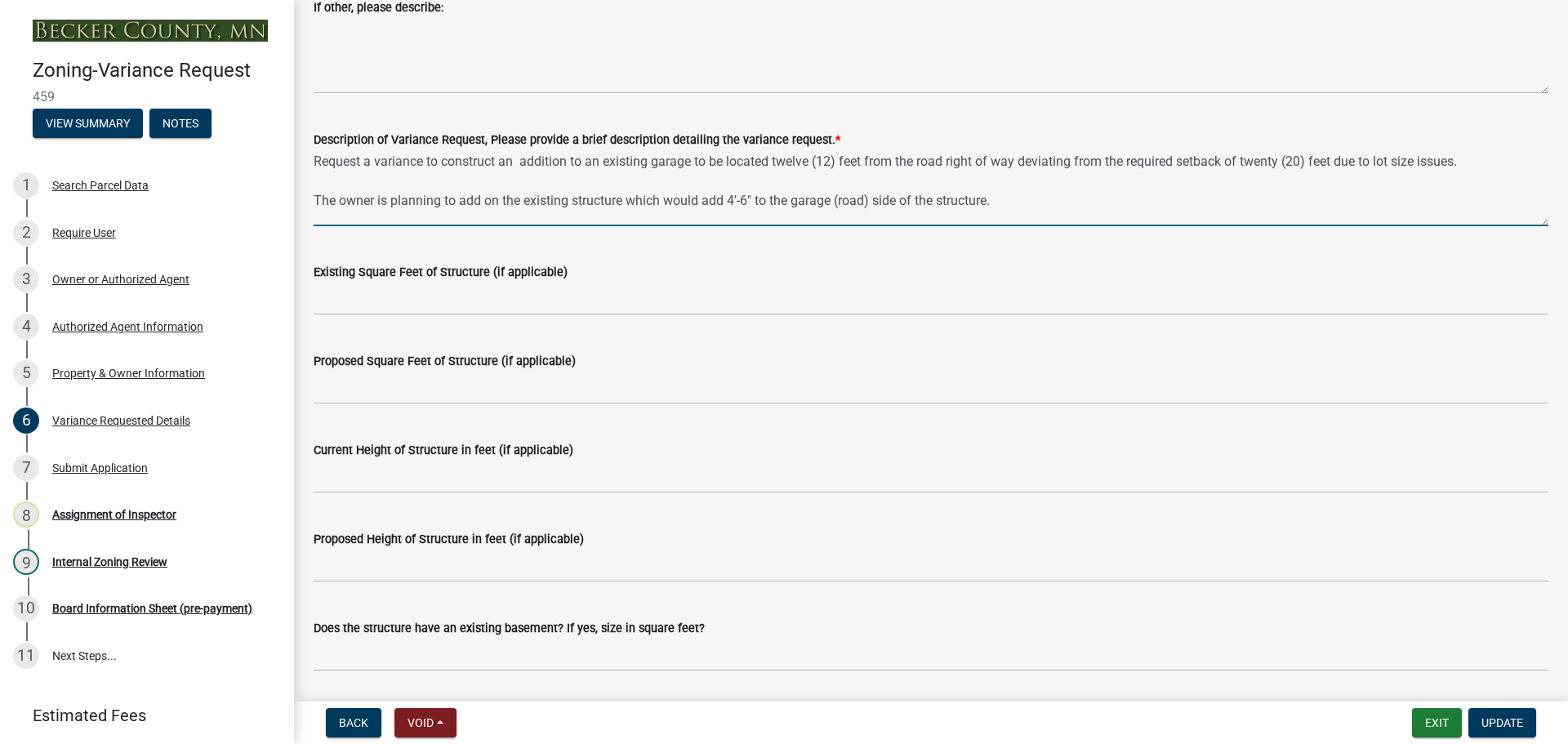
click at [1010, 209] on textarea "Request a variance to construct an addition to an existing garage to be located…" at bounding box center [930, 188] width 1234 height 77
click at [1061, 203] on textarea "Request a variance to construct an addition to an existing garage to be located…" at bounding box center [930, 188] width 1234 height 77
click at [1049, 182] on textarea "Request a variance to construct an addition to an existing garage to be located…" at bounding box center [930, 188] width 1234 height 77
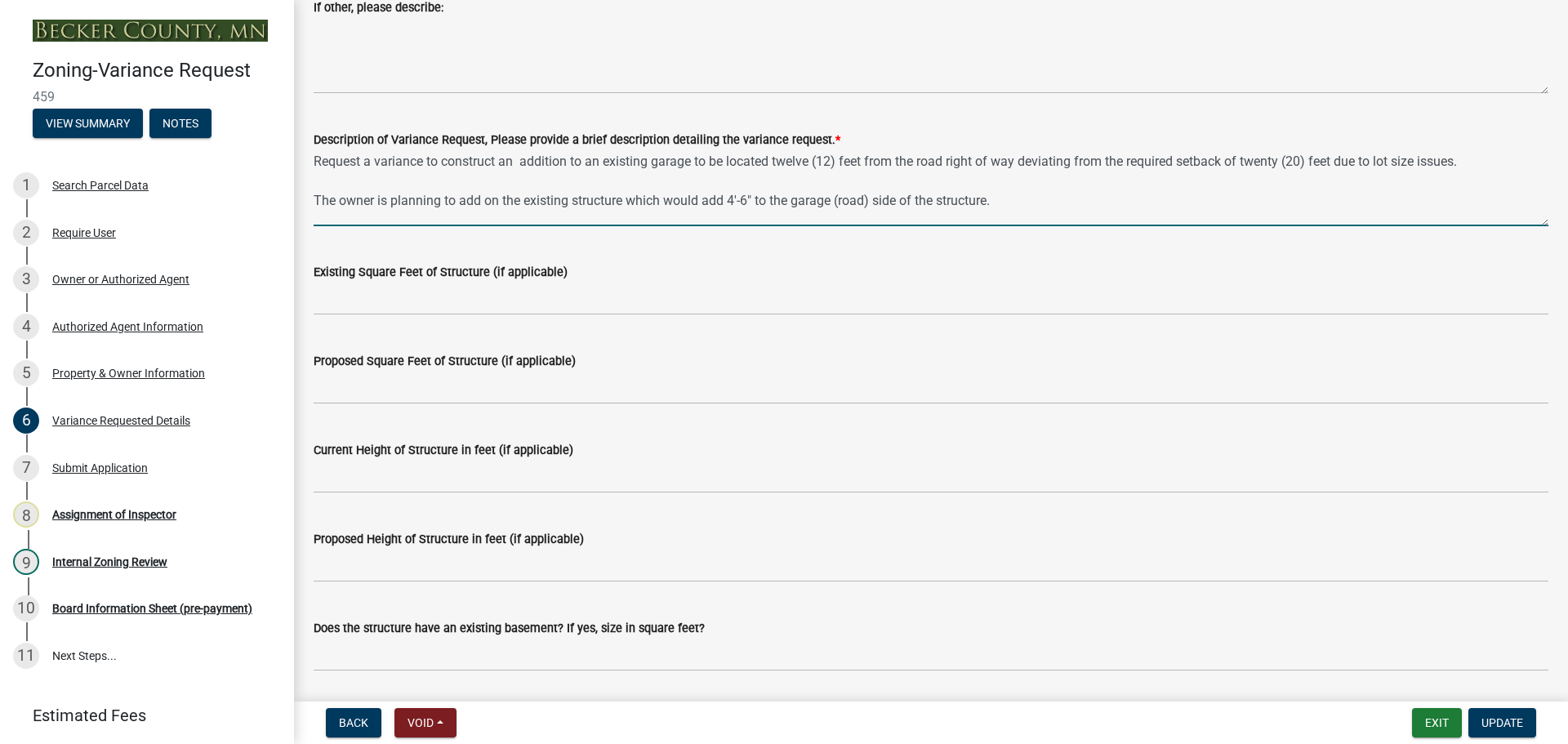
click at [944, 177] on textarea "Request a variance to construct an addition to an existing garage to be located…" at bounding box center [930, 188] width 1234 height 77
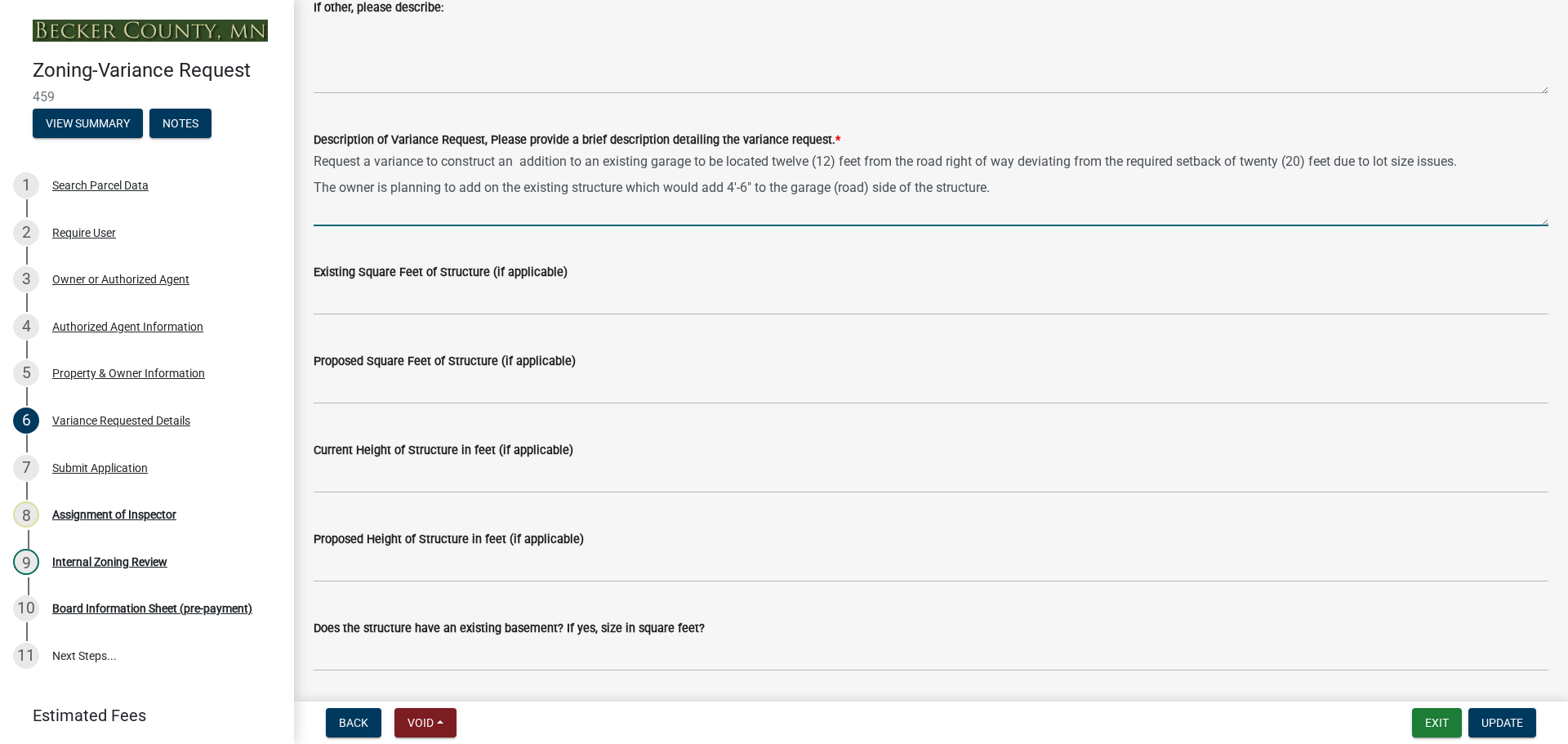
type textarea "Request a variance to construct an addition to an existing garage to be located…"
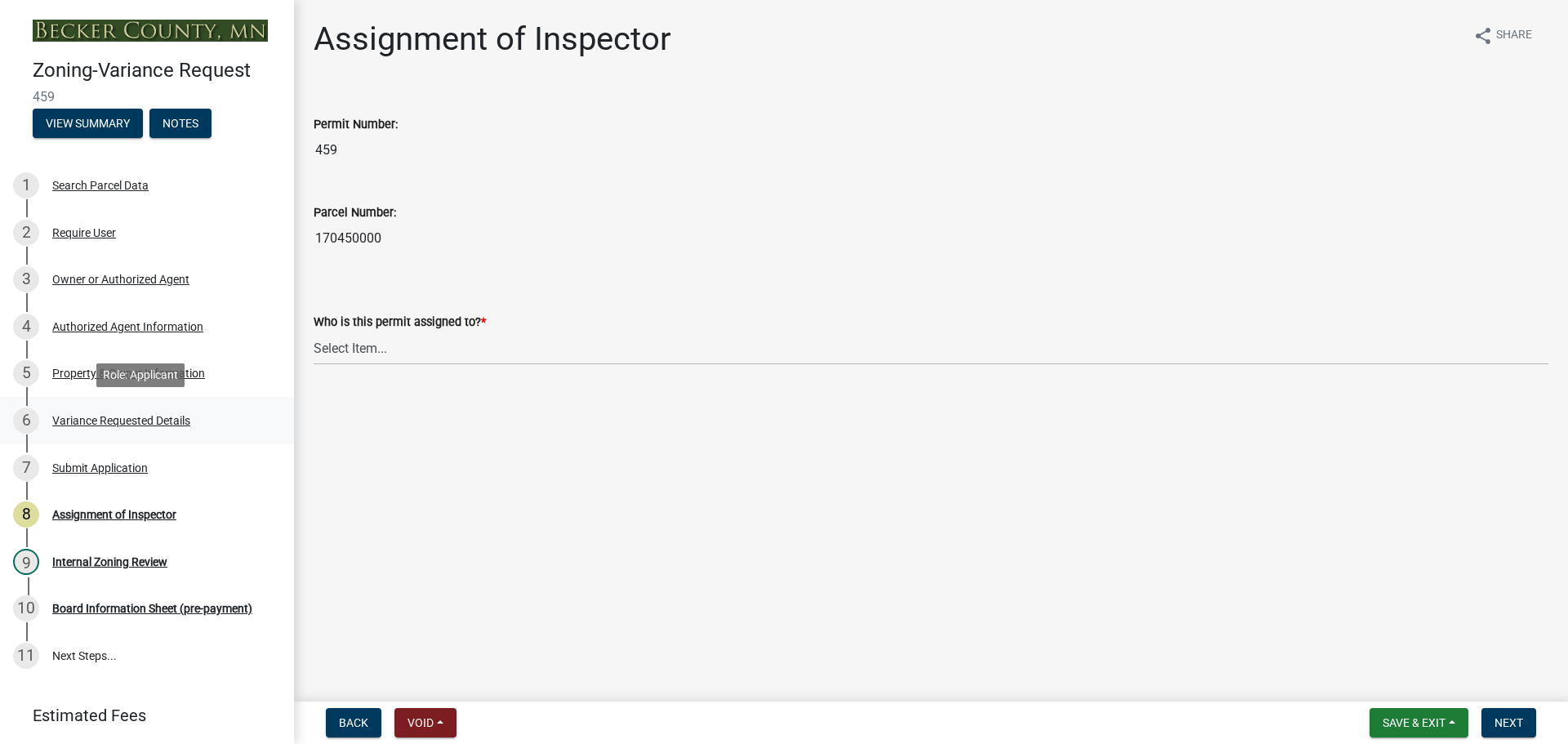
click at [158, 415] on div "Variance Requested Details" at bounding box center [121, 421] width 138 height 12
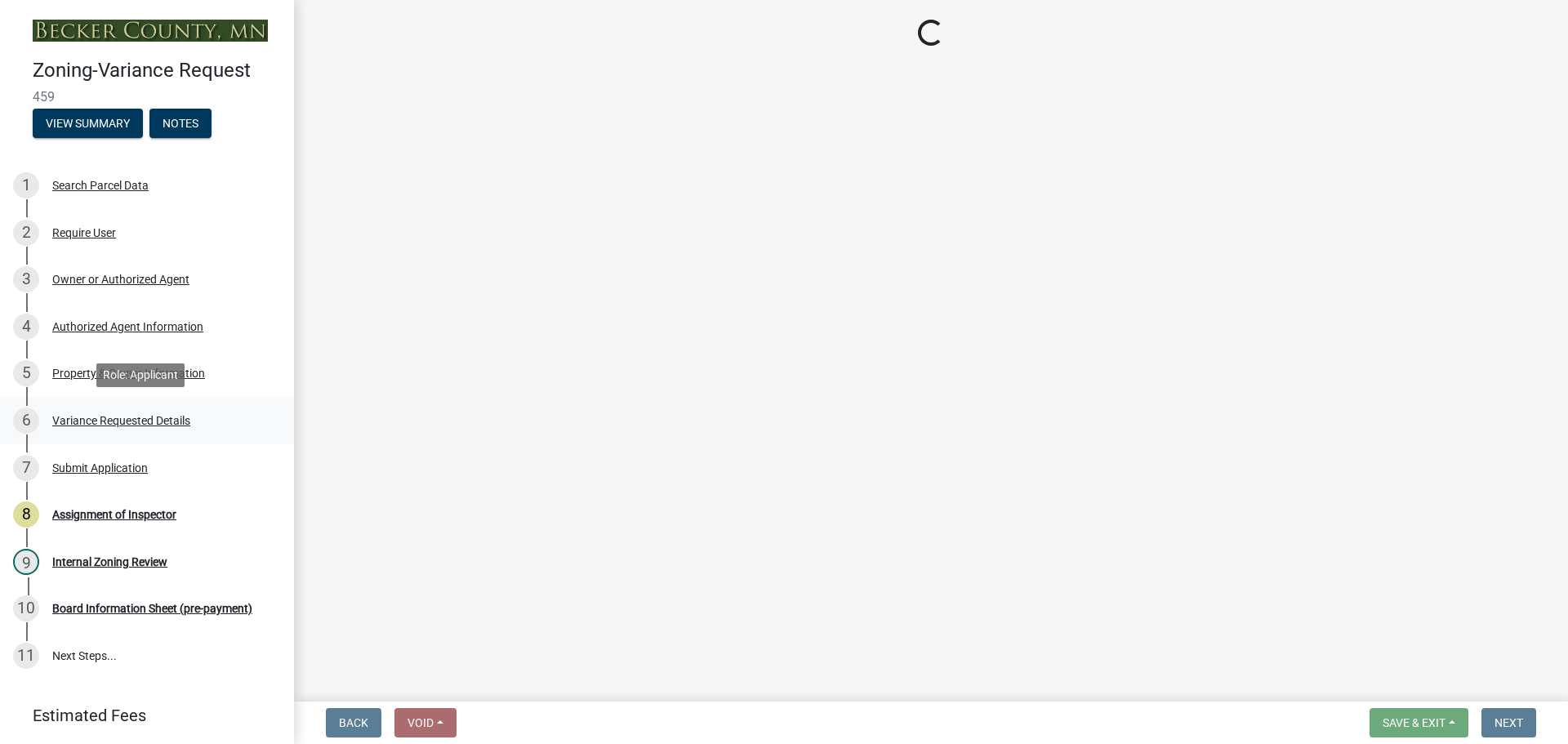
select select "edc6b78d-c029-41a6-a436-e6f76b5f0855"
select select "15bf2cec-1ca8-47a3-85db-999609351cbd"
select select "fa582be9-2d62-4523-84bf-021228ae85a0"
select select "bb2b5e43-03c1-4874-9abf-a65f400af928"
select select "8ea3e6c3-8fed-4904-aa20-2f643744aa0c"
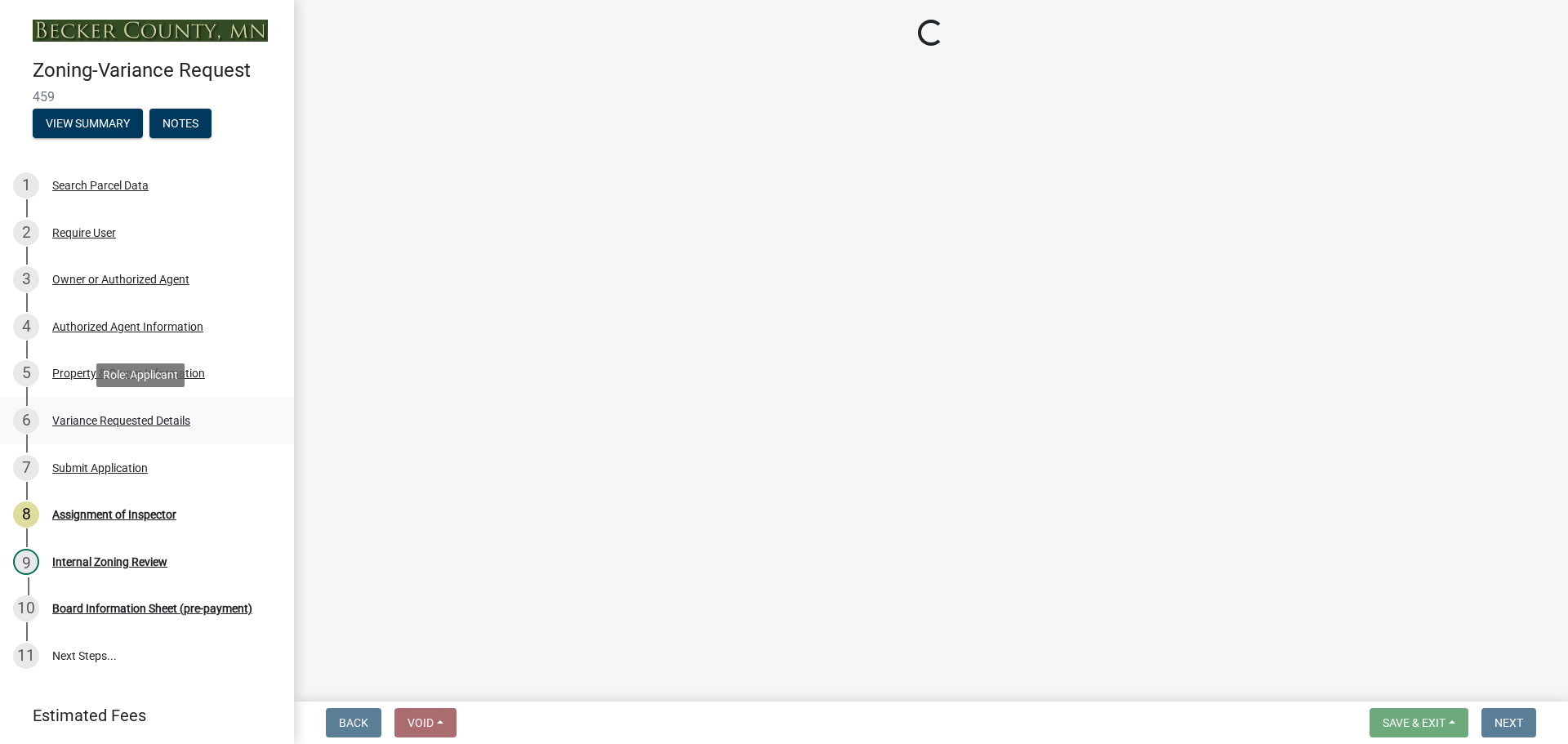
select select "860afd09-da87-482b-bca4-413f5cf53582"
select select "7ceadfd0-f0c9-4b9c-a53d-dc82f9dbdebf"
select select "1aa51e34-4f0a-4095-a3f3-287665056048"
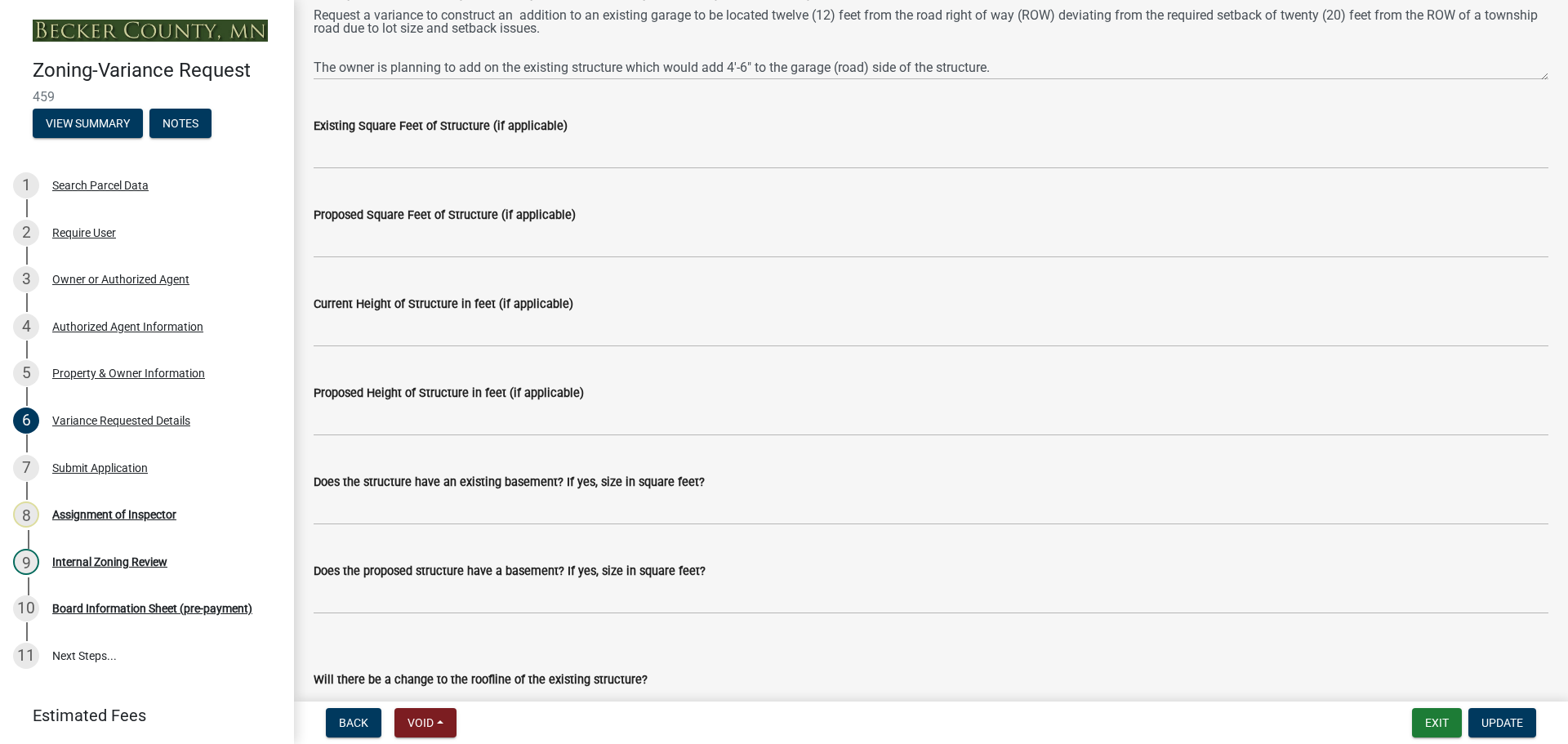
scroll to position [1144, 0]
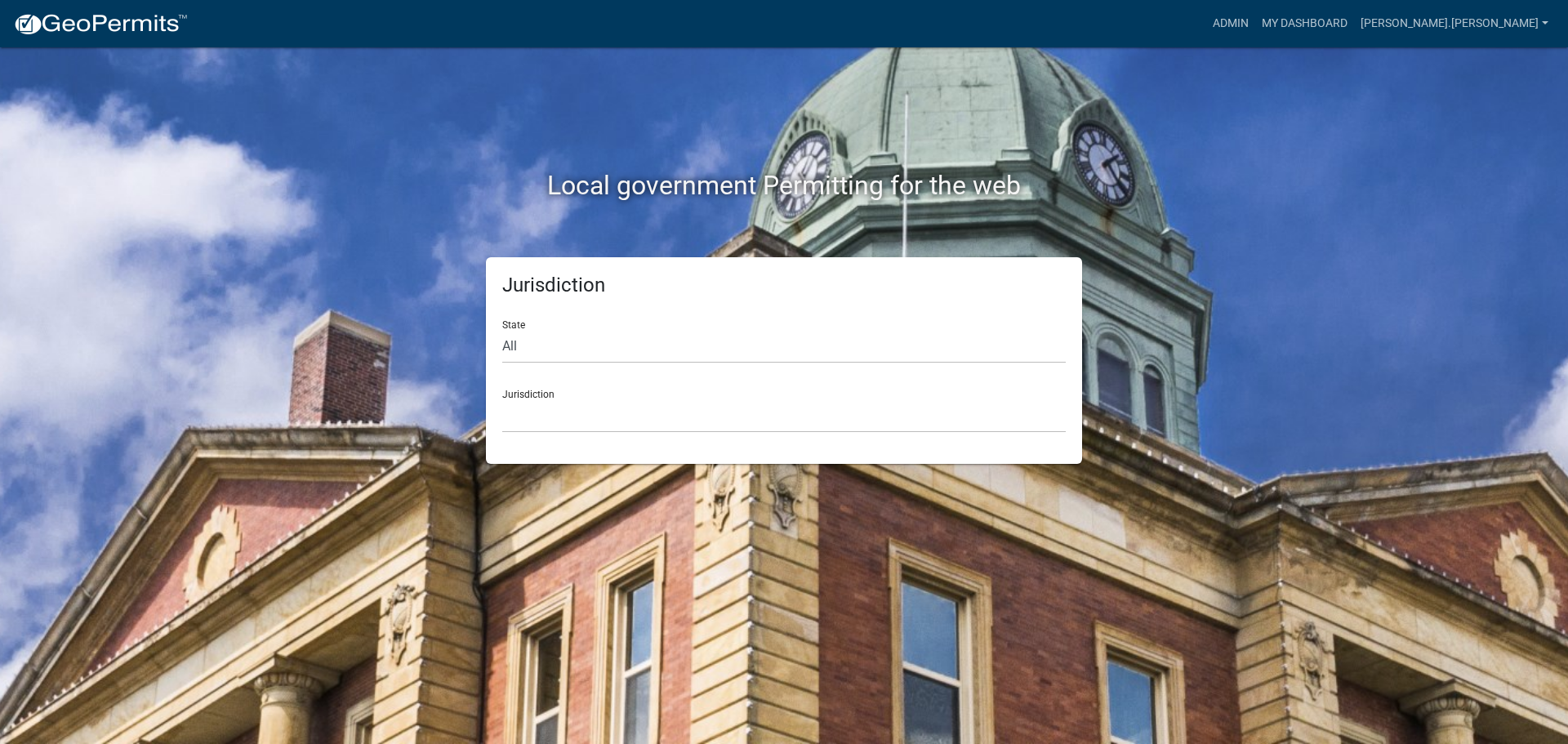
drag, startPoint x: 1007, startPoint y: 182, endPoint x: 1025, endPoint y: 182, distance: 18.0
click at [1014, 182] on h2 "Local government Permitting for the web" at bounding box center [784, 185] width 906 height 32
click at [1255, 18] on link "Admin" at bounding box center [1230, 24] width 49 height 32
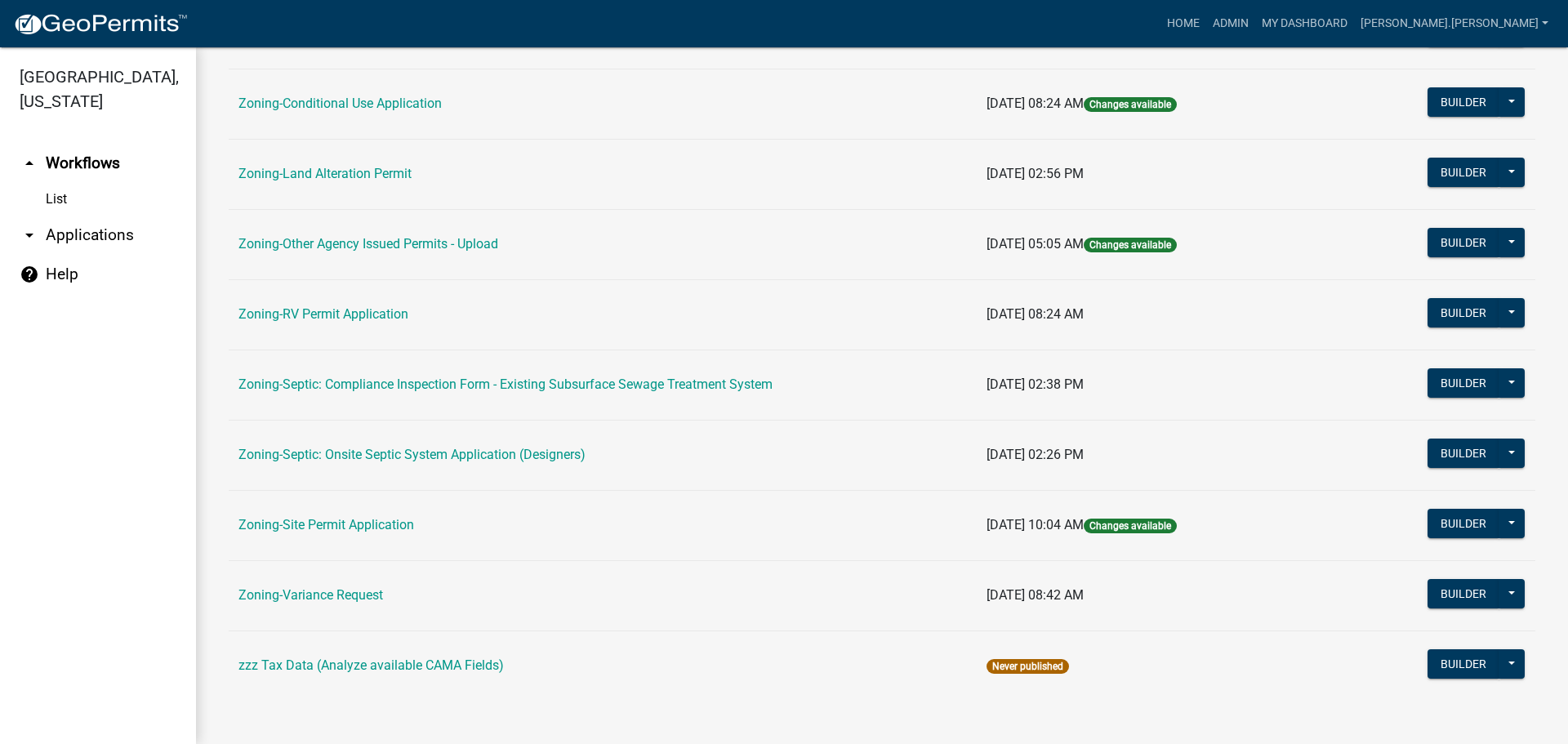
scroll to position [498, 0]
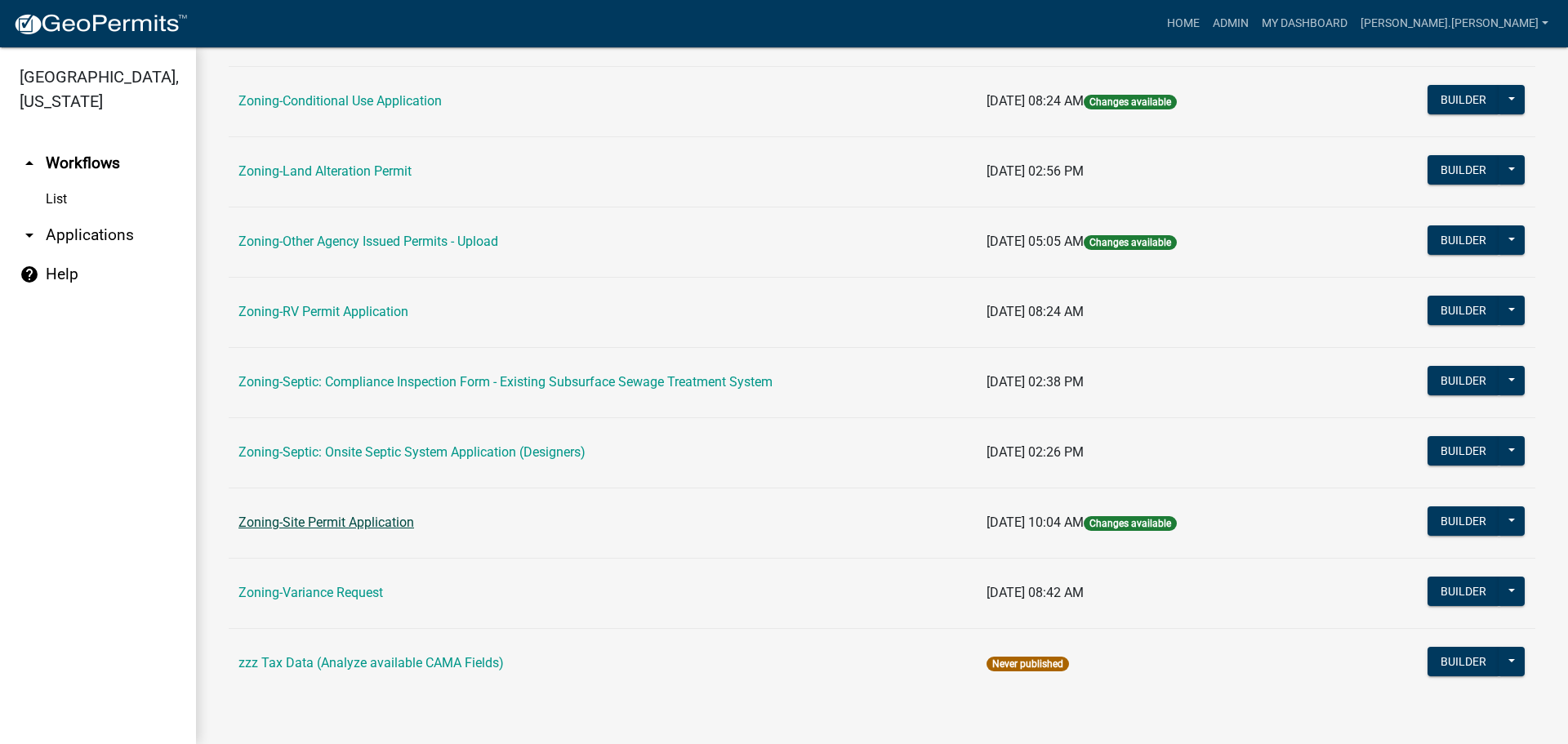
click at [391, 519] on link "Zoning-Site Permit Application" at bounding box center [326, 522] width 175 height 16
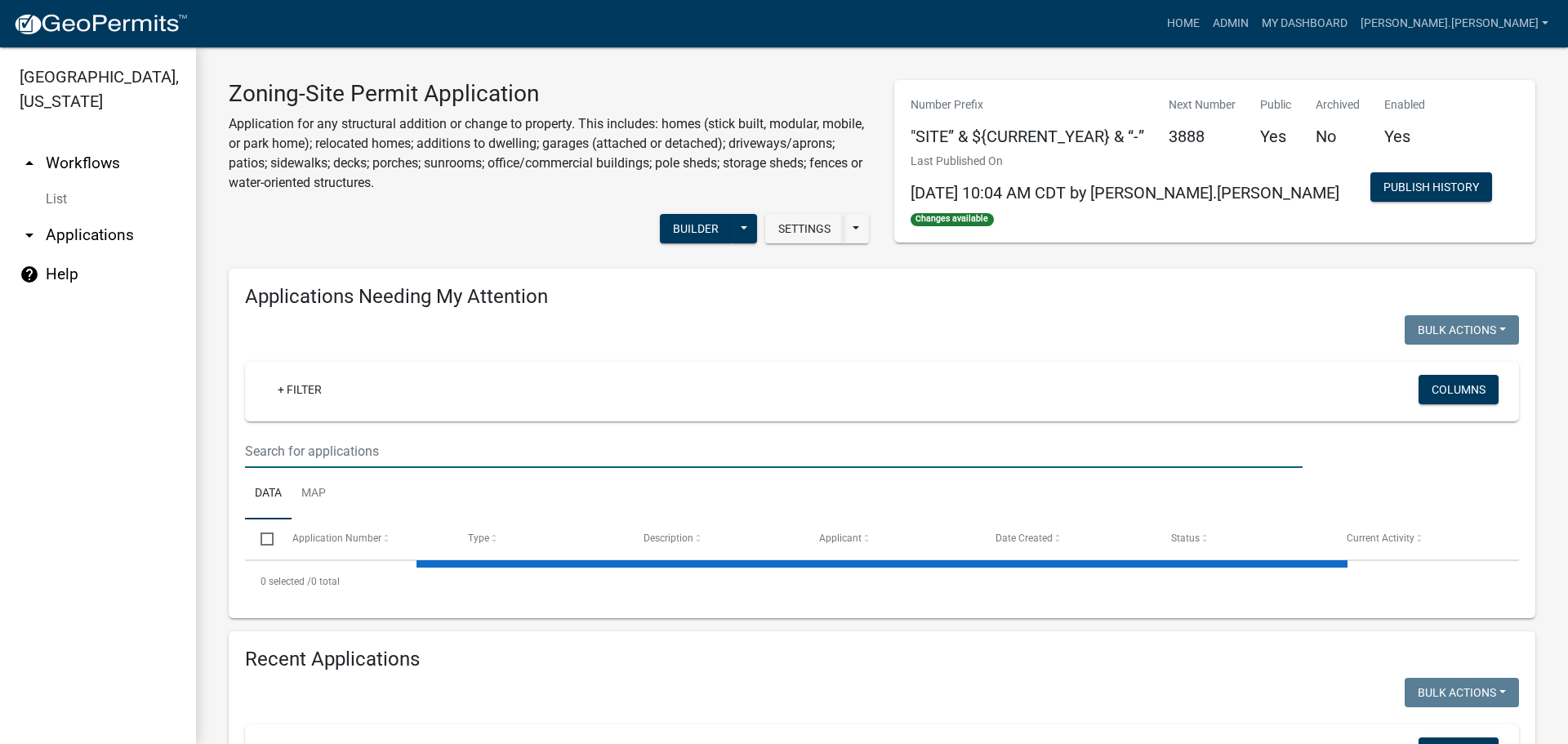
click at [465, 445] on input "text" at bounding box center [774, 451] width 1058 height 34
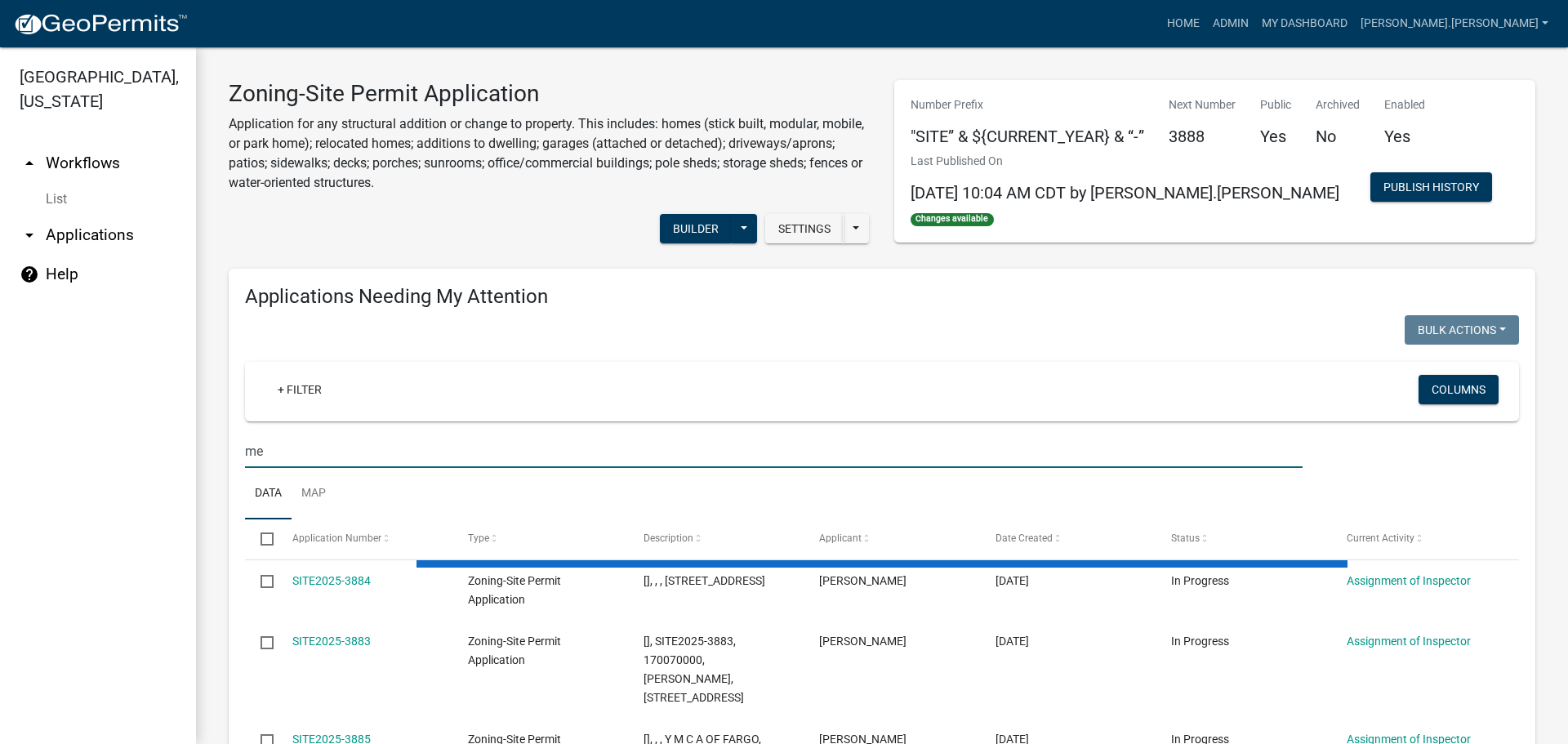
type input "m"
type input "[PERSON_NAME]"
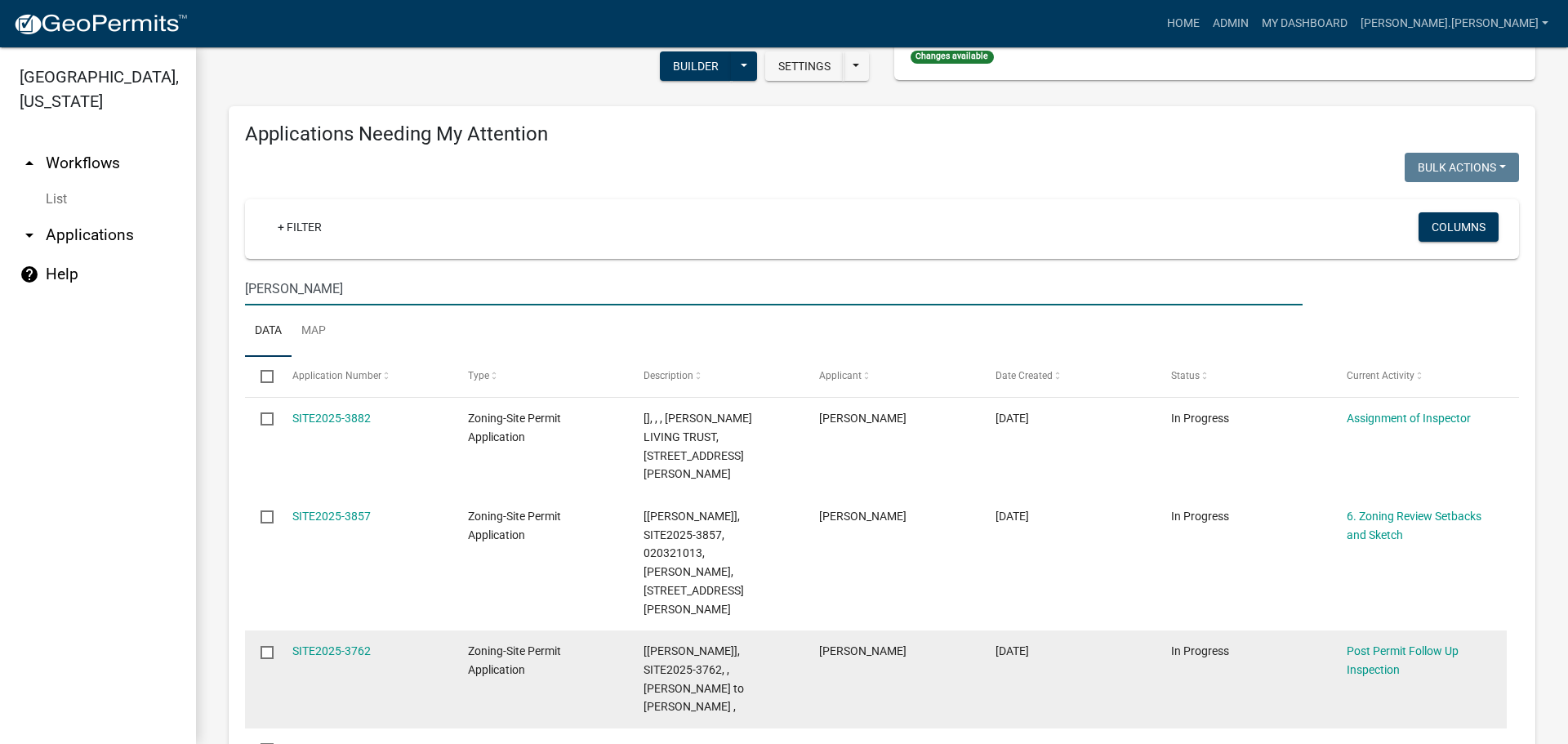
scroll to position [164, 0]
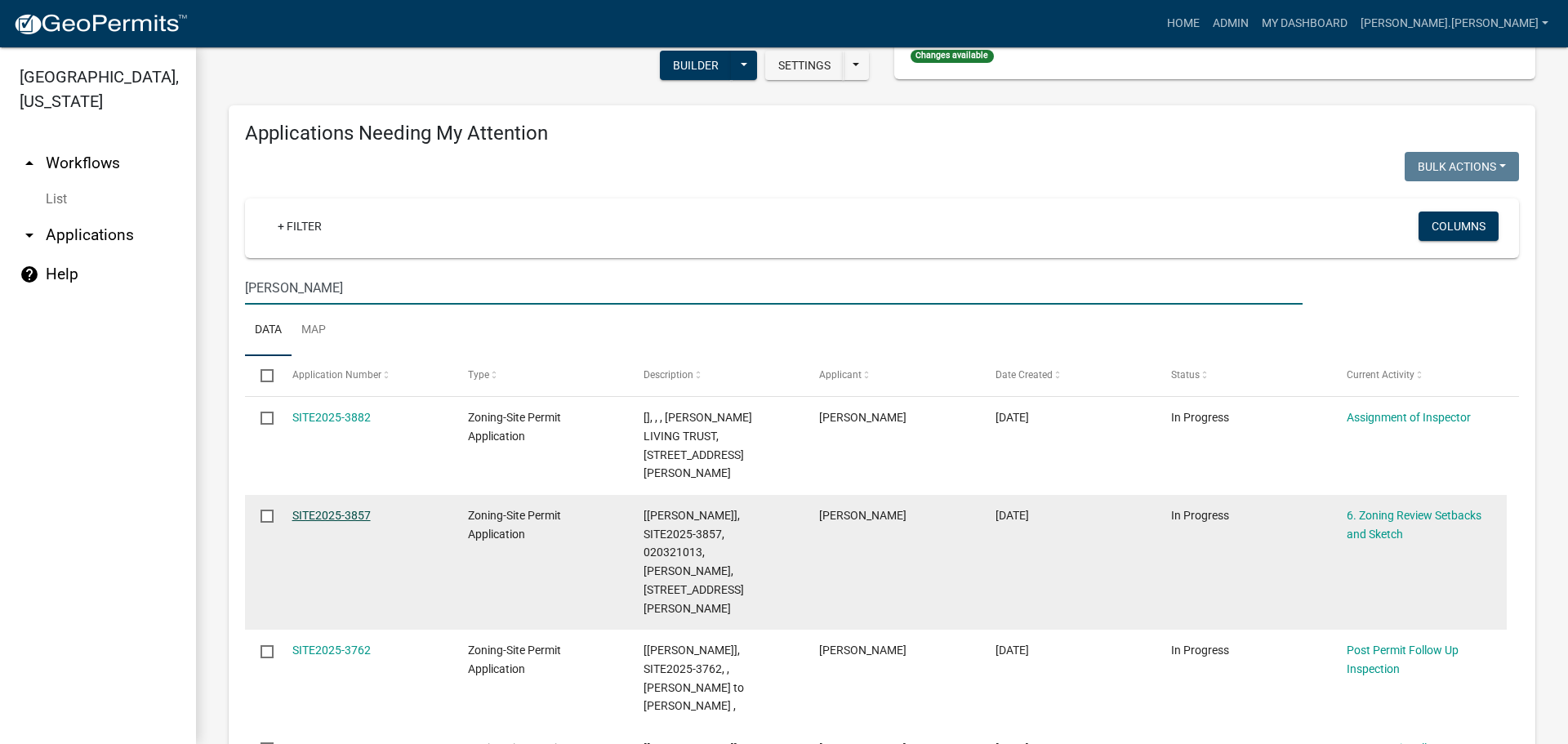
click at [352, 508] on link "SITE2025-3857" at bounding box center [332, 514] width 79 height 13
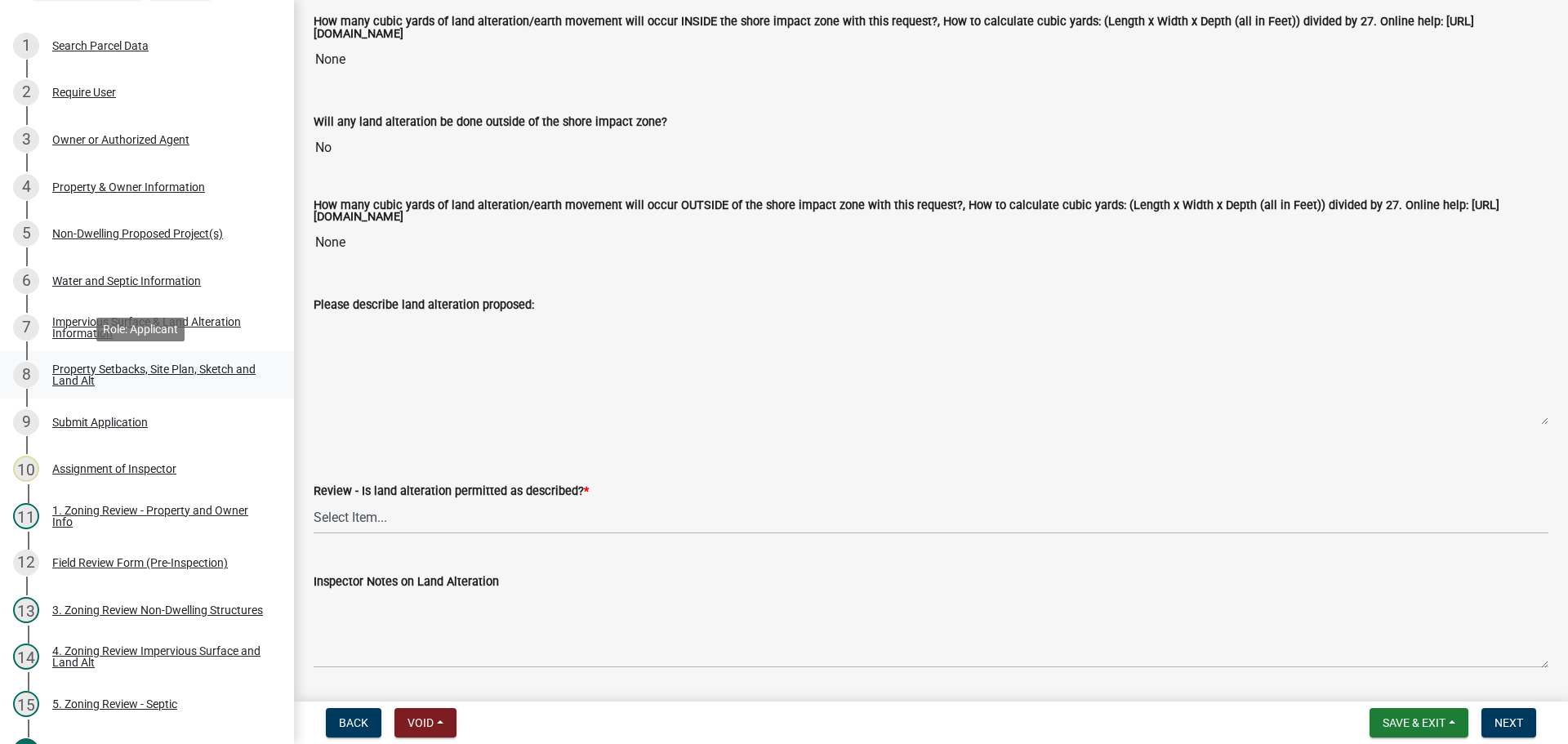
scroll to position [356, 0]
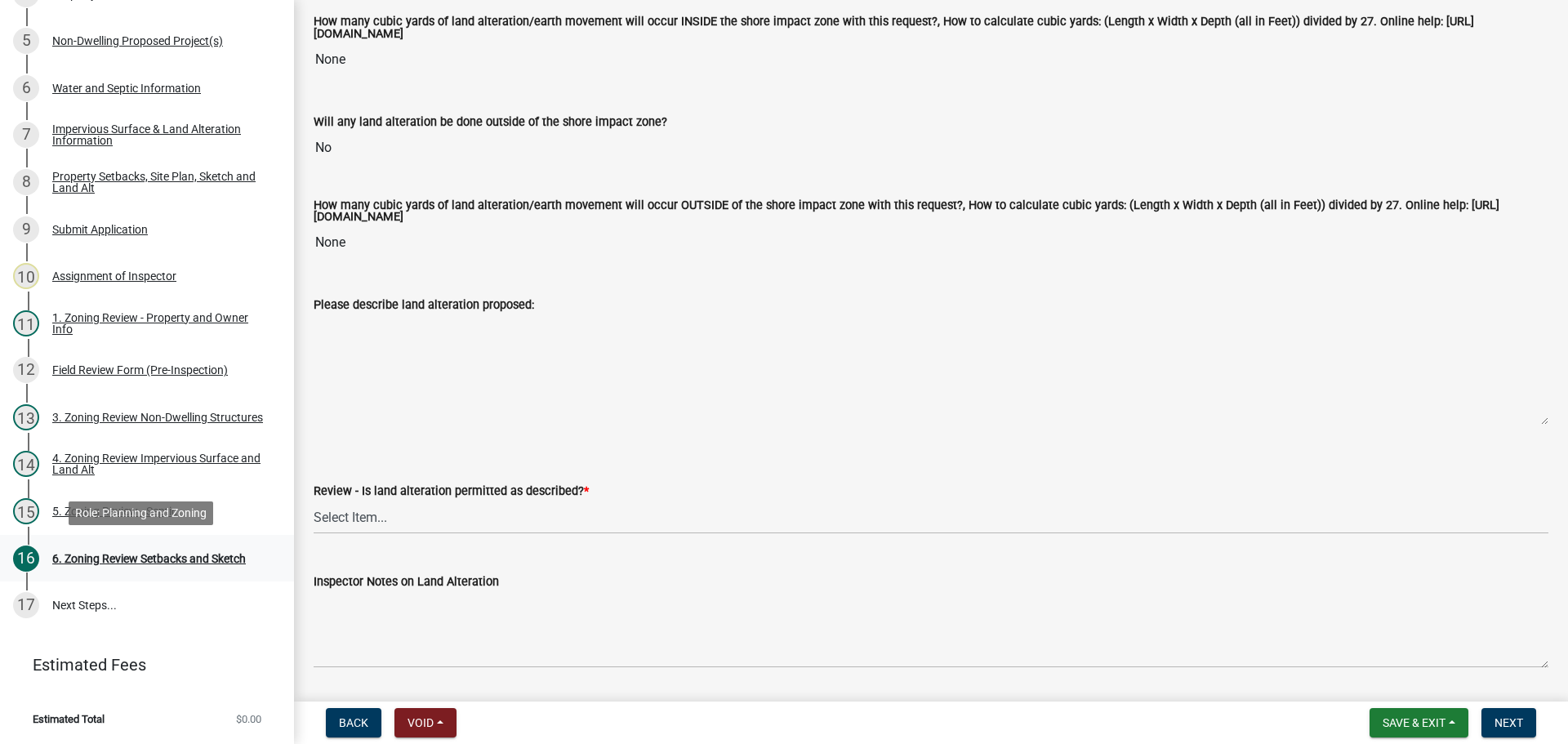
click at [144, 553] on div "6. Zoning Review Setbacks and Sketch" at bounding box center [149, 559] width 193 height 12
click at [152, 562] on div "6. Zoning Review Setbacks and Sketch" at bounding box center [149, 559] width 193 height 12
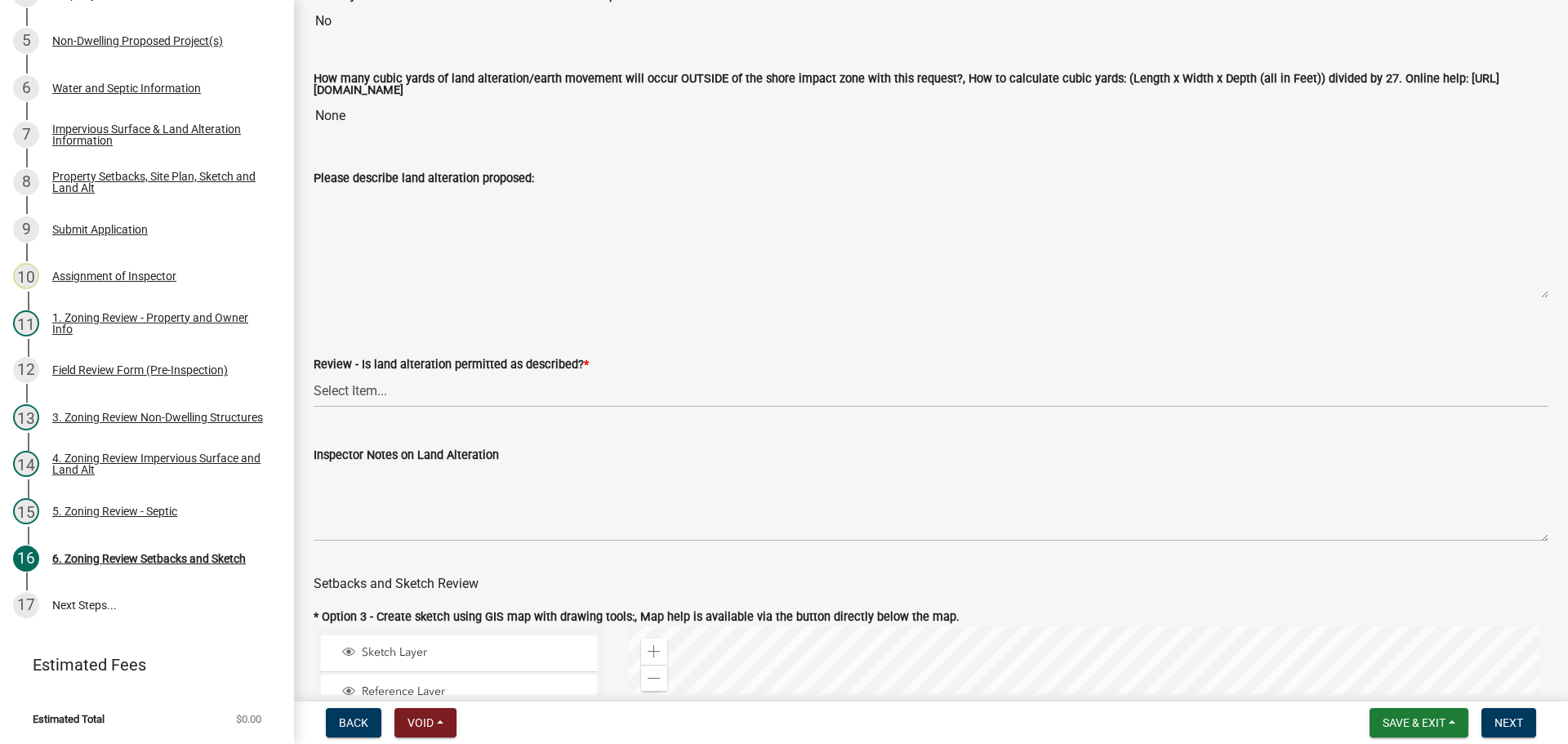
scroll to position [572, 0]
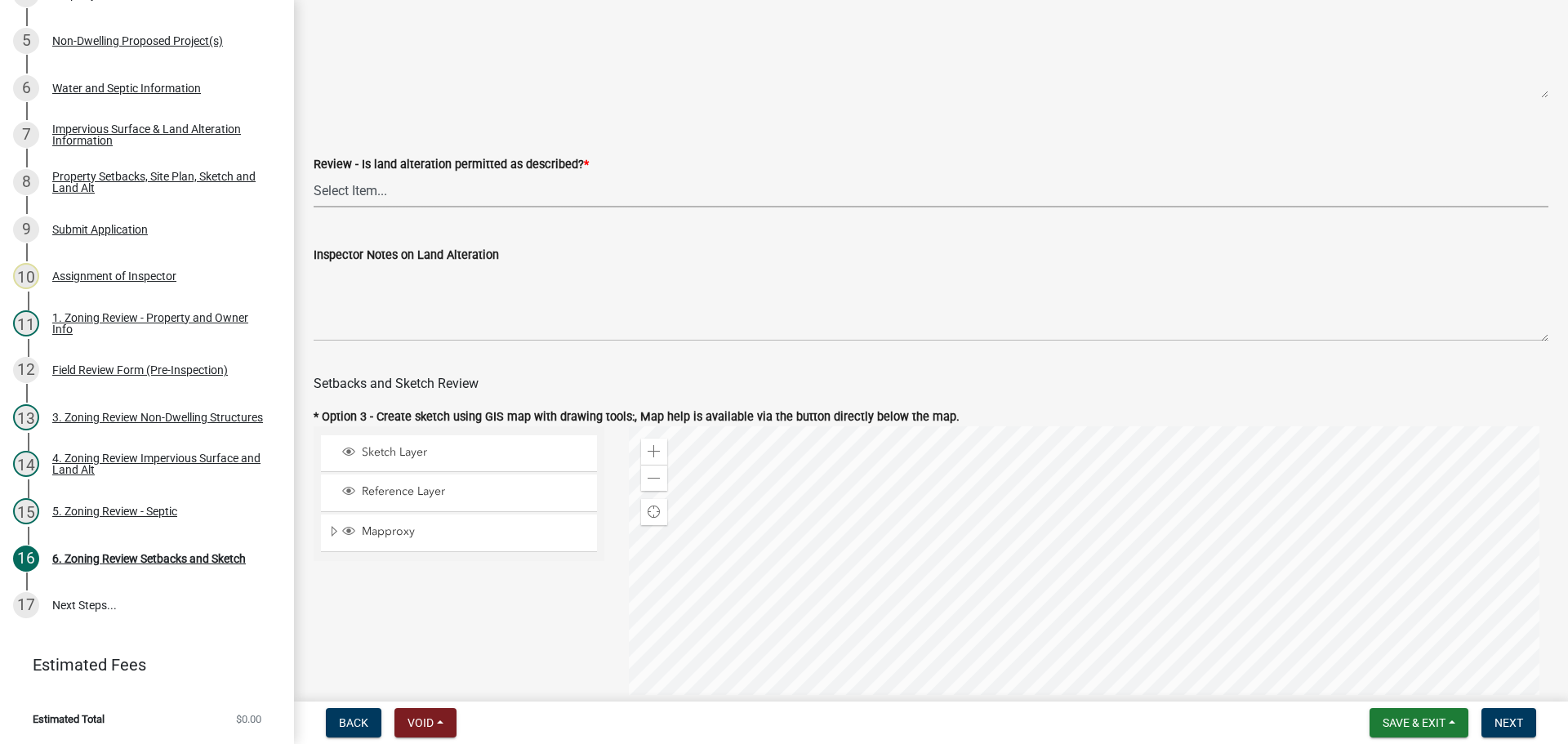
click at [405, 187] on select "Select Item... Yes No N/A" at bounding box center [930, 191] width 1234 height 34
click at [313, 176] on select "Select Item... Yes No N/A" at bounding box center [930, 191] width 1234 height 34
select select "67532522-cdd9-4b58-8c28-493a46ddf41b"
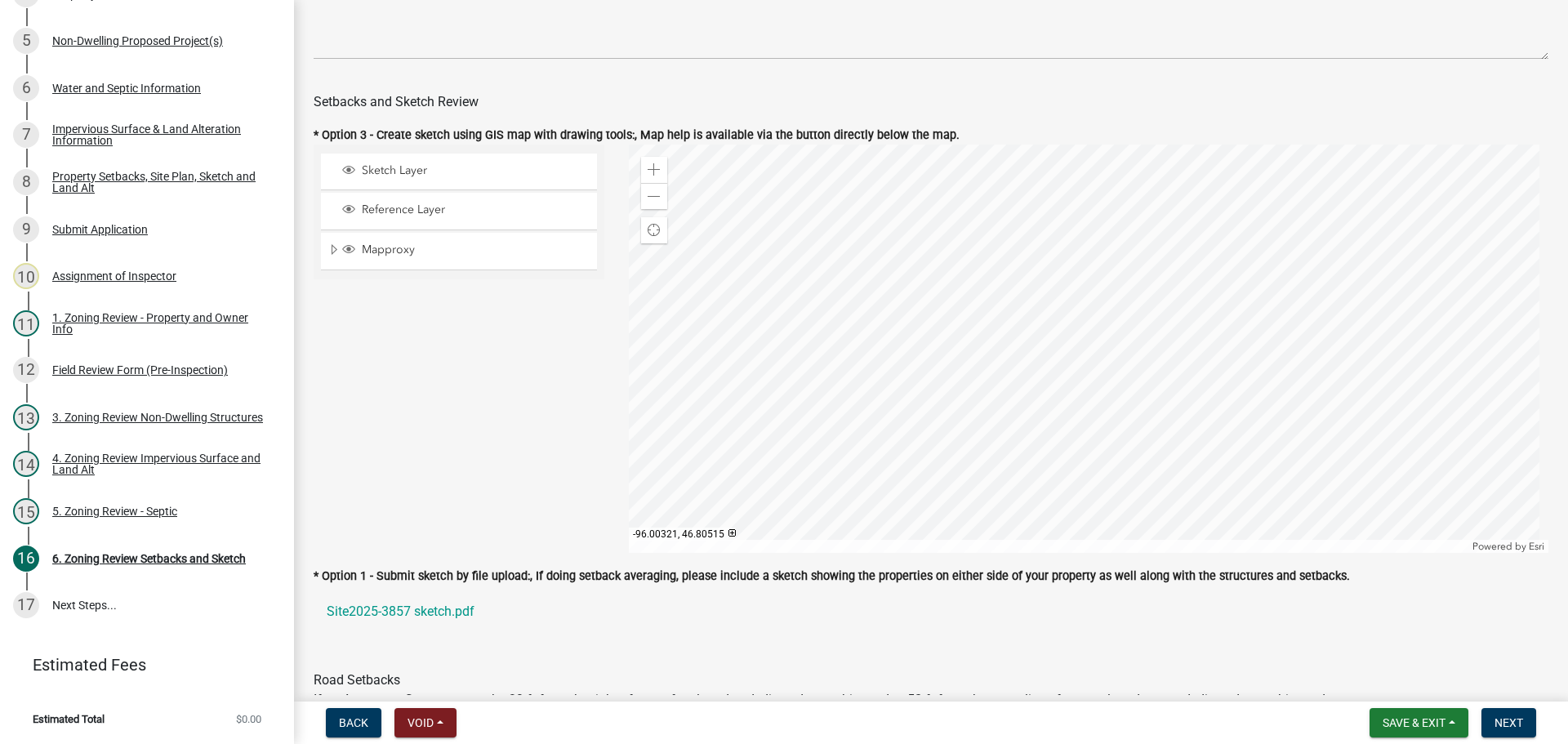
scroll to position [817, 0]
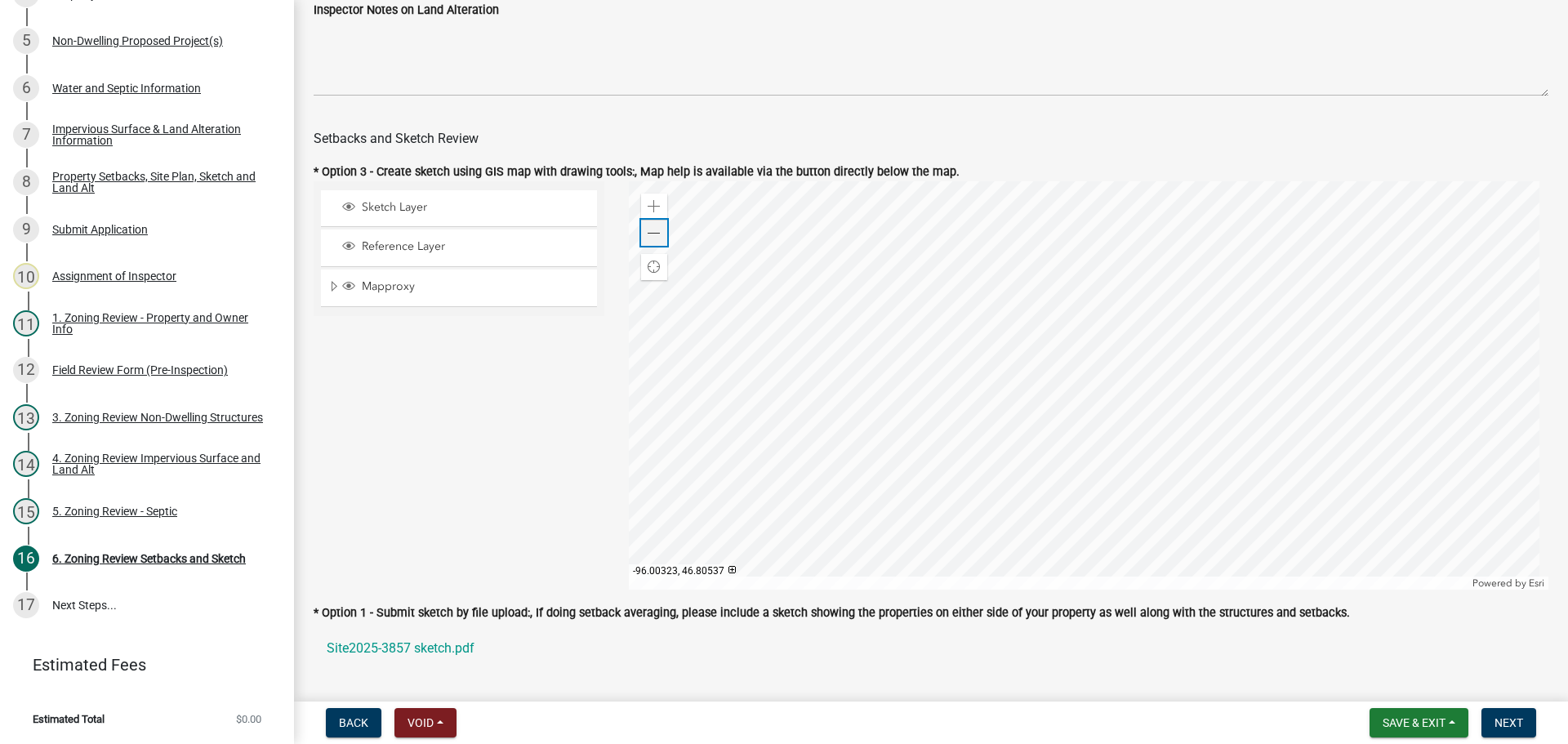
click at [647, 229] on span at bounding box center [653, 233] width 13 height 13
click at [1092, 395] on div at bounding box center [1088, 385] width 920 height 409
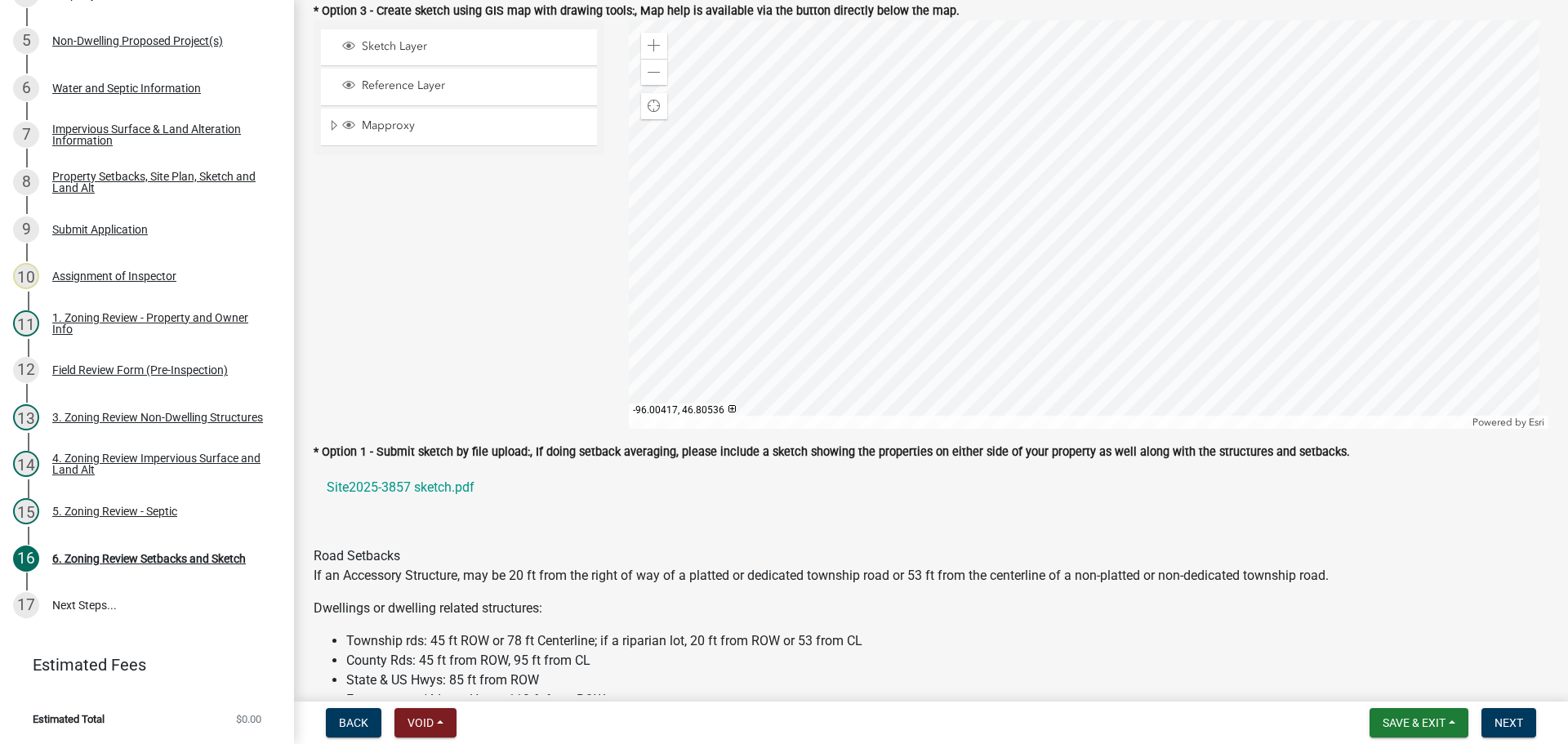
scroll to position [1144, 0]
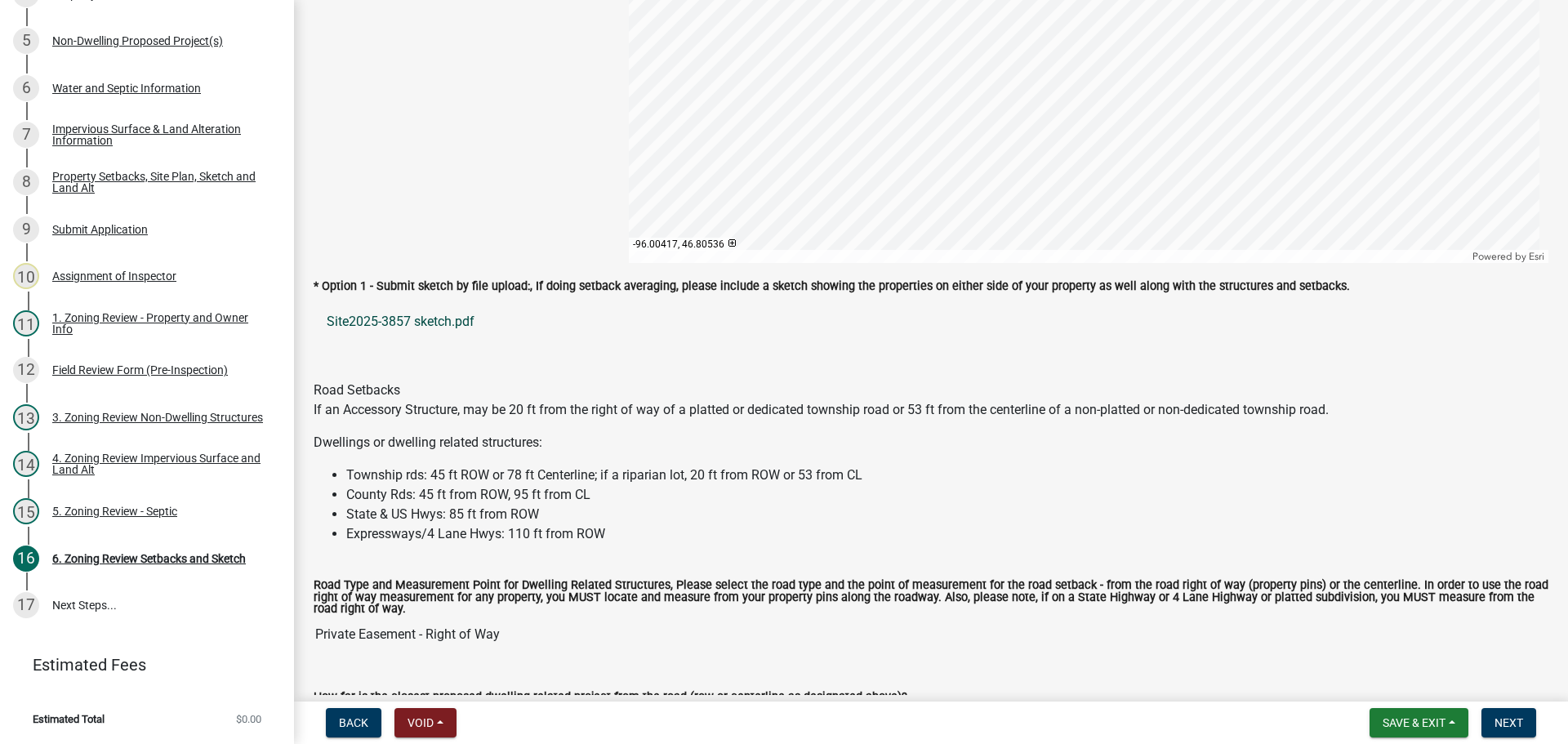
click at [420, 333] on link "Site2025-3857 sketch.pdf" at bounding box center [930, 322] width 1234 height 39
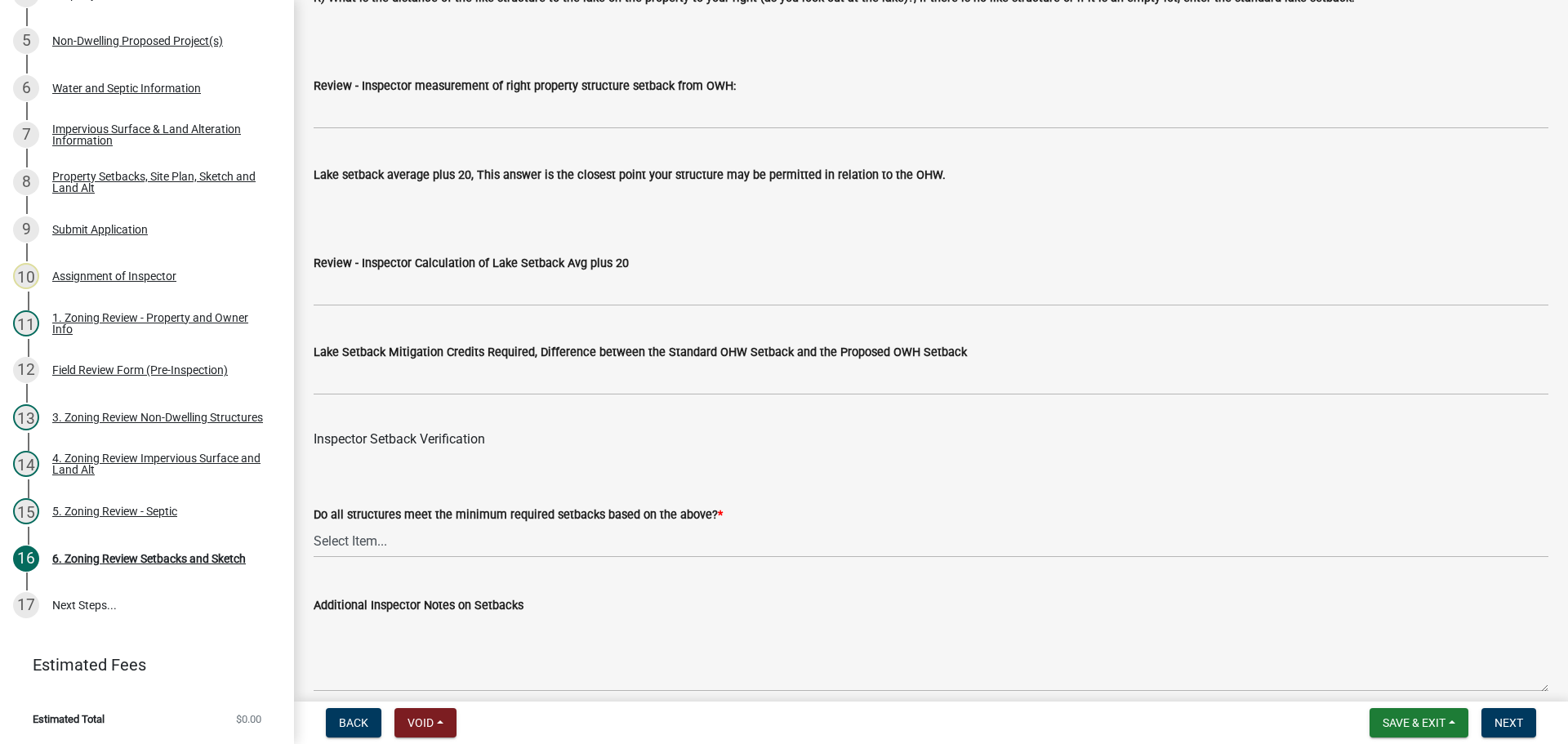
scroll to position [5147, 0]
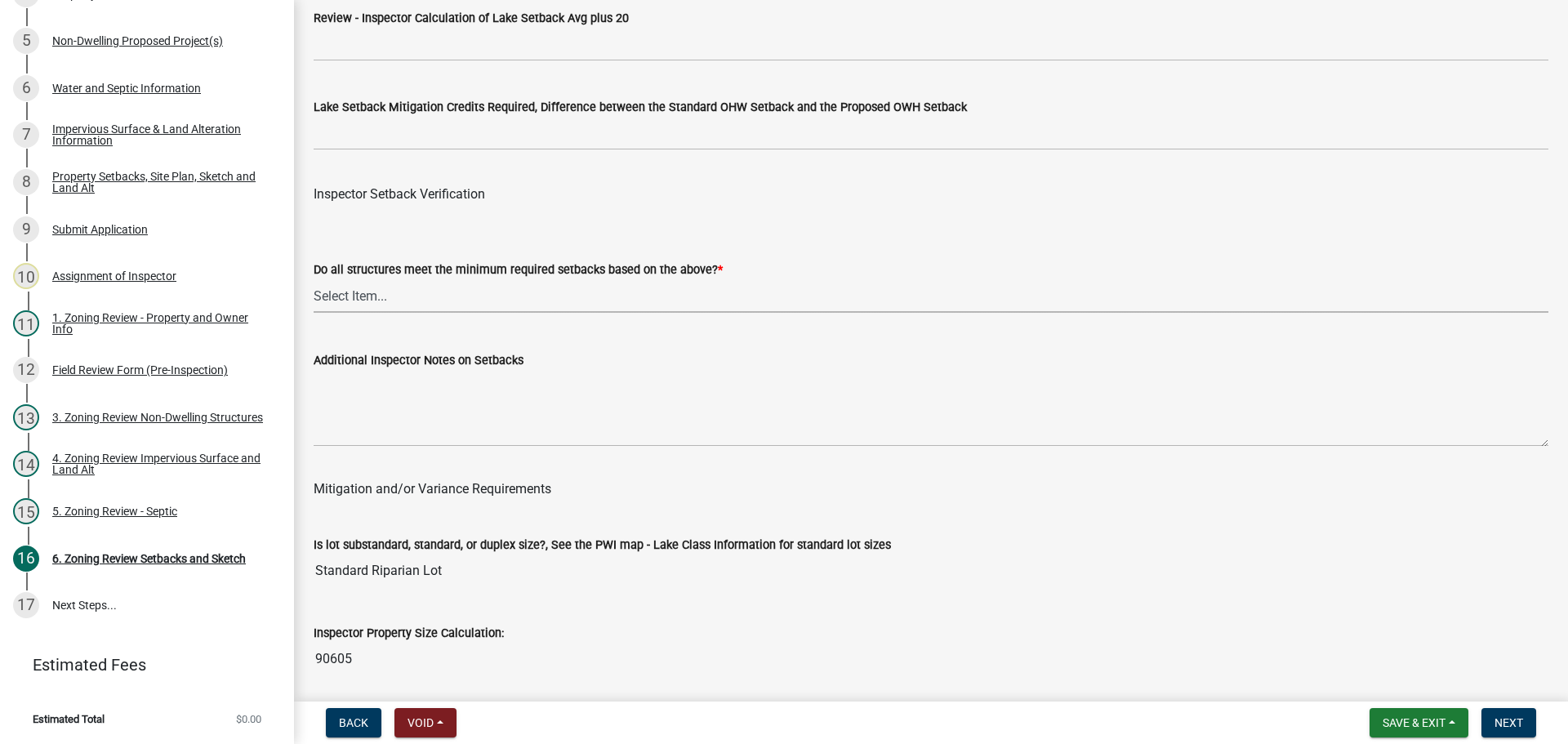
click at [472, 297] on select "Select Item... Yes No" at bounding box center [930, 297] width 1234 height 34
click at [313, 283] on select "Select Item... Yes No" at bounding box center [930, 297] width 1234 height 34
select select "1355ee8a-8cf1-4796-8594-a9df27e9dfb0"
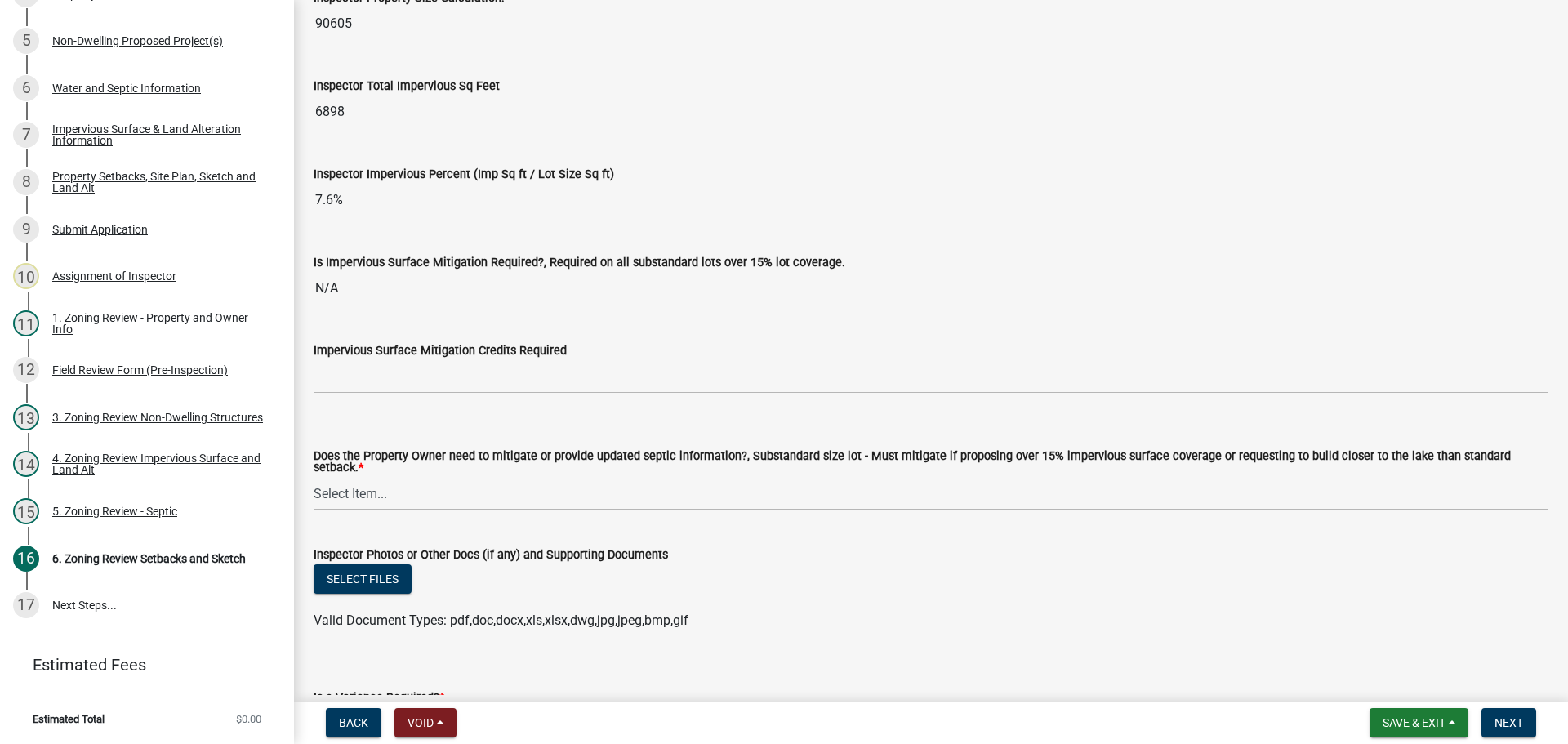
scroll to position [5800, 0]
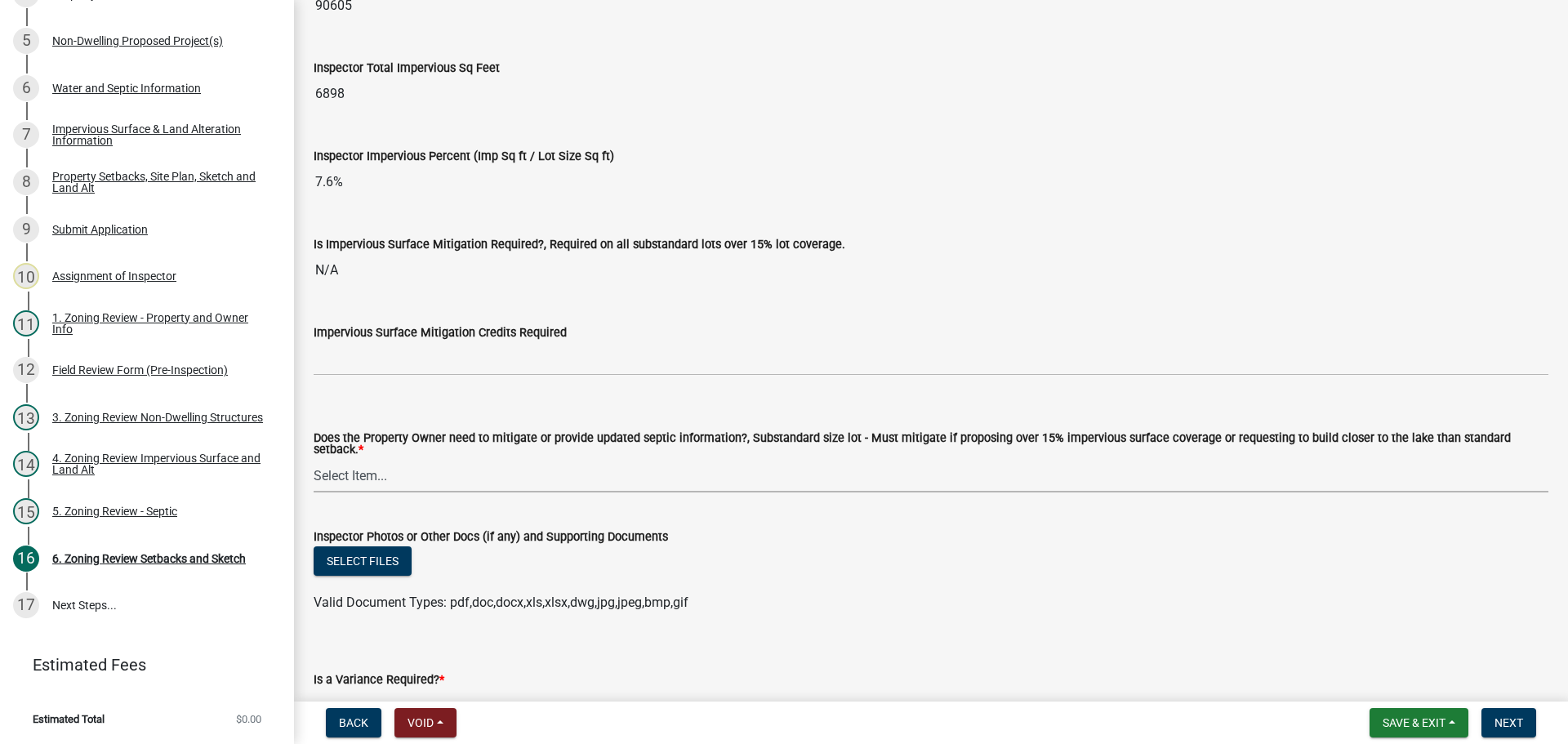
click at [364, 466] on select "Select Item... No Mitigation or additional Septic Information is required Septi…" at bounding box center [930, 476] width 1234 height 34
click at [313, 459] on select "Select Item... No Mitigation or additional Septic Information is required Septi…" at bounding box center [930, 476] width 1234 height 34
select select "90ee664a-1dc2-440e-be2c-90a87c157e77"
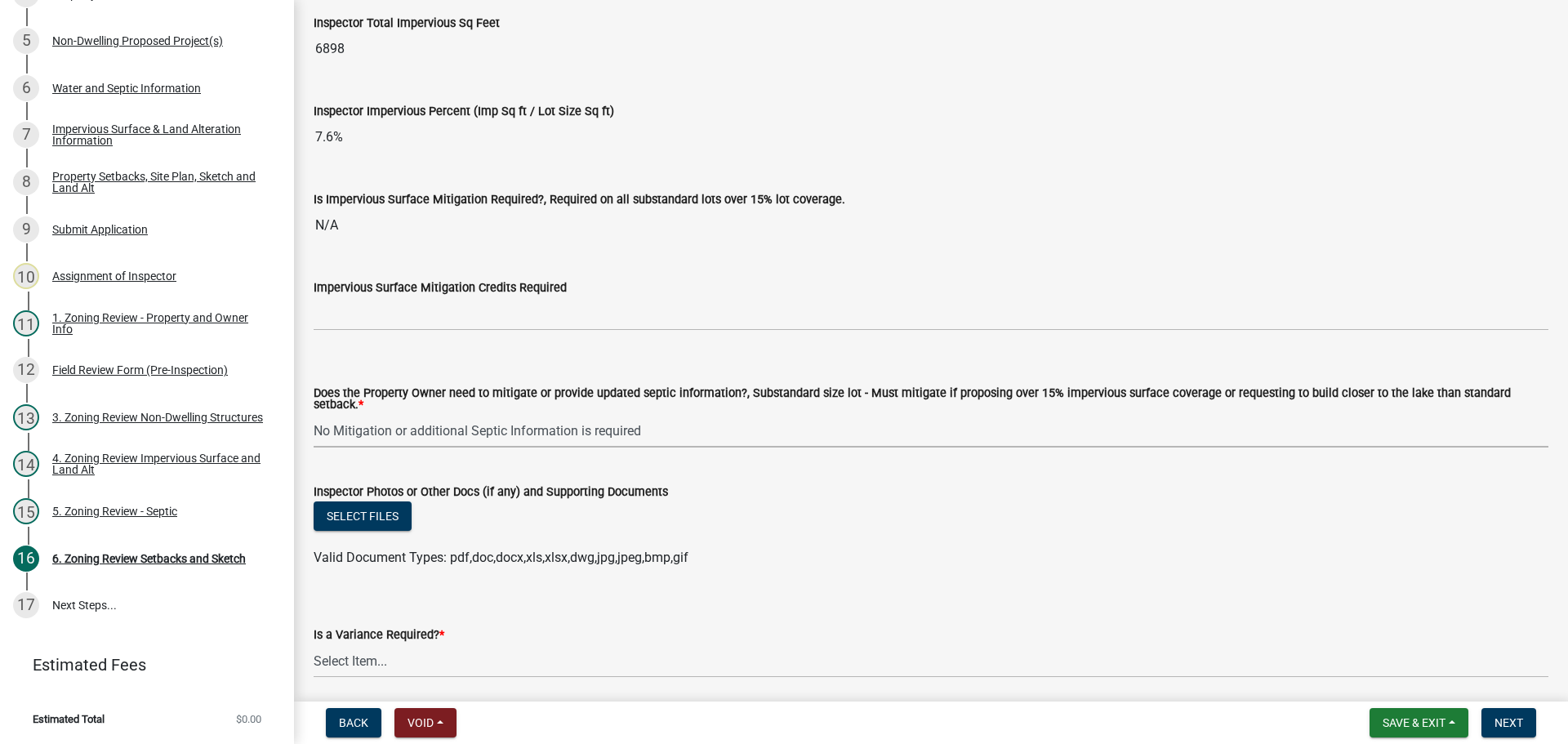
scroll to position [5882, 0]
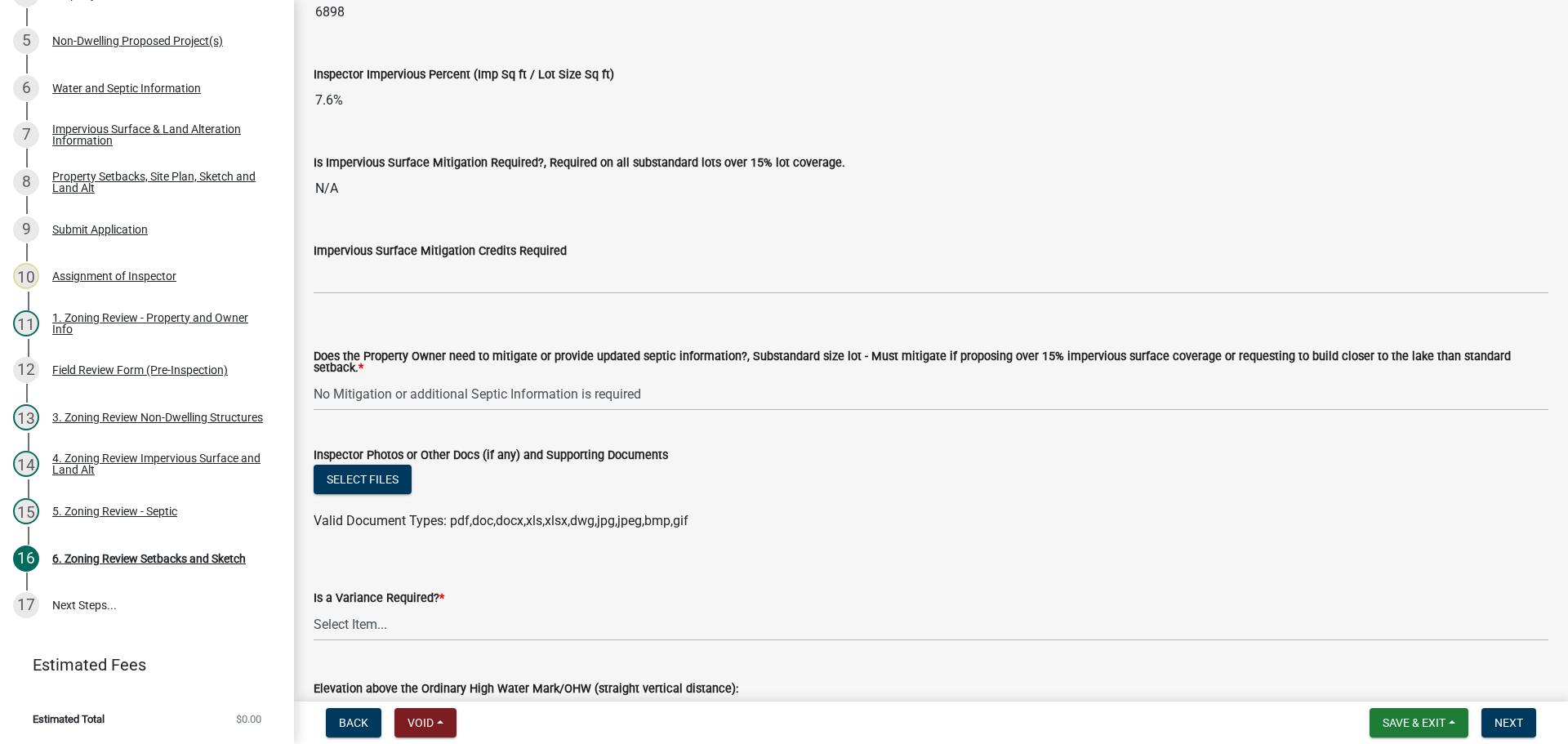
click at [380, 604] on div "Is a Variance Required? *" at bounding box center [930, 598] width 1234 height 20
click at [379, 620] on select "Select Item... Yes No" at bounding box center [930, 625] width 1234 height 34
click at [313, 608] on select "Select Item... Yes No" at bounding box center [930, 625] width 1234 height 34
select select "f2187563-aefa-492e-adce-9c256a51e9d2"
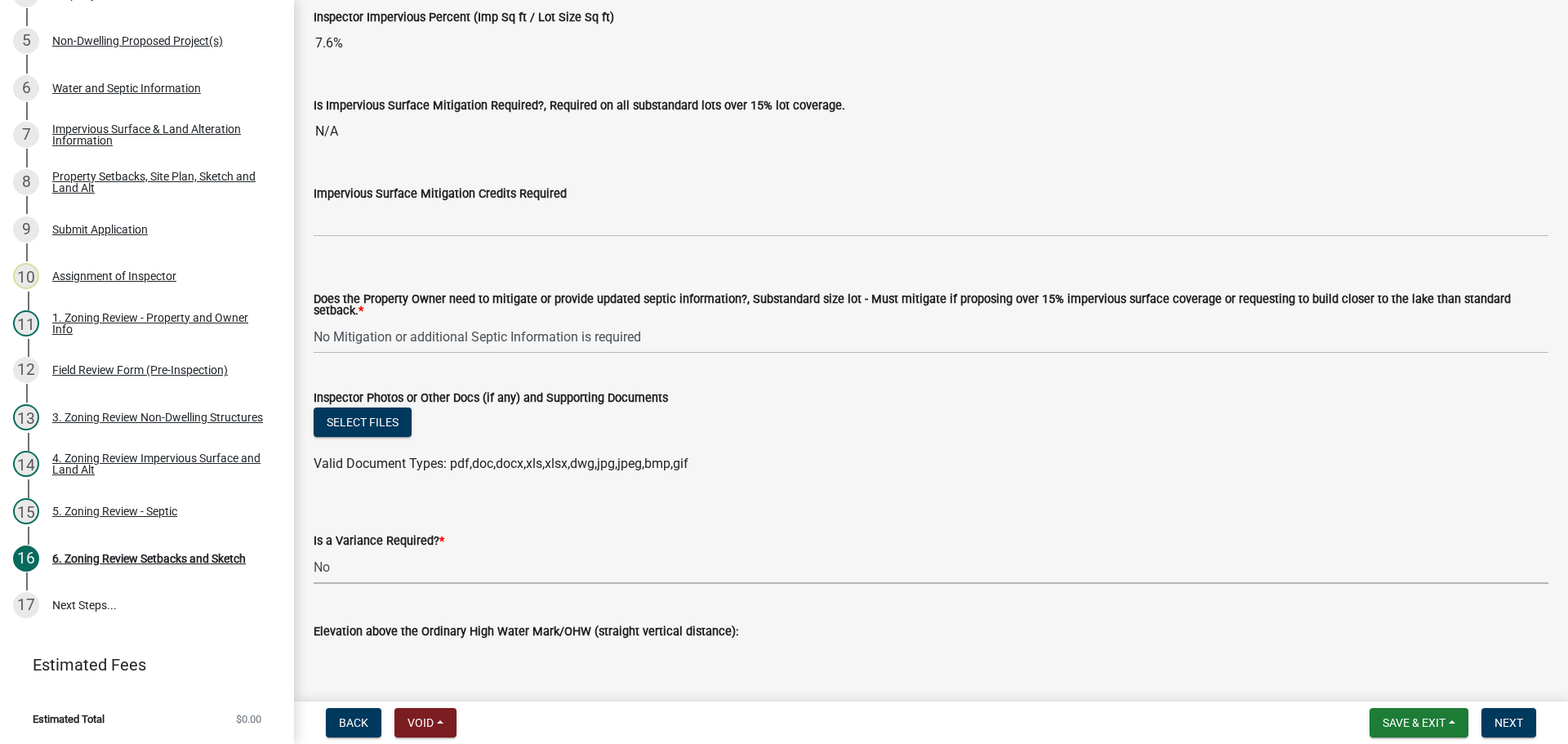
scroll to position [5991, 0]
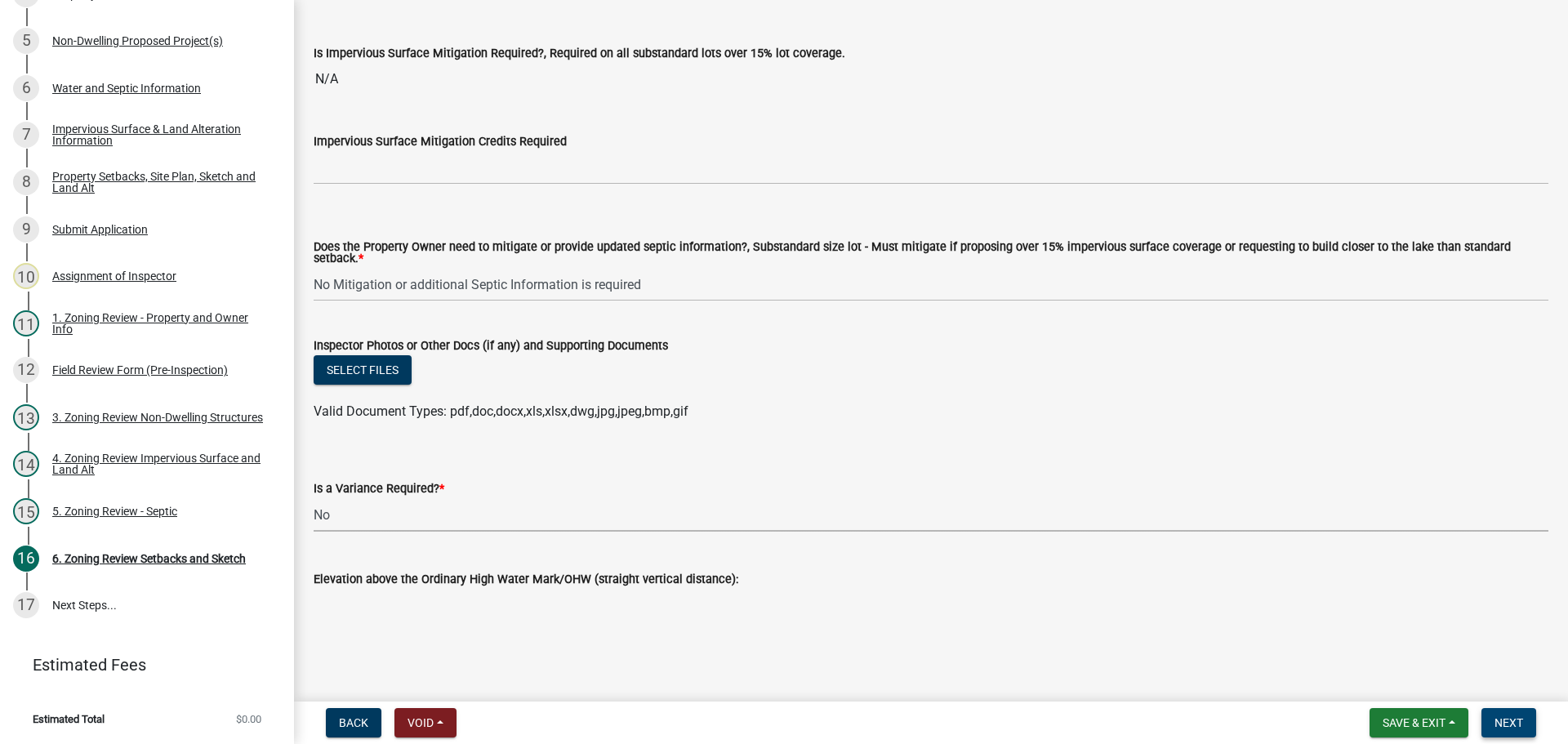
click at [1492, 711] on button "Next" at bounding box center [1509, 723] width 55 height 30
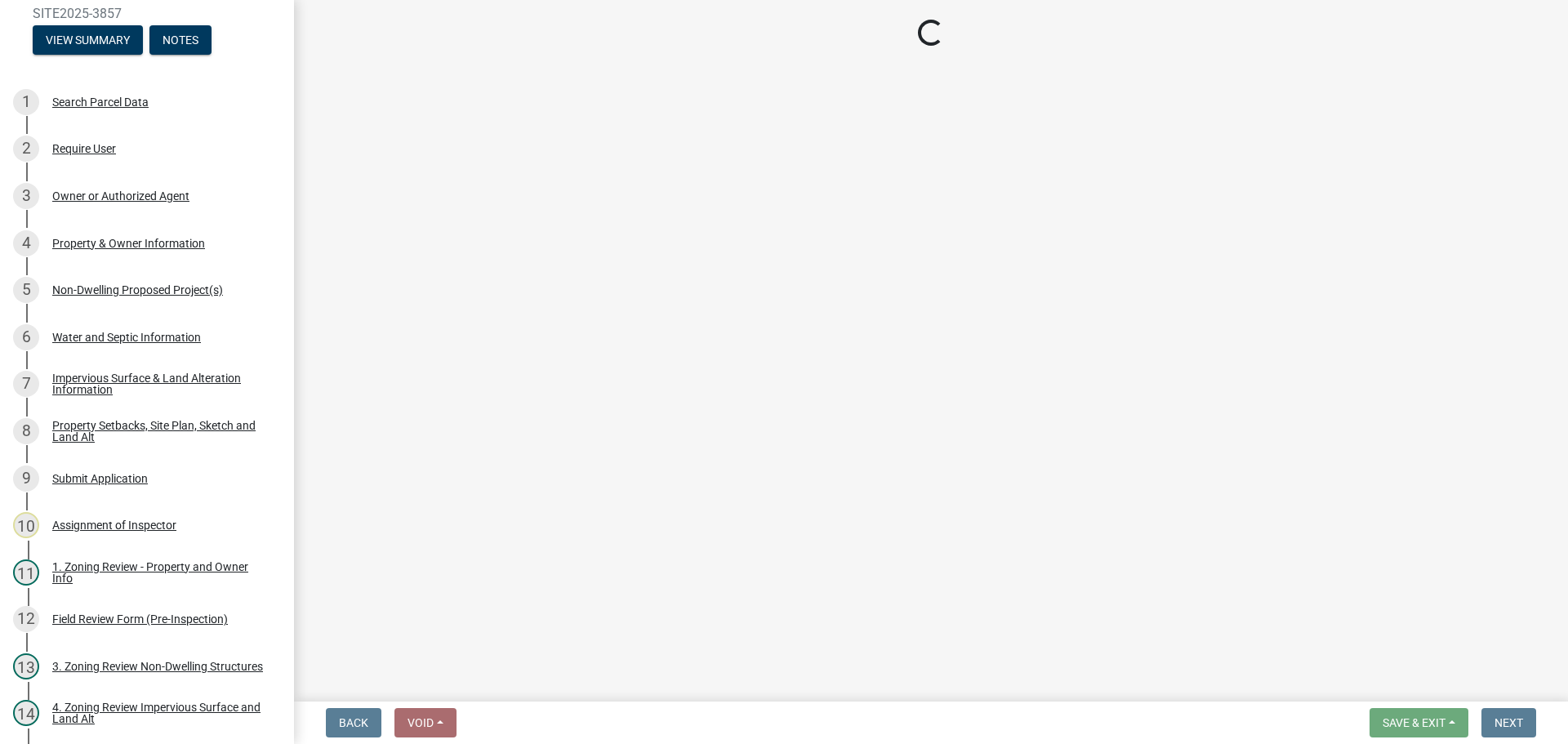
scroll to position [104, 0]
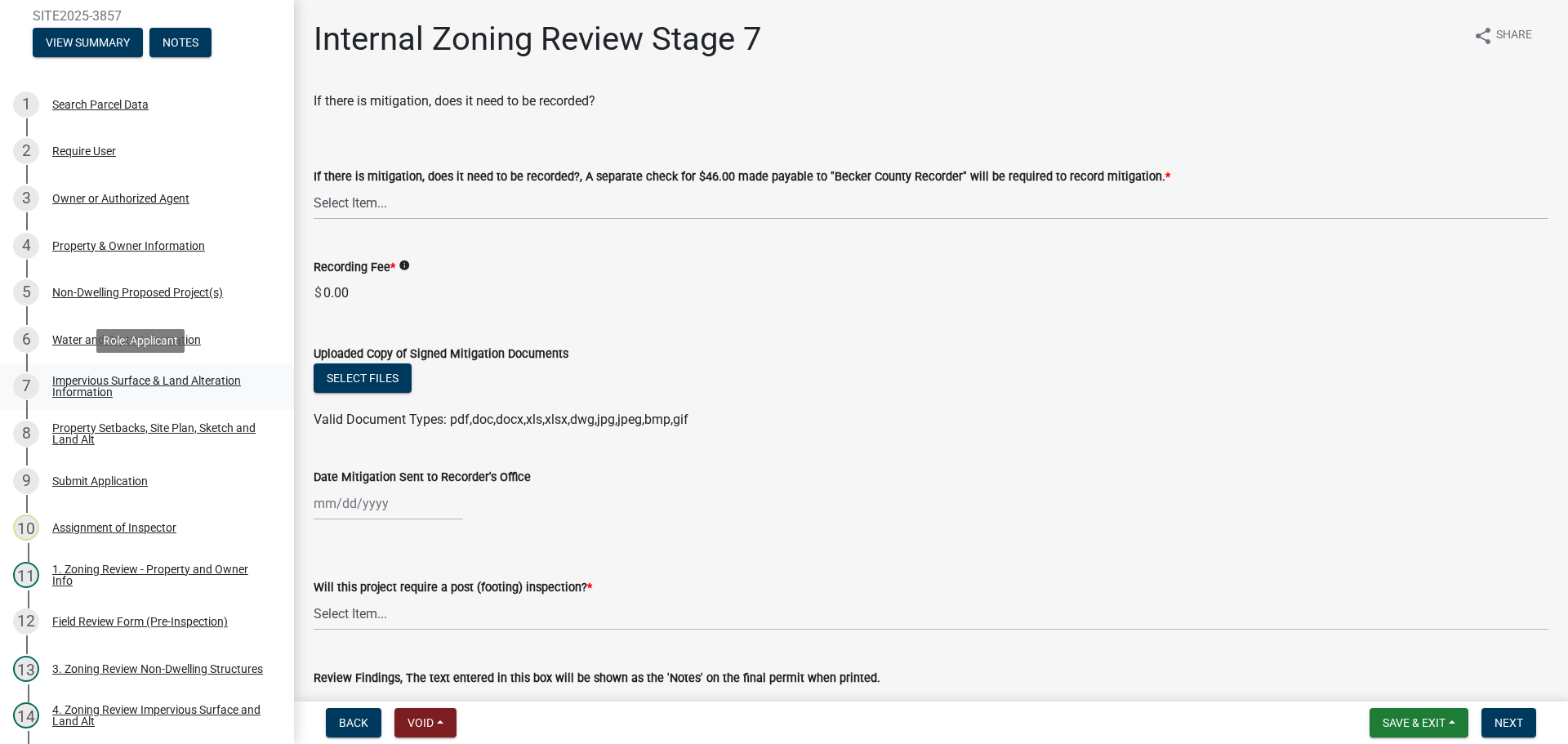
click at [203, 378] on div "Impervious Surface & Land Alteration Information" at bounding box center [160, 386] width 216 height 23
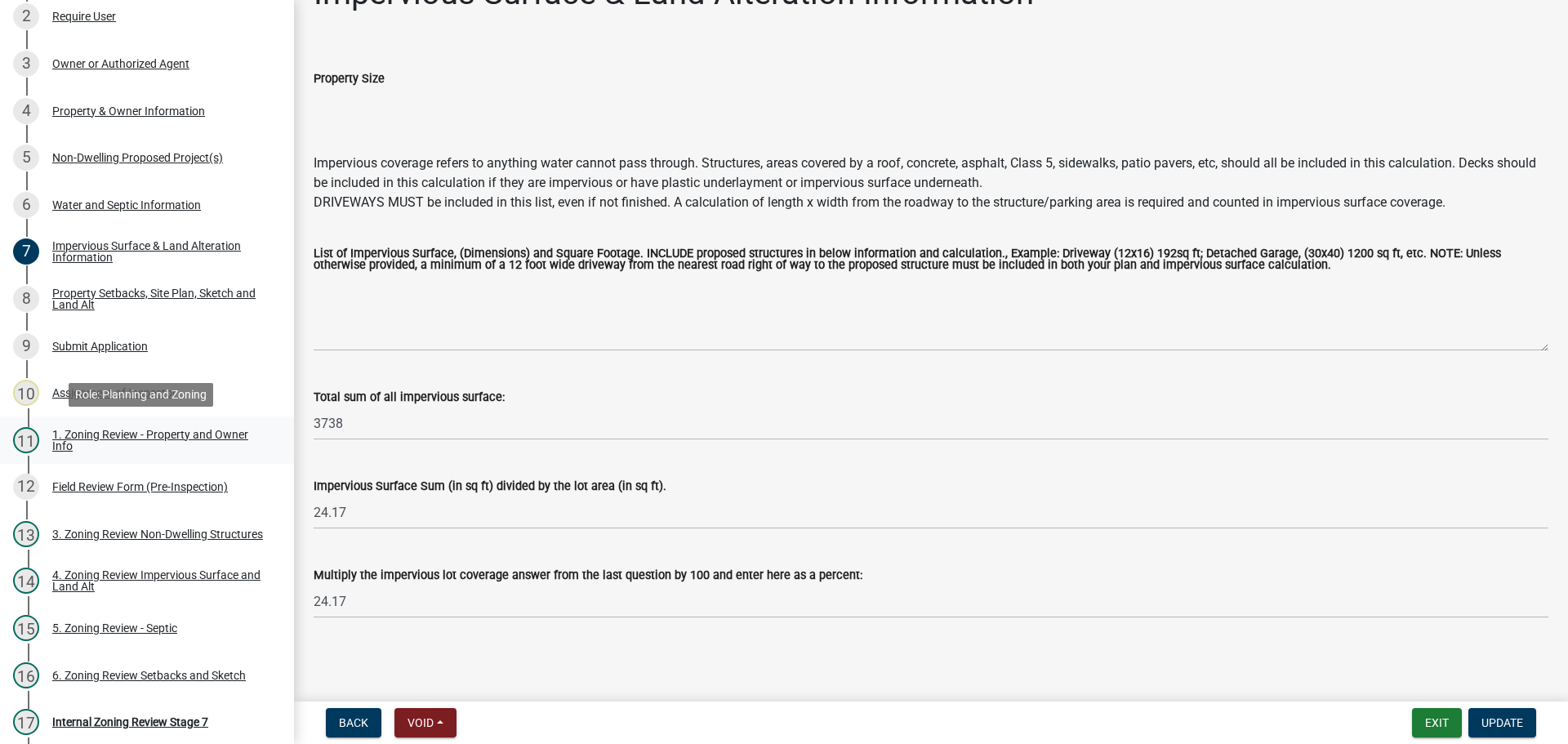
scroll to position [403, 0]
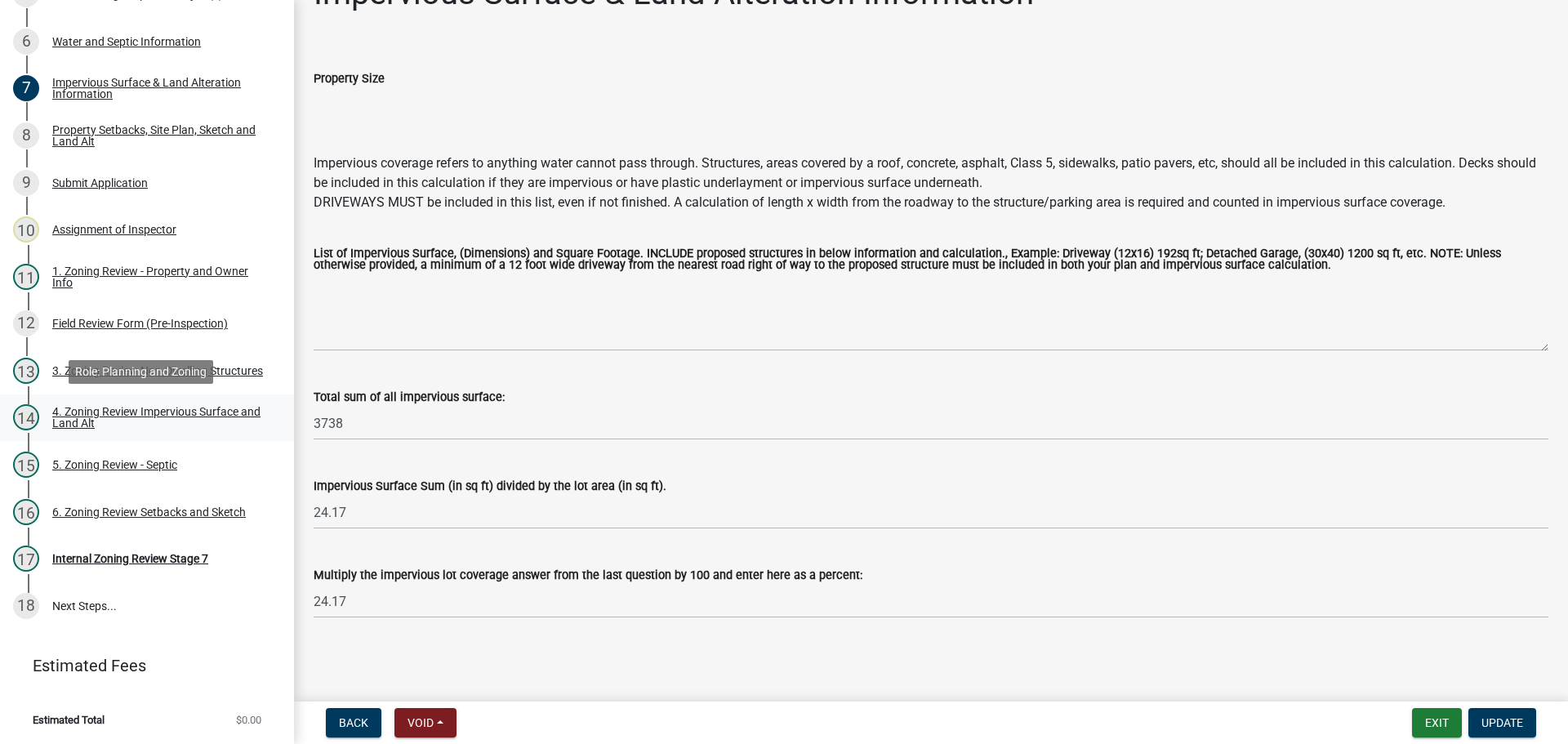
click at [155, 413] on div "4. Zoning Review Impervious Surface and Land Alt" at bounding box center [160, 417] width 216 height 23
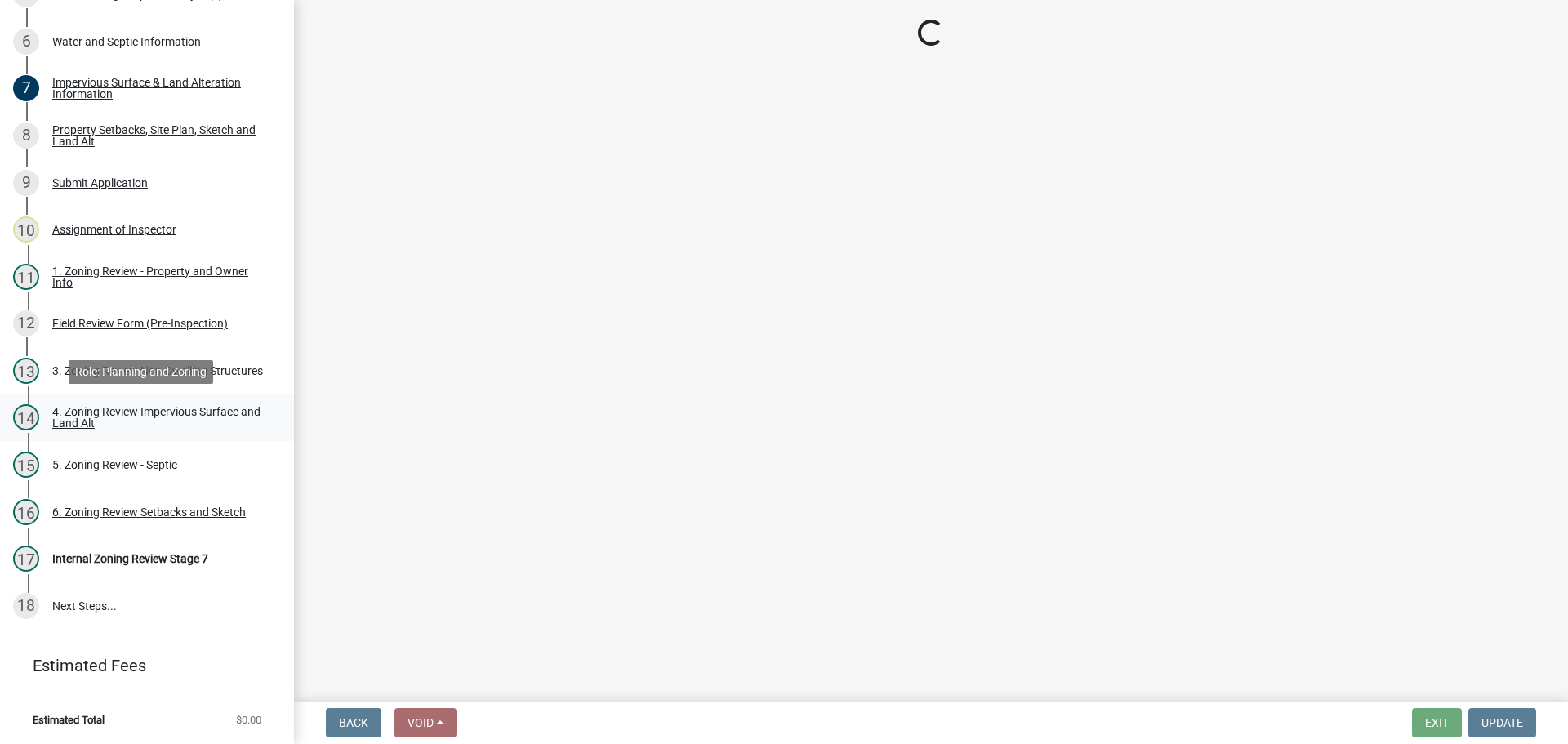
select select "bbc84f88-1c9e-4c06-bbd0-95e5e078d214"
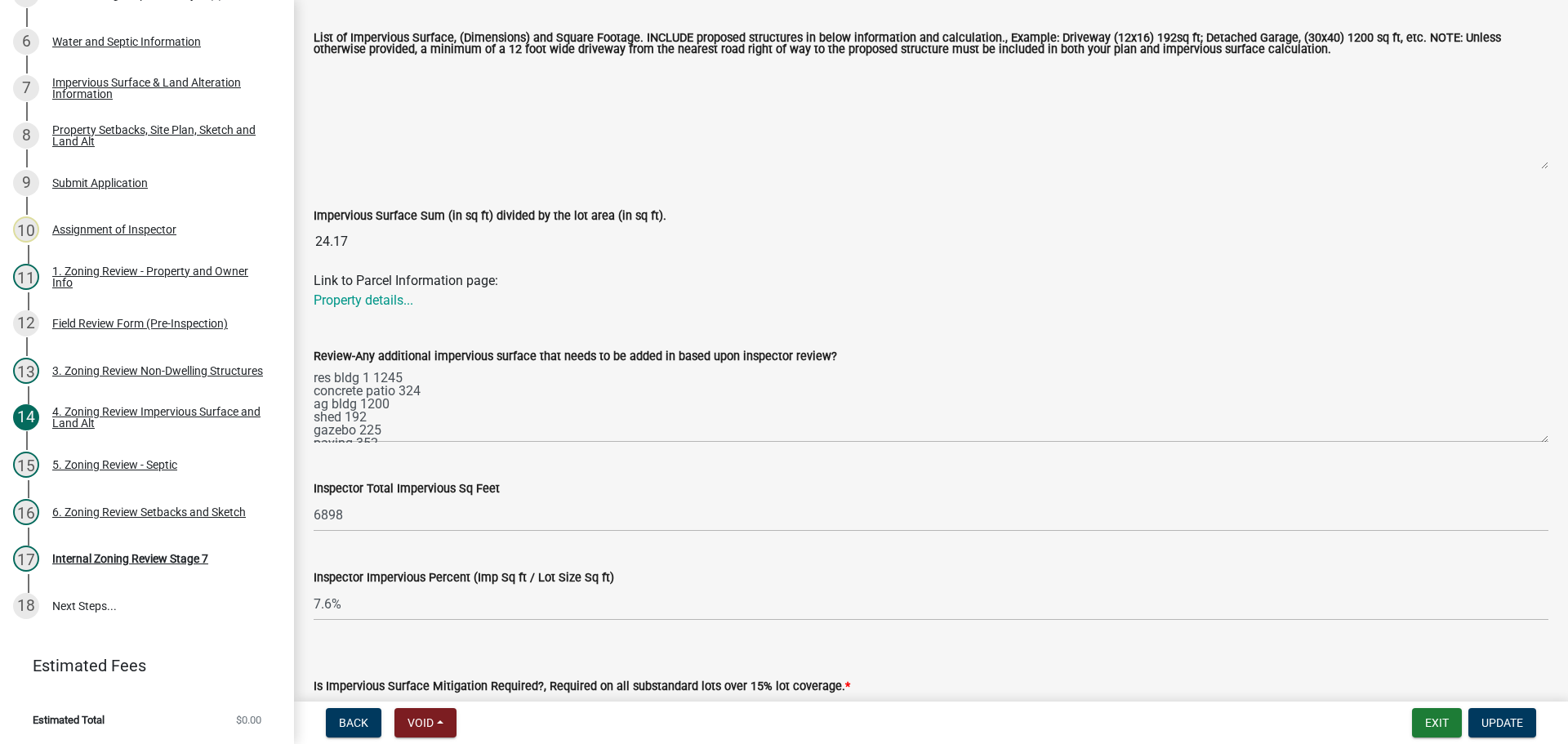
scroll to position [432, 0]
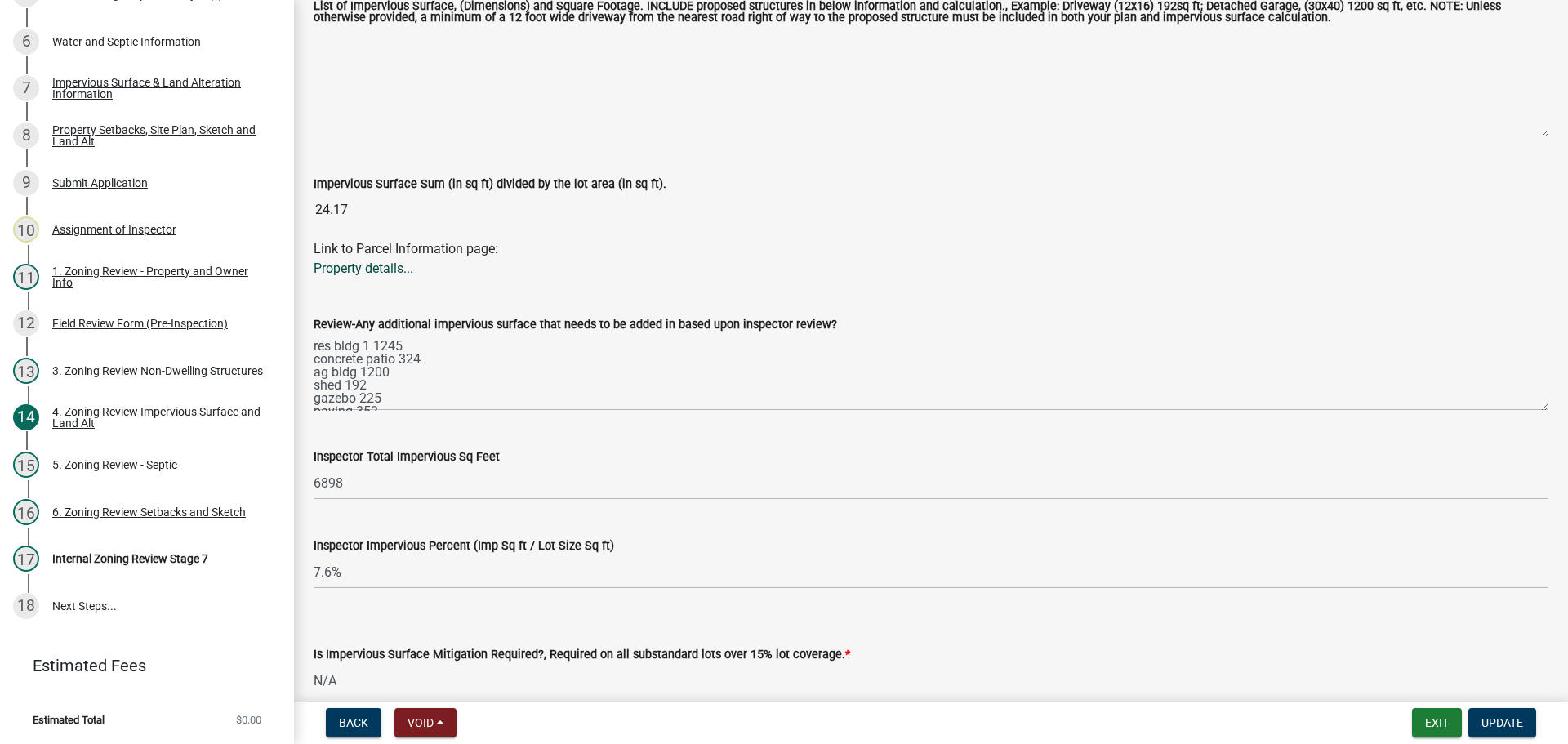
click at [367, 270] on link "Property details..." at bounding box center [362, 268] width 99 height 16
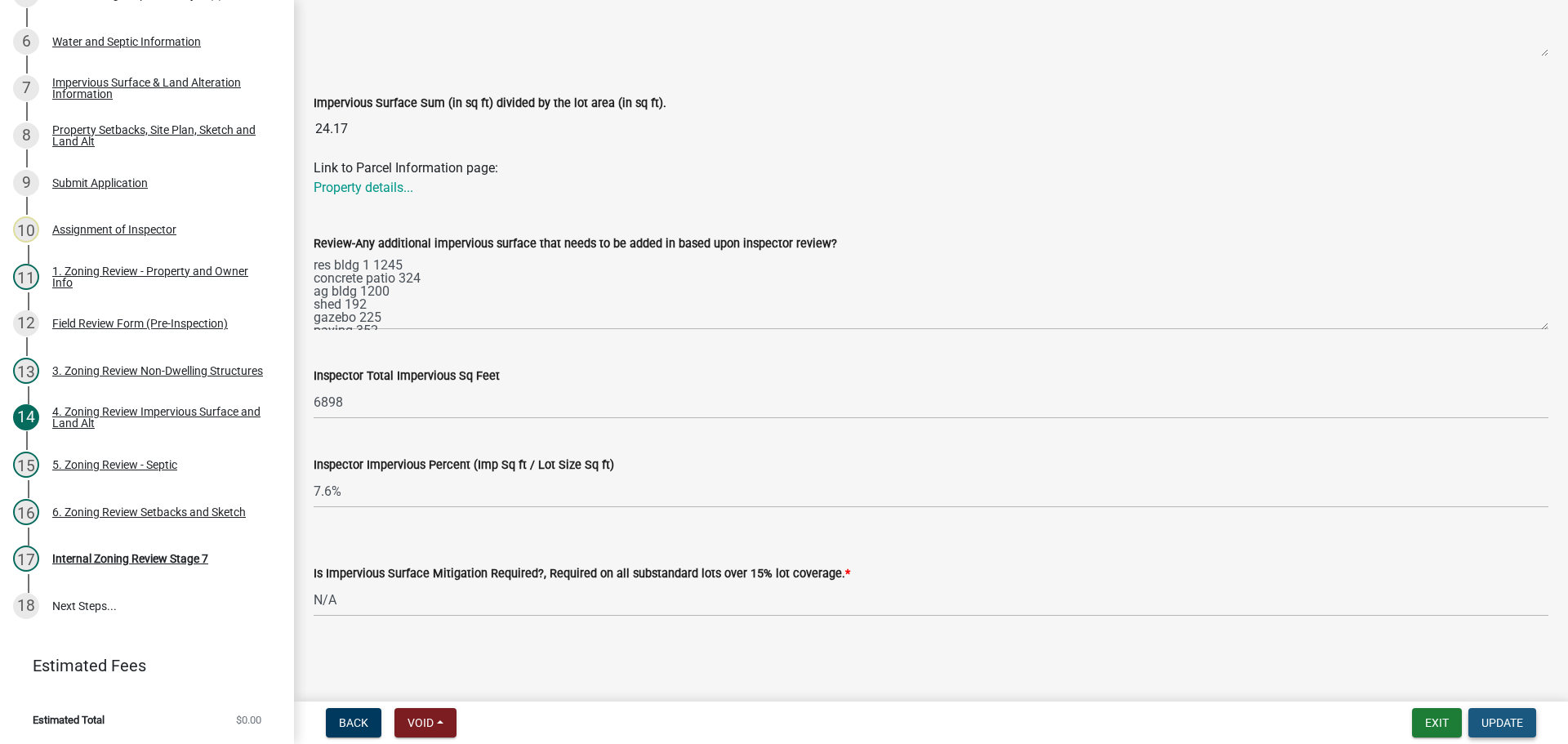
click at [1519, 724] on span "Update" at bounding box center [1502, 722] width 41 height 13
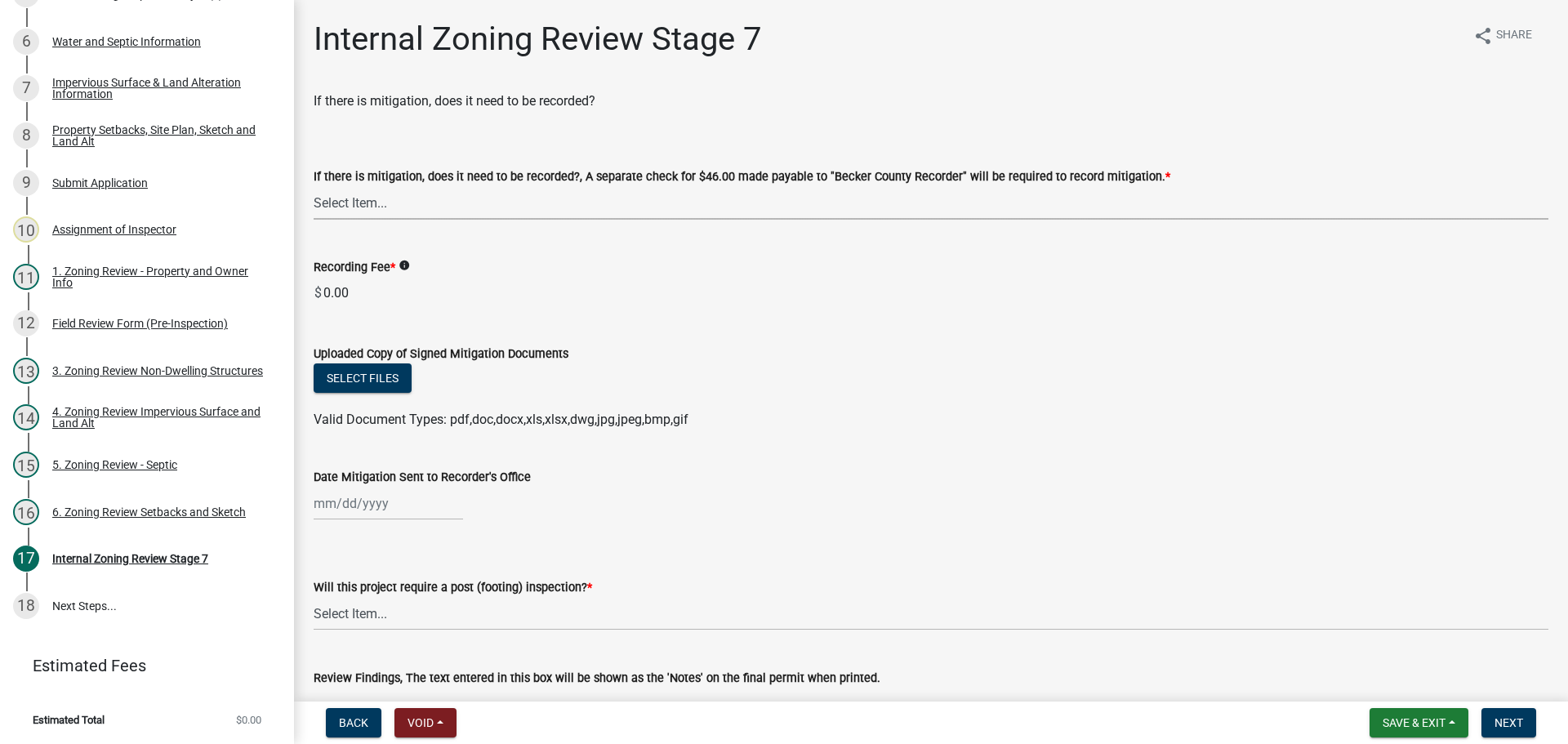
click at [418, 207] on select "Select Item... Yes No N/A" at bounding box center [930, 203] width 1234 height 34
click at [313, 186] on select "Select Item... Yes No N/A" at bounding box center [930, 203] width 1234 height 34
select select "e59fcb53-d9ed-466f-8c3e-33bb35216820"
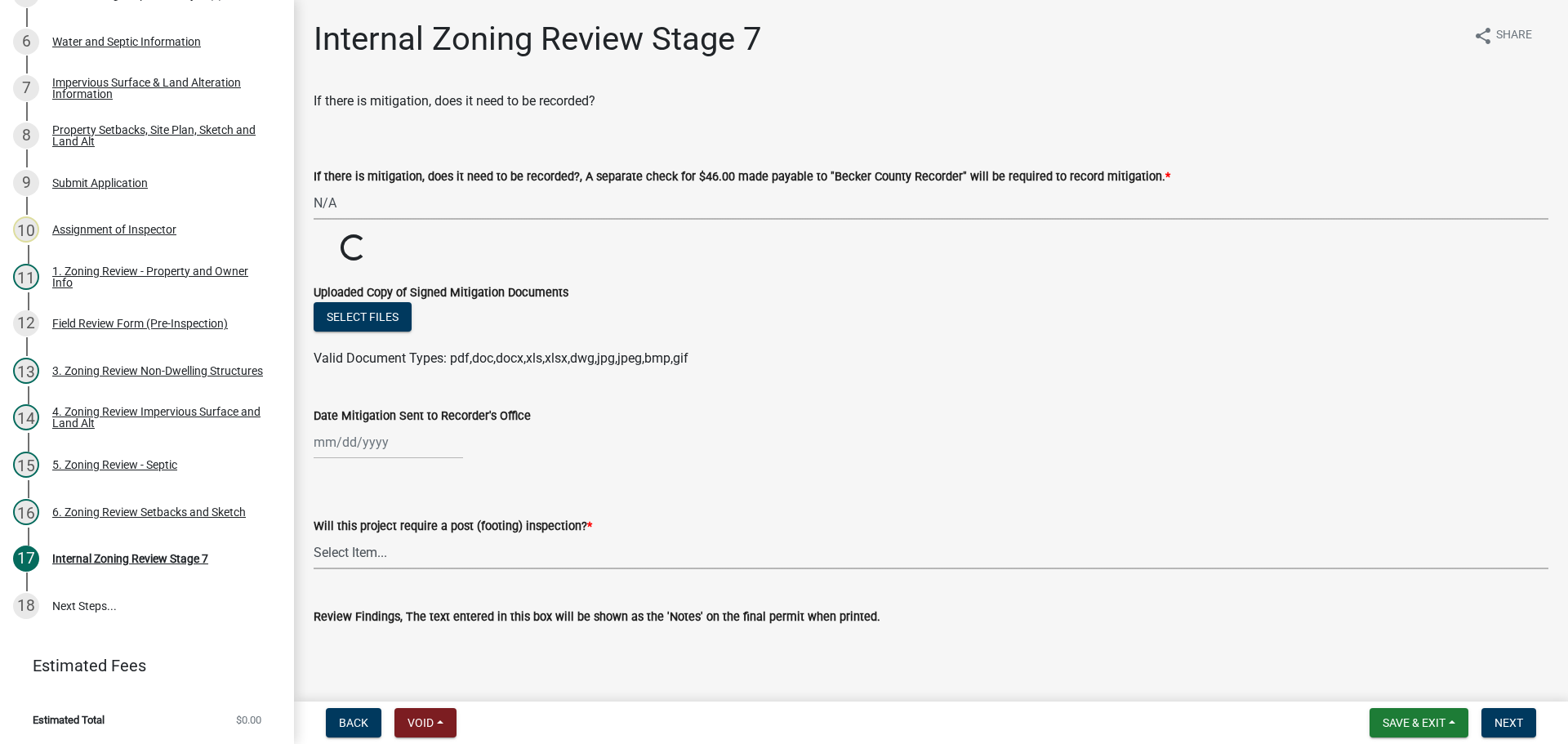
click at [419, 547] on select "Select Item... No Yes" at bounding box center [930, 553] width 1234 height 34
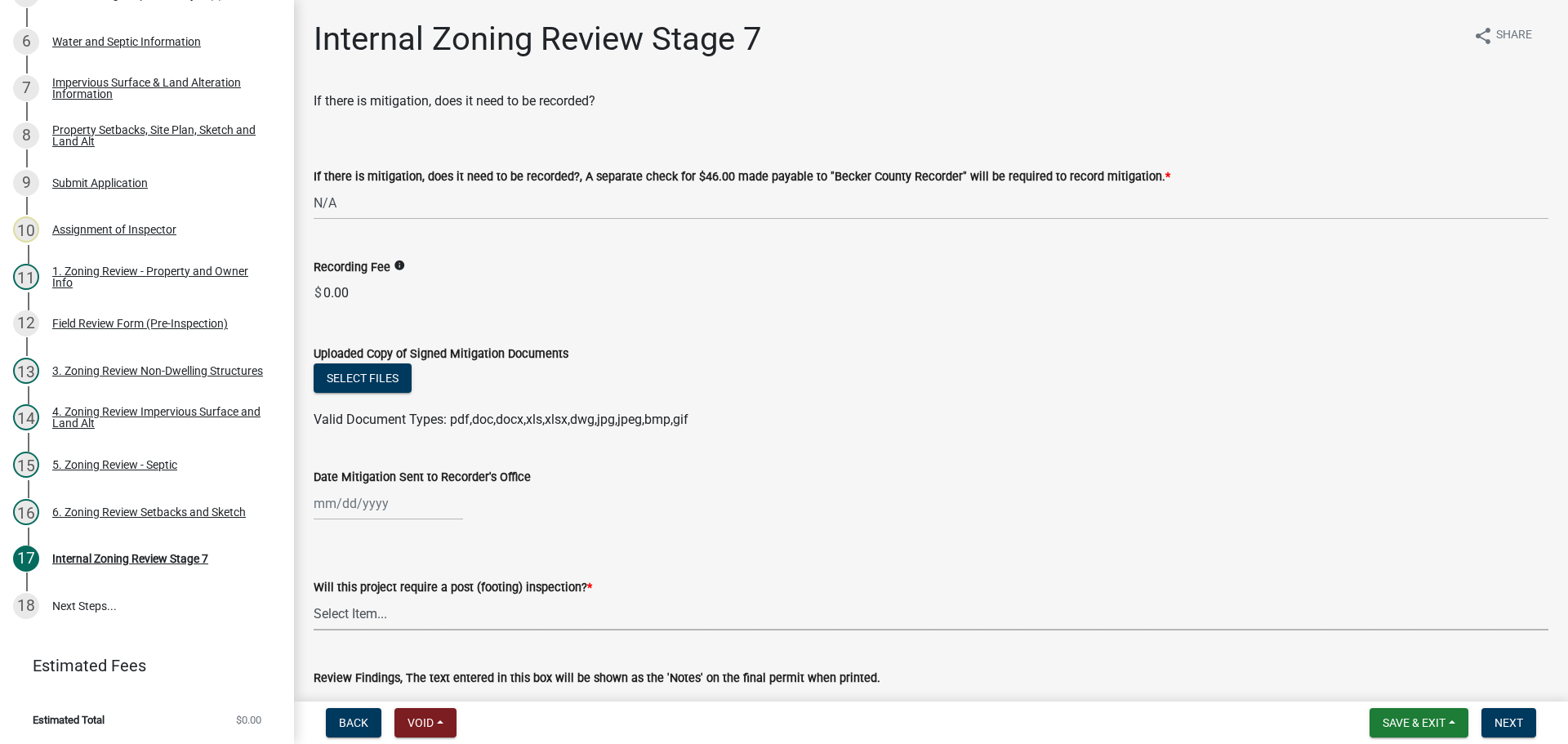
drag, startPoint x: 418, startPoint y: 566, endPoint x: 412, endPoint y: 619, distance: 53.3
click at [412, 619] on select "Select Item... No Yes" at bounding box center [930, 614] width 1234 height 34
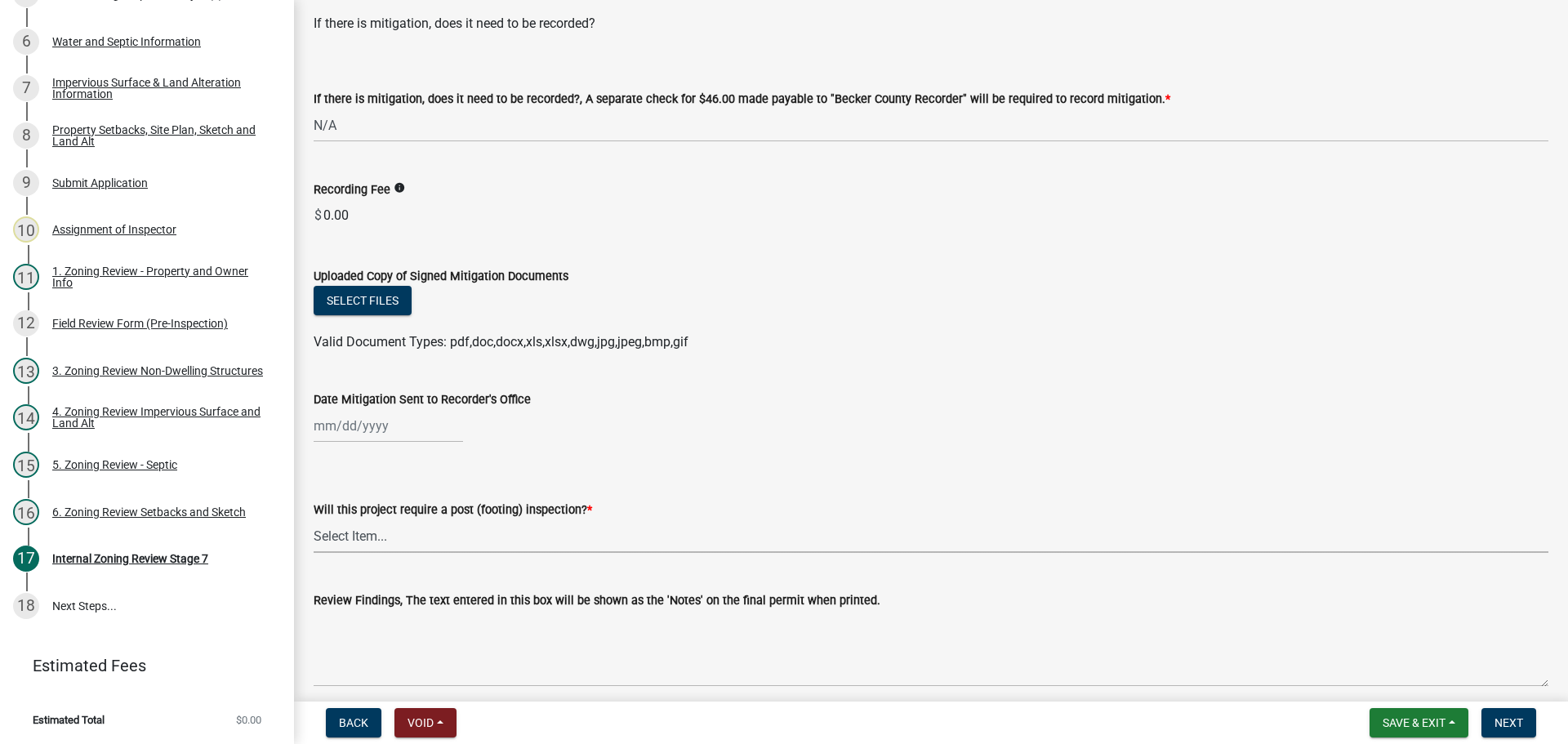
scroll to position [164, 0]
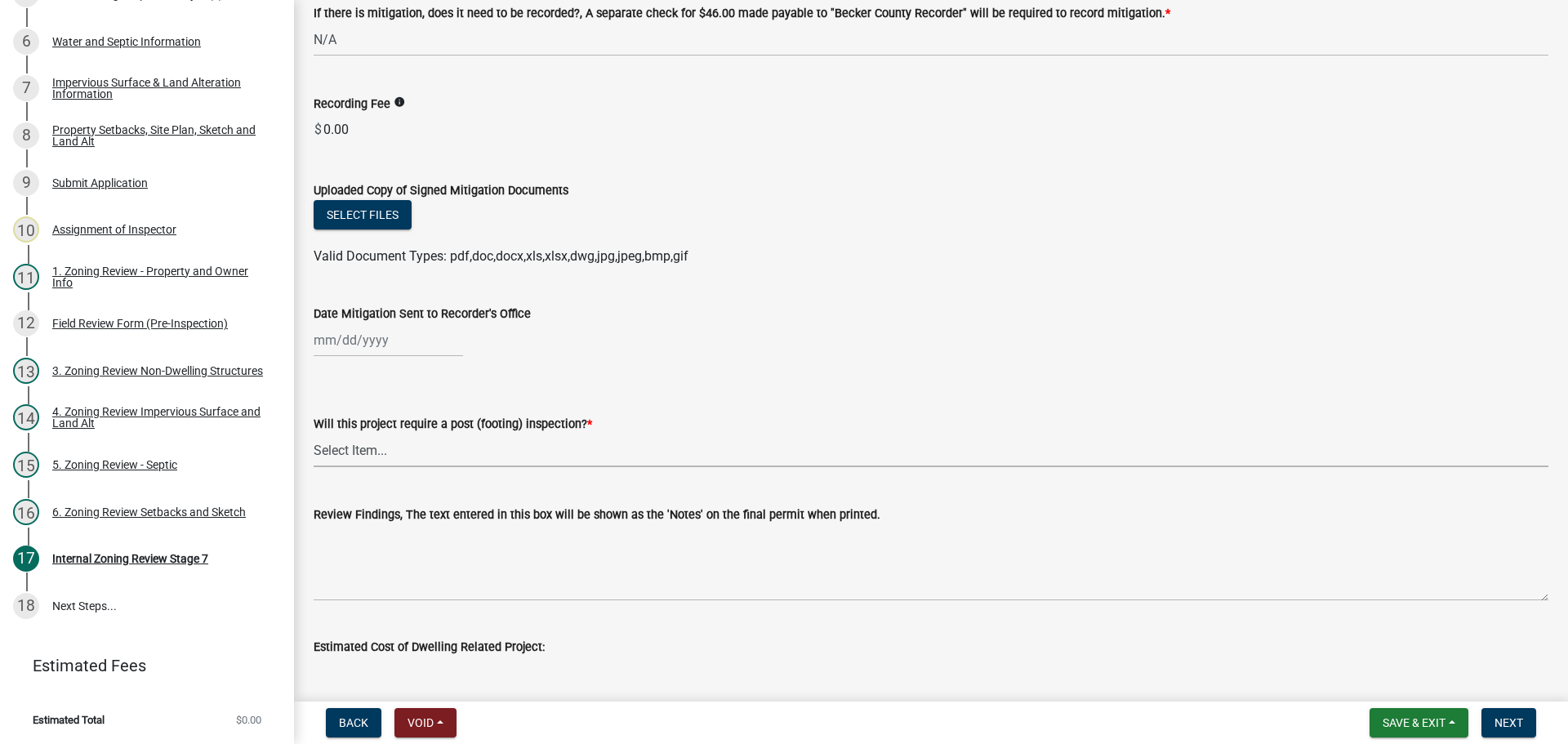
click at [413, 450] on select "Select Item... No Yes" at bounding box center [930, 450] width 1234 height 34
click at [313, 434] on select "Select Item... No Yes" at bounding box center [930, 450] width 1234 height 34
select select "74b00539-a6f1-4ef6-a890-a22a5fa5fedf"
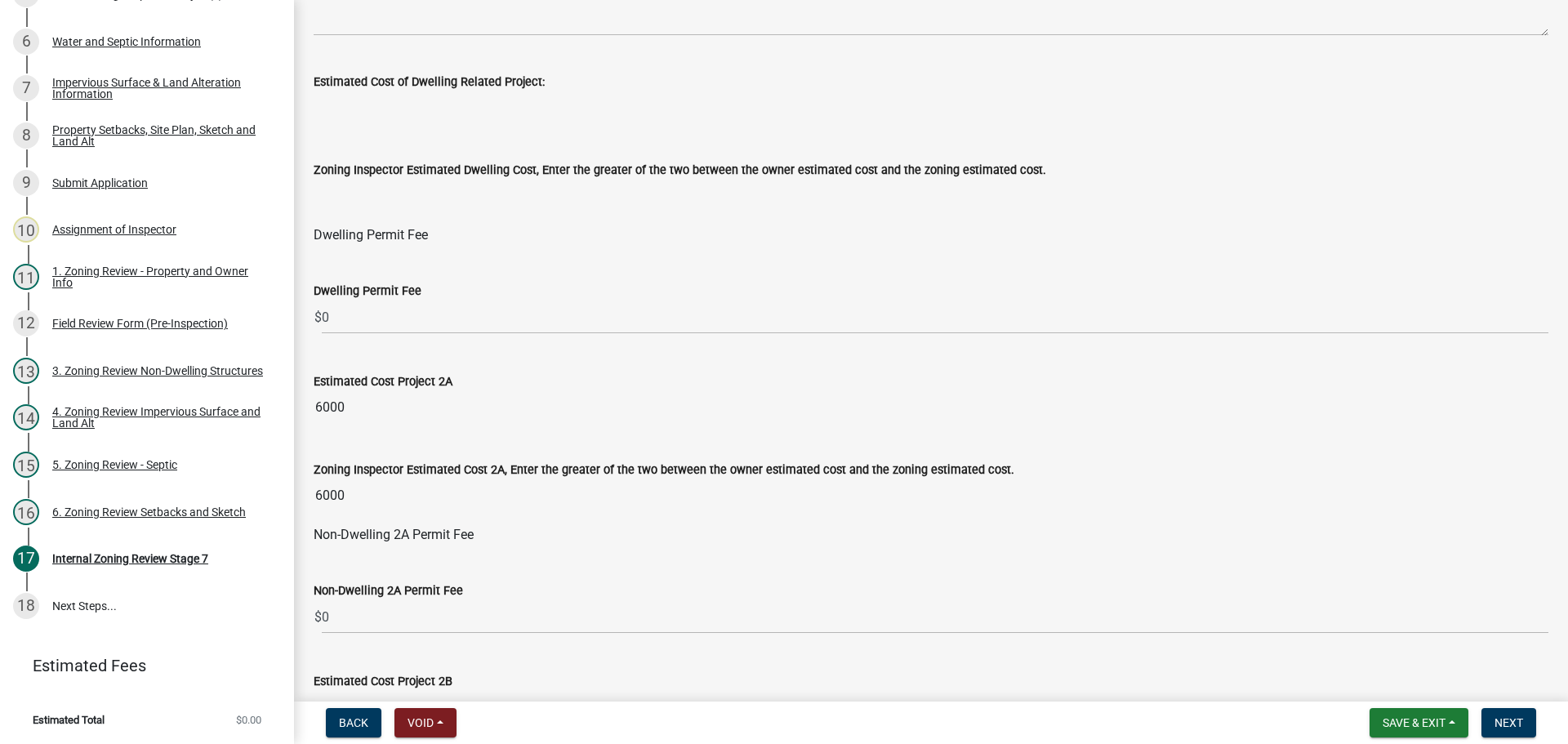
scroll to position [735, 0]
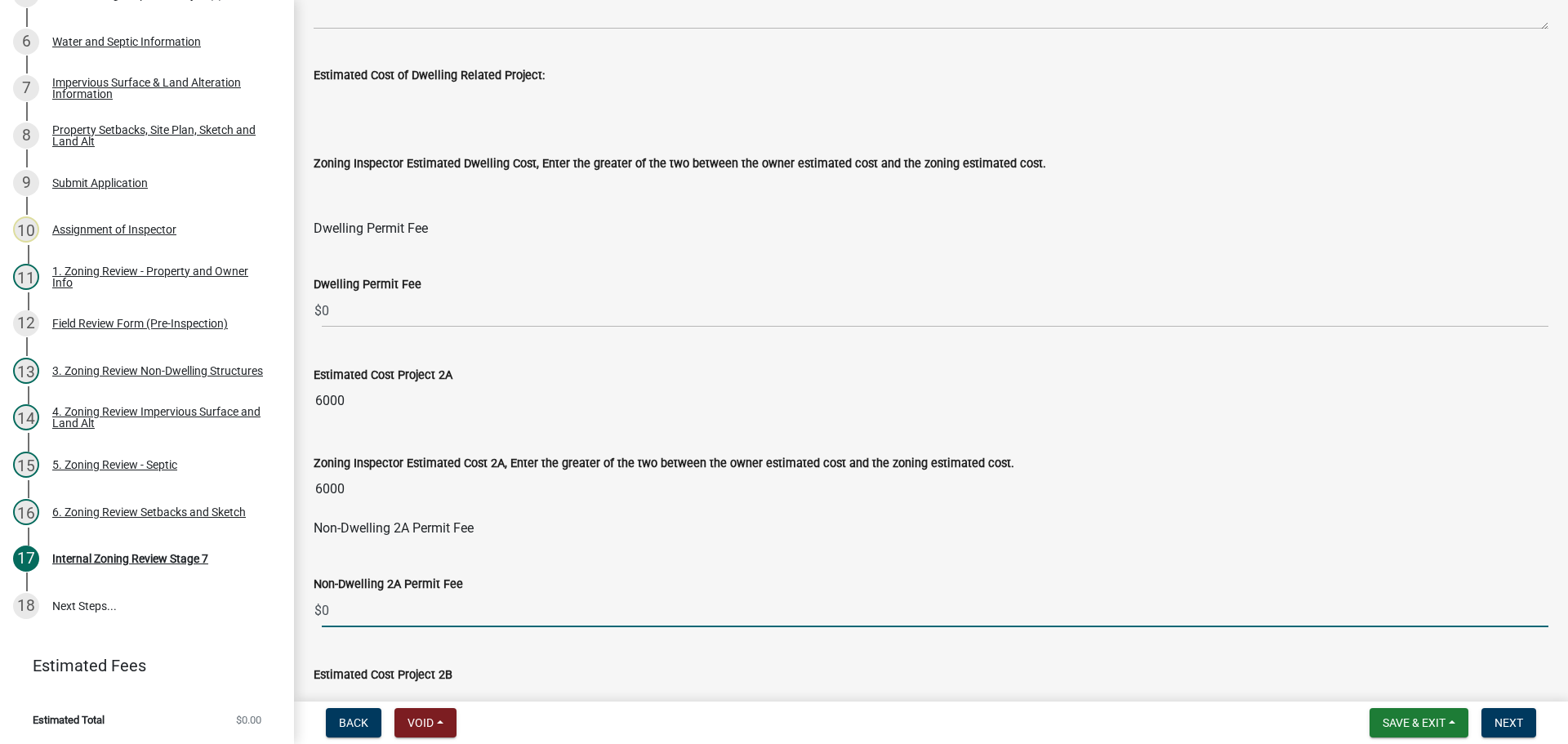
click at [379, 603] on input "0" at bounding box center [935, 611] width 1226 height 34
